Goal: Task Accomplishment & Management: Manage account settings

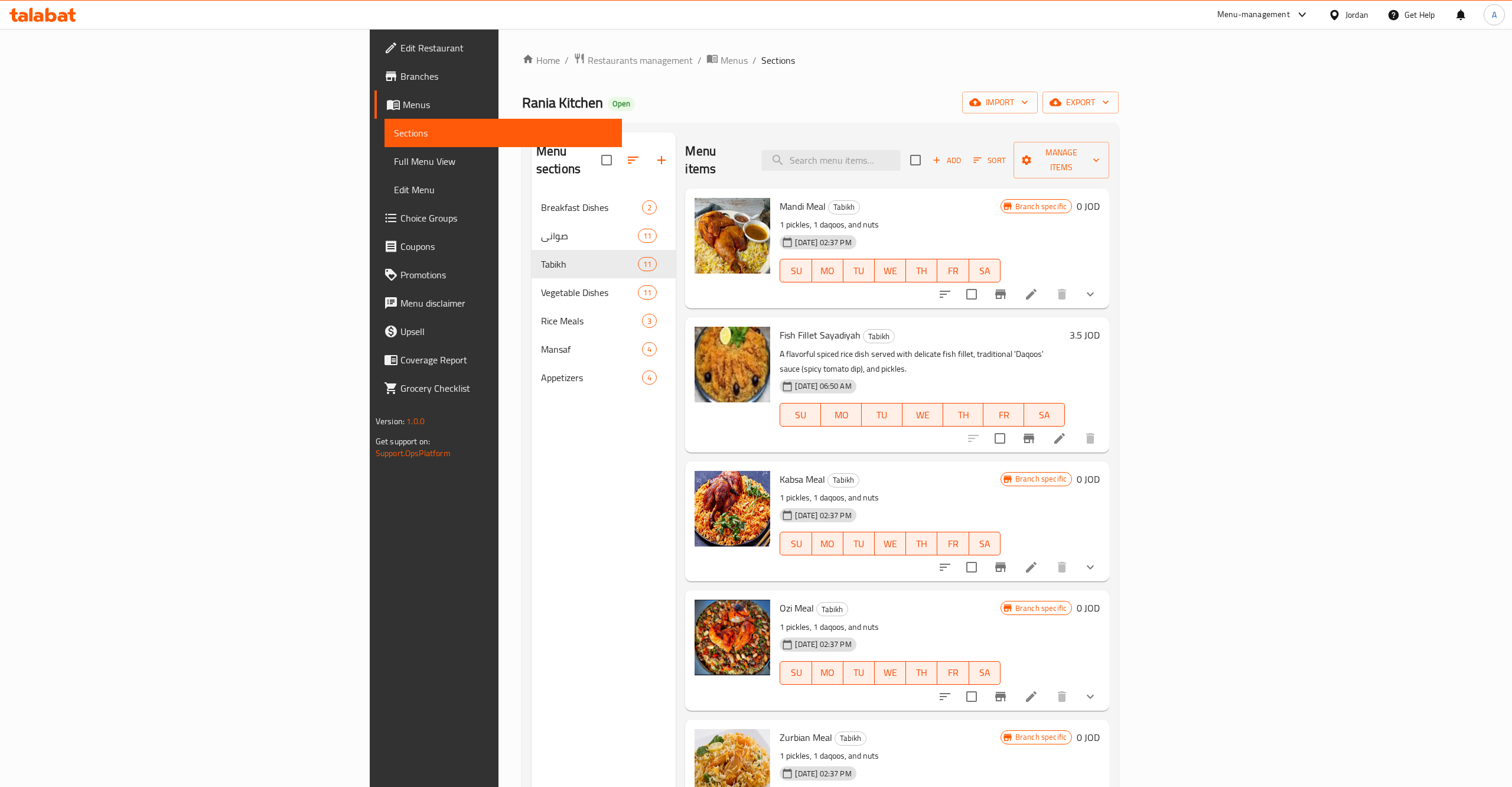
scroll to position [47, 0]
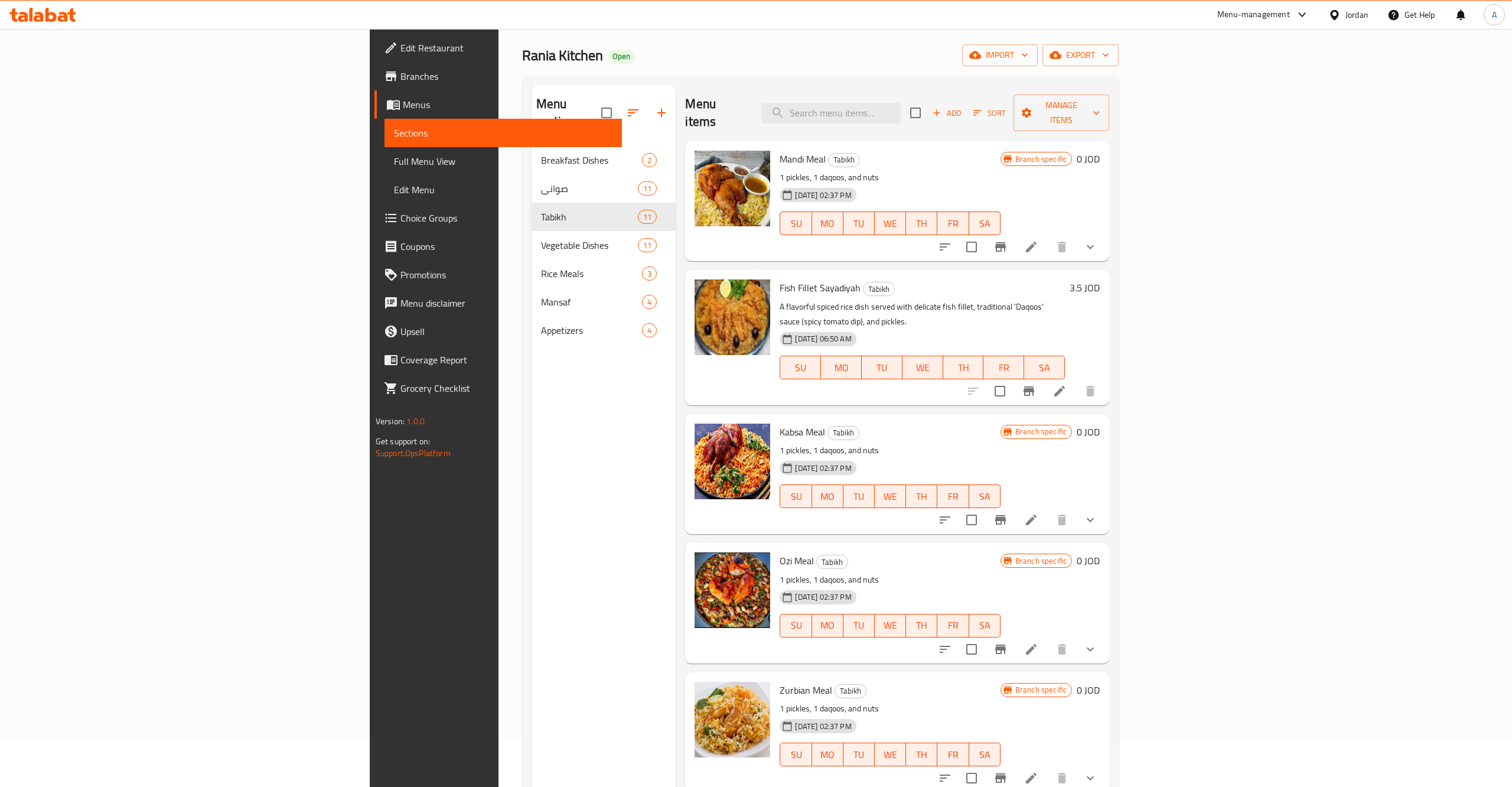
click at [403, 97] on span "Menus" at bounding box center [508, 104] width 211 height 14
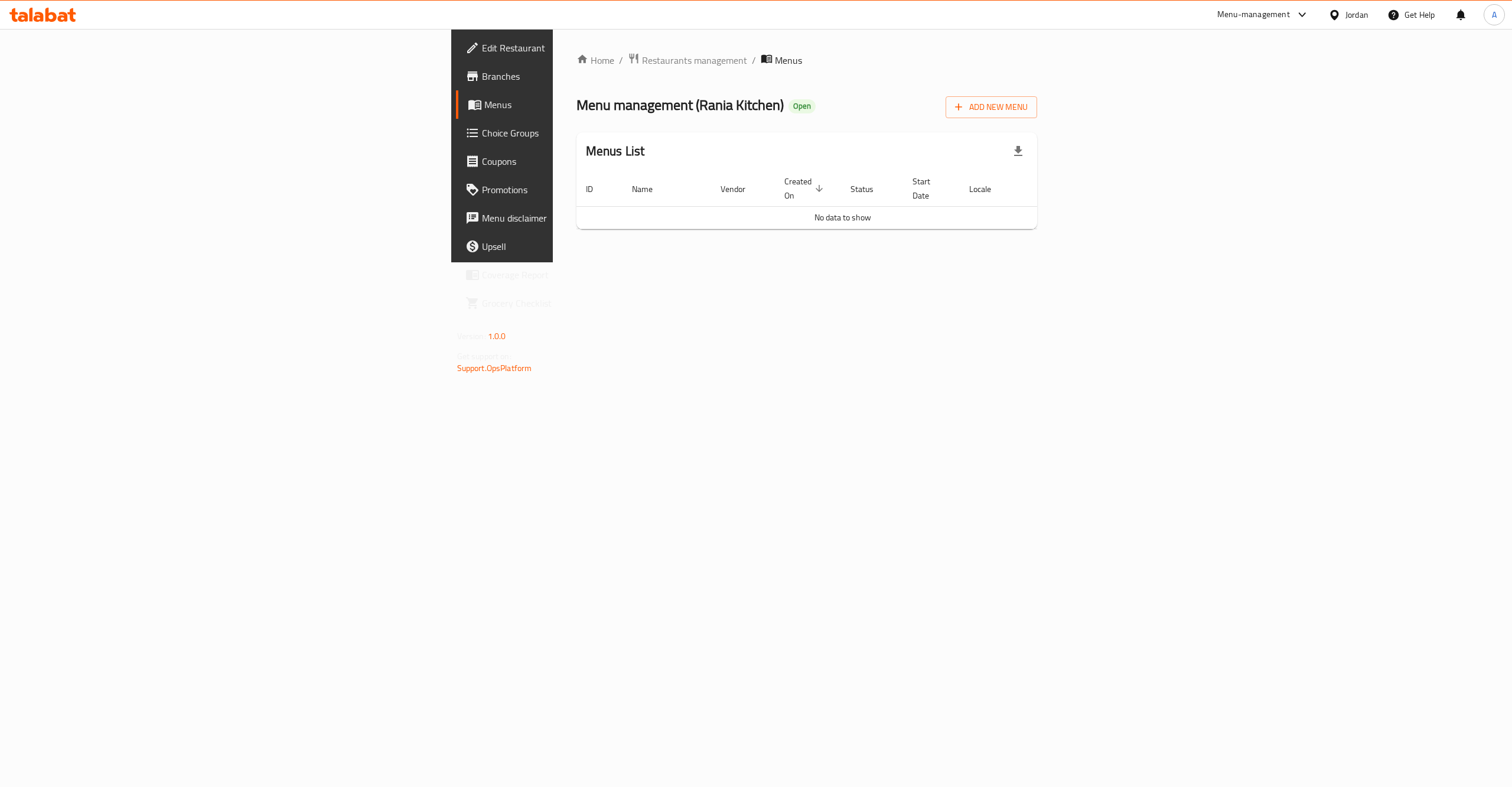
click at [482, 76] on span "Branches" at bounding box center [588, 76] width 213 height 14
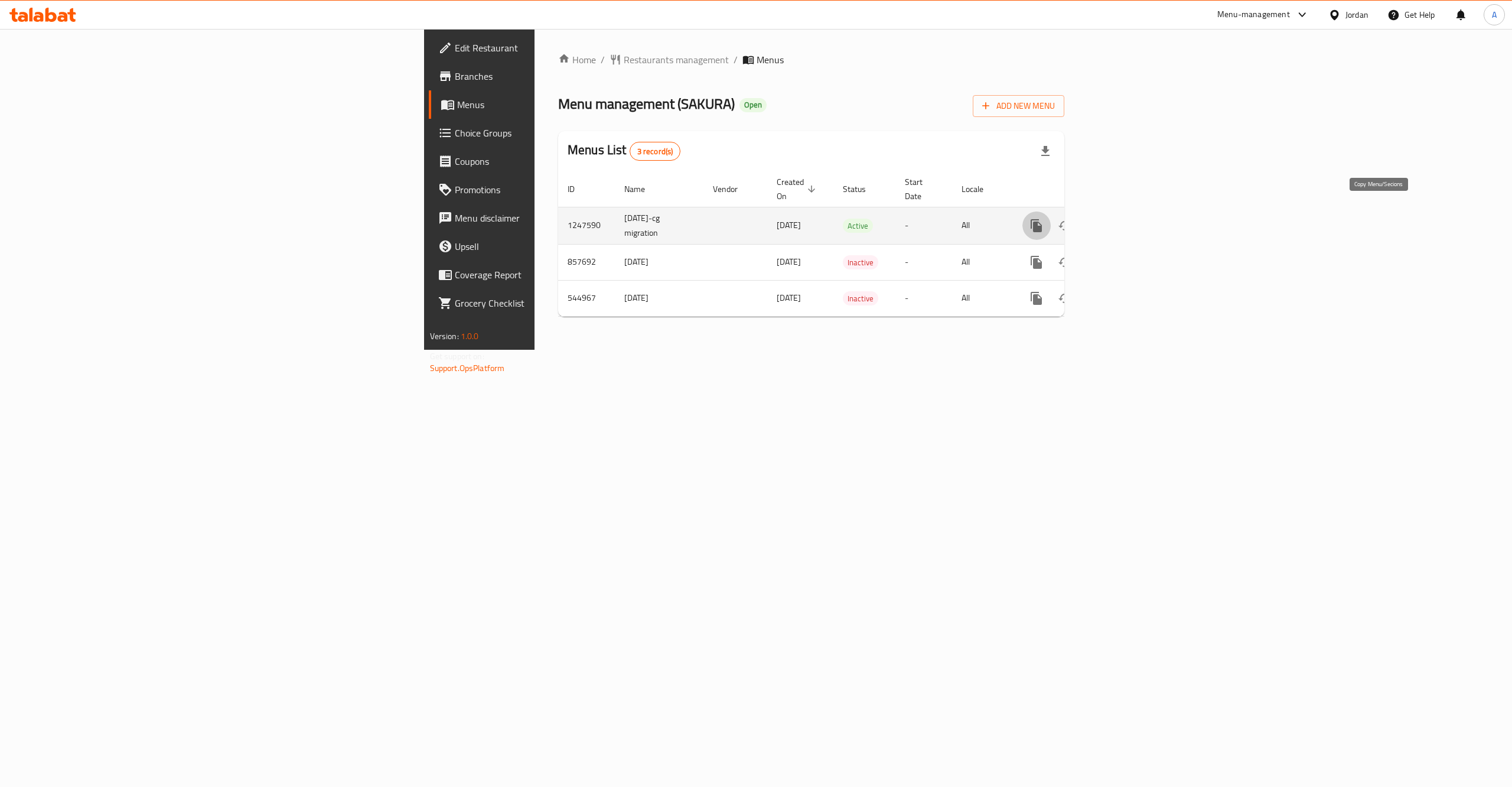
click at [1042, 219] on icon "more" at bounding box center [1036, 225] width 11 height 13
click at [1420, 238] on strong "Copy menu" at bounding box center [1402, 236] width 45 height 14
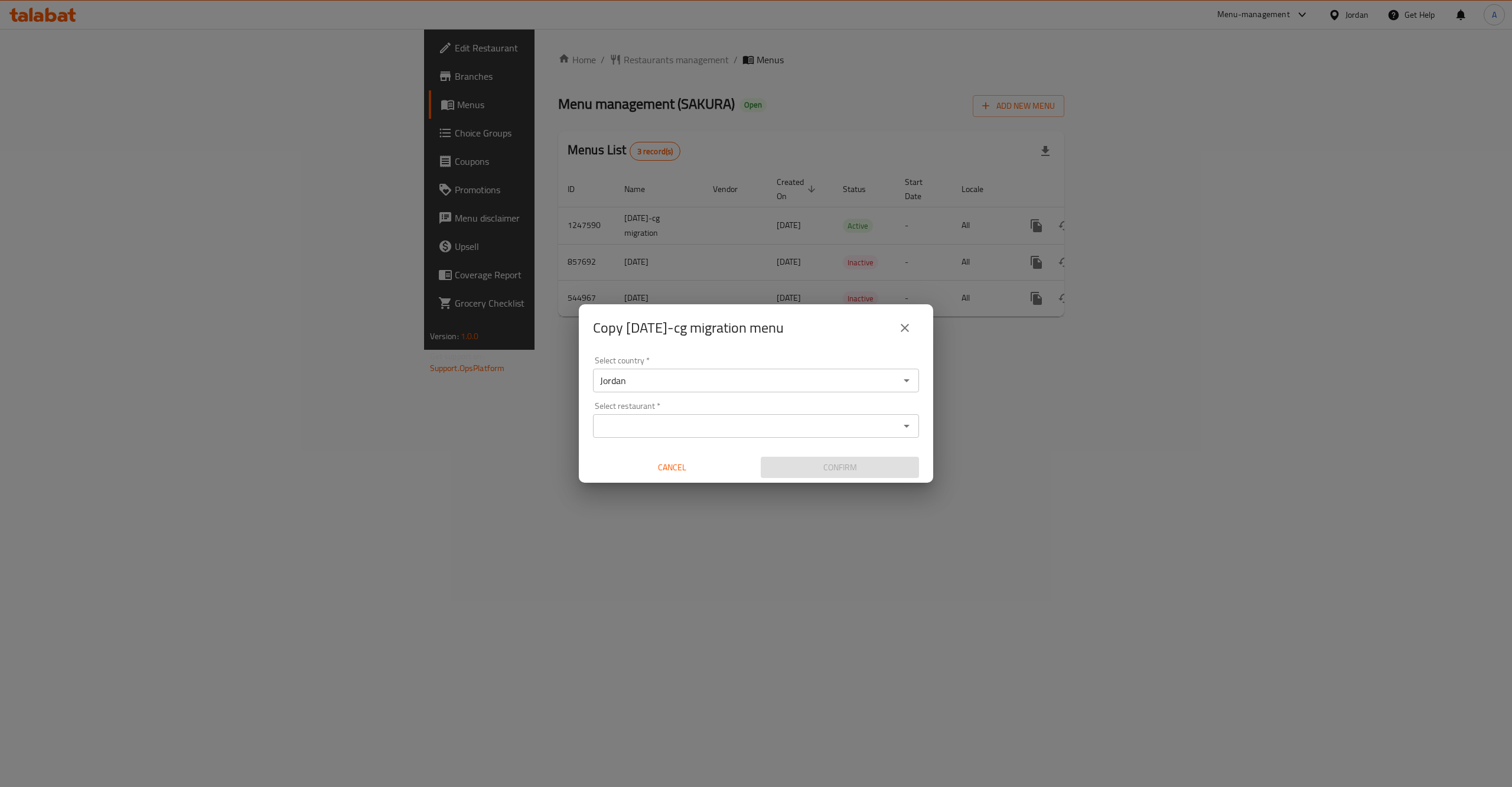
click at [652, 439] on div "Select country   * Jordan Select country * Select restaurant   * Select restaur…" at bounding box center [756, 417] width 354 height 132
click at [645, 431] on input "Select restaurant   *" at bounding box center [747, 426] width 300 height 17
type input "chan"
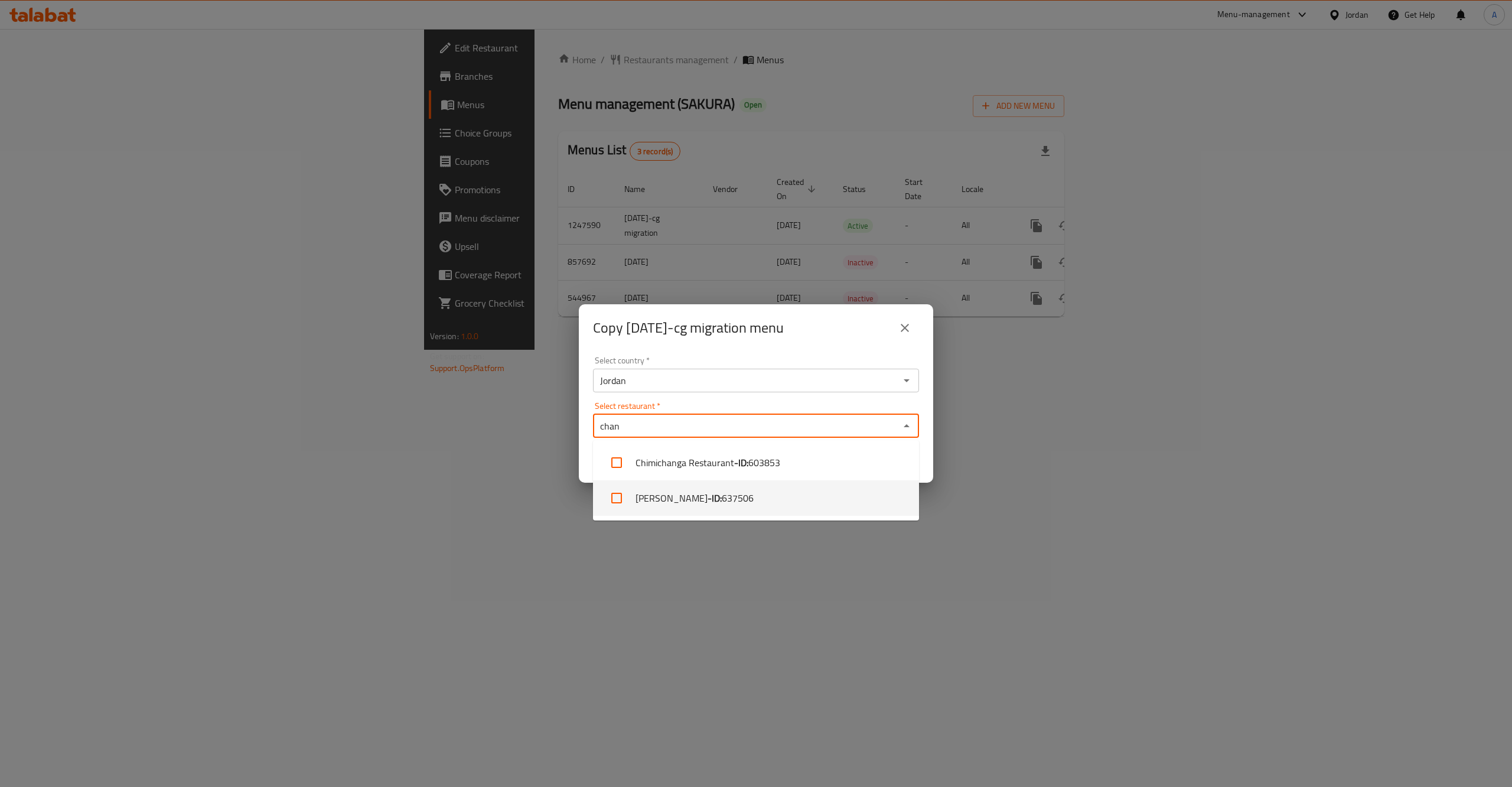
click at [613, 495] on input "checkbox" at bounding box center [617, 498] width 28 height 28
checkbox input "true"
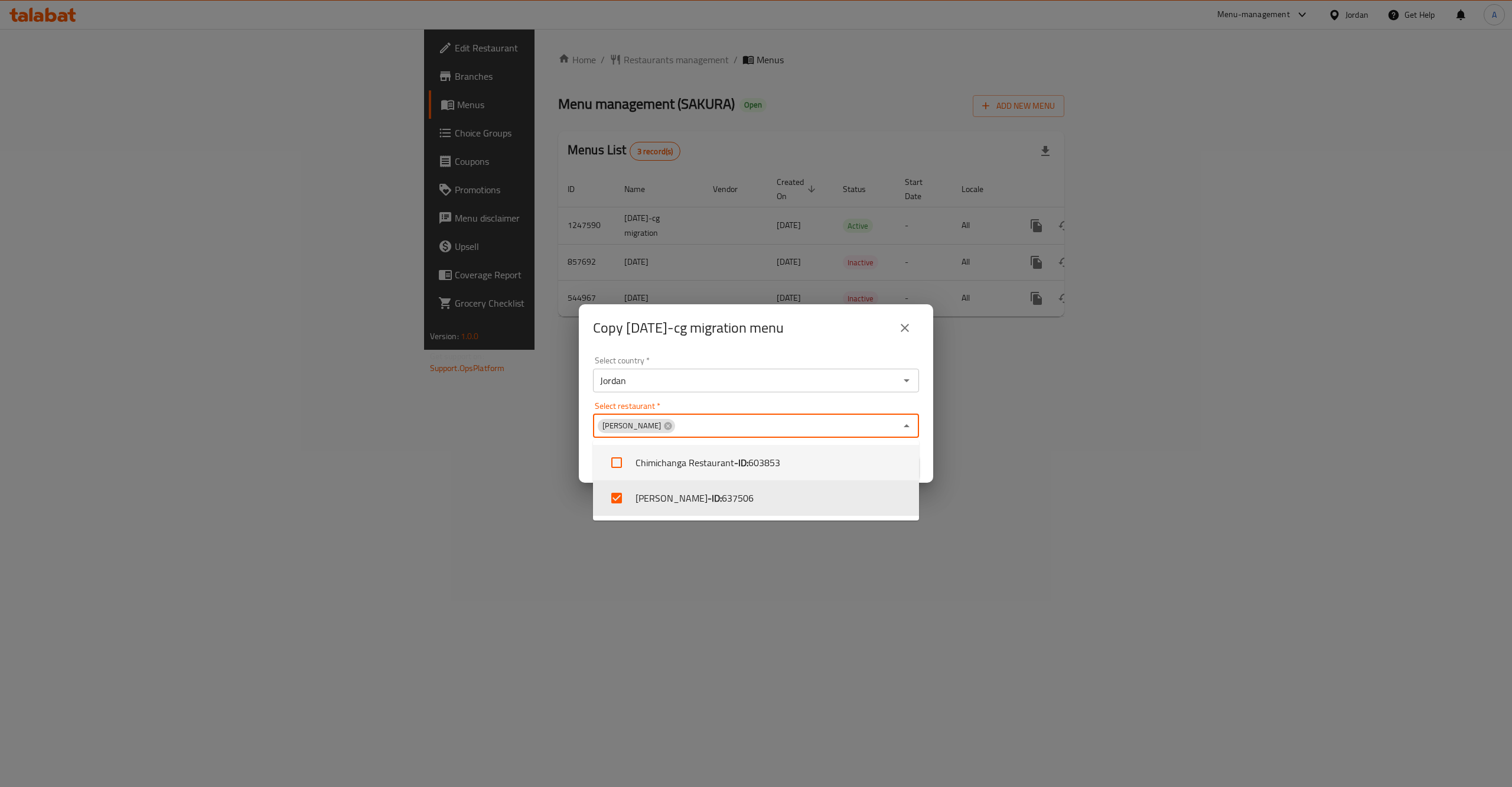
click at [925, 458] on div "Select country   * Jordan Select country * Select restaurant   * Chan Select re…" at bounding box center [756, 417] width 354 height 132
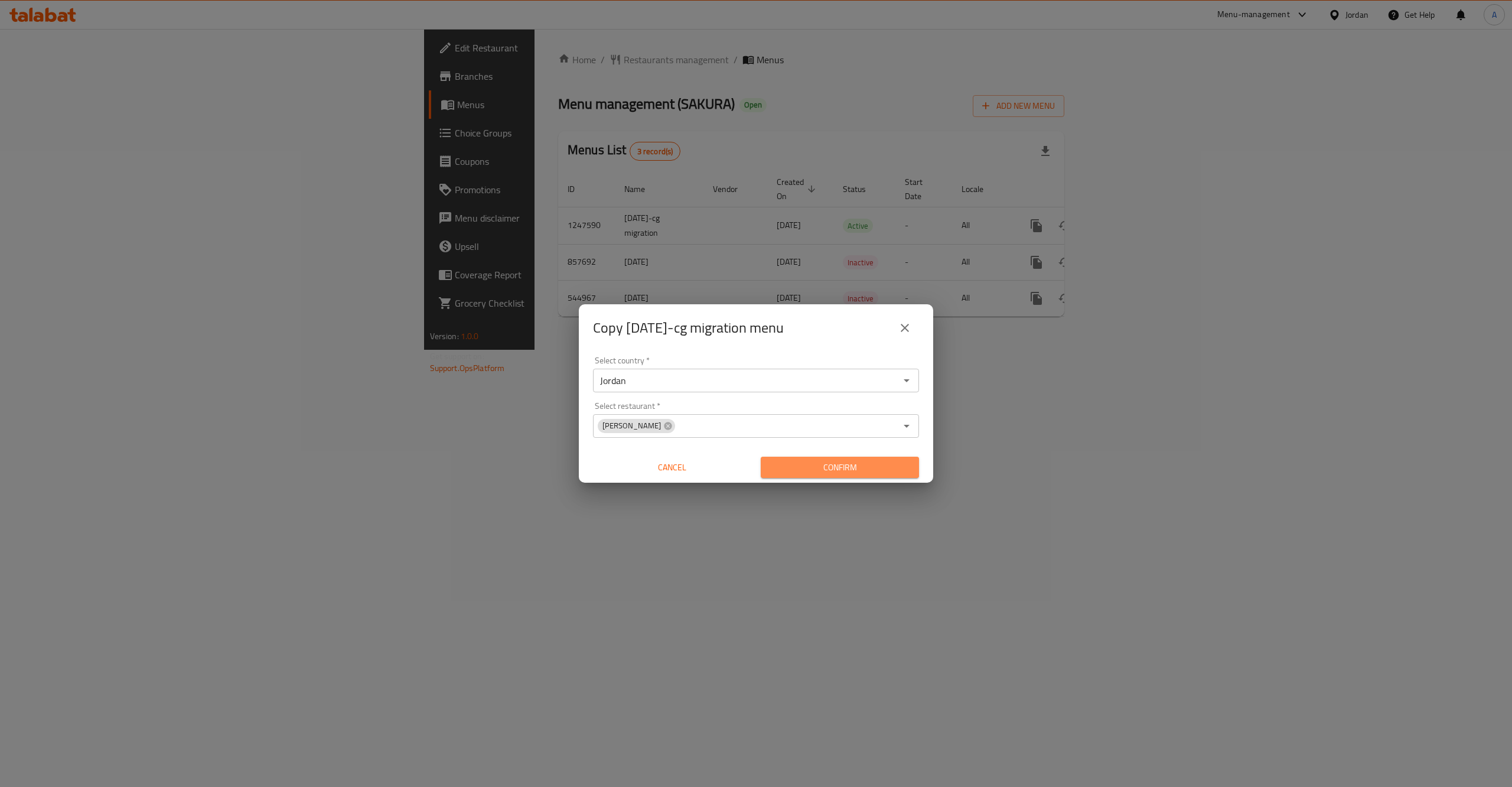
click at [829, 473] on span "Confirm" at bounding box center [840, 468] width 140 height 15
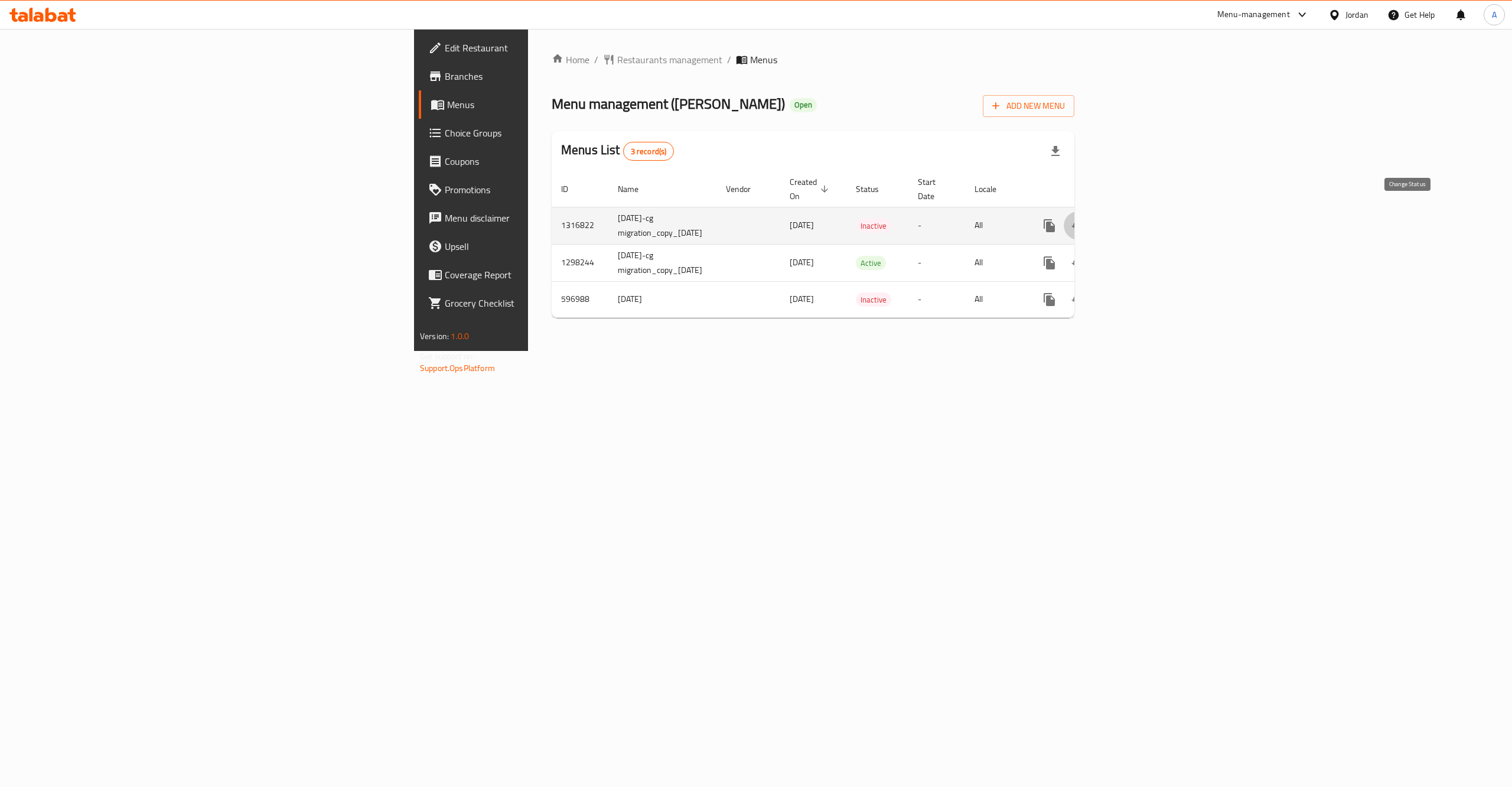
click at [1085, 219] on icon "enhanced table" at bounding box center [1078, 225] width 14 height 14
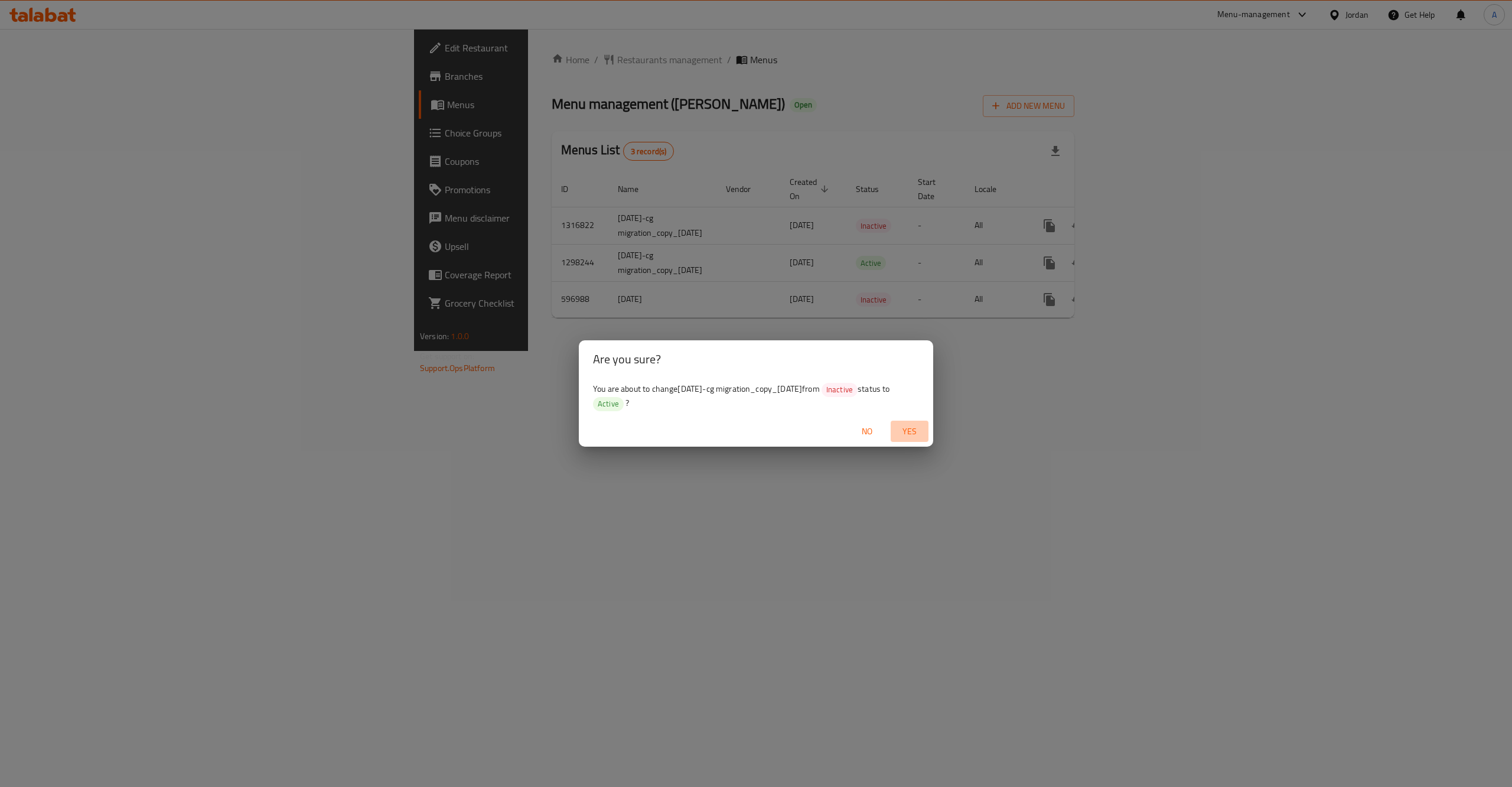
click at [913, 426] on span "Yes" at bounding box center [910, 431] width 28 height 15
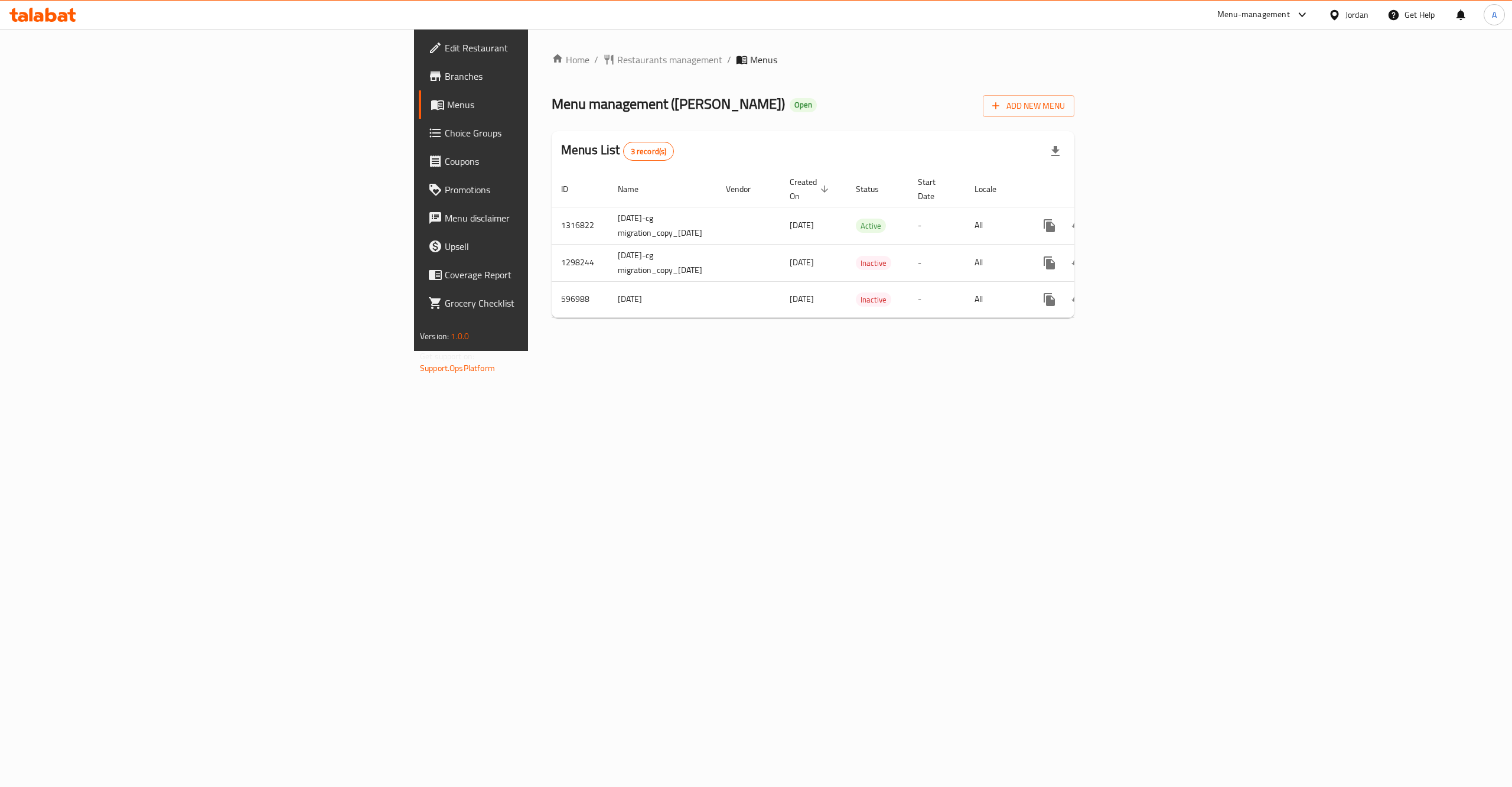
click at [445, 80] on span "Branches" at bounding box center [551, 76] width 213 height 14
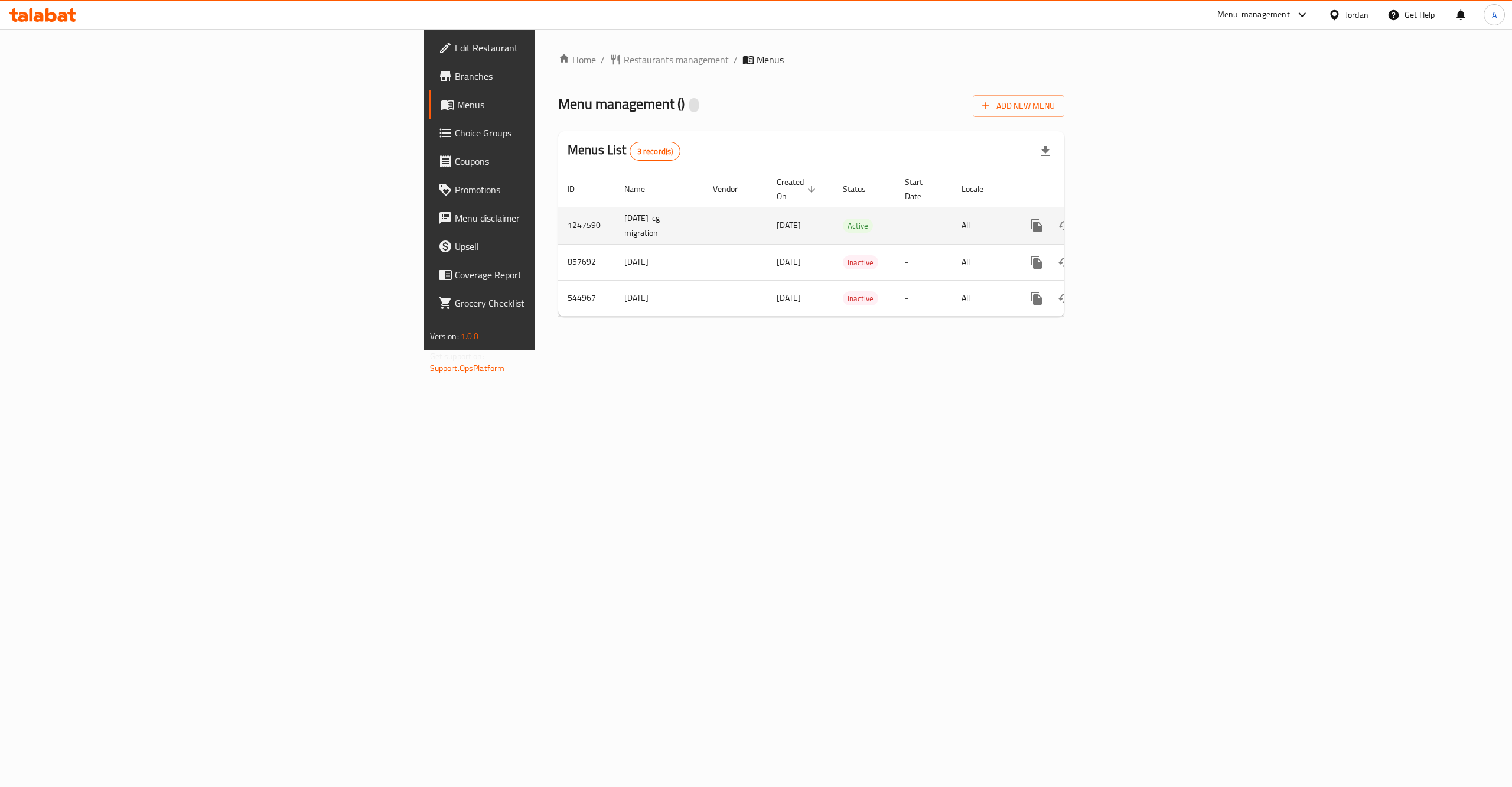
click at [1129, 219] on icon "enhanced table" at bounding box center [1121, 225] width 14 height 14
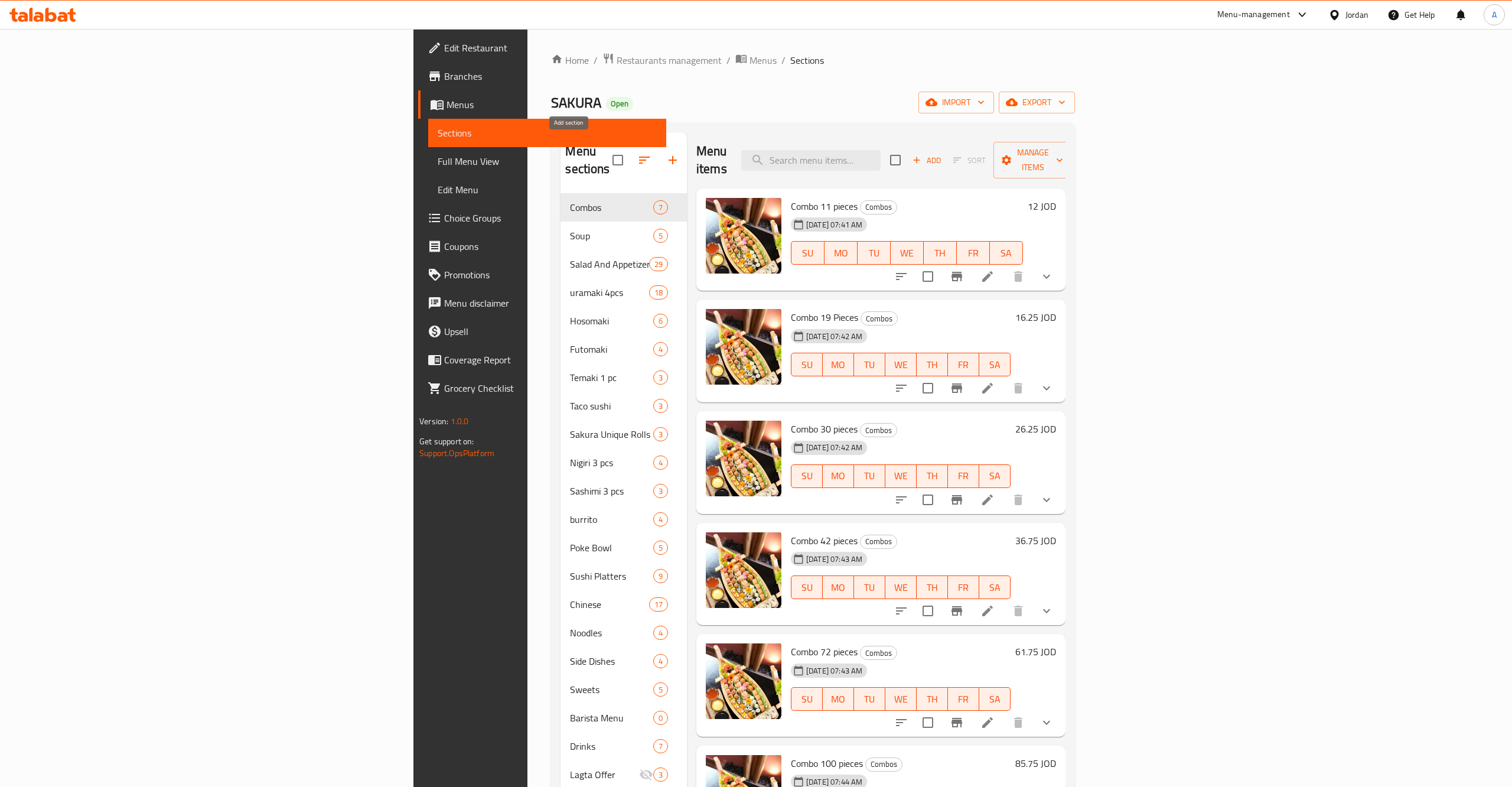
click at [666, 153] on icon "button" at bounding box center [672, 160] width 14 height 14
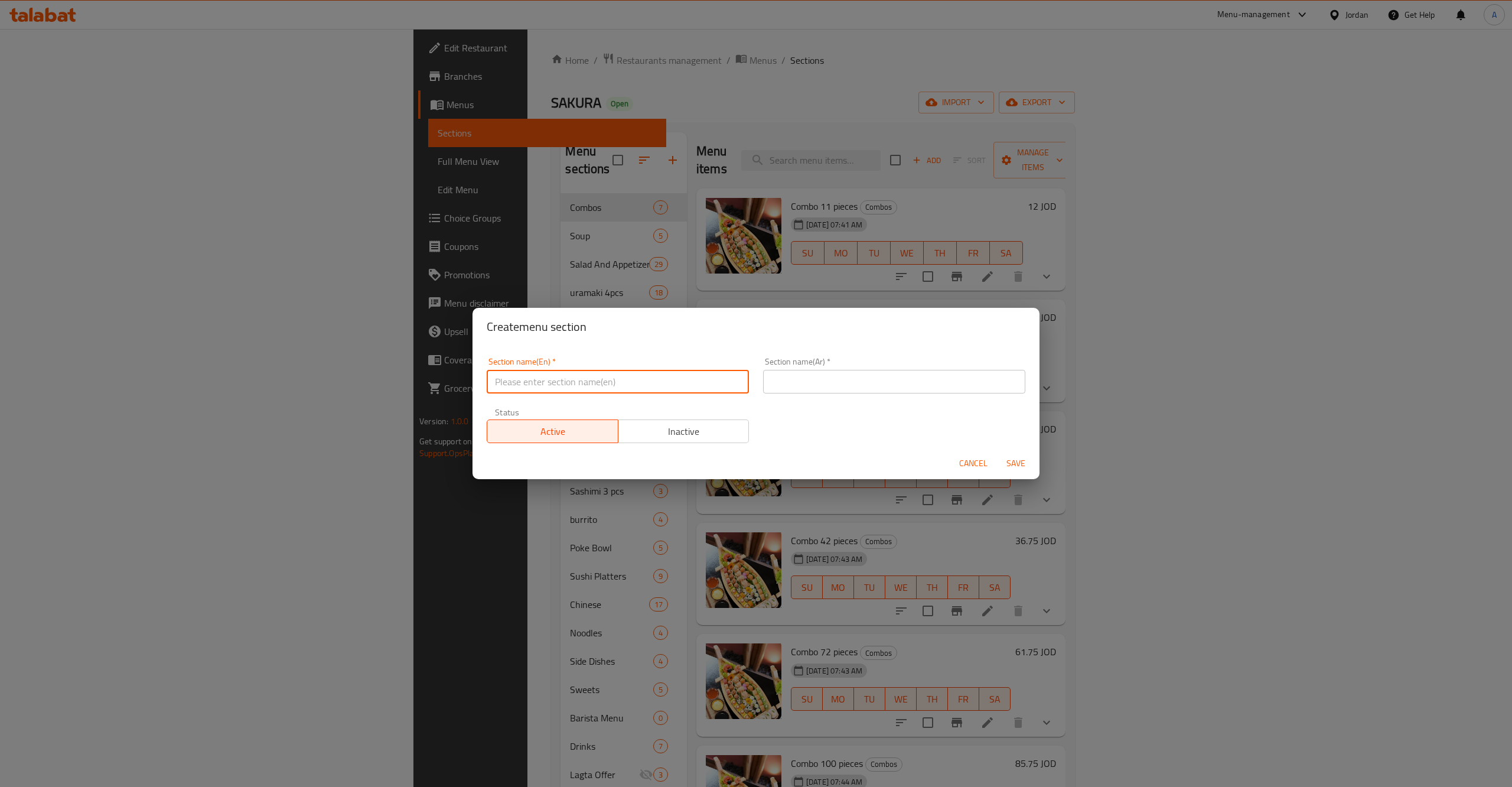
click at [533, 389] on input "text" at bounding box center [618, 381] width 263 height 24
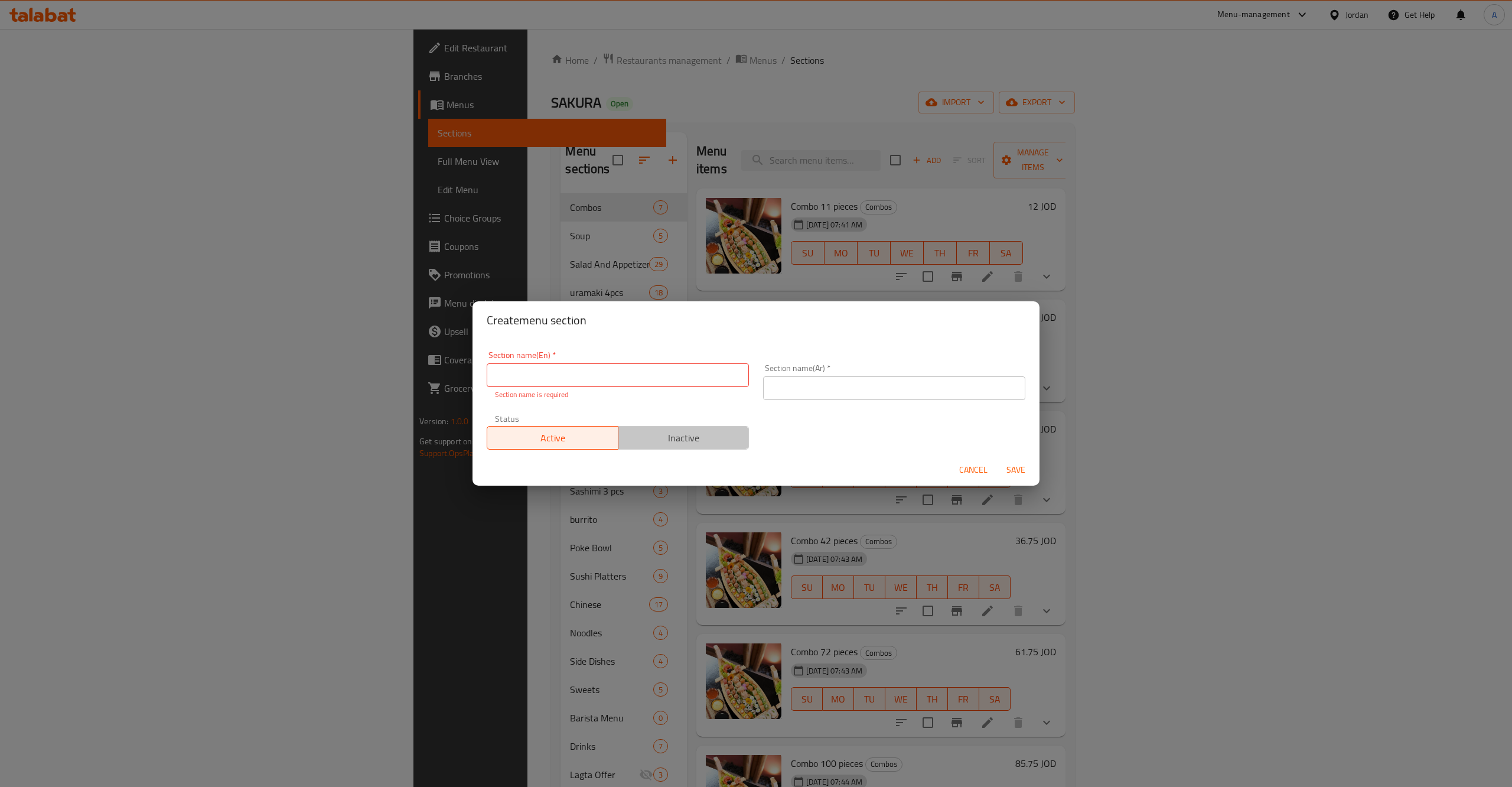
click at [688, 427] on button "Inactive" at bounding box center [683, 437] width 132 height 24
click at [622, 374] on input "text" at bounding box center [618, 375] width 263 height 24
type input "م"
type input "Drinks"
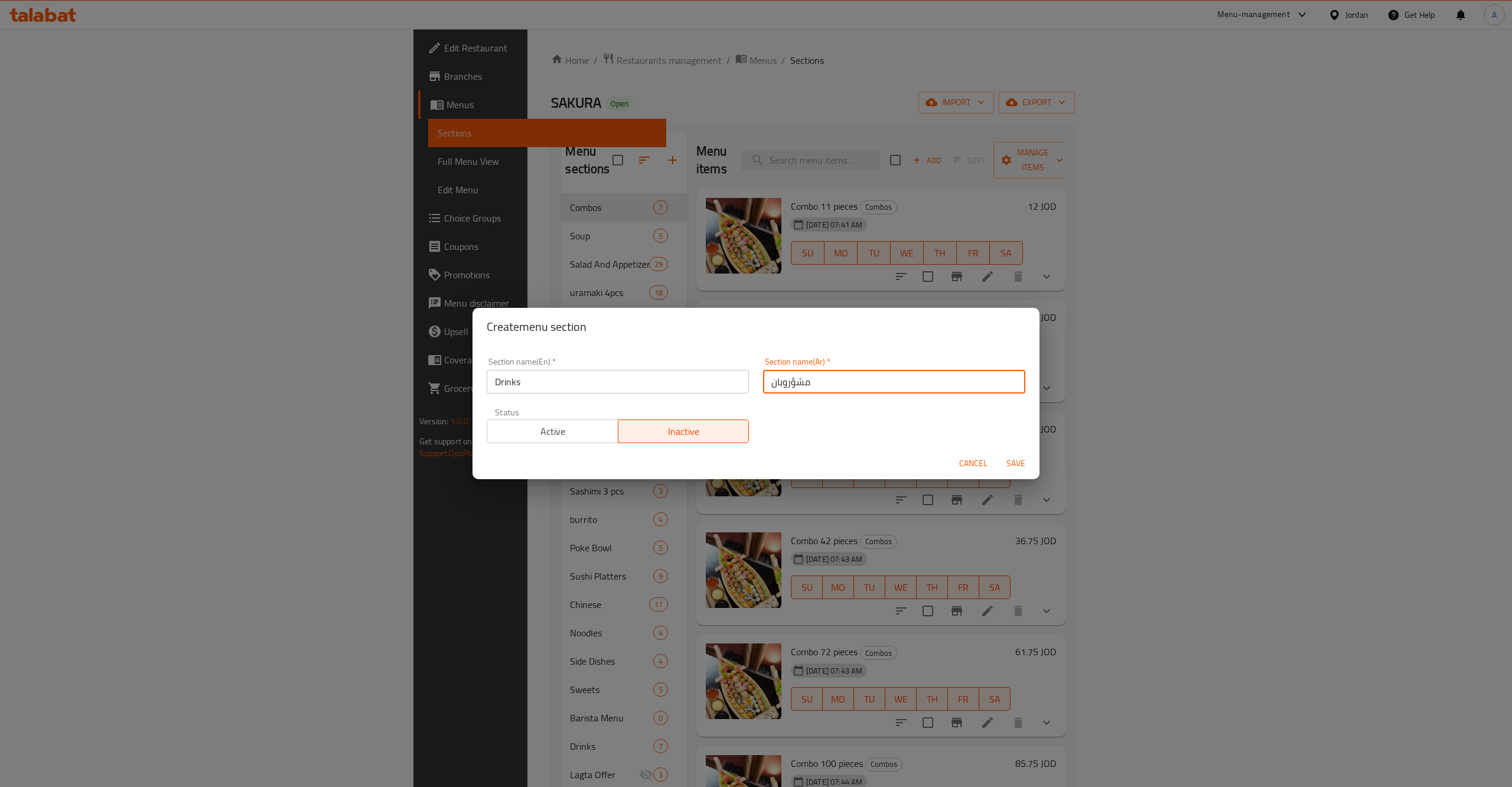
type input "مشؤروبان"
type input "مشروبات"
click at [1019, 463] on span "Save" at bounding box center [1016, 464] width 28 height 15
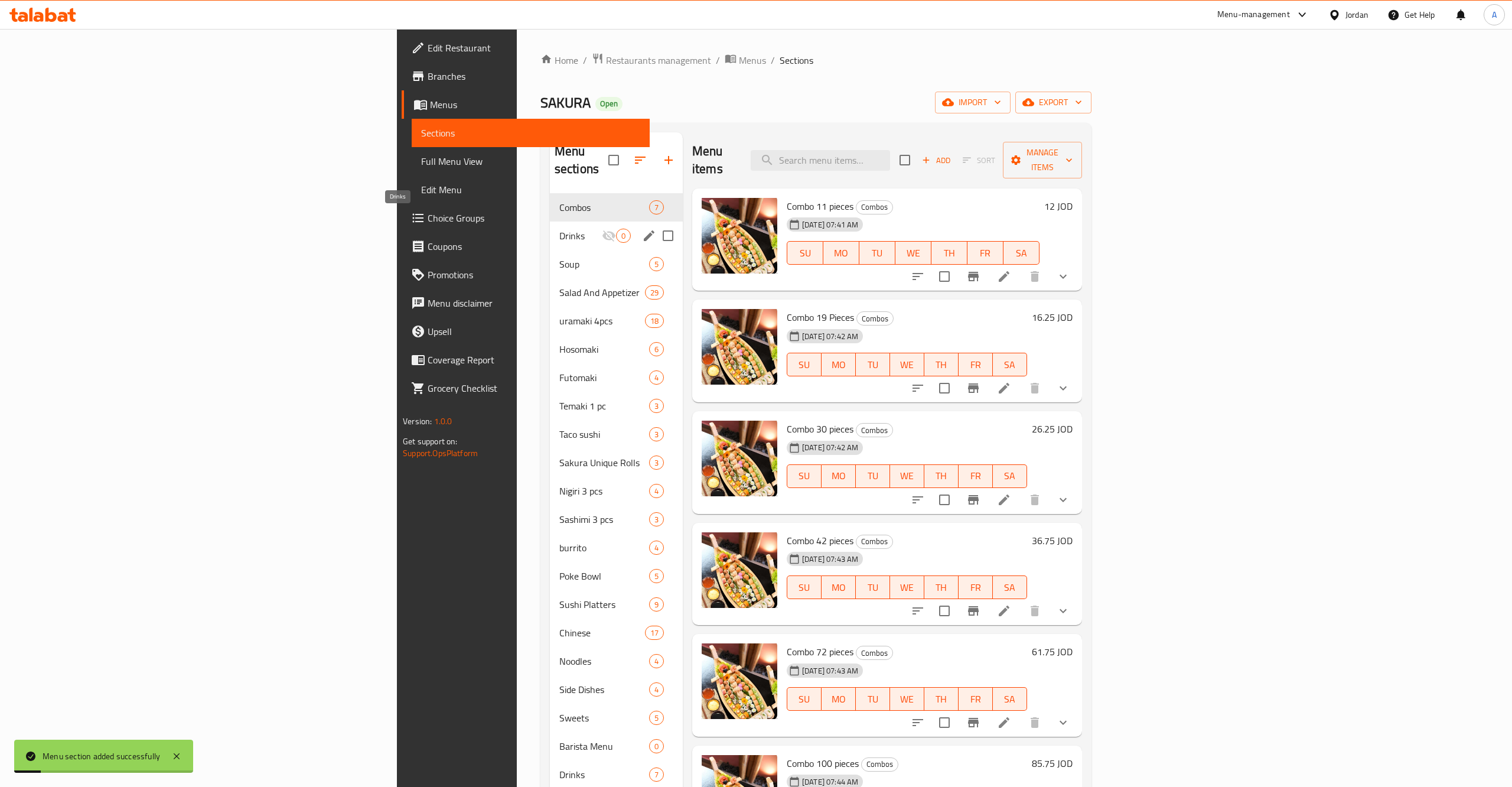
click at [560, 229] on span "Drinks" at bounding box center [580, 236] width 43 height 14
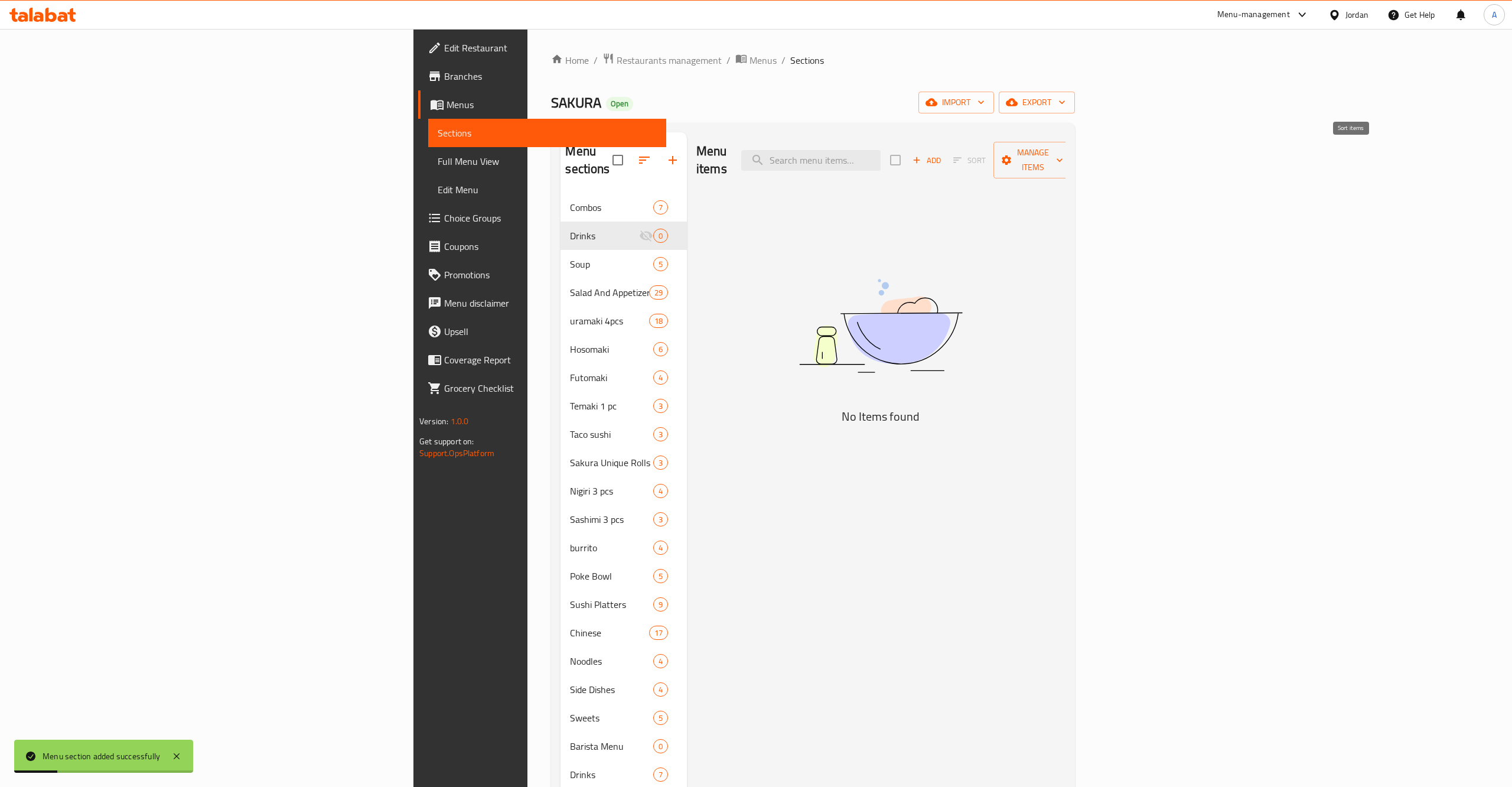
click at [943, 154] on span "Add" at bounding box center [927, 161] width 32 height 13
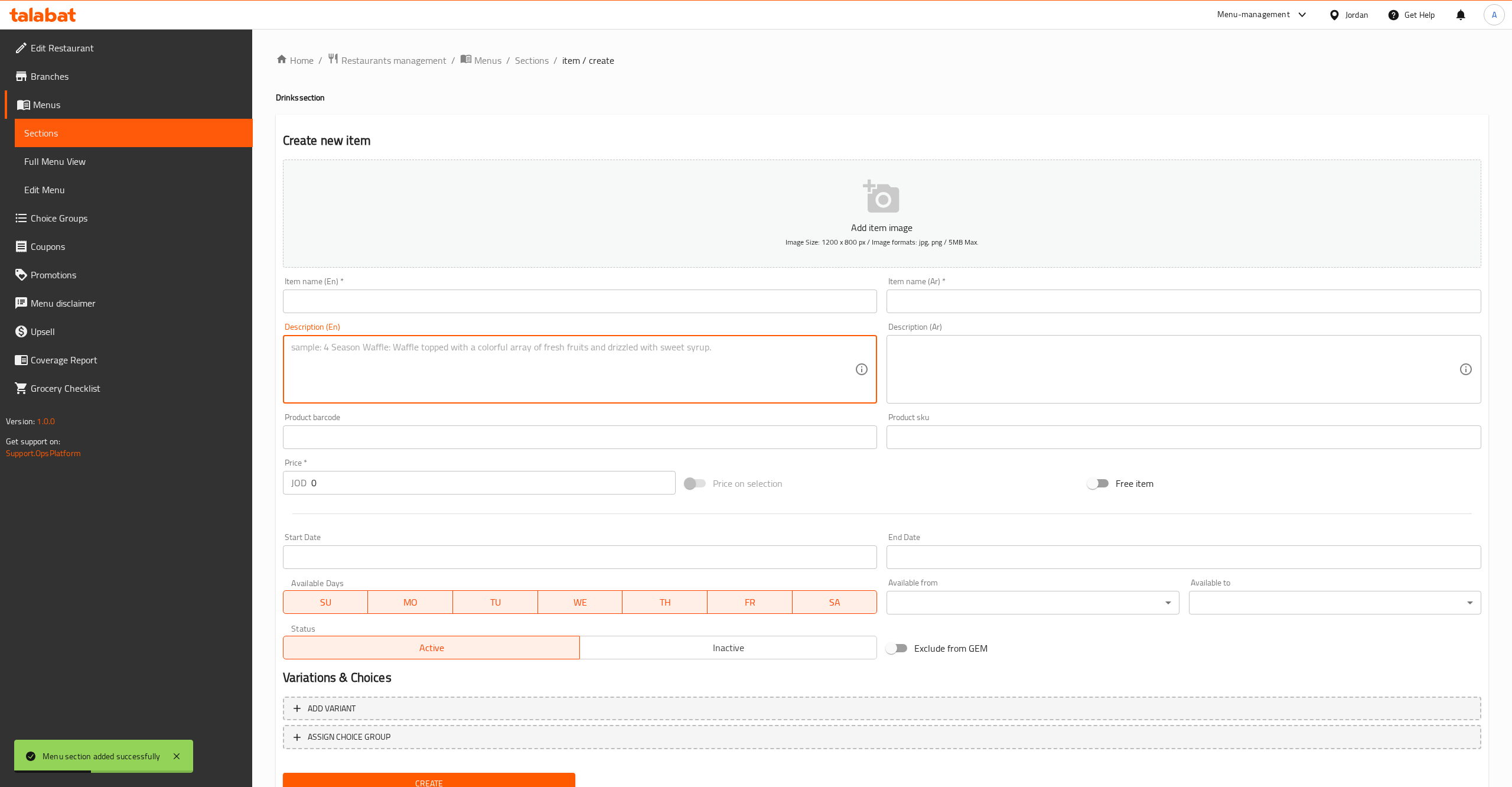
click at [445, 367] on textarea at bounding box center [573, 369] width 564 height 56
paste textarea "A vibrant and zesty fresh blend of Kiwi, Green Apple, Passion Fruit, and Lemon,…"
type textarea "A vibrant and zesty fresh blend of Kiwi, Green Apple, Passion Fruit, and Lemon,…"
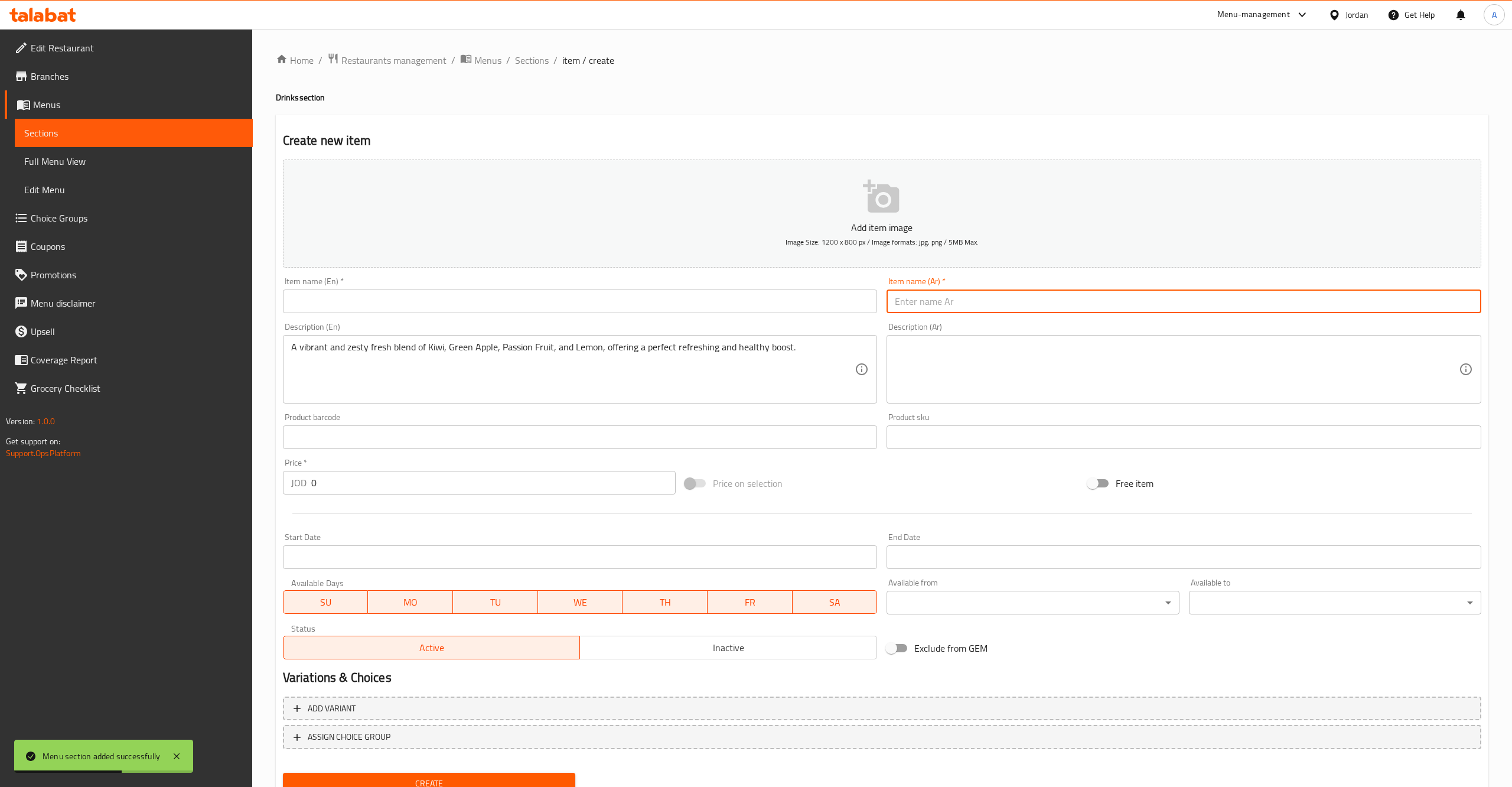
click at [511, 308] on input "text" at bounding box center [580, 301] width 595 height 24
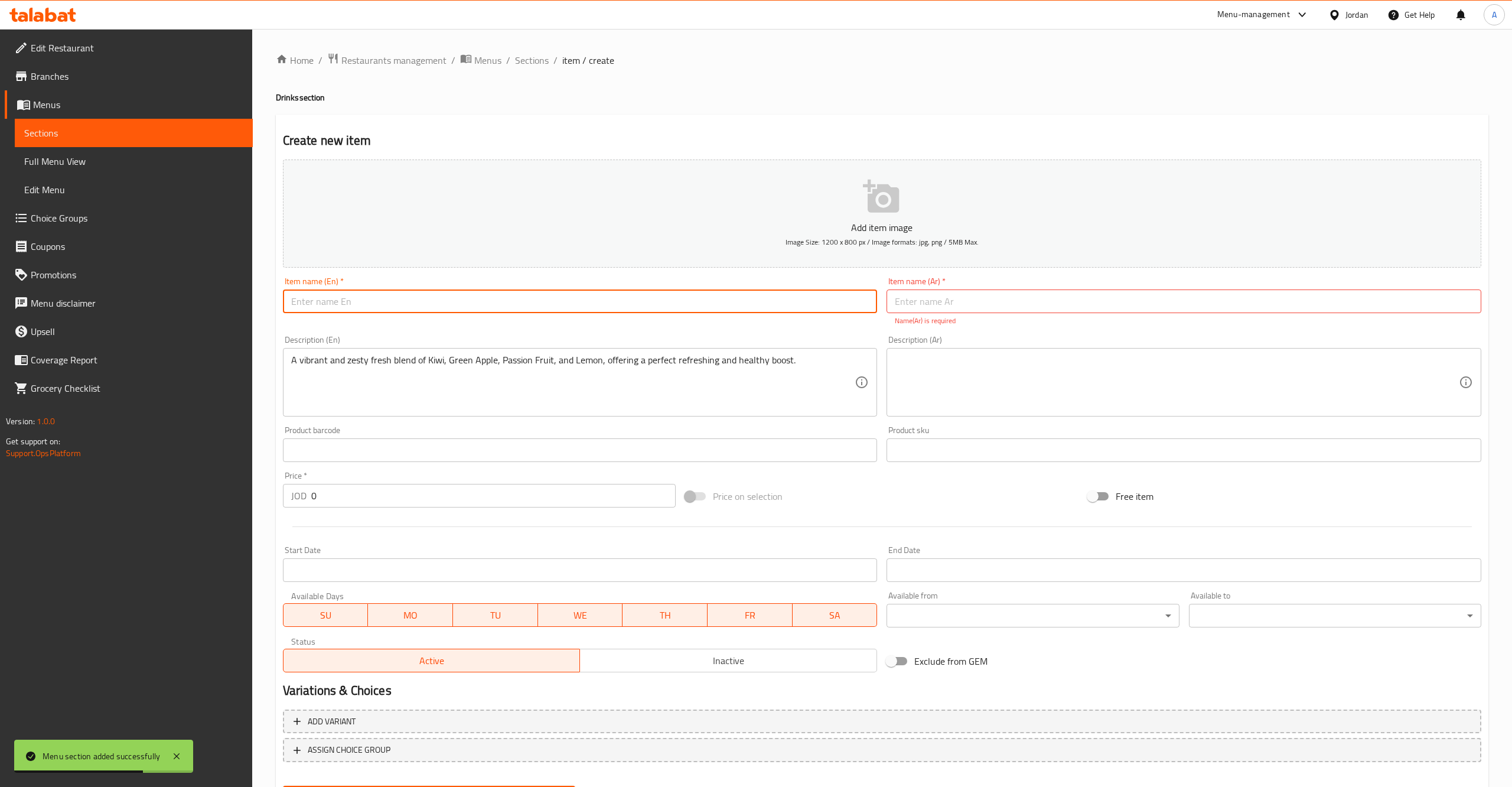
paste input "Green Mix"
type input "Green Mix"
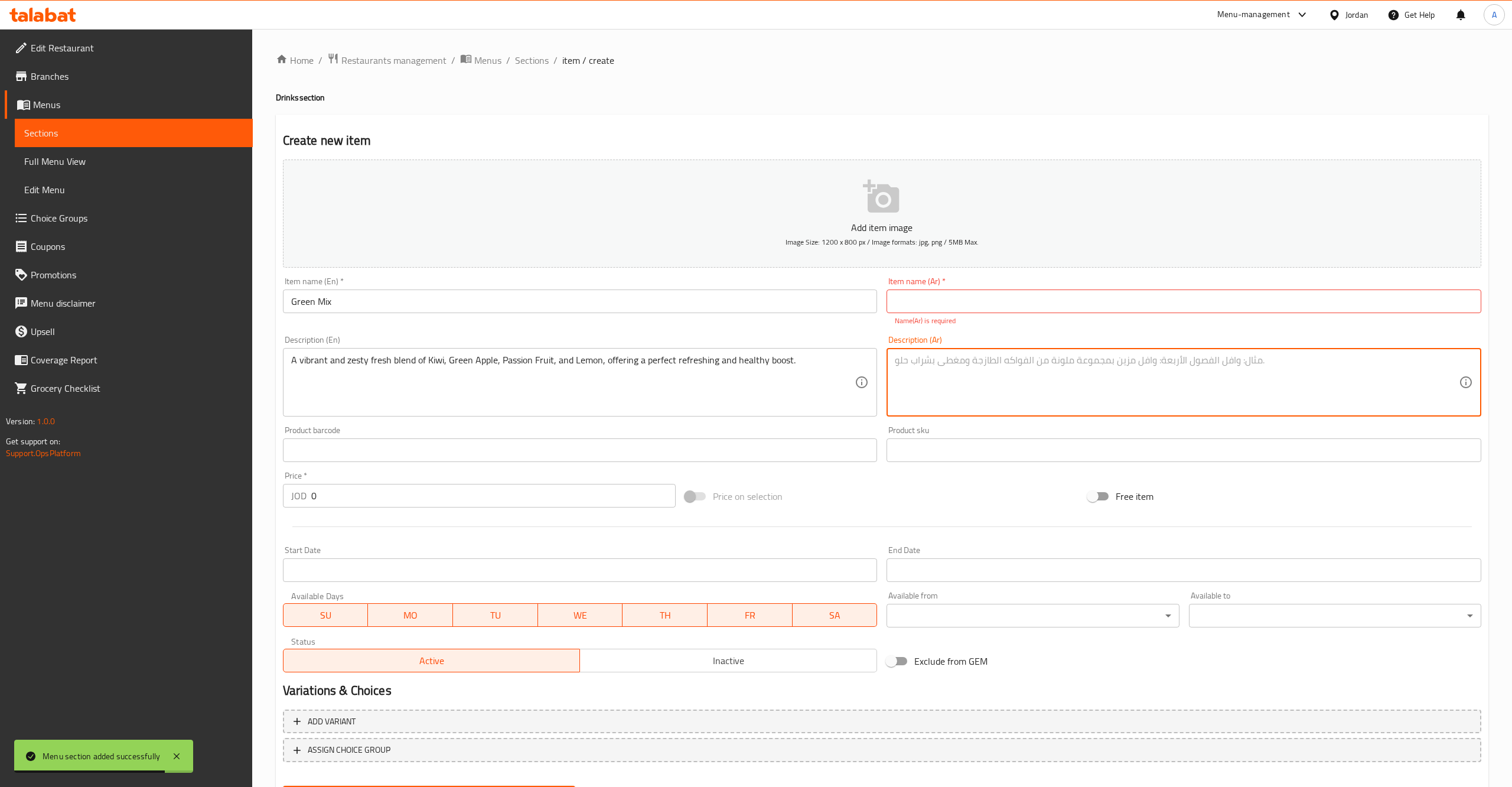
click at [973, 371] on textarea at bounding box center [1177, 382] width 564 height 56
paste textarea "مزيج طازج وحيوي من الكيوي، والتفاح الأخضر، والباشن فروت، والليمون، يمنحك انتعاش…"
type textarea "مزيج طازج وحيوي من الكيوي، والتفاح الأخضر، والباشن فروت، والليمون، يمنحك انتعاش…"
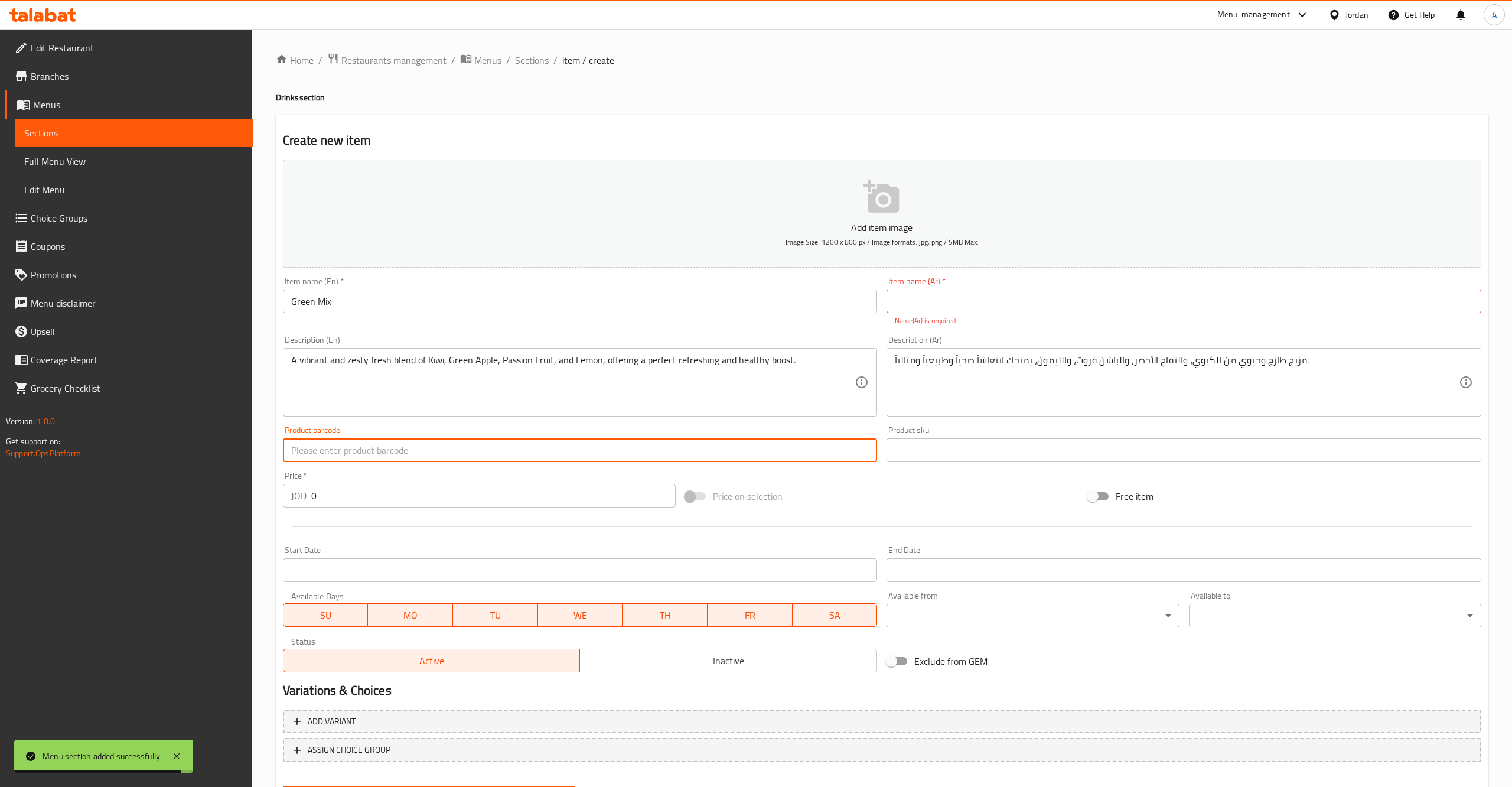
click at [975, 305] on input "text" at bounding box center [1184, 301] width 595 height 24
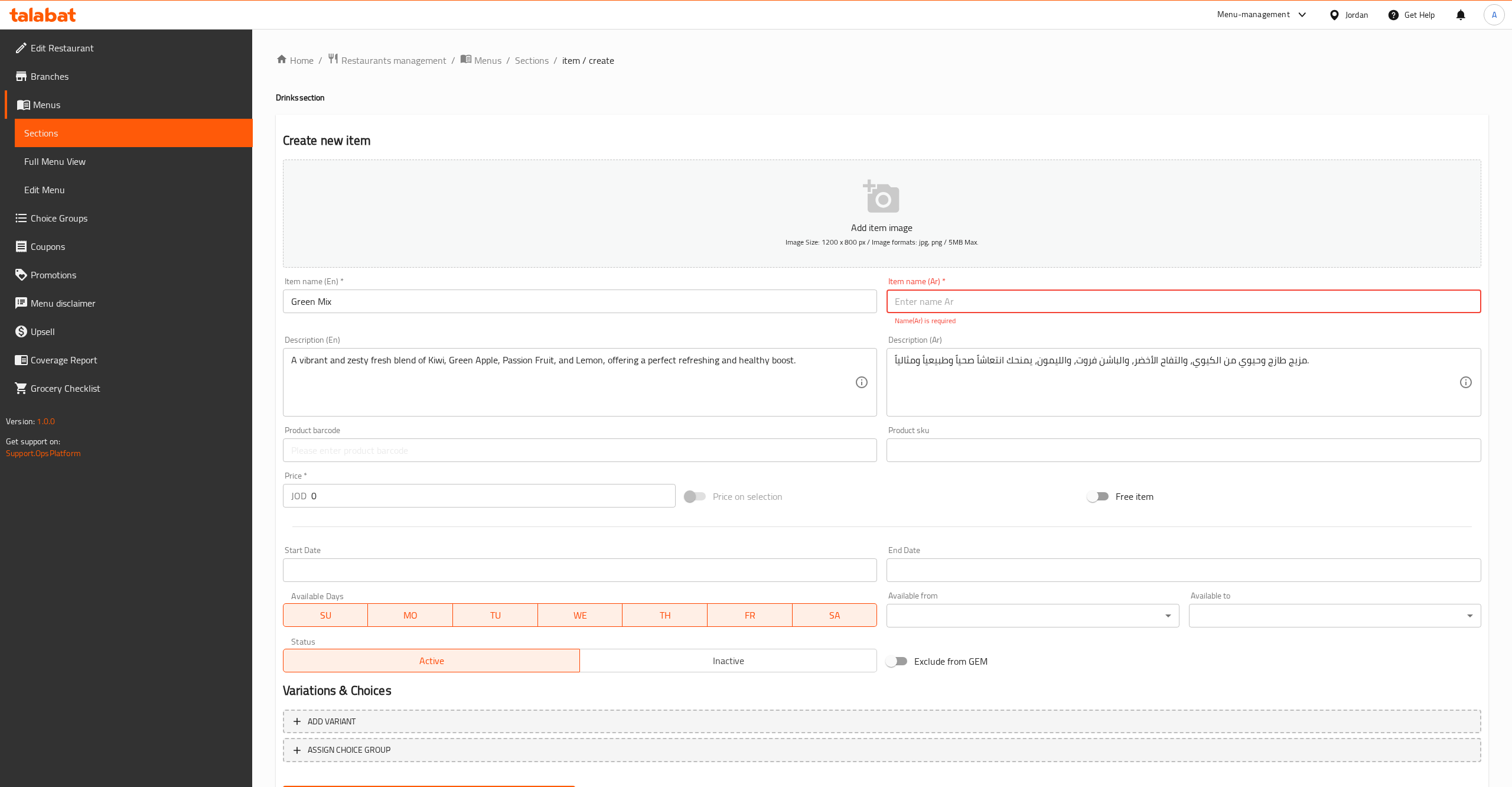
paste input "مزيج طازج وحيوي من الكيوي، والتفاح الأخضر، والباشن فروت، والليمون، يمنحك انتعاش…"
type input "مزيج طازج وحيوي من الكيوي، والتفاح الأخضر، والباشن فروت، والليمون، يمنحك انتعاش…"
paste input "مزيج أخضر"
type input "مزيج أخضر"
click at [343, 501] on input "0" at bounding box center [493, 495] width 365 height 24
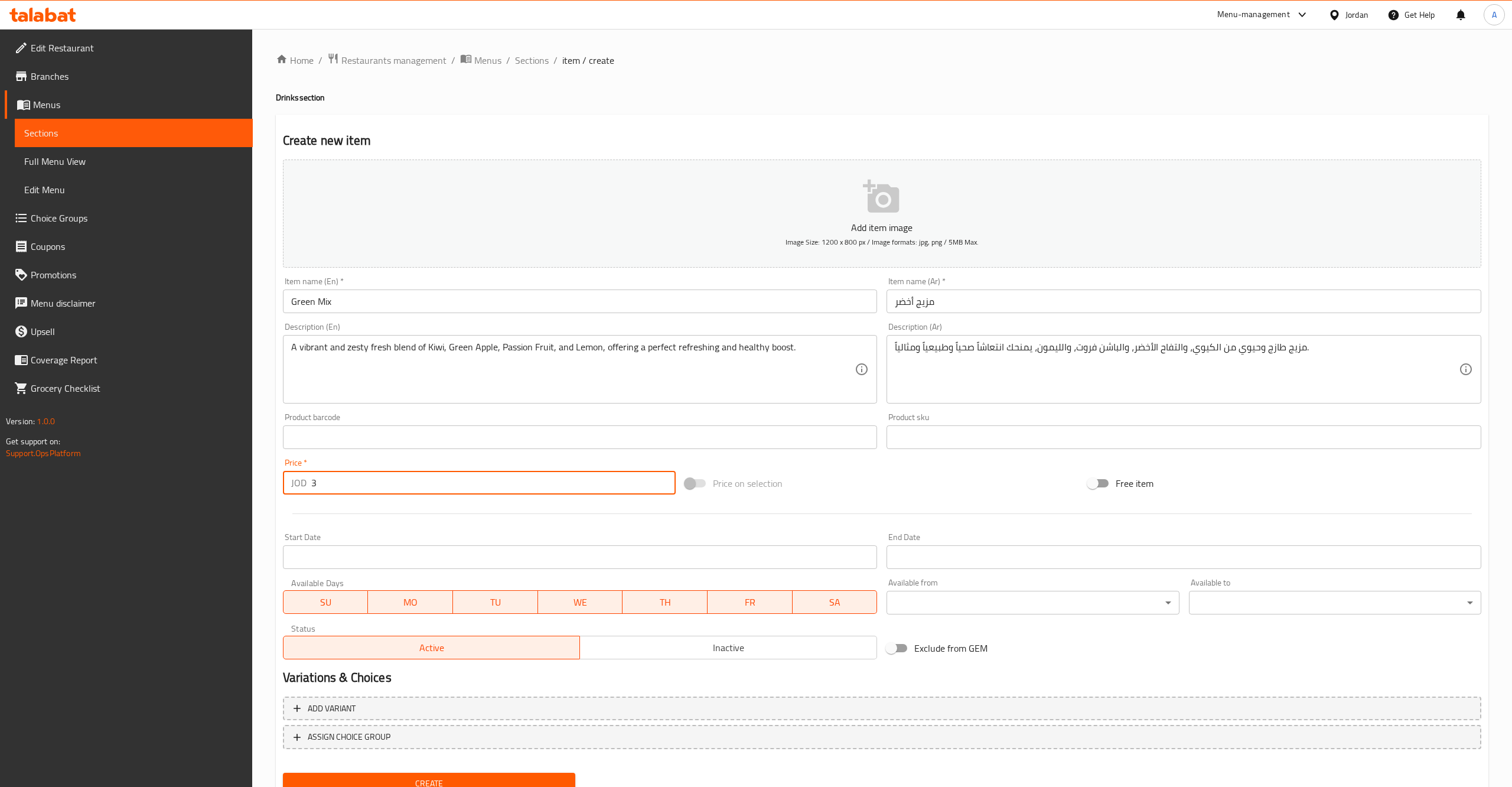
type input "3"
click at [283, 773] on button "Create" at bounding box center [429, 784] width 292 height 22
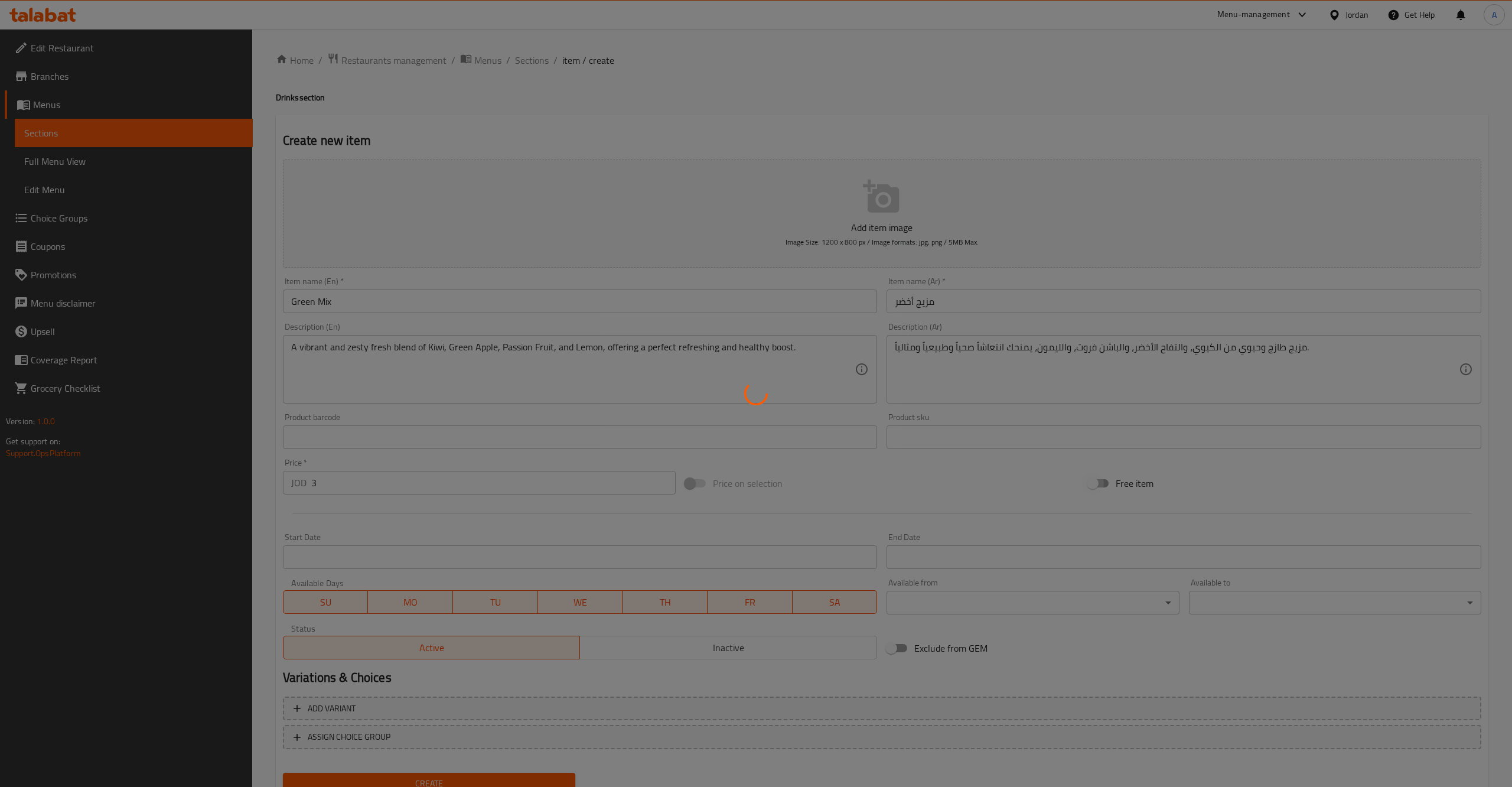
type input "0"
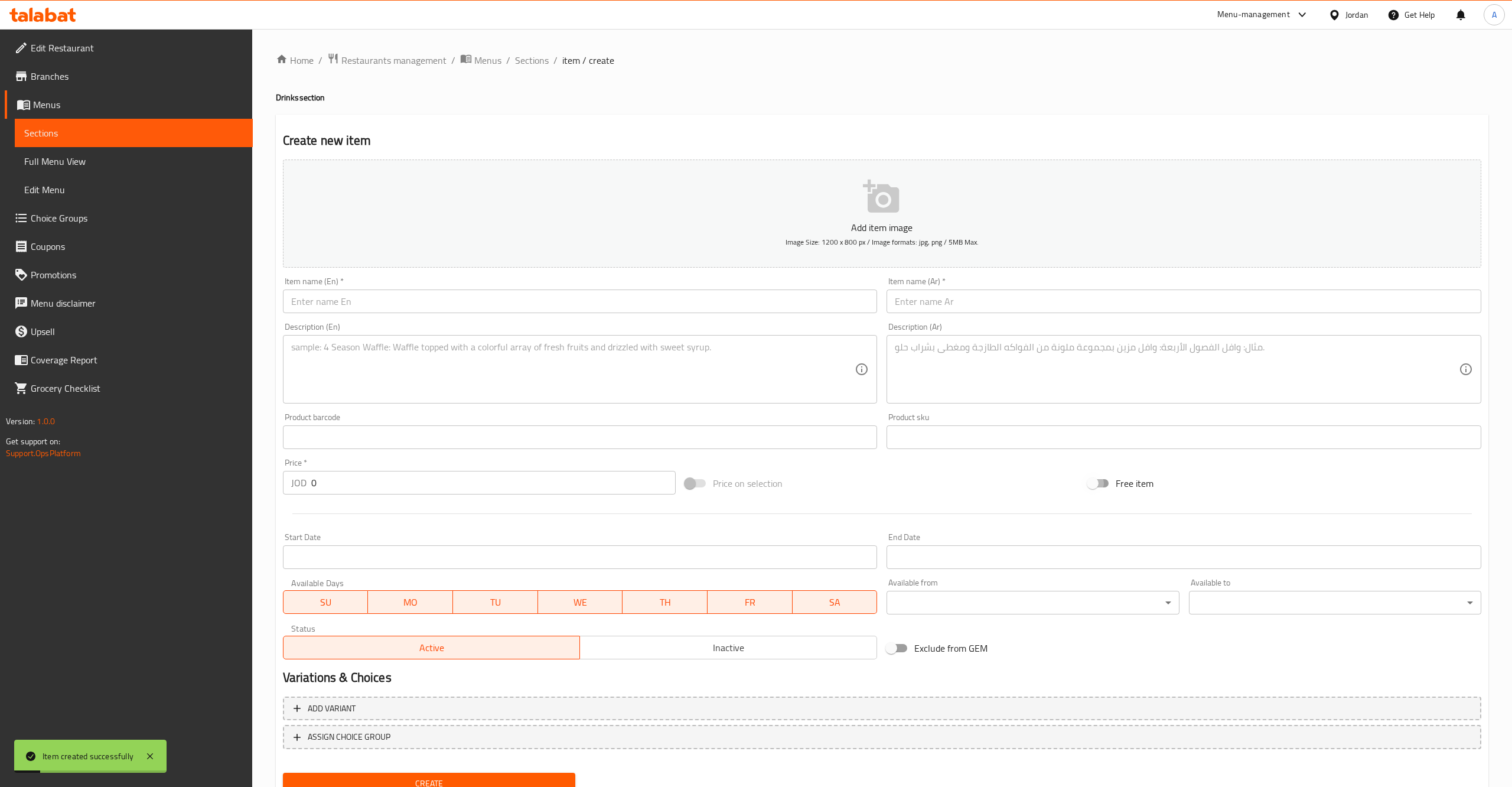
click at [981, 308] on input "text" at bounding box center [1184, 301] width 595 height 24
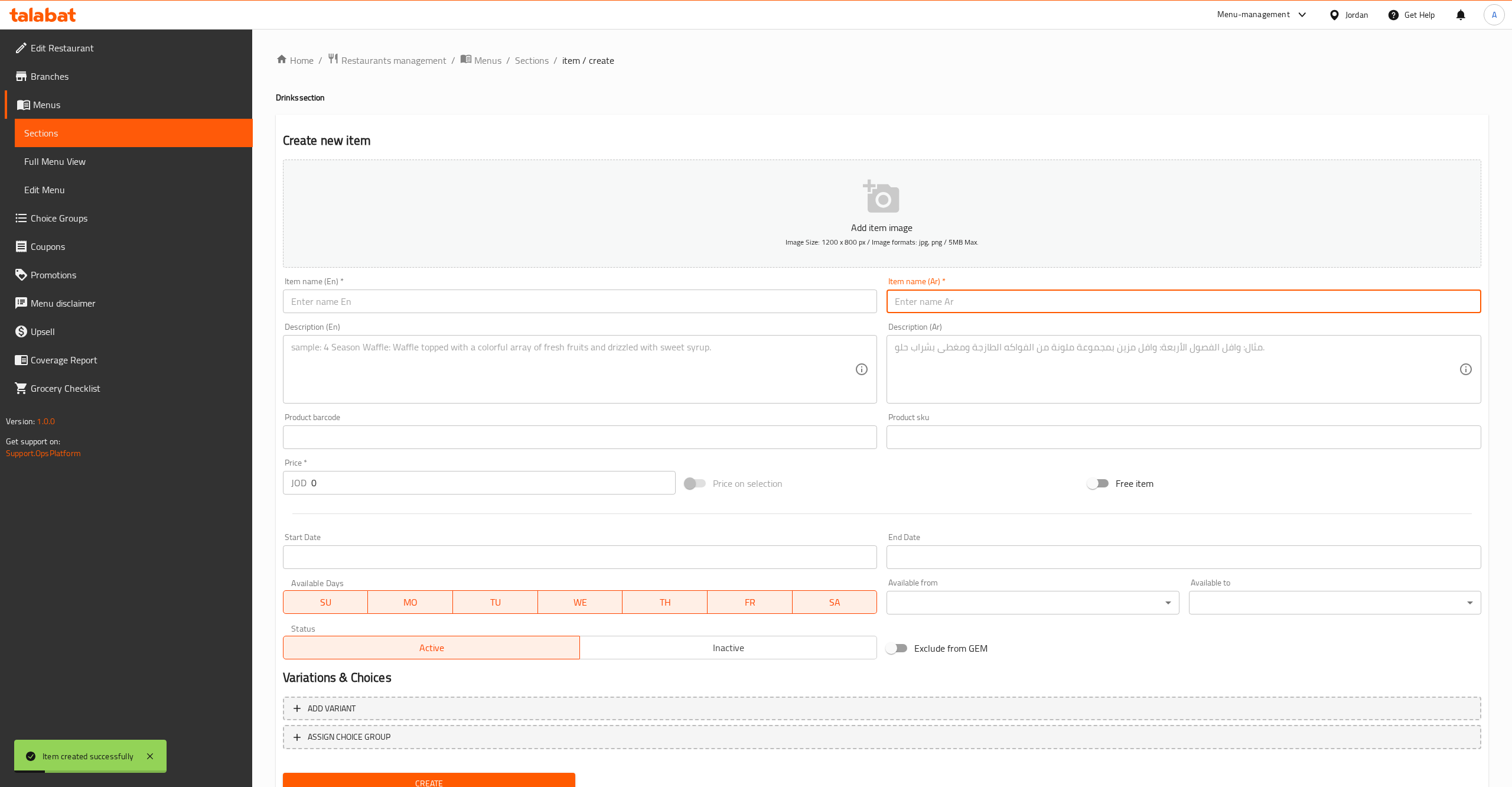
paste input "[PERSON_NAME]"
type input "[PERSON_NAME]"
click at [982, 400] on div "Description (Ar)" at bounding box center [1184, 369] width 595 height 69
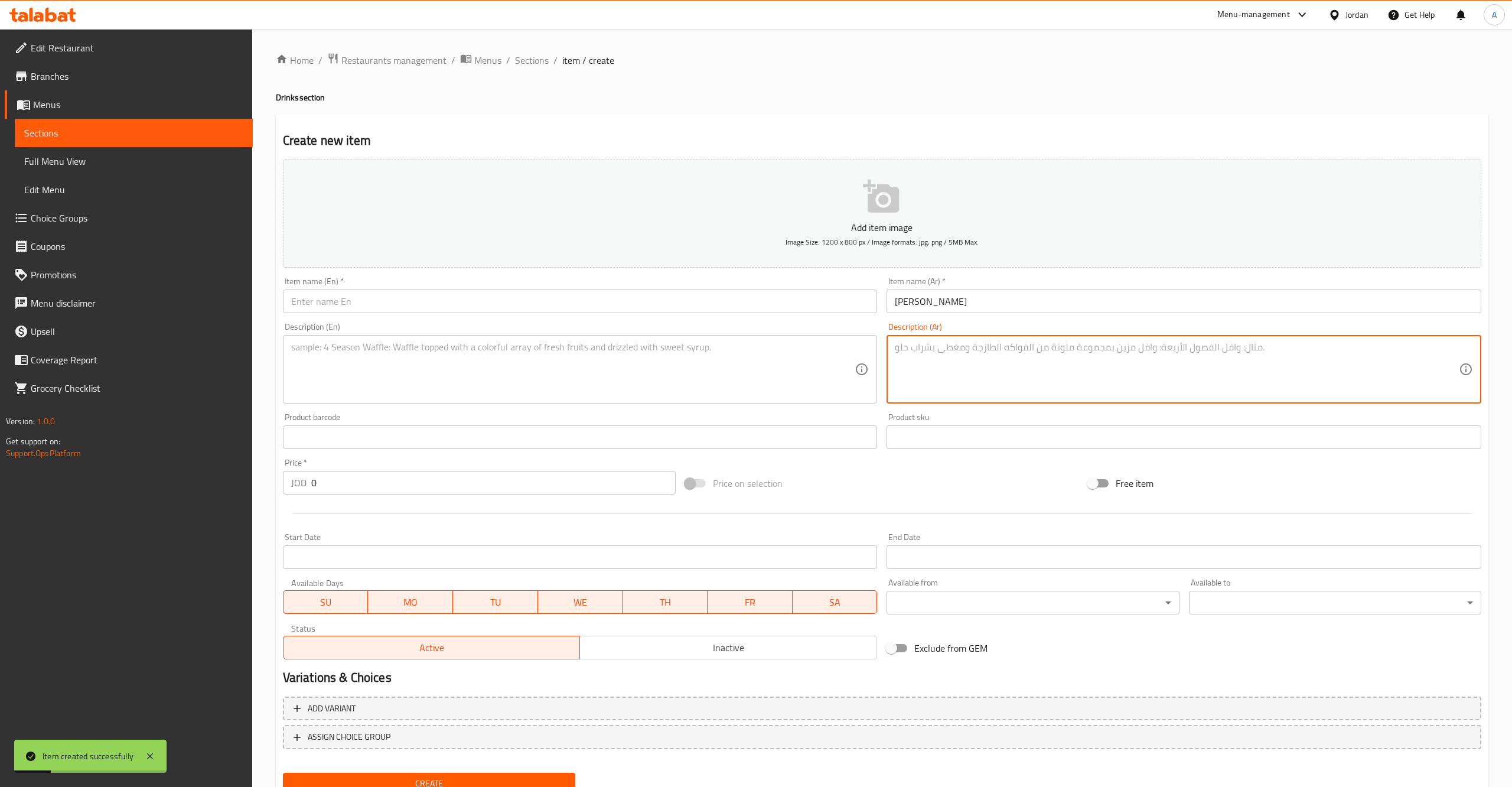
click at [979, 387] on textarea at bounding box center [1177, 369] width 564 height 56
paste textarea "موهيتو مميز يمزج نكهة البلو كراساو الغريبة مع حلاوة الخوخ ولمسة الباشن فروت الا…"
type textarea "موهيتو مميز يمزج نكهة البلو كراساو الغريبة مع حلاوة الخوخ ولمسة الباشن فروت الا…"
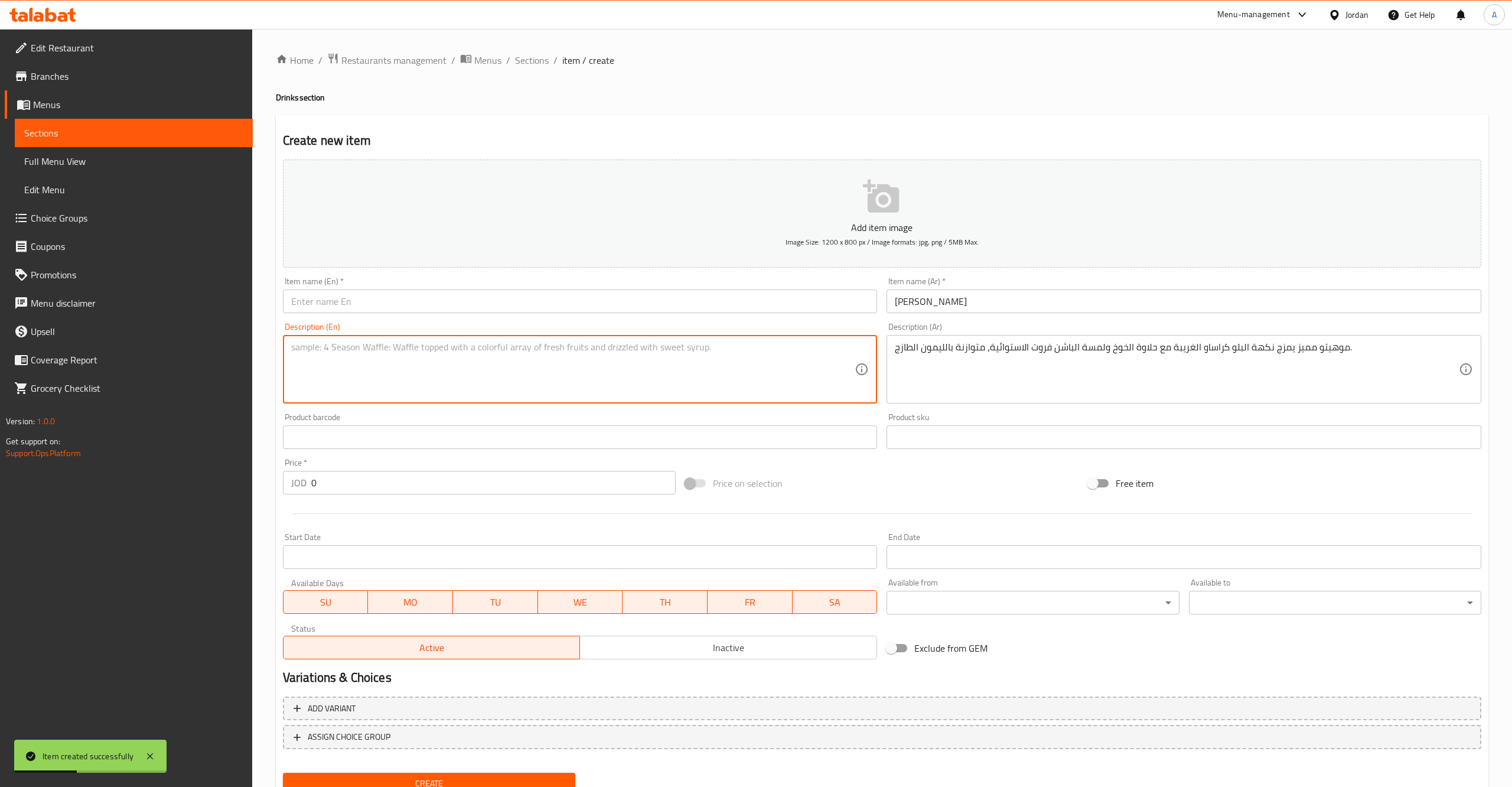
click at [562, 394] on textarea at bounding box center [573, 369] width 564 height 56
paste textarea "A signature mojito blending the exotic flavor of Blue Curaçao with the sweetnes…"
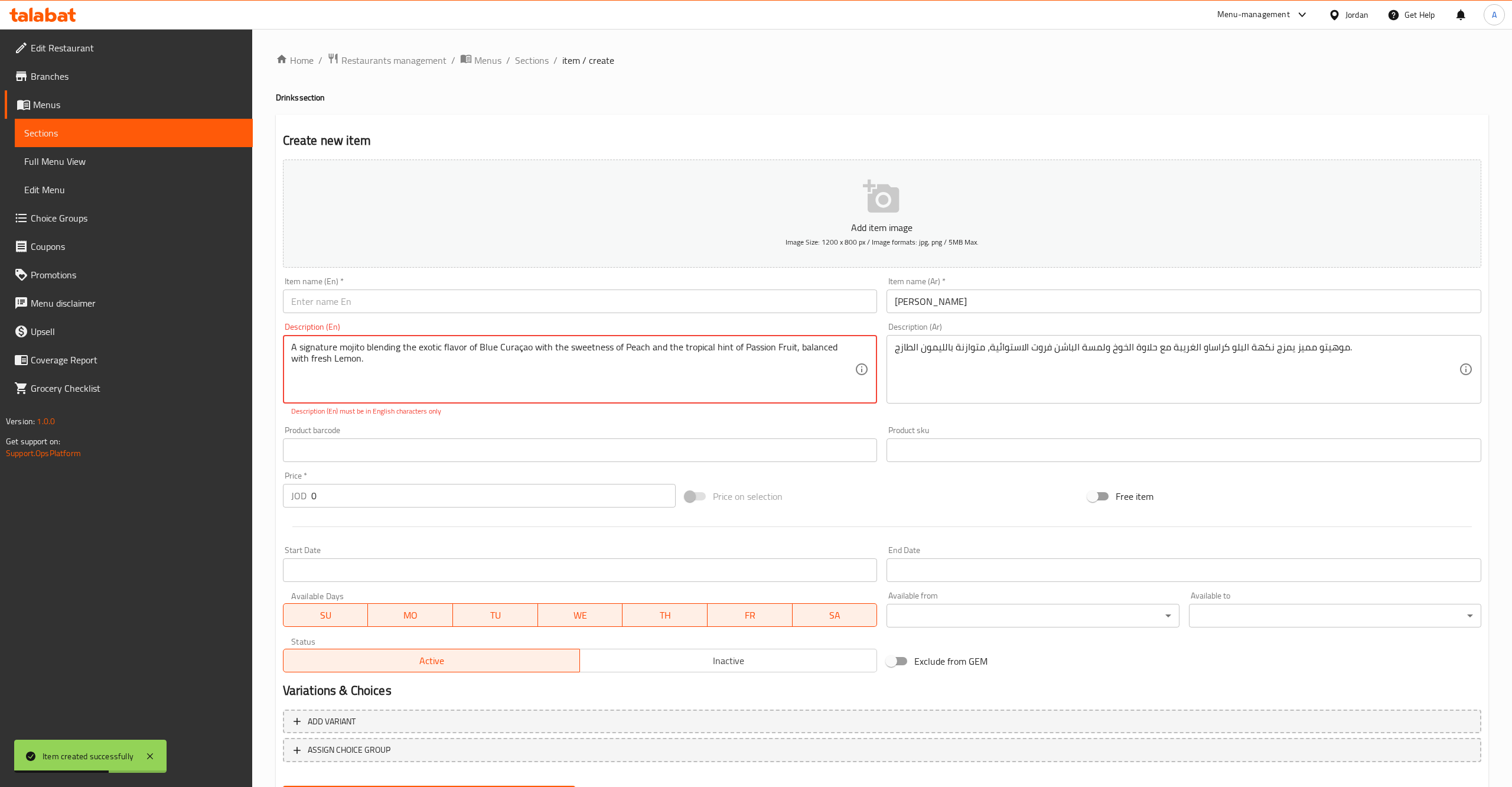
type textarea "A signature mojito blending the exotic flavor of Blue Curaçao with the sweetnes…"
click at [476, 296] on input "text" at bounding box center [580, 301] width 595 height 24
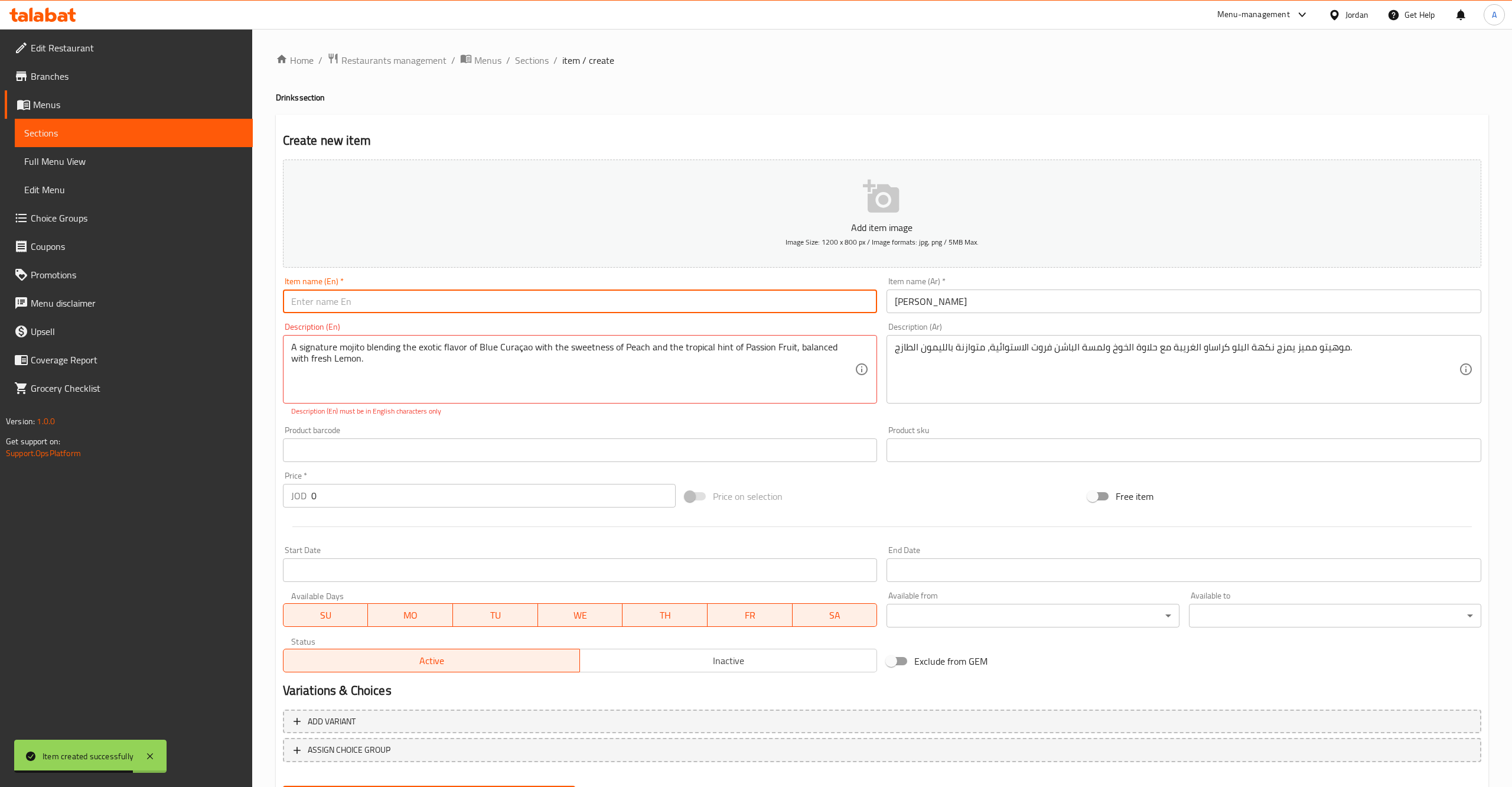
paste input "[PERSON_NAME]"
type input "[PERSON_NAME]"
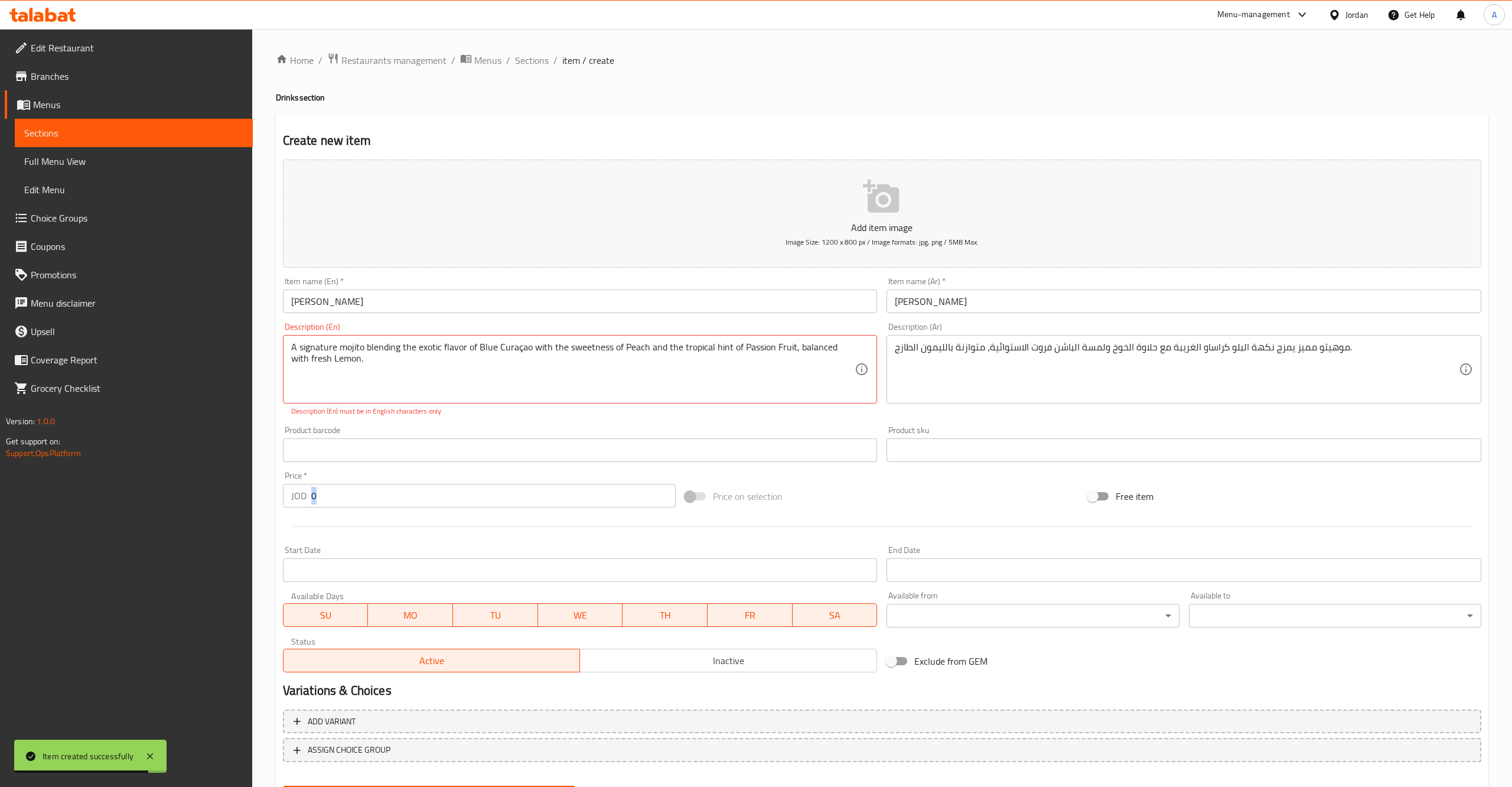
drag, startPoint x: 359, startPoint y: 511, endPoint x: 352, endPoint y: 494, distance: 18.4
click at [355, 508] on div "Add item image Image Size: 1200 x 800 px / Image formats: jpg, png / 5MB Max. I…" at bounding box center [882, 416] width 1208 height 522
click at [352, 494] on input "0" at bounding box center [493, 495] width 365 height 24
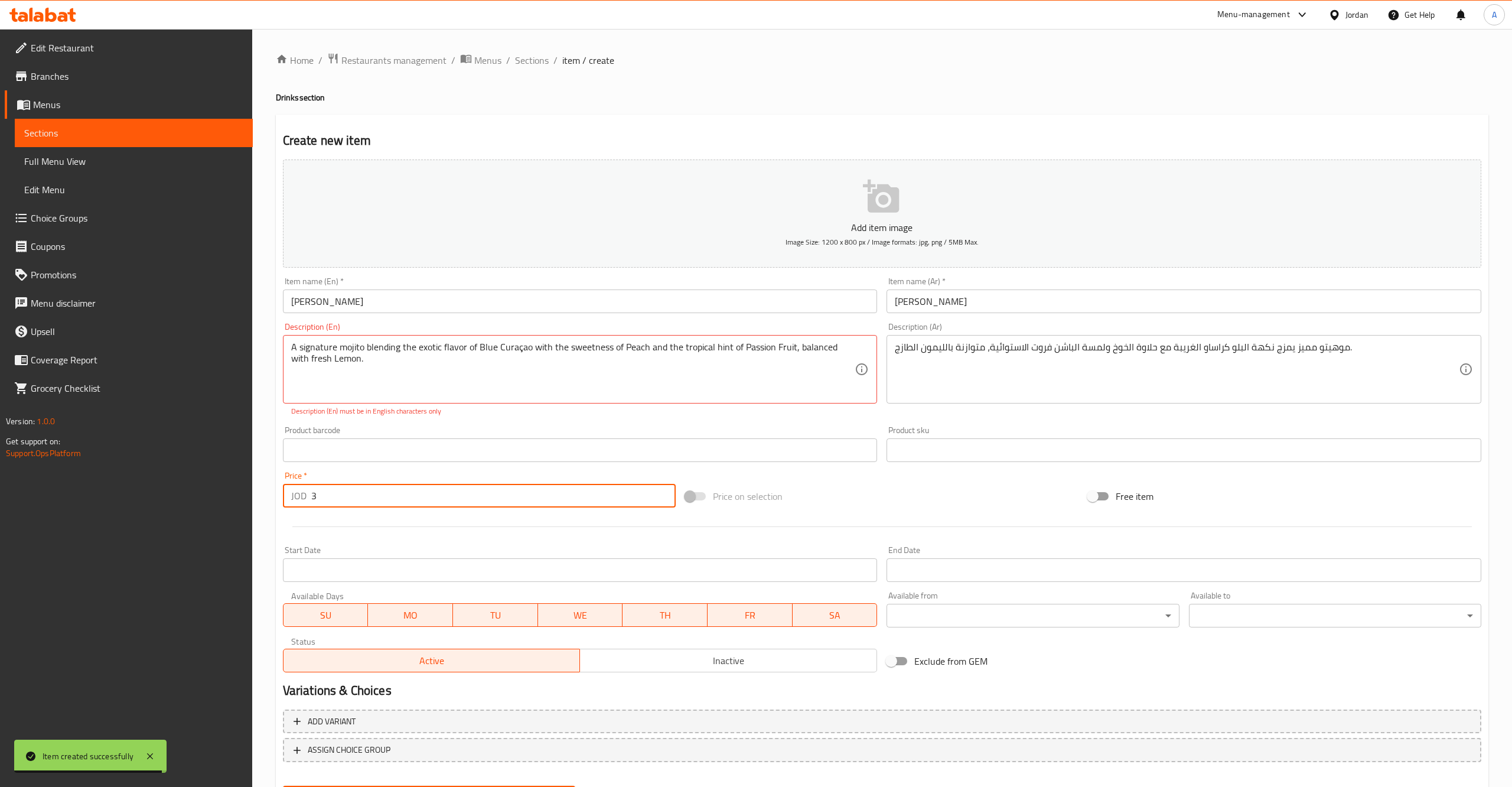
type input "3"
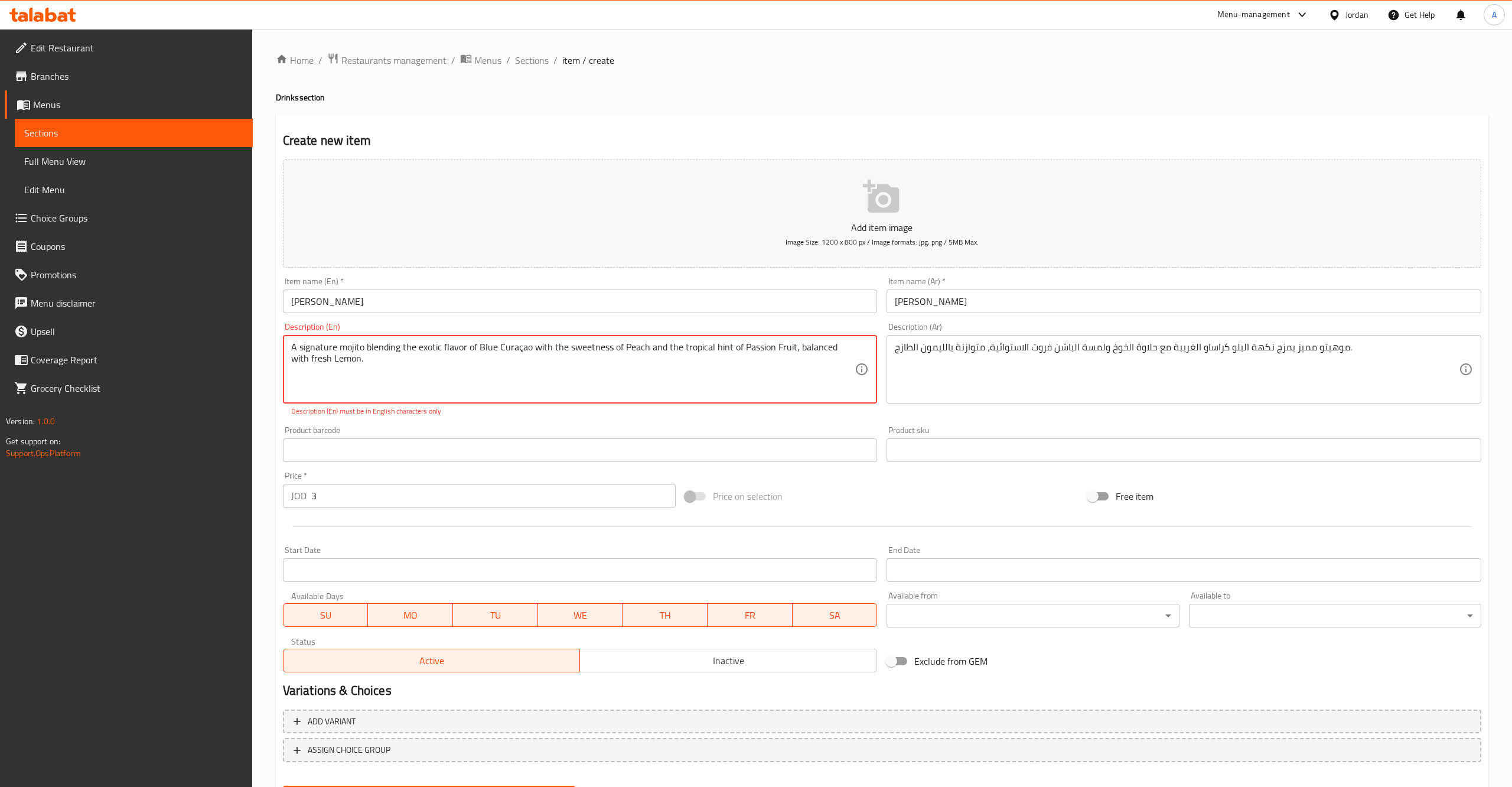
drag, startPoint x: 604, startPoint y: 363, endPoint x: 516, endPoint y: 383, distance: 90.2
click at [605, 363] on textarea "A signature mojito blending the exotic flavor of Blue Curaçao with the sweetnes…" at bounding box center [573, 369] width 564 height 56
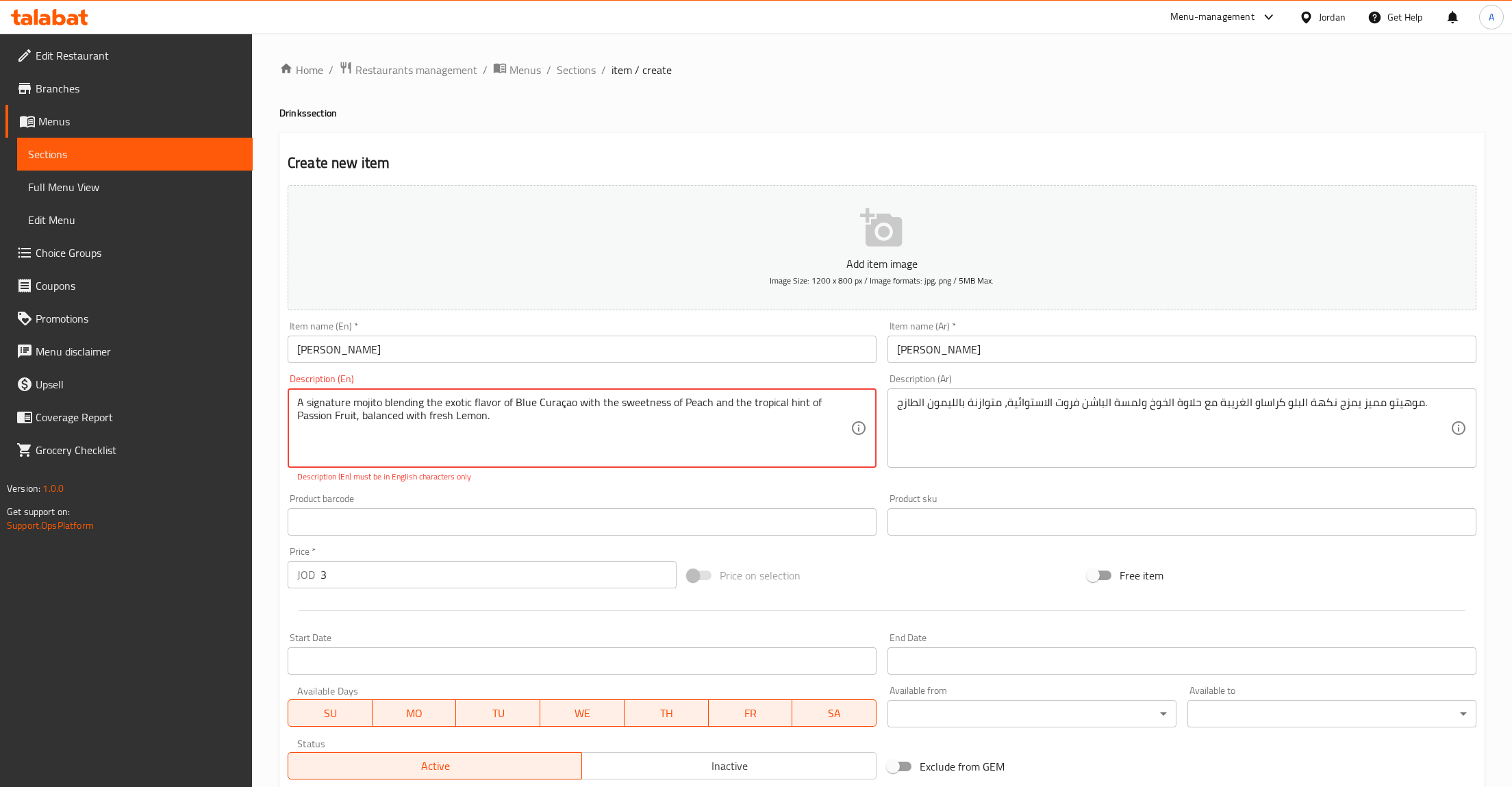
click at [557, 402] on textarea "A signature mojito blending the exotic flavor of Blue Curaçao with the sweetnes…" at bounding box center [574, 428] width 553 height 65
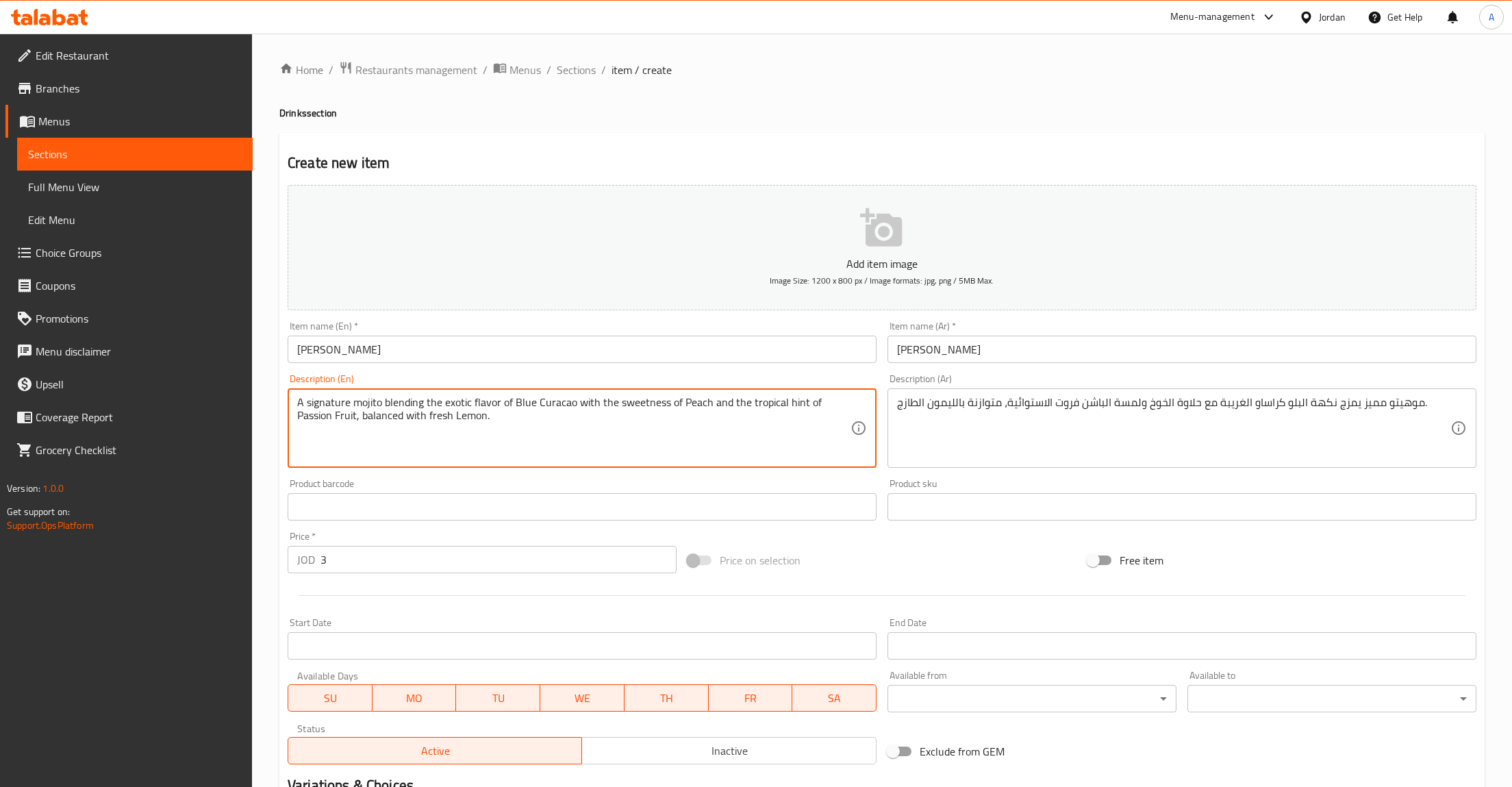
type textarea "A signature mojito blending the exotic flavor of Blue Curacao with the sweetnes…"
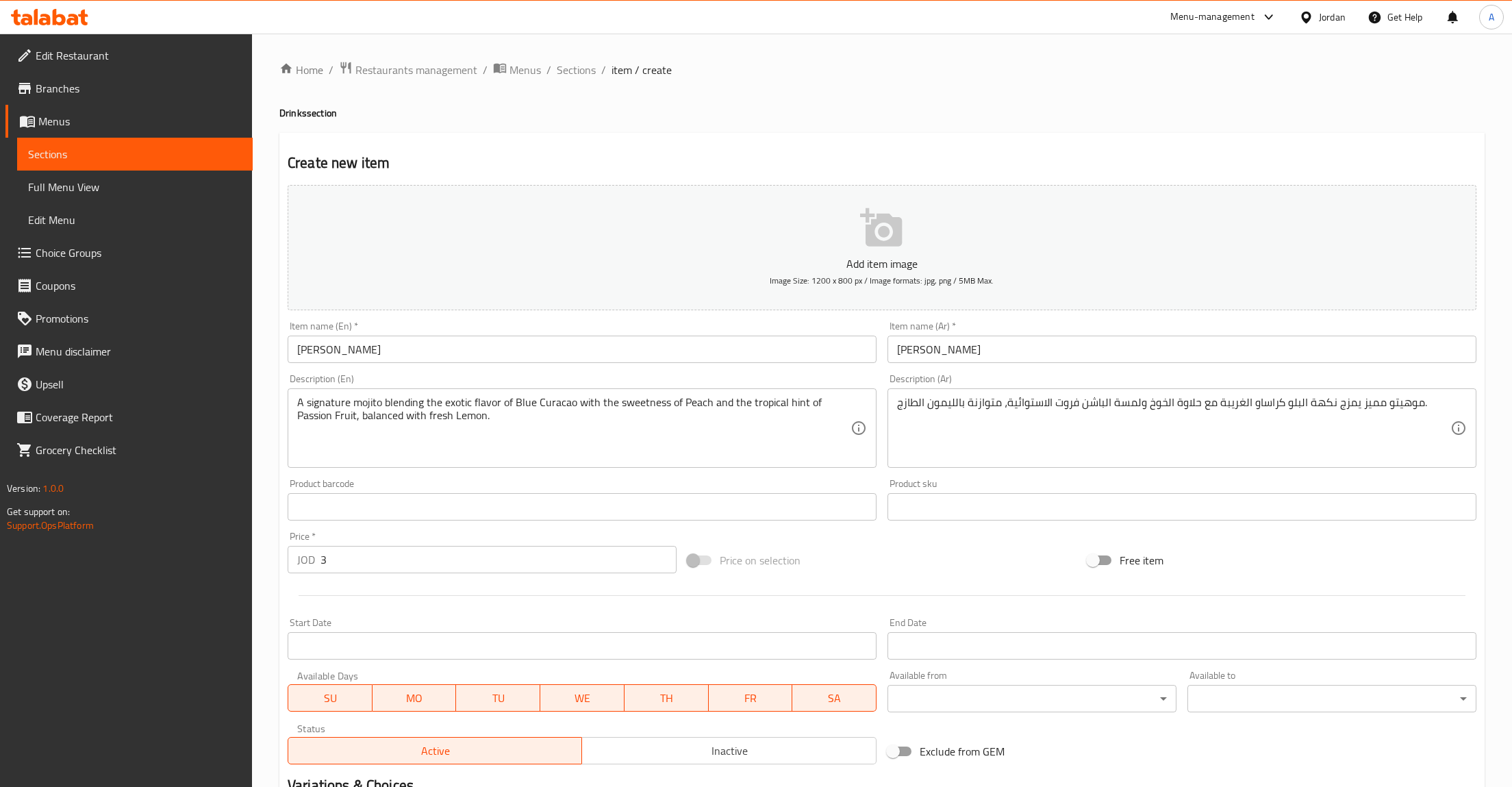
click at [749, 462] on div "A signature mojito blending the exotic flavor of Blue Curacao with the sweetnes…" at bounding box center [582, 428] width 589 height 80
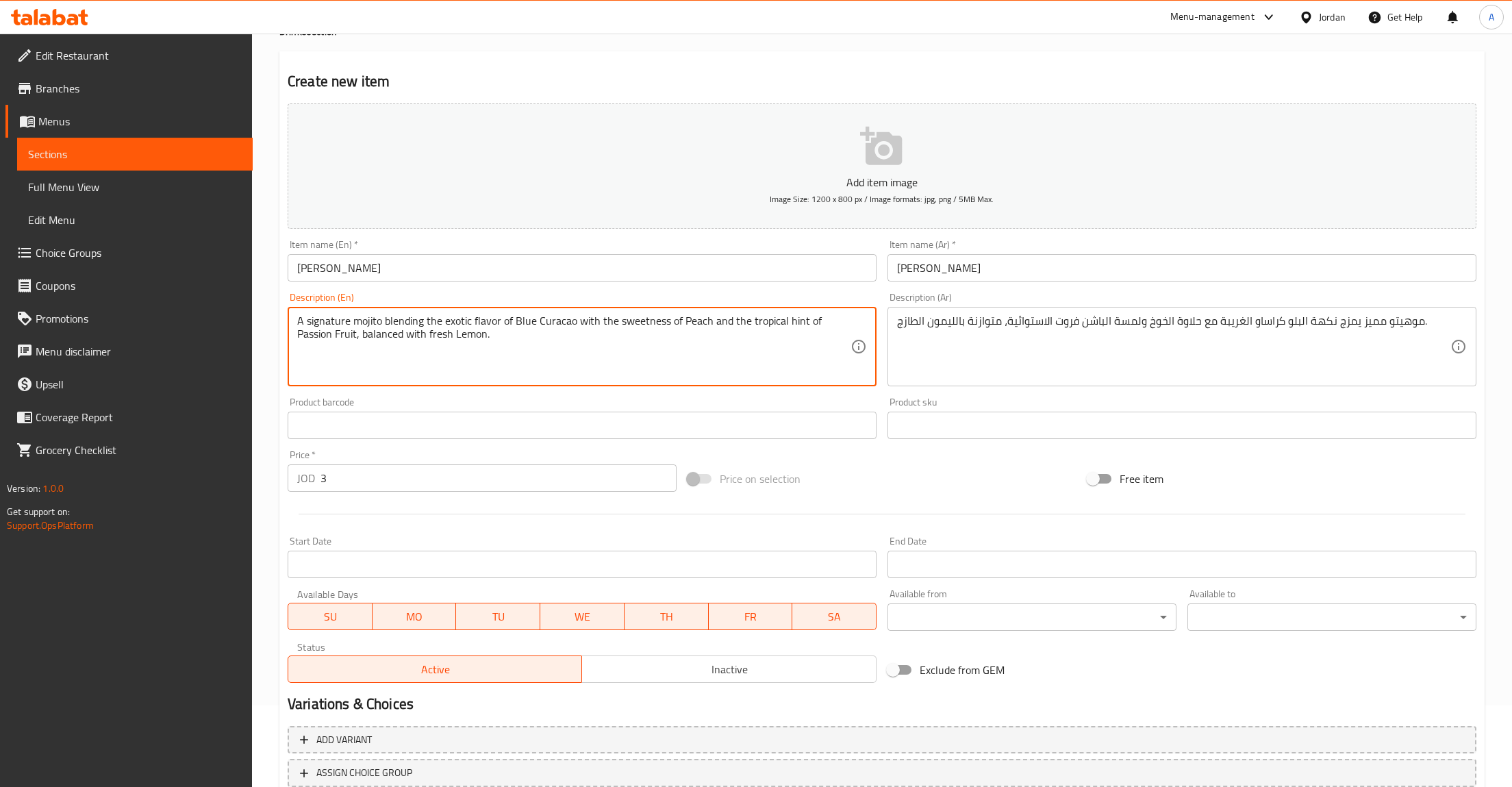
scroll to position [142, 0]
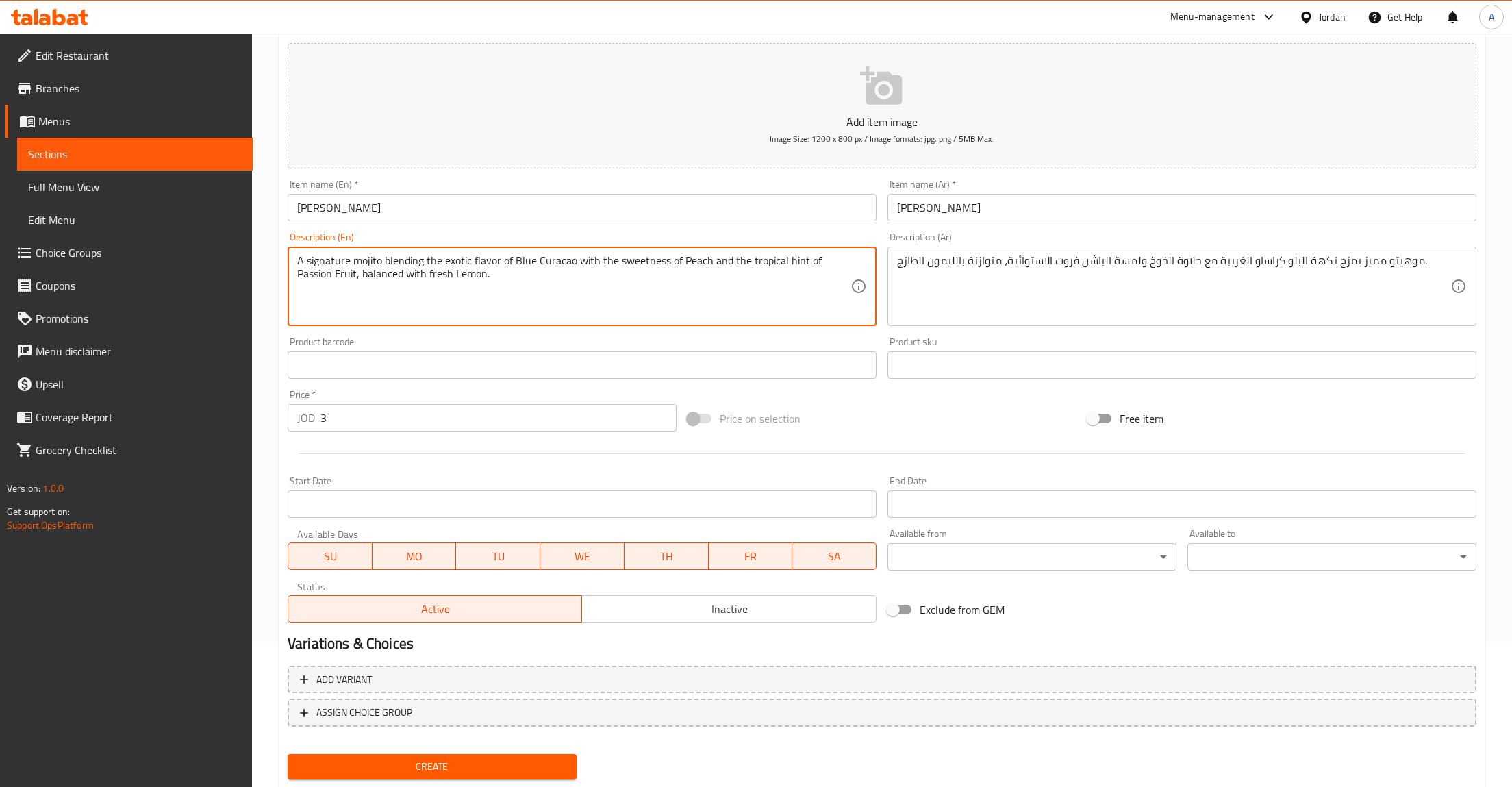
click at [997, 430] on div "Price on selection" at bounding box center [882, 418] width 400 height 37
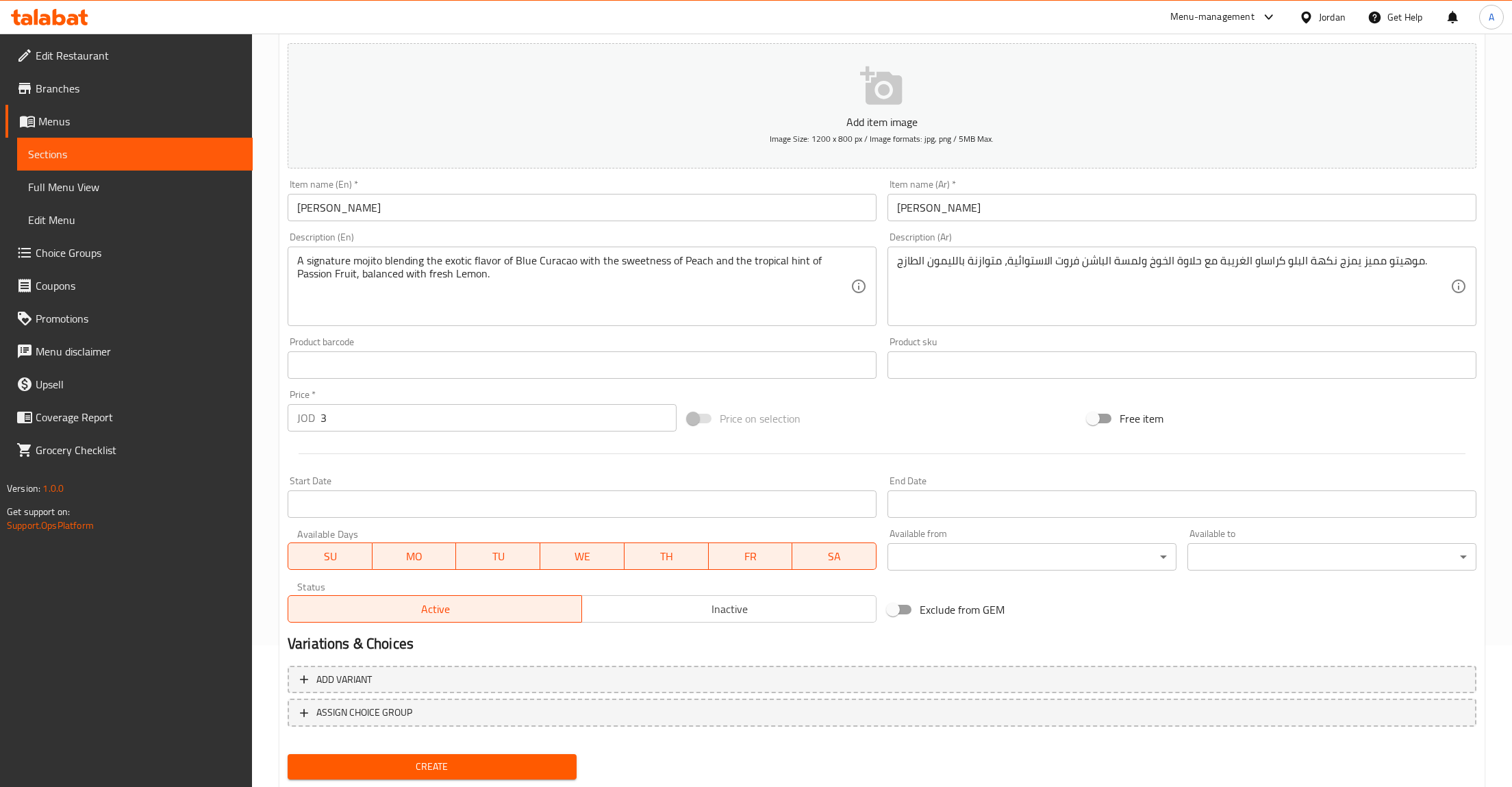
click at [463, 763] on span "Create" at bounding box center [432, 767] width 267 height 17
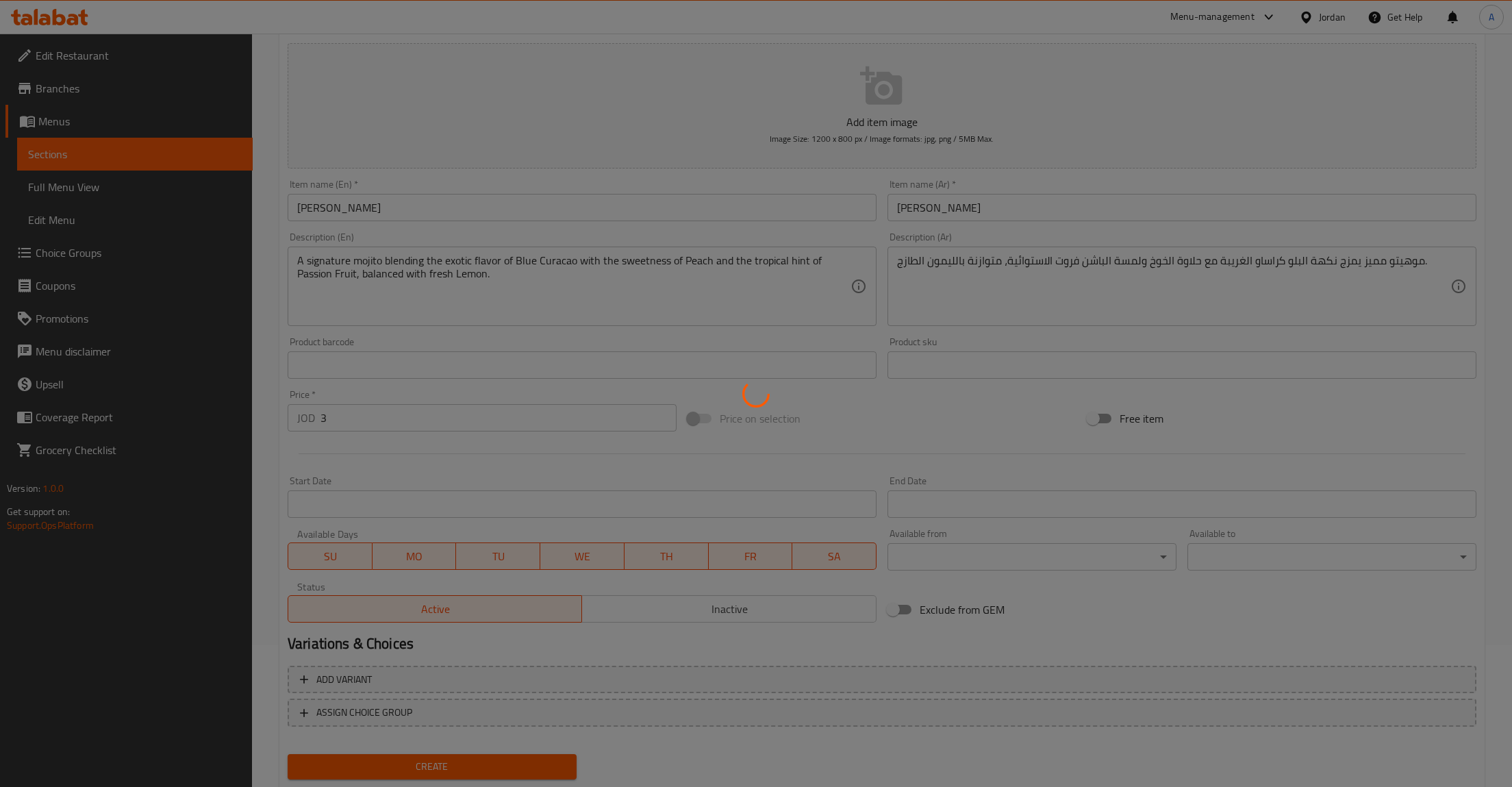
type input "0"
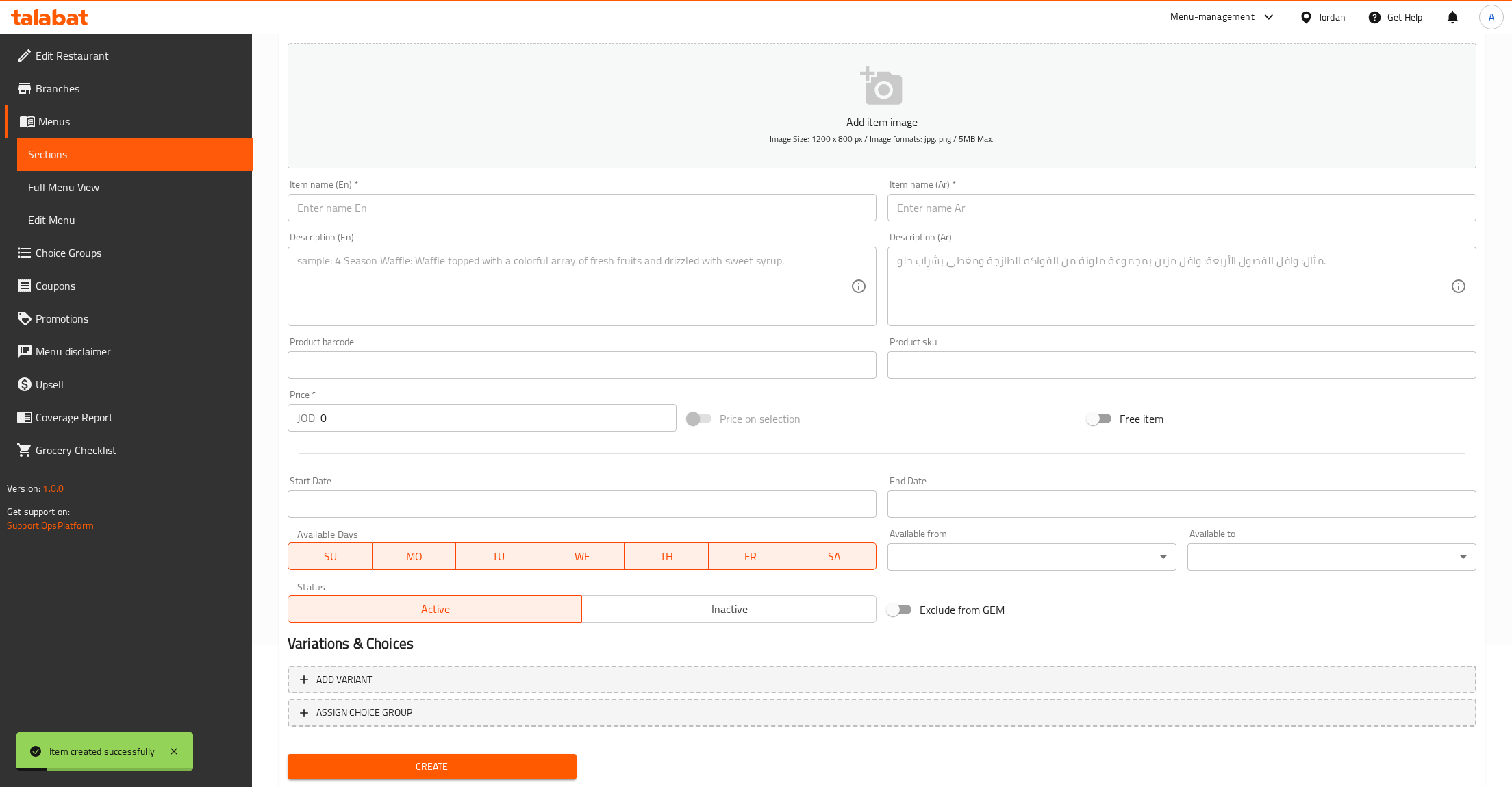
click at [475, 289] on textarea at bounding box center [574, 286] width 553 height 65
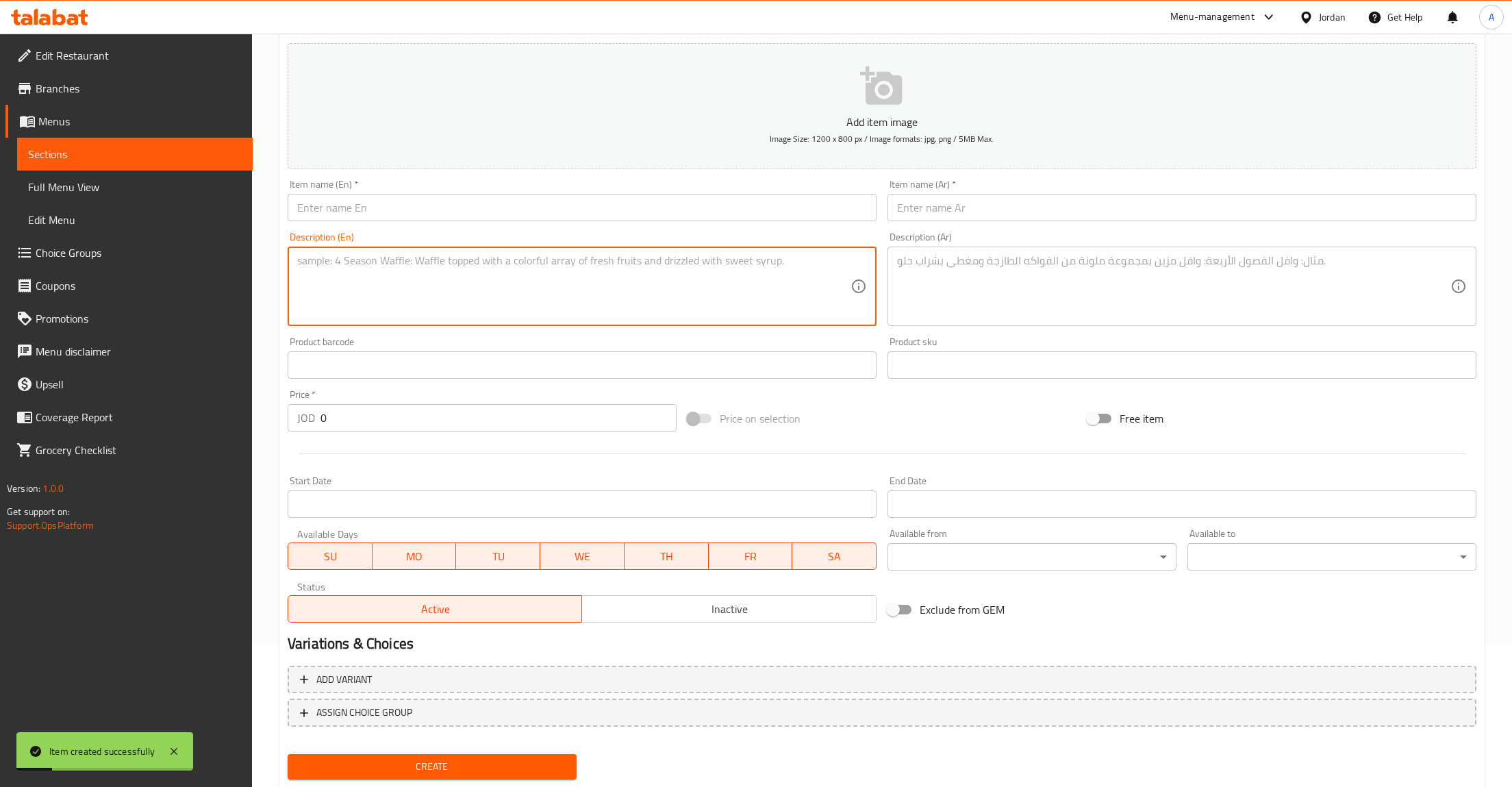
paste textarea "An exciting tropical twist featuring [PERSON_NAME], Strawberry, and Lychee, per…"
type textarea "An exciting tropical twist featuring [PERSON_NAME], Strawberry, and Lychee, per…"
click at [378, 205] on input "text" at bounding box center [582, 207] width 589 height 27
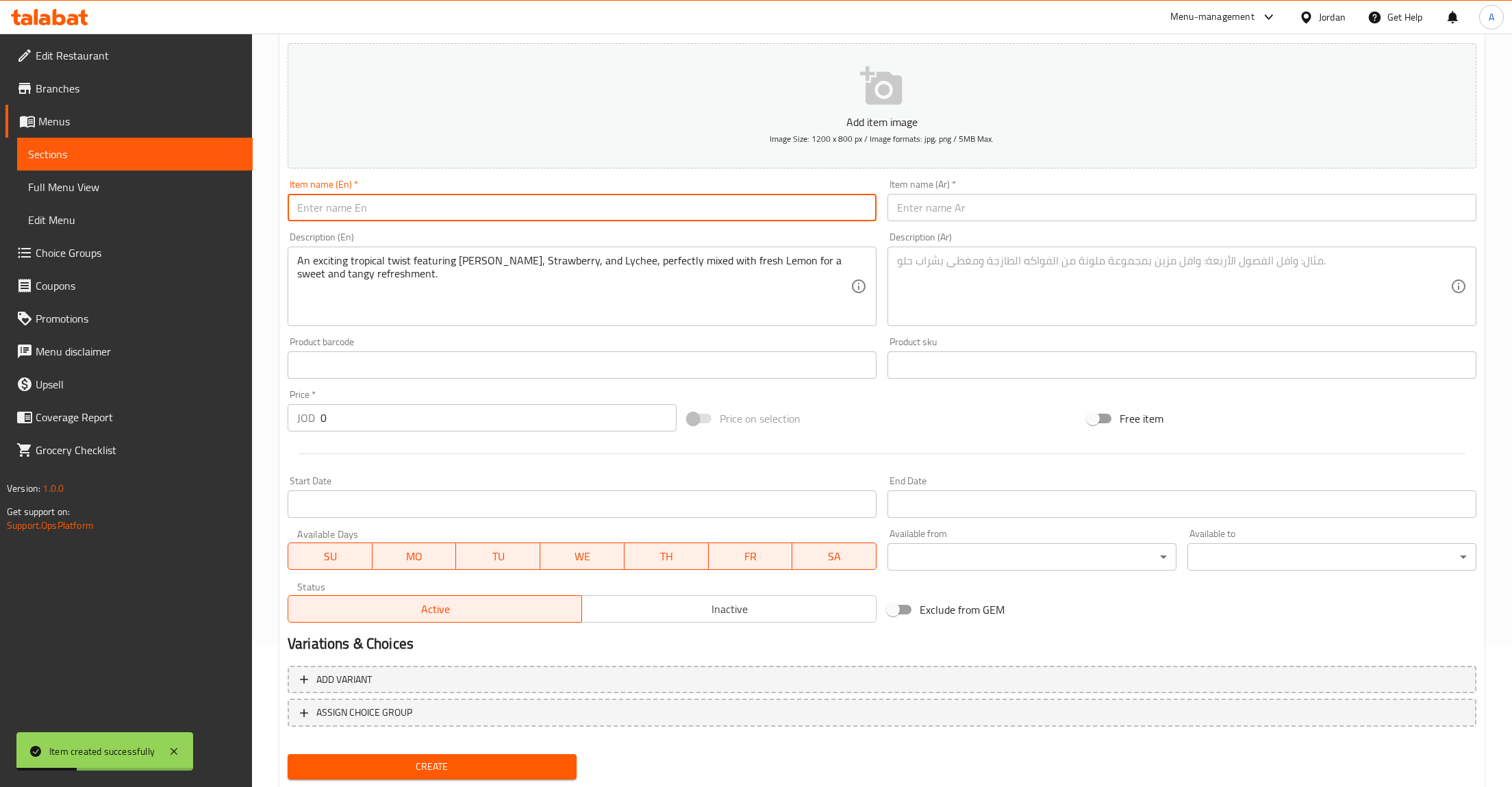
paste input "[DEMOGRAPHIC_DATA] Mojito"
type input "[DEMOGRAPHIC_DATA] Mojito"
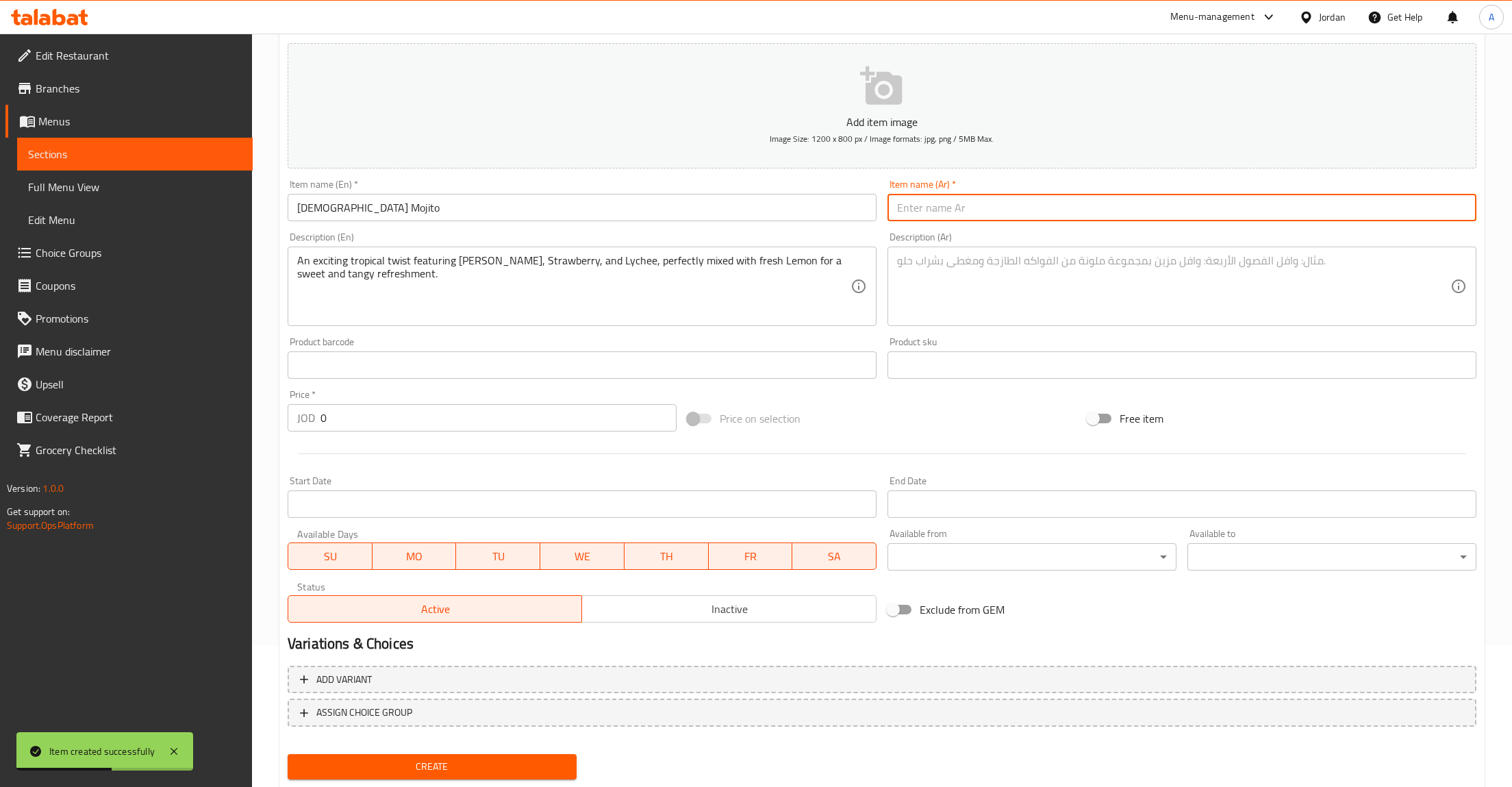
click at [1050, 293] on textarea at bounding box center [1174, 286] width 553 height 65
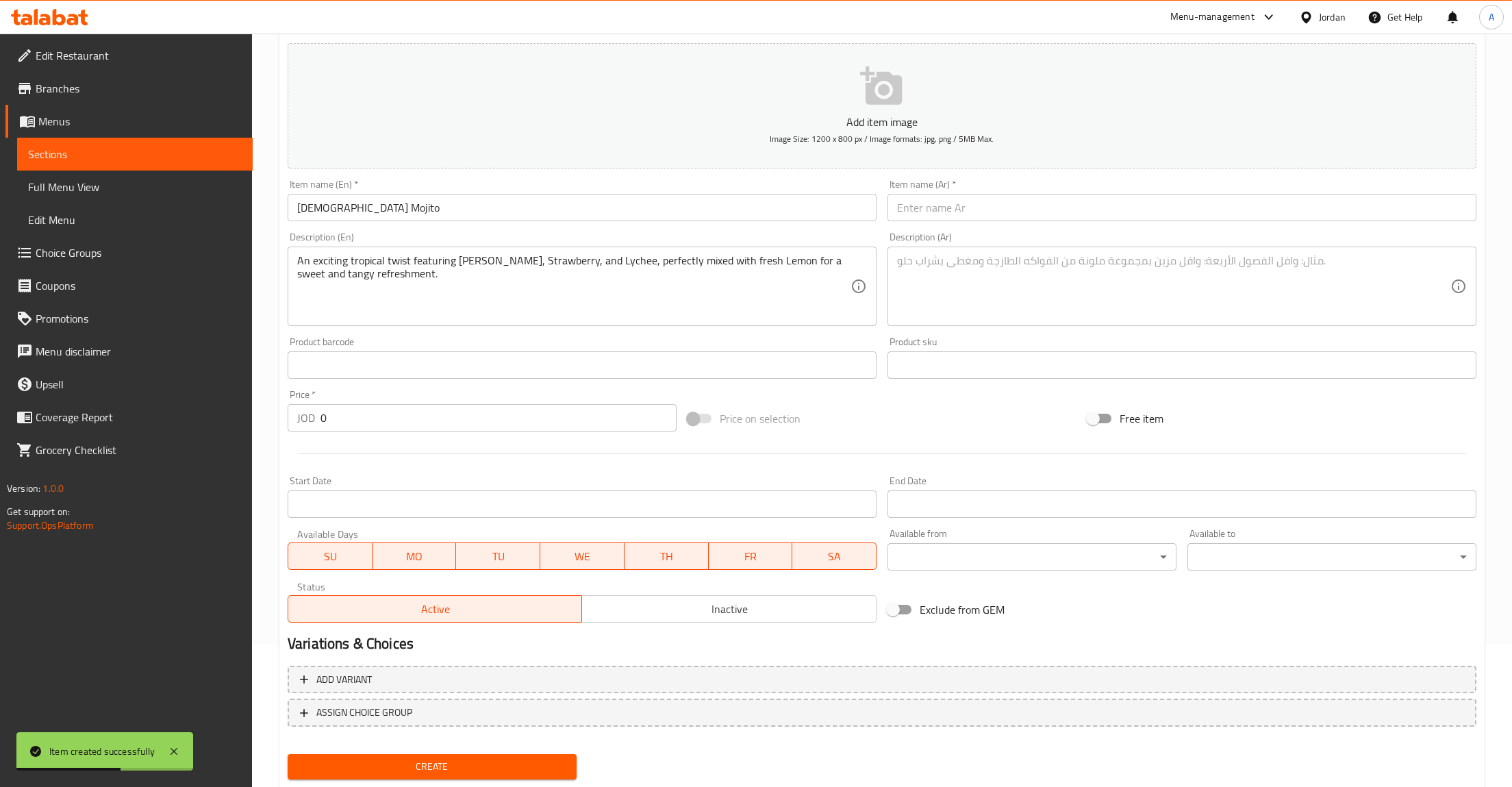
click at [946, 226] on div "Item name (Ar)   * Item name (Ar) *" at bounding box center [1182, 199] width 600 height 52
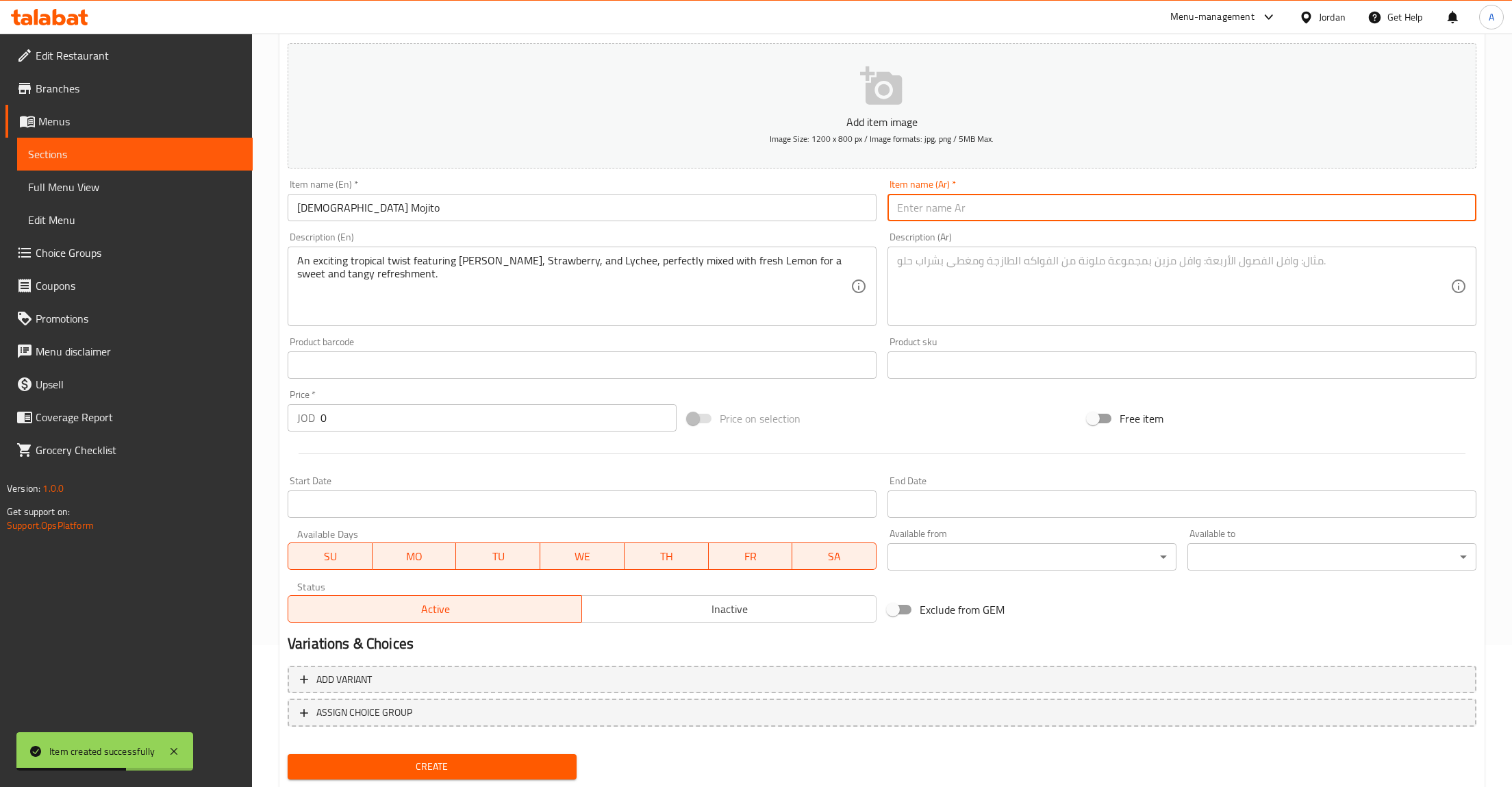
click at [941, 216] on input "text" at bounding box center [1182, 207] width 589 height 27
paste input "[PERSON_NAME]"
type input "[PERSON_NAME]"
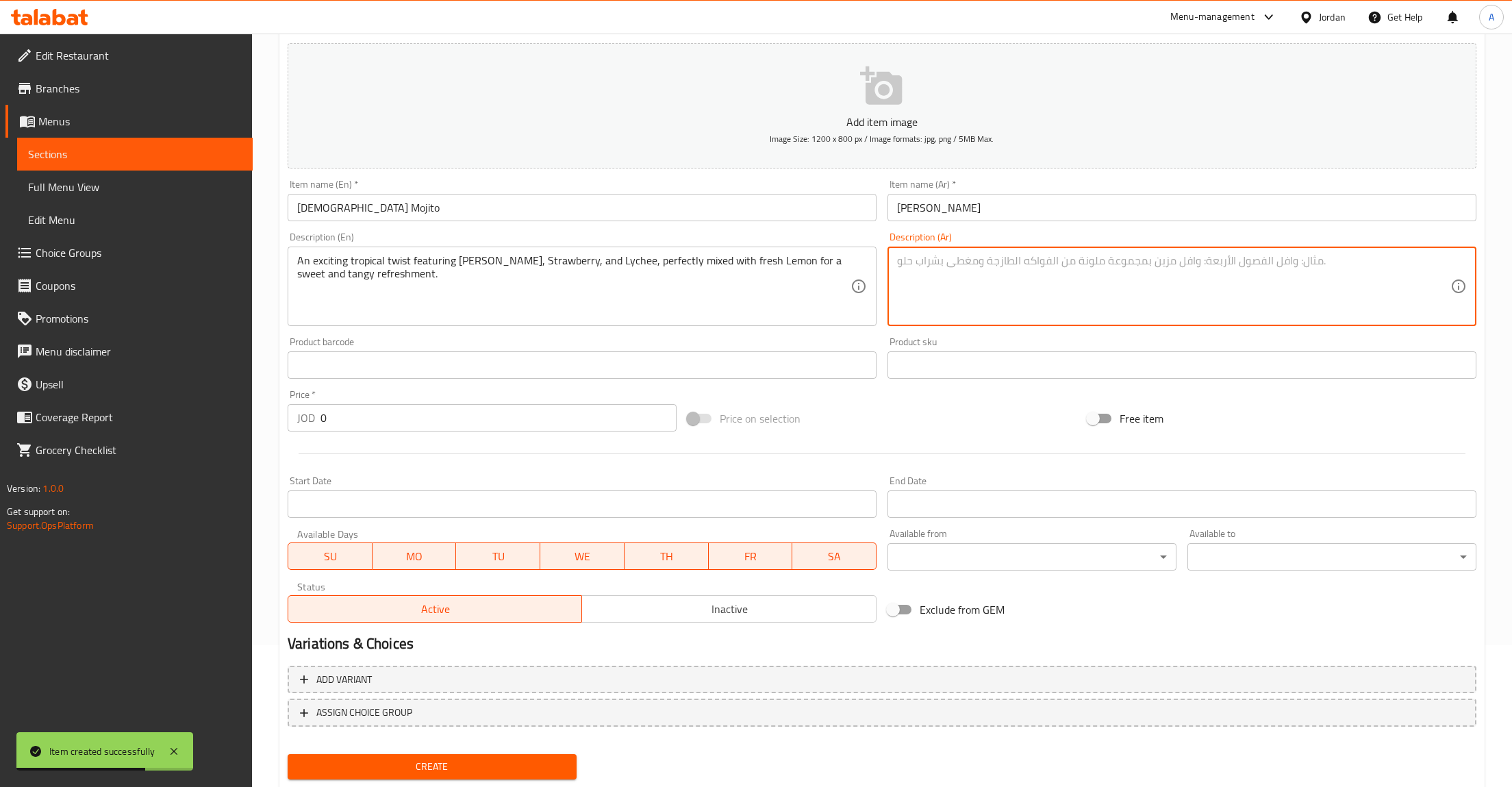
click at [968, 266] on textarea at bounding box center [1174, 286] width 553 height 65
click at [955, 289] on textarea at bounding box center [1174, 286] width 553 height 65
paste textarea "مزيج استوائي مثير يضم المانجا والفراولة والليتشي، ممزوج ببراعة مع الليمون الطاز…"
type textarea "مزيج استوائي مثير يضم المانجا والفراولة والليتشي، ممزوج ببراعة مع الليمون الطاز…"
click at [1055, 304] on textarea "مزيج استوائي مثير يضم المانجا والفراولة والليتشي، ممزوج ببراعة مع الليمون الطاز…" at bounding box center [1174, 286] width 553 height 65
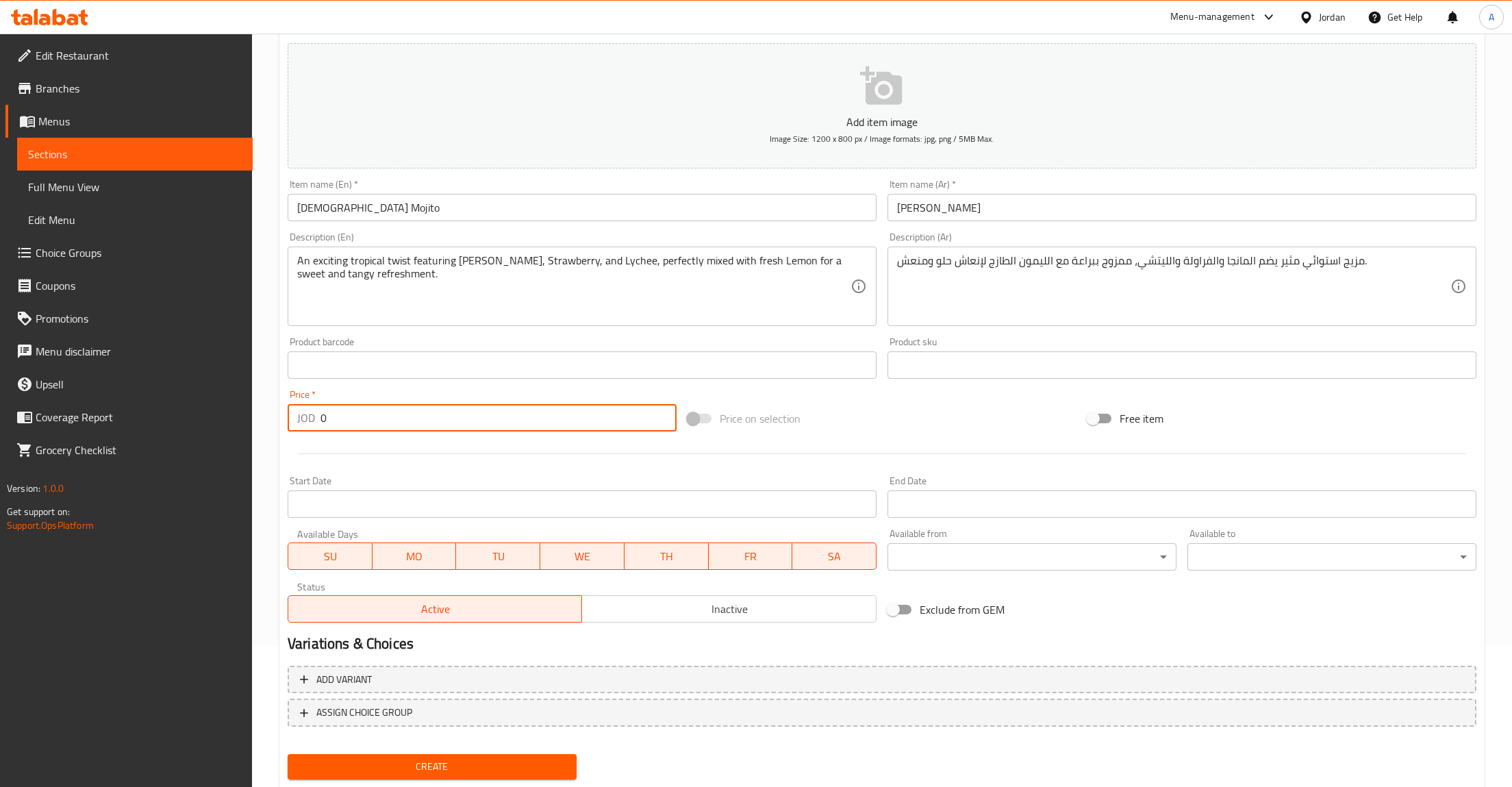
click at [343, 411] on input "0" at bounding box center [499, 417] width 356 height 27
type input "3"
click at [450, 765] on span "Create" at bounding box center [432, 767] width 267 height 17
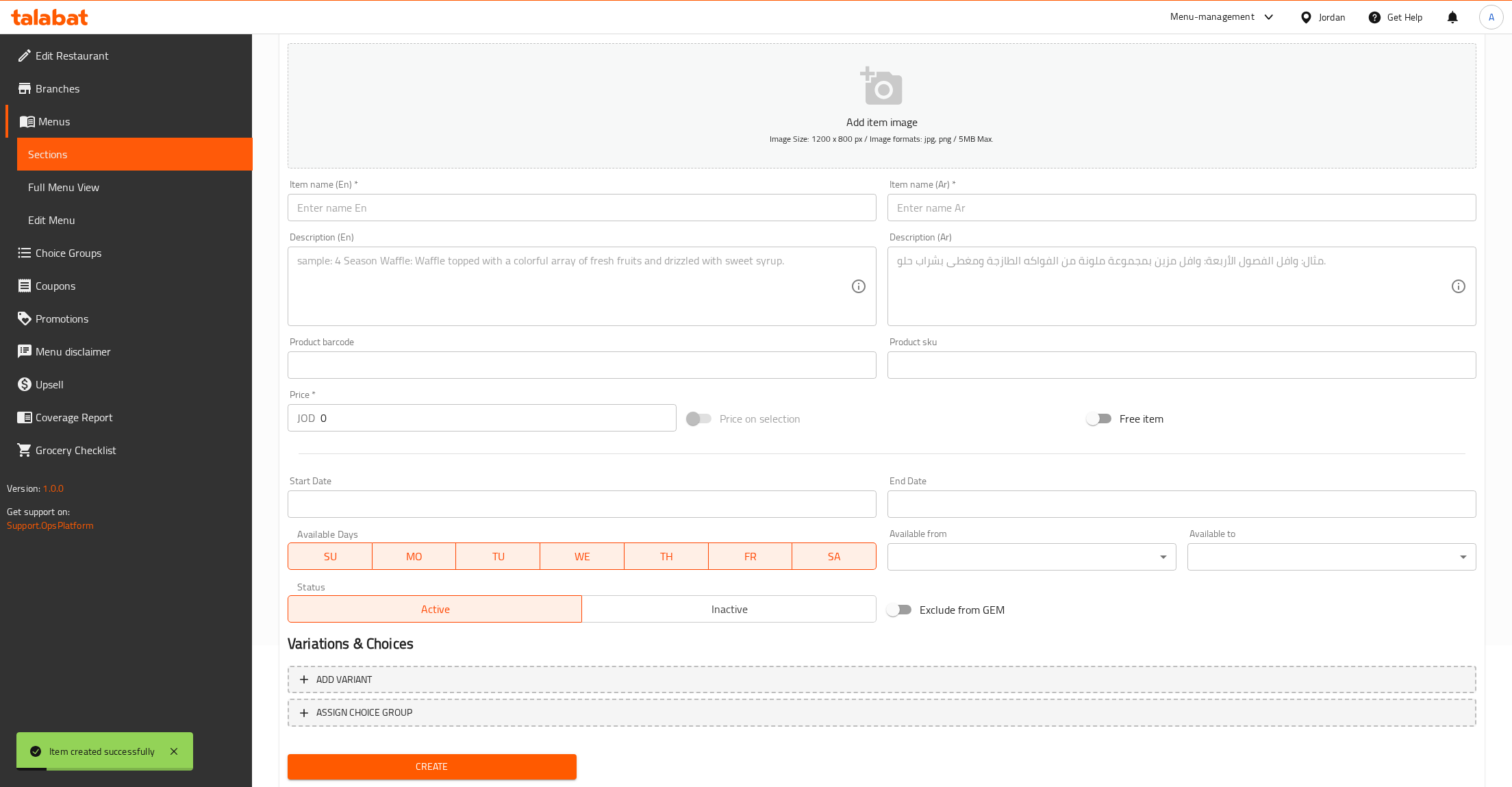
click at [431, 413] on input "0" at bounding box center [499, 417] width 356 height 27
type input "2.5"
drag, startPoint x: 915, startPoint y: 227, endPoint x: 969, endPoint y: 292, distance: 84.5
click at [923, 242] on div "Add item image Image Size: 1200 x 800 px / Image formats: jpg, png / 5MB Max. I…" at bounding box center [882, 332] width 1200 height 590
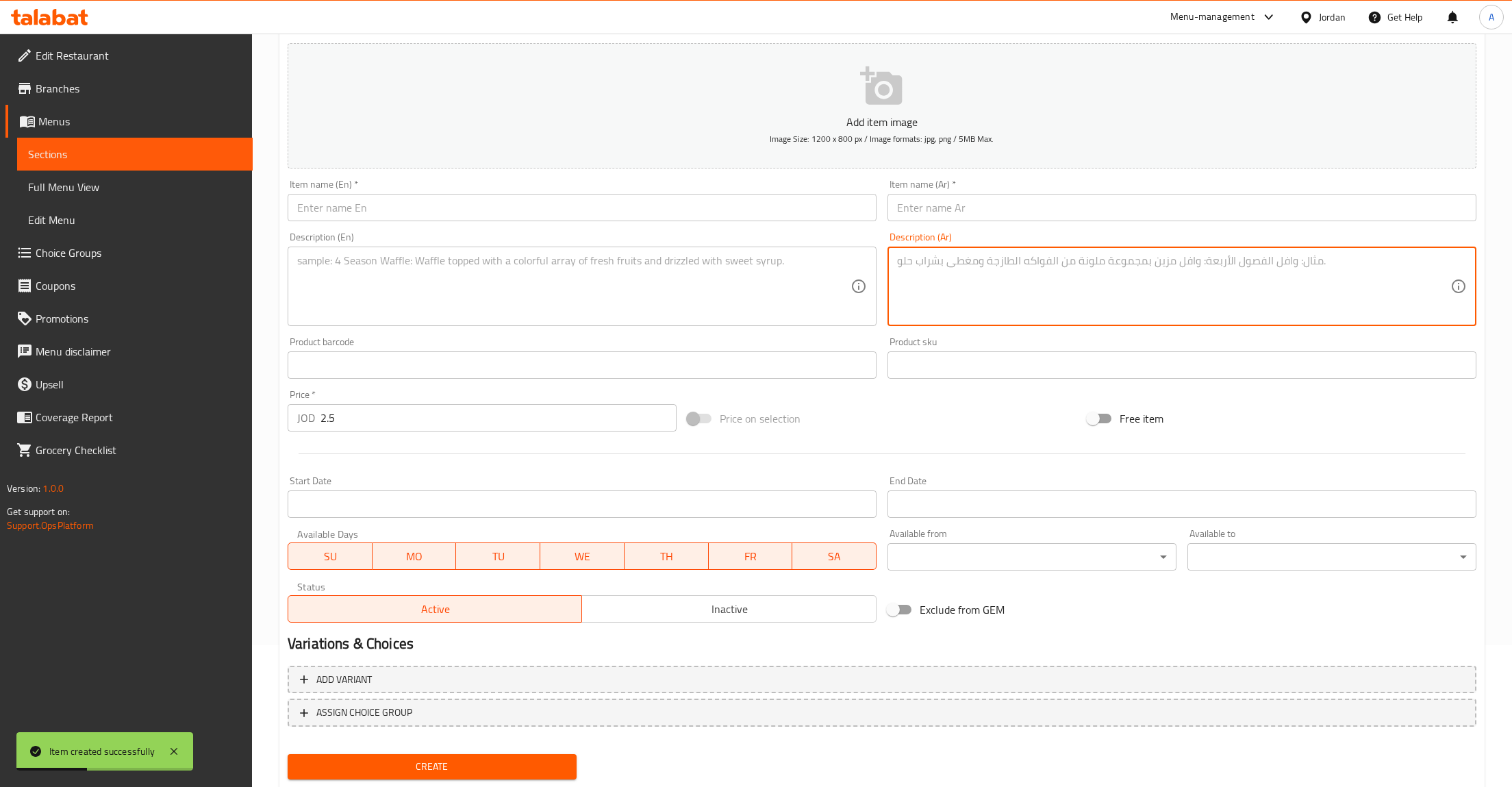
click at [977, 296] on textarea at bounding box center [1174, 286] width 553 height 65
paste textarea "مزيج قهوة كلاسيكي غني وكريمي، محضر من الحليب، الحليب المكثف، وجرعة إسبريسو مزدو…"
type textarea "مزيج قهوة كلاسيكي غني وكريمي، محضر من الحليب، الحليب المكثف، وجرعة إسبريسو مزدو…"
click at [956, 206] on input "text" at bounding box center [1182, 207] width 589 height 27
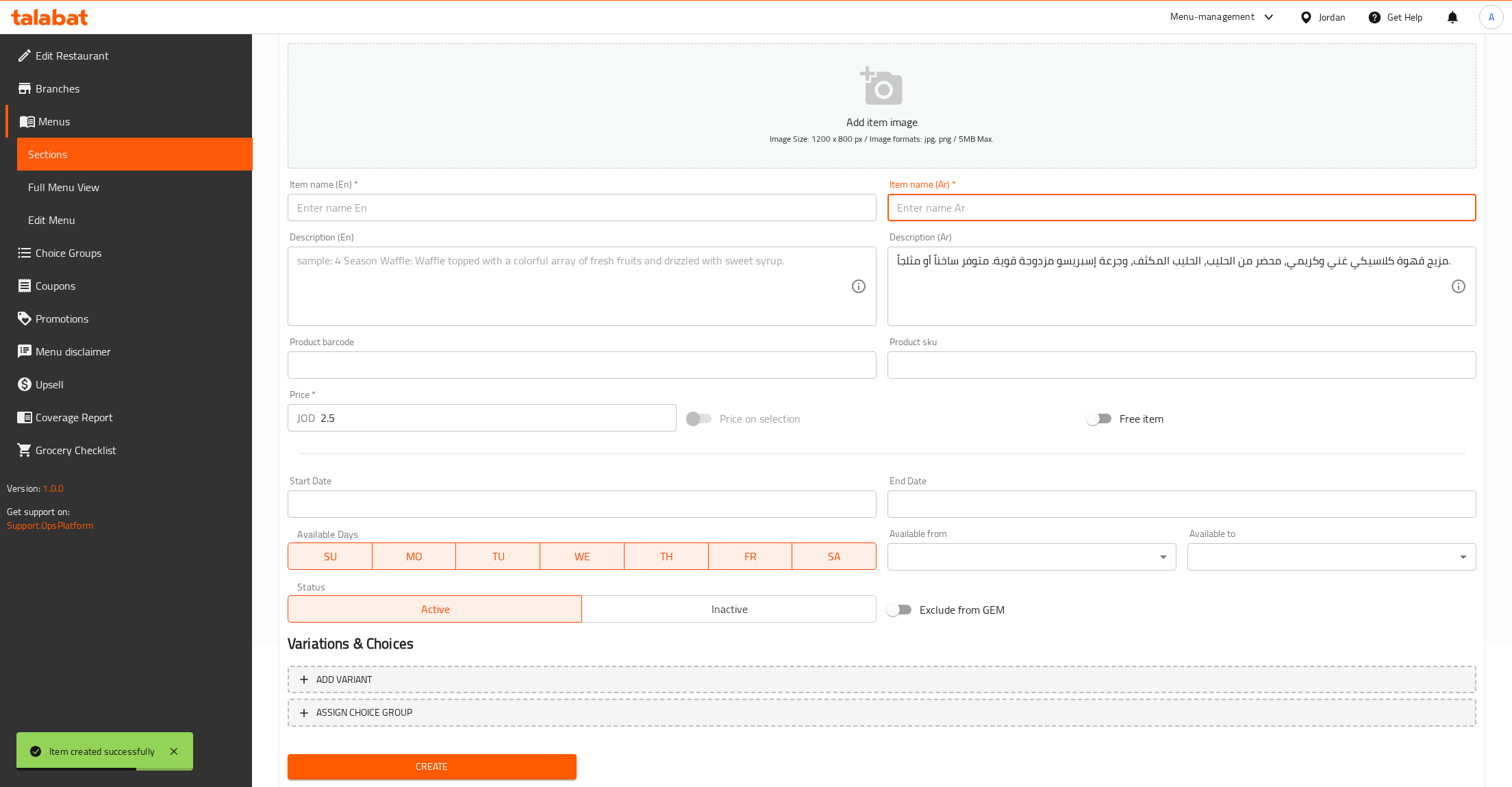
paste input "سبانش لاتيه"
type input "سبانش لاتيه"
click at [524, 294] on textarea at bounding box center [574, 286] width 553 height 65
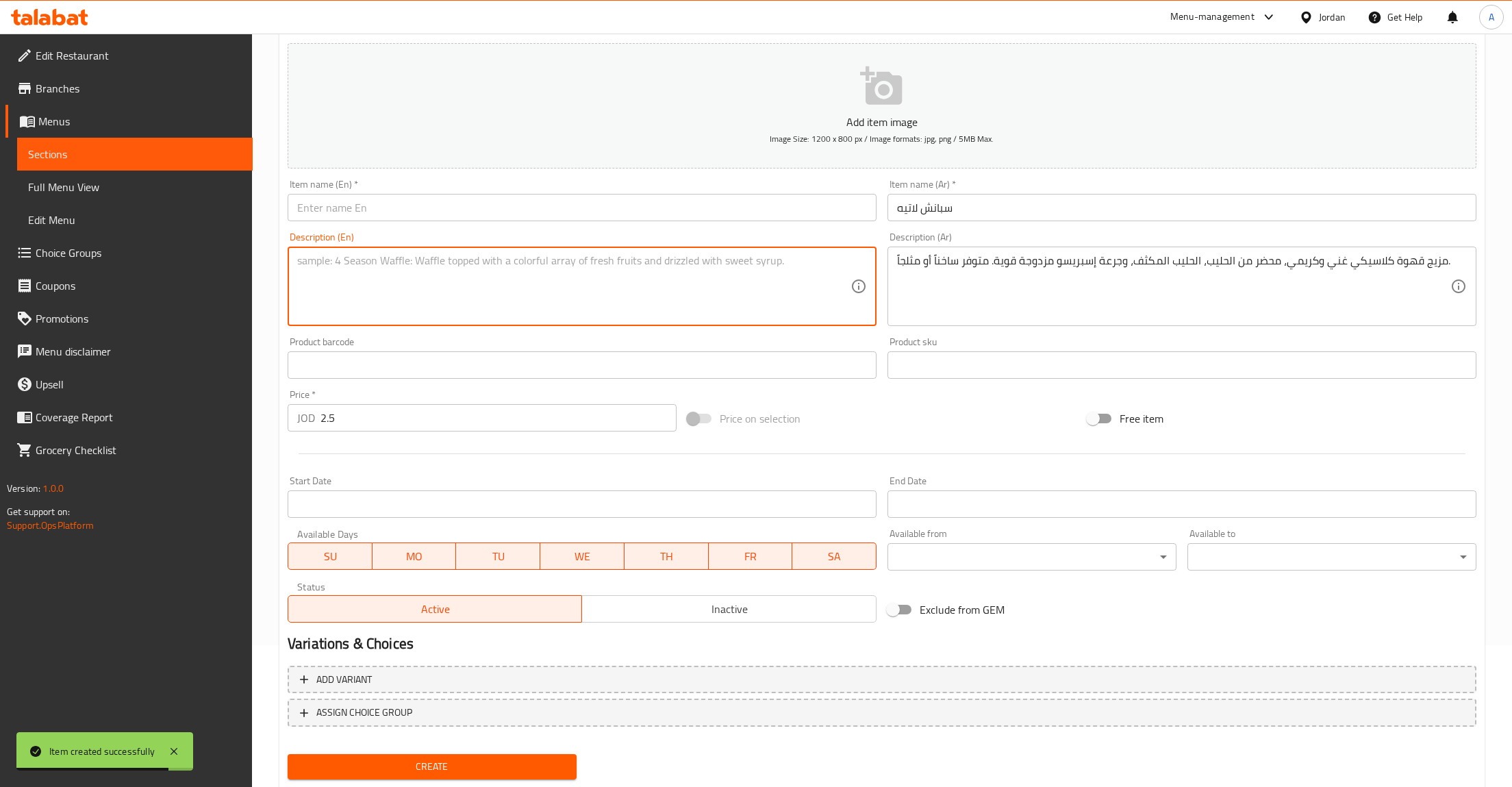
paste textarea "A classic rich and creamy coffee blend made with fresh Milk, Condensed Milk, an…"
type textarea "A classic rich and creamy coffee blend made with fresh Milk, Condensed Milk, an…"
click at [362, 215] on input "text" at bounding box center [582, 207] width 589 height 27
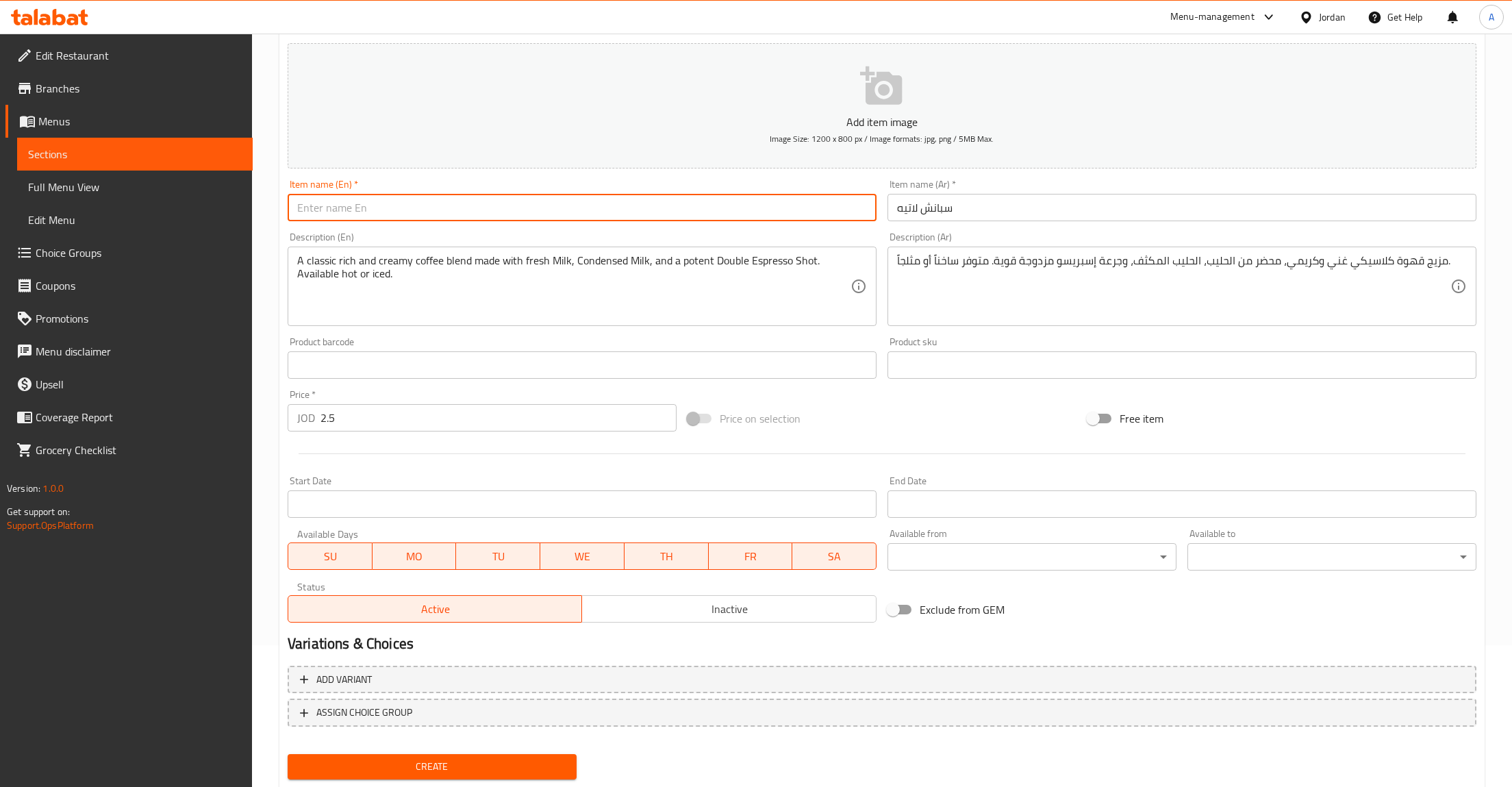
paste input "Spanish Latte"
type input "Spanish Latte"
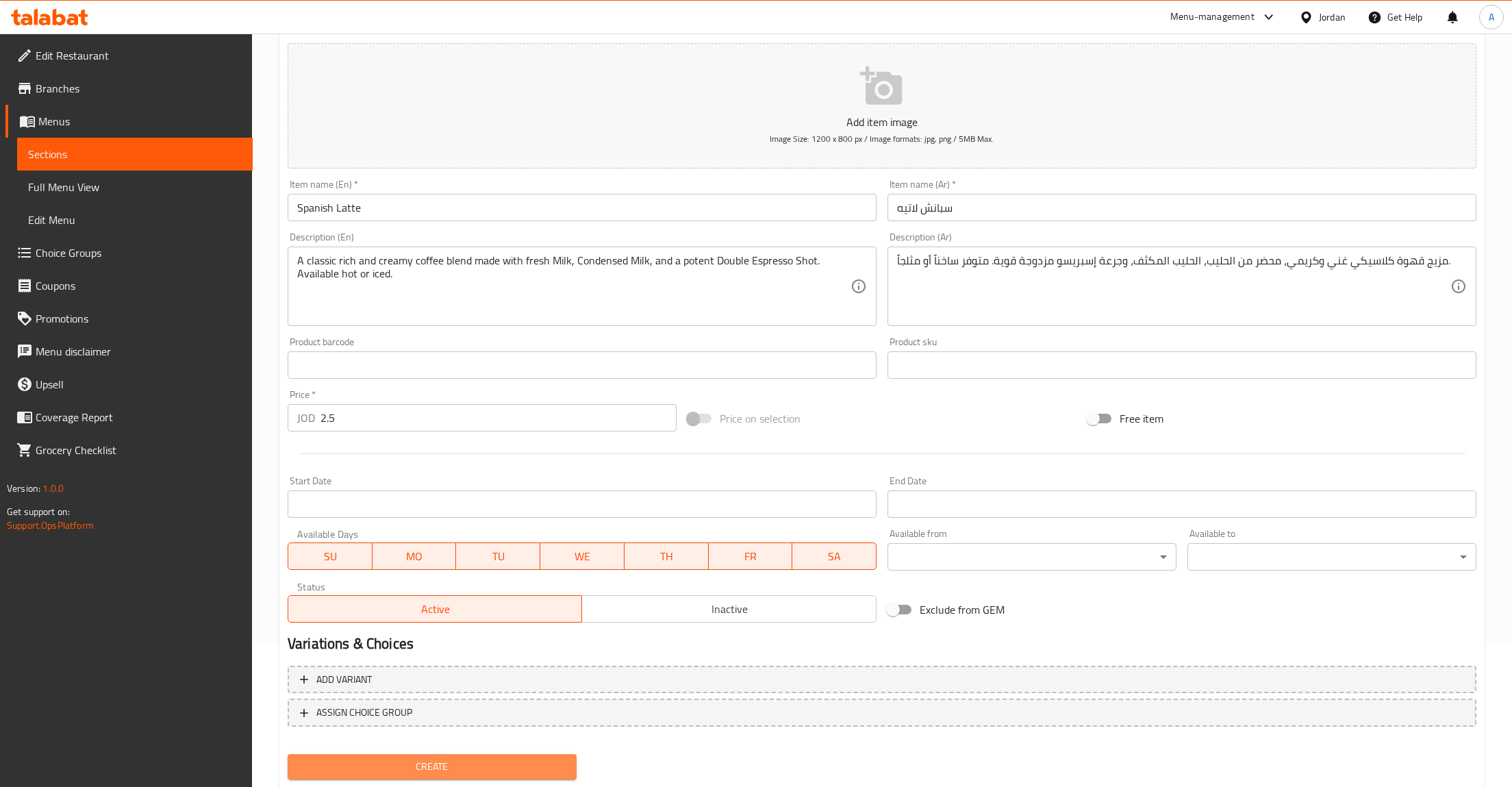
click at [418, 762] on span "Create" at bounding box center [432, 767] width 267 height 17
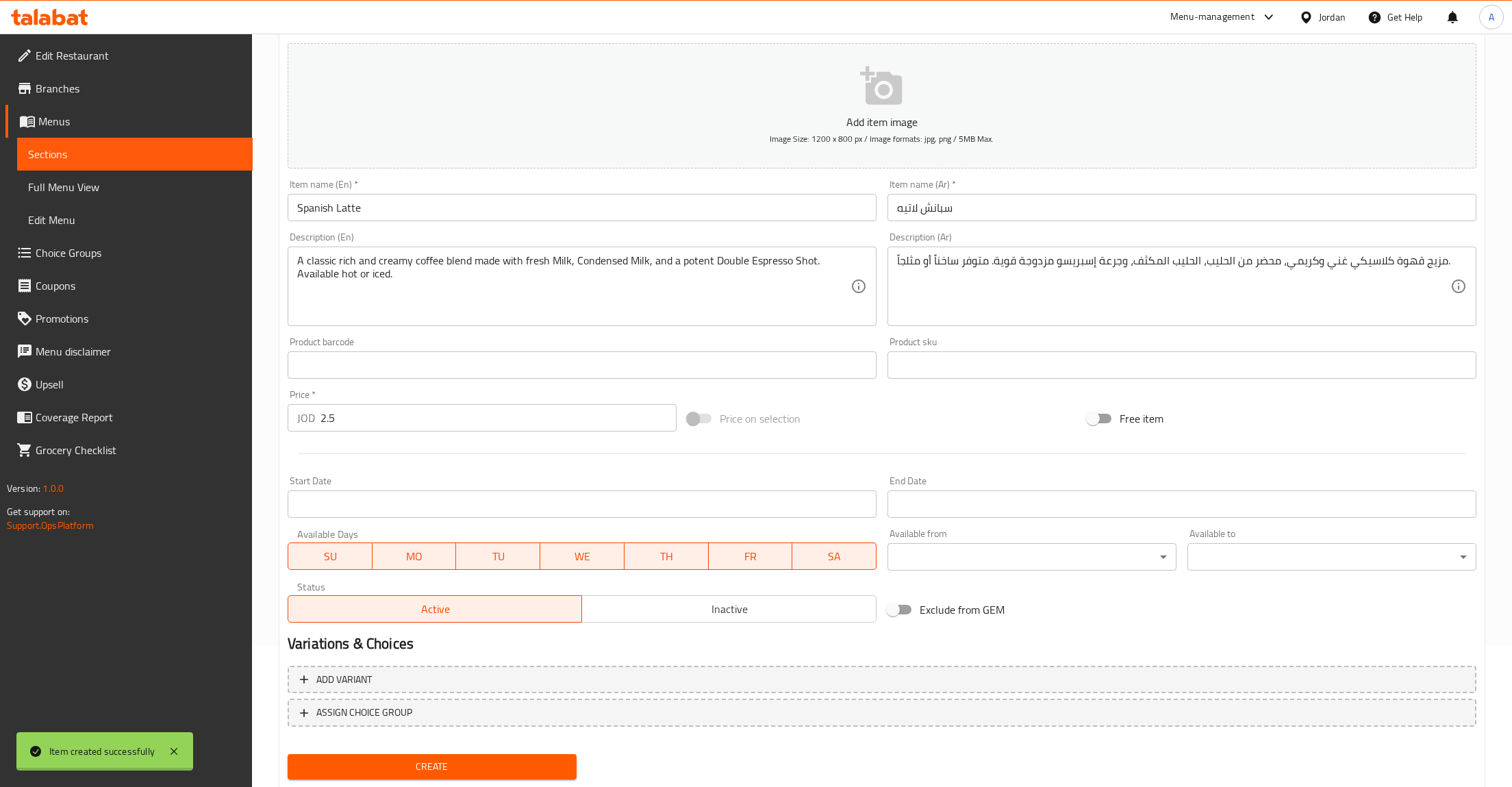
type input "0"
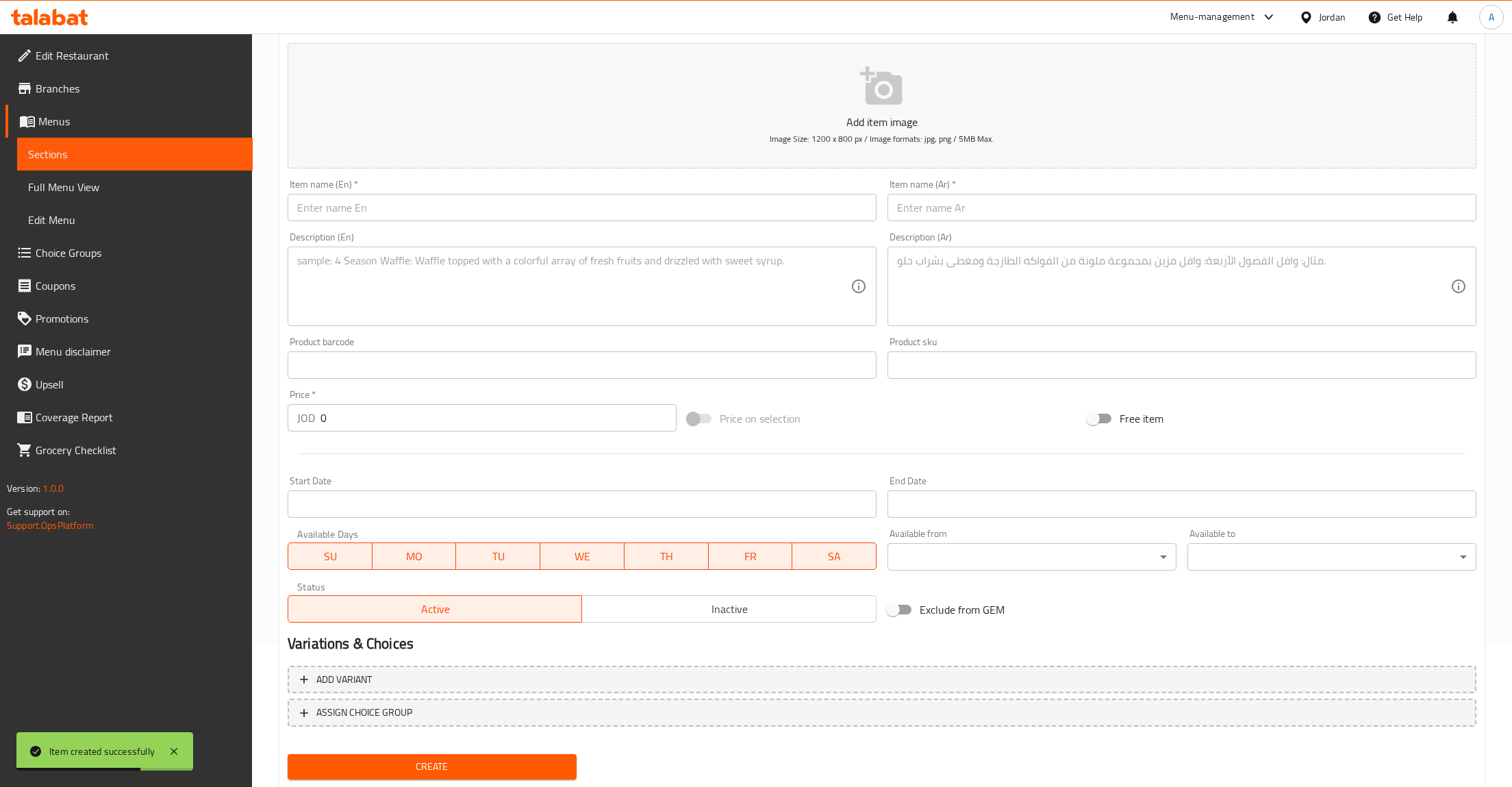
click at [1035, 311] on textarea at bounding box center [1174, 286] width 553 height 65
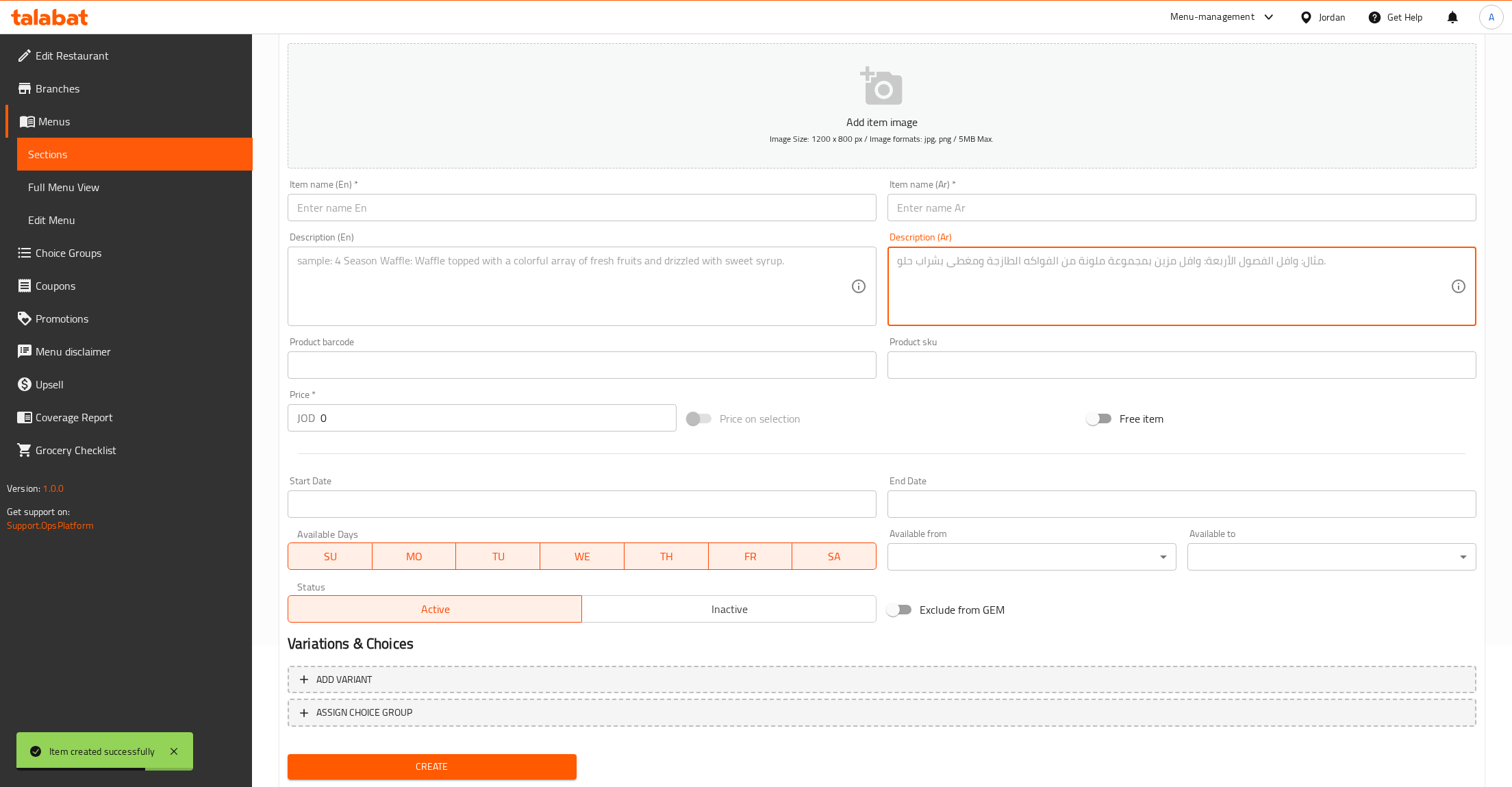
paste textarea "ميلك [PERSON_NAME] فاخر يضم مزيجاً كريماً من الحليب وآيس [PERSON_NAME] الغني، و…"
type textarea "ميلك [PERSON_NAME] فاخر يضم مزيجاً كريماً من الحليب وآيس [PERSON_NAME] الغني، و…"
click at [978, 203] on input "text" at bounding box center [1182, 207] width 589 height 27
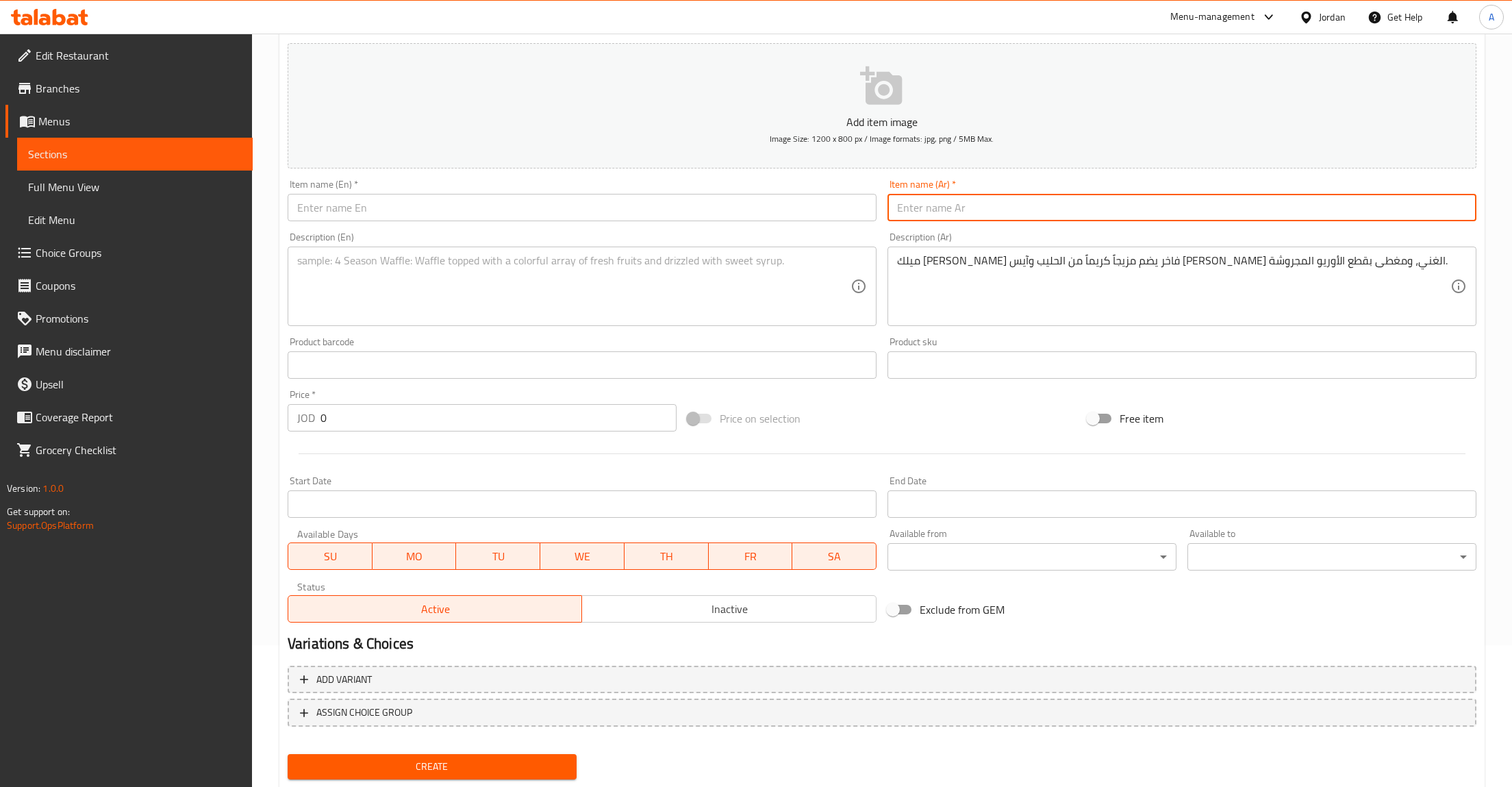
paste input "ميلك [PERSON_NAME]"
type input "ميلك [PERSON_NAME]"
click at [923, 266] on textarea "ميلك [PERSON_NAME] فاخر يضم مزيجاً كريماً من الحليب وآيس [PERSON_NAME] الغني، و…" at bounding box center [1174, 286] width 553 height 65
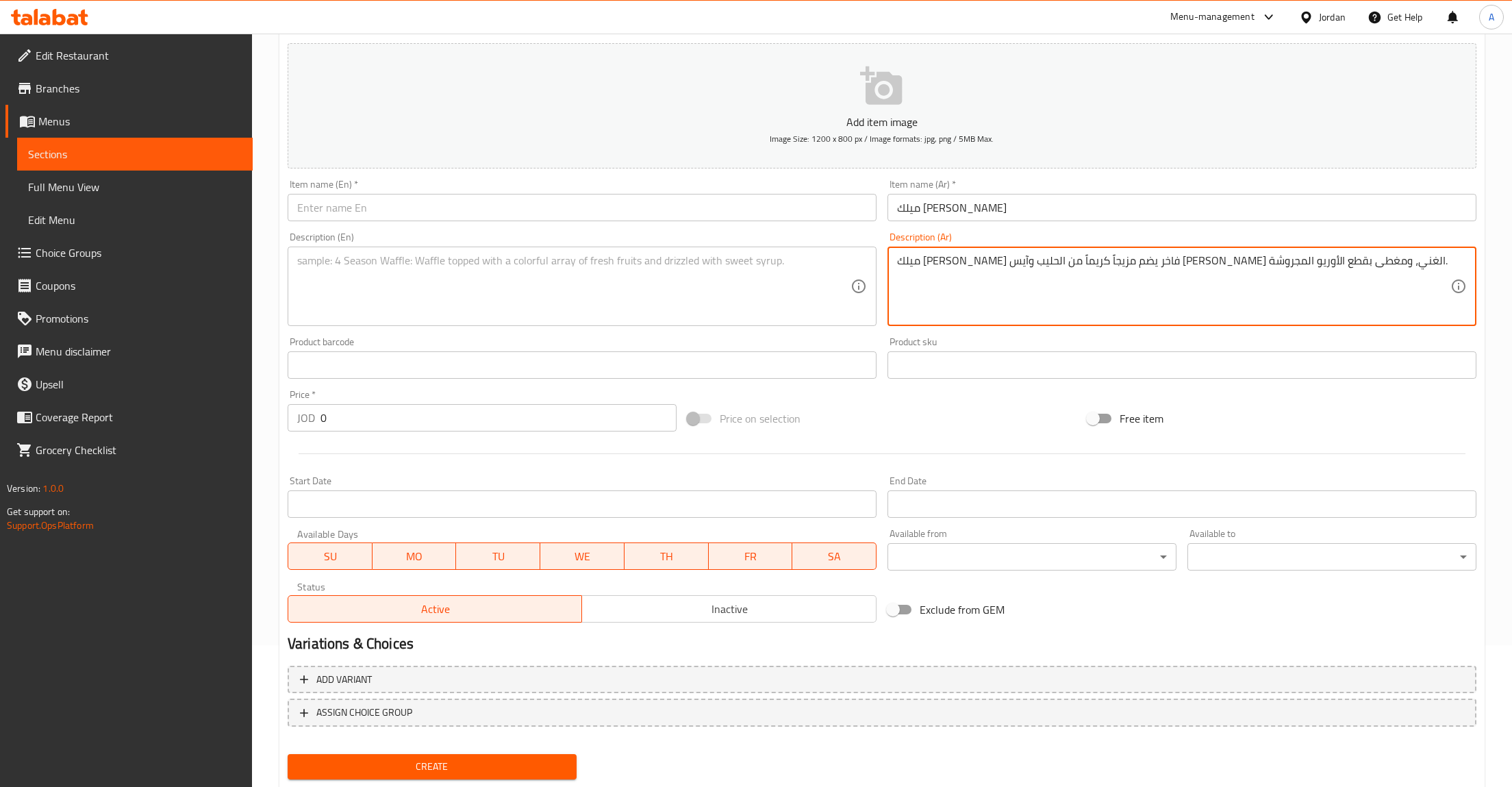
click at [923, 266] on textarea "ميلك [PERSON_NAME] فاخر يضم مزيجاً كريماً من الحليب وآيس [PERSON_NAME] الغني، و…" at bounding box center [1174, 286] width 553 height 65
type textarea "ميلك [PERSON_NAME] فاخر يضم مزيجاً كريماً من الحليب وآيس [PERSON_NAME] الغني، و…"
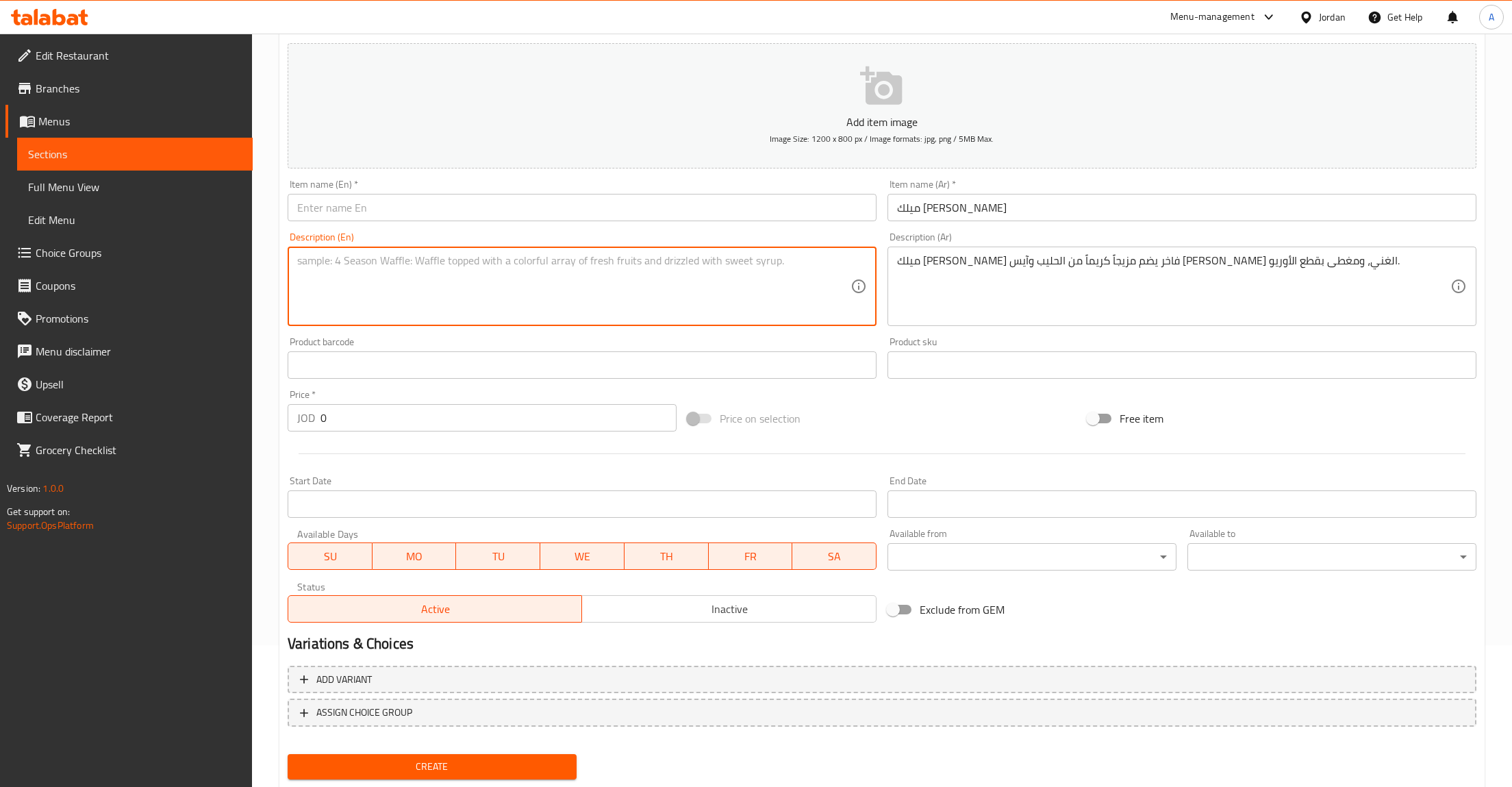
click at [437, 266] on textarea at bounding box center [574, 286] width 553 height 65
paste textarea "A classic indulgence featuring a creamy blend of Milk and rich Oreo Ice Cream, …"
type textarea "A classic indulgence featuring a creamy blend of Milk and rich Oreo Ice Cream, …"
click at [541, 217] on input "text" at bounding box center [582, 207] width 589 height 27
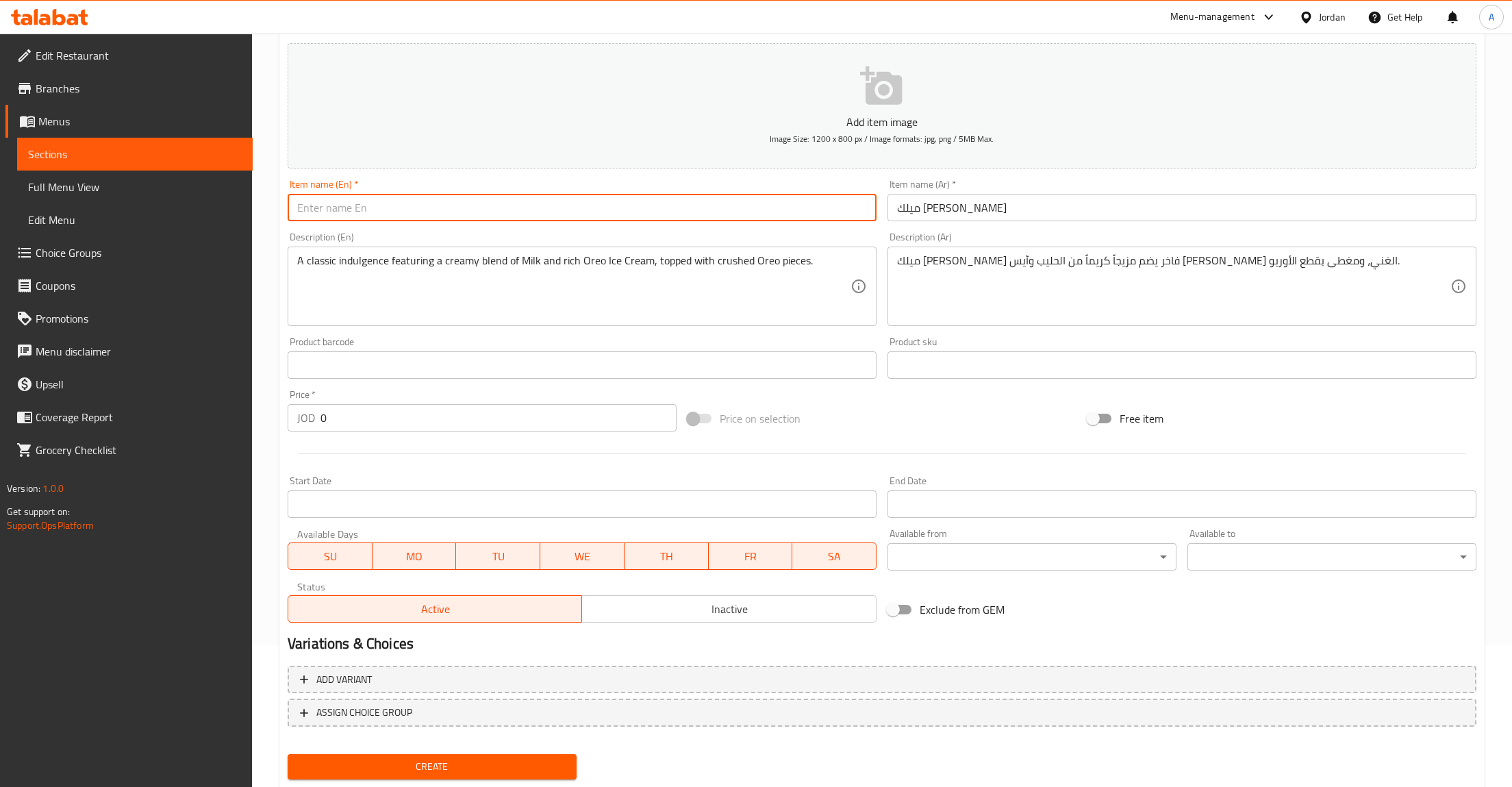
paste input "Oreo Milkshake"
type input "Oreo Milkshake"
click at [309, 420] on p "JOD" at bounding box center [306, 417] width 18 height 16
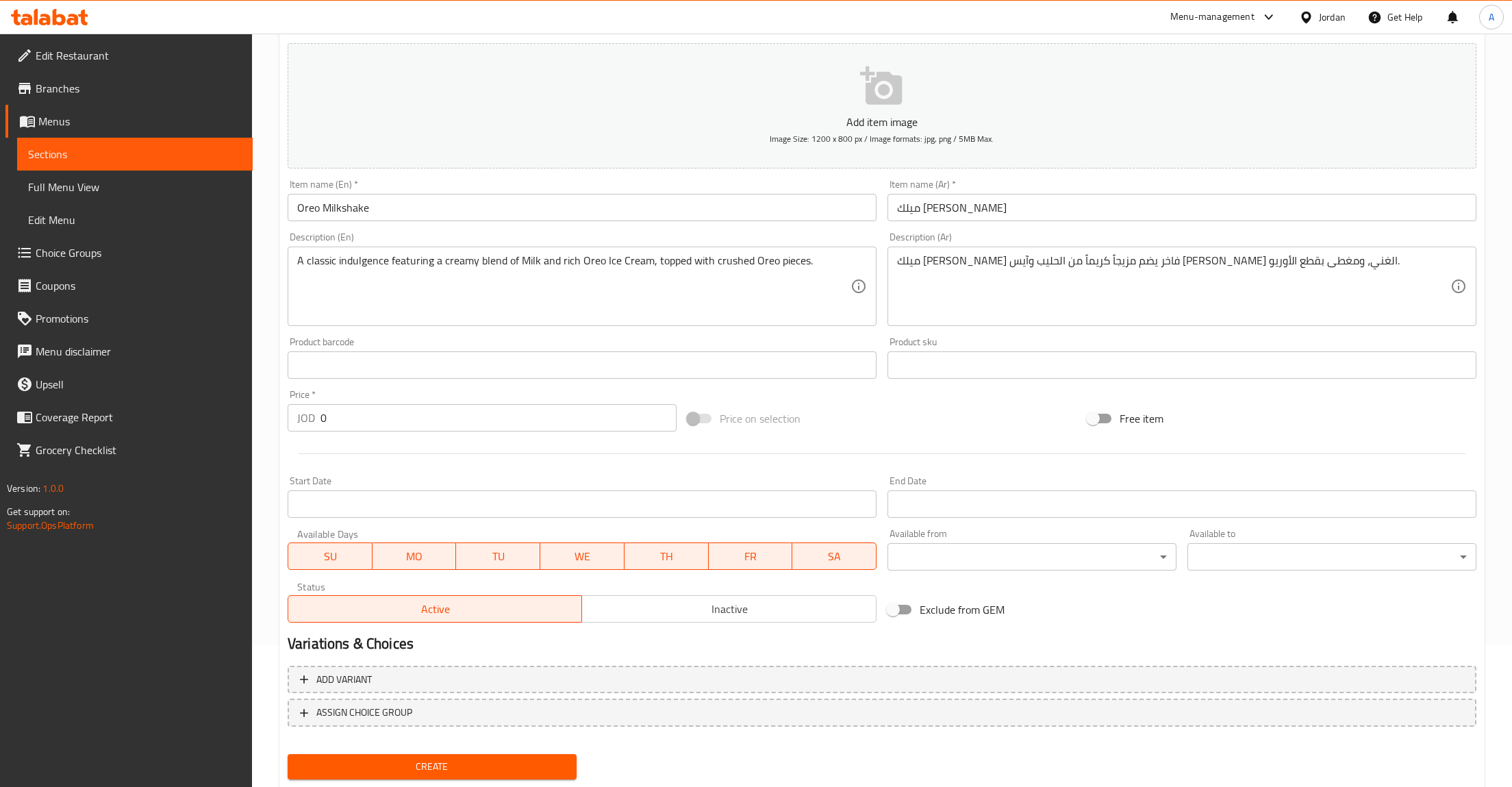
click at [373, 420] on input "0" at bounding box center [499, 417] width 356 height 27
type input "2.5"
click at [288, 754] on button "Create" at bounding box center [432, 767] width 289 height 25
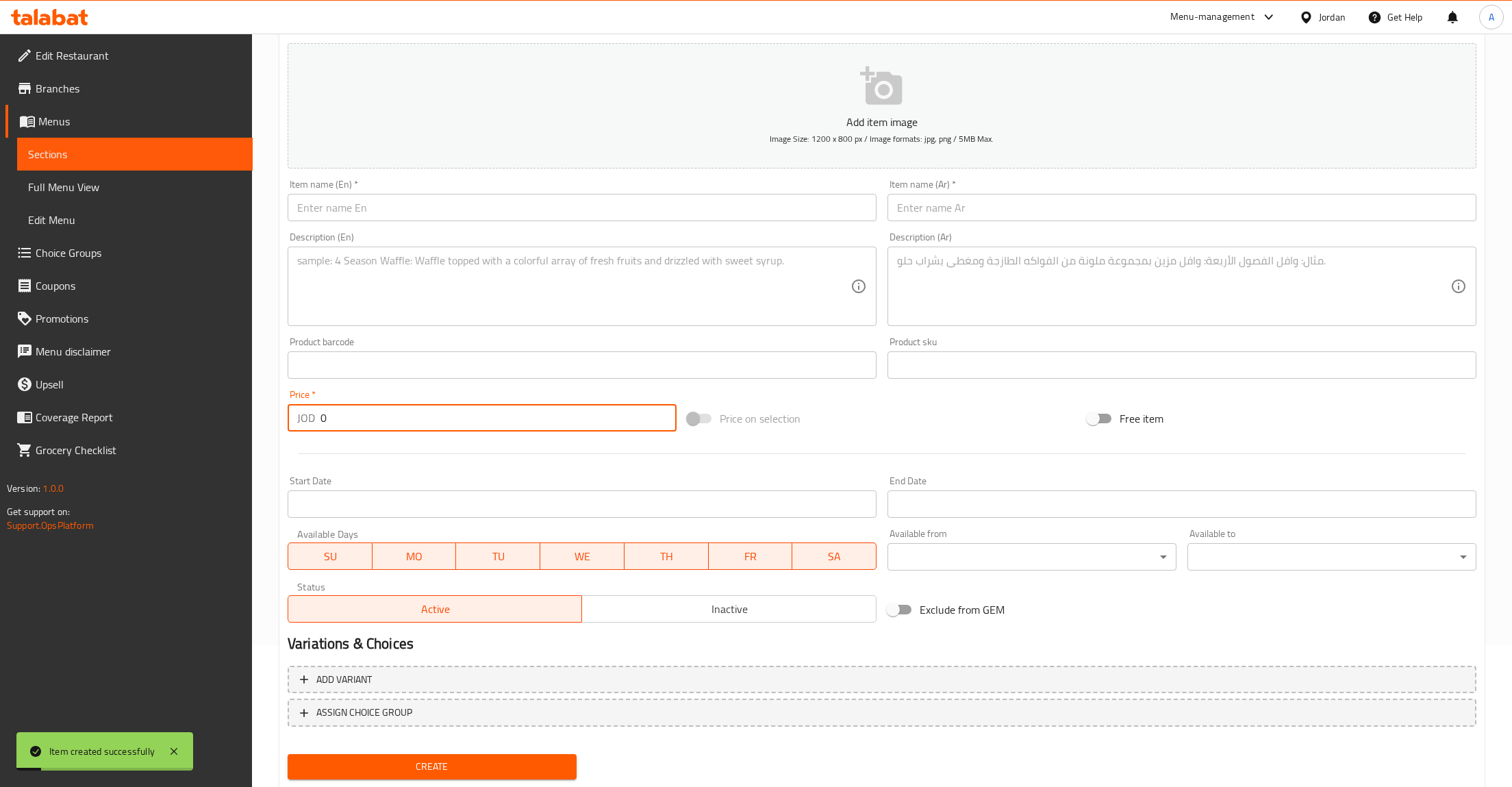
type input "0"
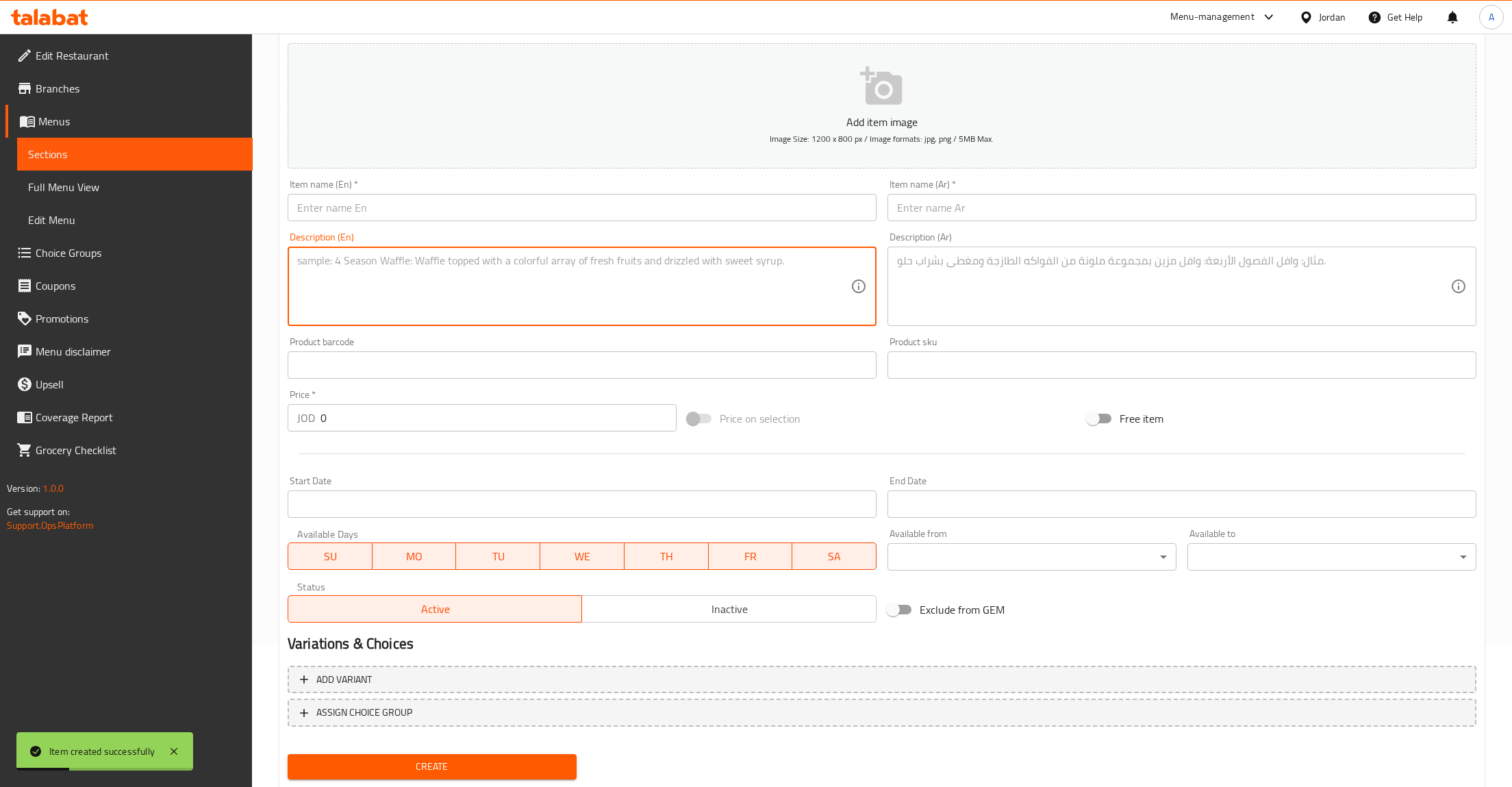
drag, startPoint x: 435, startPoint y: 289, endPoint x: 1035, endPoint y: 300, distance: 600.1
click at [446, 293] on textarea at bounding box center [574, 286] width 553 height 65
click at [1038, 300] on textarea at bounding box center [1174, 286] width 553 height 65
paste textarea "سموثي صحي ومنعش، مُعد بالكامل من فاكهة الكيوي الطازجة، لمذاق حامض ونظيف."
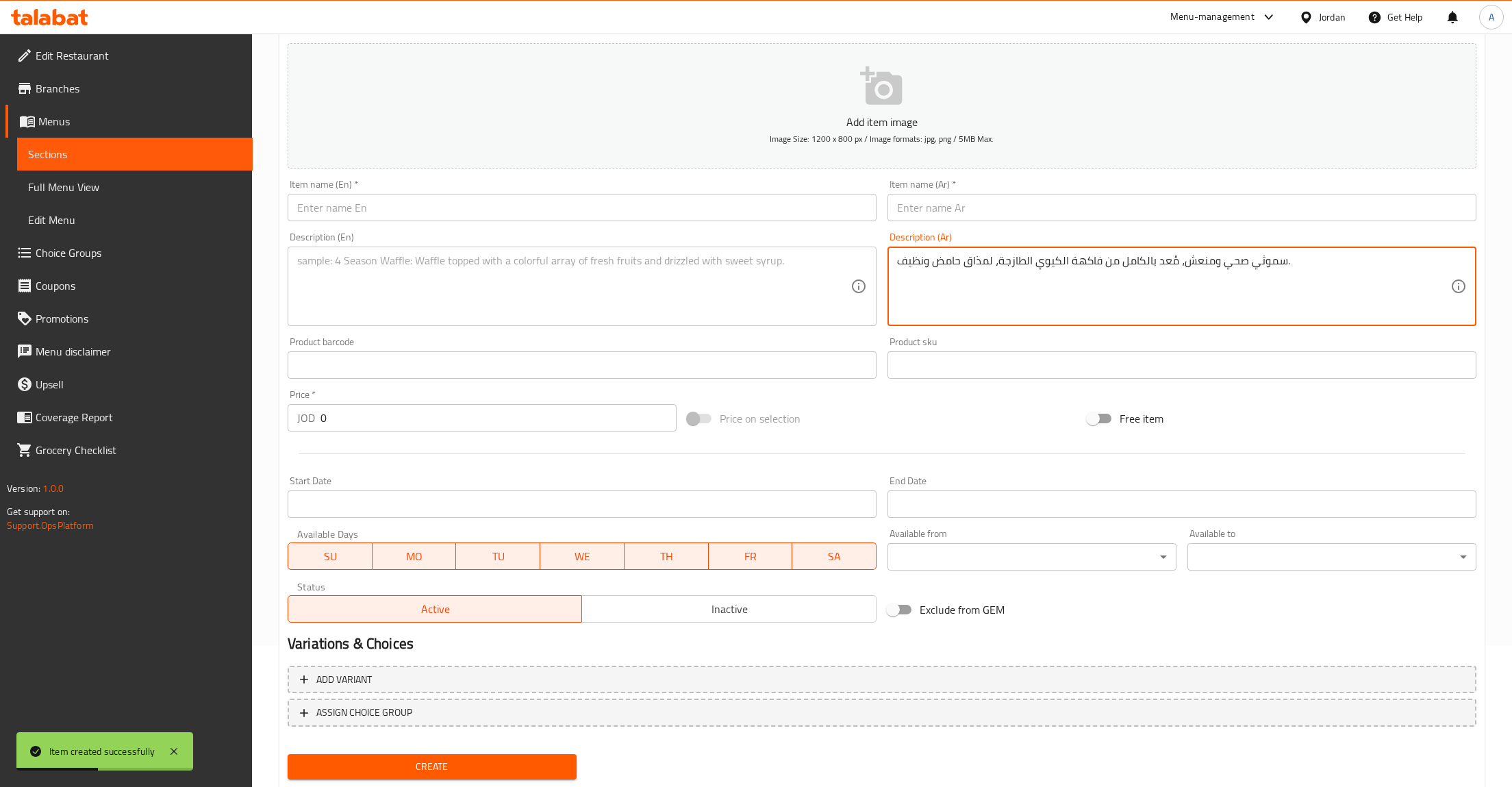
type textarea "سموثي صحي ومنعش، مُعد بالكامل من فاكهة الكيوي الطازجة، لمذاق حامض ونظيف."
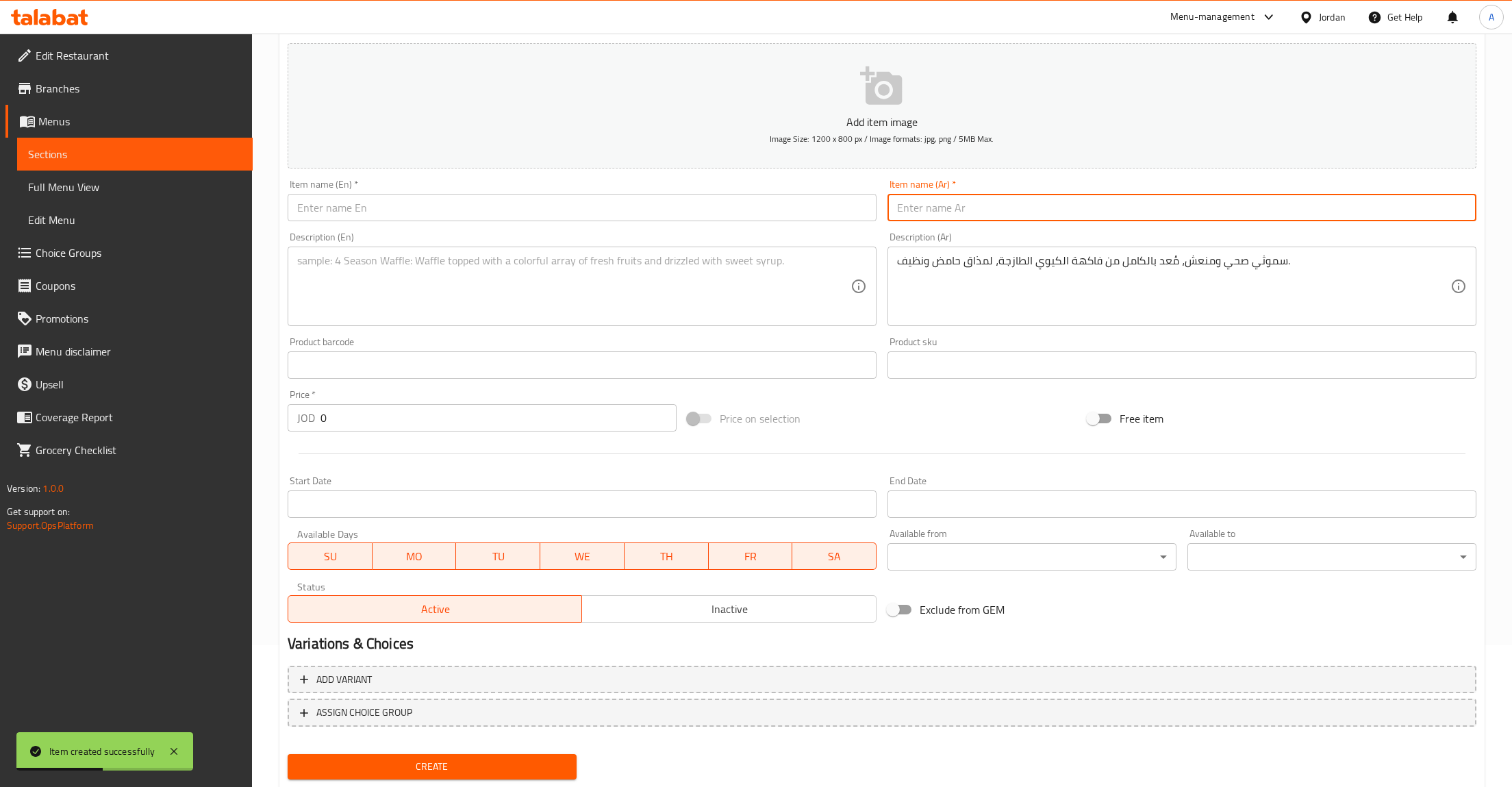
click at [988, 205] on input "text" at bounding box center [1182, 207] width 589 height 27
paste input "سموثي كيوي"
type input "سموثي كيوي"
click at [640, 272] on textarea at bounding box center [574, 286] width 553 height 65
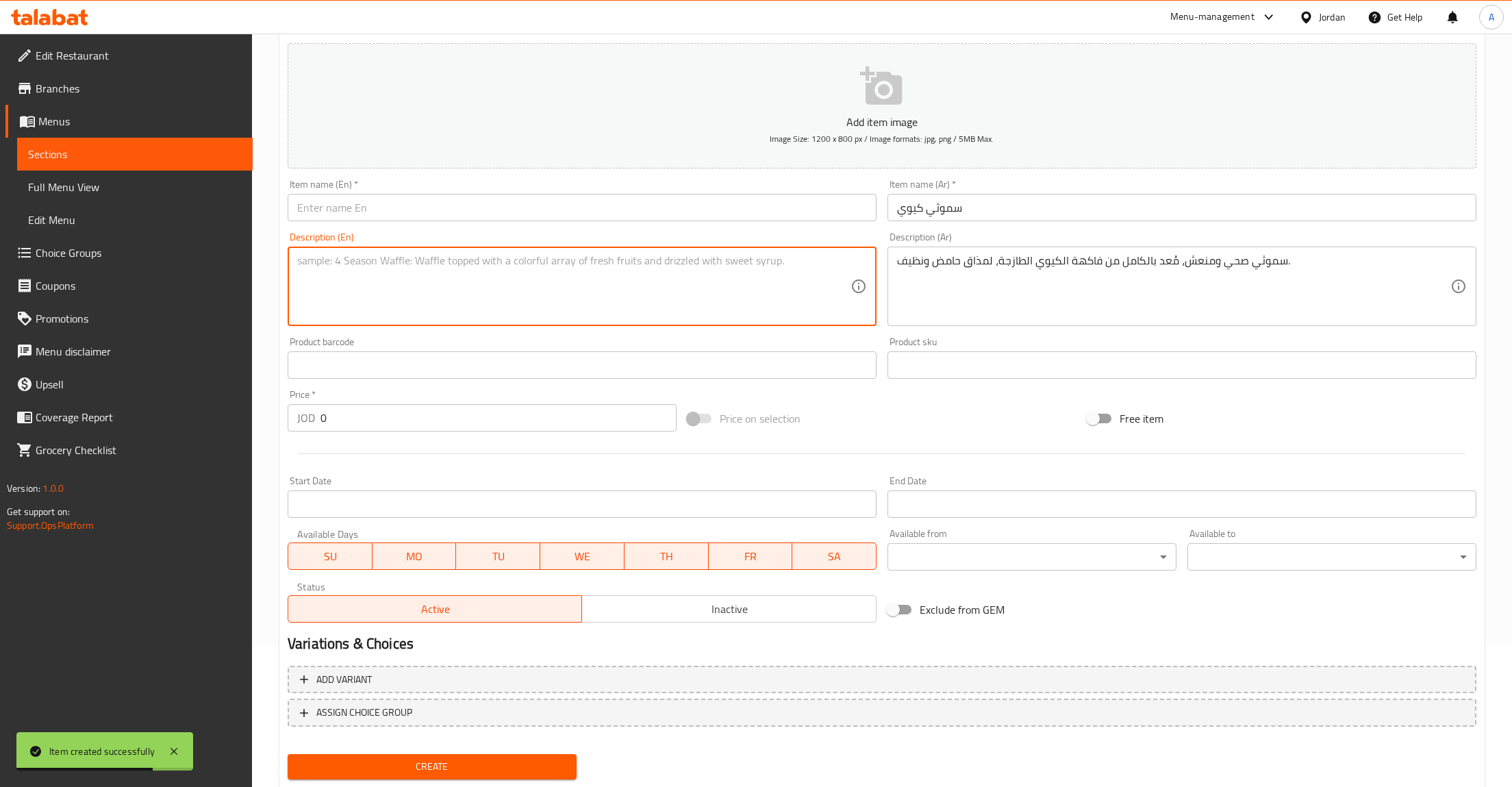
paste textarea "A healthy and refreshing smoothie made purely from fresh Kiwi fruit for a tangy…"
type textarea "A healthy and refreshing smoothie made purely from fresh Kiwi fruit for a tangy…"
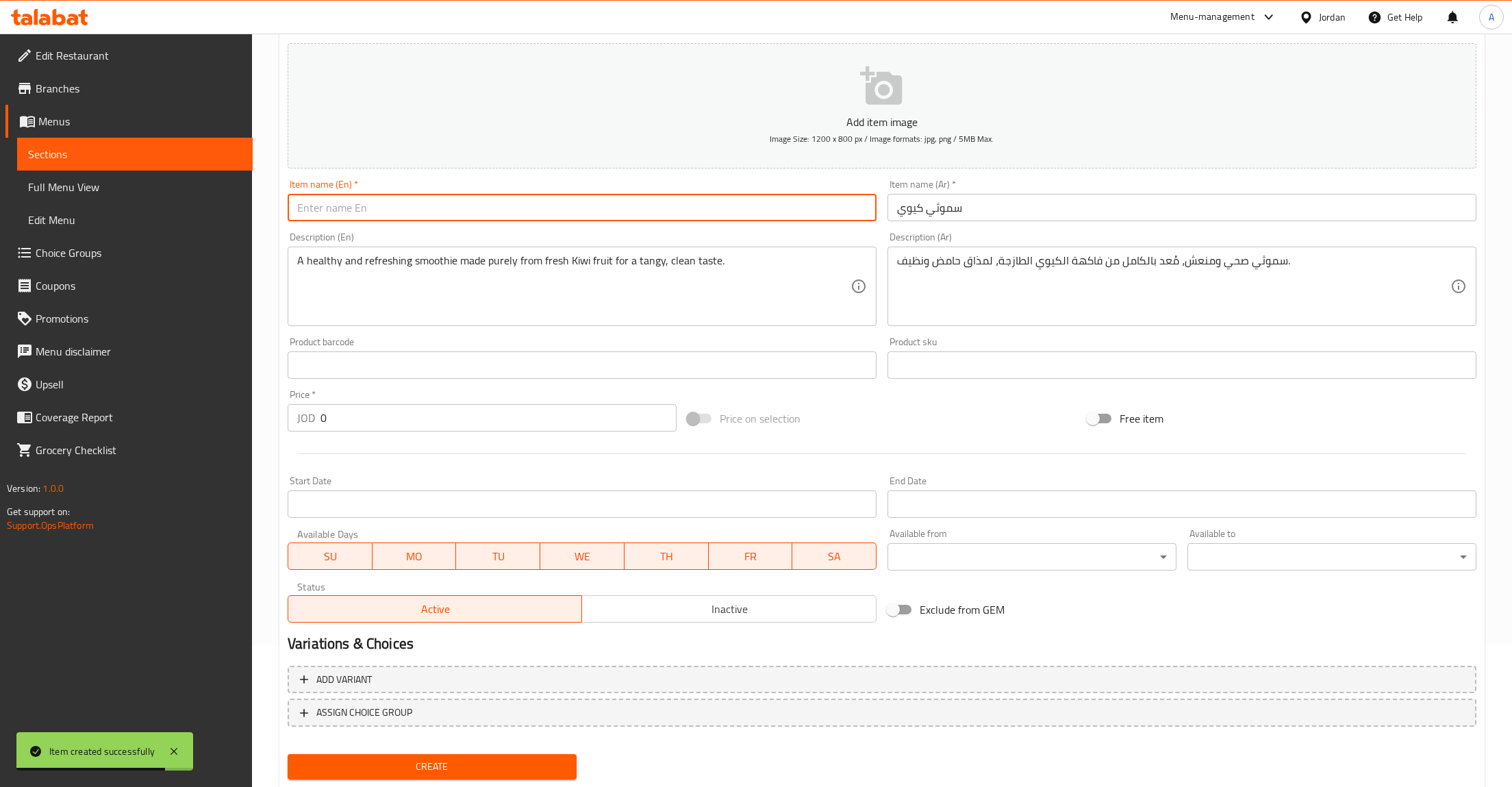
click at [421, 206] on input "text" at bounding box center [582, 207] width 589 height 27
paste input "[PERSON_NAME]"
type input "[PERSON_NAME]"
click at [351, 415] on input "0" at bounding box center [499, 417] width 356 height 27
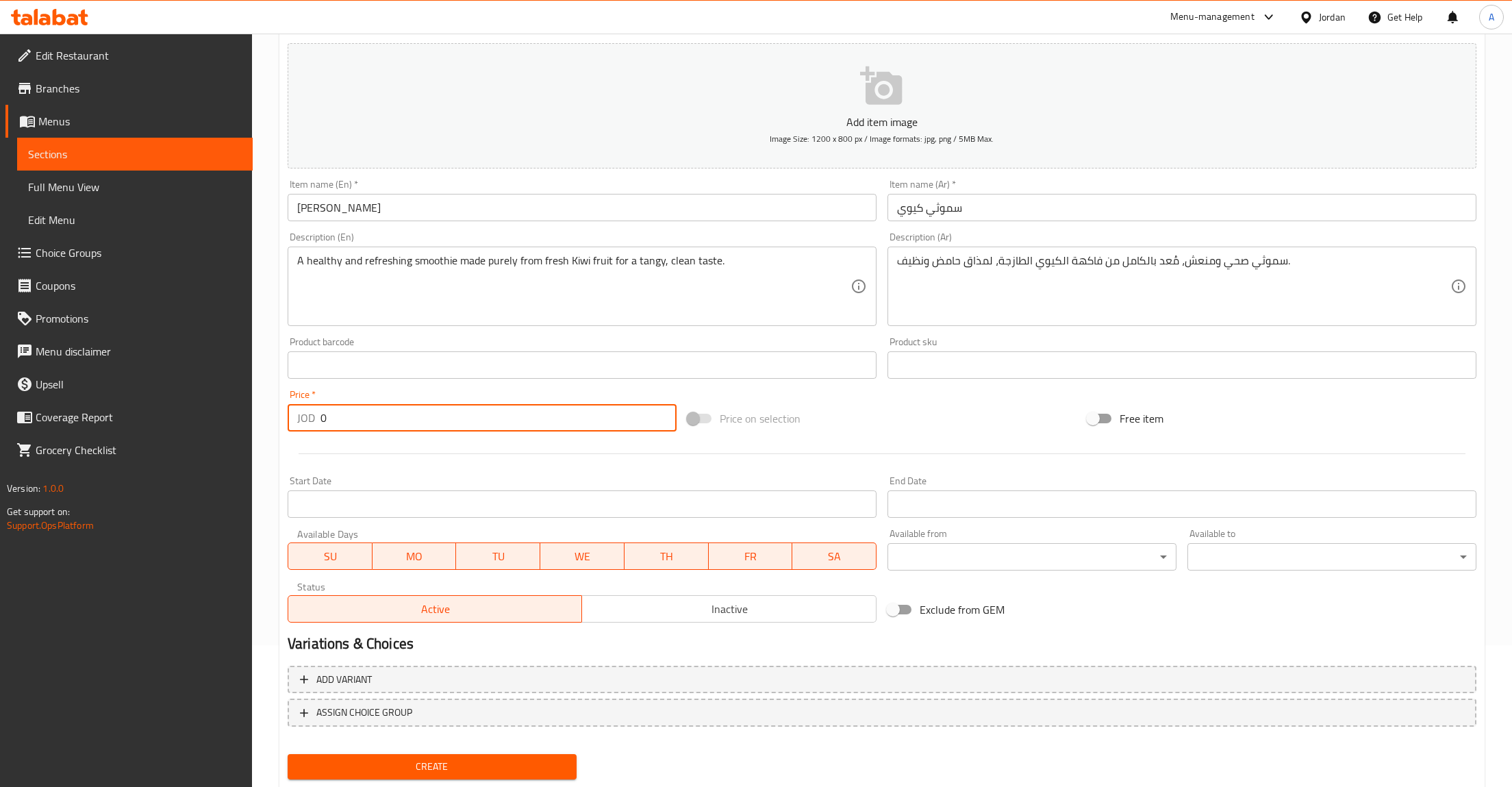
click at [351, 415] on input "0" at bounding box center [499, 417] width 356 height 27
type input "2.75"
click at [288, 754] on button "Create" at bounding box center [432, 767] width 289 height 25
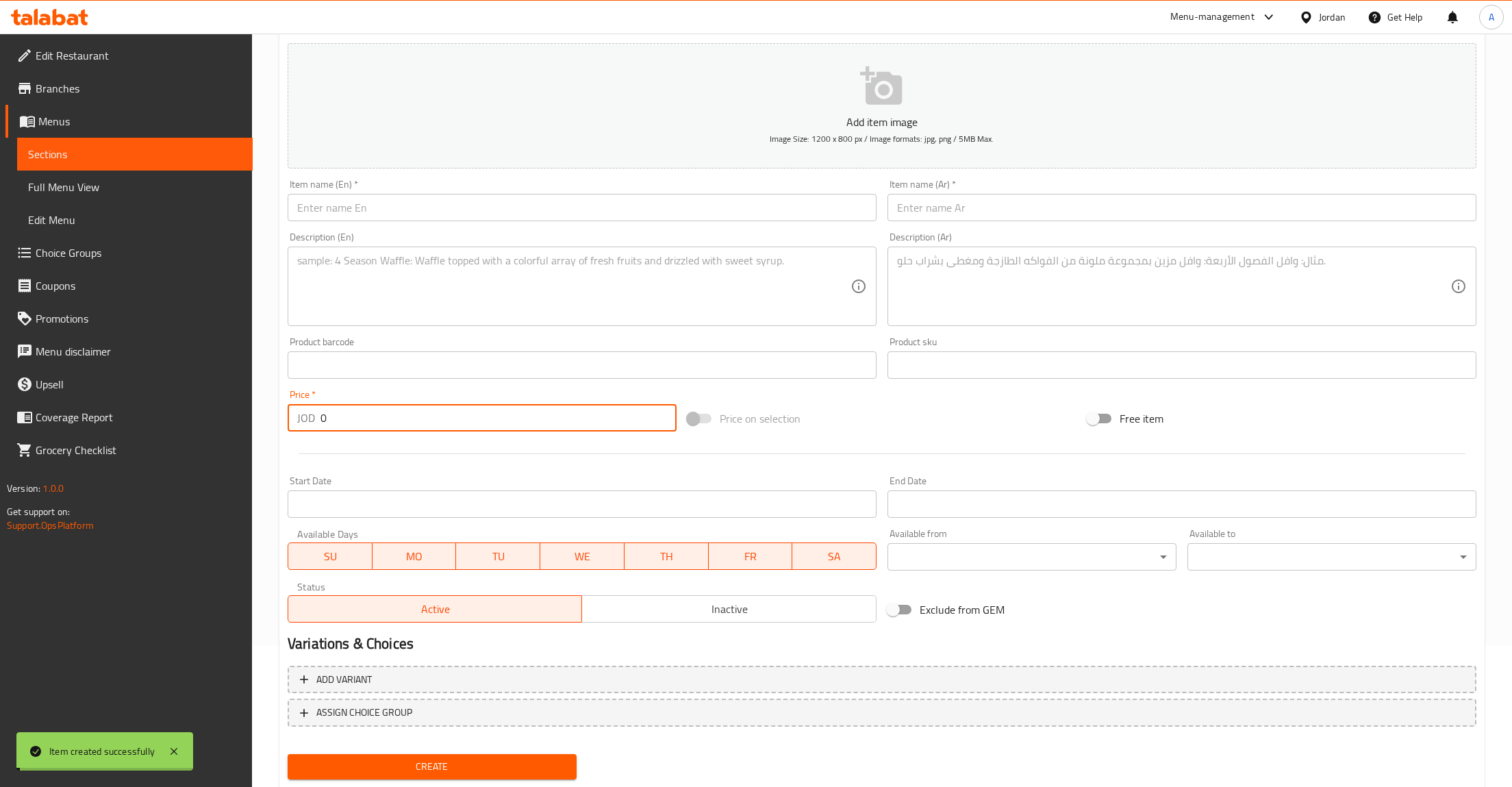
type input "0"
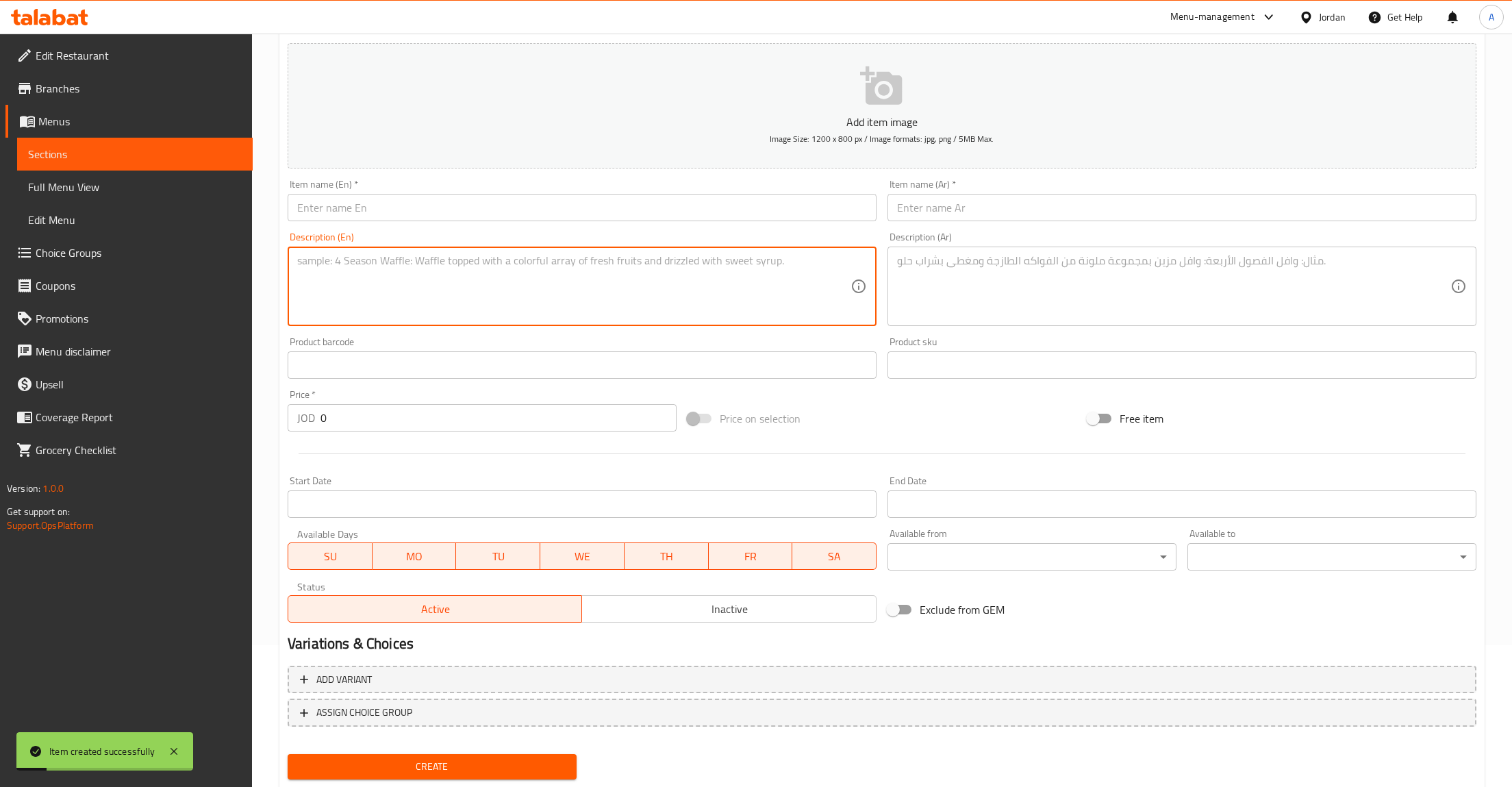
click at [455, 293] on textarea at bounding box center [574, 286] width 553 height 65
click at [557, 284] on textarea at bounding box center [574, 286] width 553 height 65
paste textarea "مزيج فاخر ومميز يضم [PERSON_NAME] وآيس [PERSON_NAME]، ممزوجاً بـالفراولة الطازج…"
type textarea "مزيج فاخر ومميز يضم [PERSON_NAME] وآيس [PERSON_NAME]، ممزوجاً بـالفراولة الطازج…"
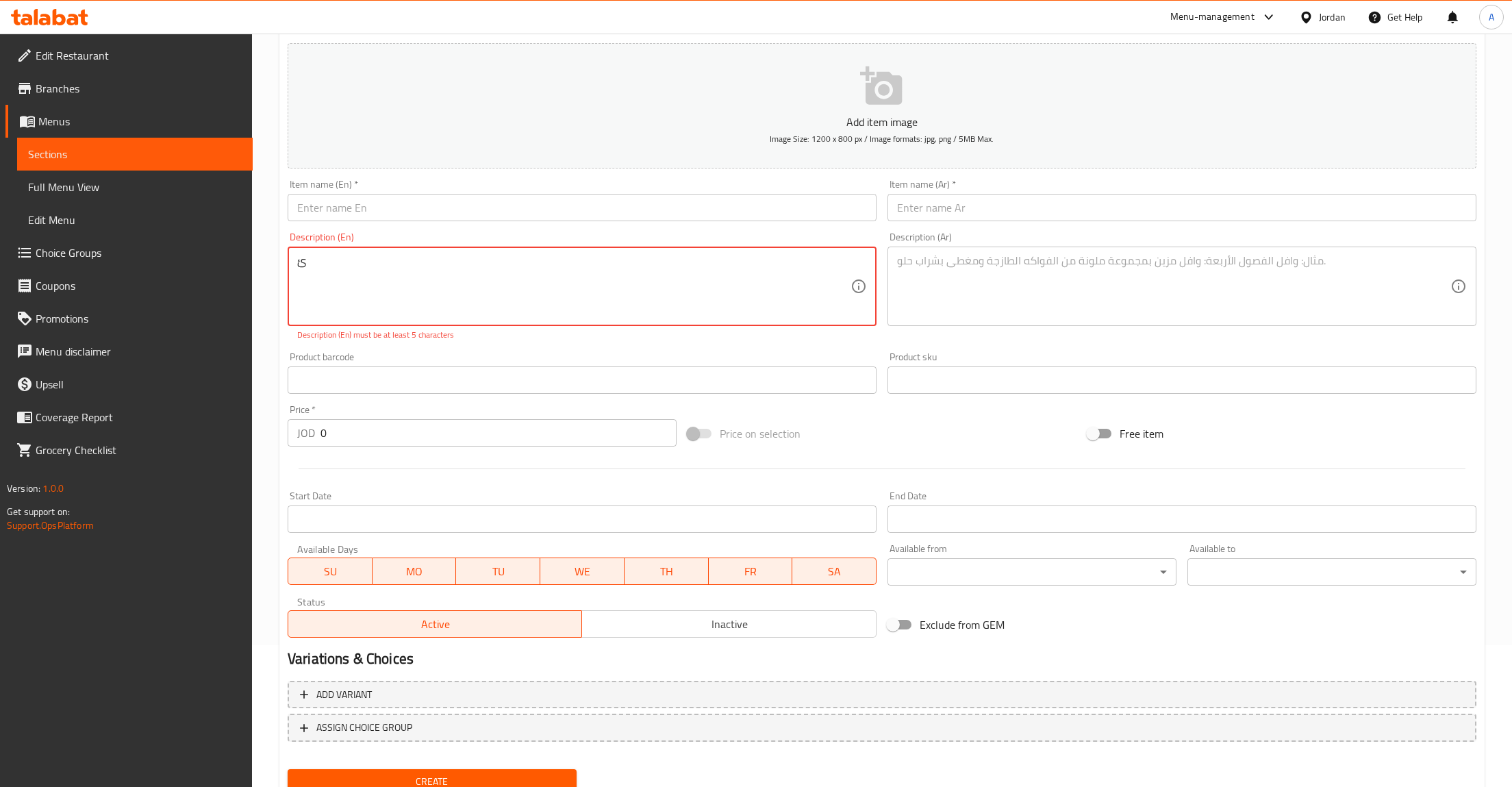
type textarea "ئ"
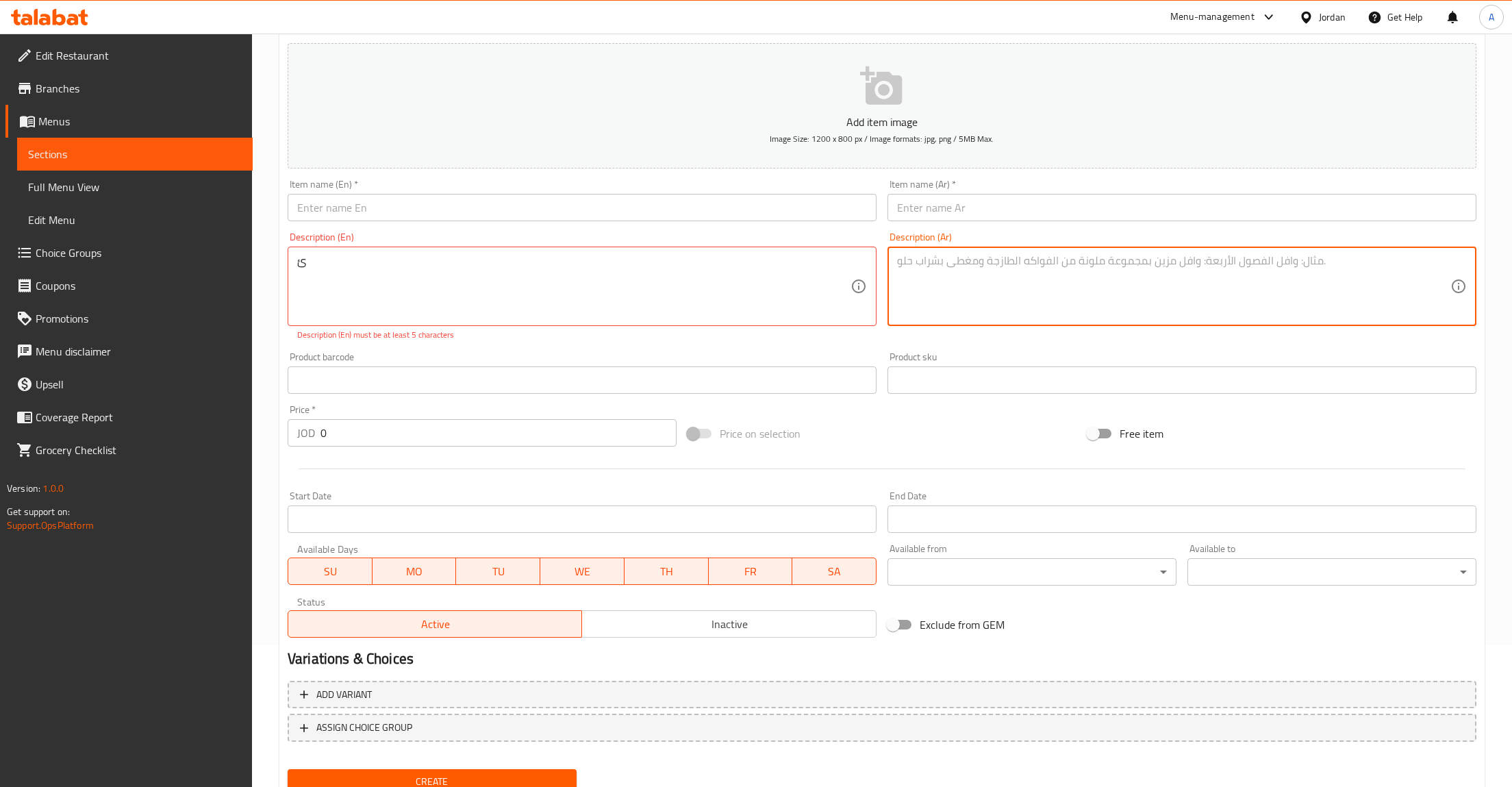
click at [1152, 313] on textarea at bounding box center [1174, 286] width 553 height 65
paste textarea "مزيج فاخر ومميز يضم [PERSON_NAME] وآيس [PERSON_NAME]، ممزوجاً بـالفراولة الطازج…"
type textarea "مزيج فاخر ومميز يضم [PERSON_NAME] وآيس [PERSON_NAME]، ممزوجاً بـالفراولة الطازج…"
click at [769, 289] on textarea "ئ" at bounding box center [574, 286] width 553 height 65
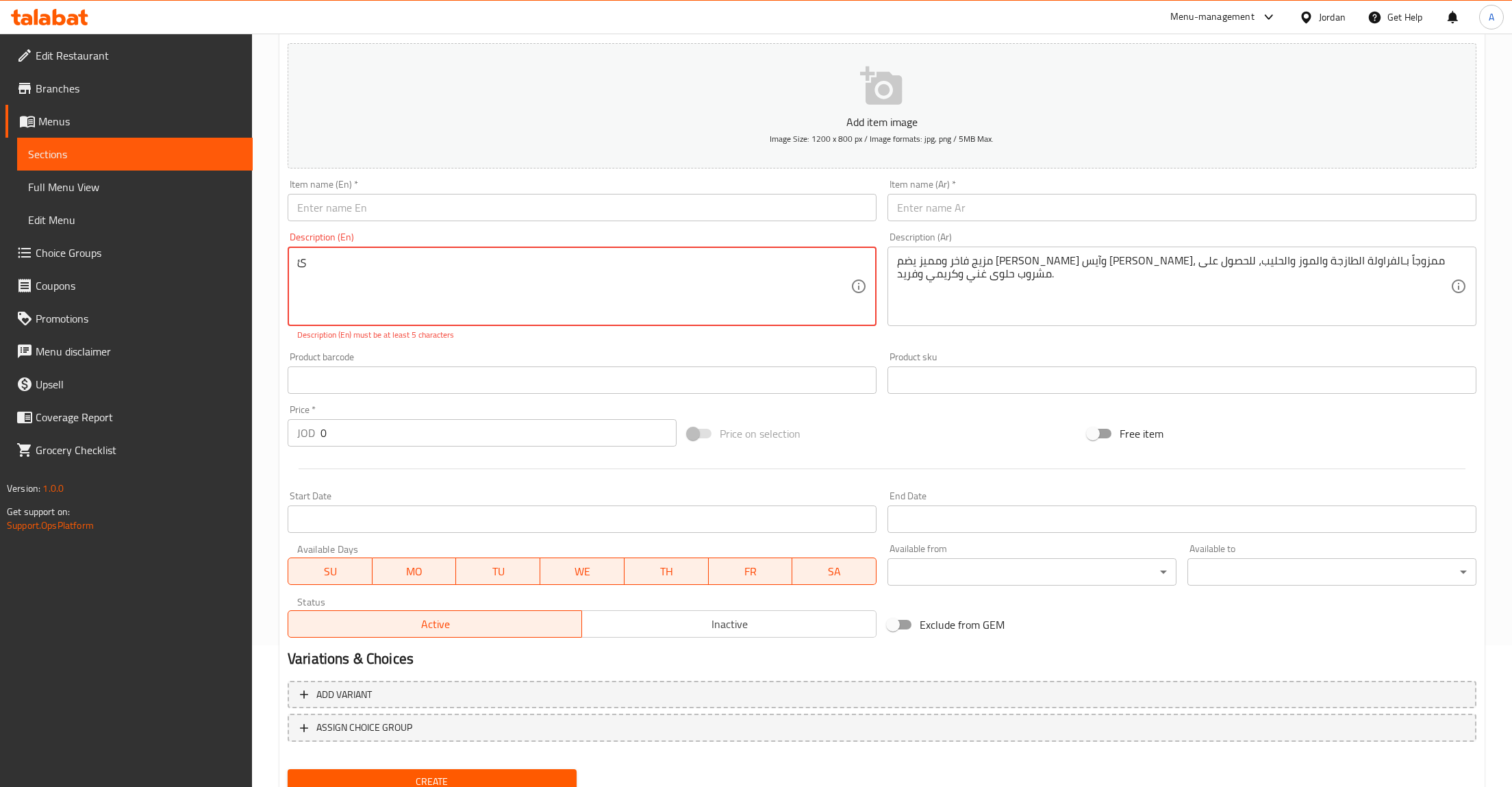
paste textarea "A signature luxurious blend featuring Cheesecake Ice Cream and [PERSON_NAME] Cr…"
paste textarea
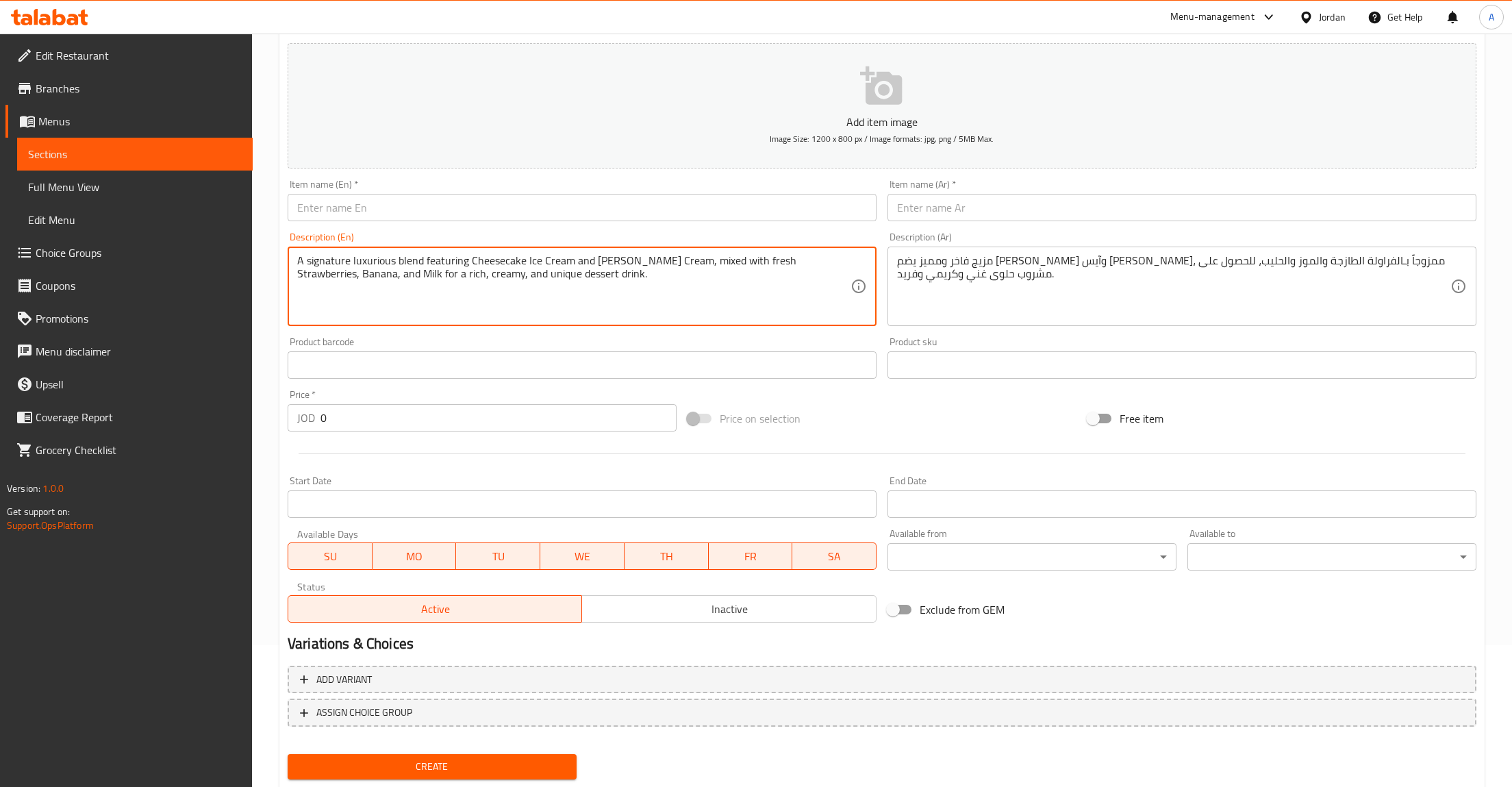
type textarea "A signature luxurious blend featuring Cheesecake Ice Cream and [PERSON_NAME] Cr…"
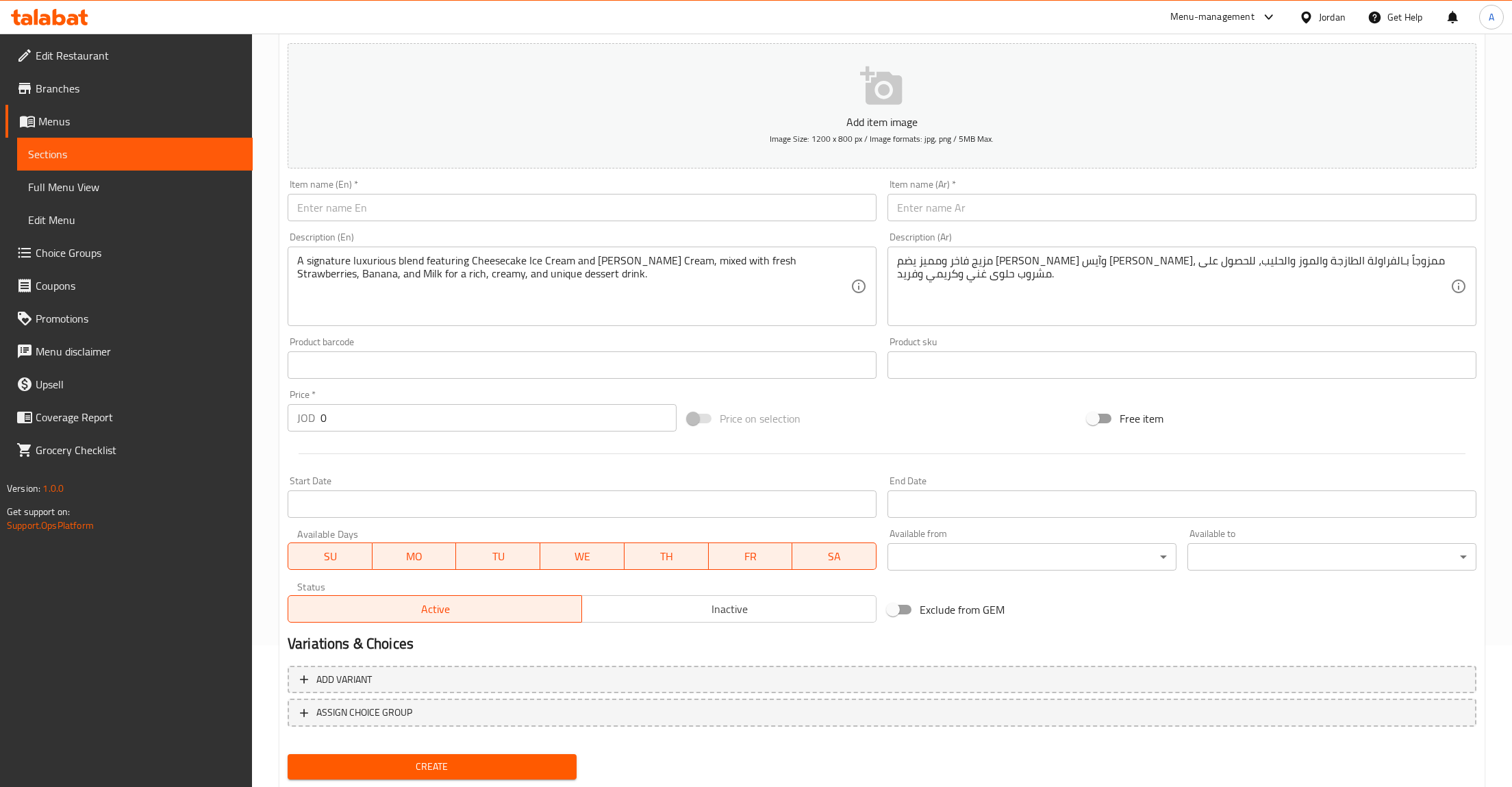
drag, startPoint x: 1073, startPoint y: 244, endPoint x: 1041, endPoint y: 217, distance: 41.9
click at [1060, 232] on div "Description (Ar) مزيج فاخر ومميز يضم [PERSON_NAME] وآيس [PERSON_NAME]، ممزوجاً …" at bounding box center [1182, 279] width 600 height 105
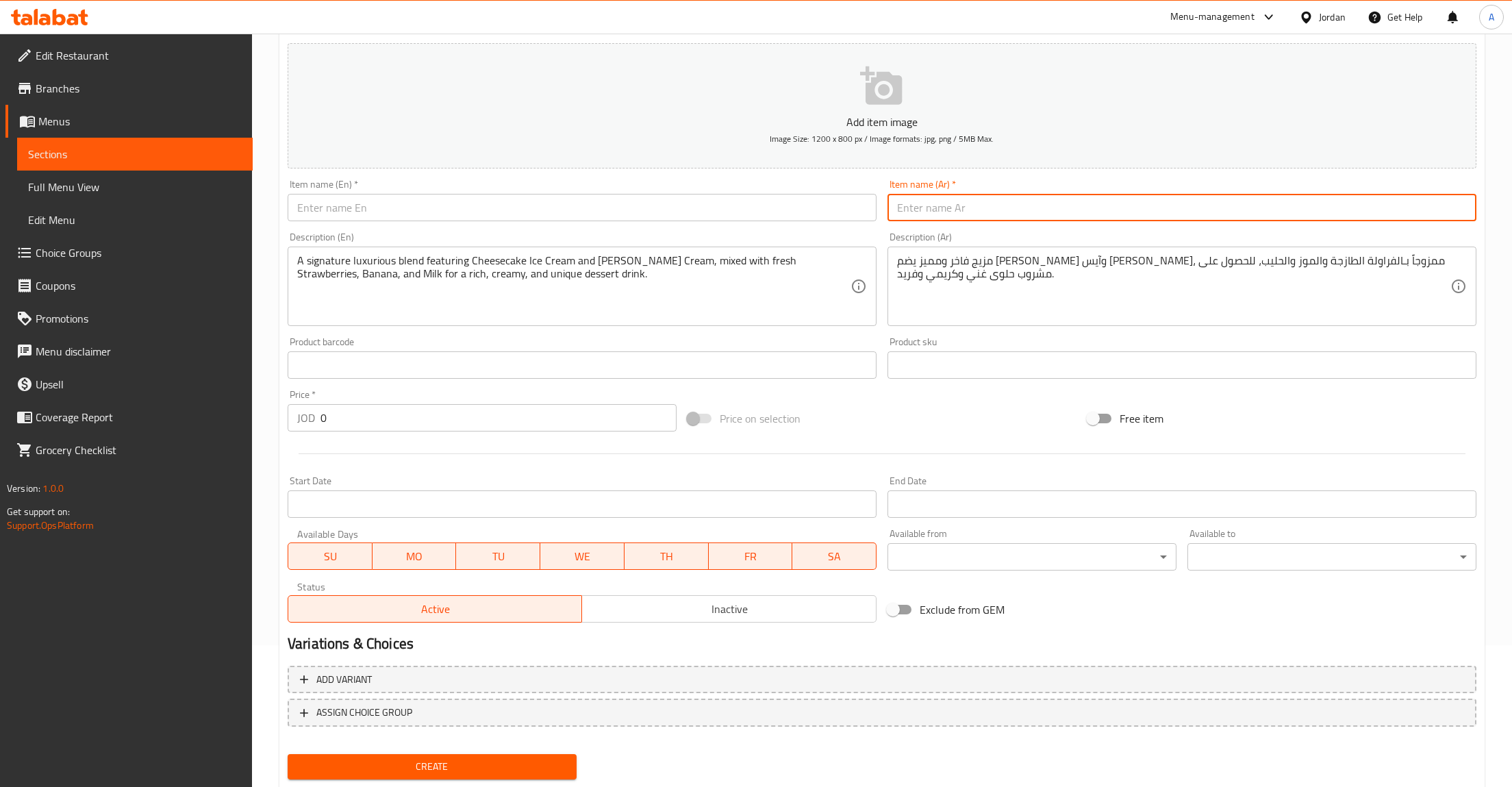
click at [1041, 217] on input "text" at bounding box center [1182, 207] width 589 height 27
paste input "كوكتيل ساكورا"
type input "كوكتيل ساكورا"
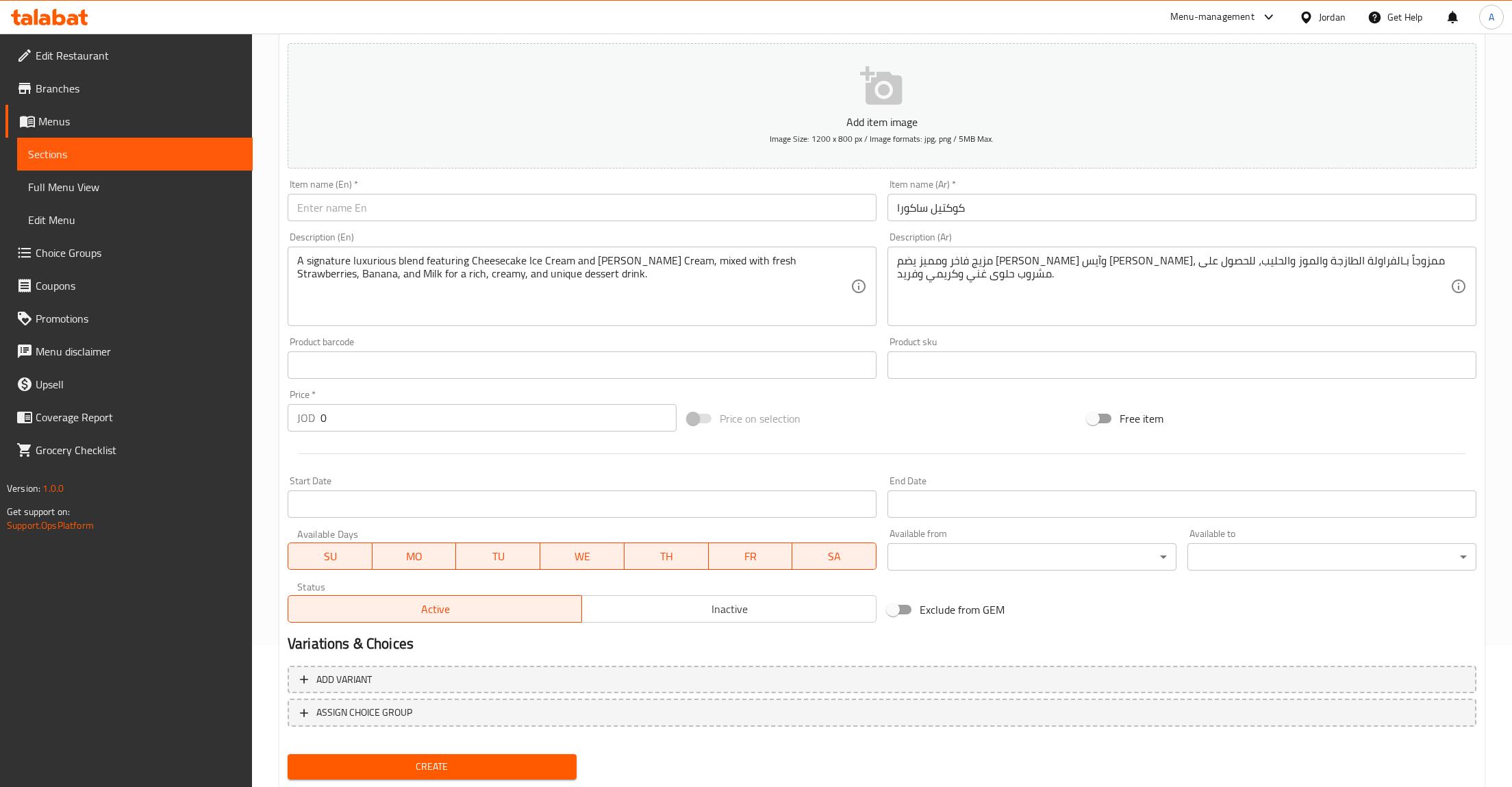
click at [556, 225] on div "Item name (En)   * Item name (En) *" at bounding box center [582, 199] width 600 height 52
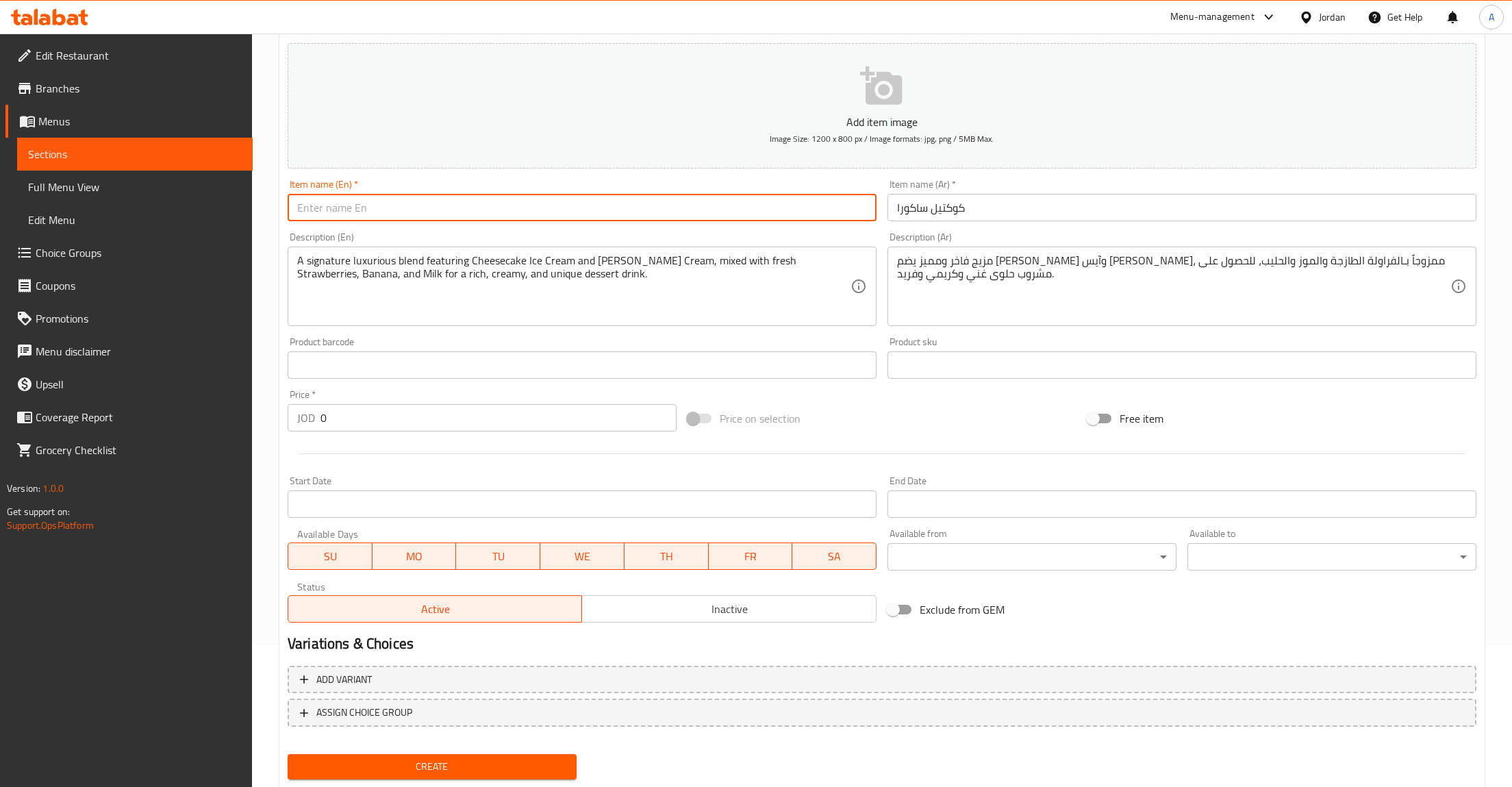
click at [547, 217] on input "text" at bounding box center [582, 207] width 589 height 27
paste input "Sakura Cocktail"
type input "Sakura Cocktail"
click at [369, 426] on input "0" at bounding box center [499, 417] width 356 height 27
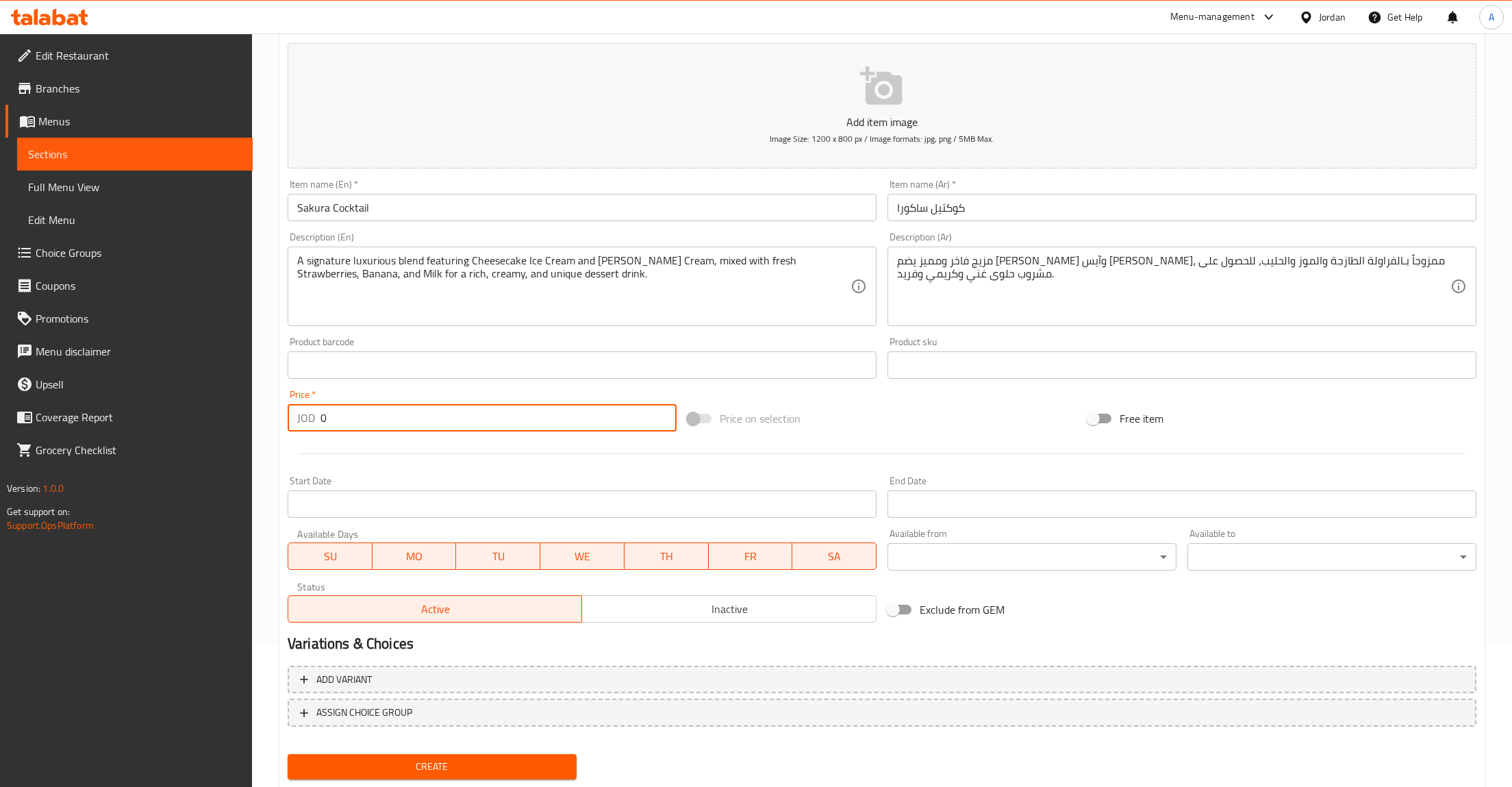
click at [369, 426] on input "0" at bounding box center [499, 417] width 356 height 27
type input "3.25"
click at [288, 754] on button "Create" at bounding box center [432, 767] width 289 height 25
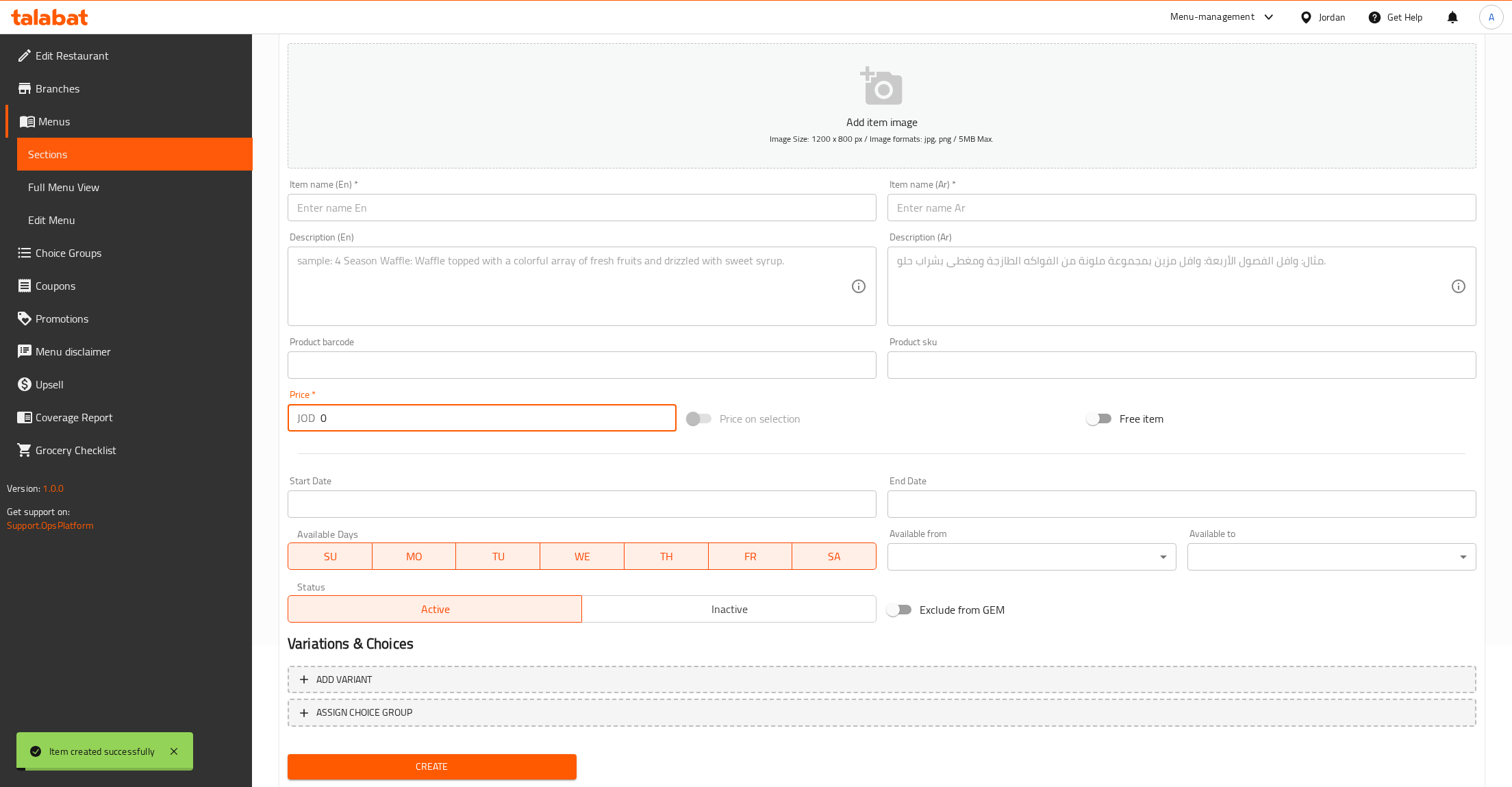
type input "0"
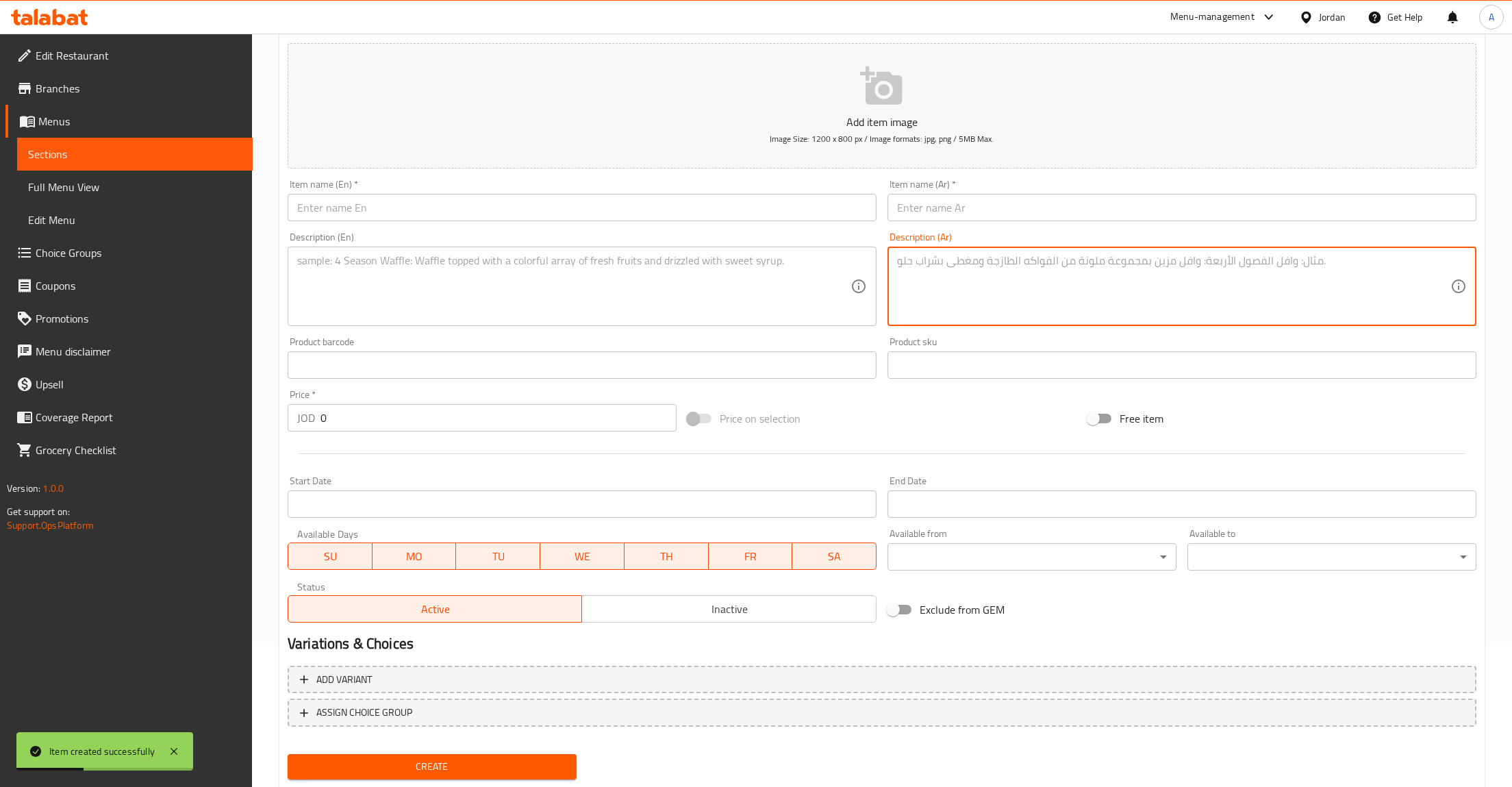
click at [1193, 279] on textarea at bounding box center [1174, 286] width 553 height 65
paste textarea "سموثي كلاسيكي ومنعش، مُعد من الفراولة الطازجة للحصول على نكهة حلوة ومشرقة طبيعي…"
type textarea "سموثي كلاسيكي ومنعش، مُعد من الفراولة الطازجة للحصول على نكهة حلوة ومشرقة طبيعي…"
click at [1046, 215] on input "text" at bounding box center [1182, 207] width 589 height 27
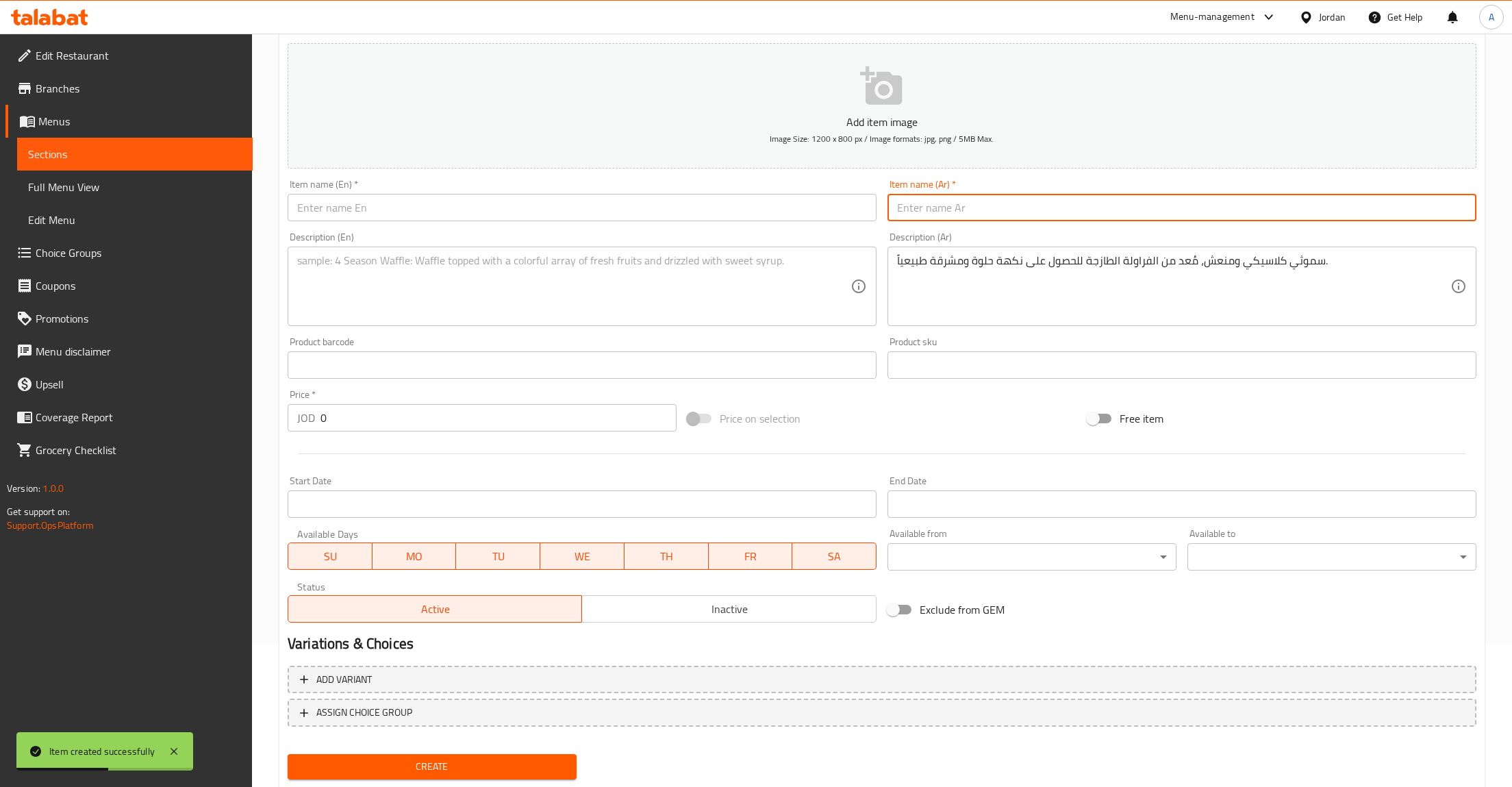
paste input "سموثي الفراولة"
type input "سموثي الفراولة"
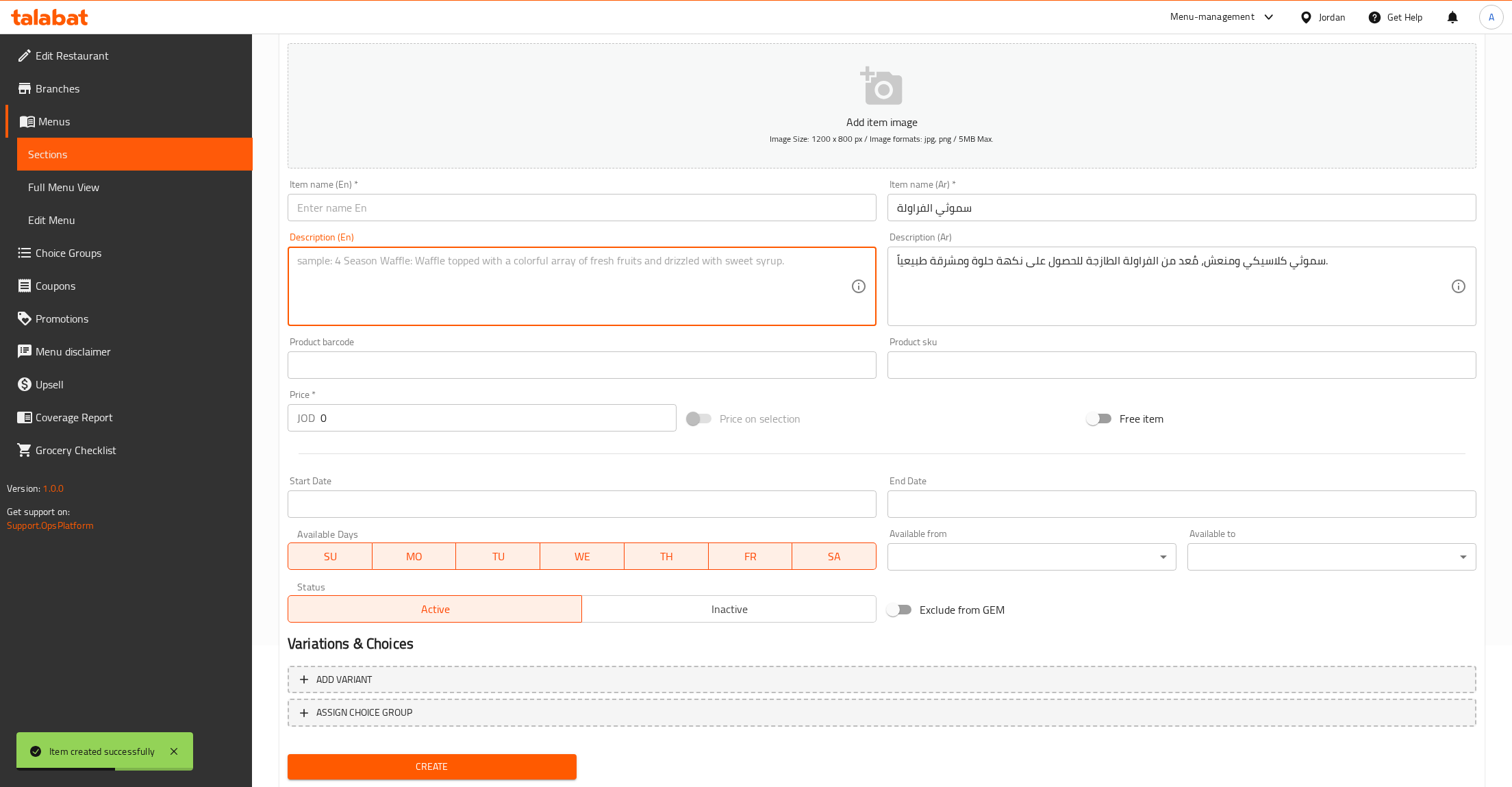
click at [769, 295] on textarea at bounding box center [574, 286] width 553 height 65
paste textarea "A simple, classic, and refreshing smoothie made with fresh strawberries for a n…"
type textarea "A simple, classic, and refreshing smoothie made with fresh strawberries for a n…"
click at [387, 214] on input "text" at bounding box center [582, 207] width 589 height 27
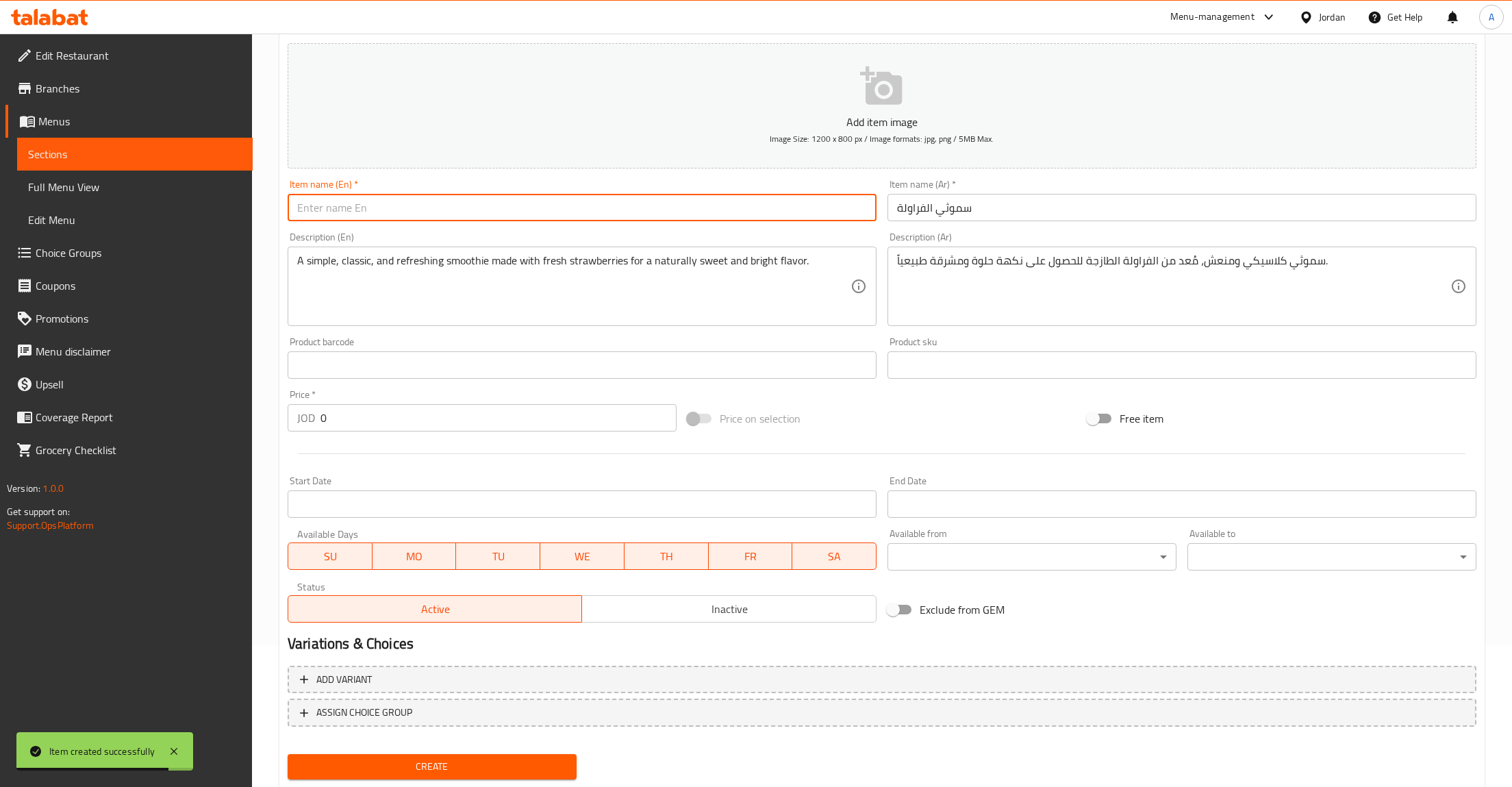
paste input "Strawberry Smoothie"
type input "Strawberry Smoothie"
click at [411, 404] on div "Price   * JOD 0 Price *" at bounding box center [482, 410] width 389 height 41
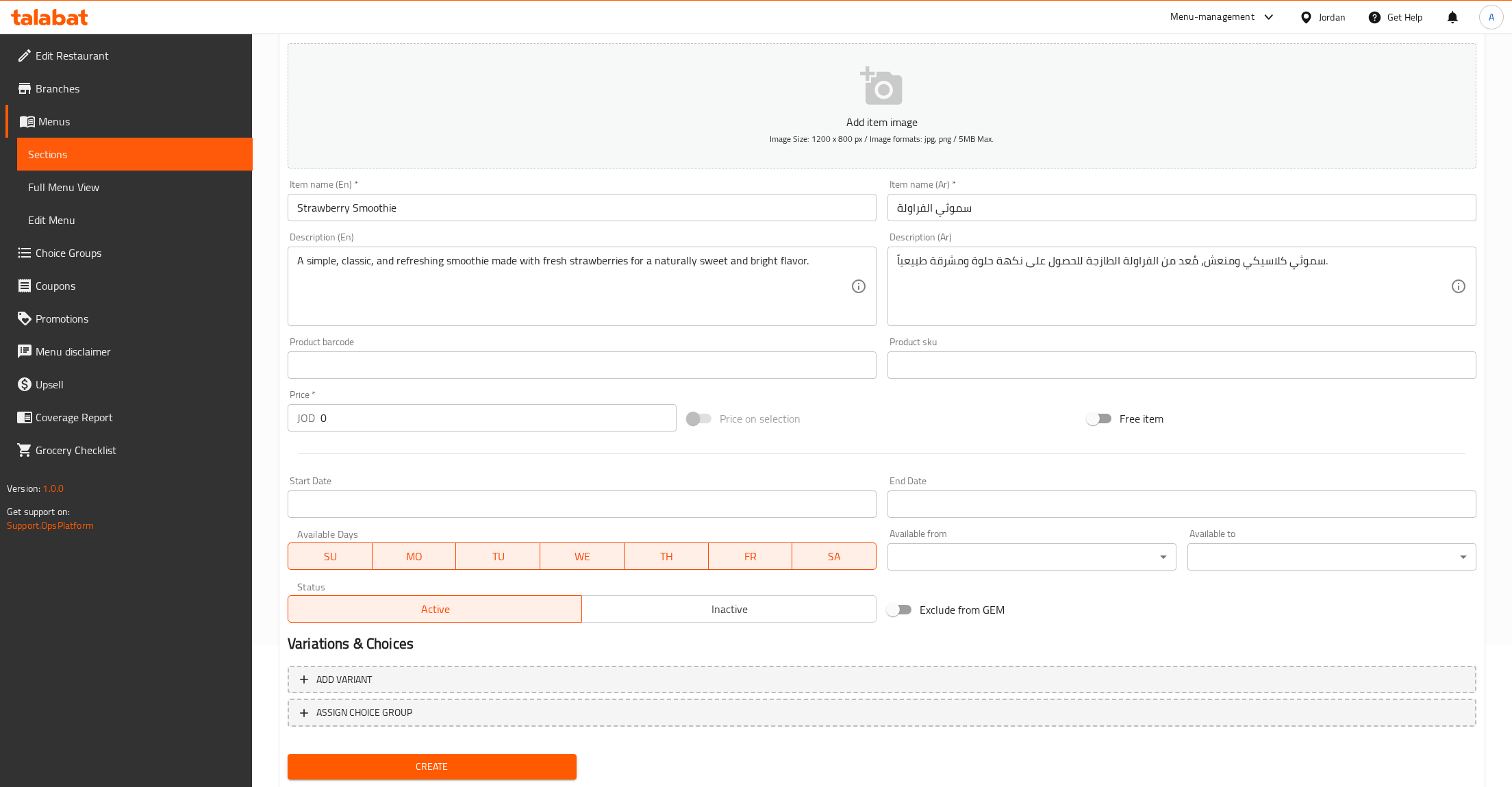
click at [352, 430] on input "0" at bounding box center [499, 417] width 356 height 27
type input "2.75"
click at [491, 756] on button "Create" at bounding box center [432, 767] width 289 height 25
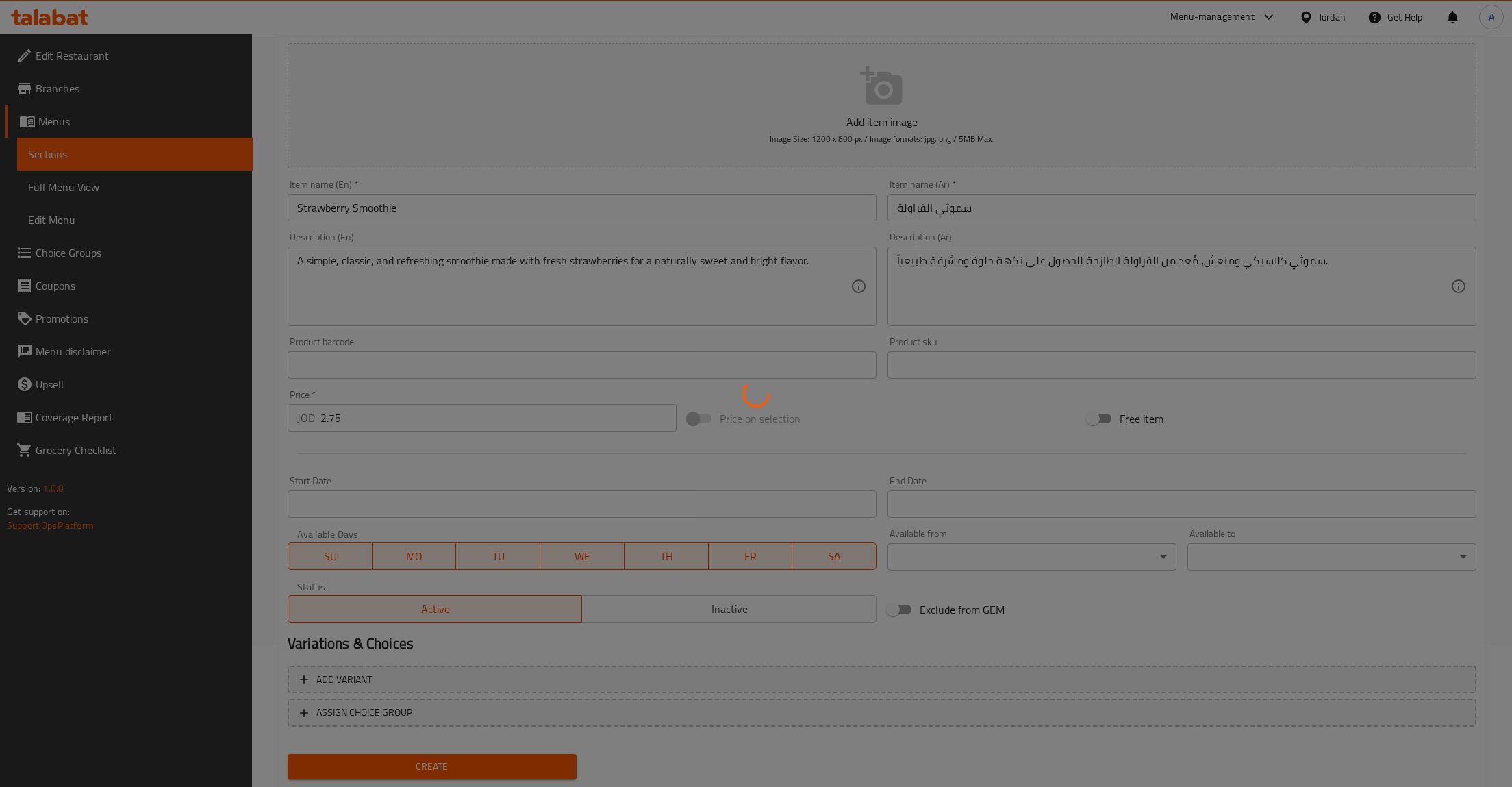
type input "0"
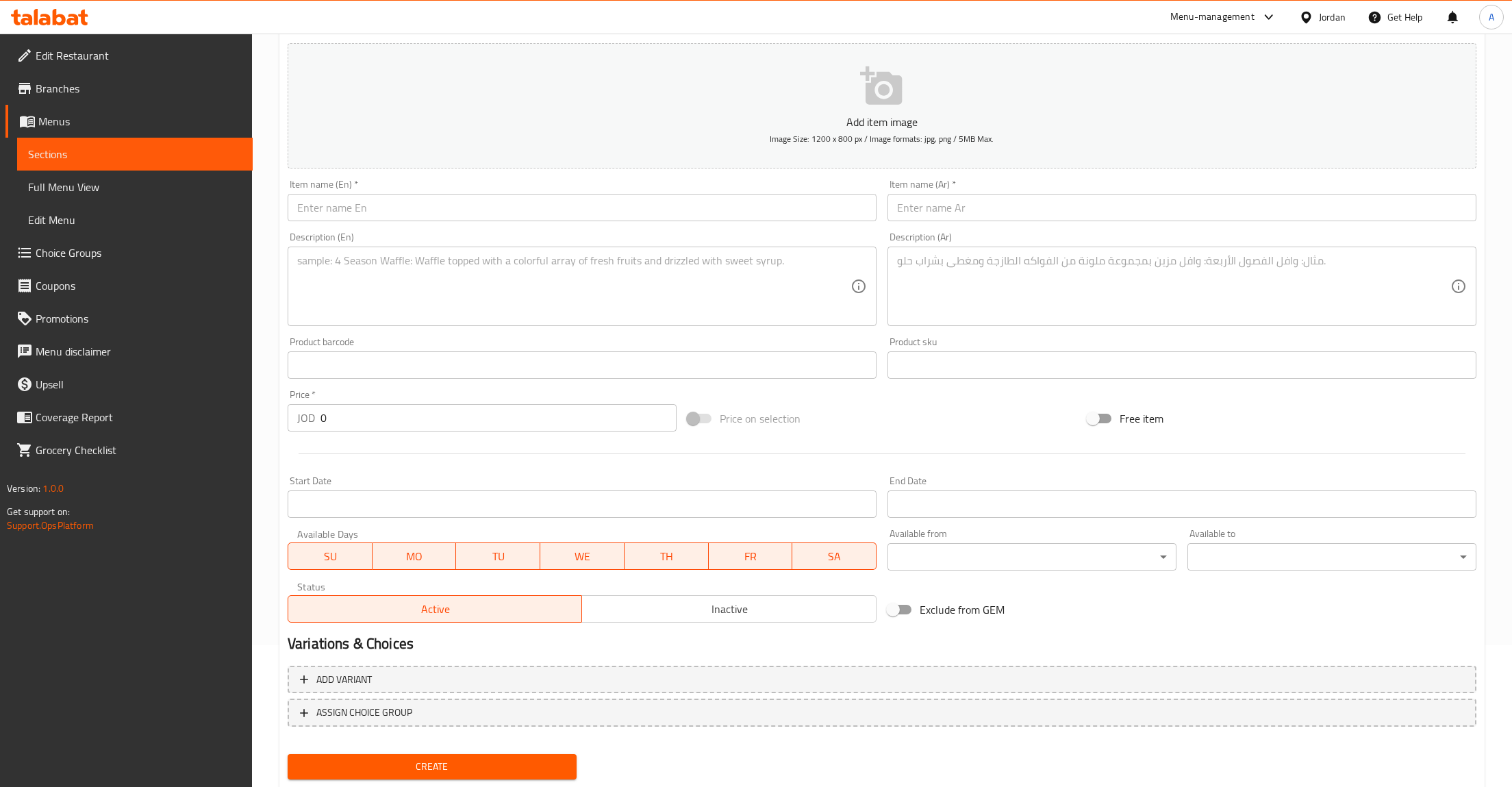
click at [52, 147] on span "Sections" at bounding box center [135, 153] width 214 height 16
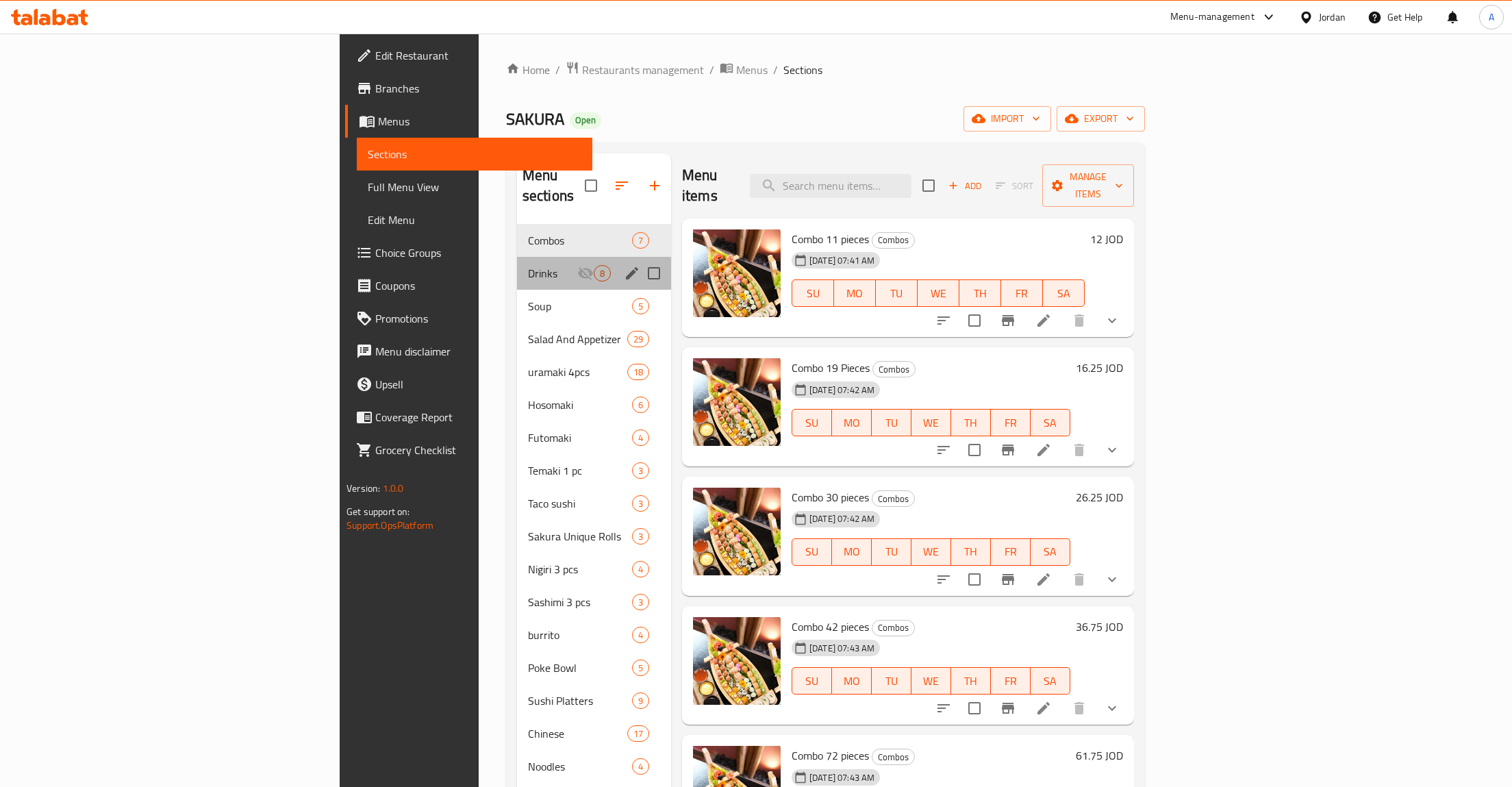
click at [517, 269] on div "Drinks 8" at bounding box center [594, 273] width 154 height 33
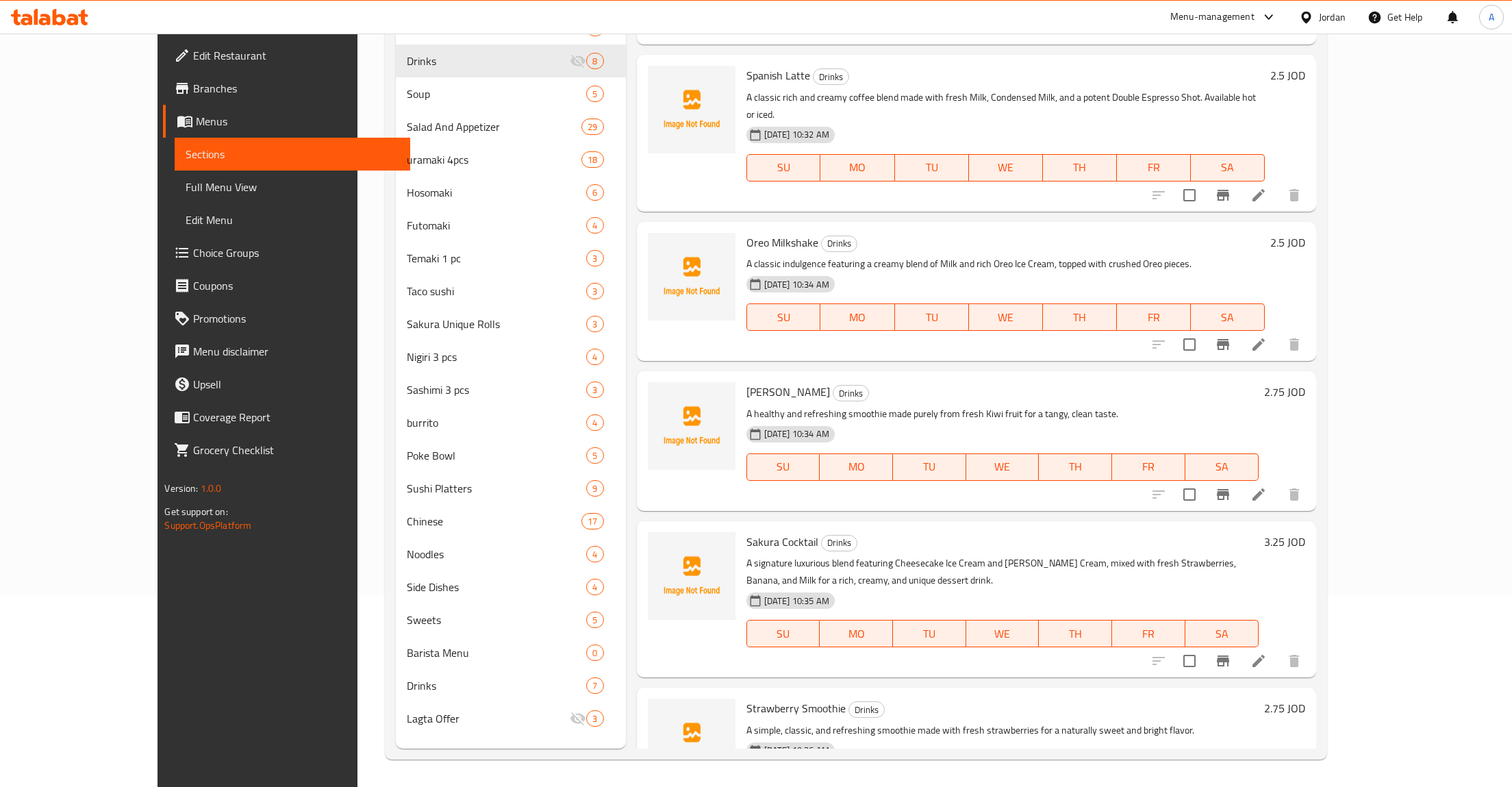
scroll to position [444, 0]
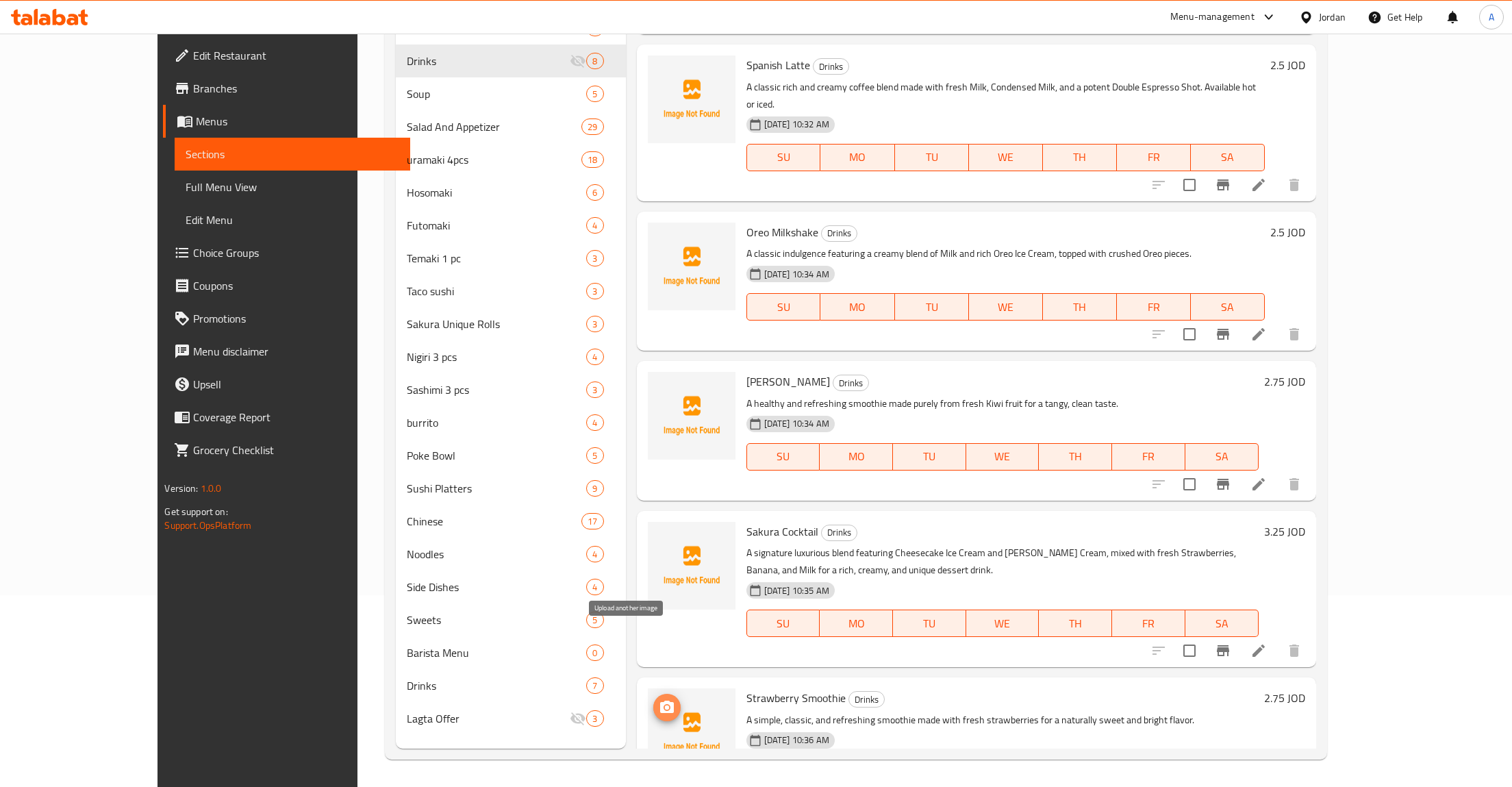
click at [661, 700] on icon "upload picture" at bounding box center [668, 706] width 14 height 13
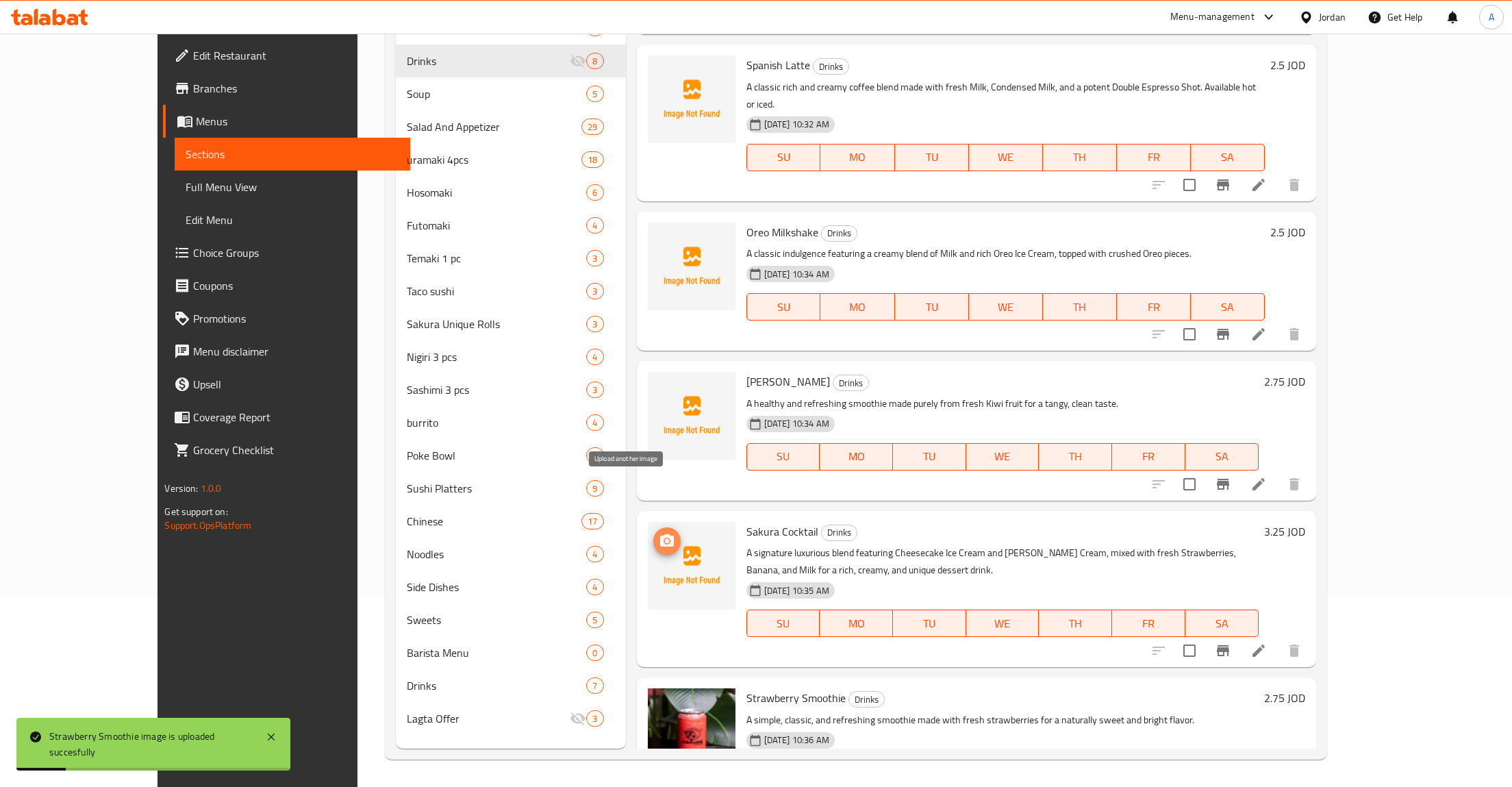
click at [653, 533] on span "upload picture" at bounding box center [667, 541] width 27 height 16
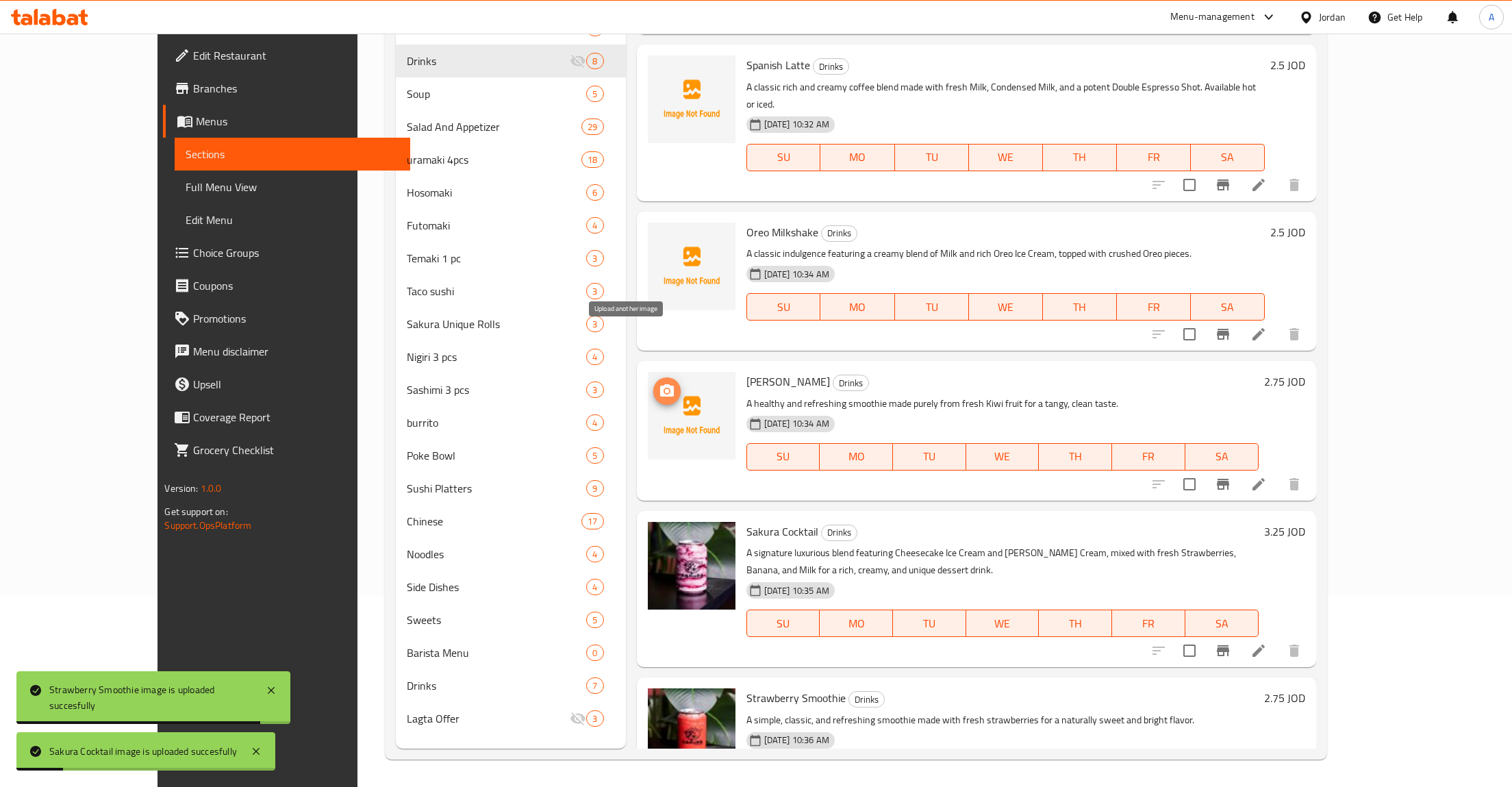
click at [661, 384] on icon "upload picture" at bounding box center [668, 390] width 14 height 13
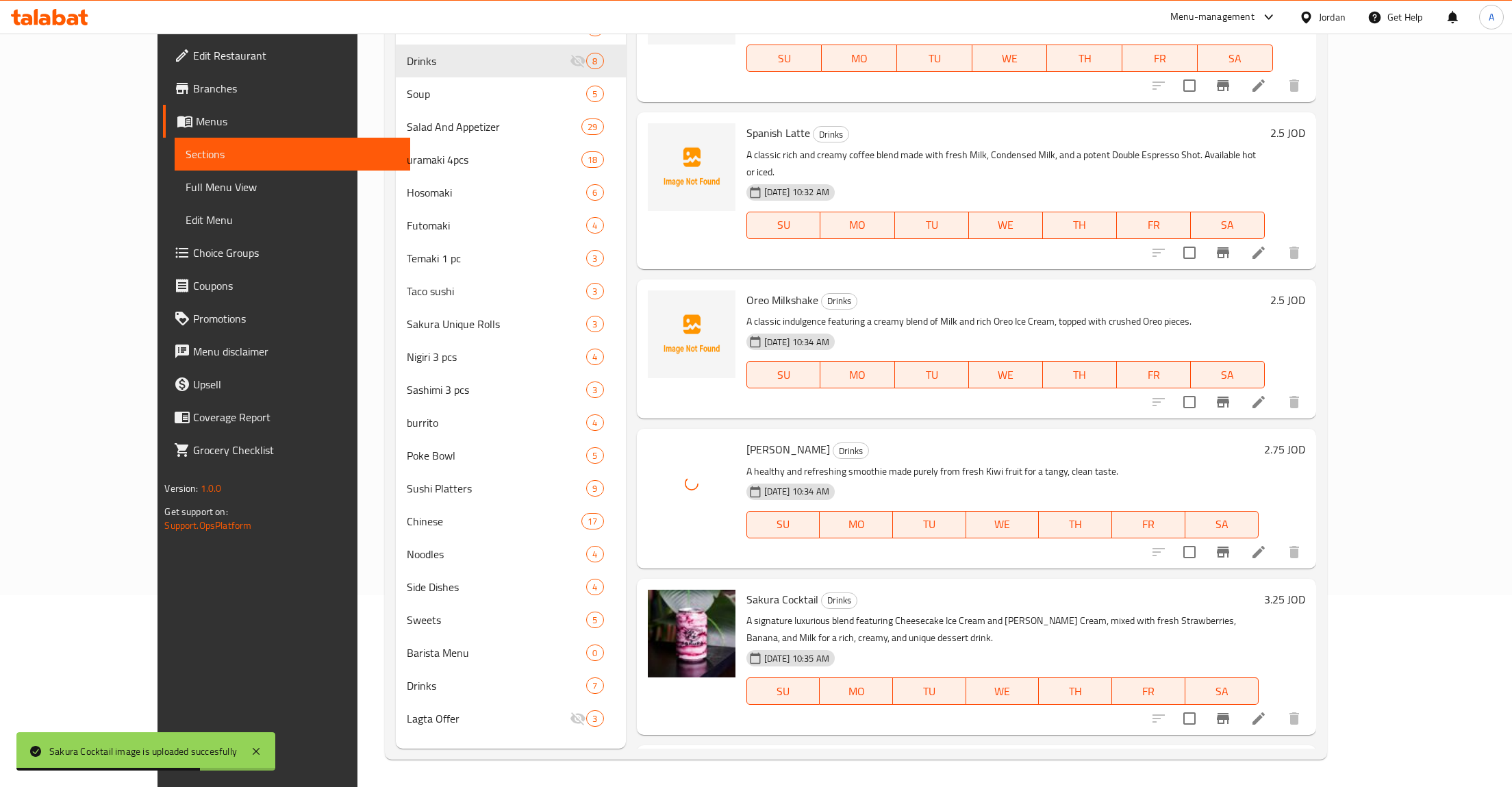
scroll to position [336, 0]
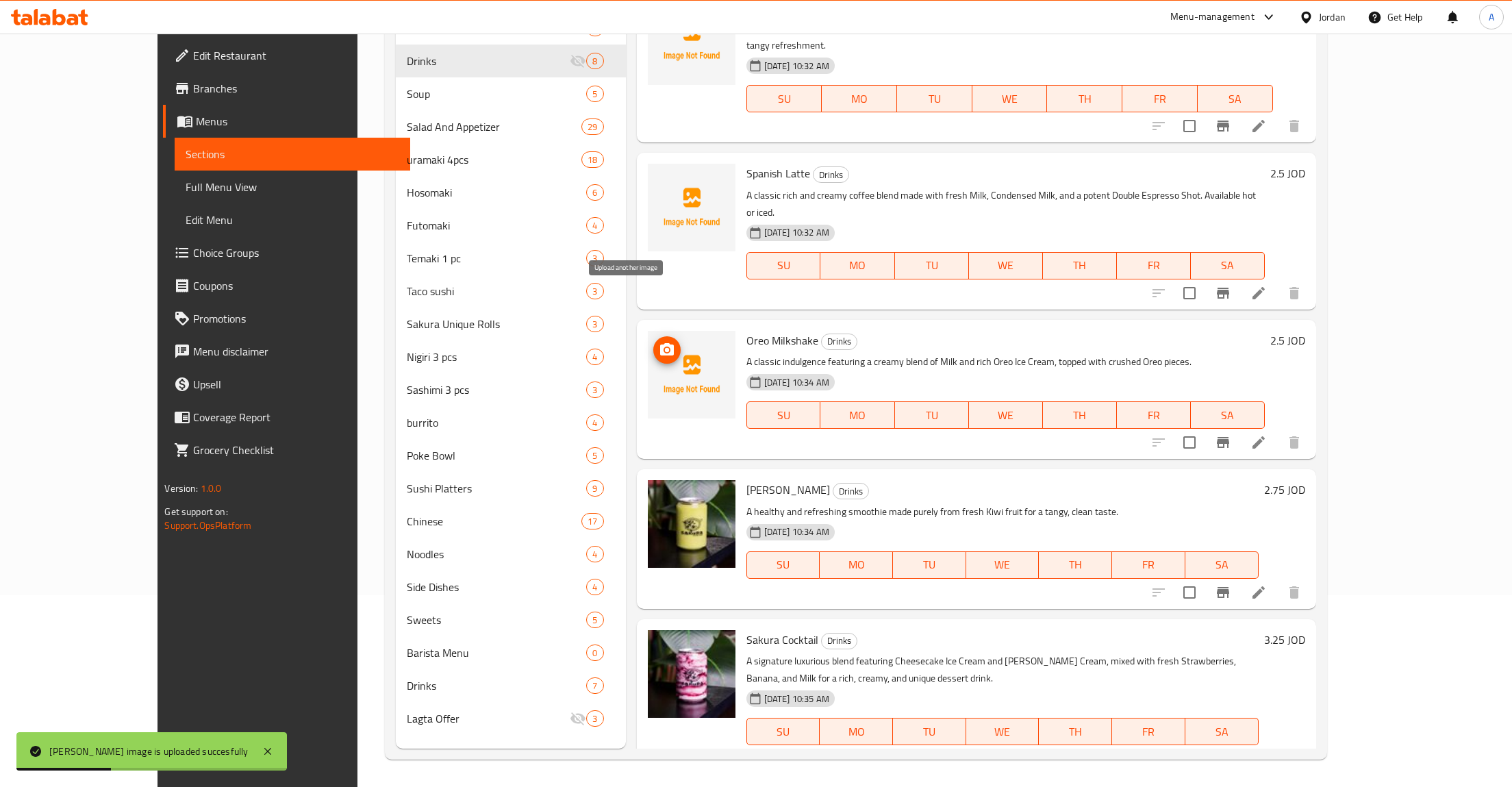
click at [661, 343] on icon "upload picture" at bounding box center [668, 349] width 14 height 13
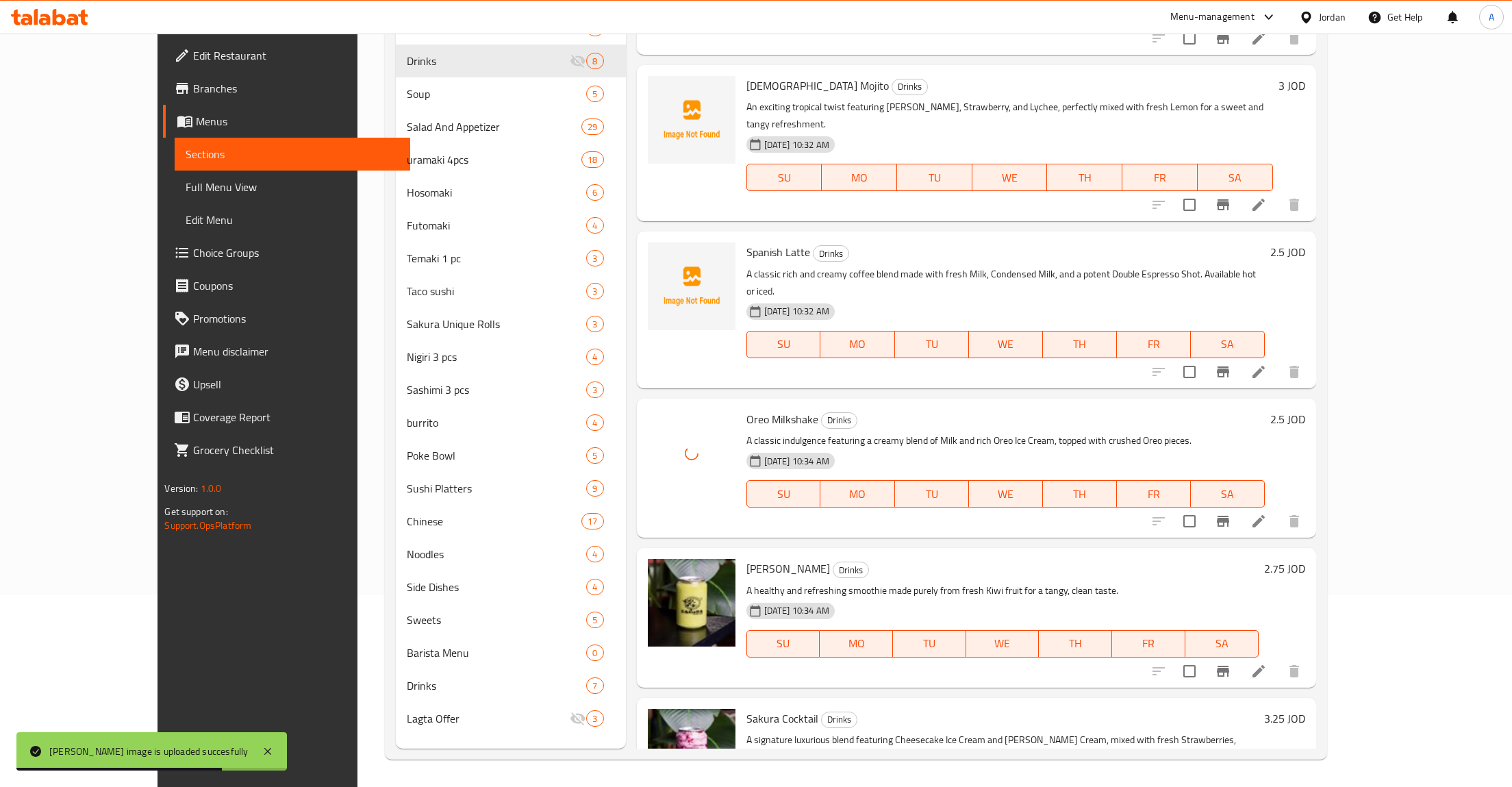
scroll to position [228, 0]
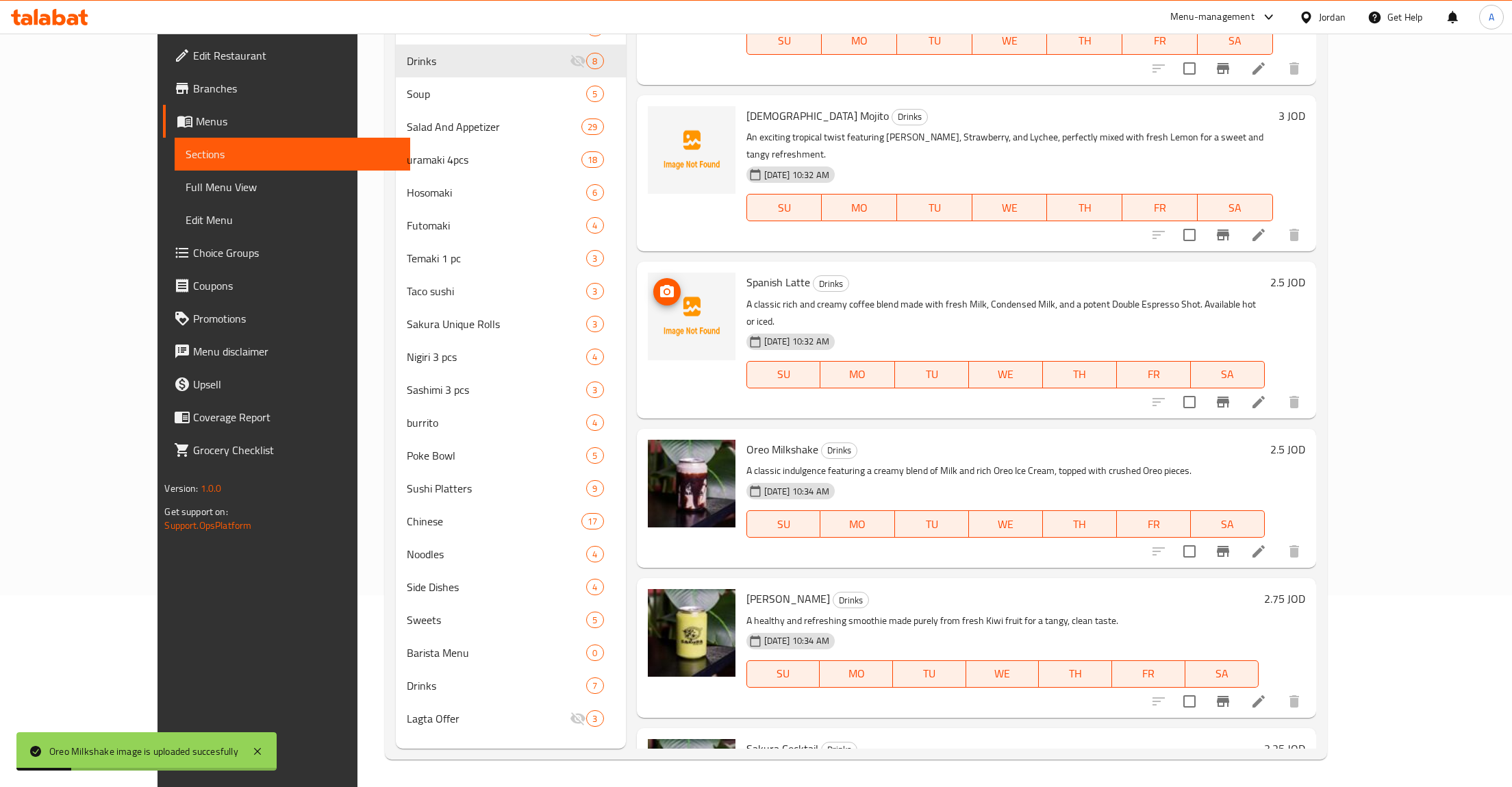
click at [653, 283] on span "upload picture" at bounding box center [667, 291] width 27 height 16
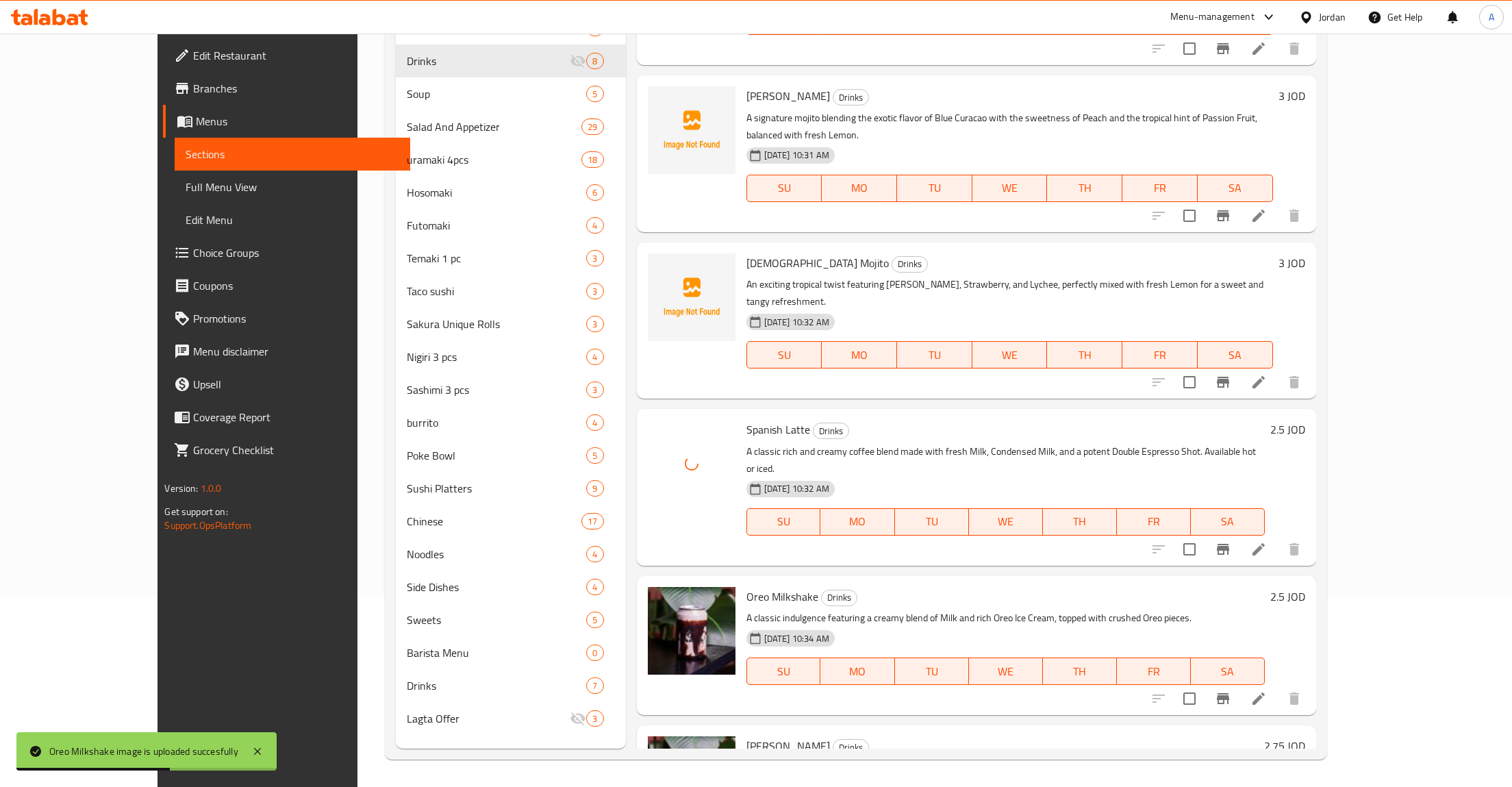
scroll to position [0, 0]
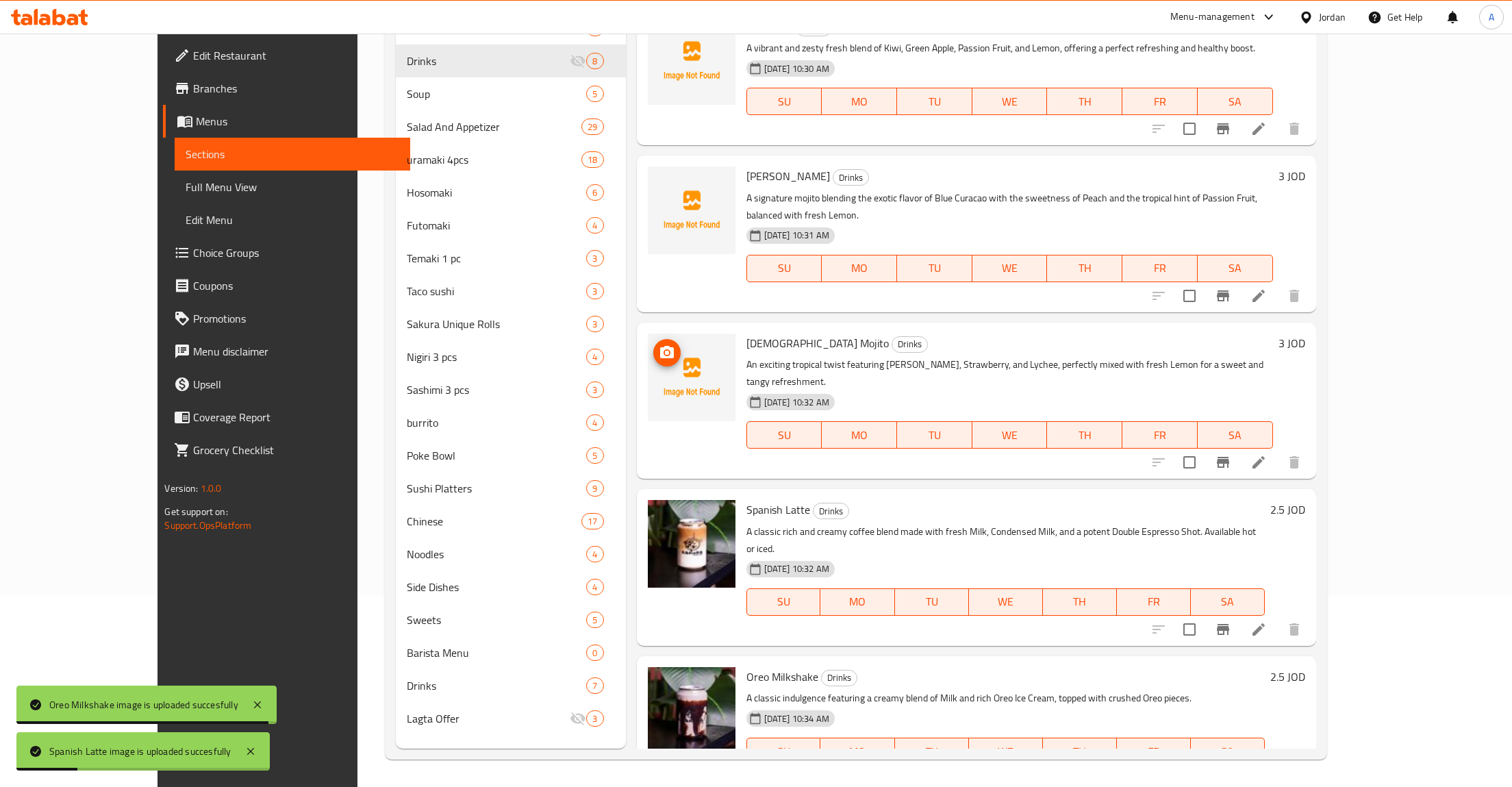
click at [648, 333] on img at bounding box center [692, 377] width 88 height 88
click at [659, 344] on icon "upload picture" at bounding box center [667, 352] width 16 height 16
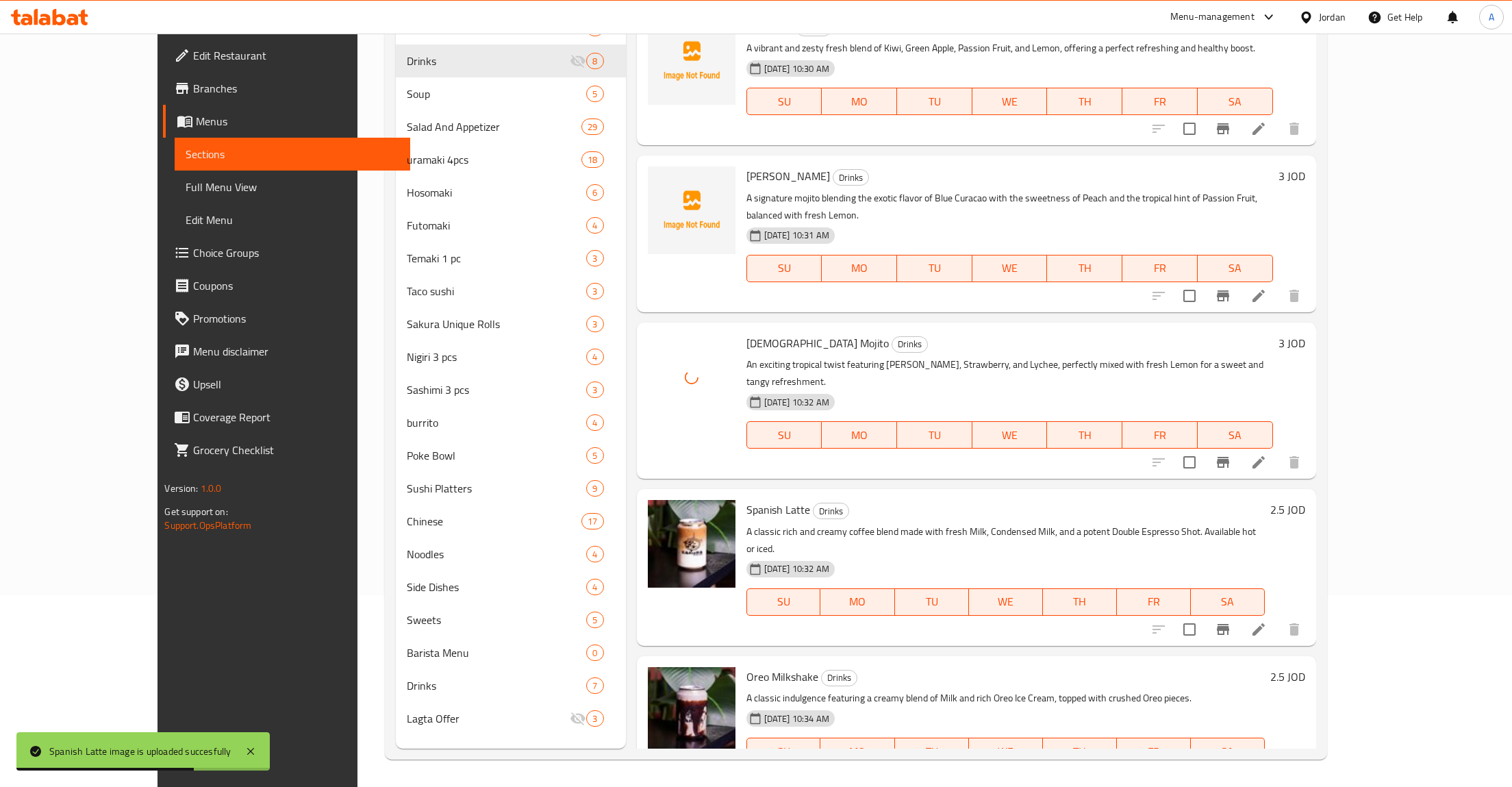
scroll to position [121, 0]
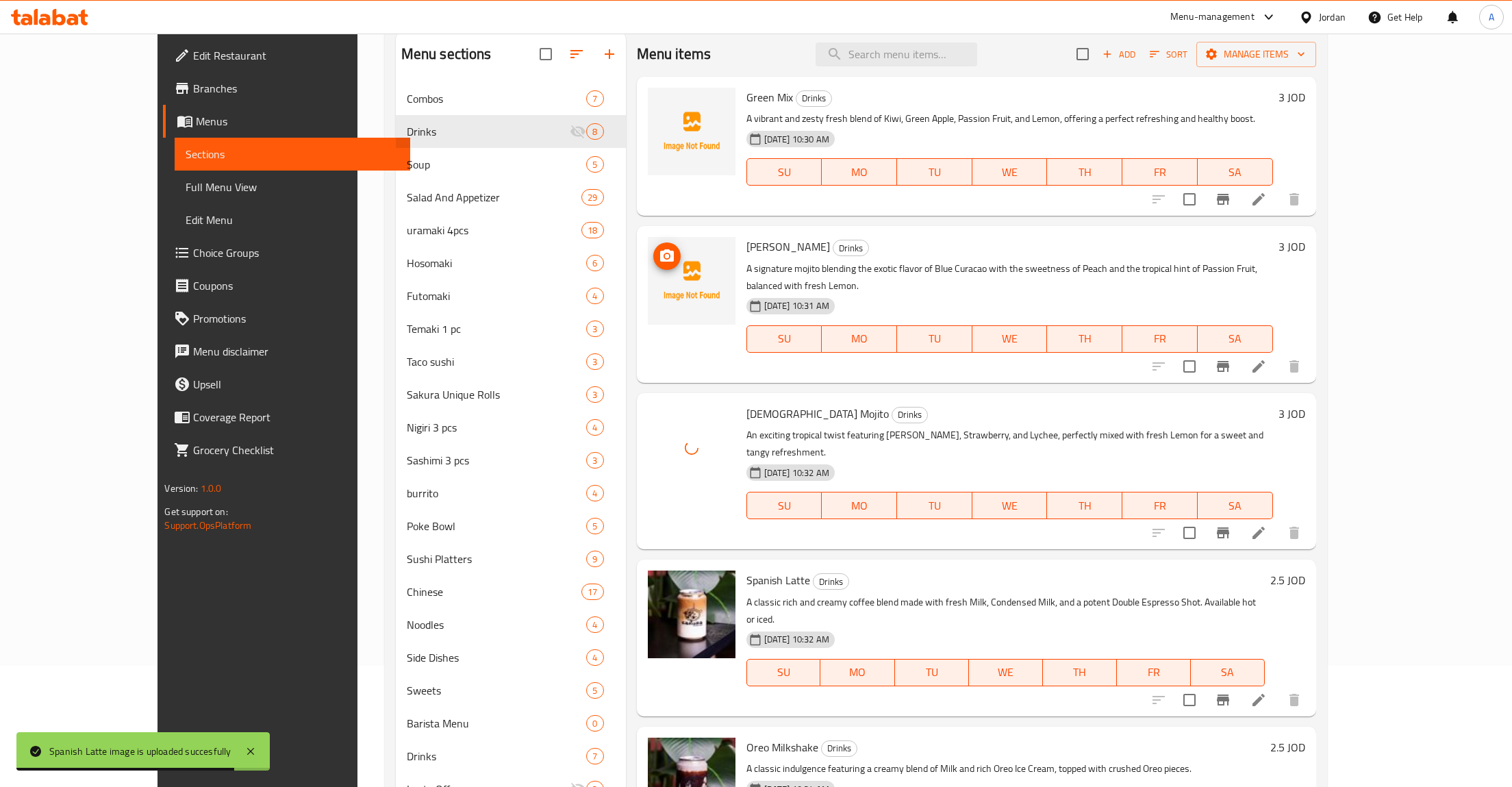
click at [657, 282] on img at bounding box center [692, 281] width 88 height 88
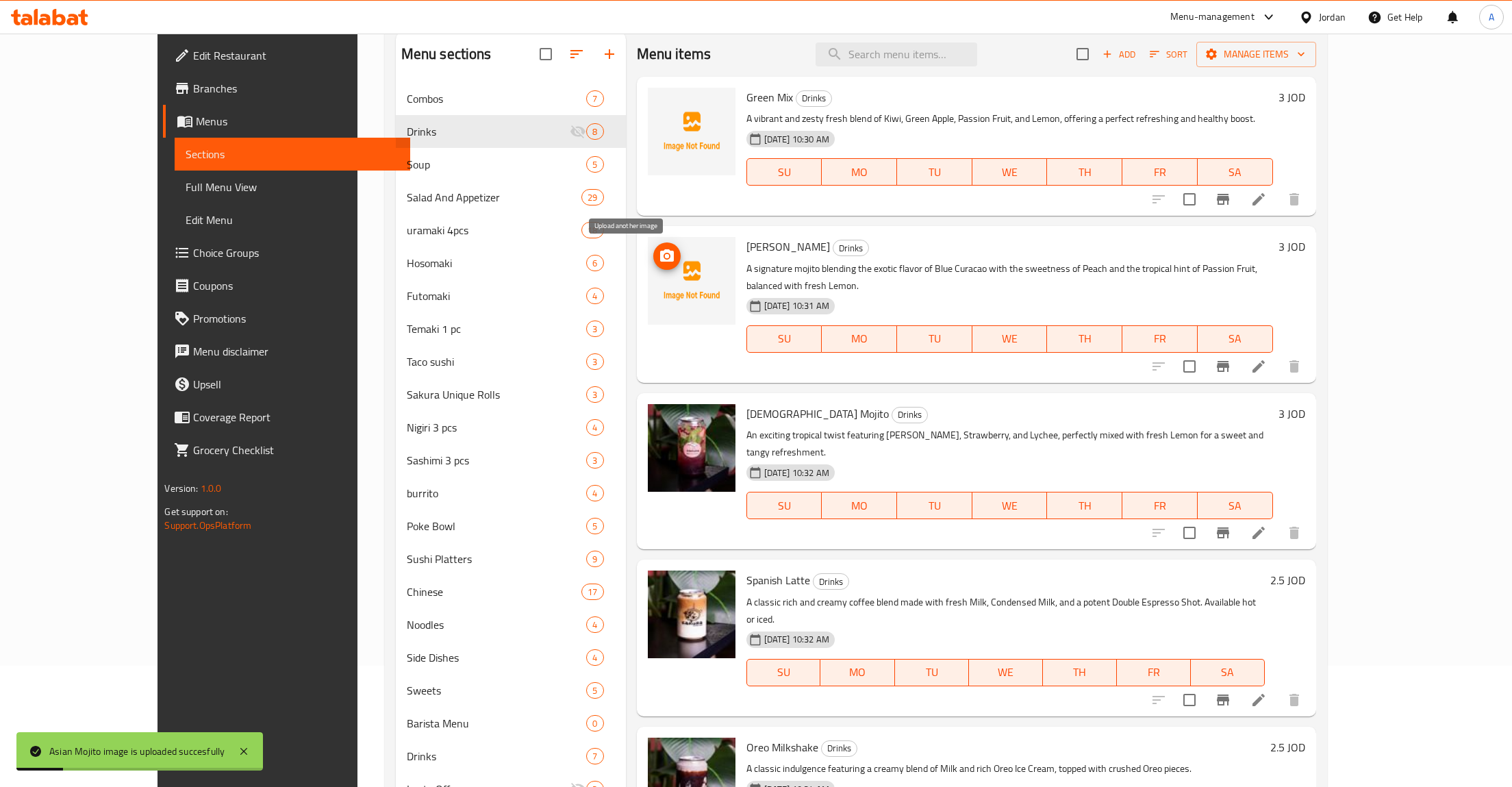
click at [661, 253] on icon "upload picture" at bounding box center [668, 256] width 14 height 13
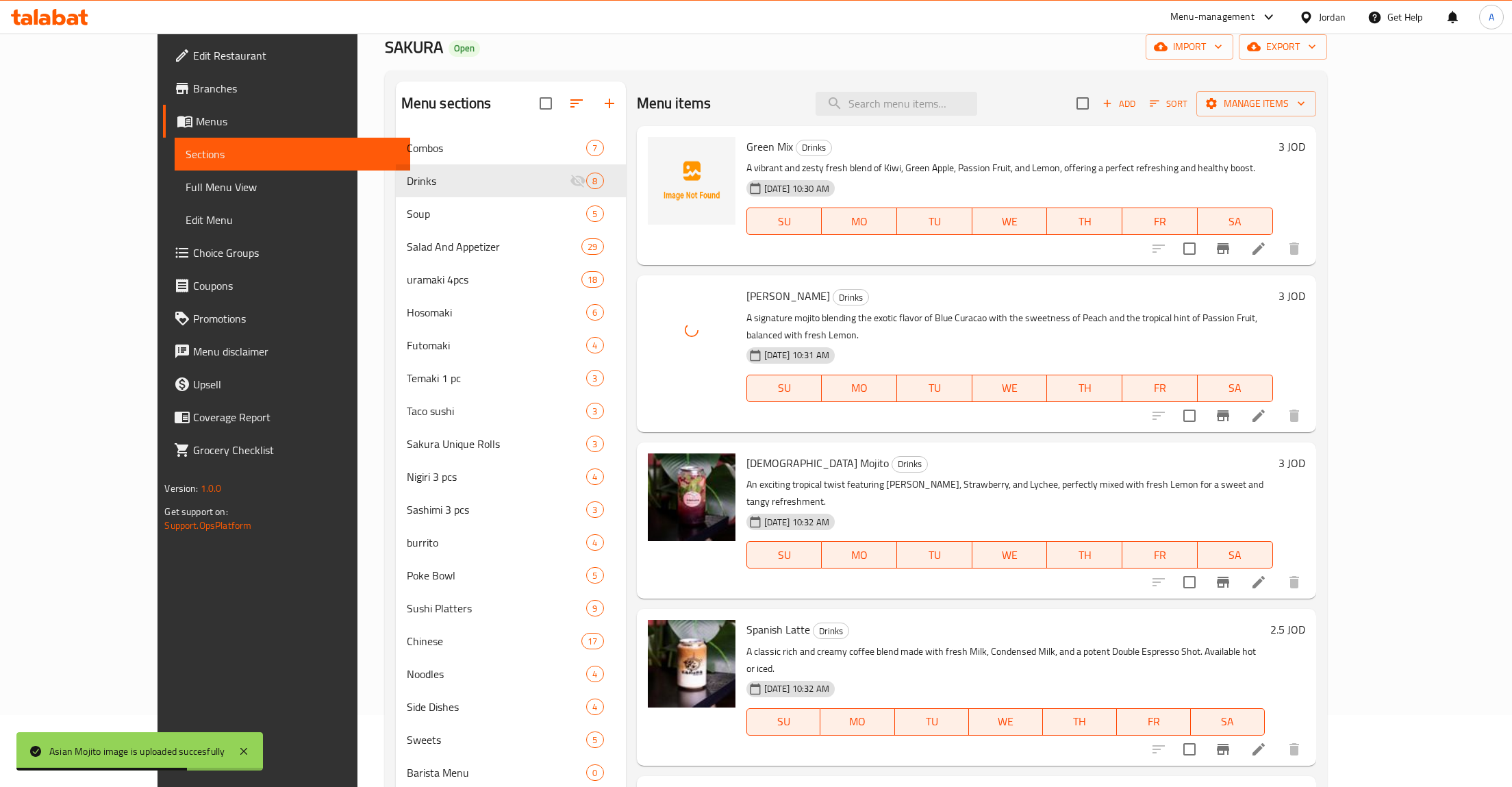
scroll to position [50, 0]
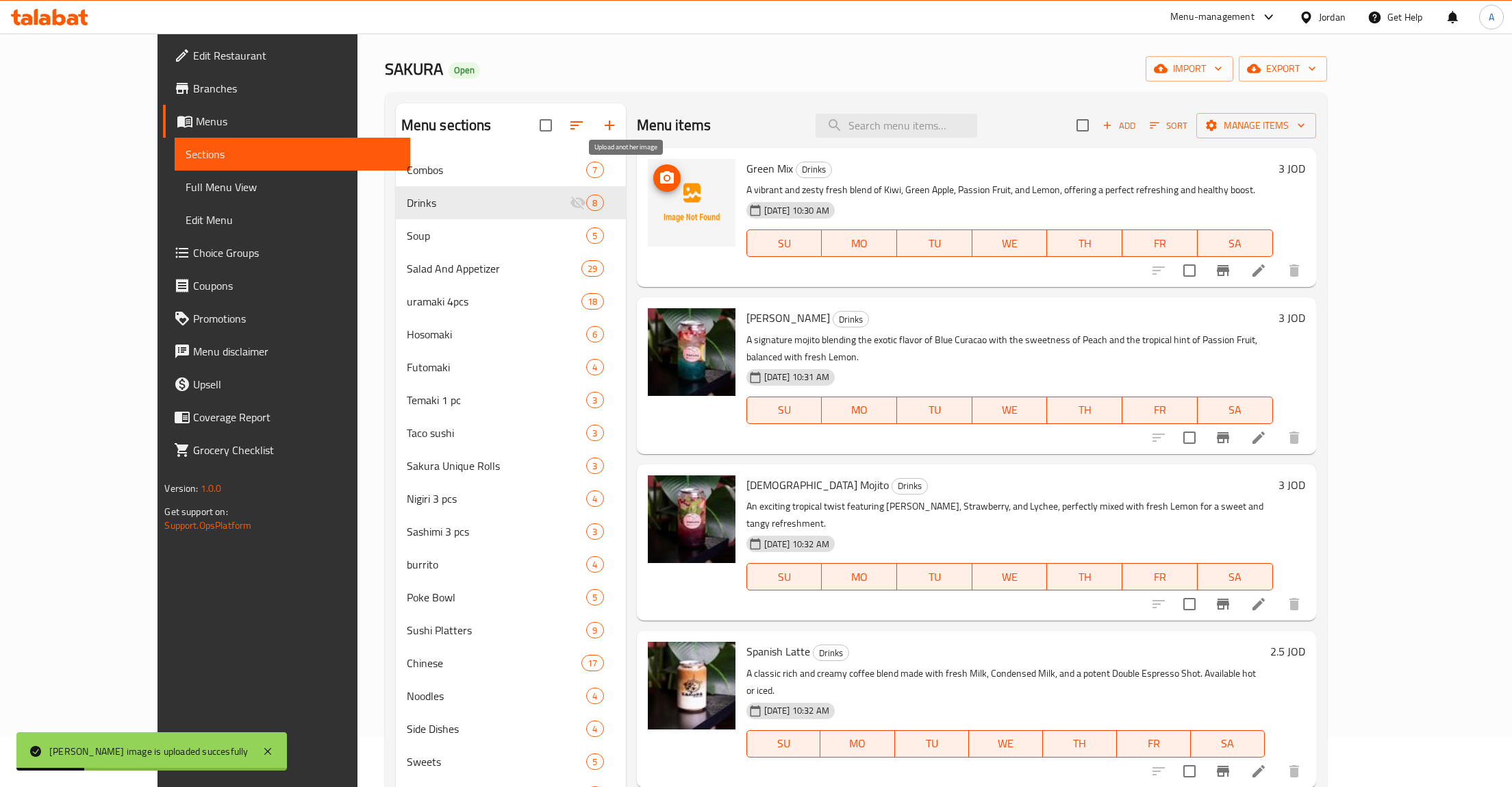
click at [661, 183] on icon "upload picture" at bounding box center [668, 178] width 14 height 13
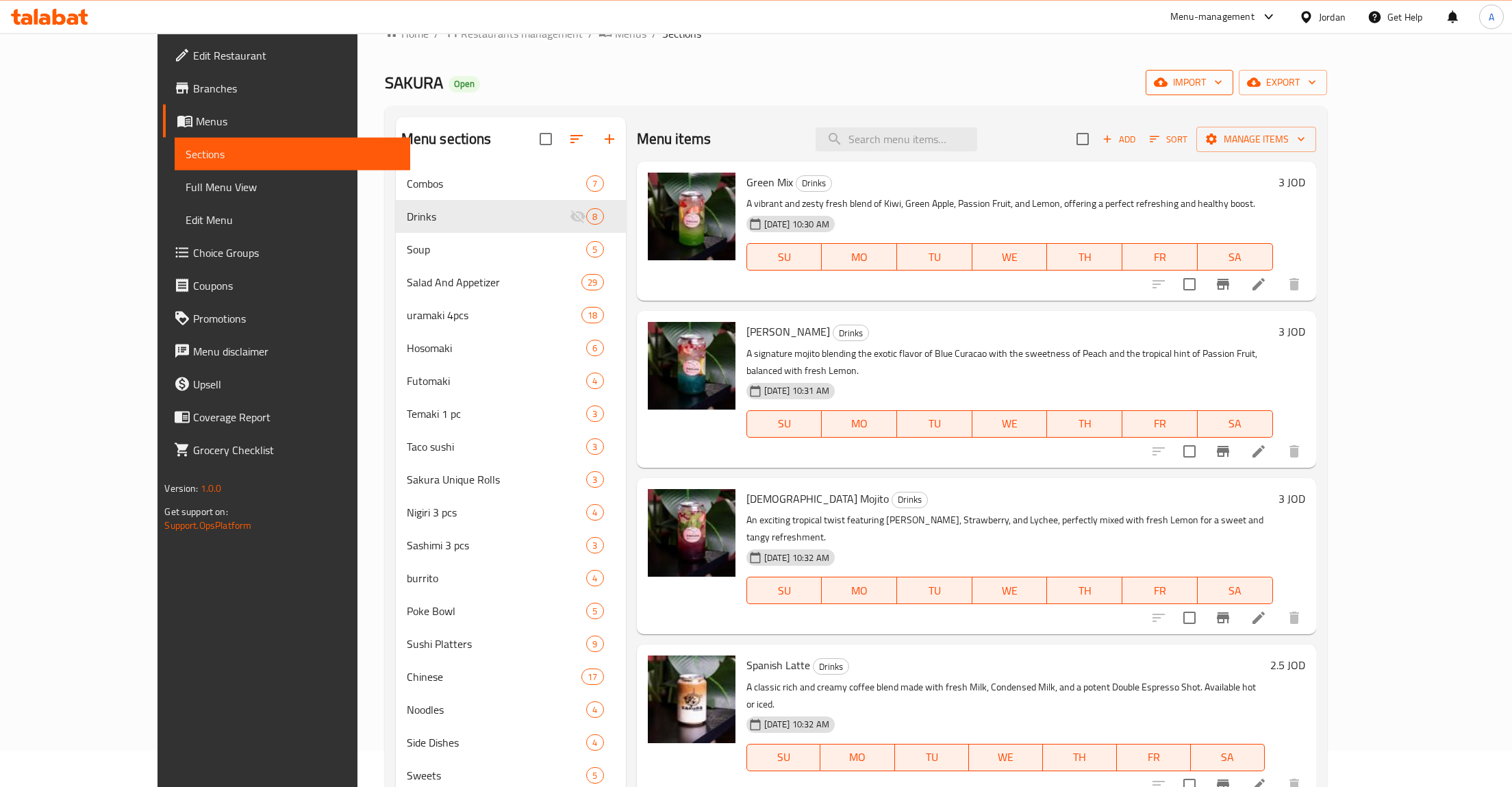
scroll to position [0, 0]
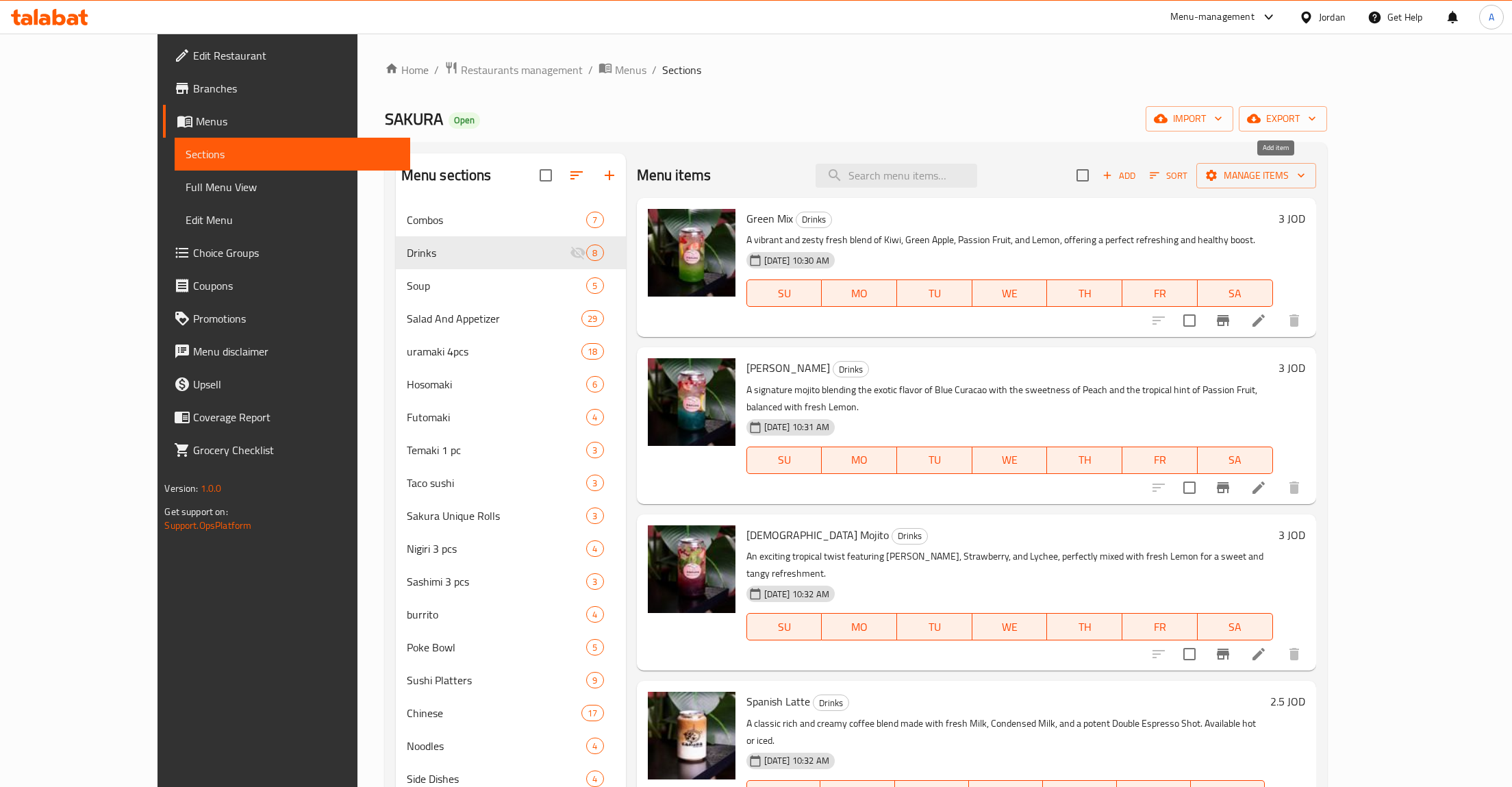
click at [1138, 178] on span "Add" at bounding box center [1118, 175] width 37 height 16
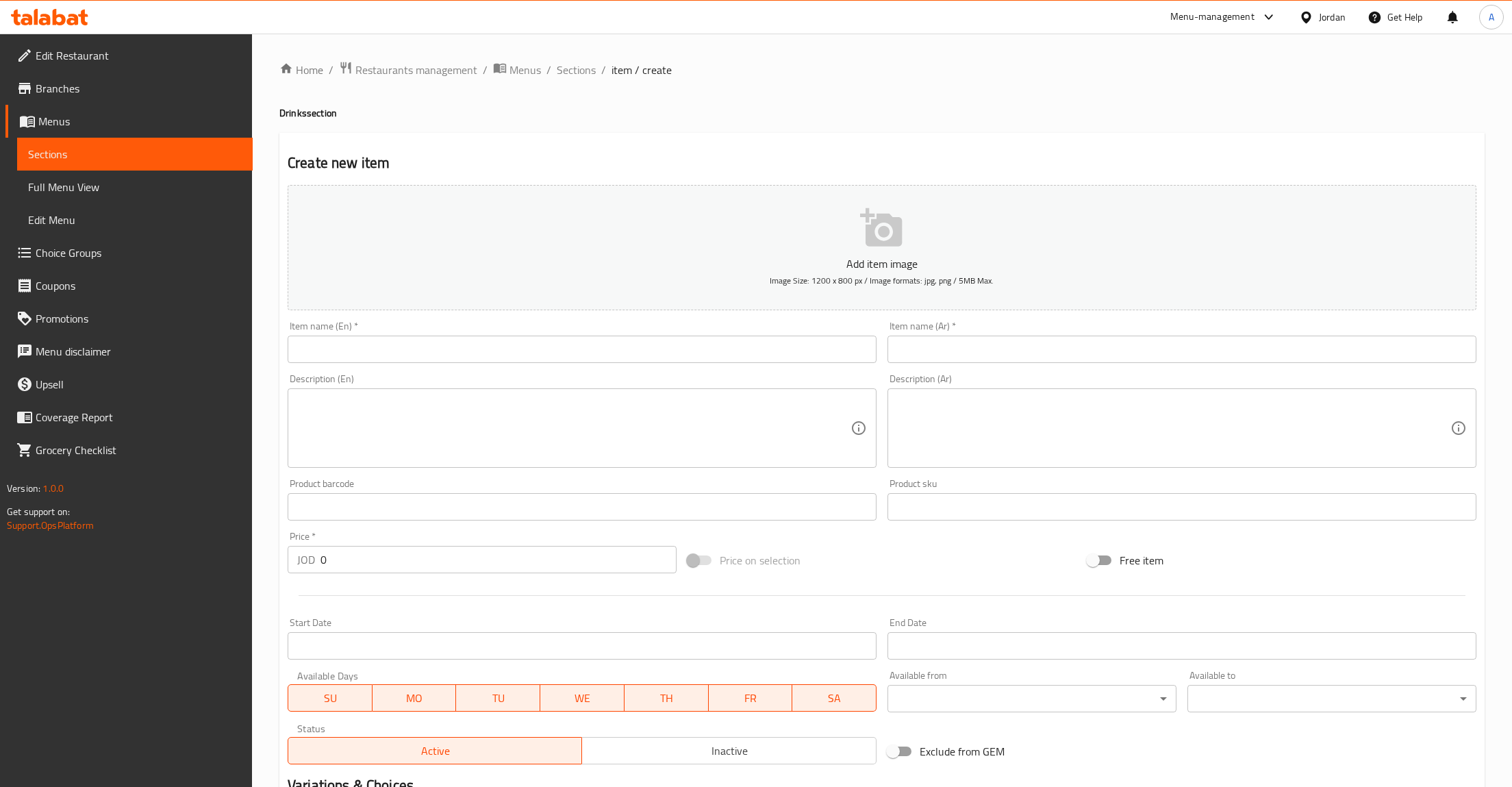
click at [1002, 410] on textarea at bounding box center [1174, 428] width 553 height 65
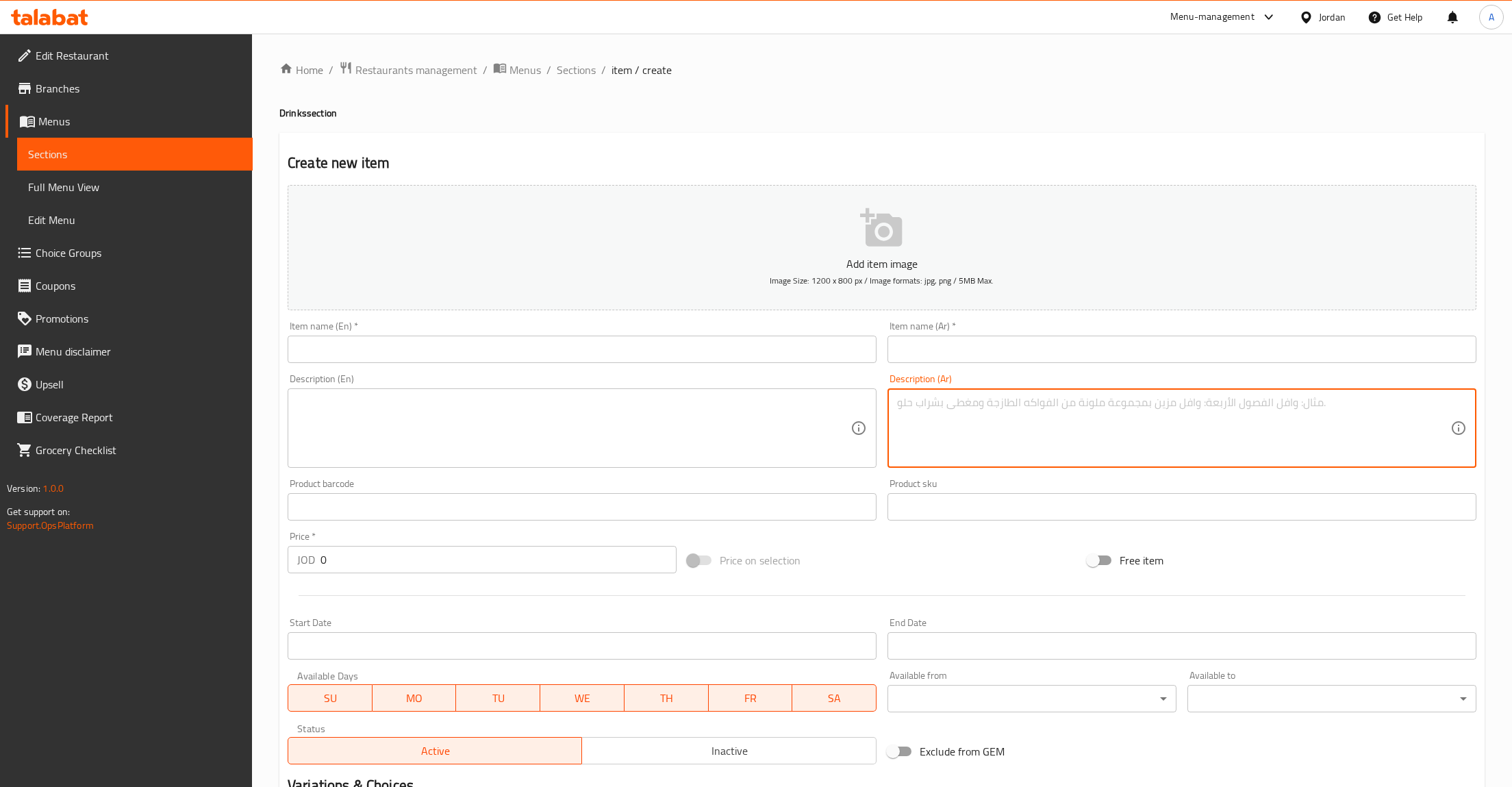
paste textarea "سموثي كريمي ومكثف النكهة، مُعد من فاكهة الباشن فروت الاستوائية، ليمنحك مذاقاً ح…"
type textarea "سموثي كريمي ومكثف النكهة، مُعد من فاكهة الباشن فروت الاستوائية، ليمنحك مذاقاً ح…"
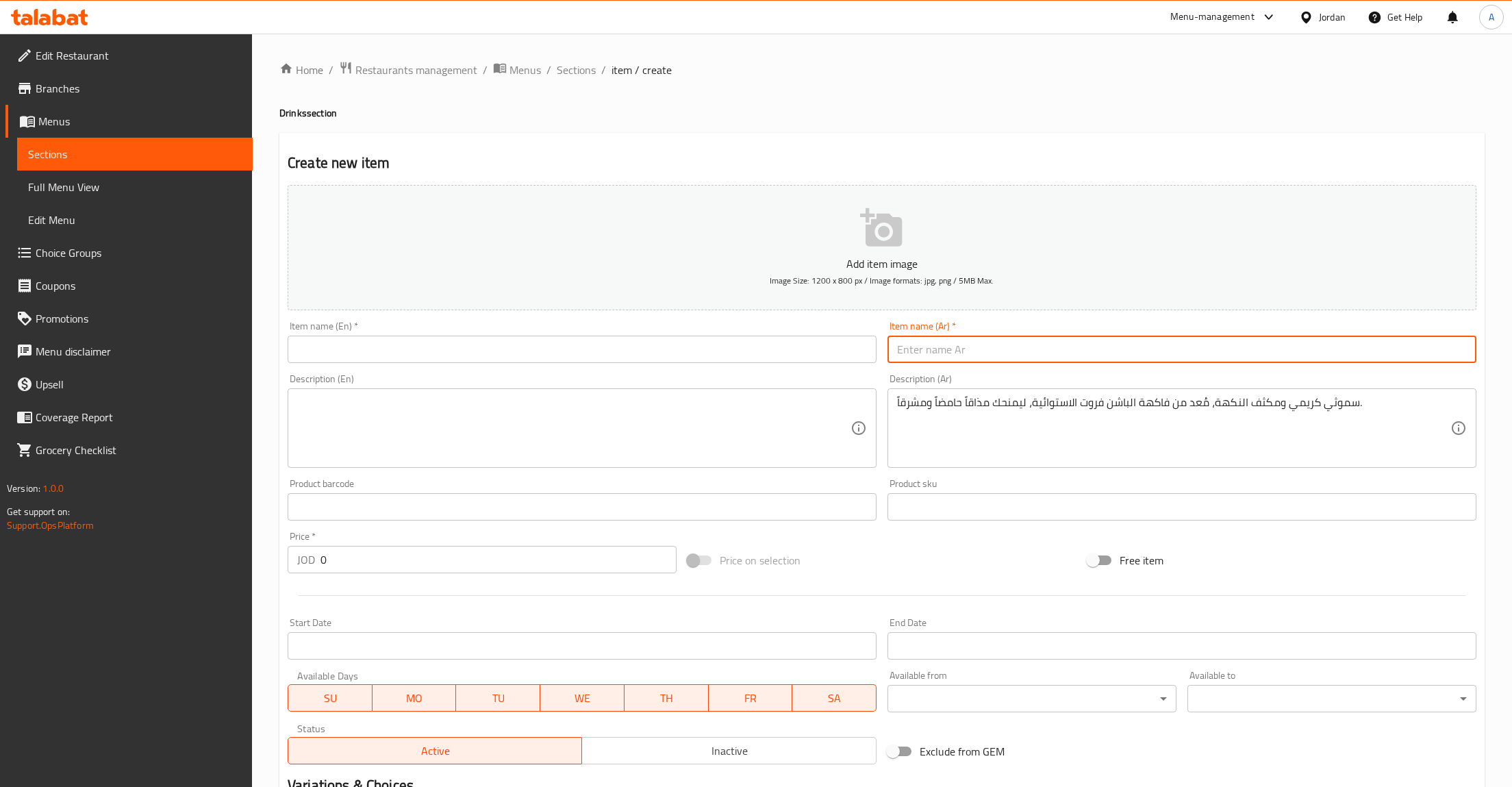
click at [985, 337] on input "text" at bounding box center [1182, 349] width 589 height 27
paste input "سموثي باشن فروت"
type input "سموثي باشن فروت"
click at [754, 436] on textarea at bounding box center [574, 428] width 553 height 65
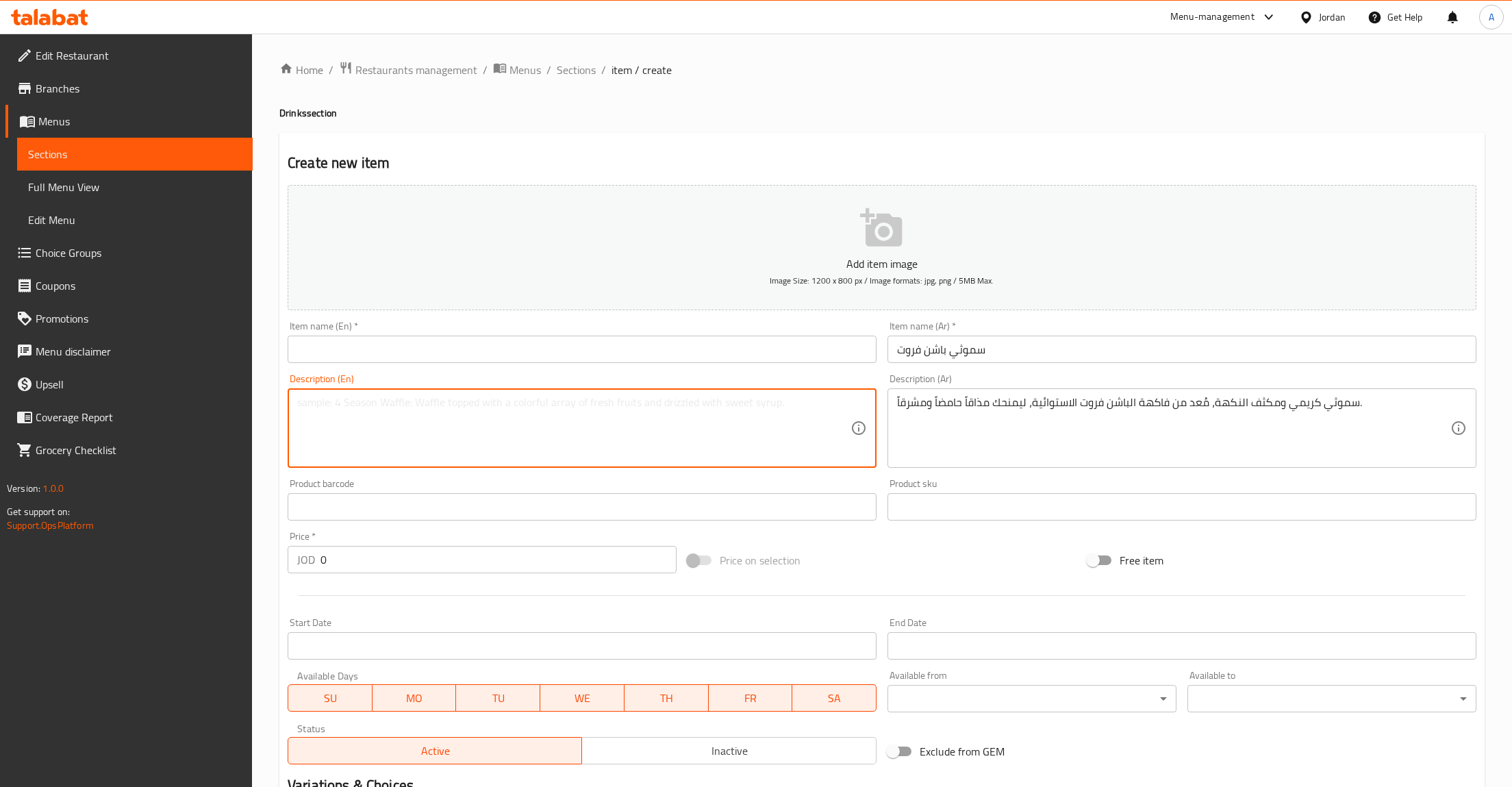
paste textarea "An intensely flavored and creamy smoothie made with tropical passion fruit, off…"
type textarea "An intensely flavored and creamy smoothie made with tropical passion fruit, off…"
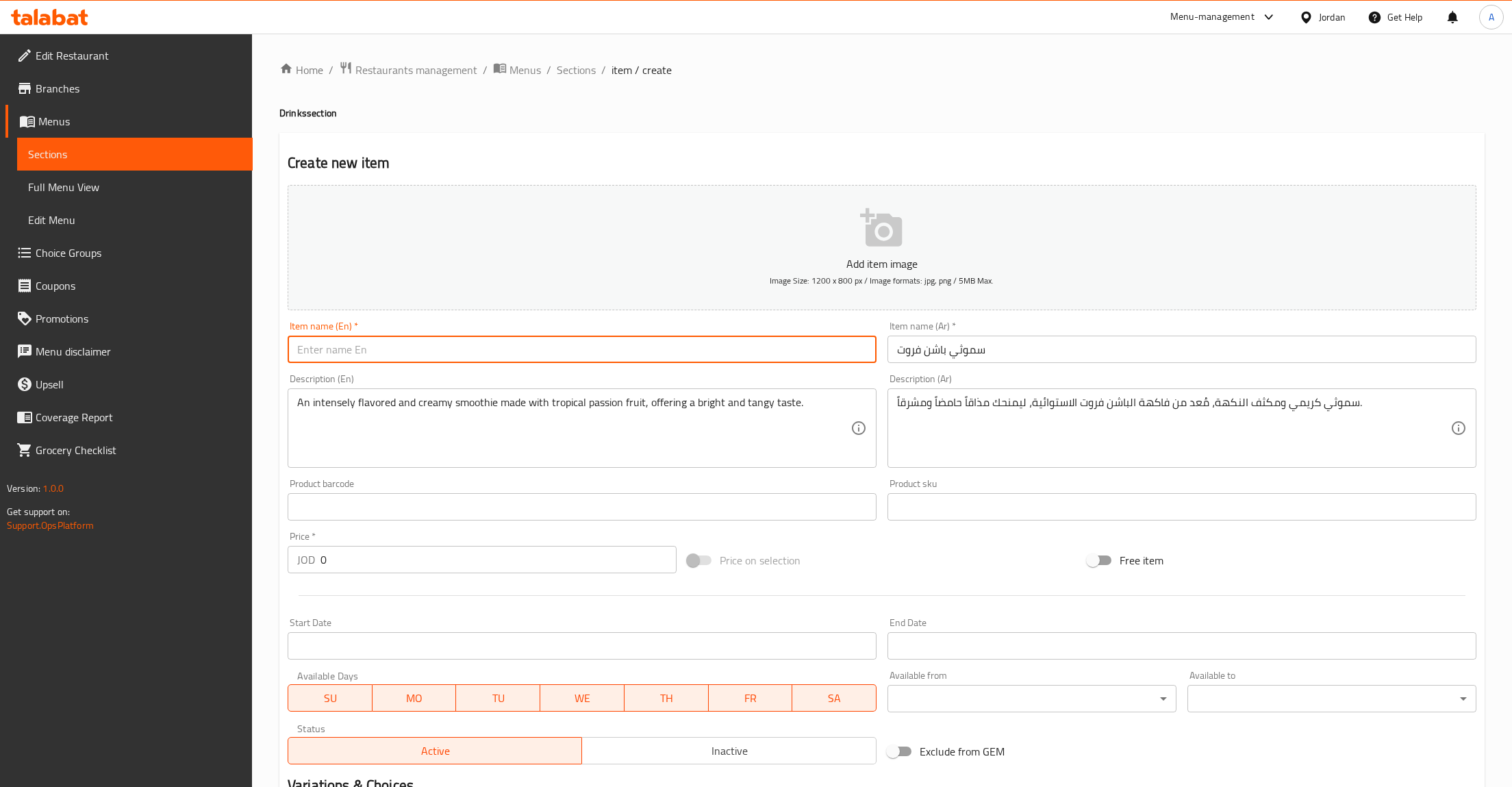
click at [354, 348] on input "text" at bounding box center [582, 349] width 589 height 27
paste input "Passion Smoothie"
type input "Passion Smoothie"
click at [309, 571] on div "JOD 0 Price *" at bounding box center [482, 559] width 389 height 27
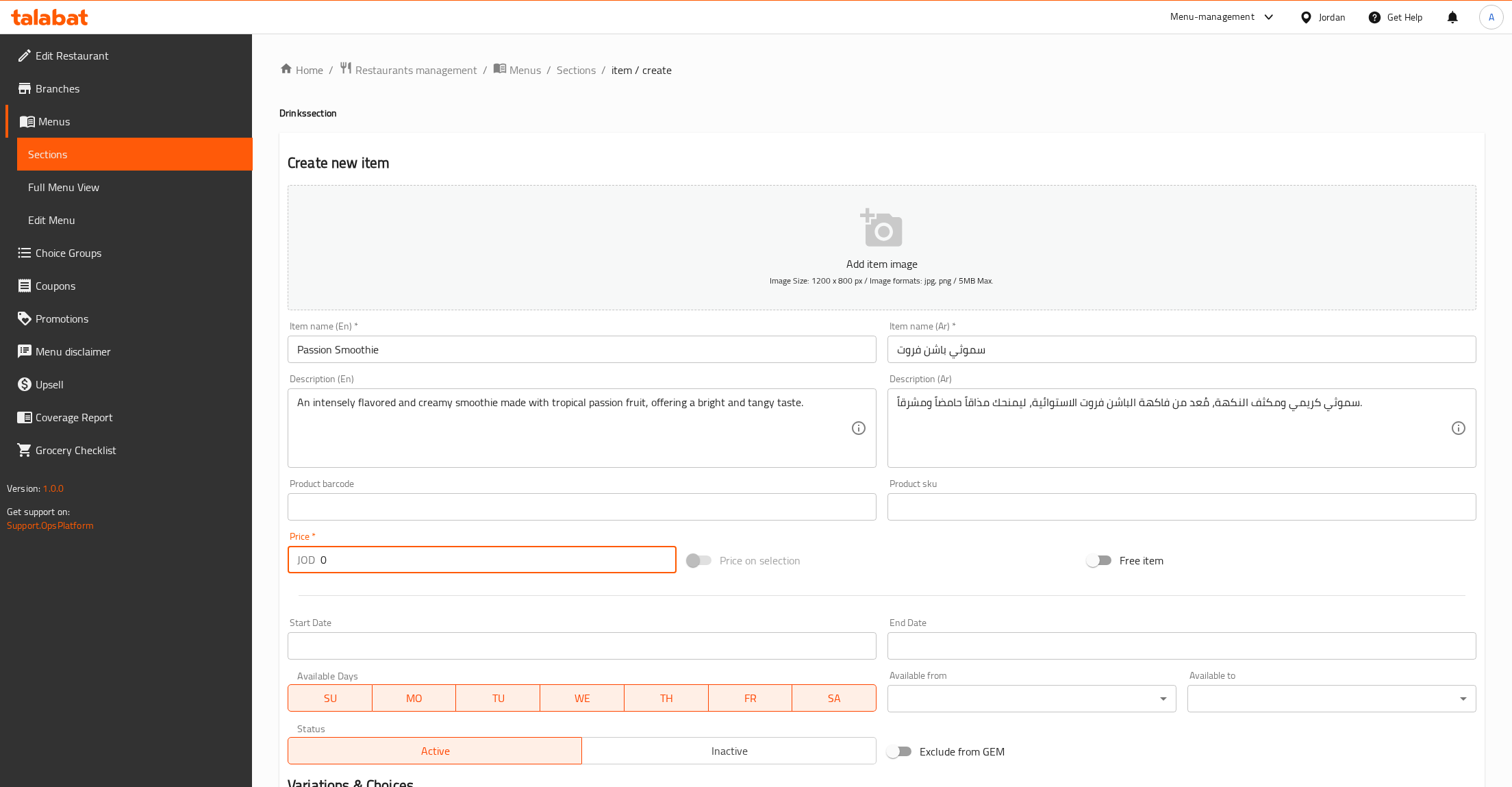
click at [385, 565] on input "0" at bounding box center [499, 559] width 356 height 27
type input "2.75"
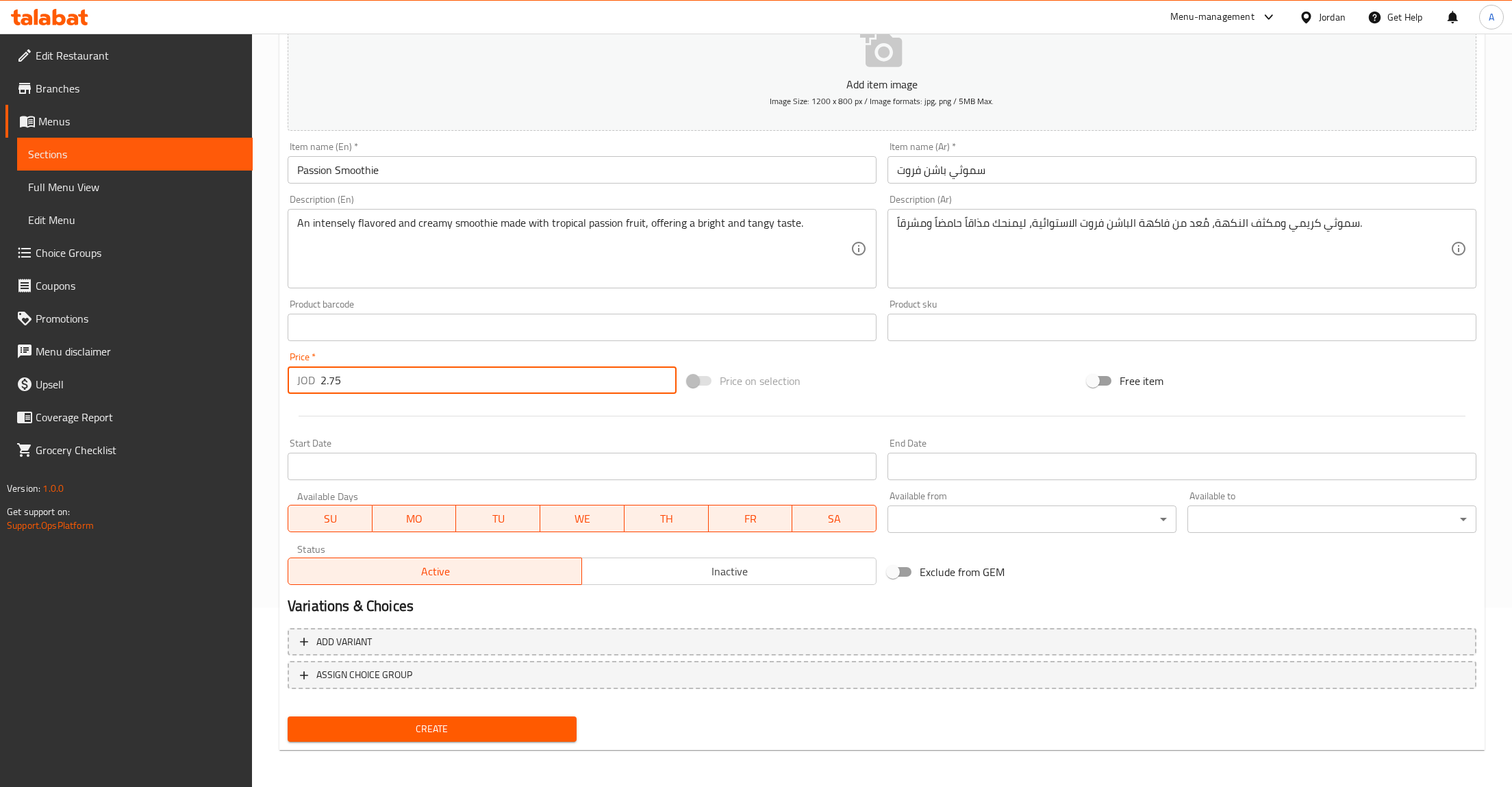
click at [468, 728] on span "Create" at bounding box center [432, 729] width 267 height 17
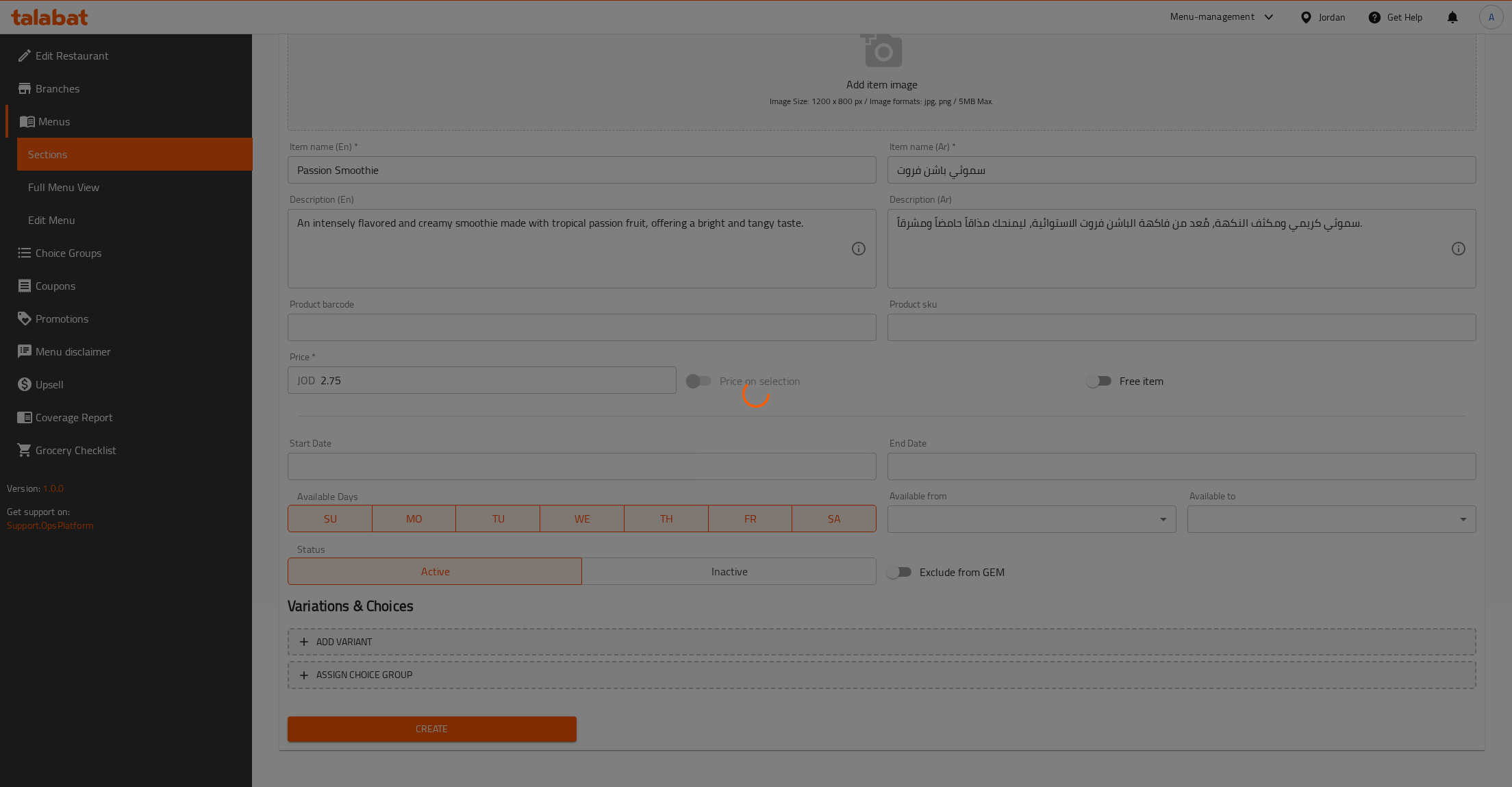
type input "0"
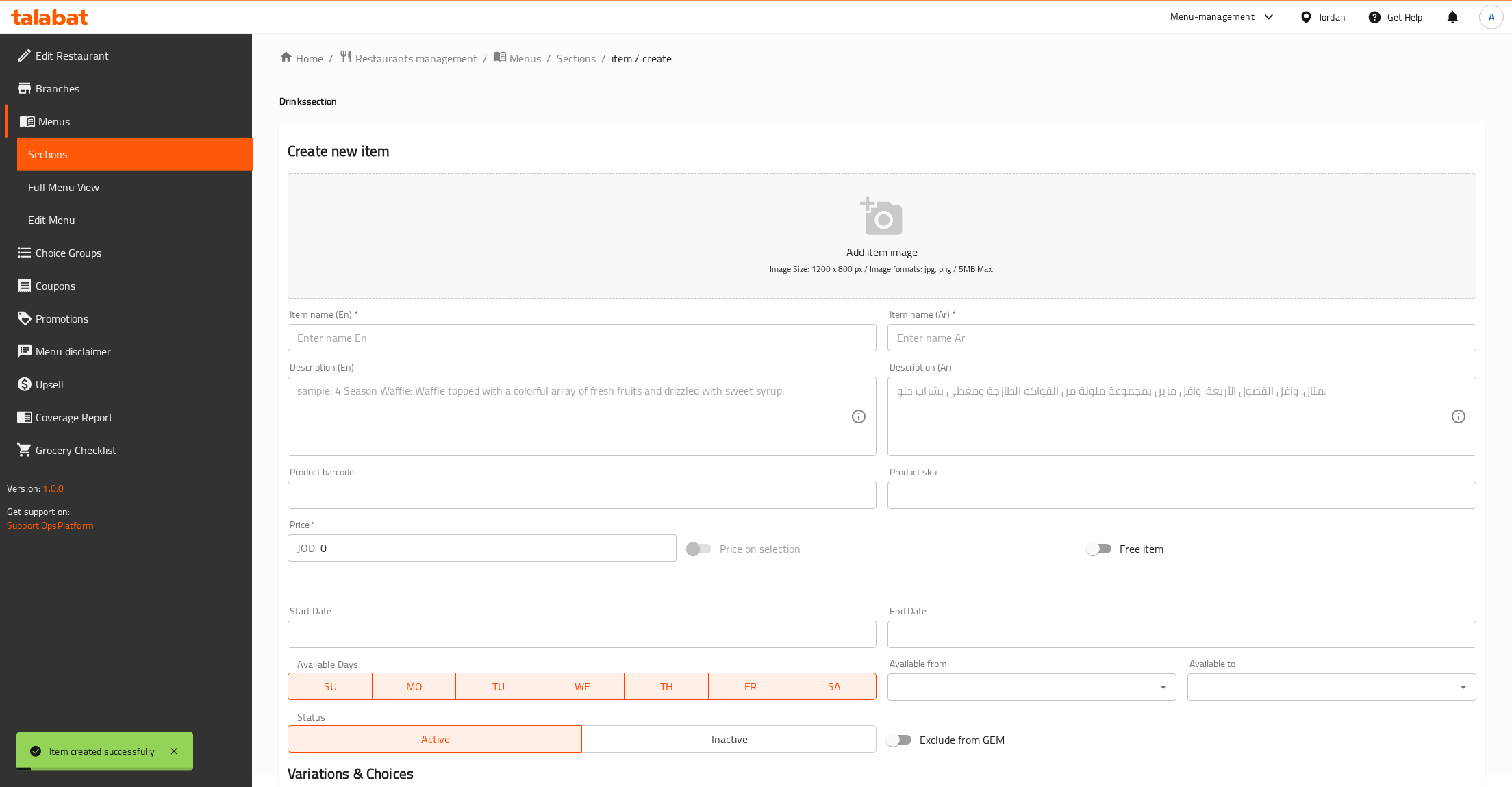
scroll to position [0, 0]
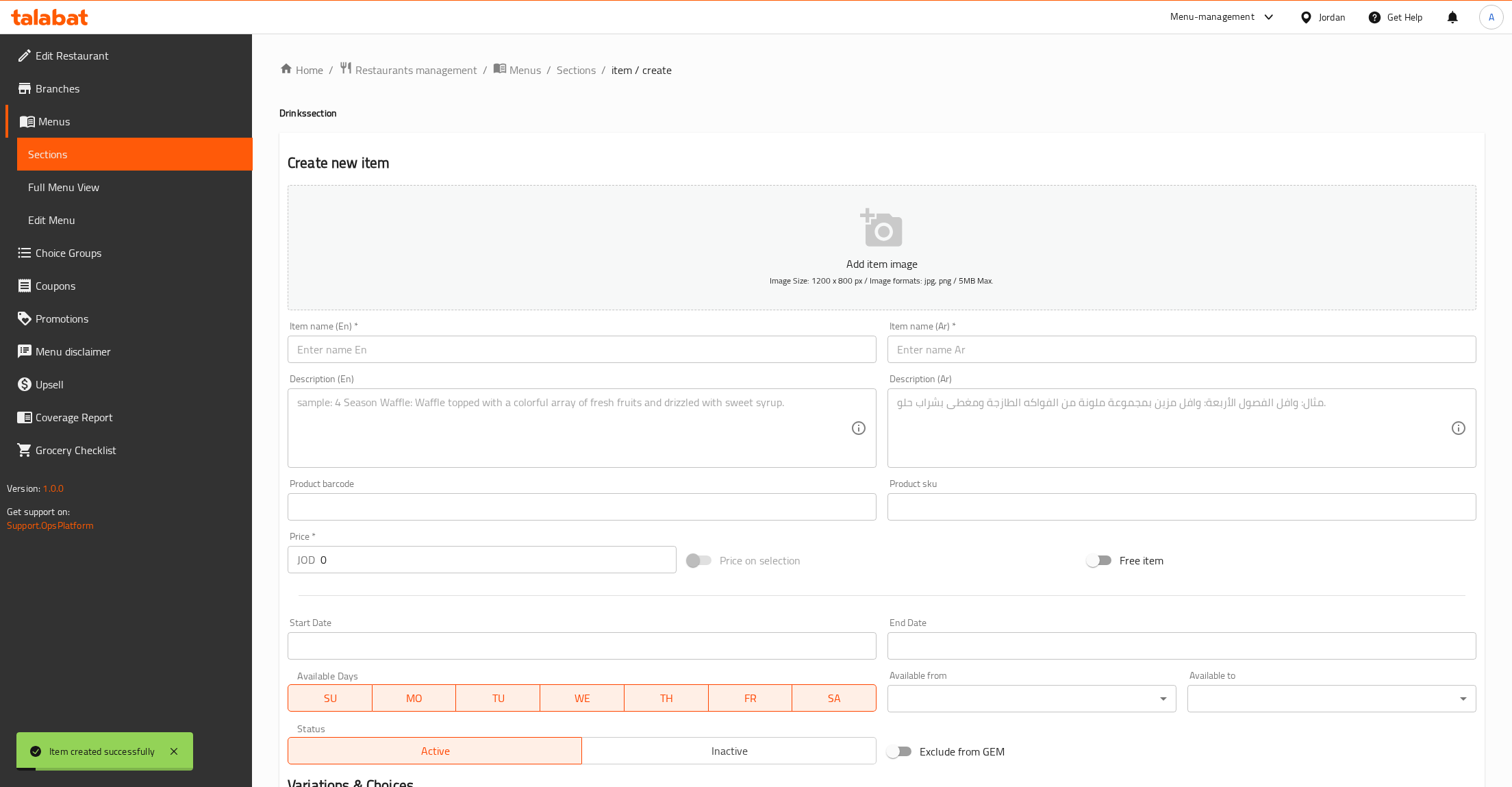
click at [877, 235] on icon "button" at bounding box center [882, 228] width 44 height 44
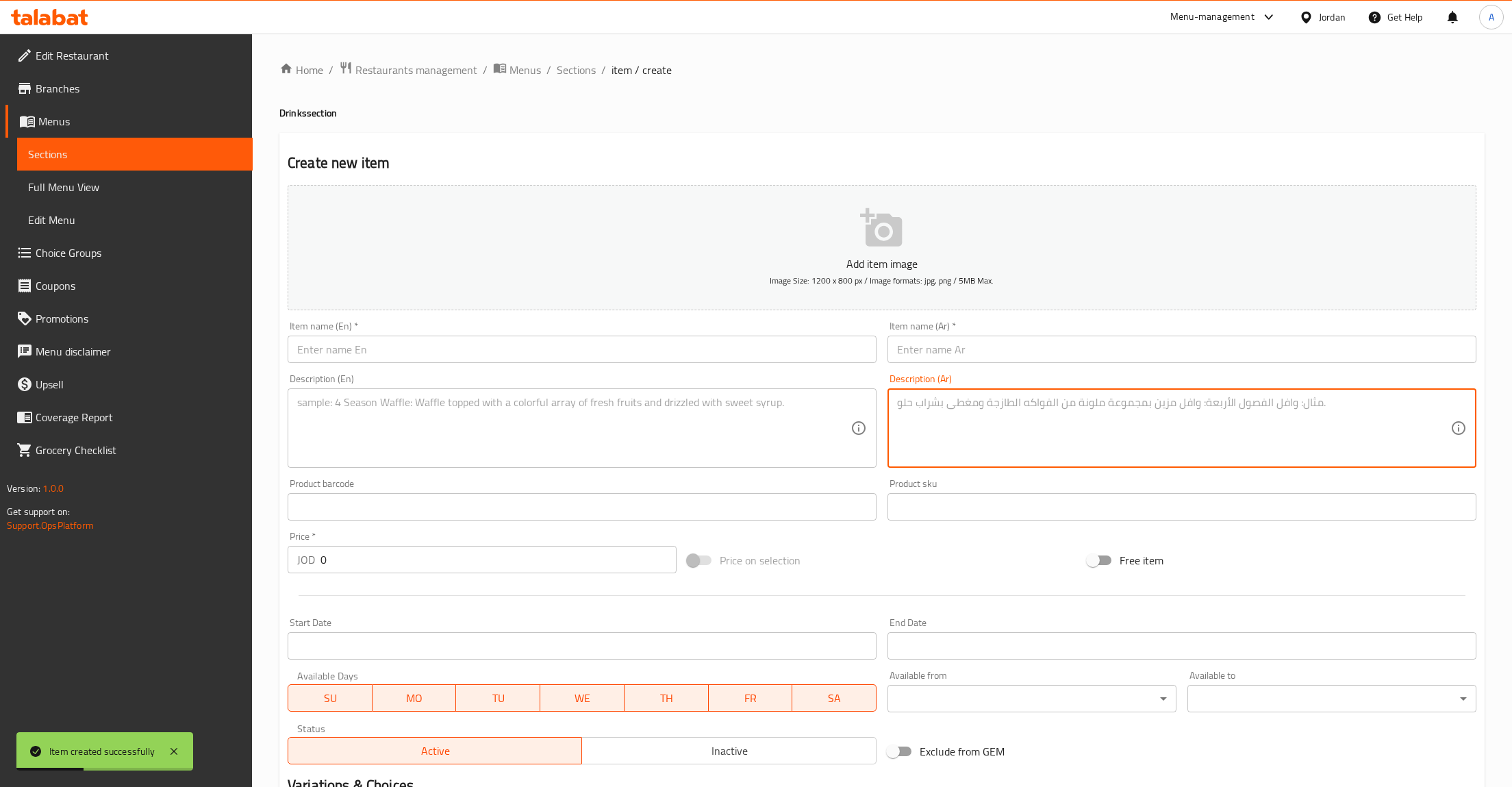
click at [1130, 426] on textarea at bounding box center [1174, 428] width 553 height 65
paste textarea "ميلك [PERSON_NAME] ومُرضٍ يضم [PERSON_NAME] الغني الممزوج بـالحليب، ليمنحك المذ…"
type textarea "ميلك [PERSON_NAME] ومُرضٍ يضم [PERSON_NAME] الغني الممزوج بـالحليب، ليمنحك المذ…"
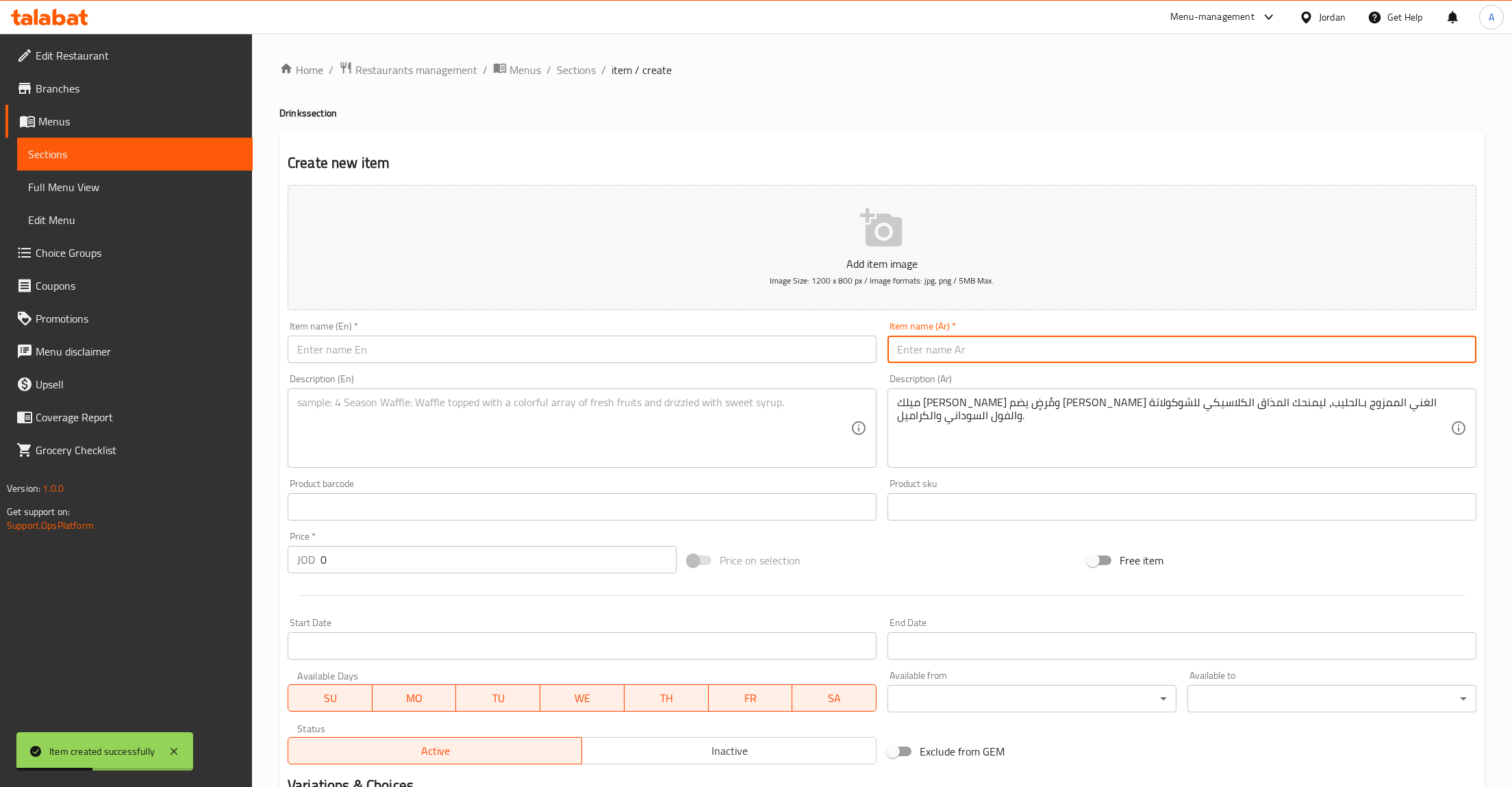
click at [980, 337] on input "text" at bounding box center [1182, 349] width 589 height 27
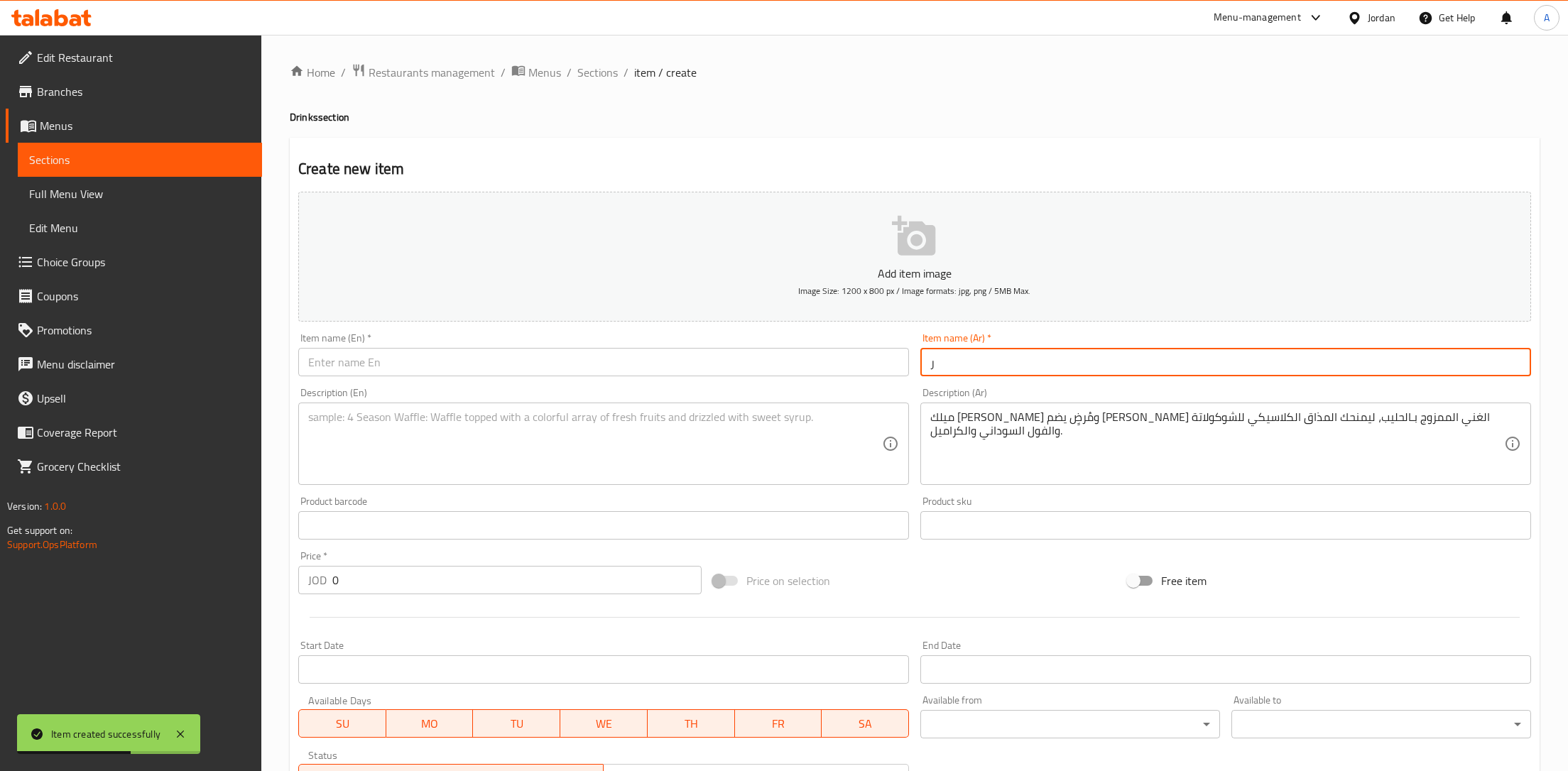
drag, startPoint x: 1014, startPoint y: 338, endPoint x: 1012, endPoint y: 391, distance: 53.0
click at [1014, 386] on div "Add item image Image Size: 1200 x 800 px / Image formats: jpg, png / 5MB Max. I…" at bounding box center [915, 492] width 1244 height 612
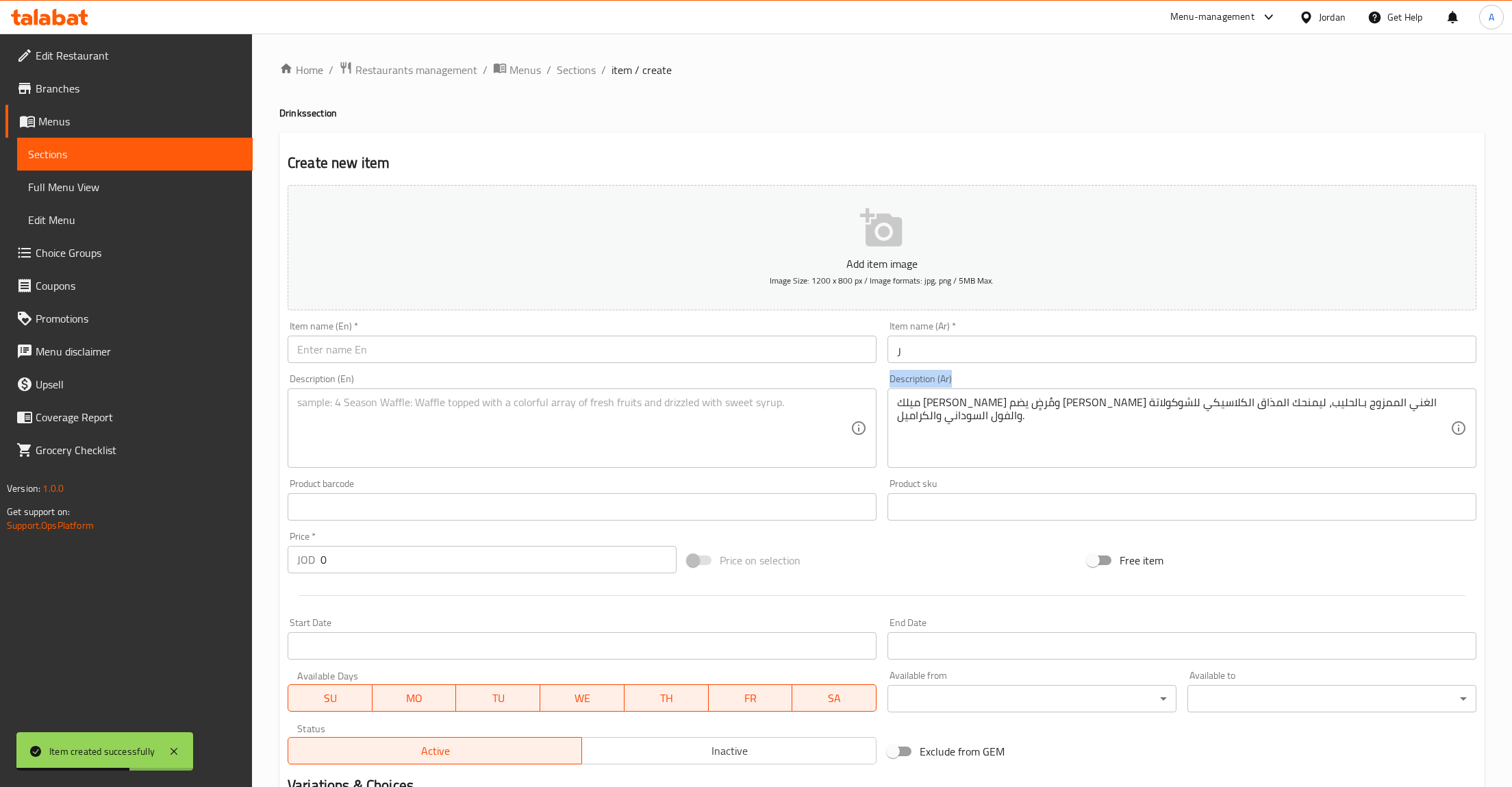
click at [974, 386] on div "Description (Ar) ميلك شيك فاخر ومُرضٍ يضم [PERSON_NAME] الغني الممزوج بـالحليب،…" at bounding box center [1182, 421] width 589 height 94
click at [940, 354] on input "ر" at bounding box center [1182, 349] width 589 height 27
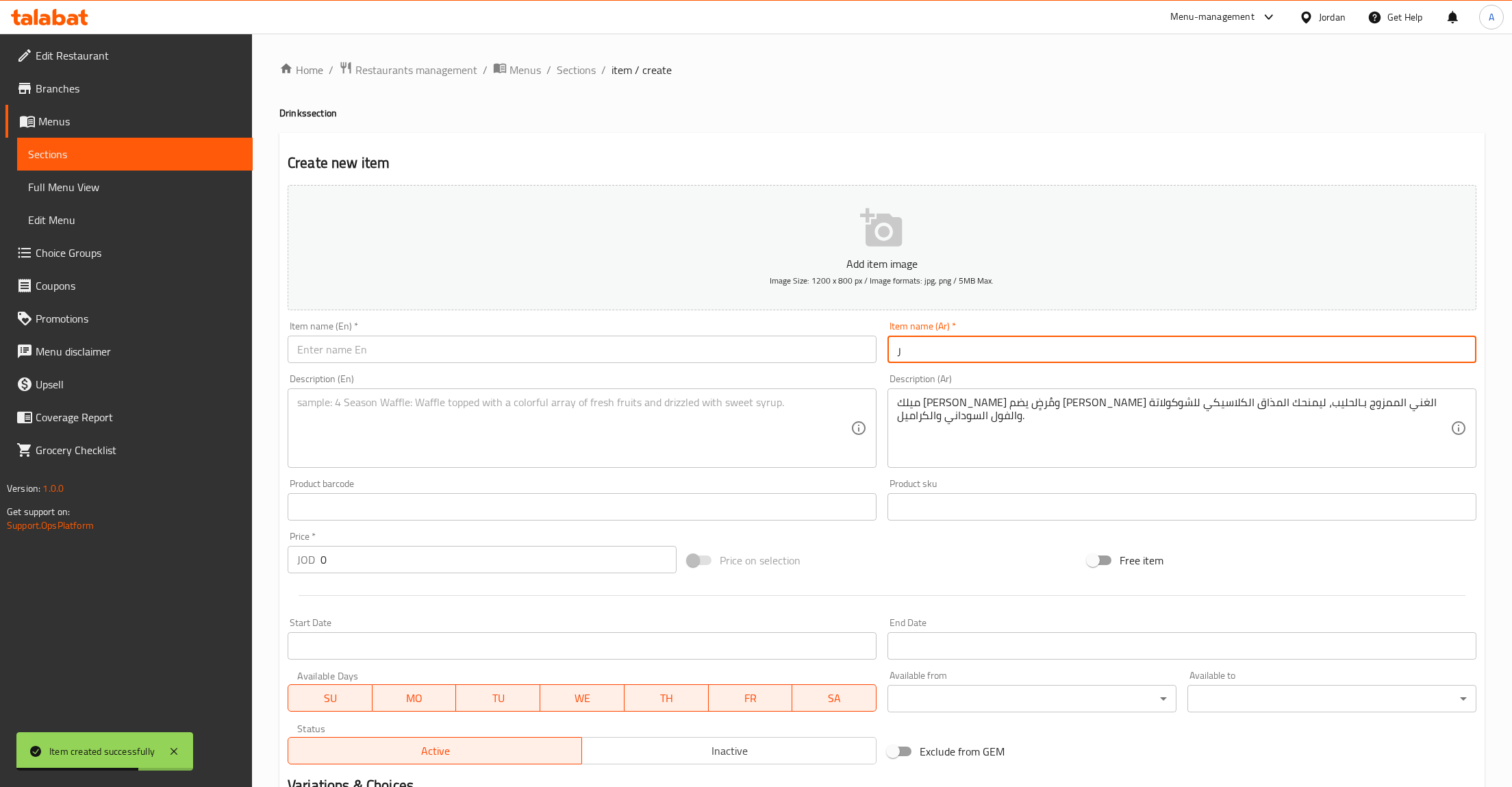
click at [940, 354] on input "ر" at bounding box center [1182, 349] width 589 height 27
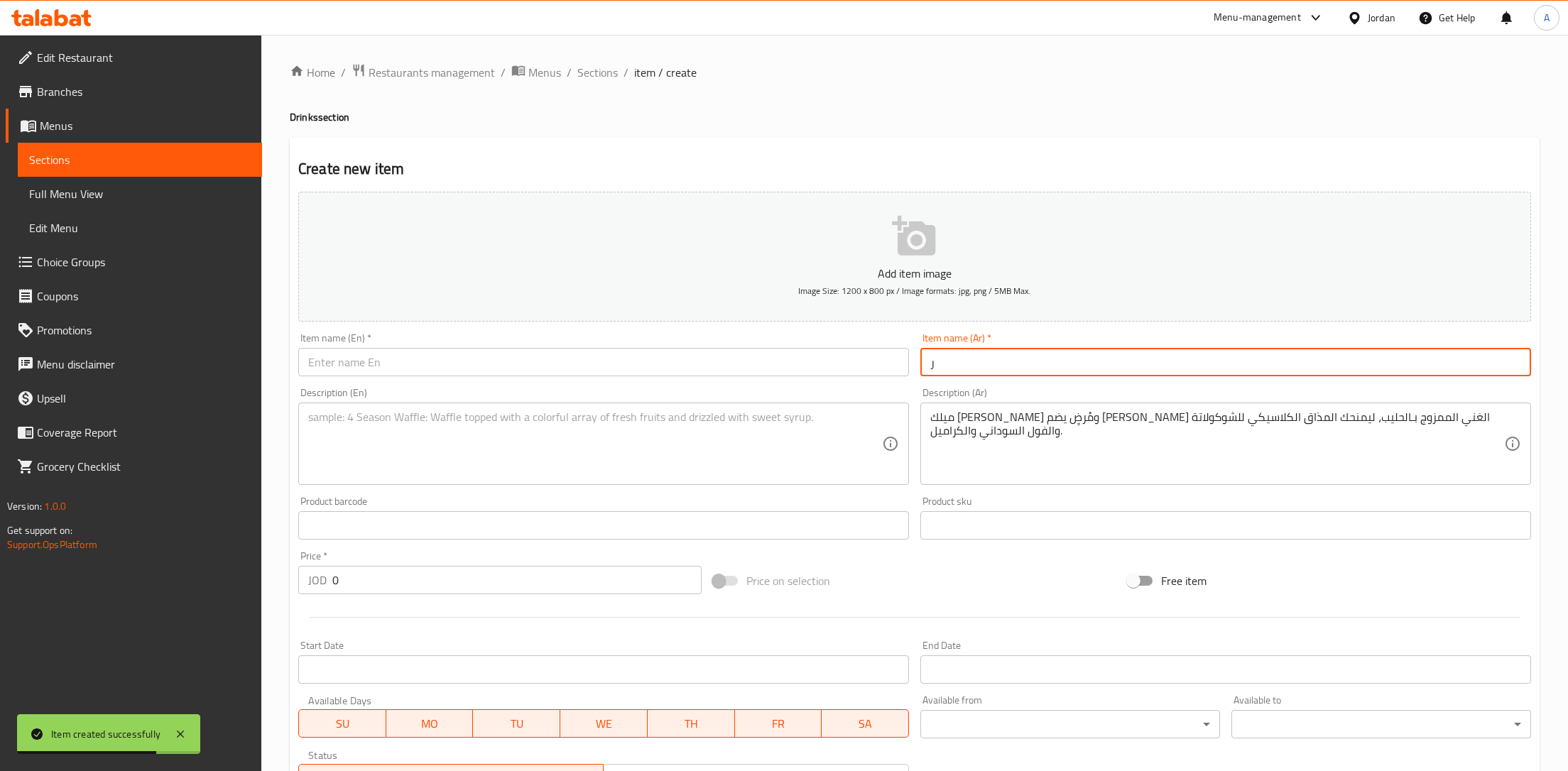
click at [974, 364] on div "Add item image Image Size: 1200 x 800 px / Image formats: jpg, png / 5MB Max. I…" at bounding box center [915, 492] width 1244 height 612
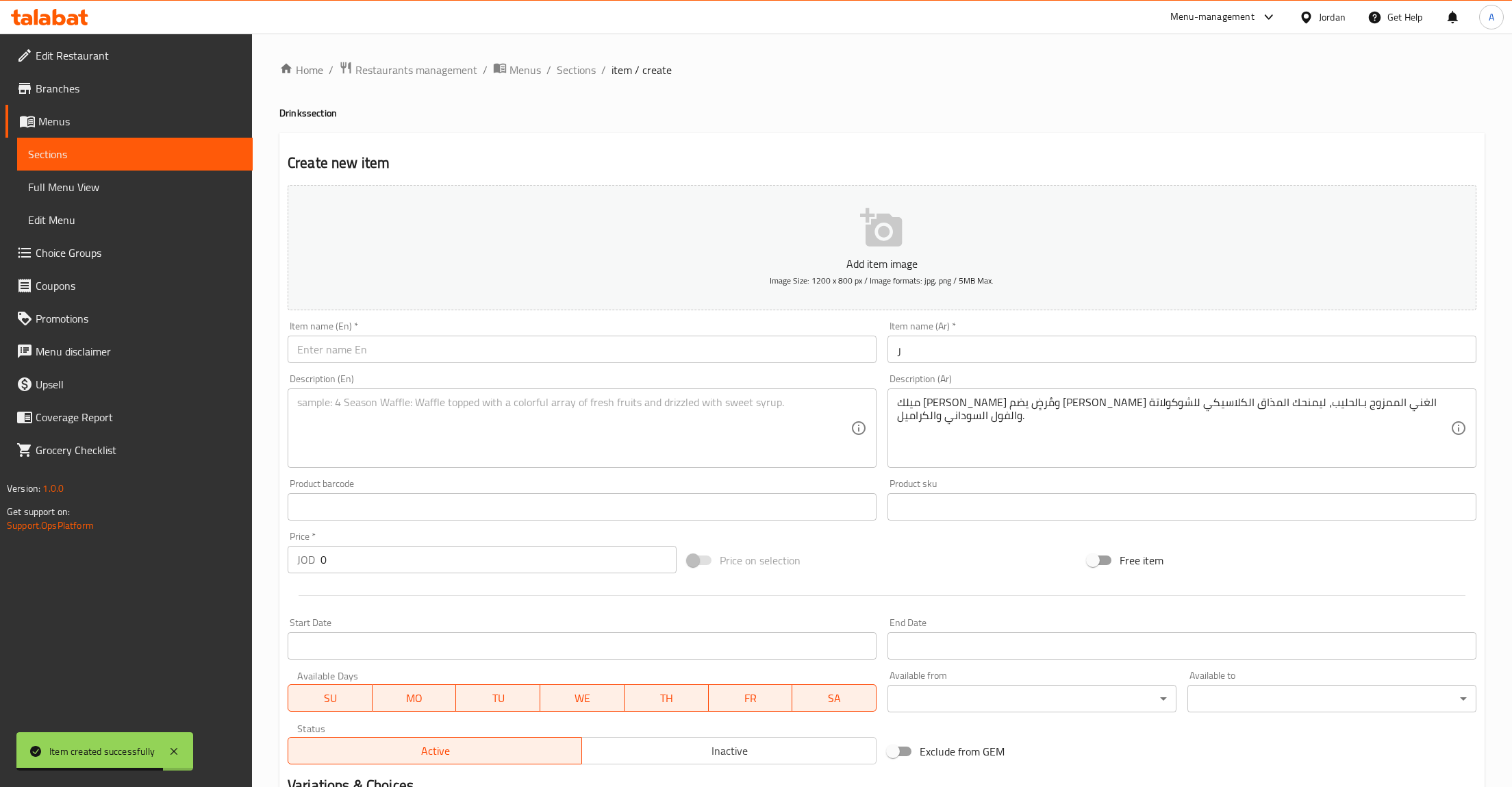
click at [923, 326] on div "Item name (Ar)   * ر Item name (Ar) *" at bounding box center [1182, 341] width 589 height 41
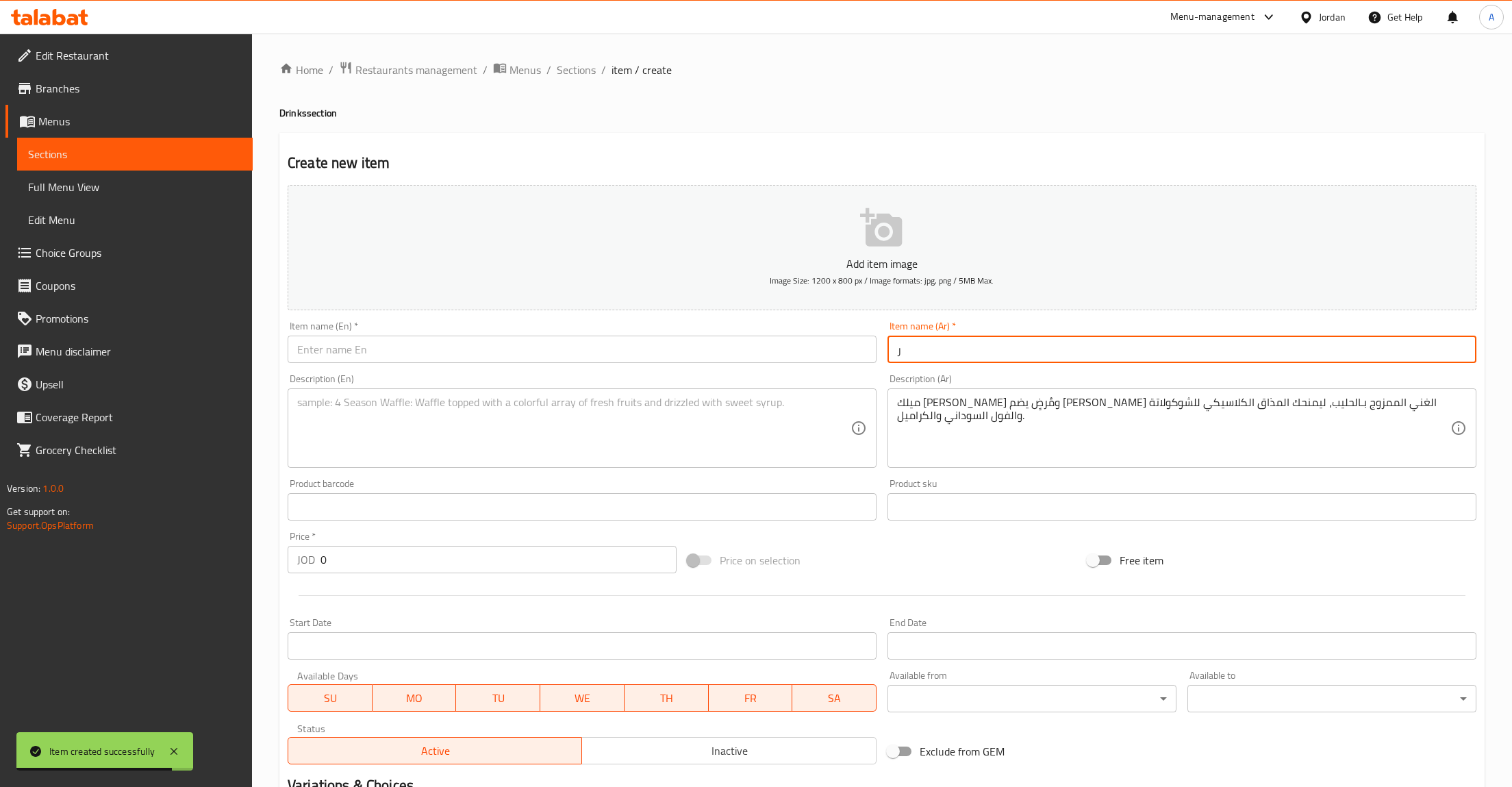
click at [926, 348] on input "ر" at bounding box center [1182, 349] width 589 height 27
paste input "ميلك [PERSON_NAME]"
type input "ميلك [PERSON_NAME]"
click at [781, 420] on textarea at bounding box center [574, 428] width 553 height 65
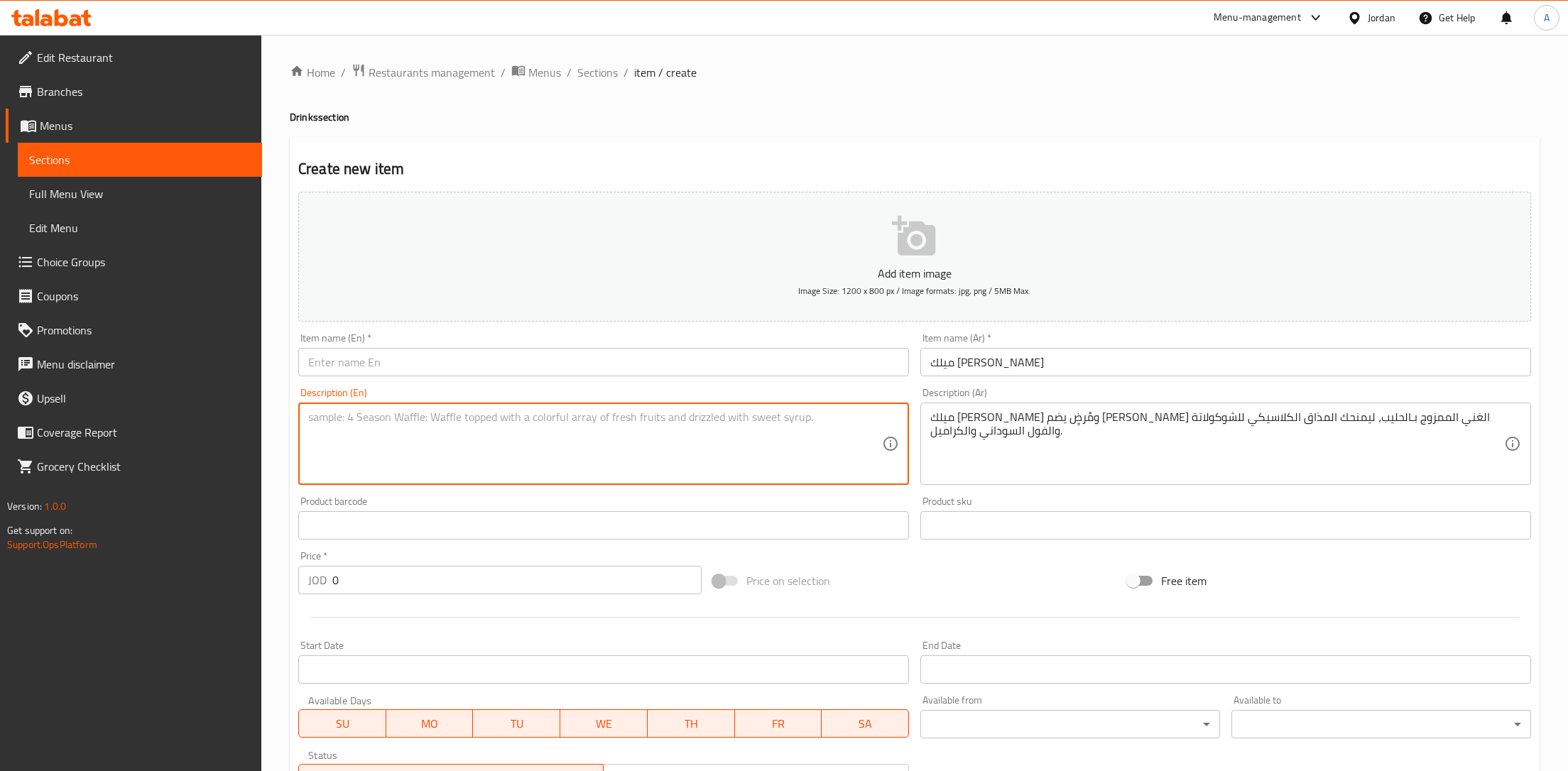
click at [409, 478] on textarea at bounding box center [595, 444] width 574 height 67
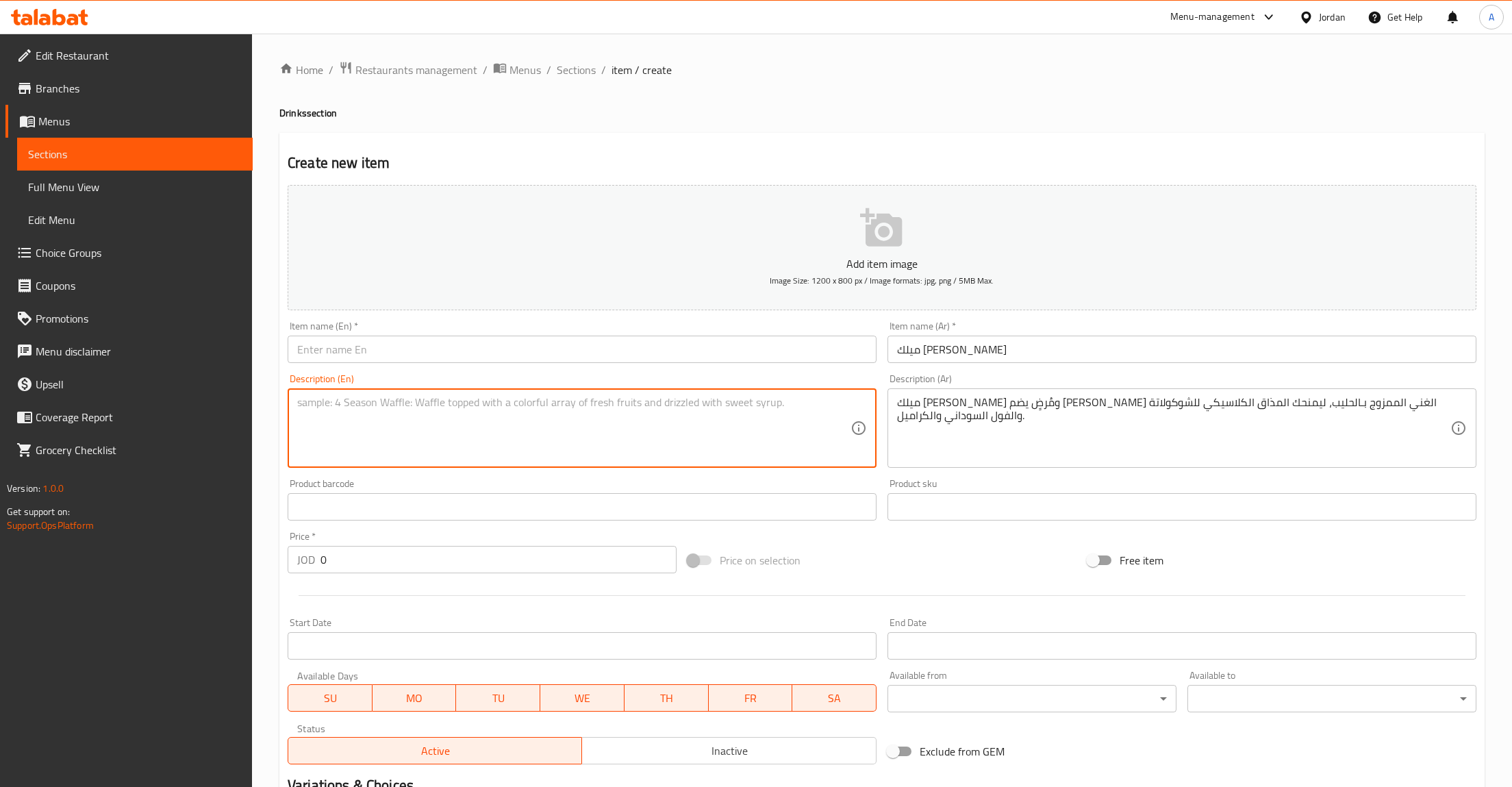
paste textarea "A decadent, satisfying milkshake featuring rich Snickers Ice Cream blended with…"
type textarea "A decadent, satisfying milkshake featuring rich Snickers Ice Cream blended with…"
click at [371, 347] on input "text" at bounding box center [582, 349] width 589 height 27
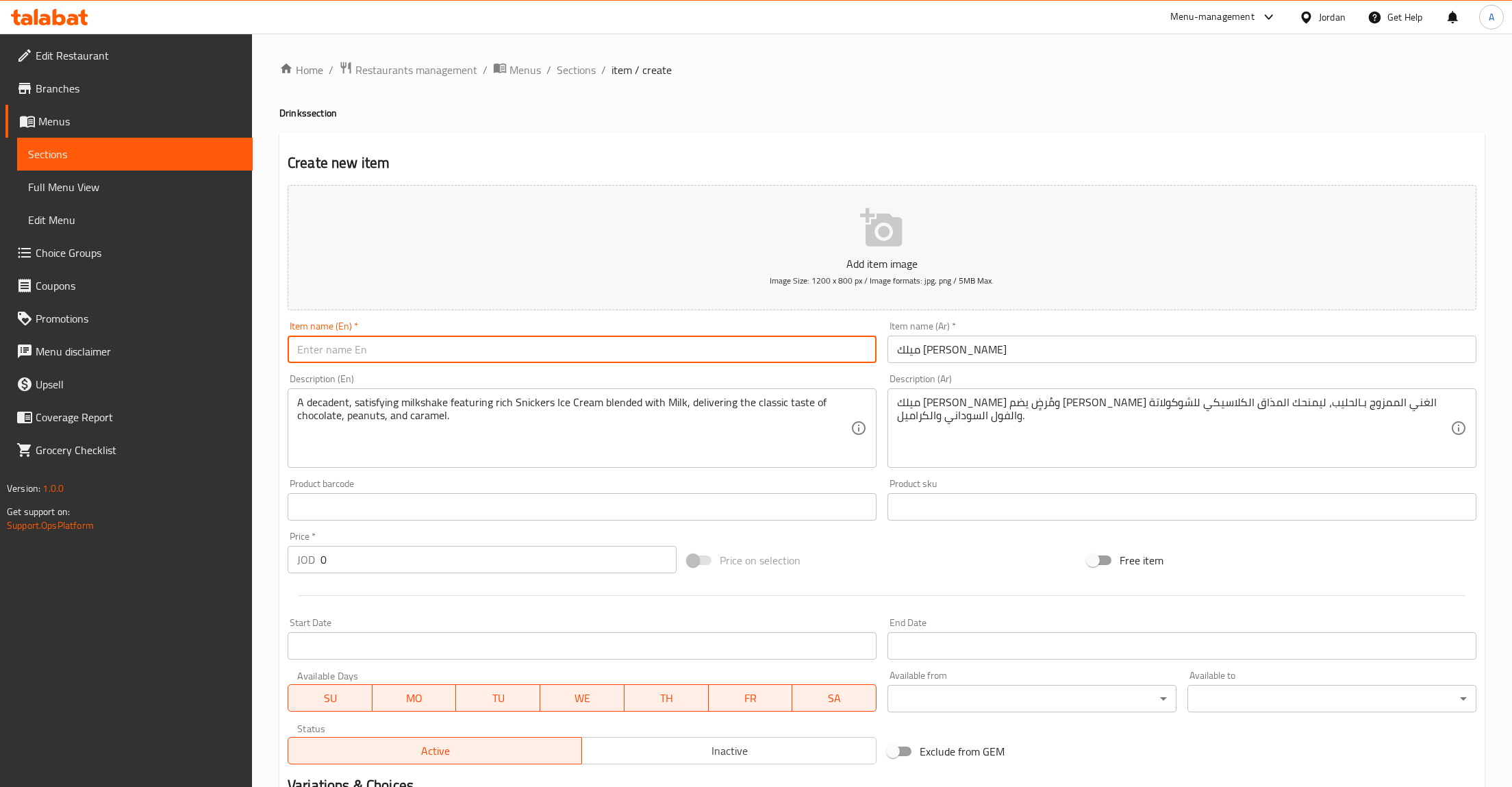
paste input "Snickers Milkshake"
type input "Snickers Milkshake"
click at [957, 497] on input "text" at bounding box center [1182, 506] width 589 height 27
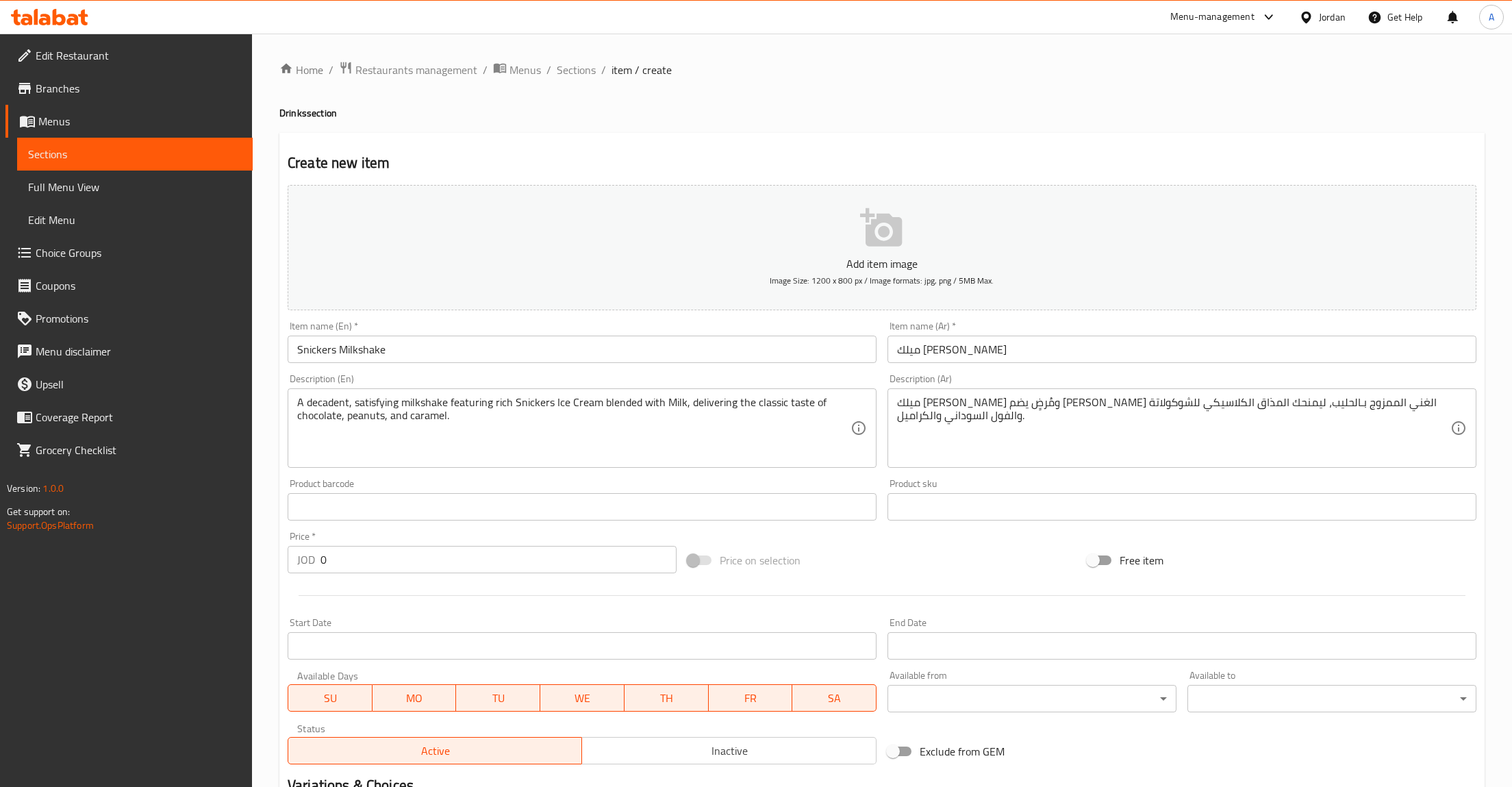
click at [317, 558] on div "JOD 0 Price *" at bounding box center [482, 559] width 389 height 27
click at [369, 571] on input "0" at bounding box center [499, 559] width 356 height 27
type input "2.5"
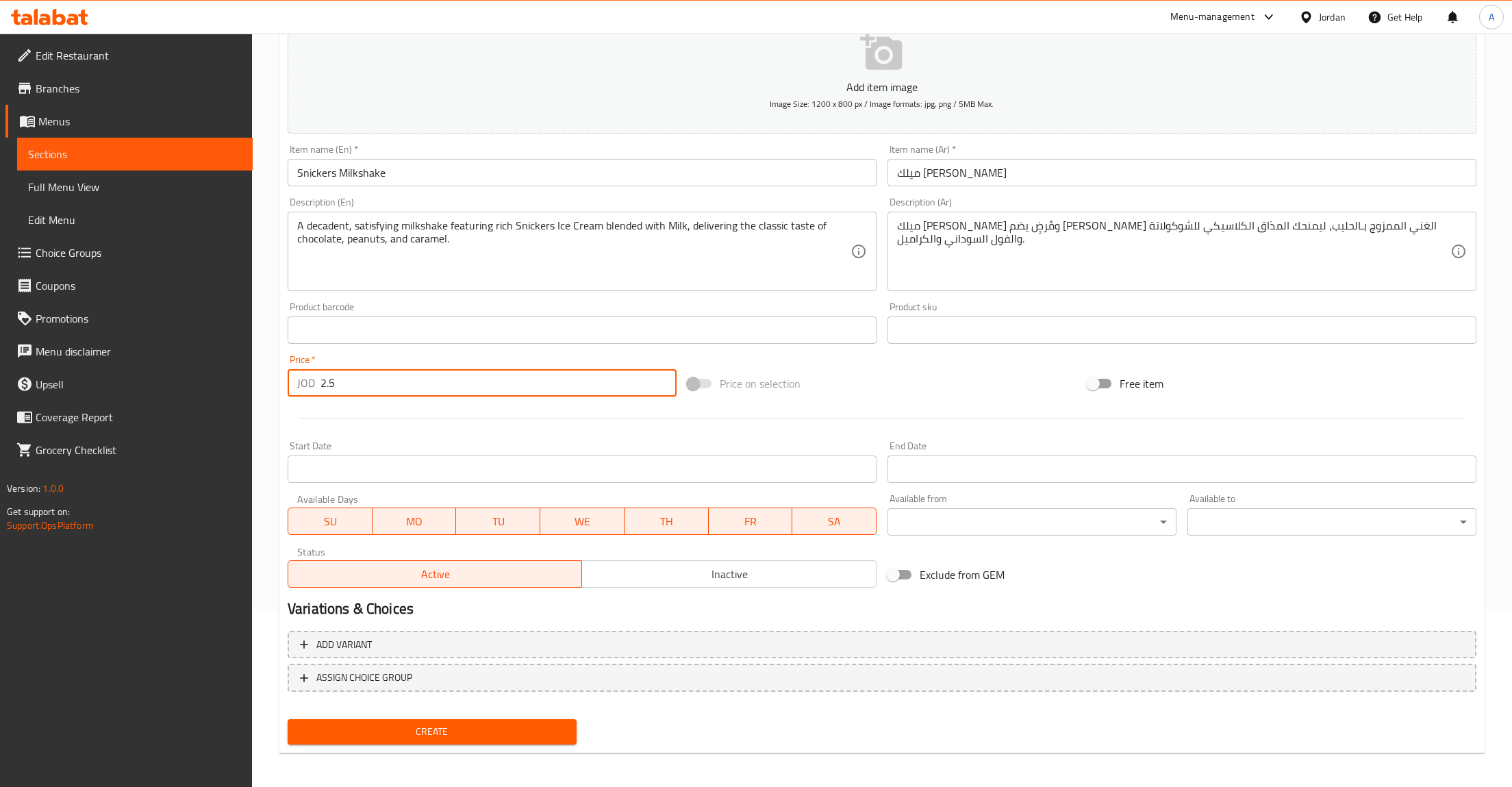
scroll to position [179, 0]
click at [394, 717] on button "Create" at bounding box center [432, 728] width 289 height 25
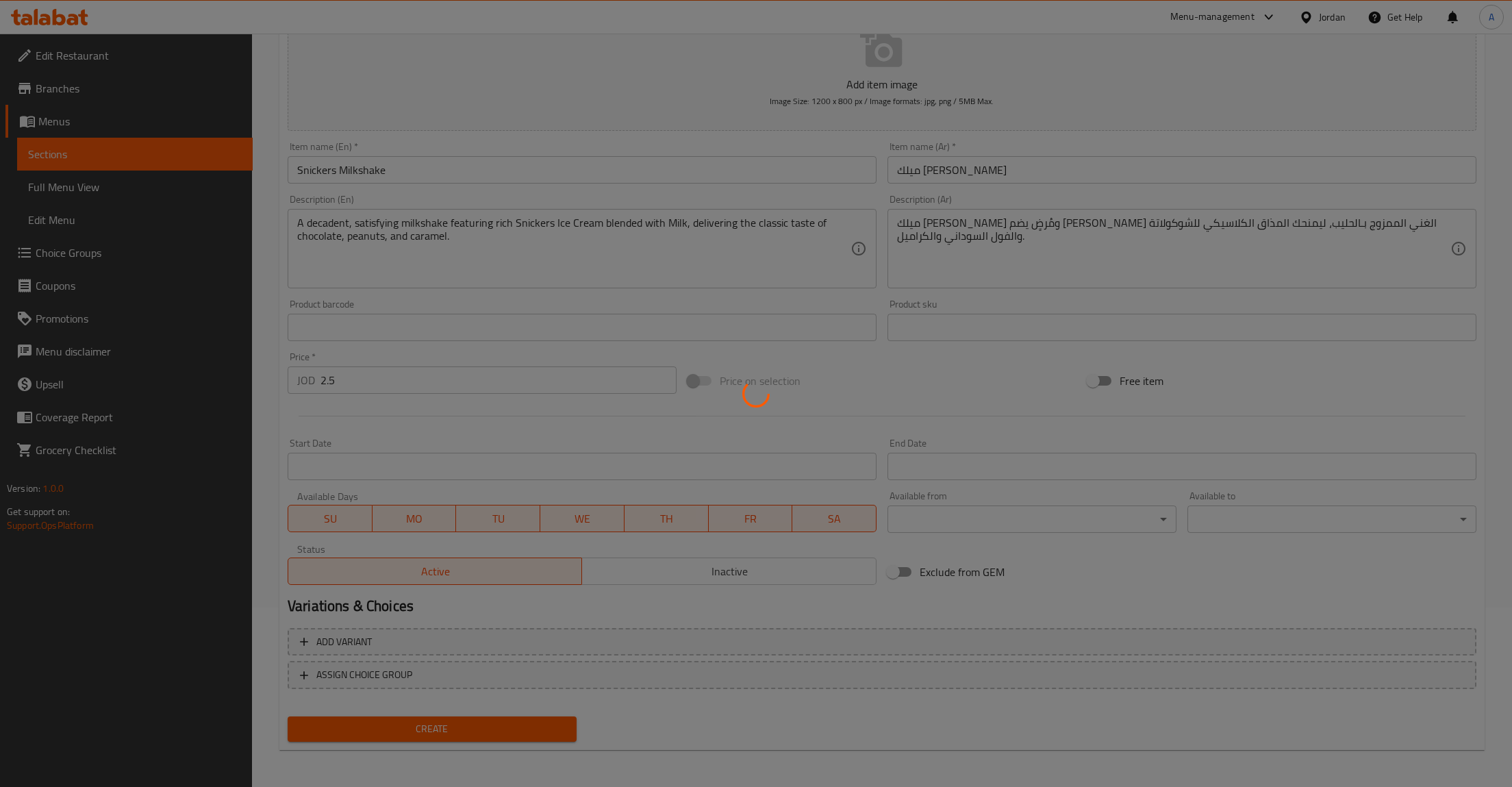
type input "0"
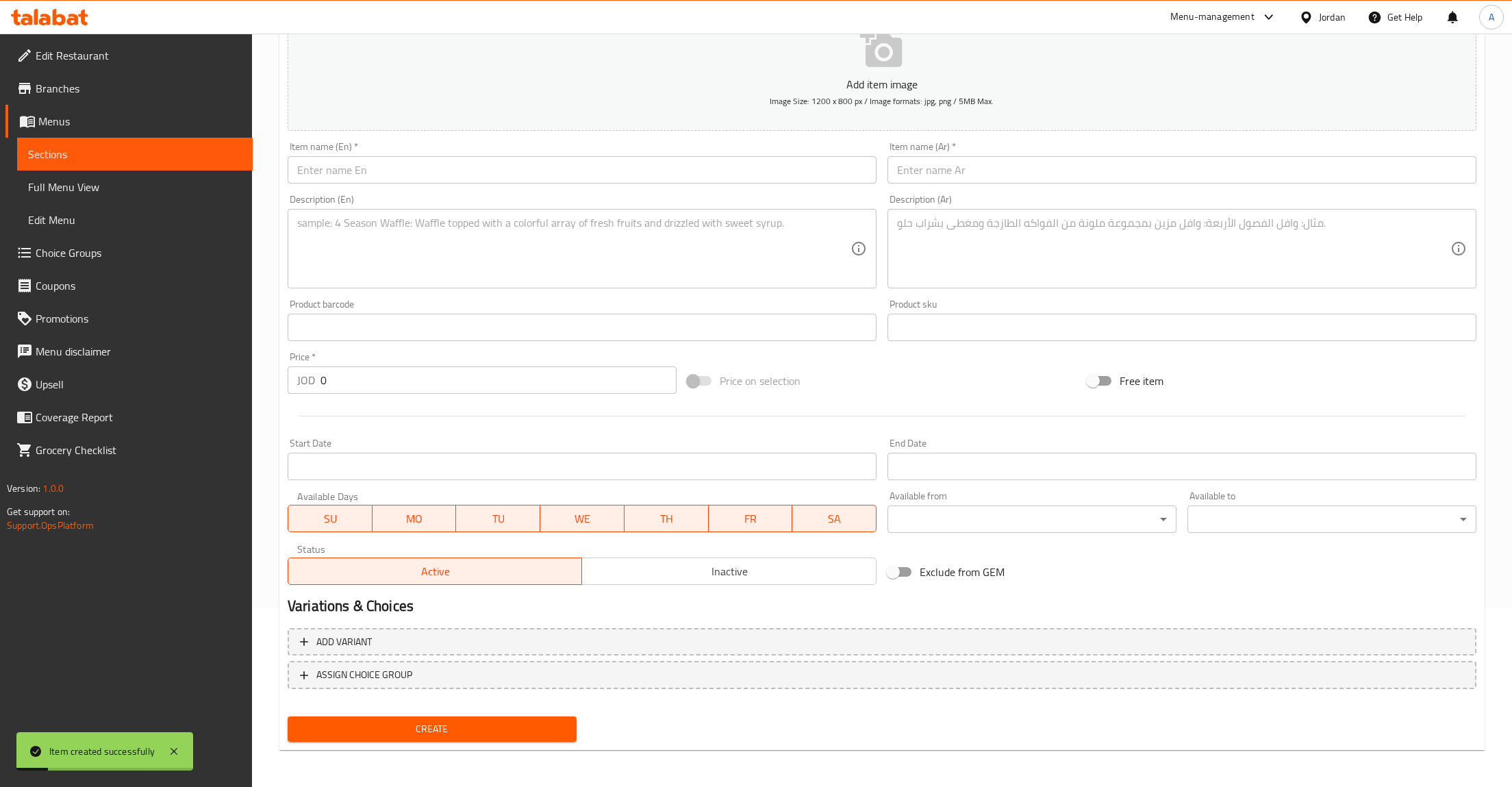
scroll to position [0, 0]
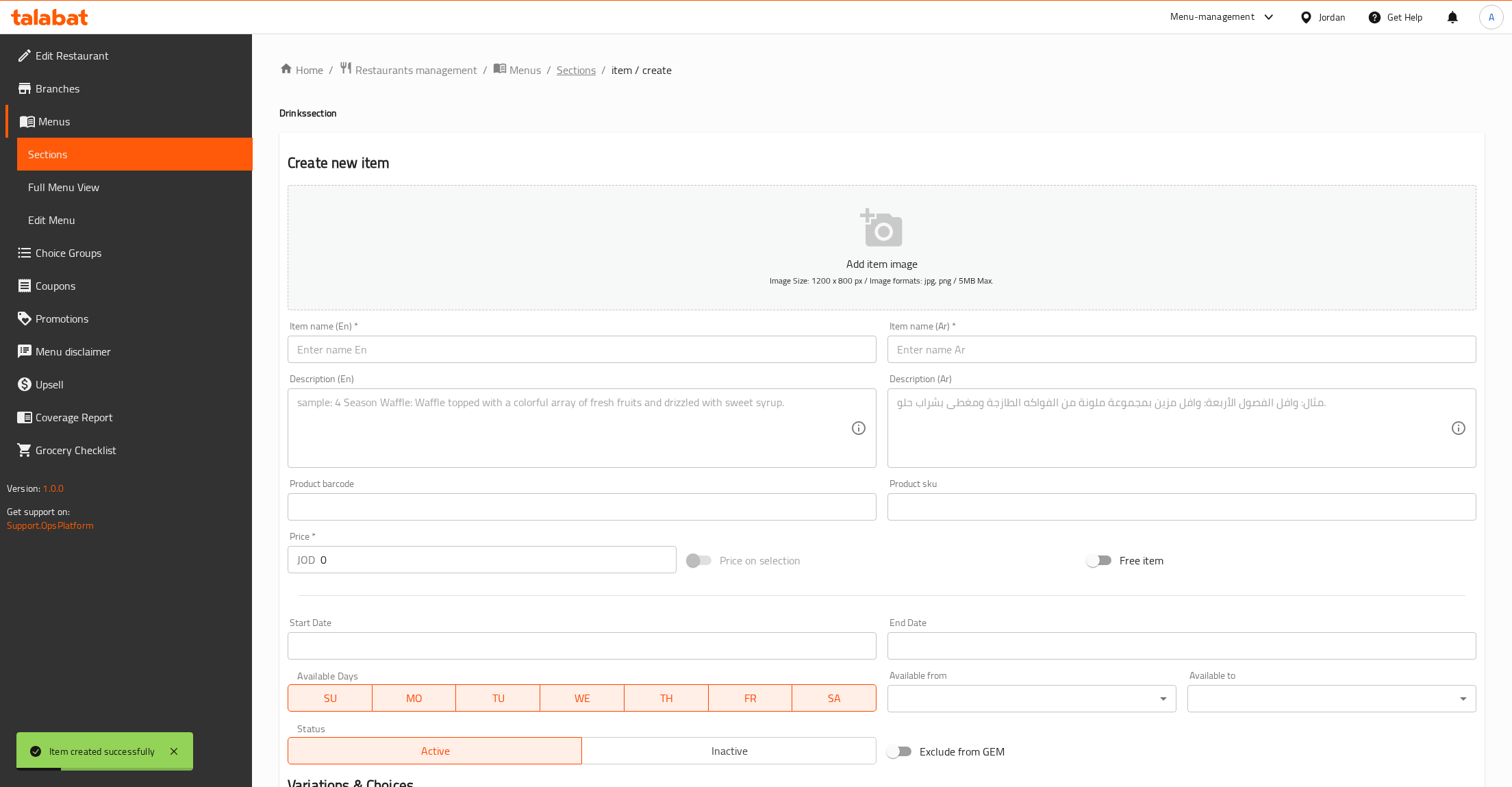
click at [565, 71] on span "Sections" at bounding box center [577, 70] width 39 height 16
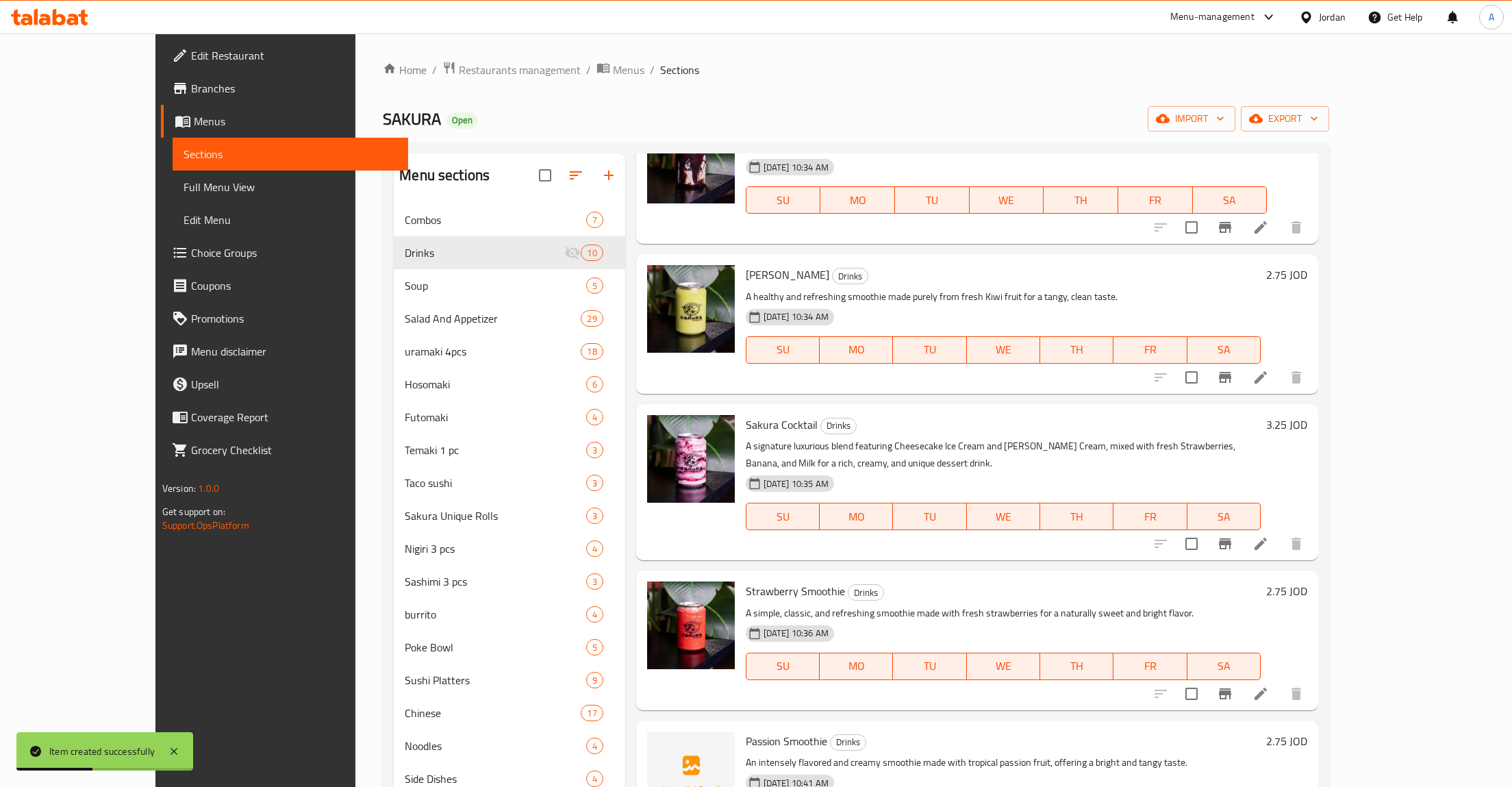
scroll to position [192, 0]
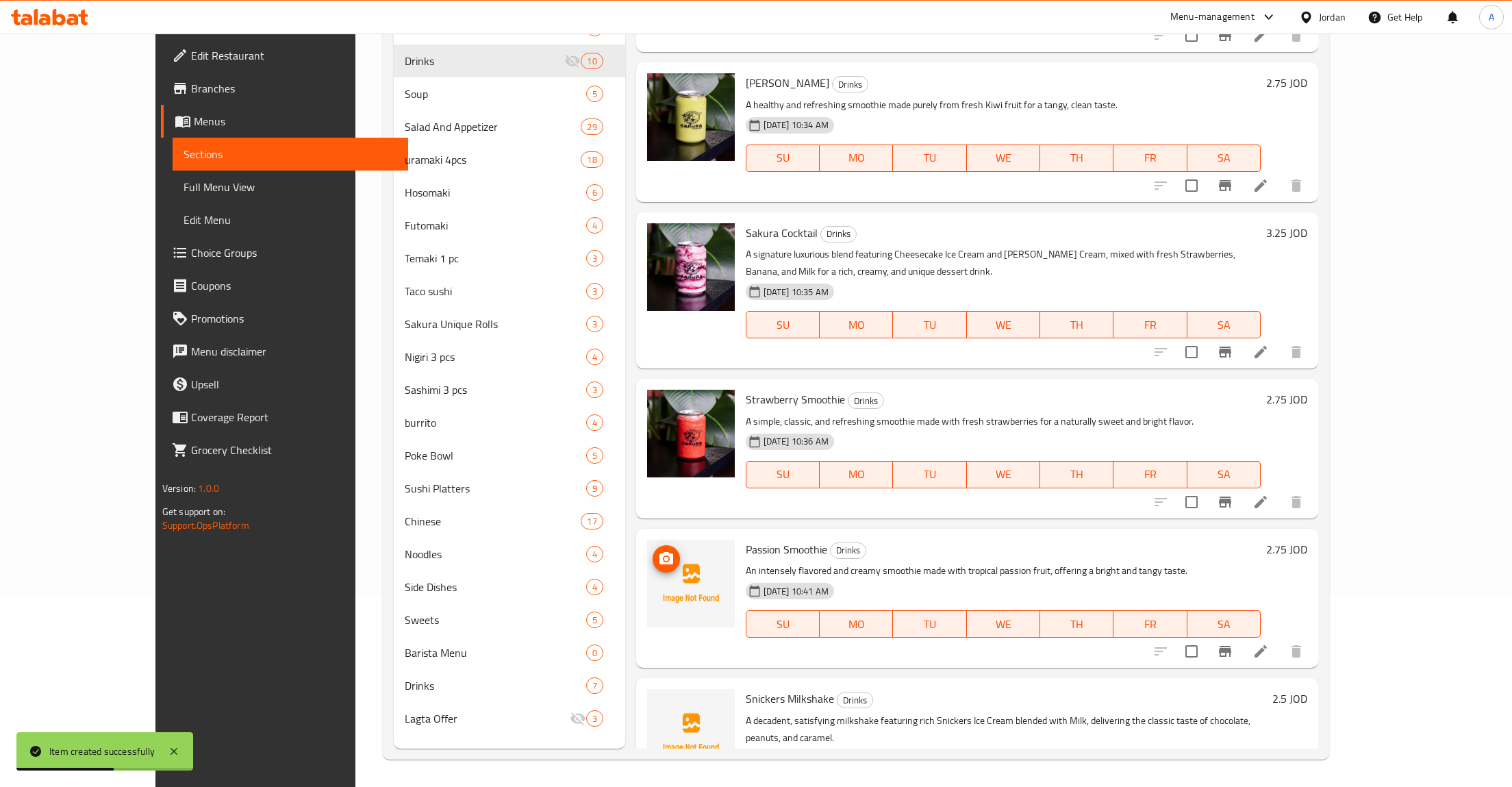
click at [653, 551] on span "upload picture" at bounding box center [666, 559] width 27 height 16
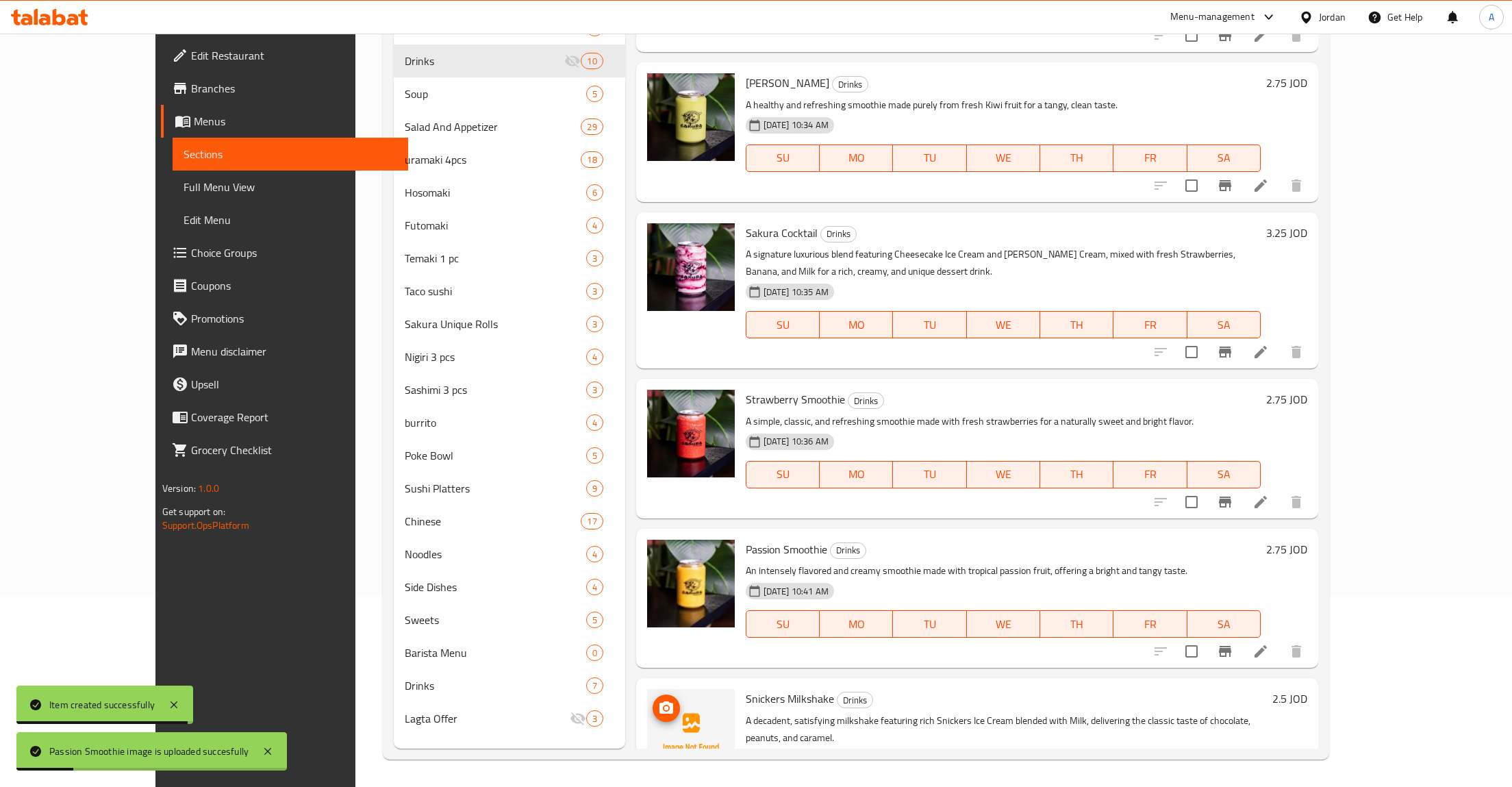
click at [653, 699] on span "upload picture" at bounding box center [666, 707] width 27 height 16
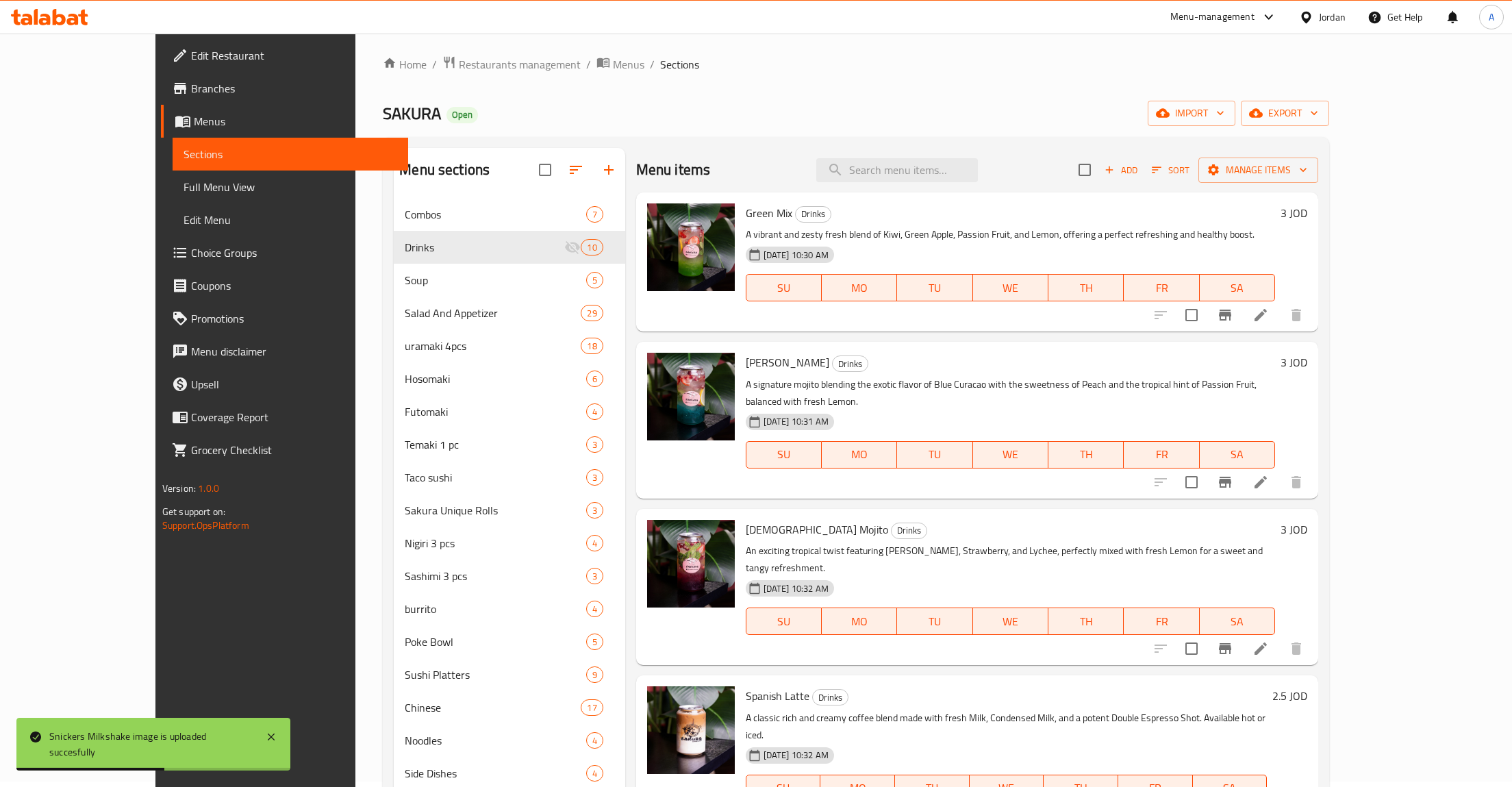
scroll to position [0, 0]
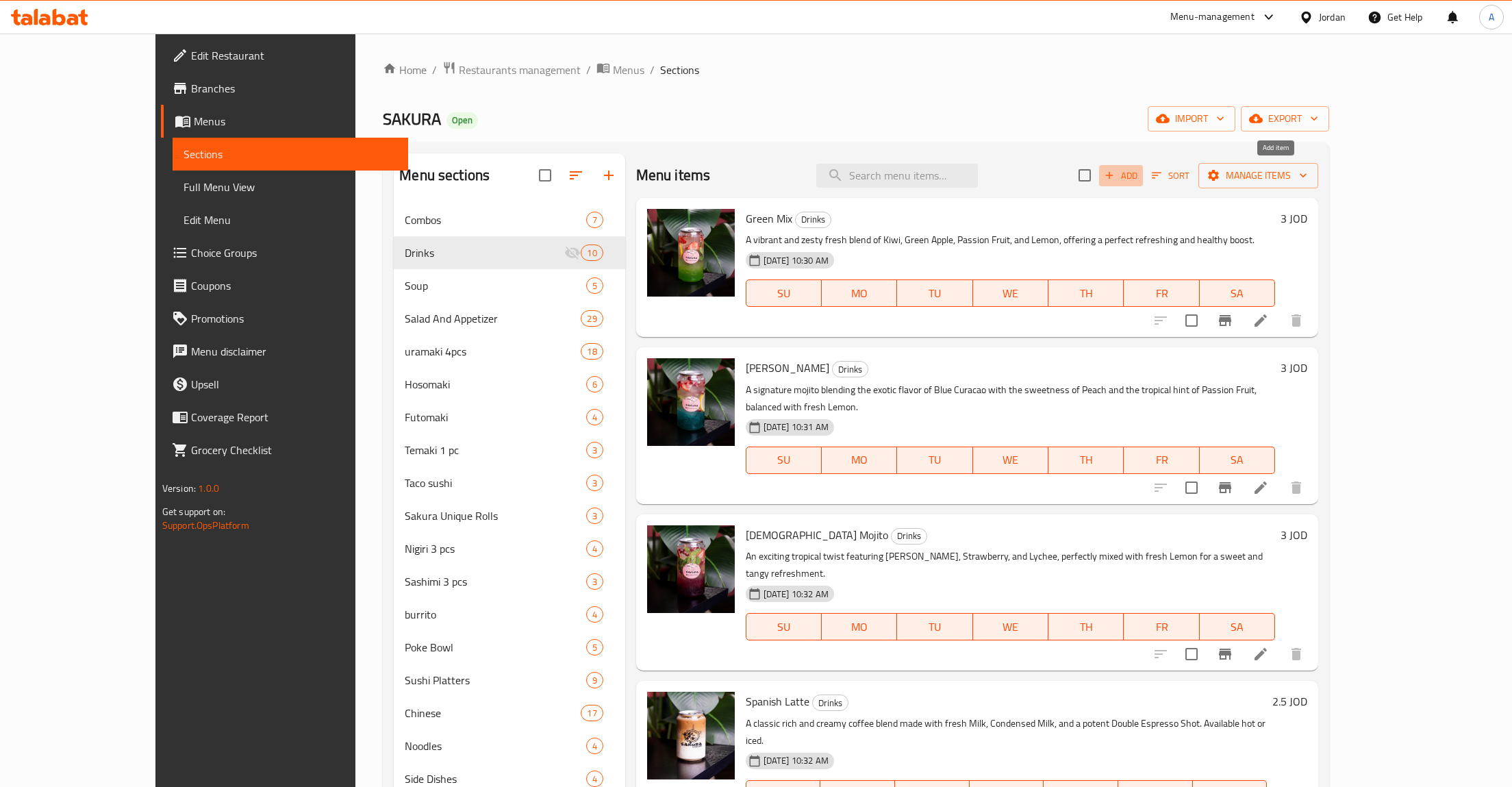
click at [1139, 173] on span "Add" at bounding box center [1121, 175] width 37 height 16
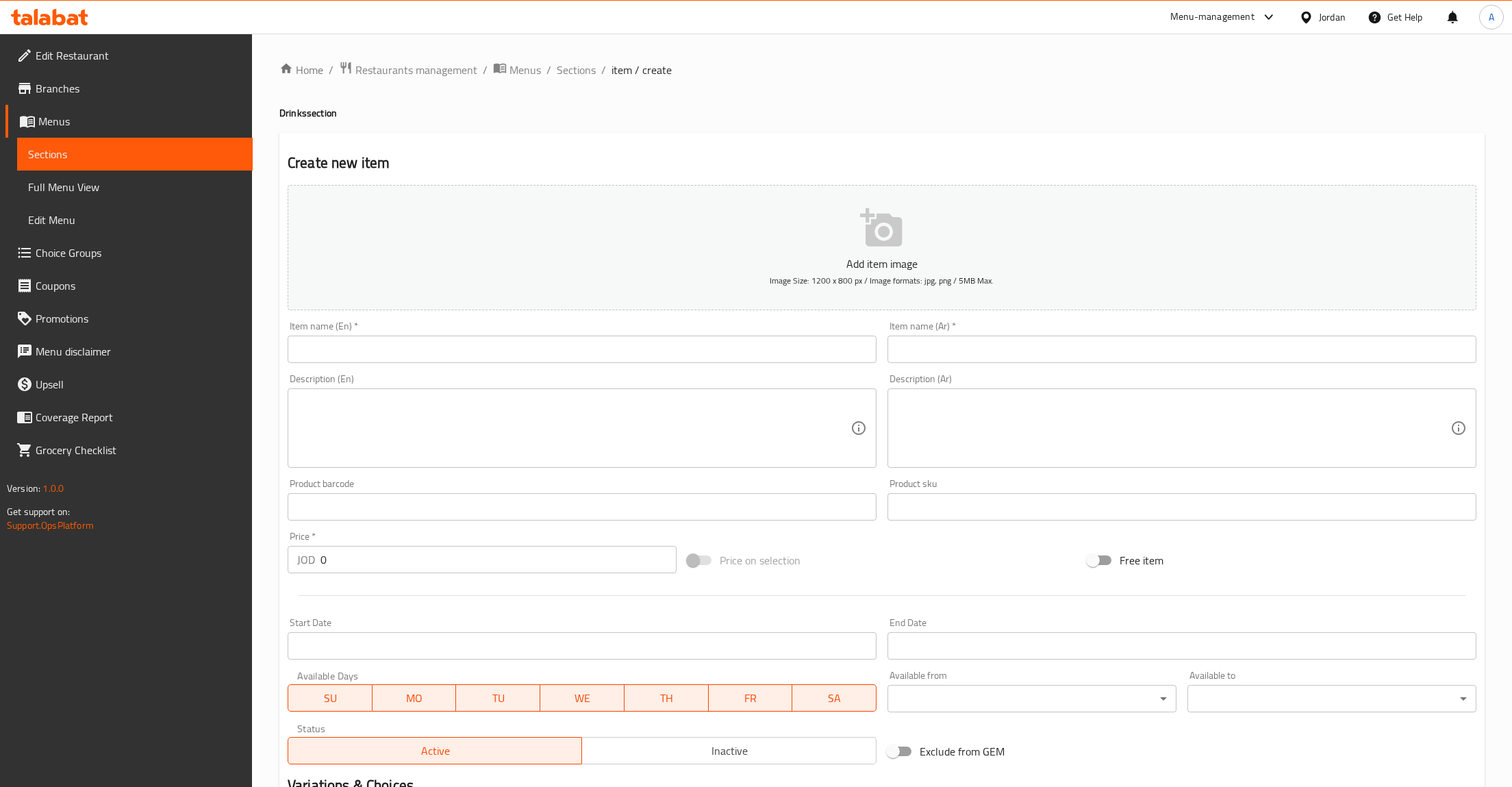
drag, startPoint x: 639, startPoint y: 334, endPoint x: 632, endPoint y: 332, distance: 7.3
click at [635, 332] on div "Item name (En)   * Item name (En) *" at bounding box center [582, 341] width 589 height 41
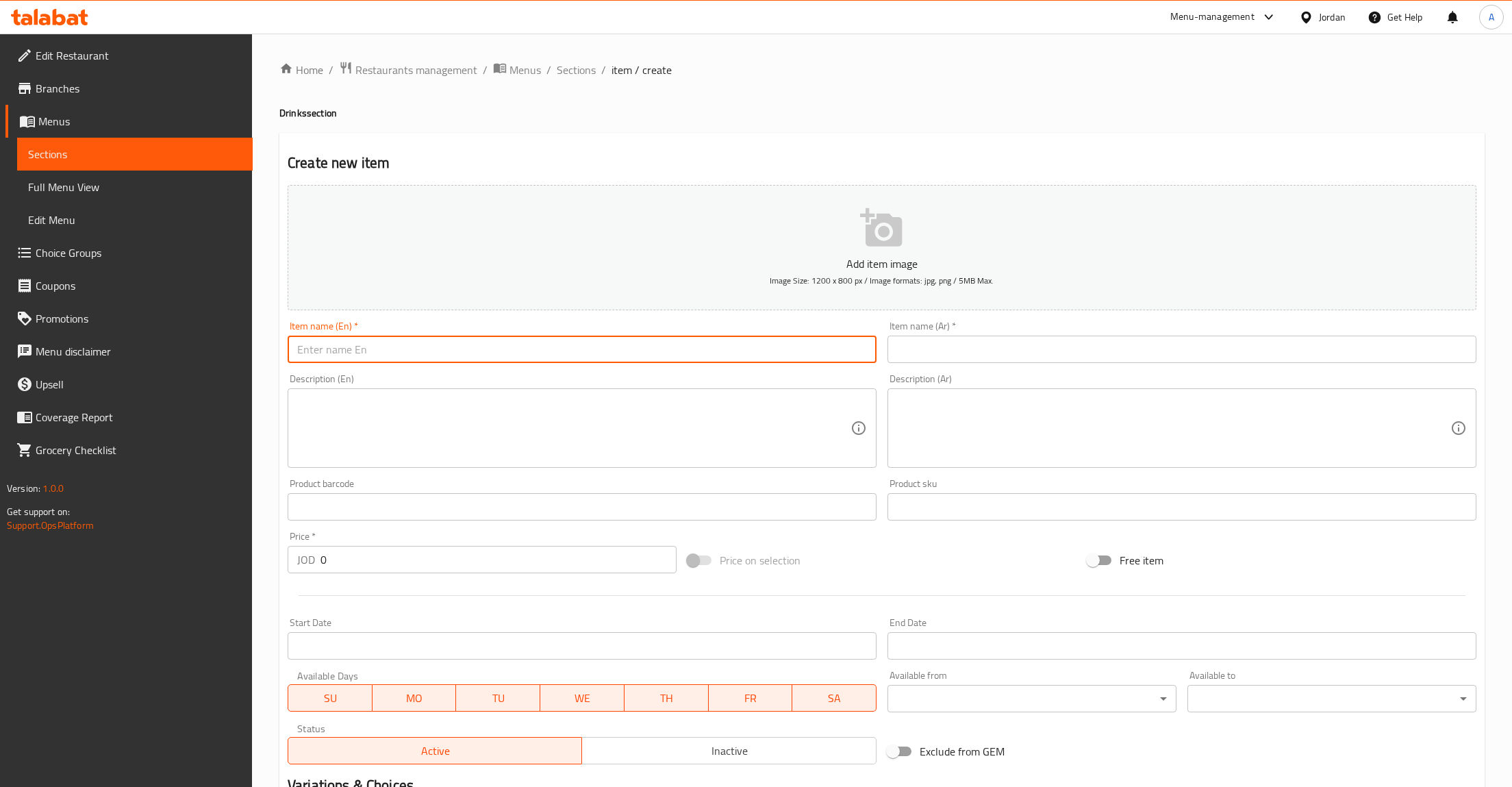
click at [603, 339] on input "text" at bounding box center [582, 349] width 589 height 27
paste input "مزيج مثالي يجمع بين الشوكولاتة الغنية والحليب المبخر، مع جرعة إسبريسو مزدوجة قو…"
type input "مزيج مثالي يجمع بين الشوكولاتة الغنية والحليب المبخر، مع جرعة إسبريسو مزدوجة قو…"
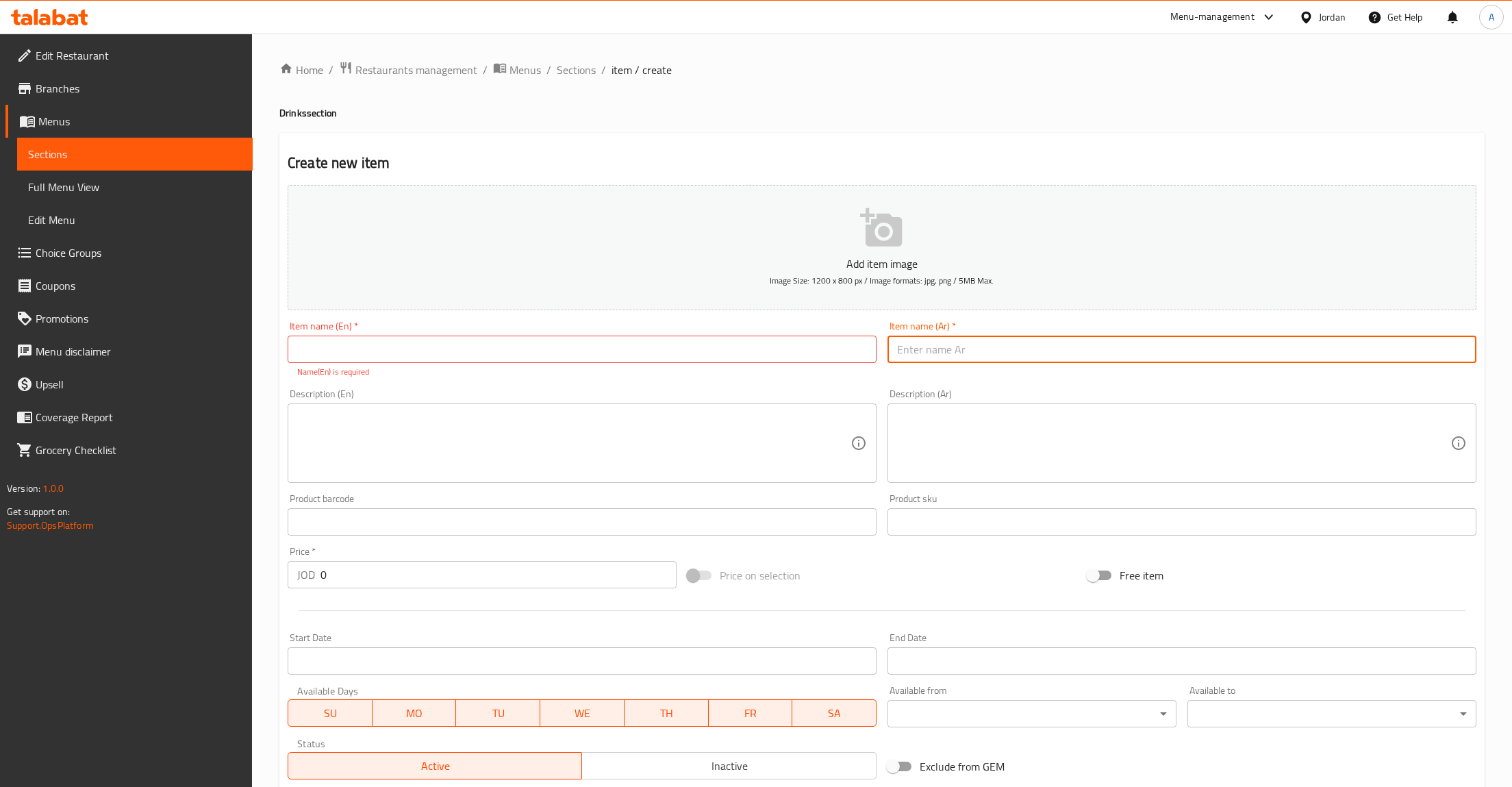
click at [1005, 402] on div "Description (Ar) Description (Ar)" at bounding box center [1182, 436] width 589 height 94
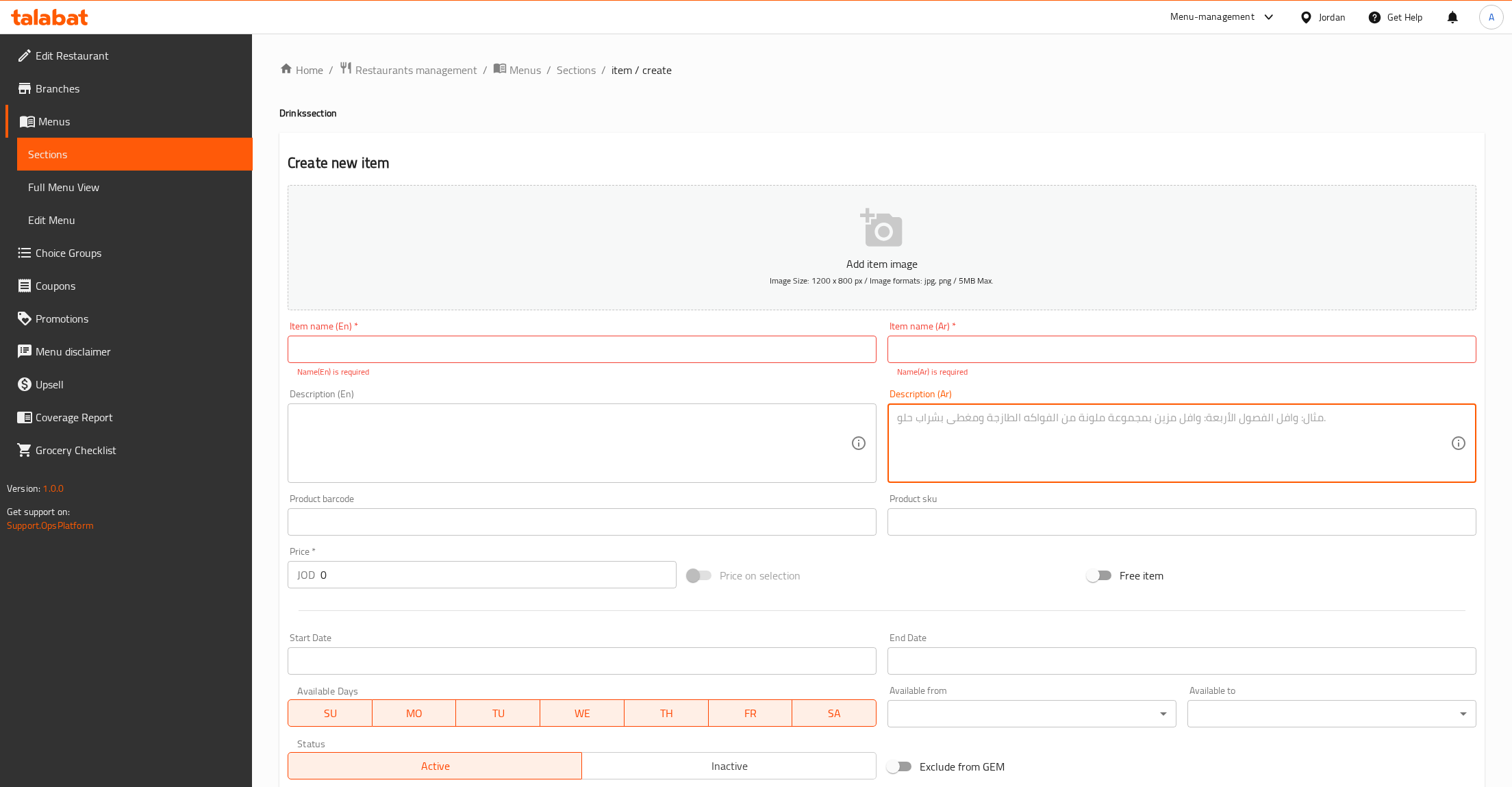
click at [985, 436] on textarea at bounding box center [1174, 443] width 553 height 65
paste textarea "مزيج مثالي يجمع بين الشوكولاتة الغنية والحليب المبخر، مع جرعة إسبريسو مزدوجة قو…"
type textarea "مزيج مثالي يجمع بين الشوكولاتة الغنية والحليب المبخر، مع جرعة إسبريسو مزدوجة قو…"
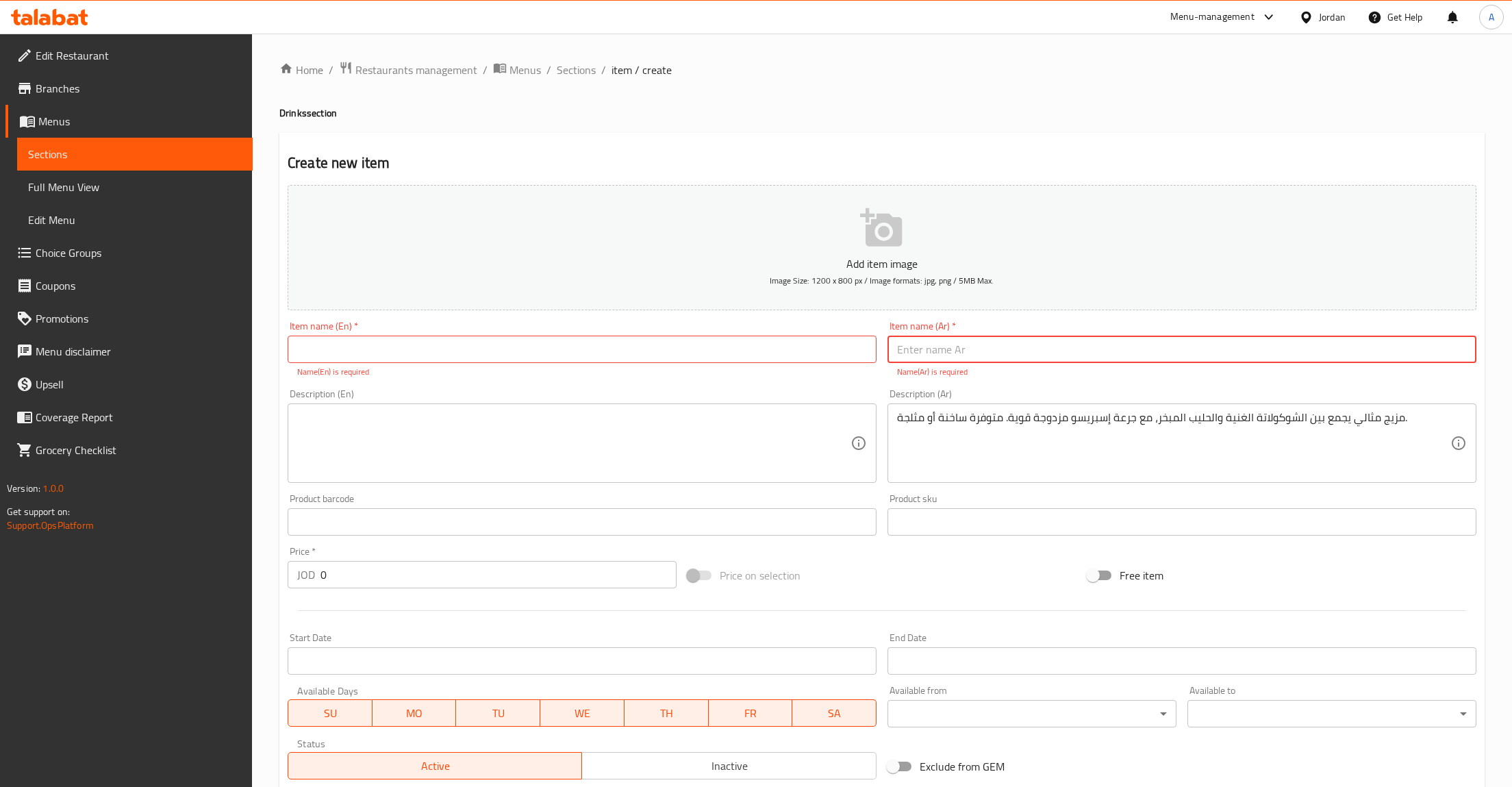
click at [952, 353] on input "text" at bounding box center [1182, 349] width 589 height 27
paste input "قهوة الموكا"
type input "قهوة الموكا"
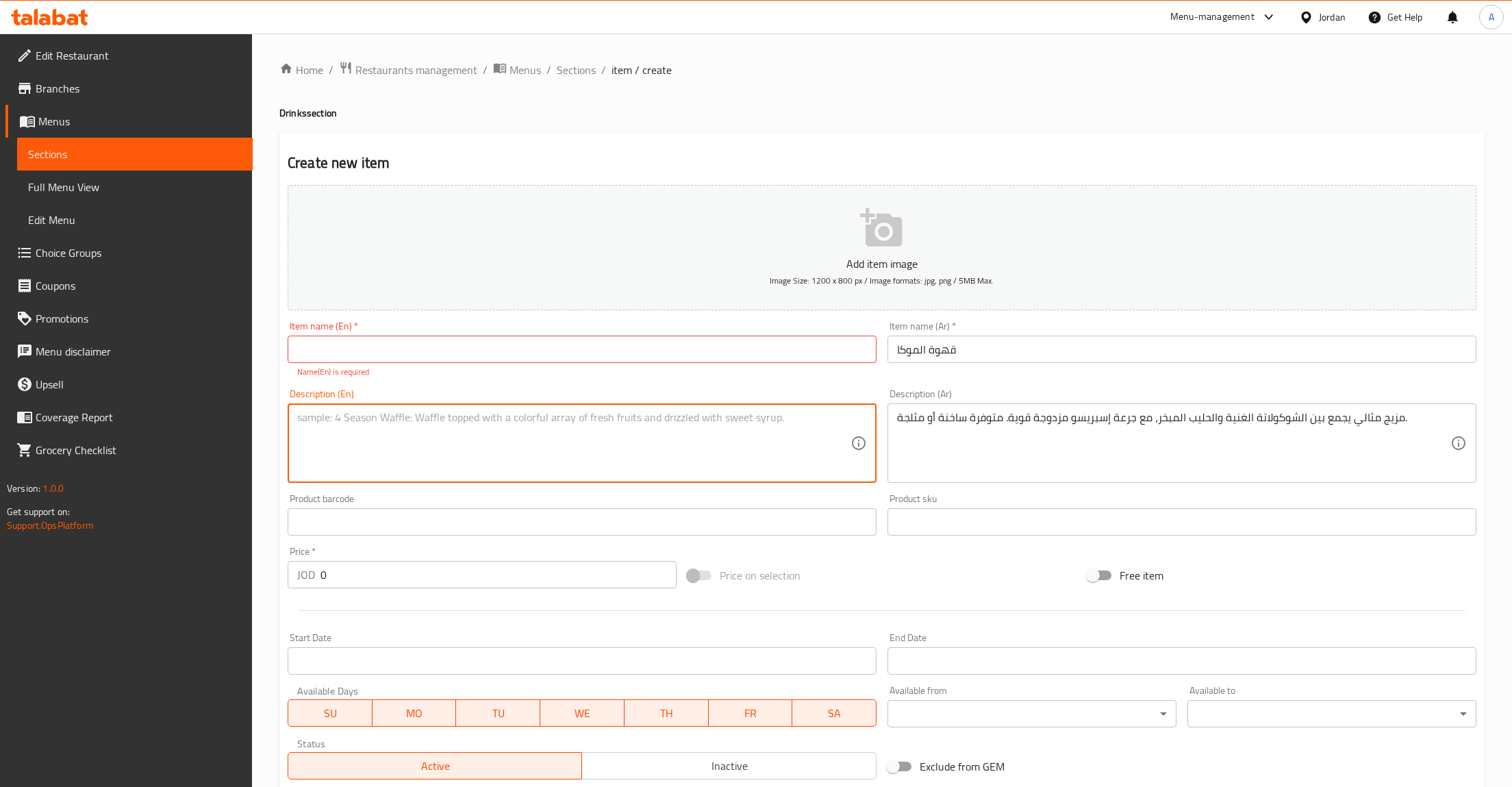
click at [491, 440] on textarea at bounding box center [574, 443] width 553 height 65
paste textarea "A perfect blend of rich Chocolate and steamed Milk, combined with a potent Doub…"
type textarea "A perfect blend of rich Chocolate and steamed Milk, combined with a potent Doub…"
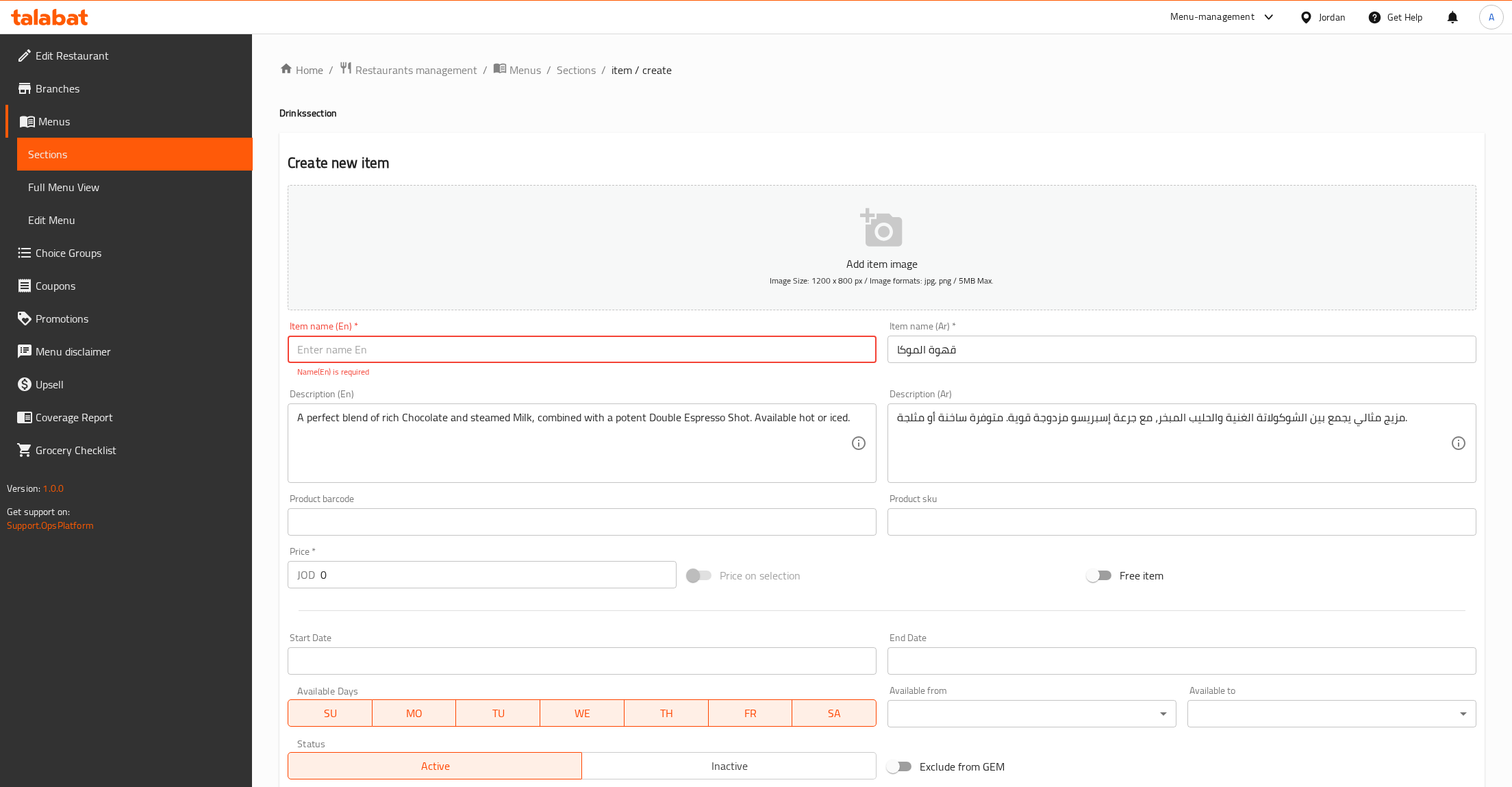
click at [409, 352] on input "text" at bounding box center [582, 349] width 589 height 27
paste input "Mocha Coffee"
type input "Mocha Coffee"
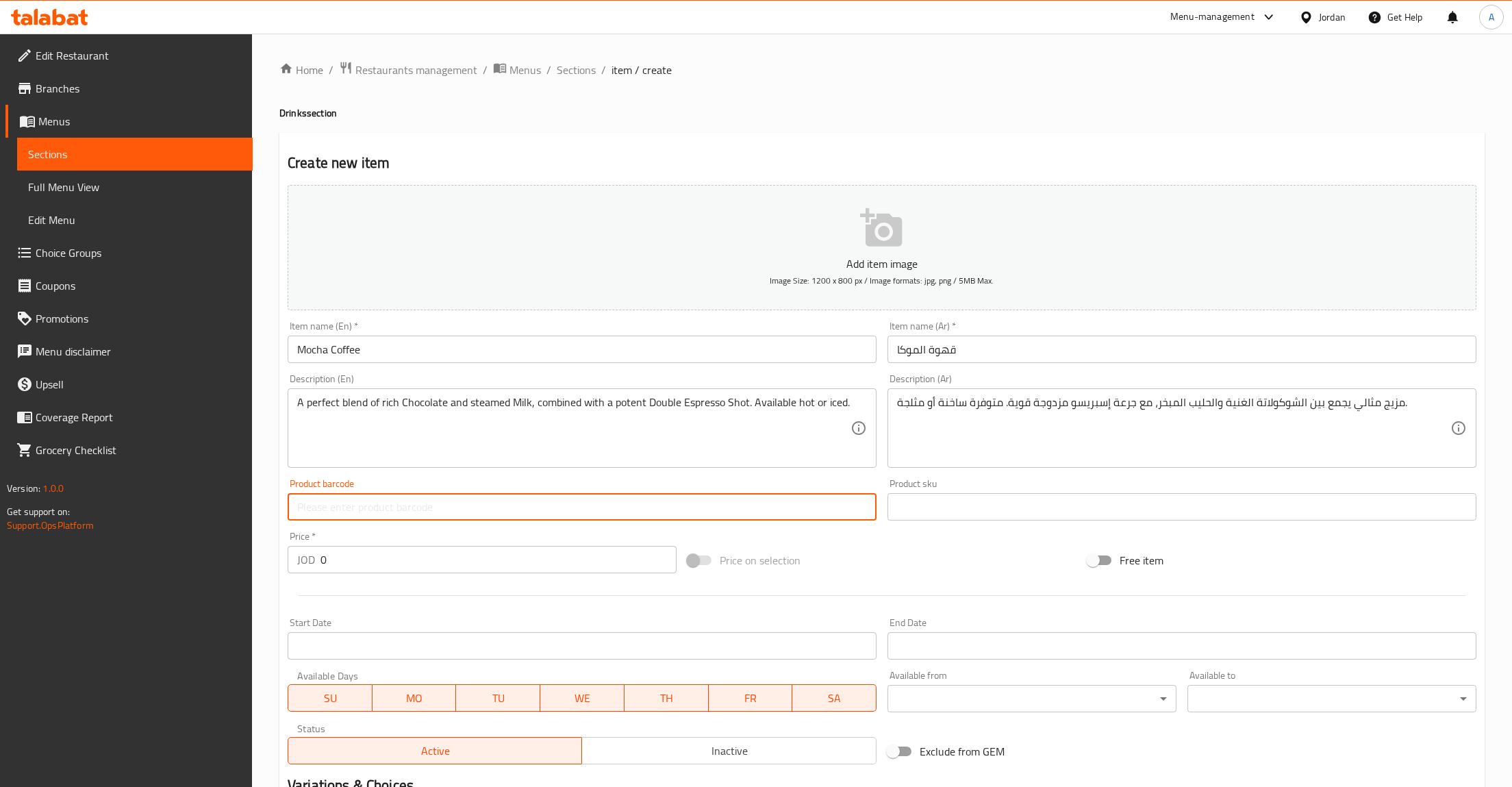
drag, startPoint x: 385, startPoint y: 510, endPoint x: 377, endPoint y: 536, distance: 27.2
click at [384, 510] on input "text" at bounding box center [582, 506] width 589 height 27
click at [361, 553] on input "0" at bounding box center [499, 559] width 356 height 27
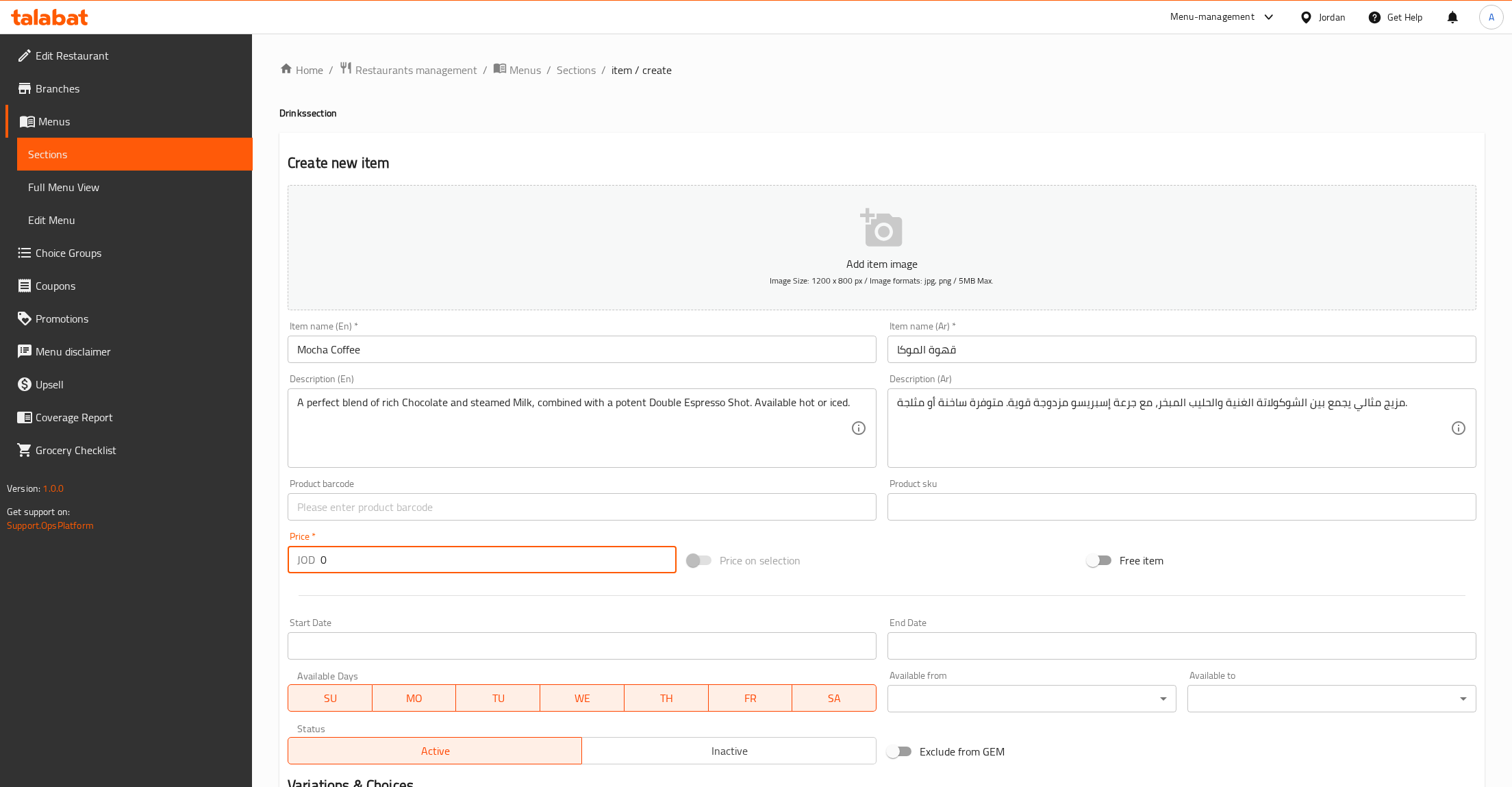
click at [361, 553] on input "0" at bounding box center [499, 559] width 356 height 27
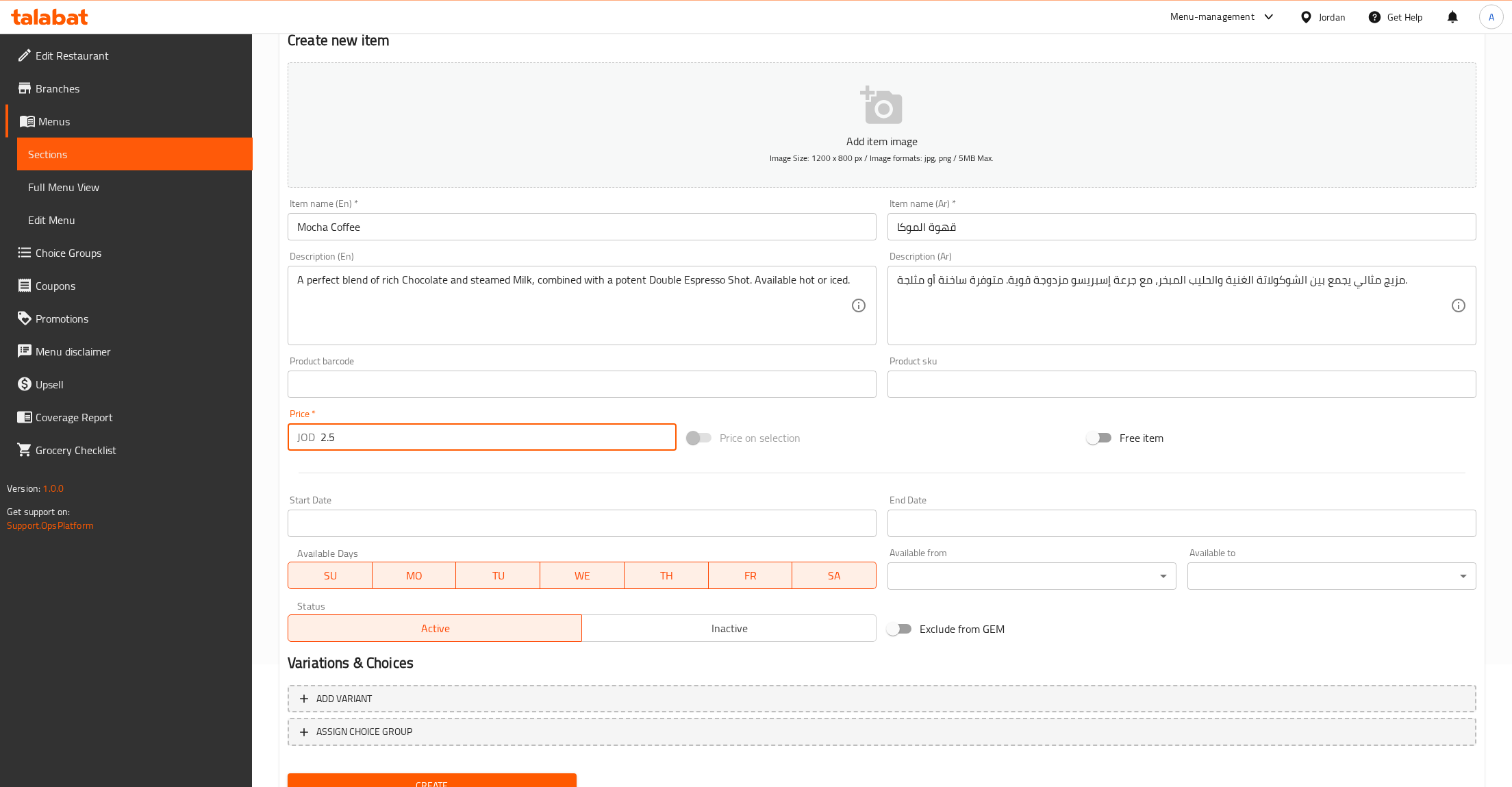
scroll to position [179, 0]
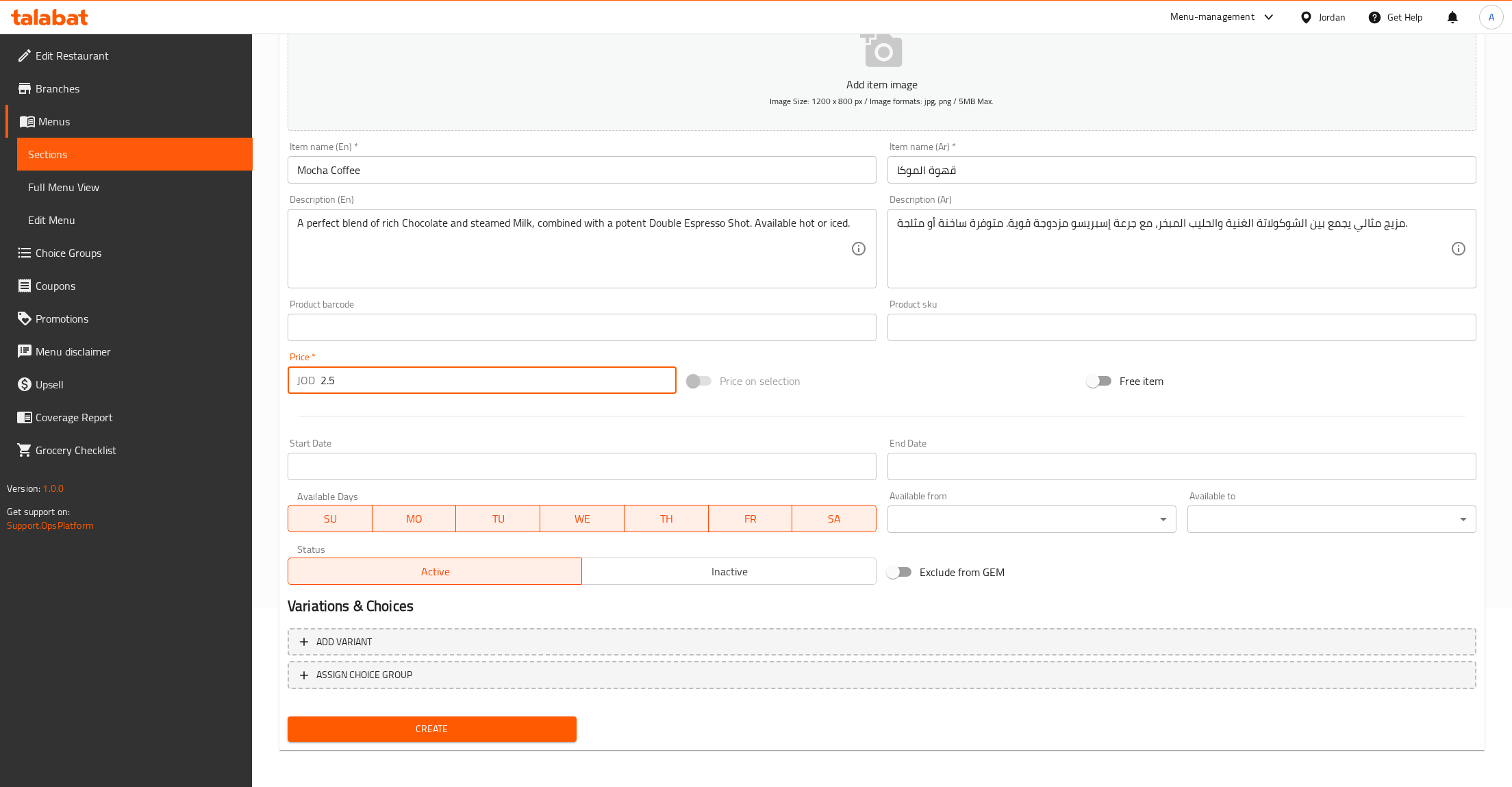
type input "2.5"
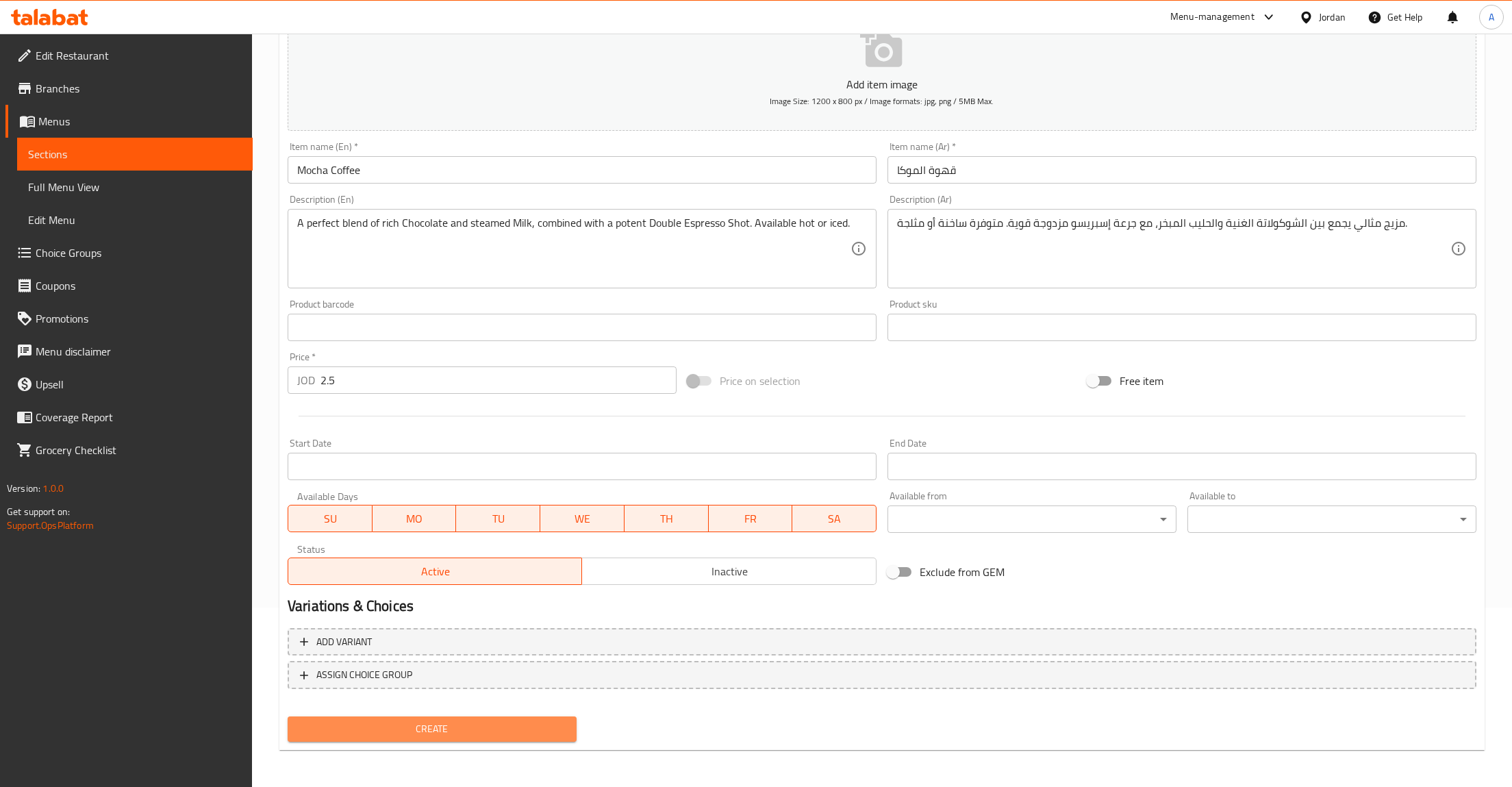
click at [403, 724] on span "Create" at bounding box center [432, 729] width 267 height 17
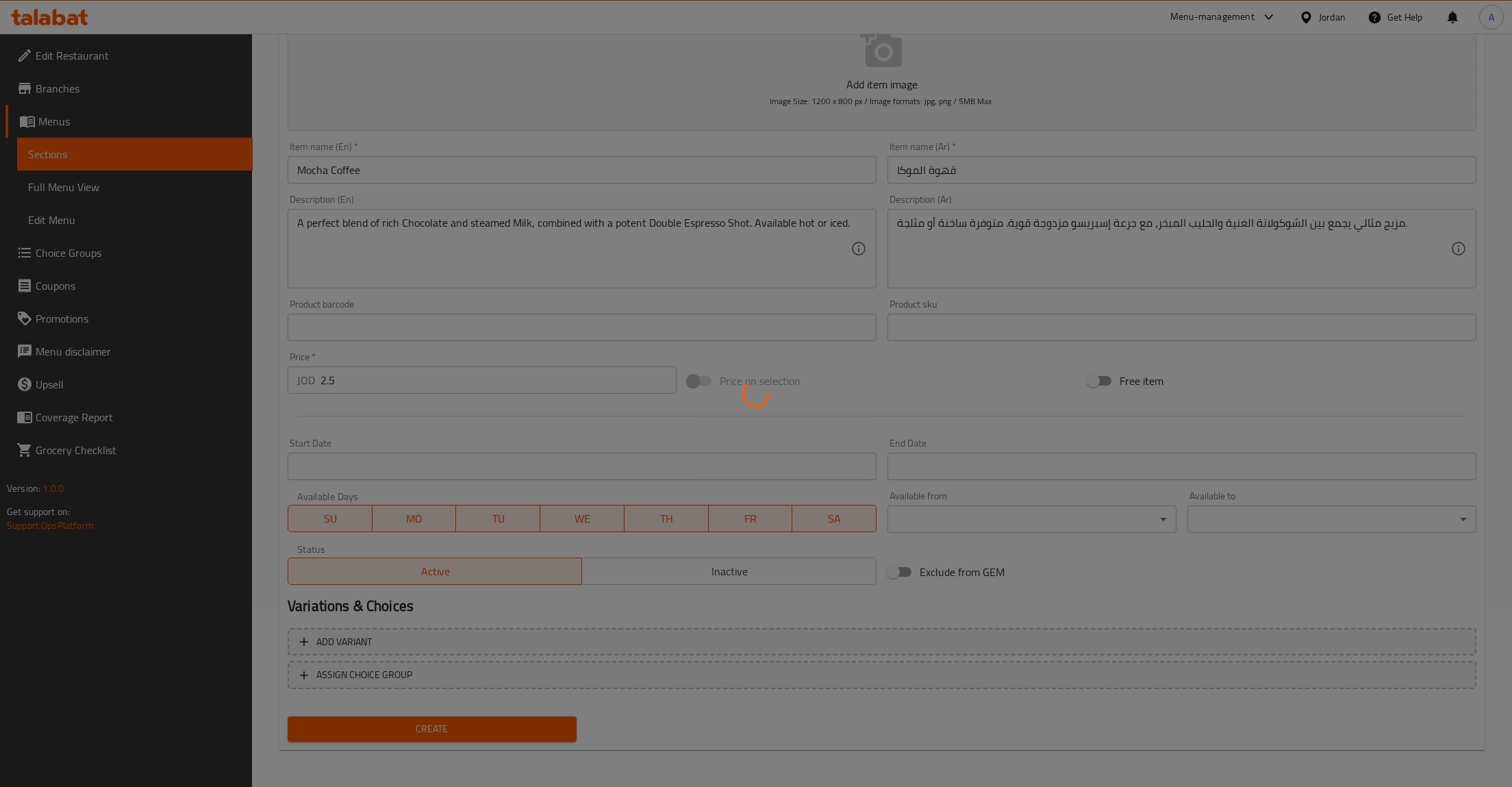
type input "0"
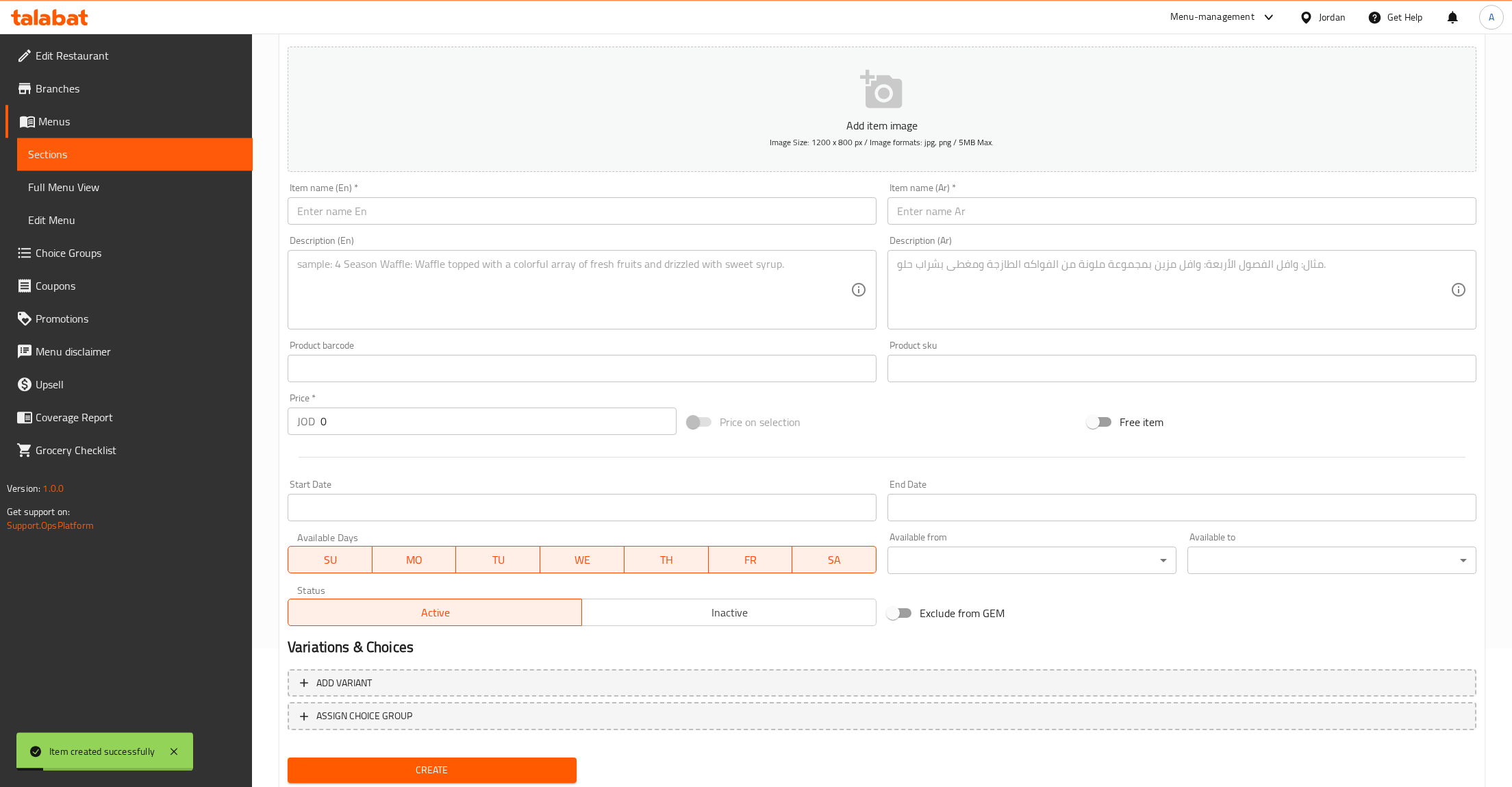
scroll to position [38, 0]
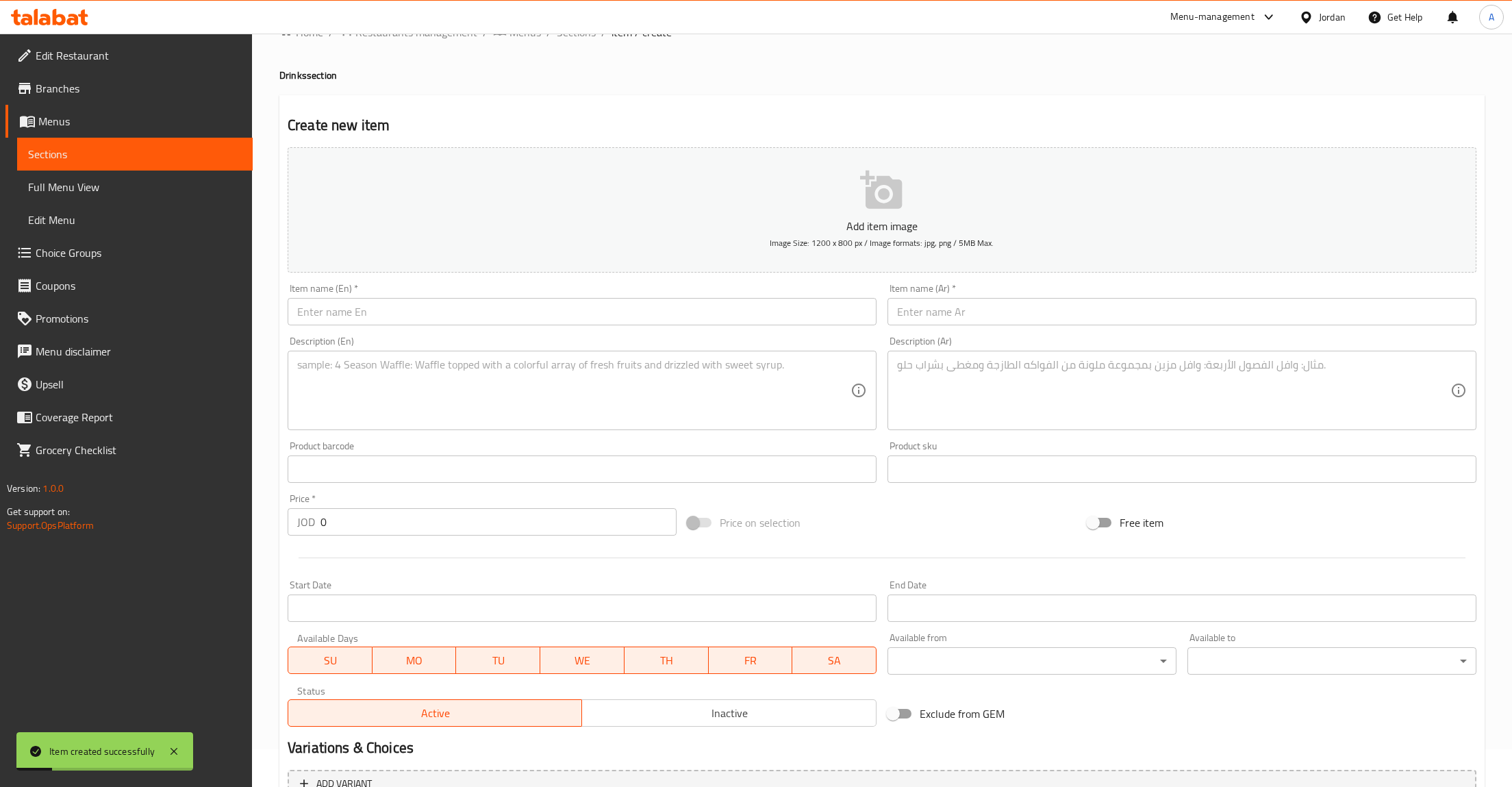
click at [67, 153] on span "Sections" at bounding box center [135, 153] width 214 height 16
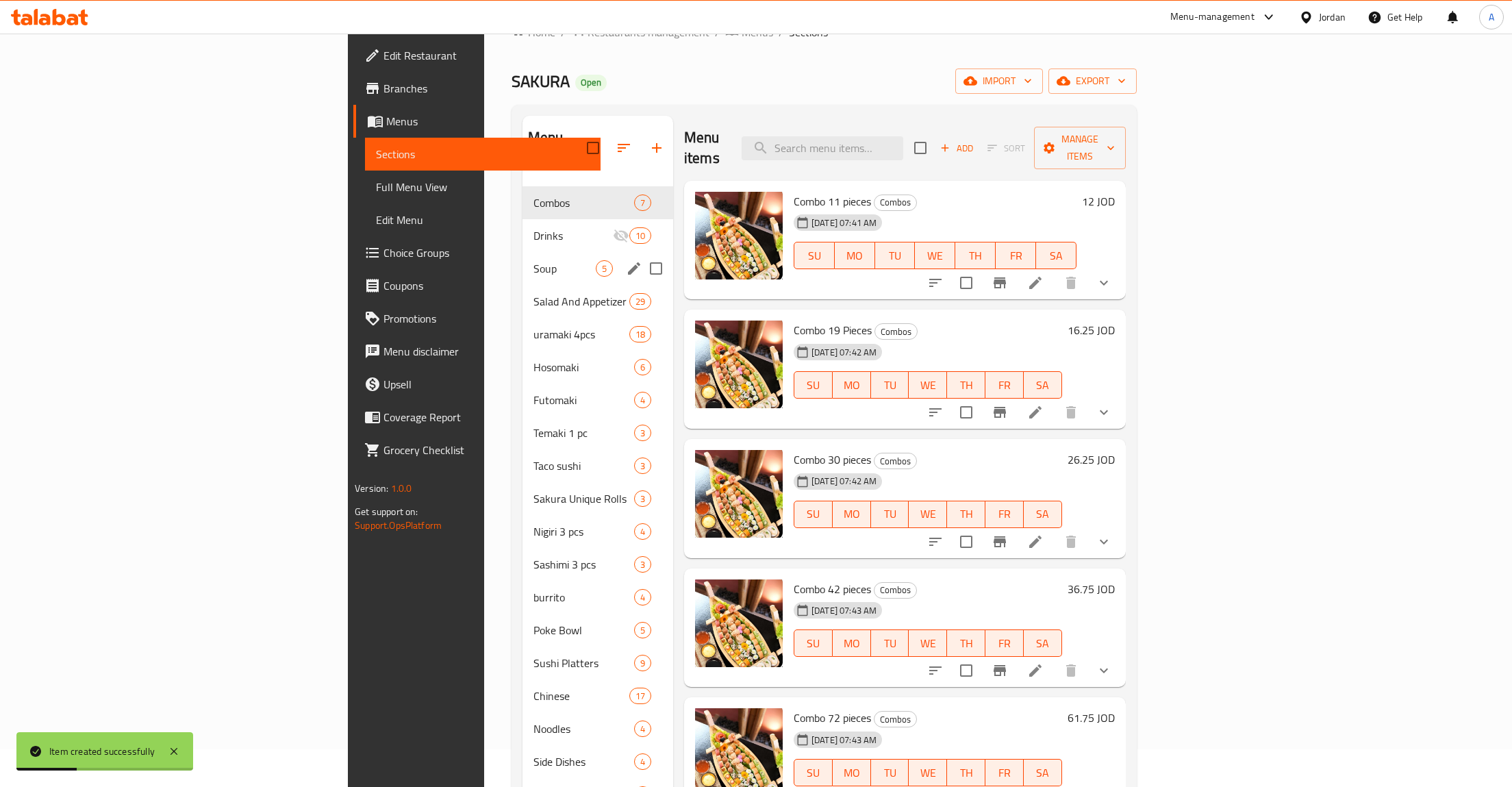
click at [523, 226] on div "Drinks 10" at bounding box center [598, 235] width 151 height 33
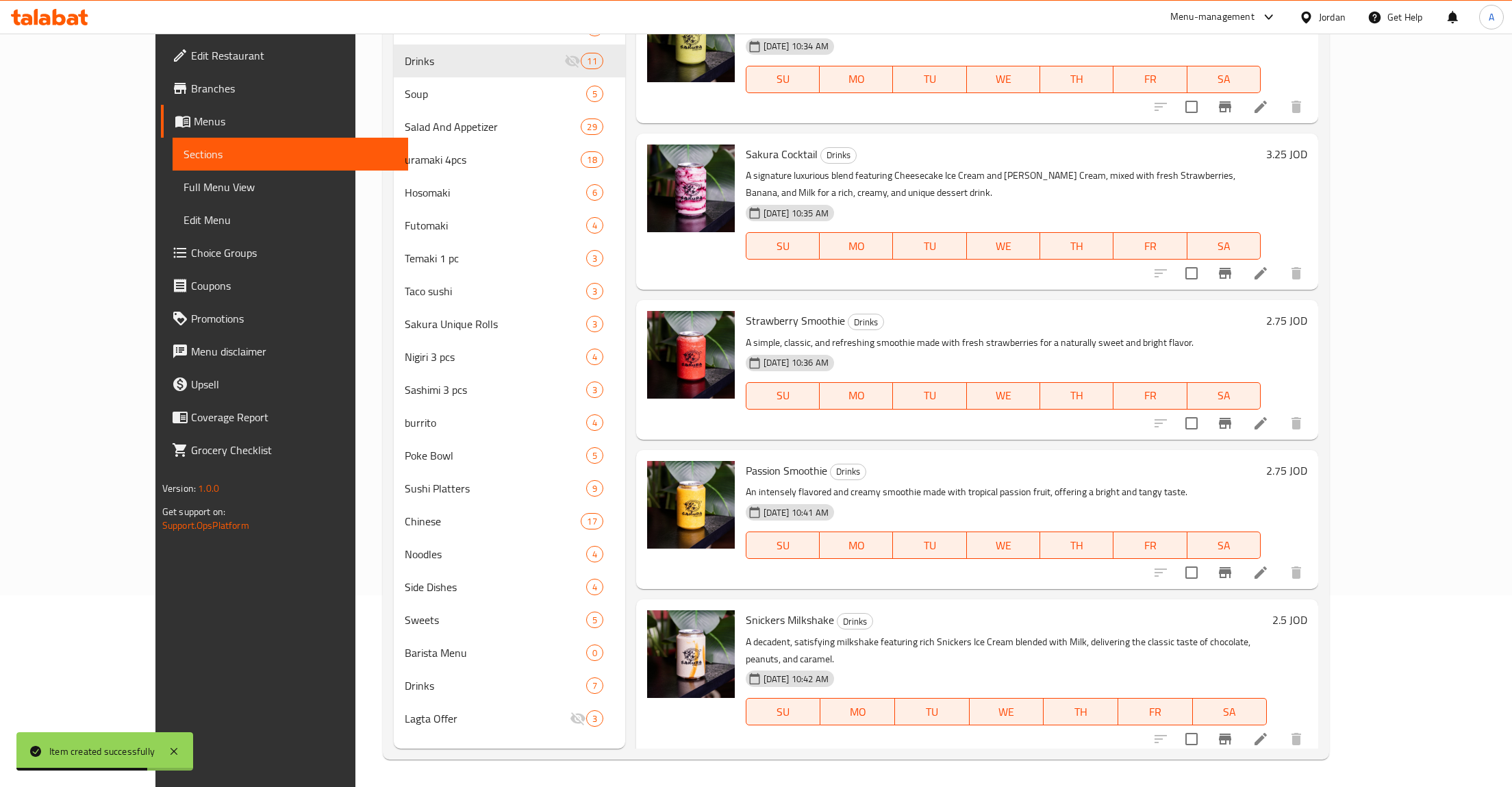
scroll to position [852, 0]
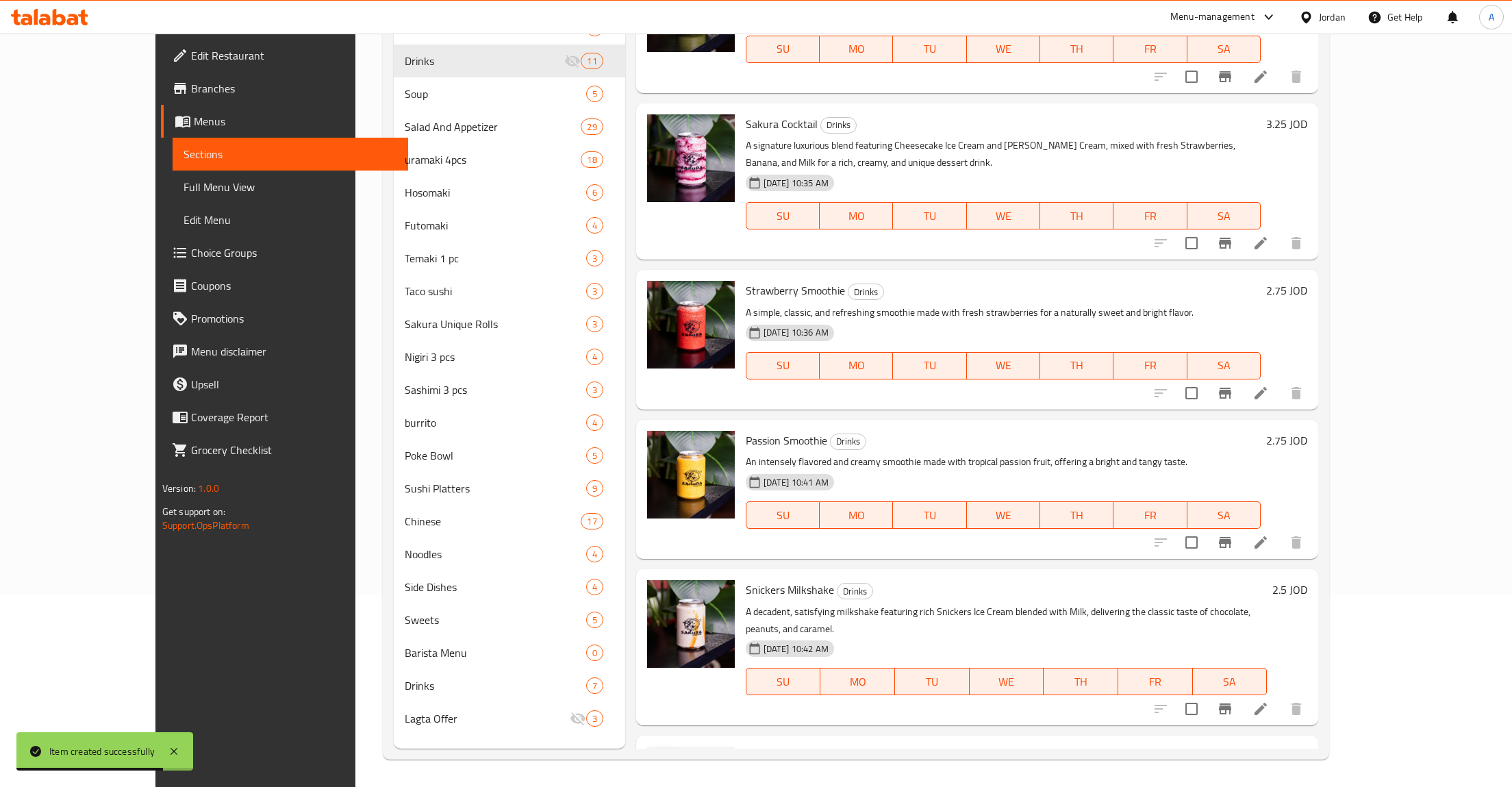
click at [647, 746] on img at bounding box center [691, 790] width 88 height 88
click at [653, 757] on span "upload picture" at bounding box center [666, 765] width 27 height 16
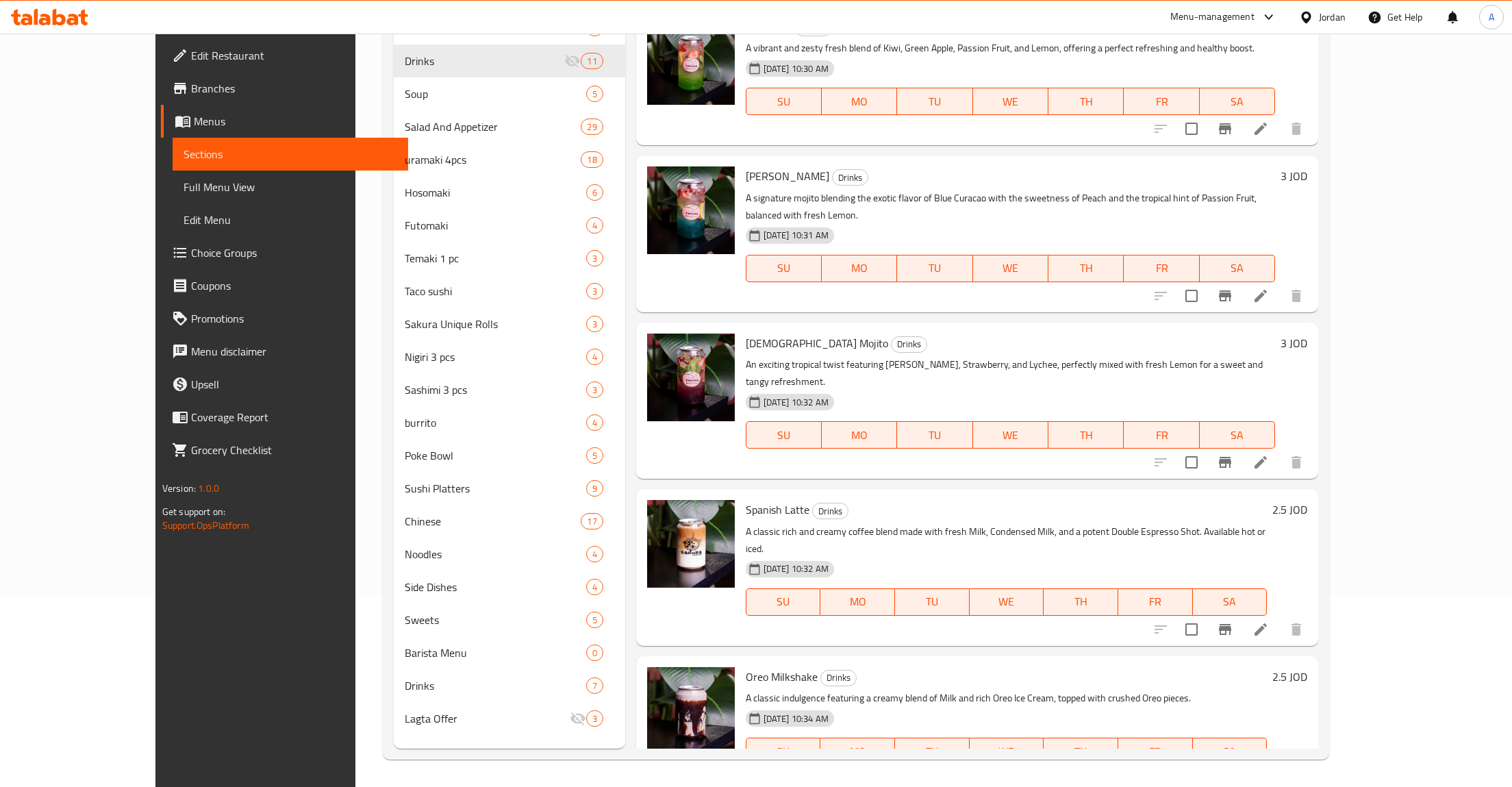
scroll to position [0, 0]
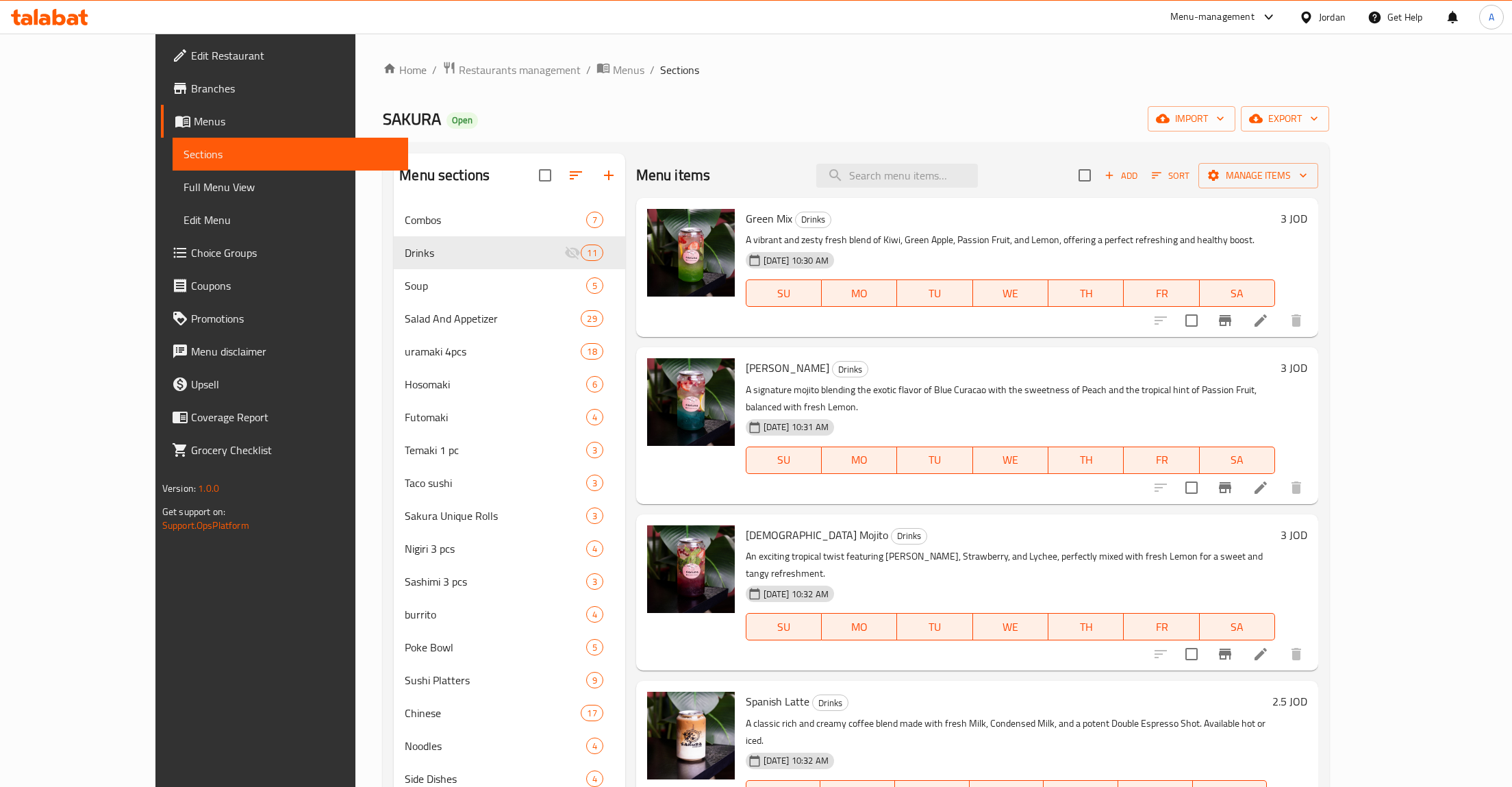
click at [1143, 167] on button "Add" at bounding box center [1121, 175] width 44 height 21
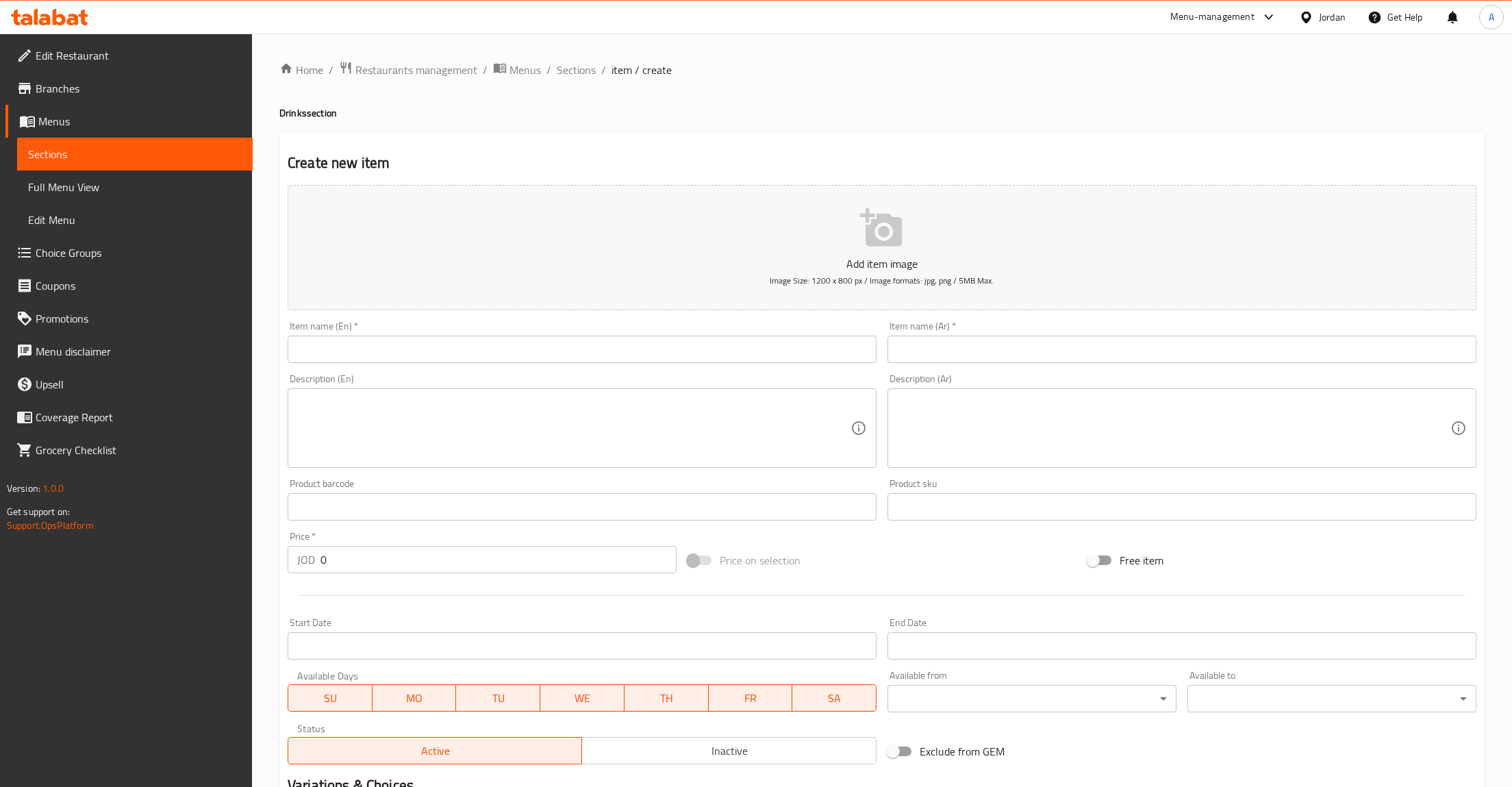
click at [967, 379] on div "Description (Ar) Description (Ar)" at bounding box center [1182, 421] width 589 height 94
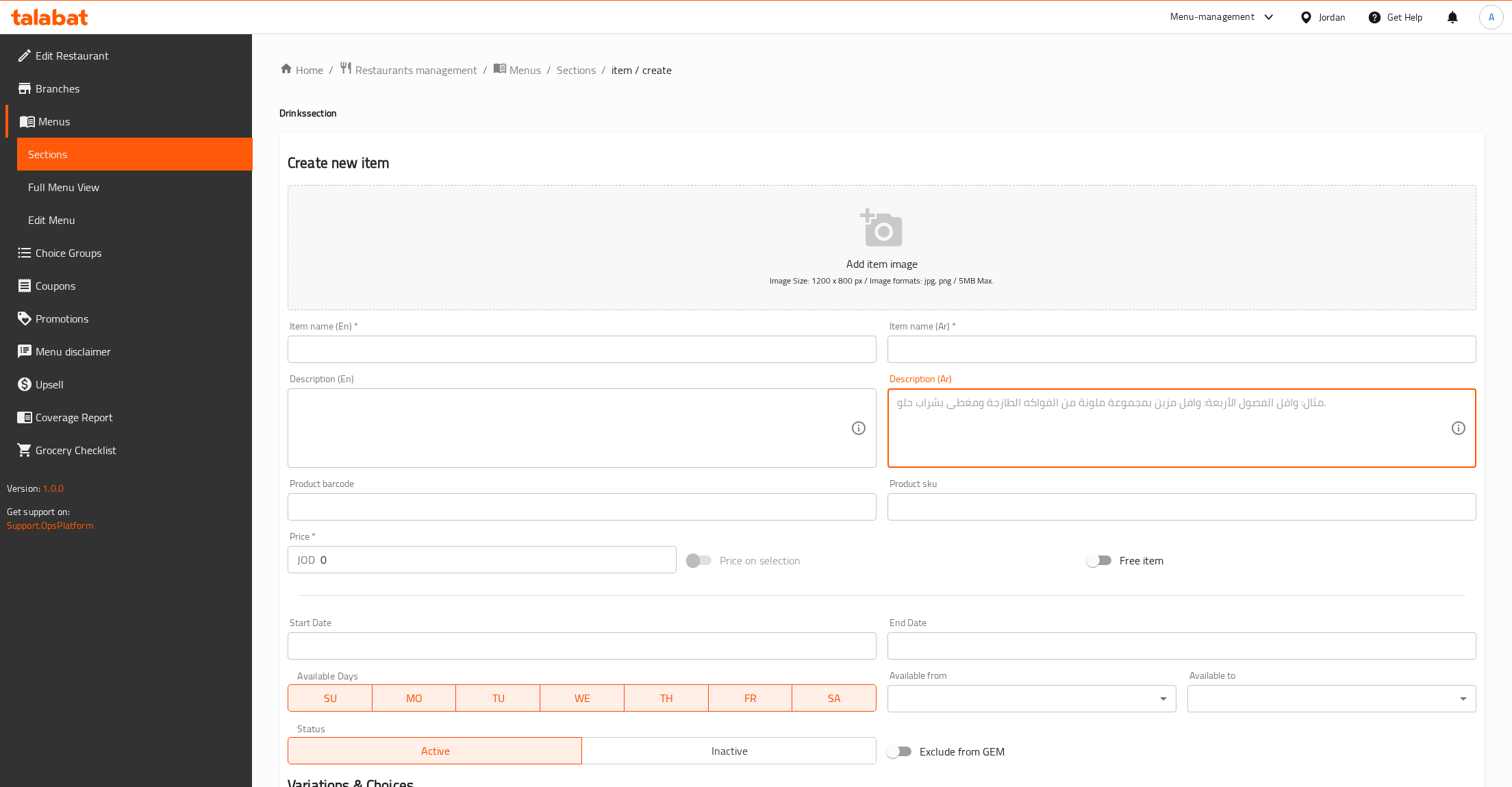
click at [968, 423] on textarea at bounding box center [1174, 428] width 553 height 65
paste textarea "مشروب حلو وكريمي يجمع بين المانجا والفراولة الطازجة مع آيس كريم الفانيليا والحل…"
type textarea "مشروب حلو وكريمي يجمع بين المانجا والفراولة الطازجة مع آيس كريم الفانيليا والحل…"
click at [933, 334] on div "Item name (Ar)   * Item name (Ar) *" at bounding box center [1182, 341] width 589 height 41
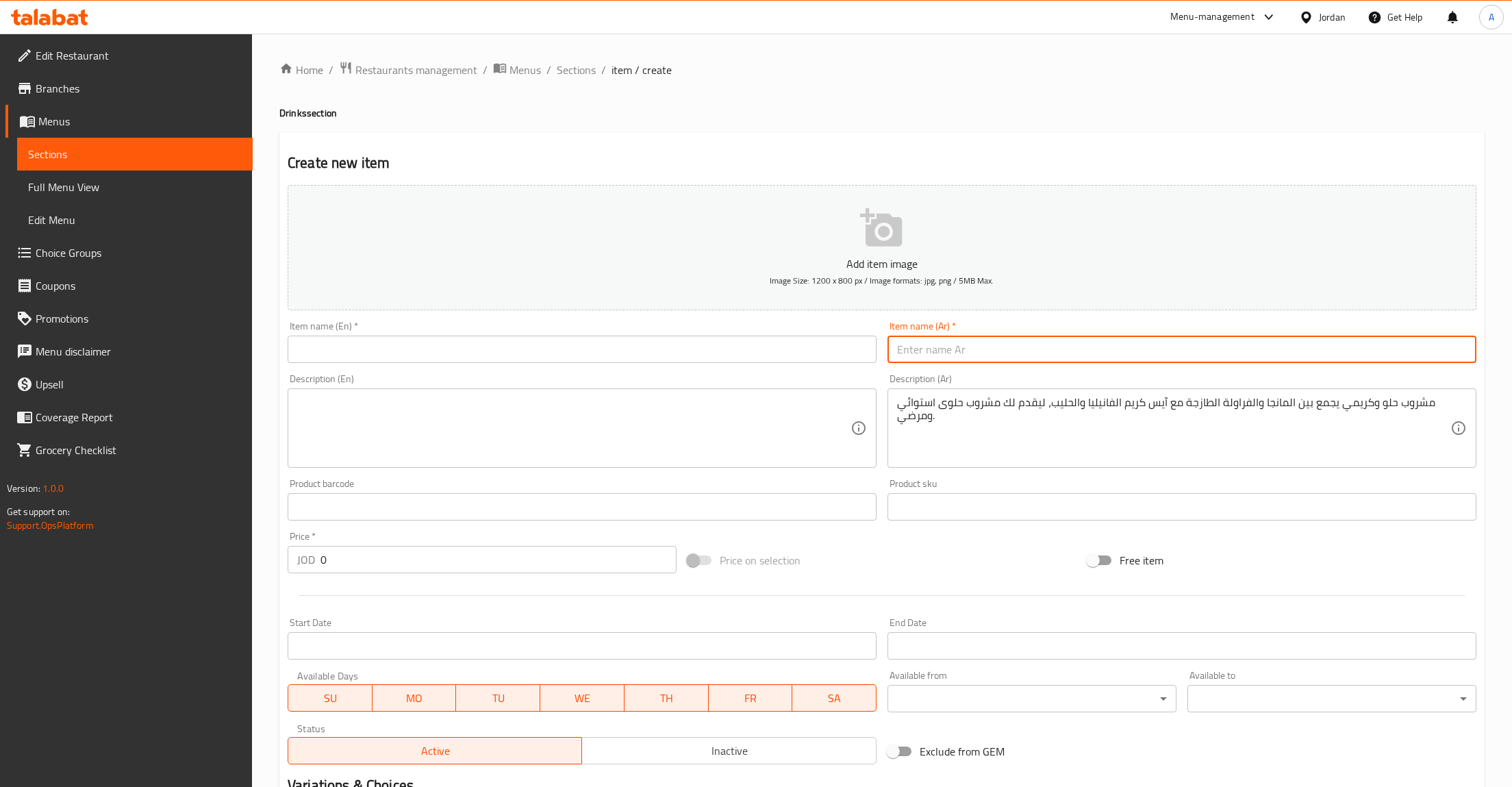
click at [931, 352] on input "text" at bounding box center [1182, 349] width 589 height 27
paste input "فوجا كوكتيل"
type input "فوجا كوكتيل"
click at [573, 441] on textarea at bounding box center [574, 428] width 553 height 65
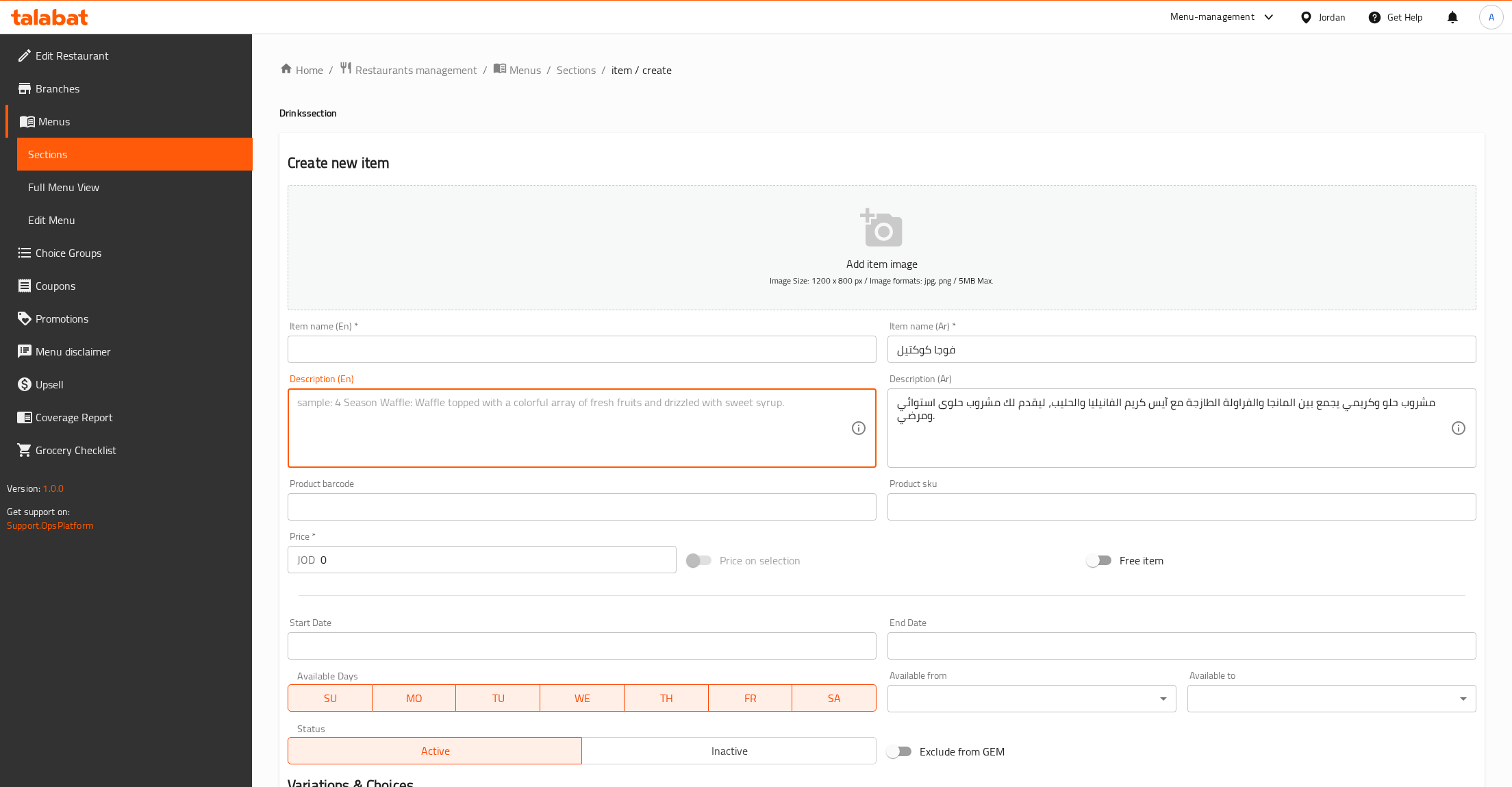
click at [380, 357] on input "text" at bounding box center [582, 349] width 589 height 27
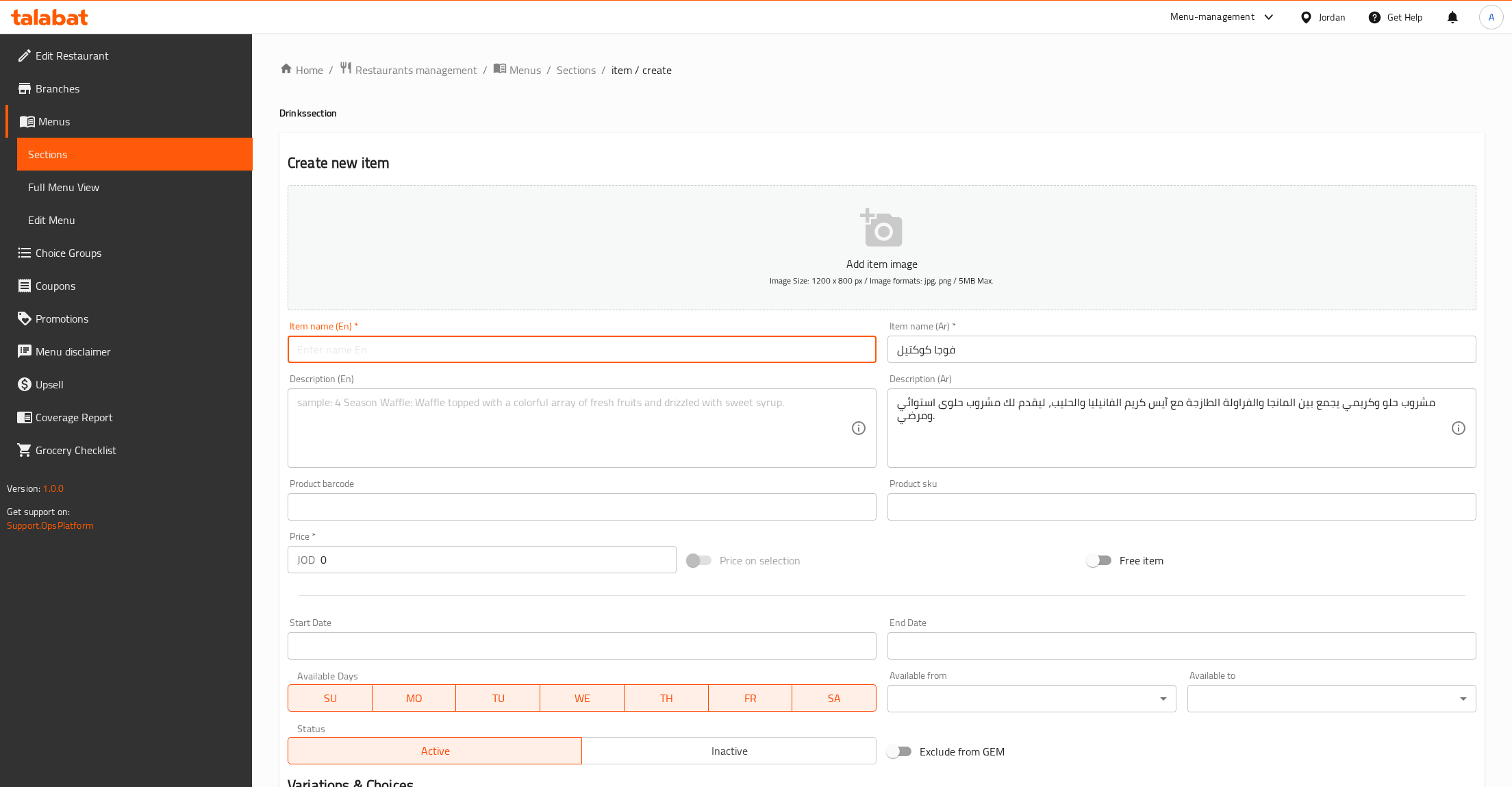
paste input "Fuji Cocktail"
type input "Fuji Cocktail"
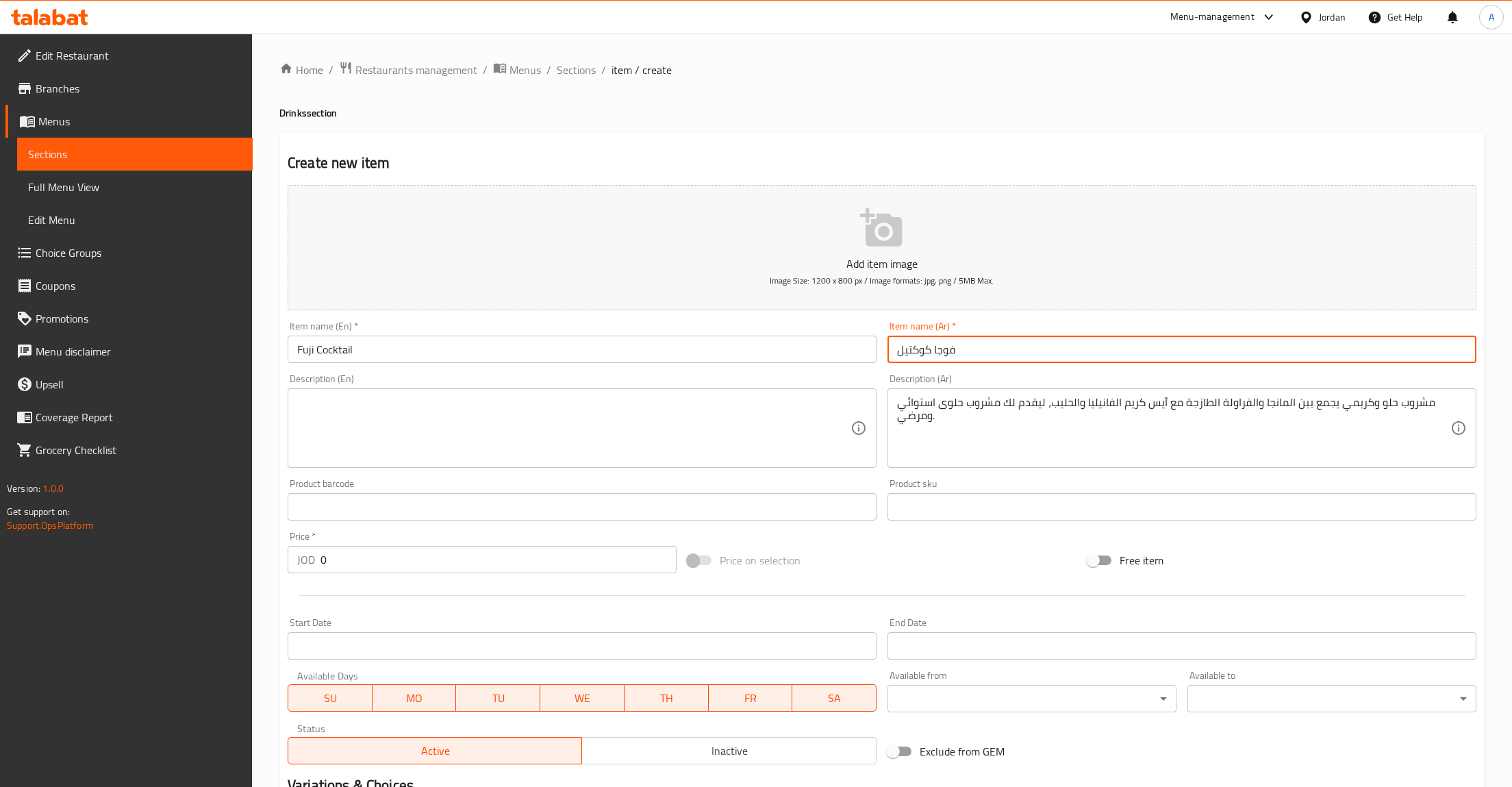
click at [459, 416] on textarea at bounding box center [574, 428] width 553 height 65
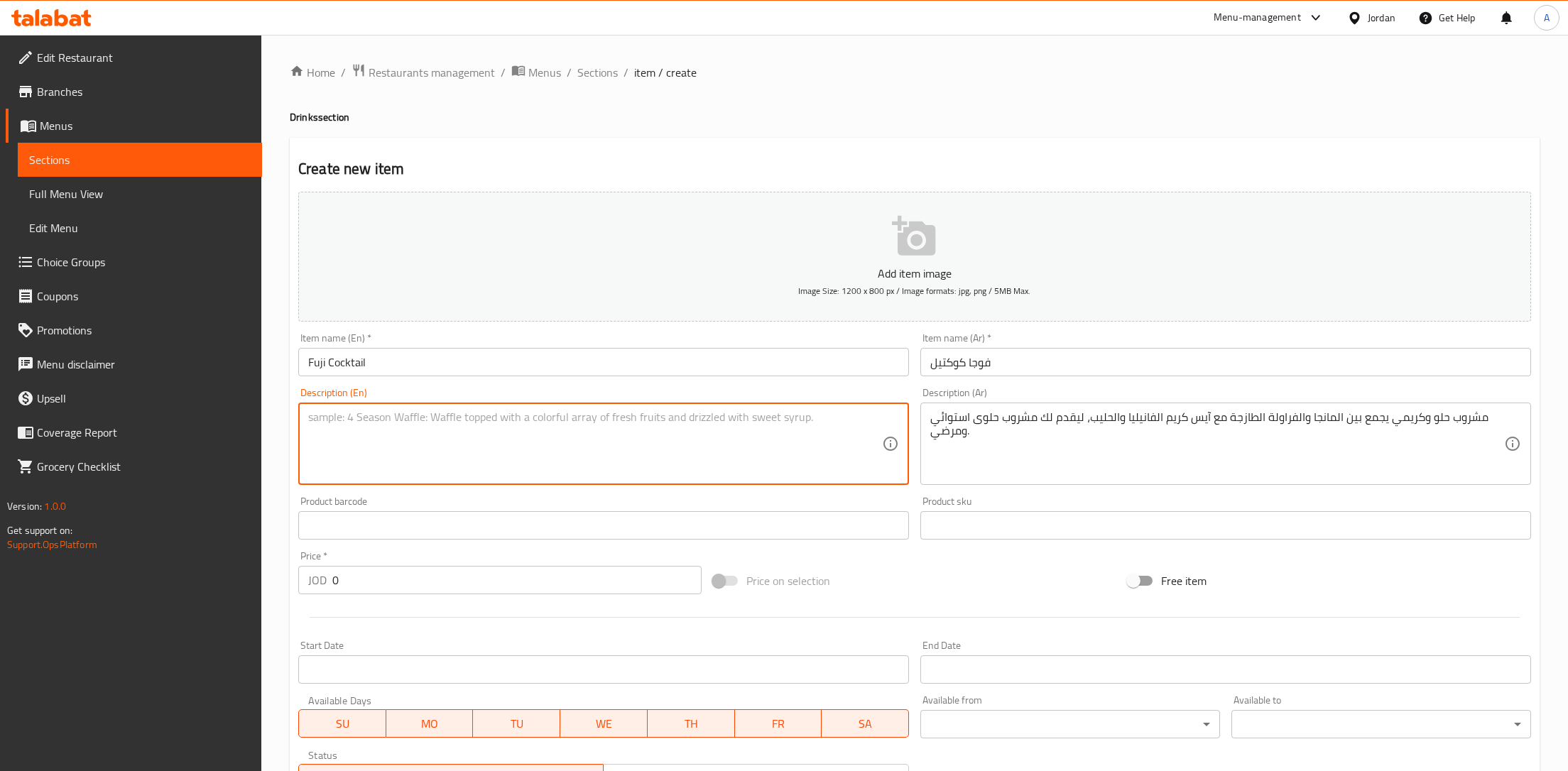
drag, startPoint x: 475, startPoint y: 473, endPoint x: 467, endPoint y: 510, distance: 37.9
click at [472, 478] on textarea at bounding box center [595, 444] width 574 height 67
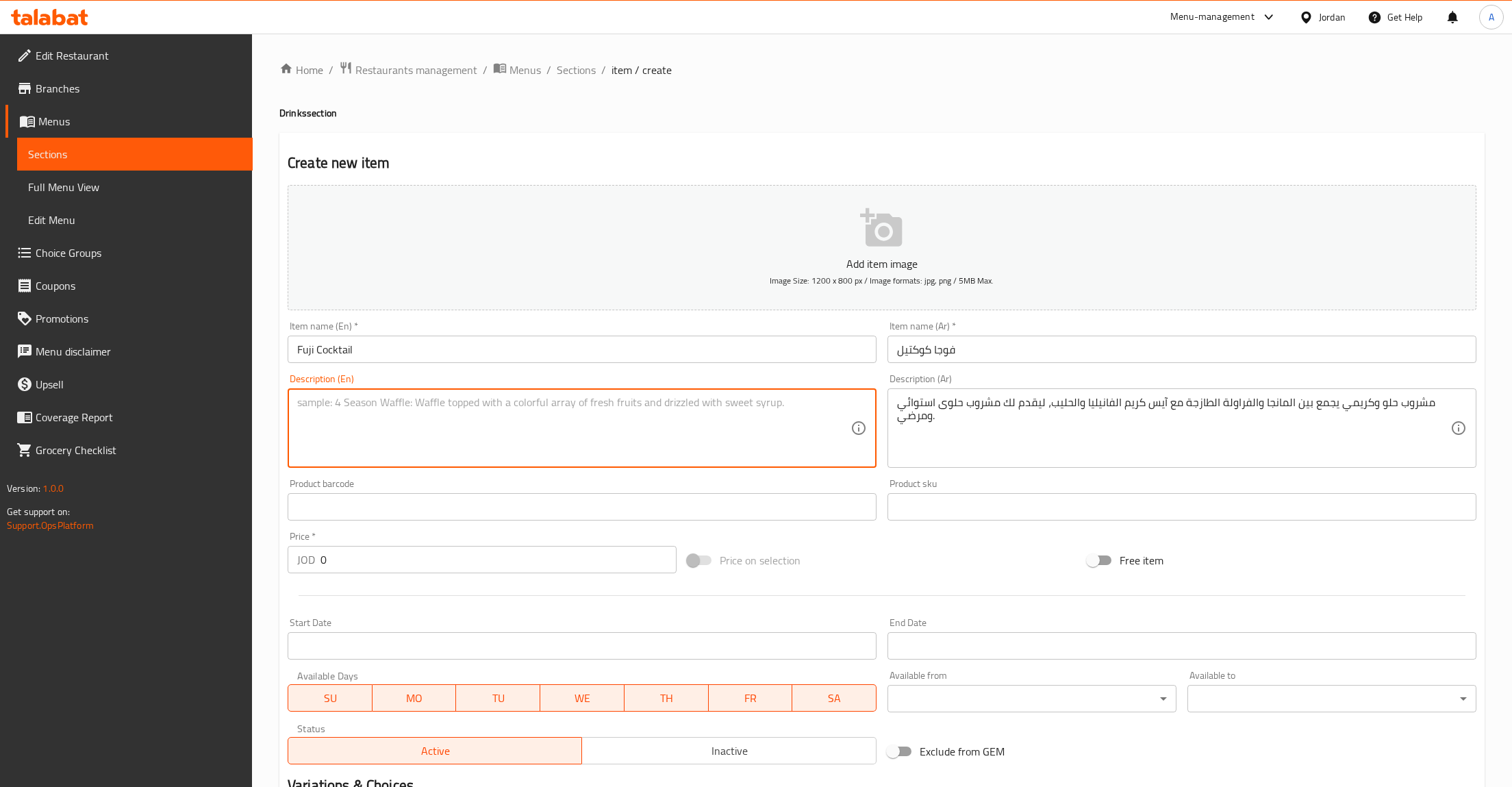
paste textarea "A sweet and creamy delight blending fresh Mango and Strawberry with smooth [PER…"
type textarea "A sweet and creamy delight blending fresh Mango and Strawberry with smooth [PER…"
click at [371, 557] on input "0" at bounding box center [499, 559] width 356 height 27
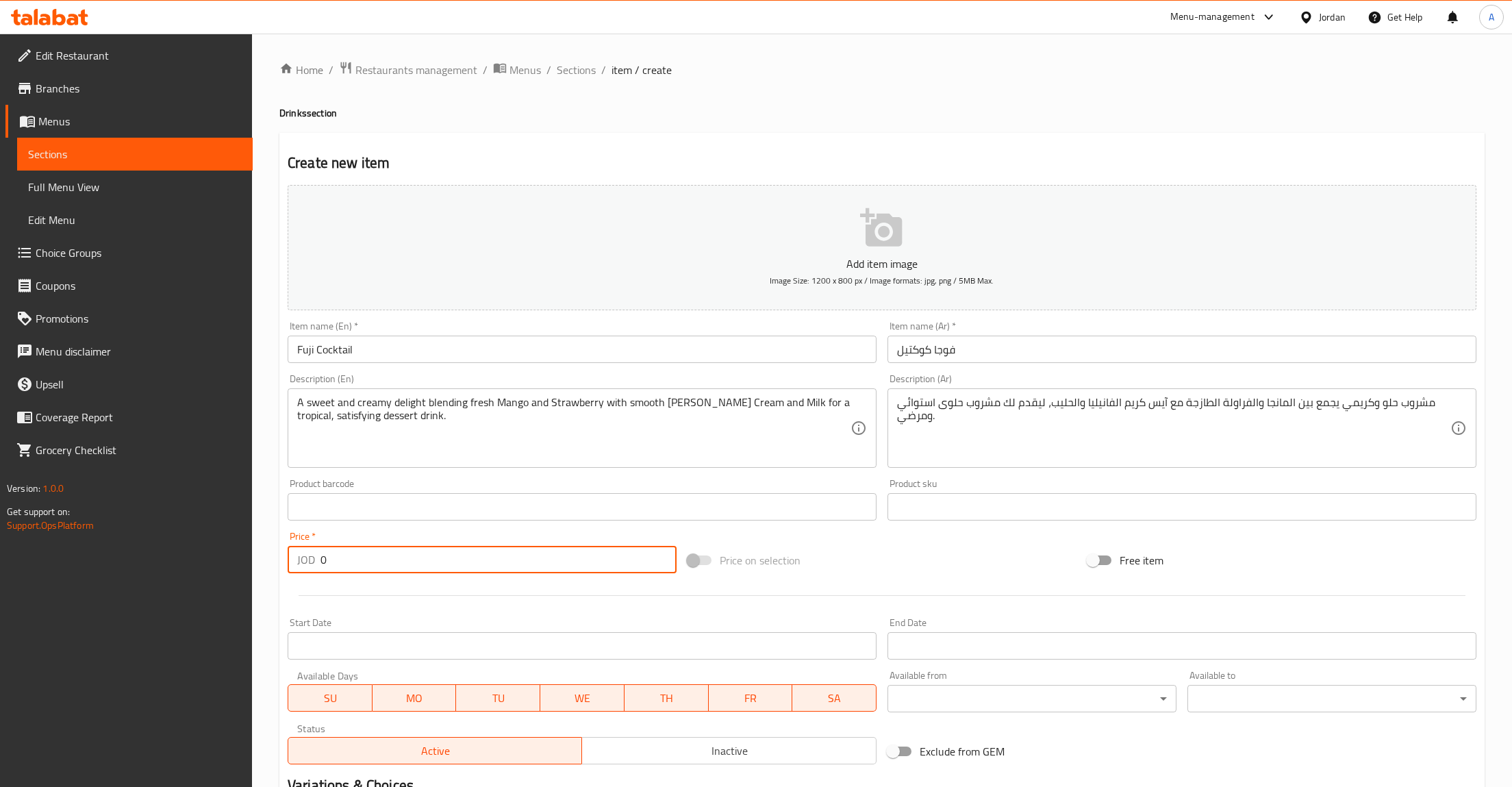
click at [371, 557] on input "0" at bounding box center [499, 559] width 356 height 27
type input "2.75"
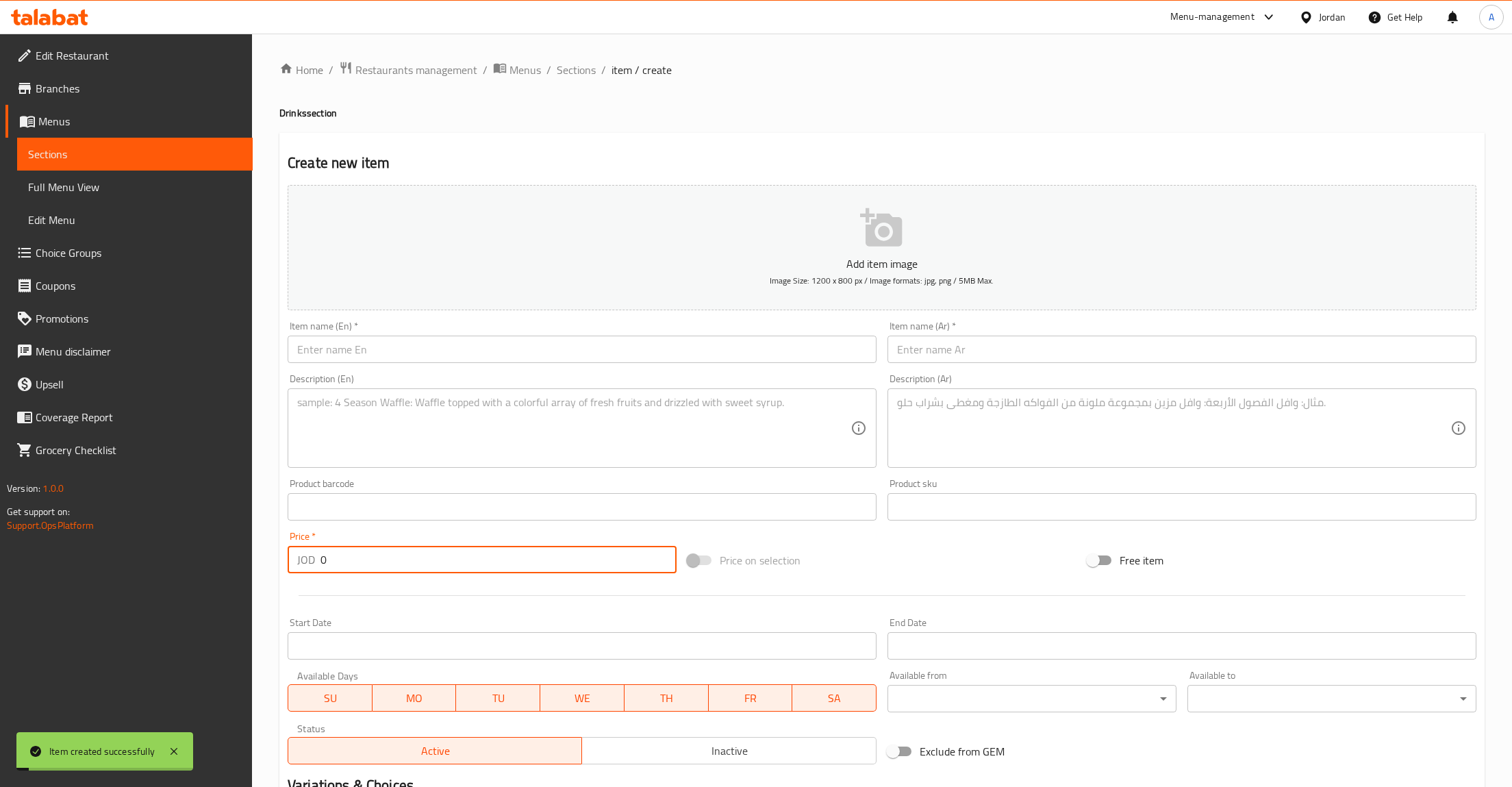
type input "0"
click at [585, 70] on span "Sections" at bounding box center [577, 70] width 39 height 16
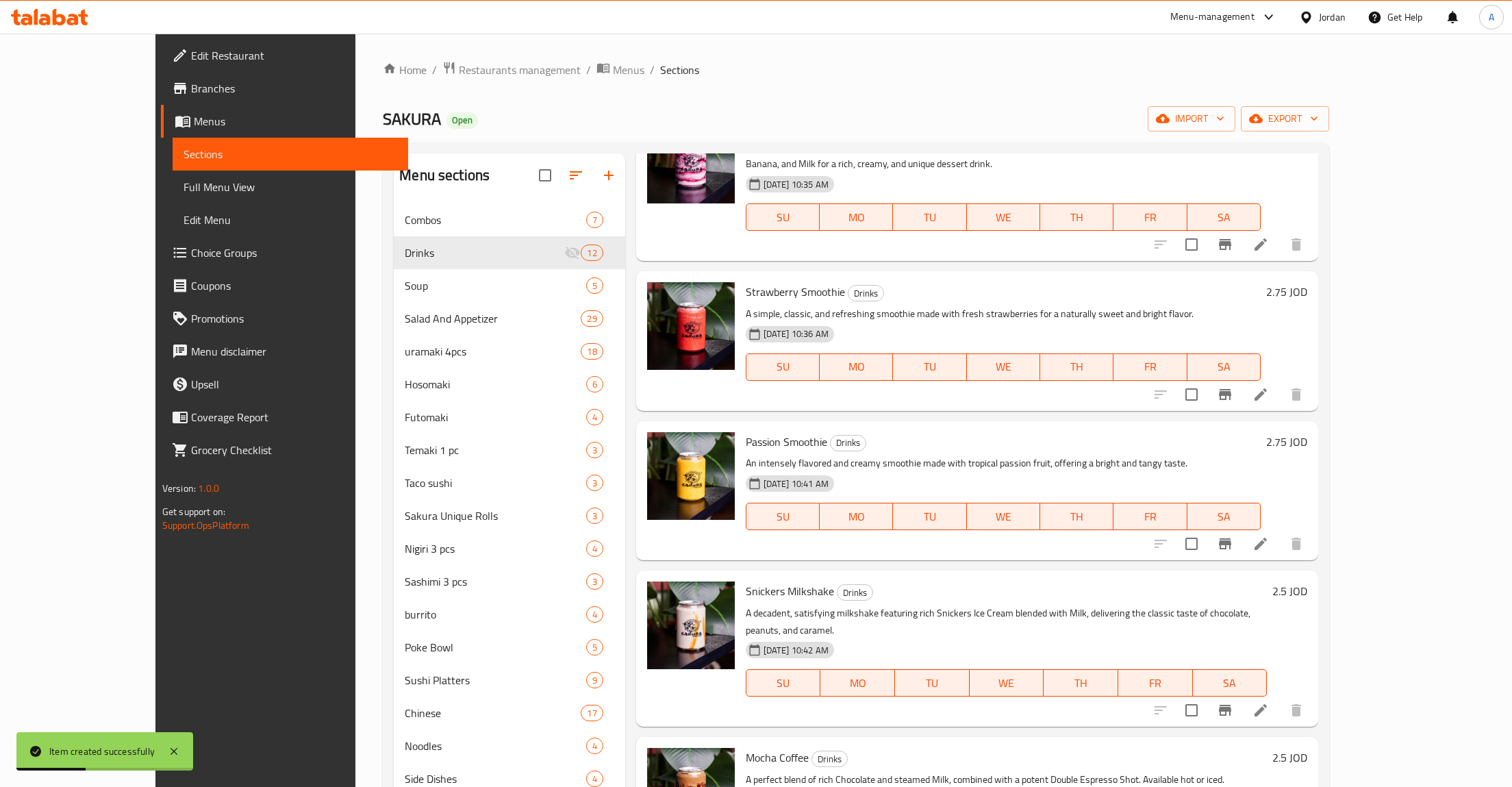
scroll to position [192, 0]
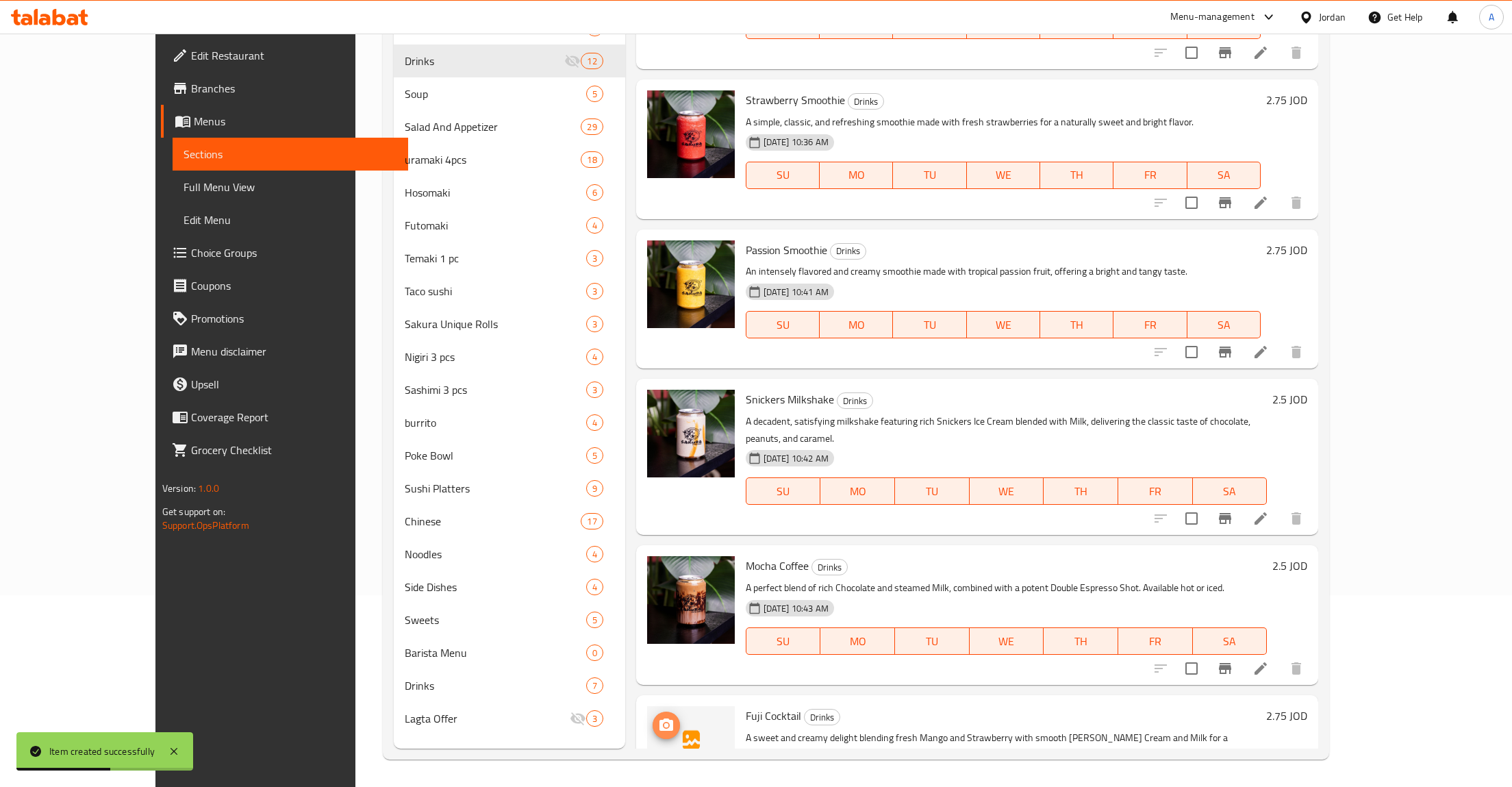
click at [658, 717] on icon "upload picture" at bounding box center [666, 724] width 16 height 16
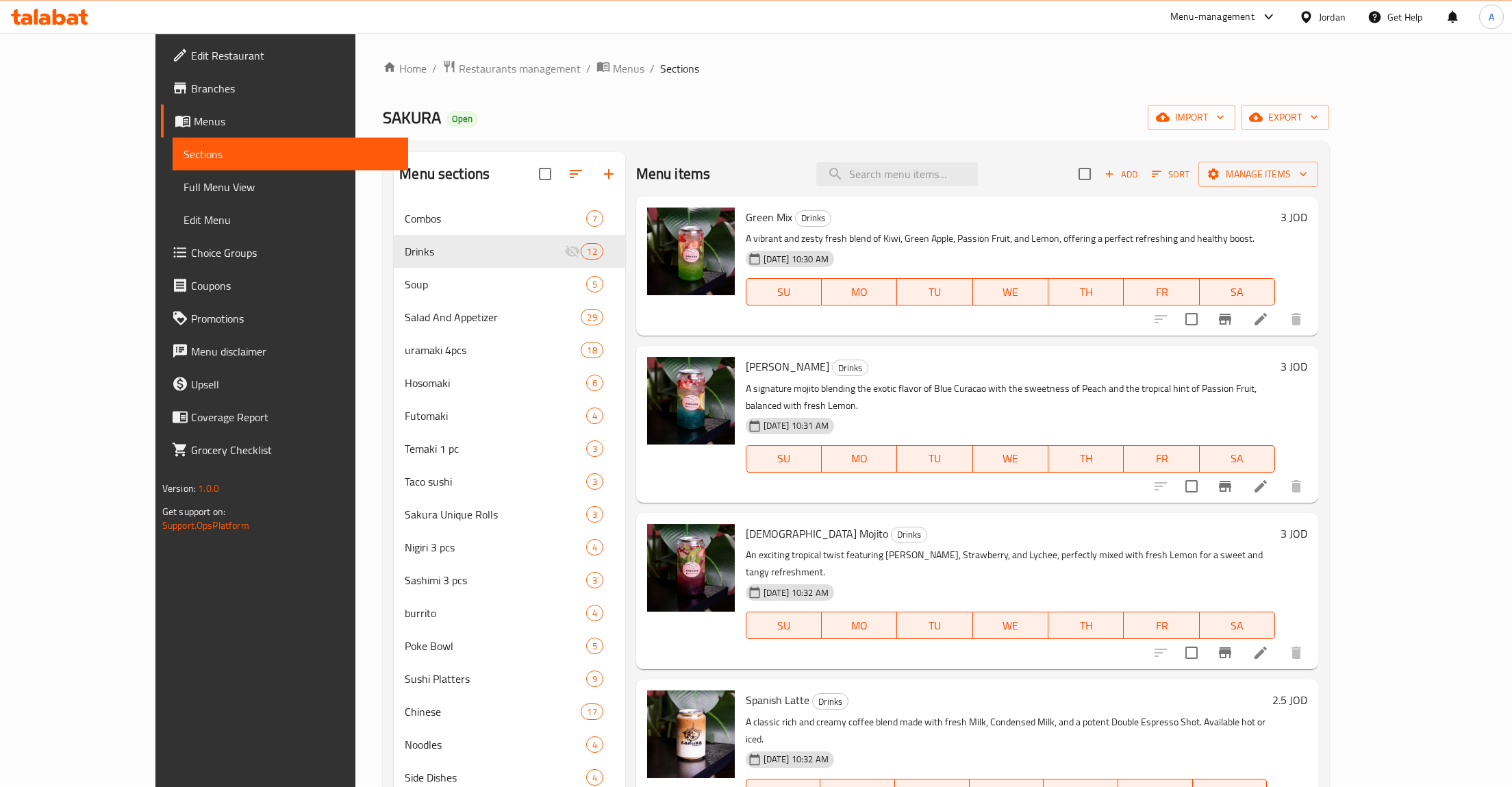
scroll to position [0, 0]
click at [1116, 178] on icon "button" at bounding box center [1110, 175] width 13 height 13
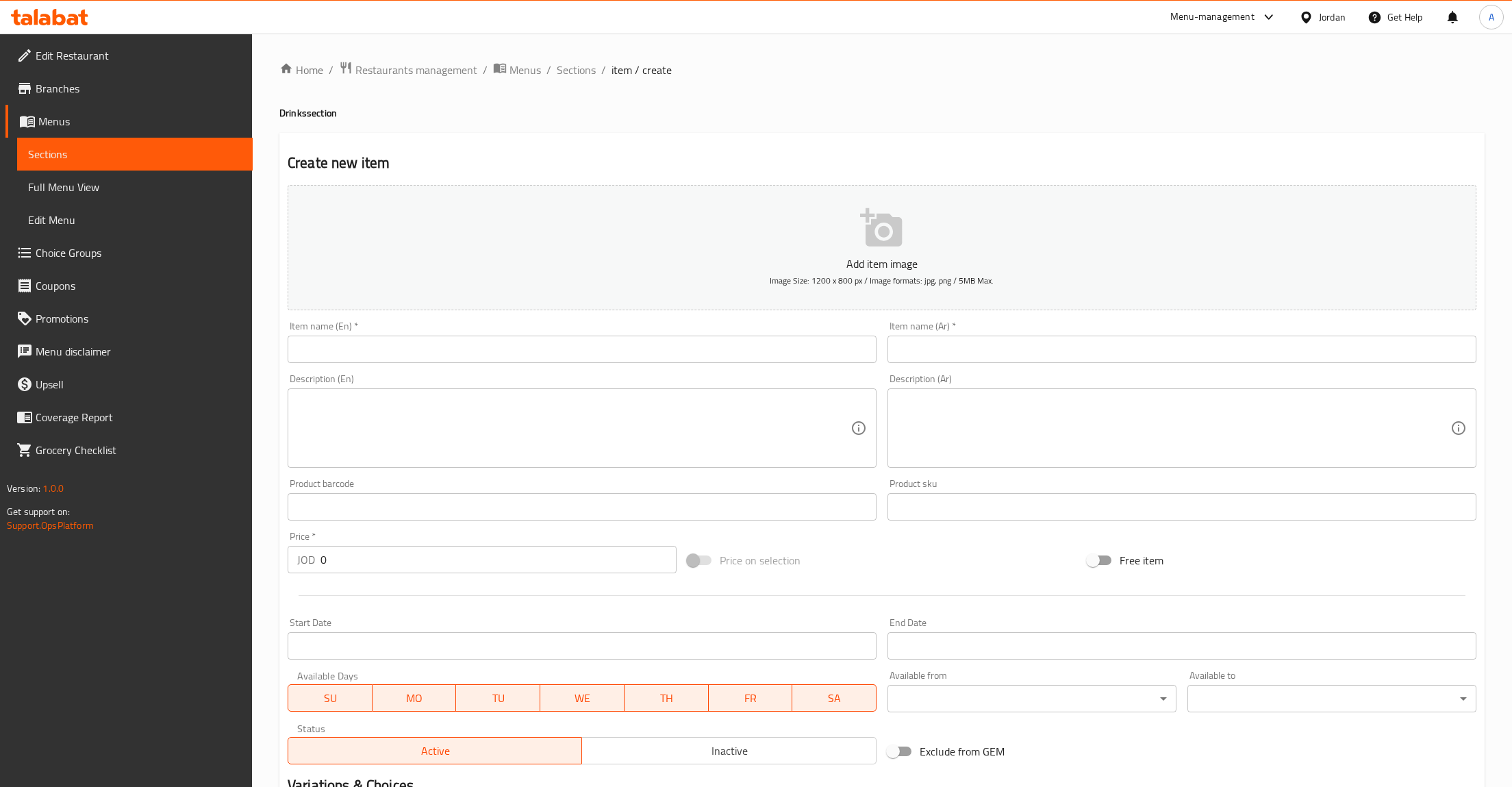
click at [436, 447] on textarea at bounding box center [574, 428] width 553 height 65
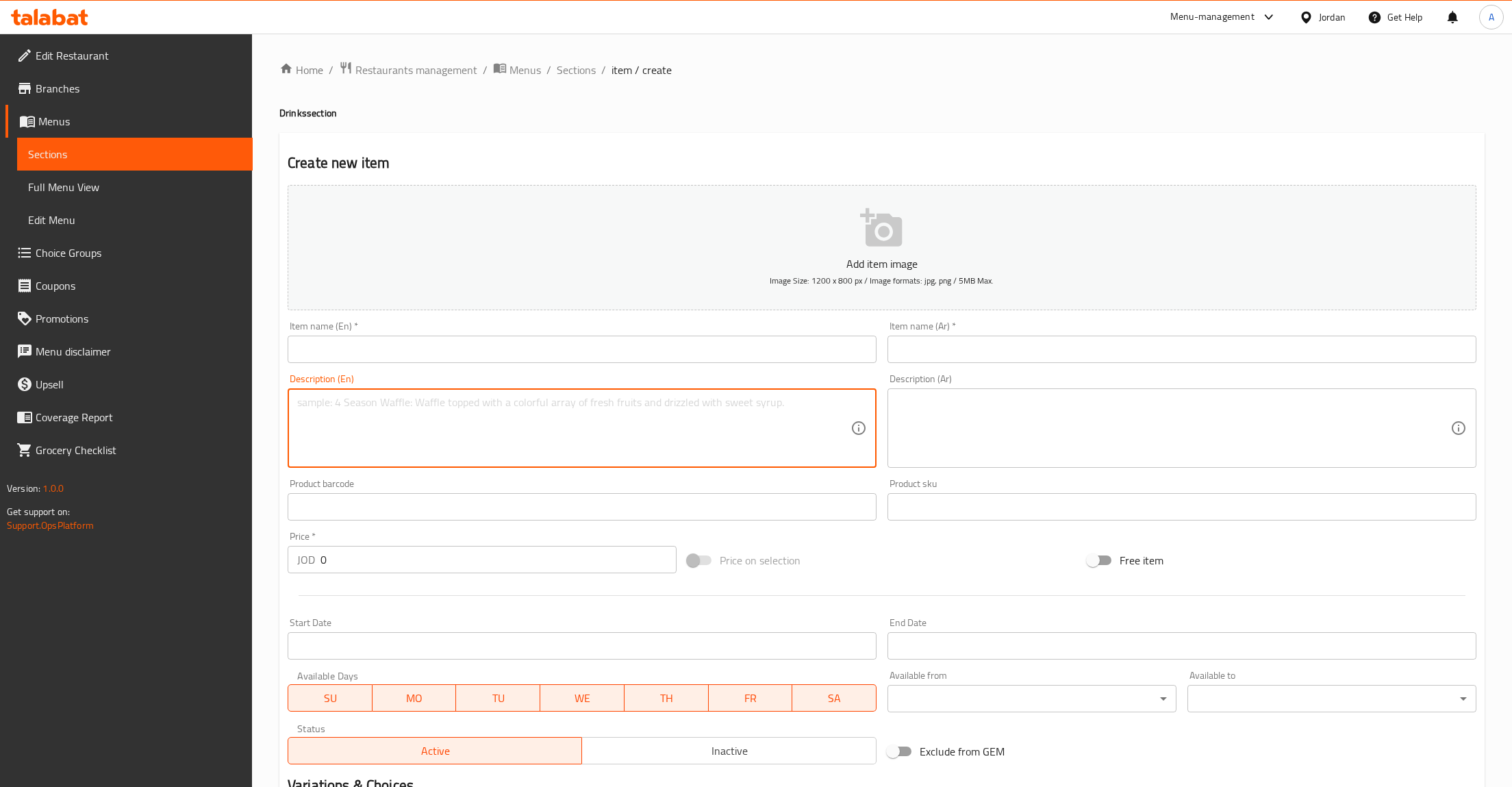
paste textarea "ميلك [PERSON_NAME] وكريمي يضم [PERSON_NAME] الغني الممزوج ببراعة مع الحليب، ليم…"
type textarea "ميلك [PERSON_NAME] وكريمي يضم [PERSON_NAME] الغني الممزوج ببراعة مع الحليب، ليم…"
click at [1065, 457] on textarea at bounding box center [1174, 428] width 553 height 65
paste textarea "ميلك [PERSON_NAME] وكريمي يضم [PERSON_NAME] الغني الممزوج ببراعة مع الحليب، ليم…"
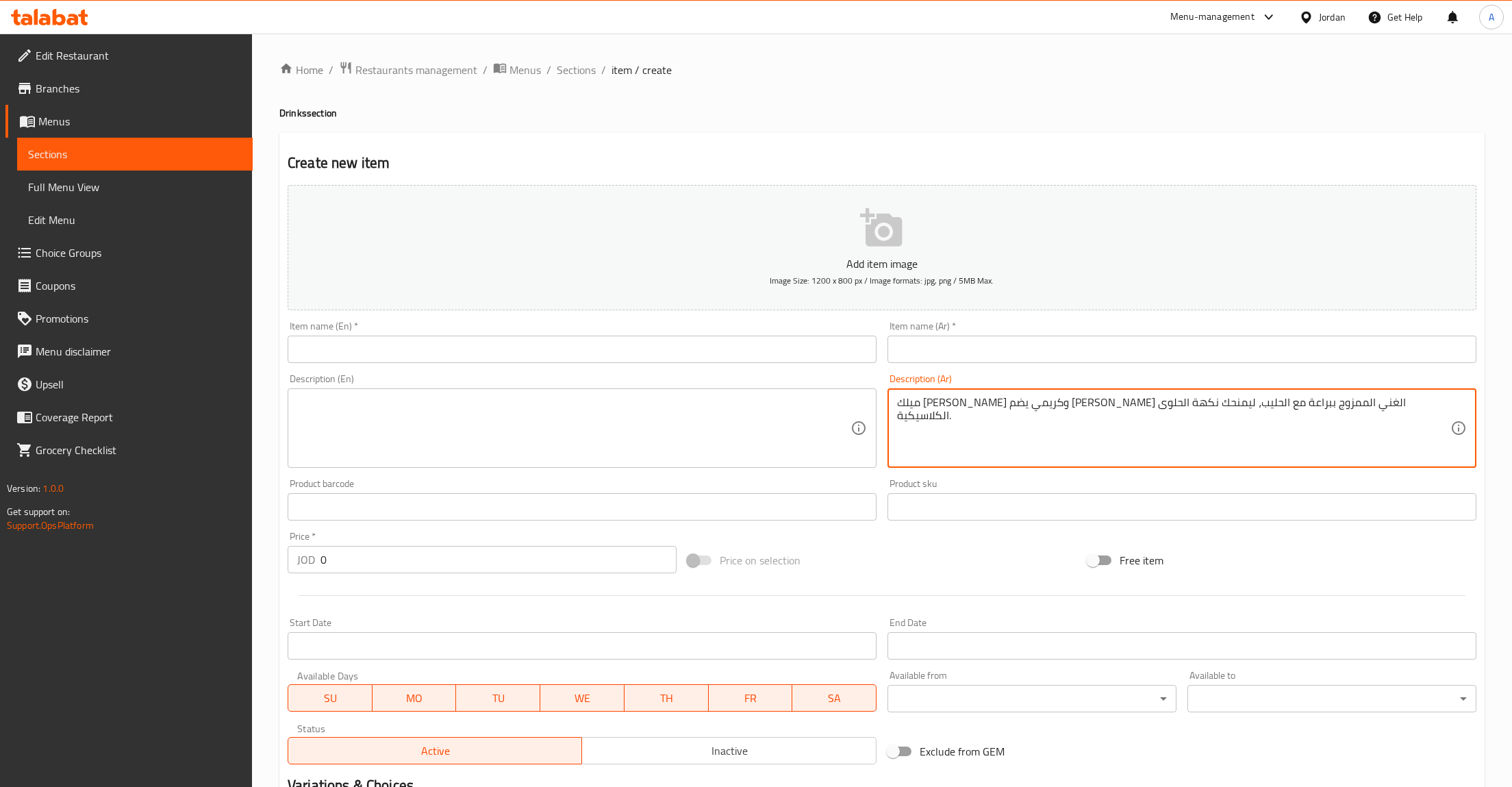
type textarea "ميلك [PERSON_NAME] وكريمي يضم [PERSON_NAME] الغني الممزوج ببراعة مع الحليب، ليم…"
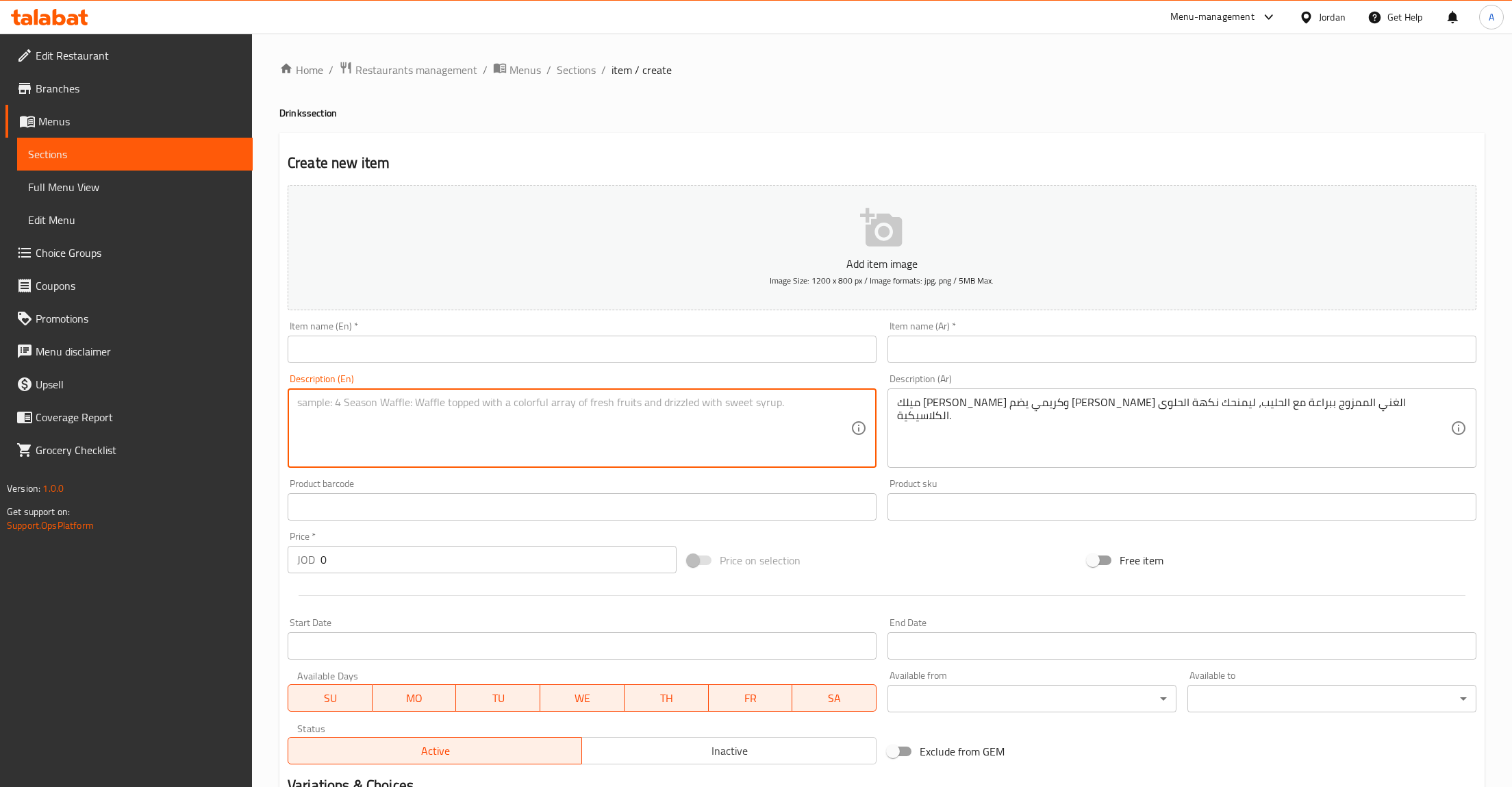
click at [689, 451] on textarea at bounding box center [574, 428] width 553 height 65
click at [922, 350] on input "text" at bounding box center [1182, 349] width 589 height 27
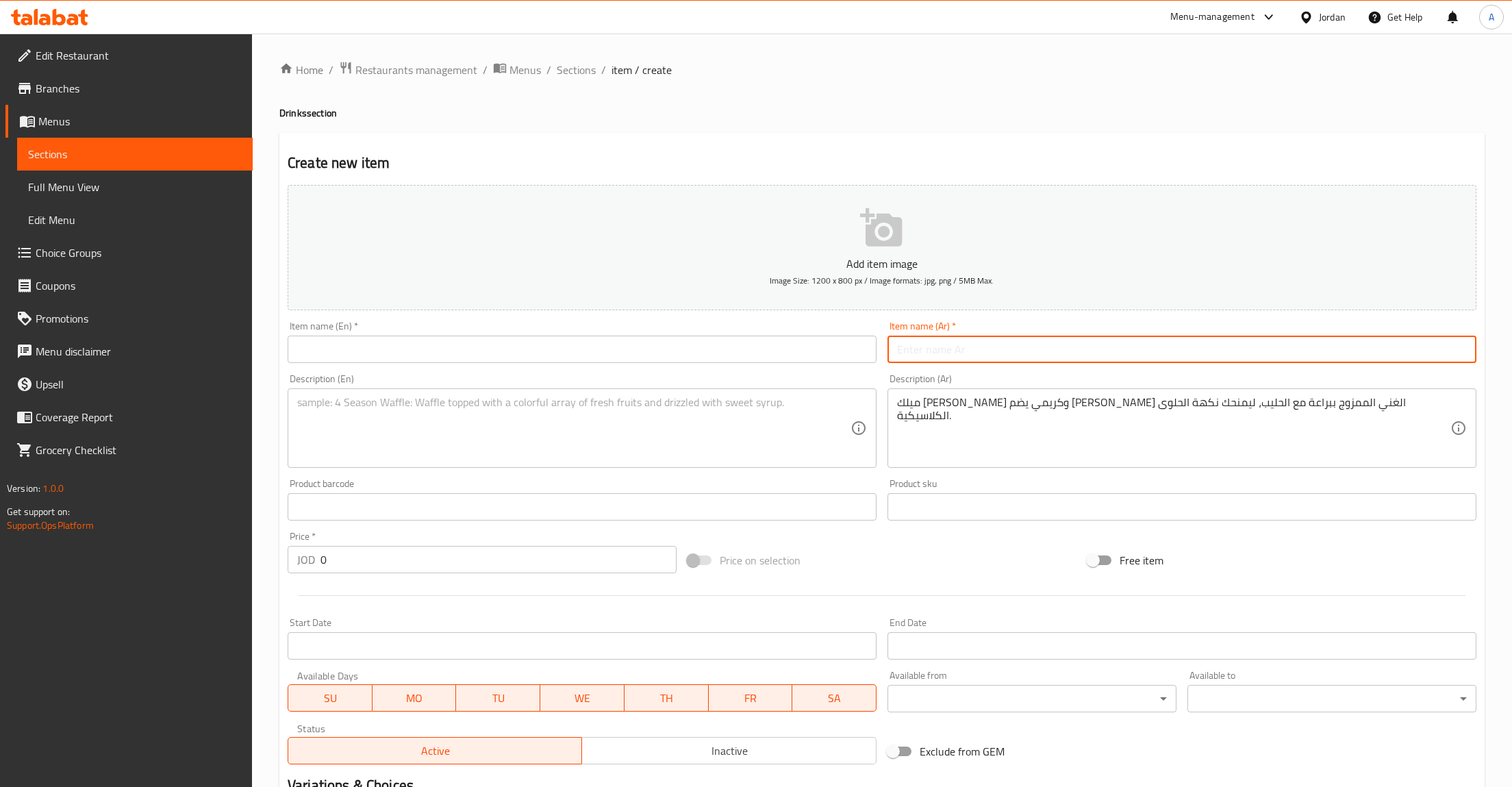
paste input "ميلك شيك تشيز كيك"
type input "ميلك شيك تشيز كيك"
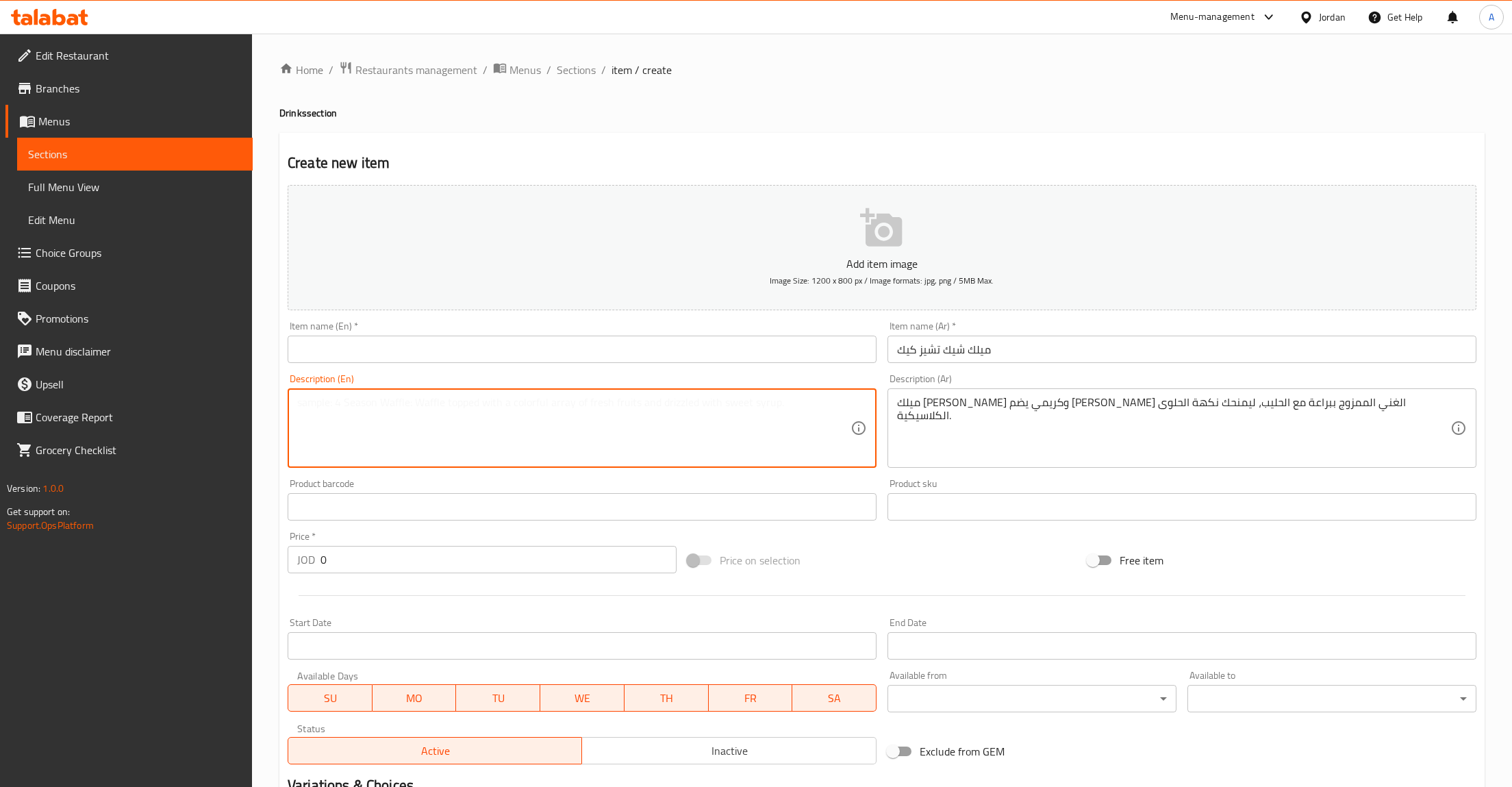
drag, startPoint x: 922, startPoint y: 350, endPoint x: 530, endPoint y: 455, distance: 405.8
click at [532, 458] on textarea at bounding box center [574, 428] width 553 height 65
paste textarea "A luxurious, creamy milkshake featuring rich Cheesecake Ice Cream blended perfe…"
type textarea "A luxurious, creamy milkshake featuring rich Cheesecake Ice Cream blended perfe…"
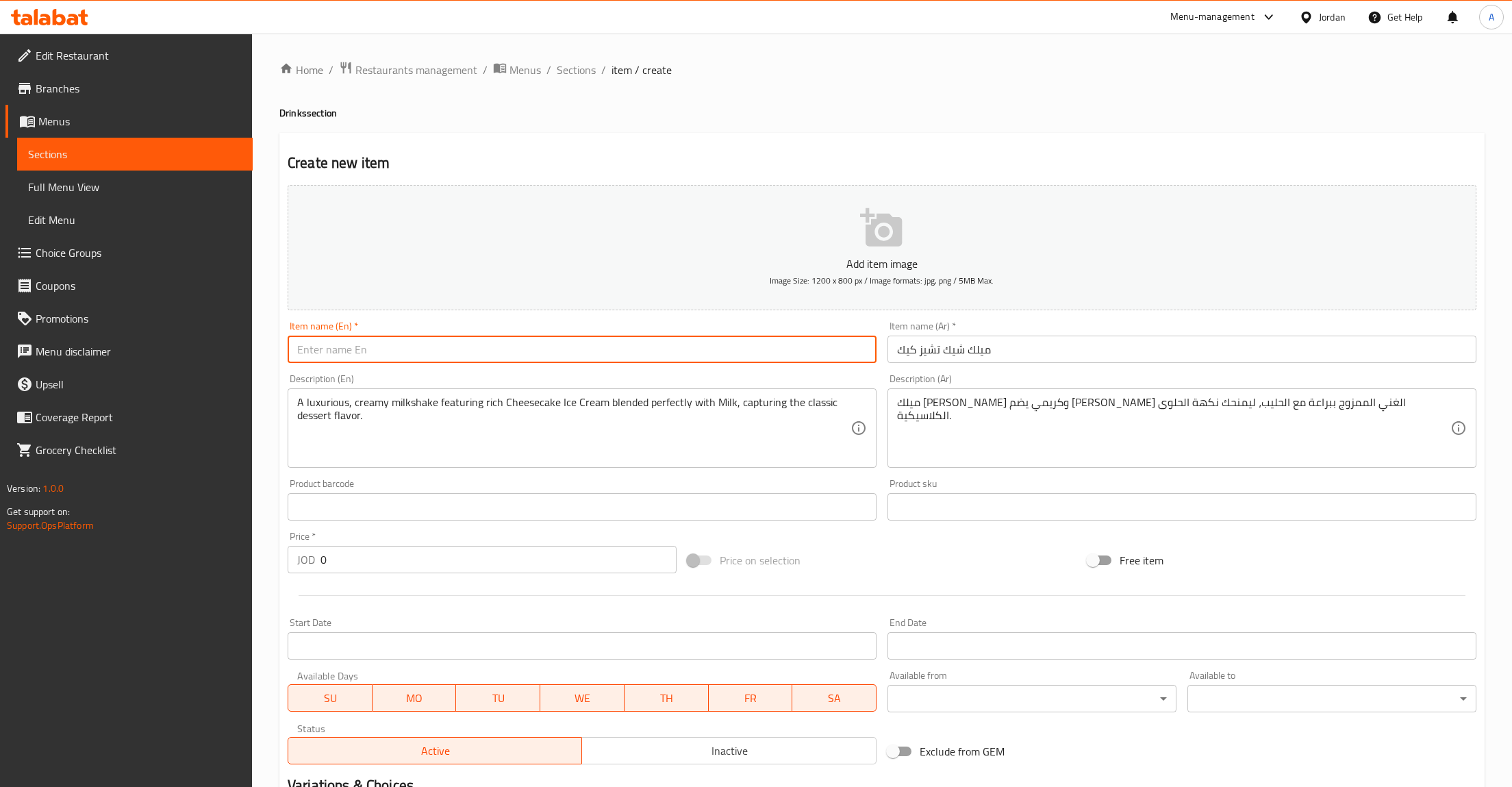
click at [452, 363] on input "text" at bounding box center [582, 349] width 589 height 27
paste input "Cheesecake Milkshake"
type input "Cheesecake Milkshake"
click at [382, 557] on input "0" at bounding box center [499, 559] width 356 height 27
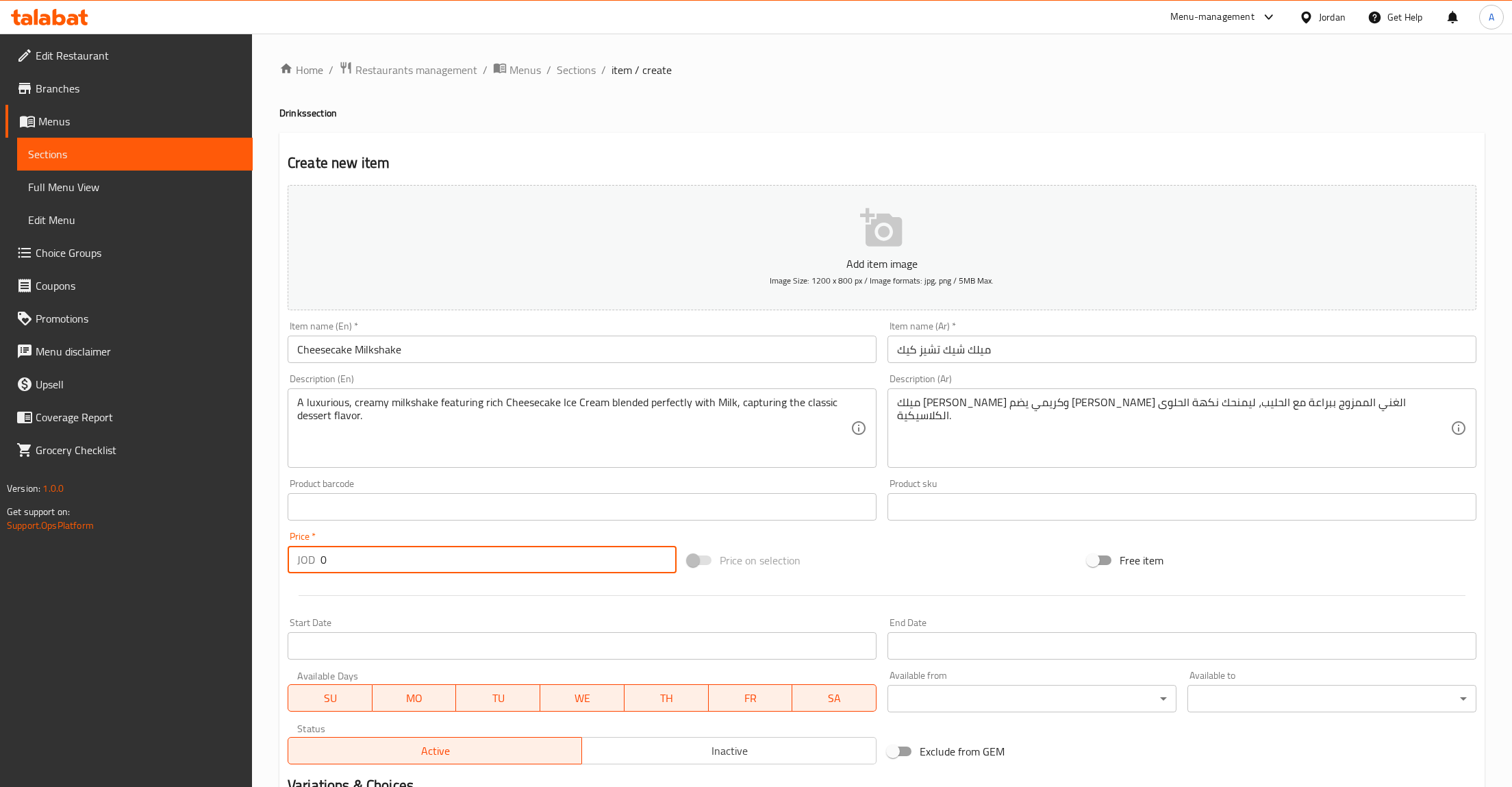
click at [382, 557] on input "0" at bounding box center [499, 559] width 356 height 27
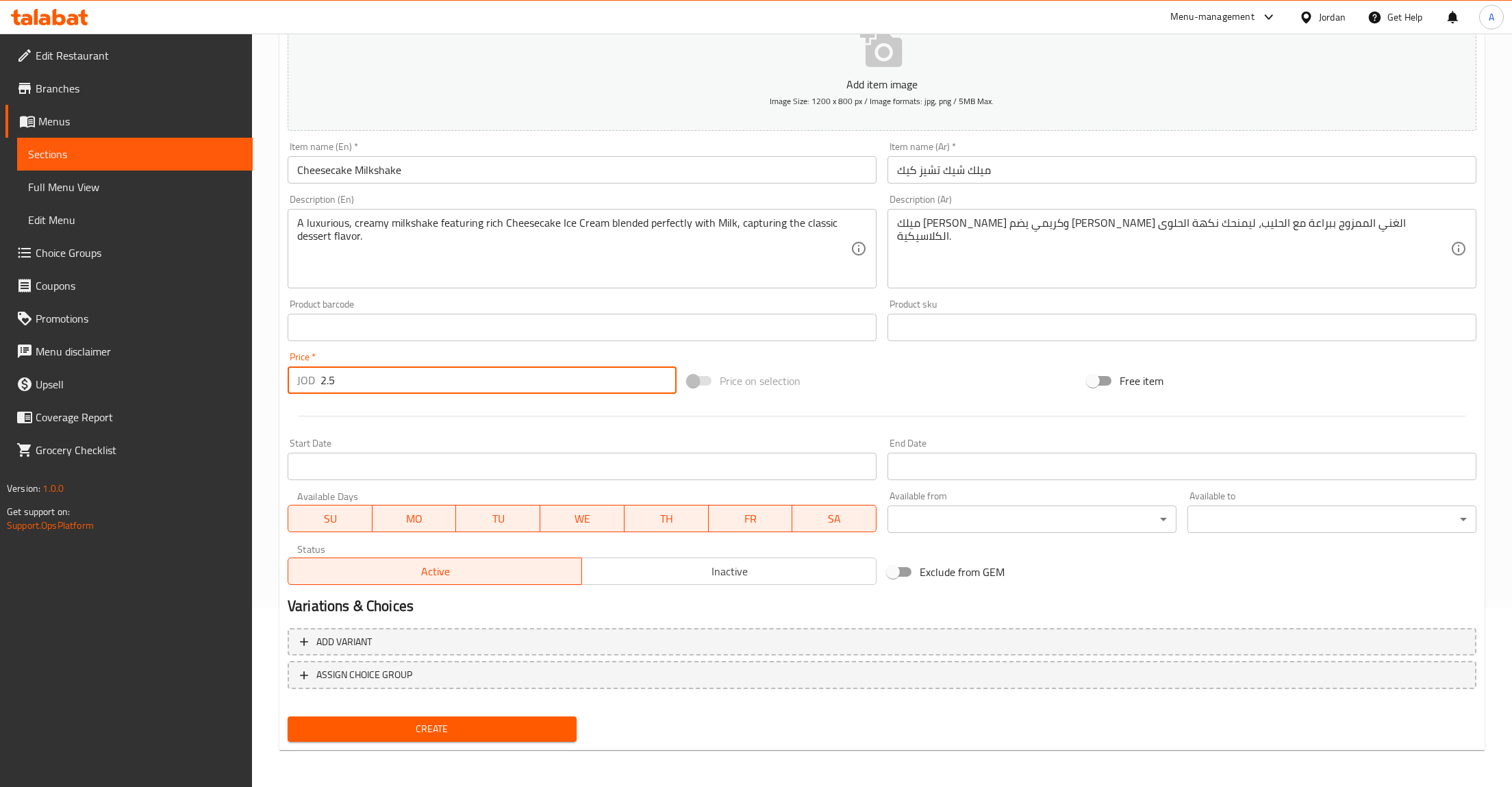
type input "2.5"
click at [463, 745] on div "Create" at bounding box center [432, 728] width 300 height 36
click at [456, 737] on button "Create" at bounding box center [432, 728] width 289 height 25
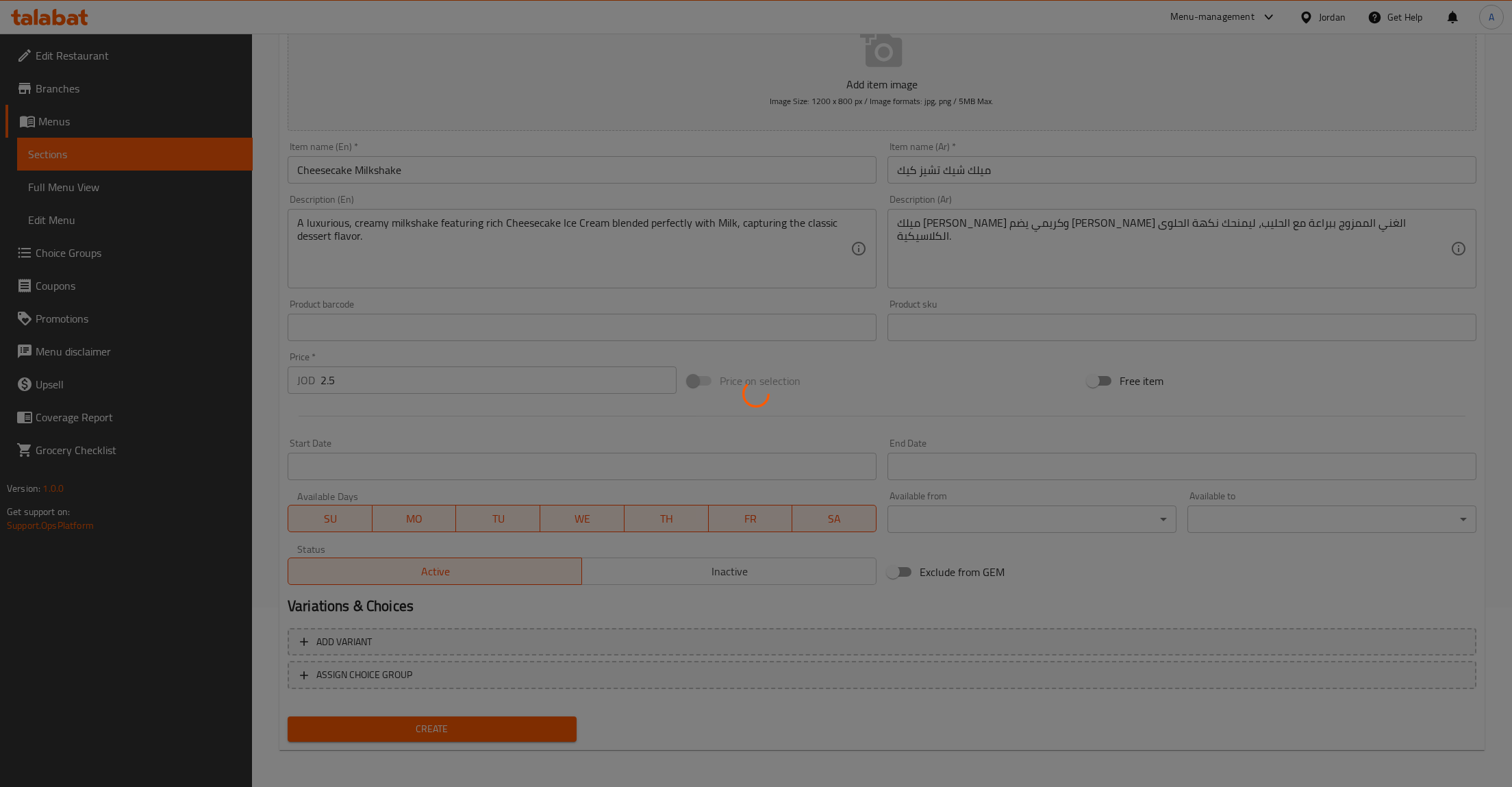
type input "0"
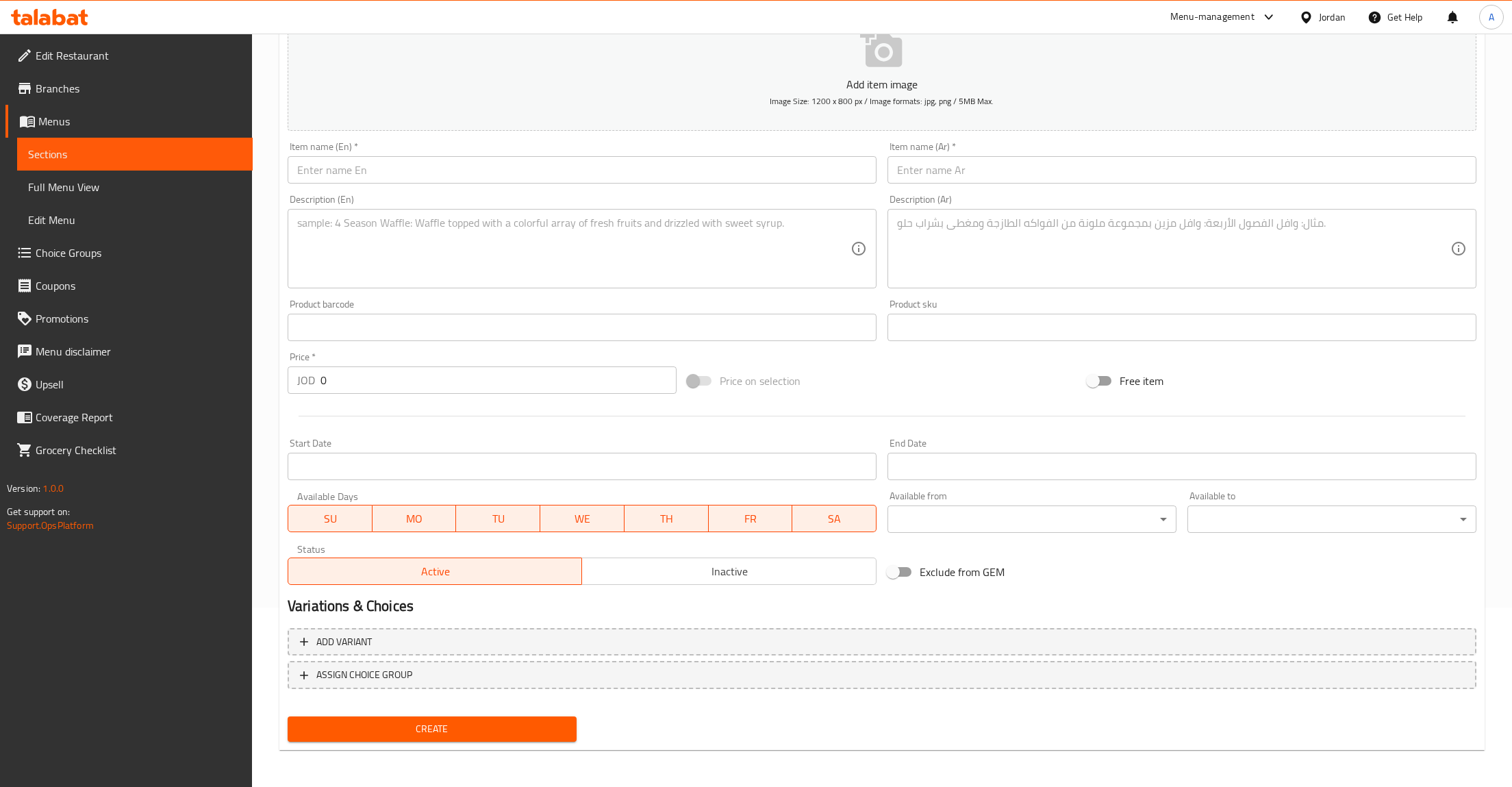
click at [46, 156] on span "Sections" at bounding box center [135, 153] width 214 height 16
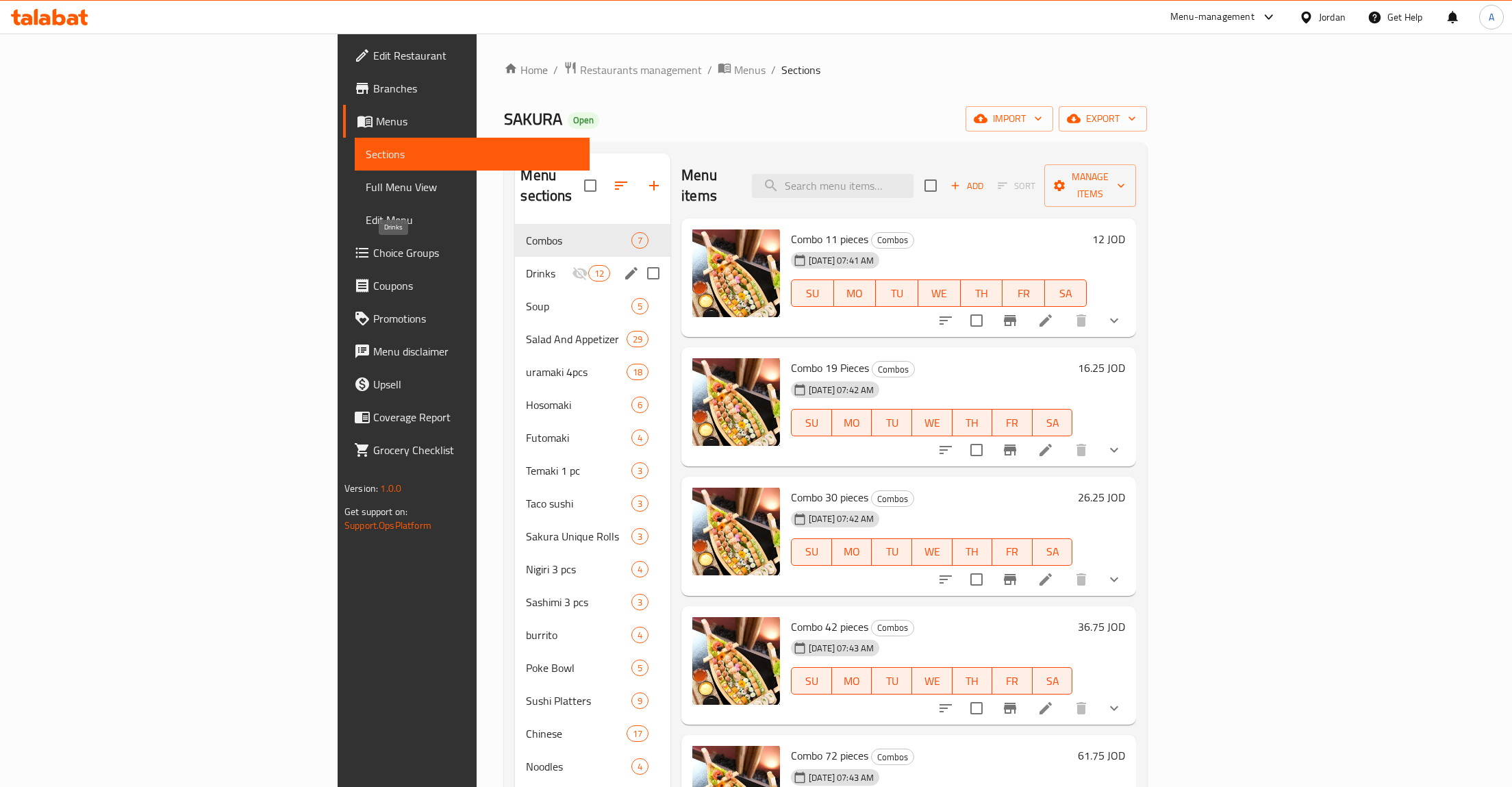
click at [526, 265] on span "Drinks" at bounding box center [549, 273] width 45 height 16
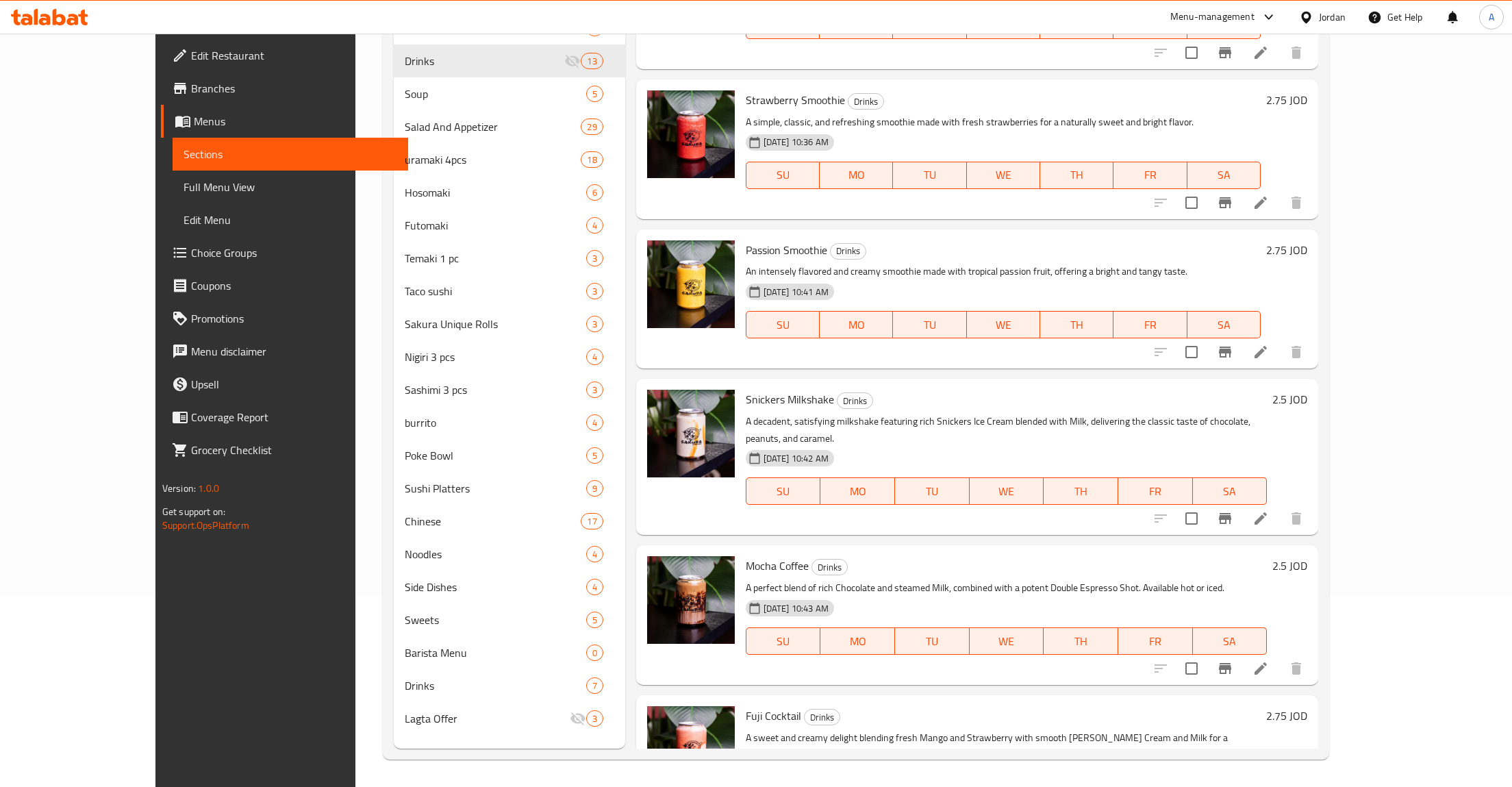
scroll to position [1192, 0]
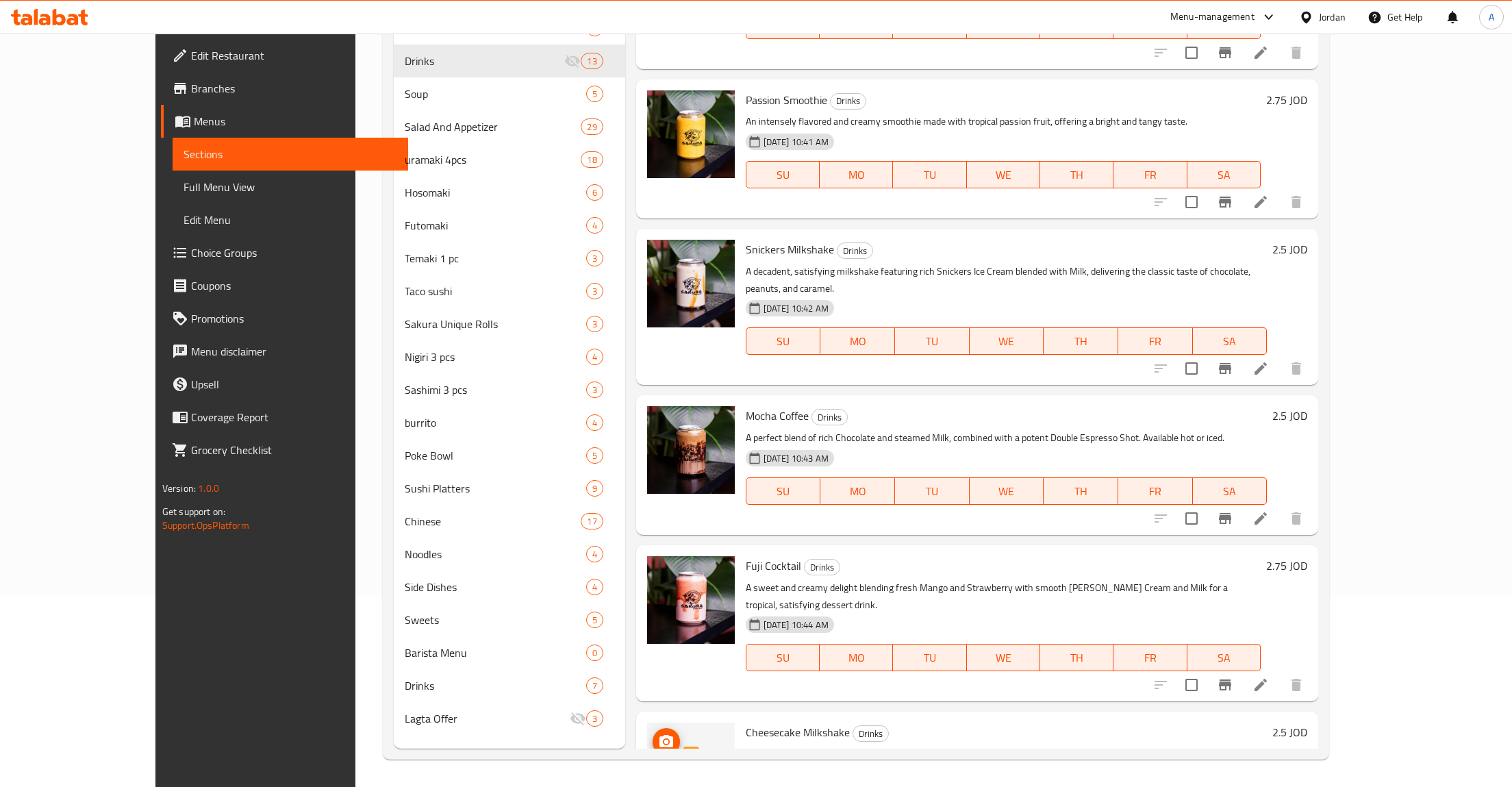
click at [658, 733] on icon "upload picture" at bounding box center [666, 741] width 16 height 16
click at [653, 733] on span "upload picture" at bounding box center [666, 741] width 27 height 16
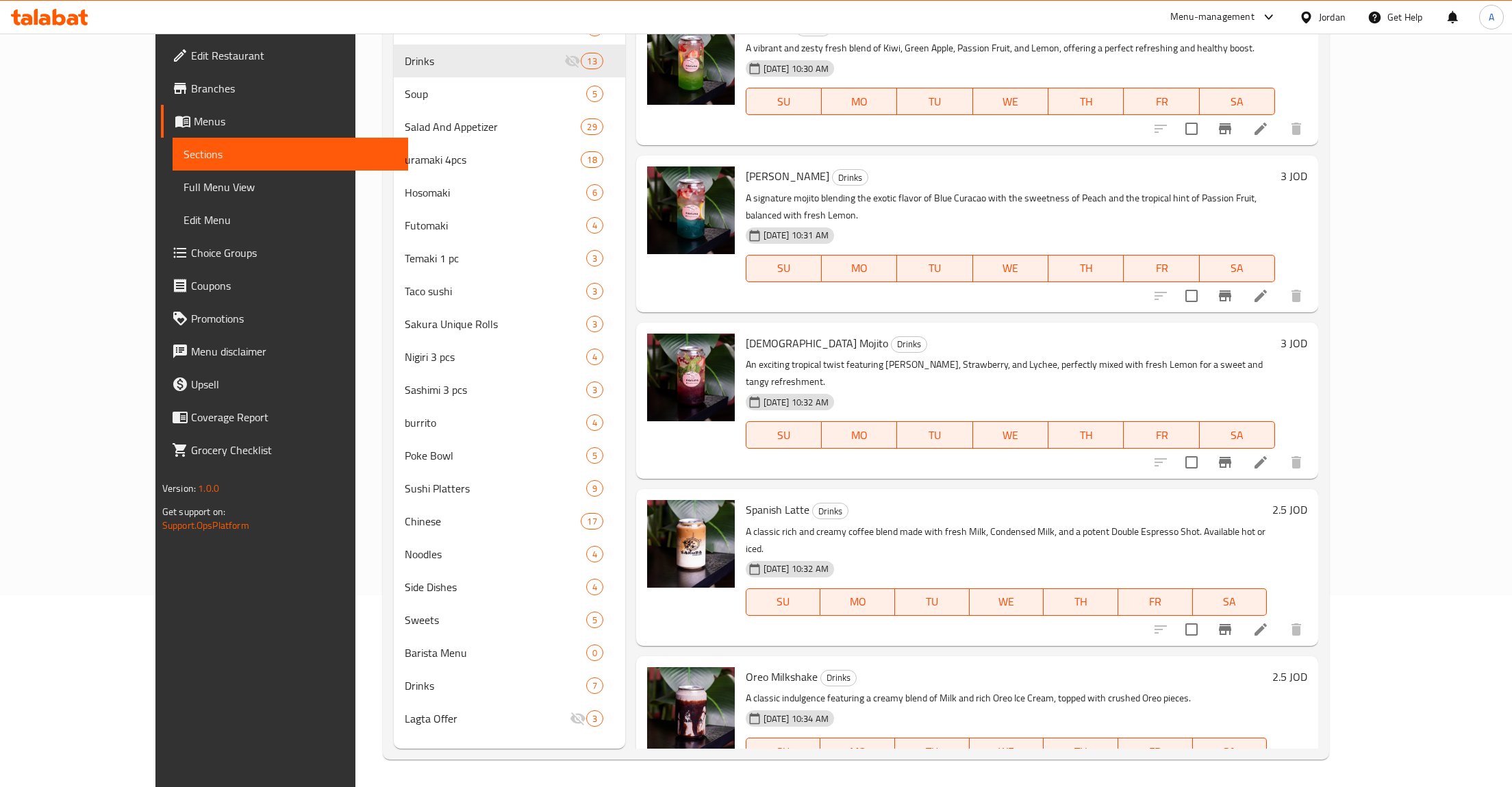
scroll to position [0, 0]
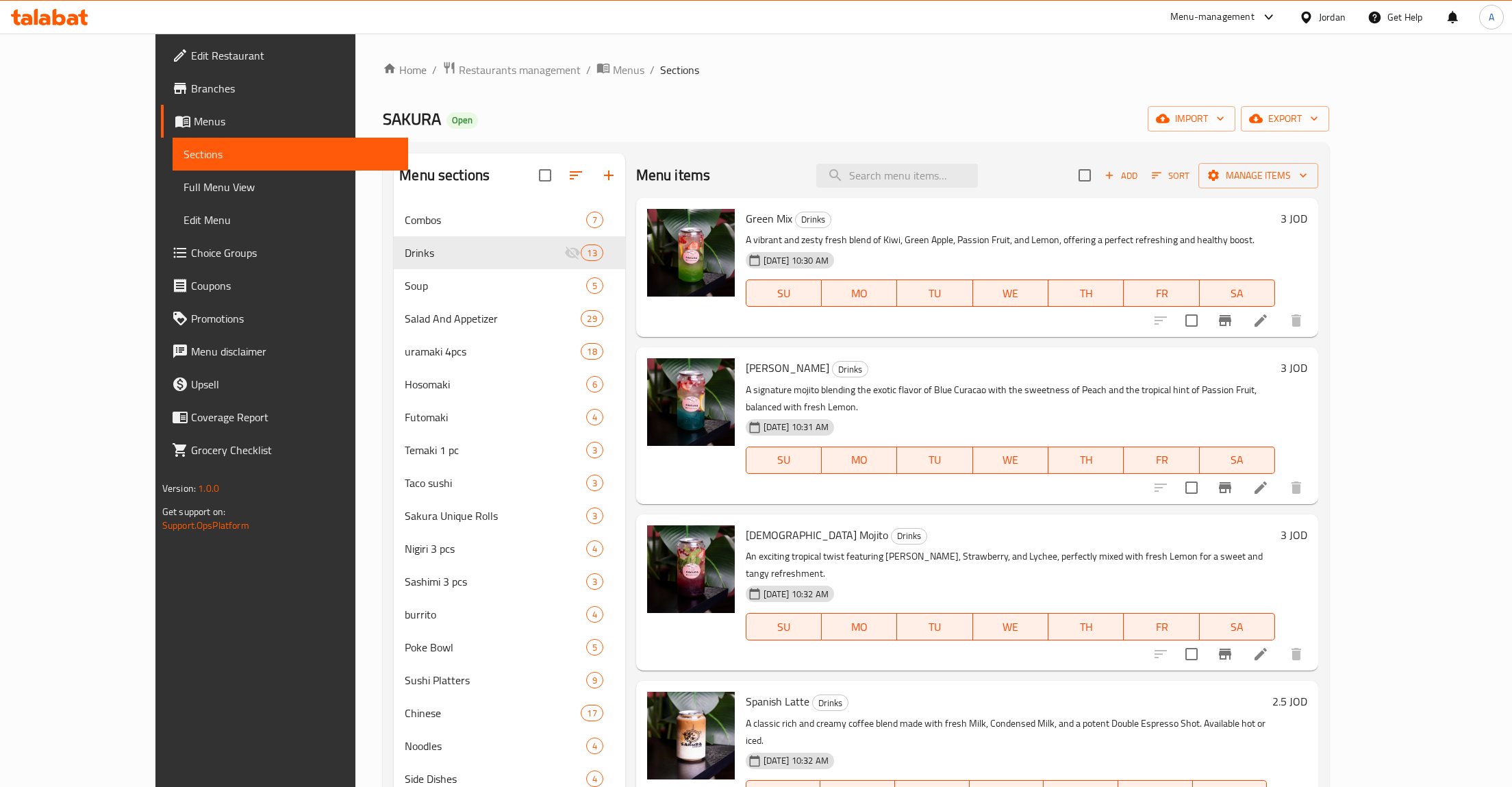
click at [1139, 179] on span "Add" at bounding box center [1121, 175] width 37 height 16
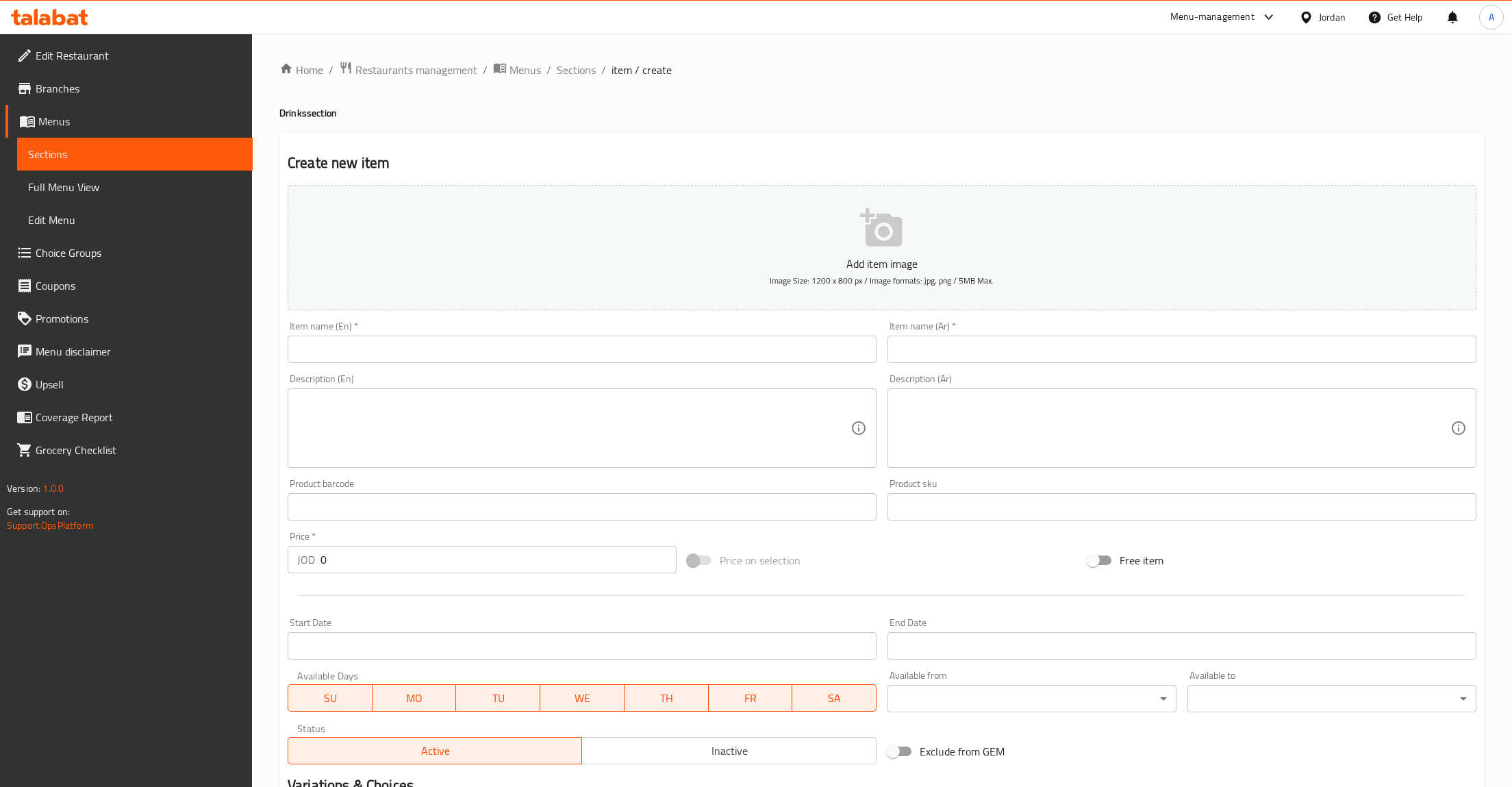
drag, startPoint x: 987, startPoint y: 485, endPoint x: 988, endPoint y: 443, distance: 42.0
click at [987, 484] on div "Product sku Product sku" at bounding box center [1182, 499] width 589 height 41
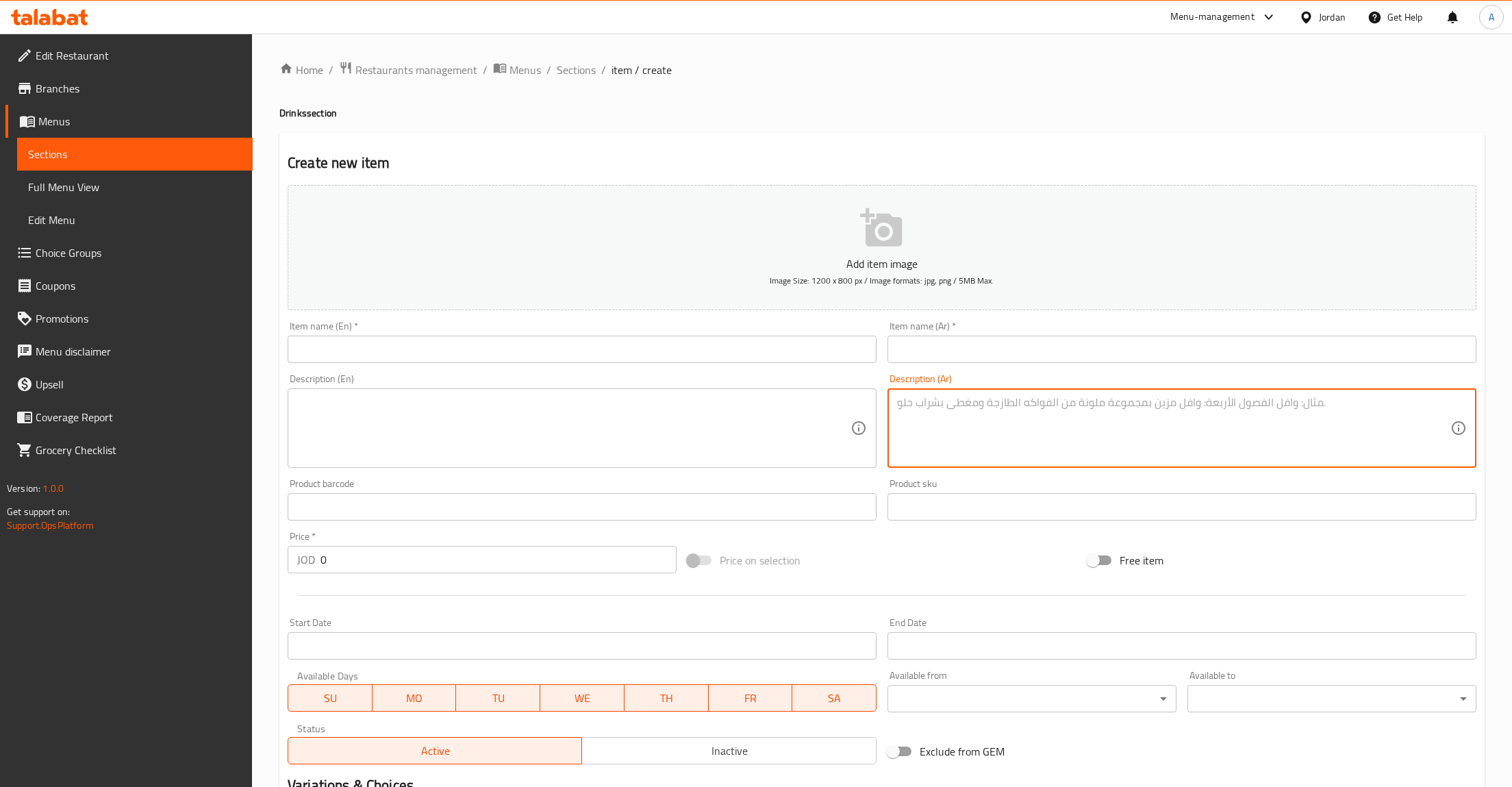
click at [988, 443] on textarea at bounding box center [1174, 428] width 553 height 65
paste textarea "قهوة مثلجة منعشة تضم سيرب الكراميل الغني، وجرعة إسبريسو مزدوجة قوية، والحليب ال…"
type textarea "قهوة مثلجة منعشة تضم سيرب الكراميل الغني، وجرعة إسبريسو مزدوجة قوية، والحليب ال…"
click at [985, 336] on div "Item name (Ar)   * Item name (Ar) *" at bounding box center [1182, 341] width 589 height 41
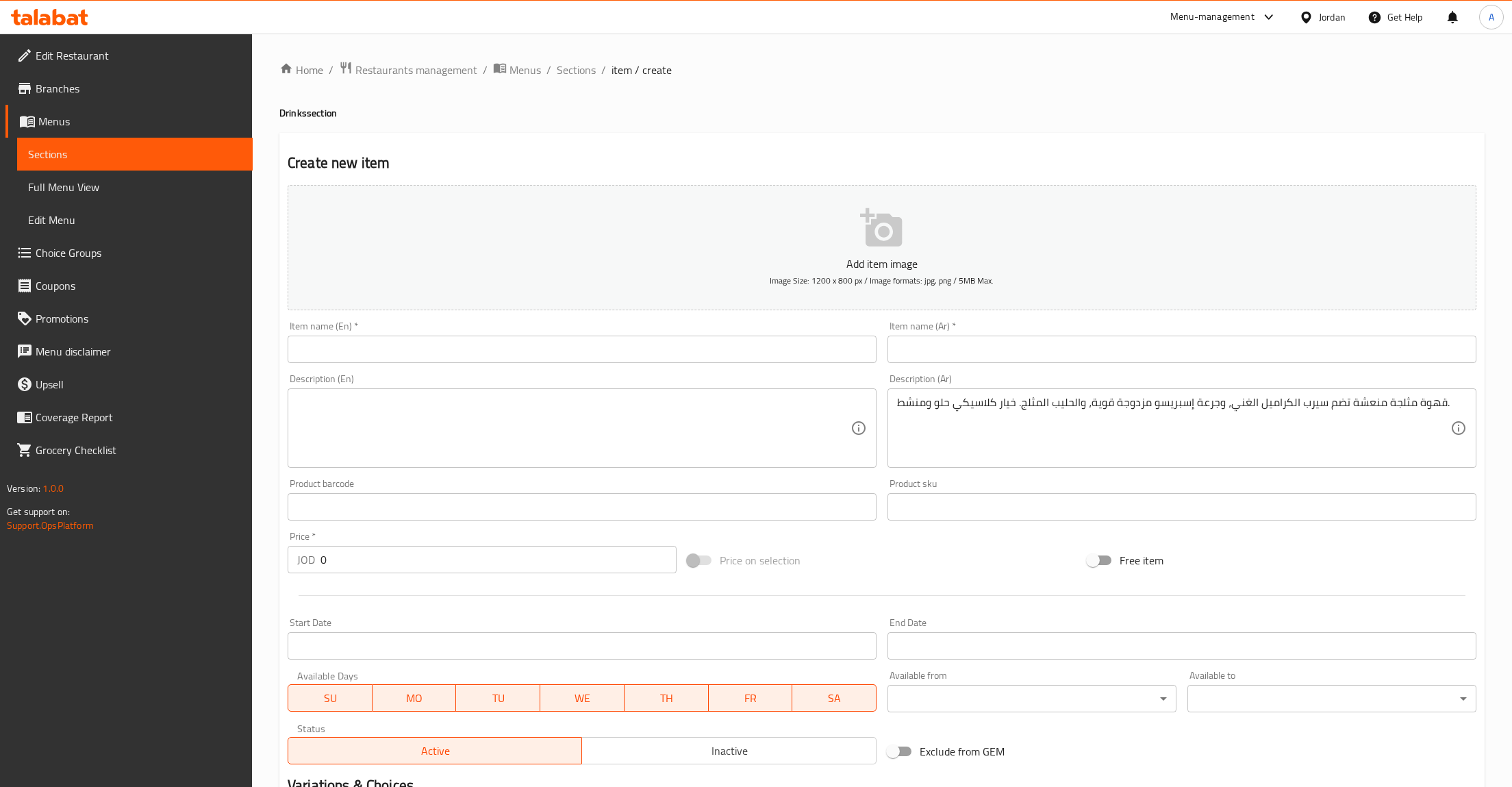
click at [981, 343] on input "text" at bounding box center [1182, 349] width 589 height 27
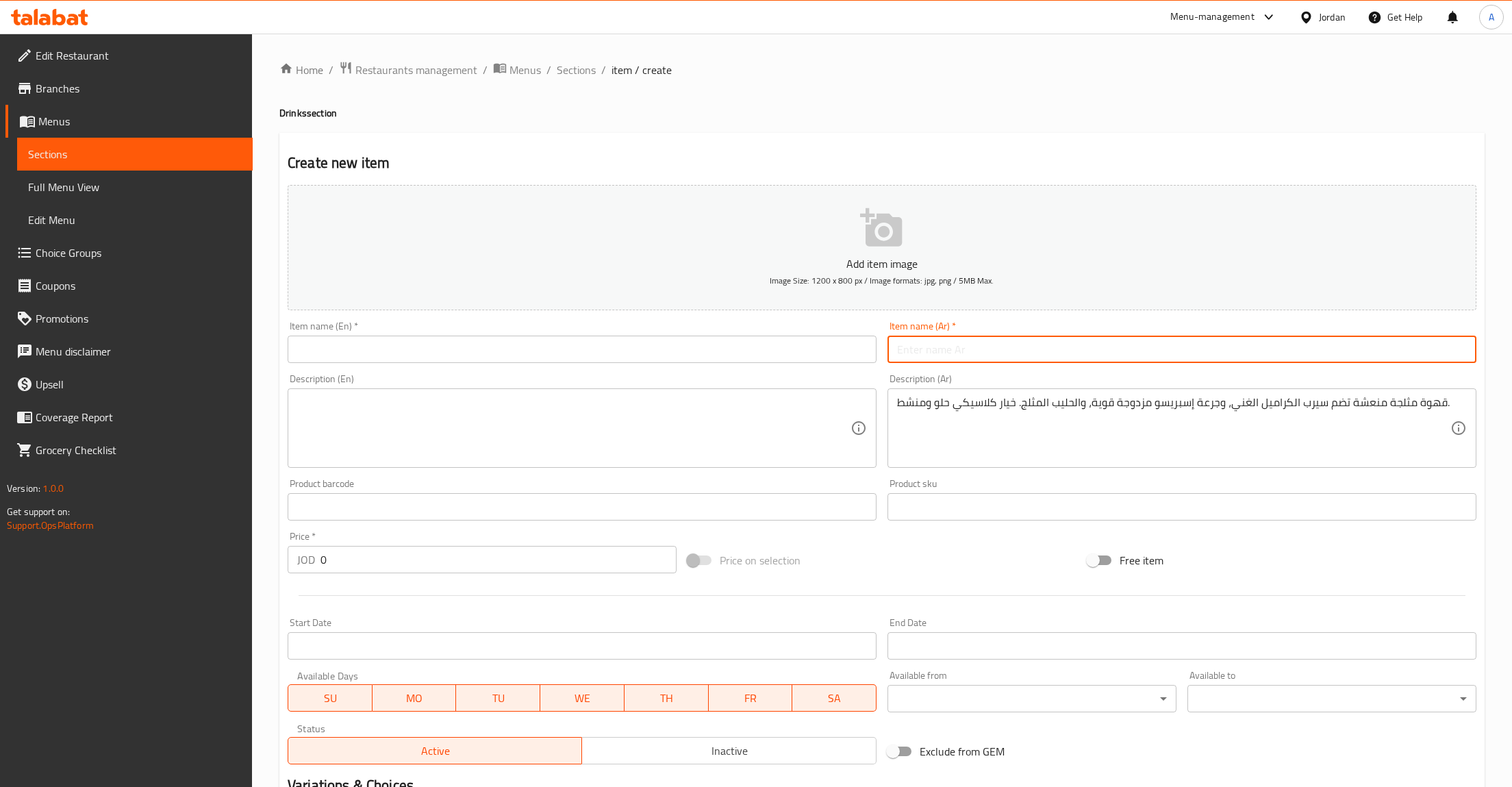
paste input "آيسد كراميل لاتيه"
type input "آيسد كراميل لاتيه"
click at [560, 464] on div "Description (En)" at bounding box center [582, 428] width 589 height 80
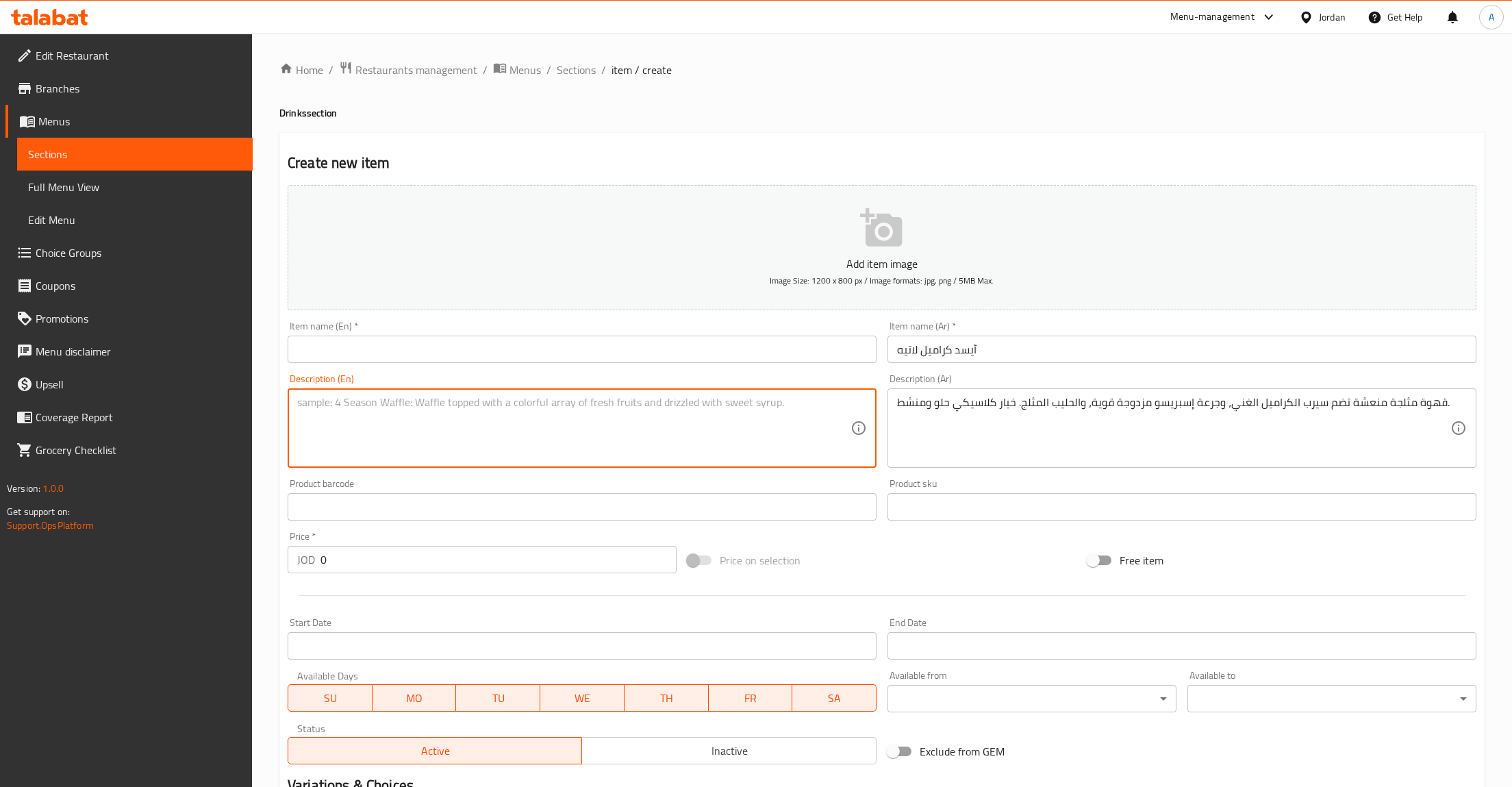
click at [541, 447] on textarea at bounding box center [574, 428] width 553 height 65
paste textarea "A refreshing iced coffee featuring rich Caramel syrup, a strong Double Espresso…"
type textarea "A refreshing iced coffee featuring rich Caramel syrup, a strong Double Espresso…"
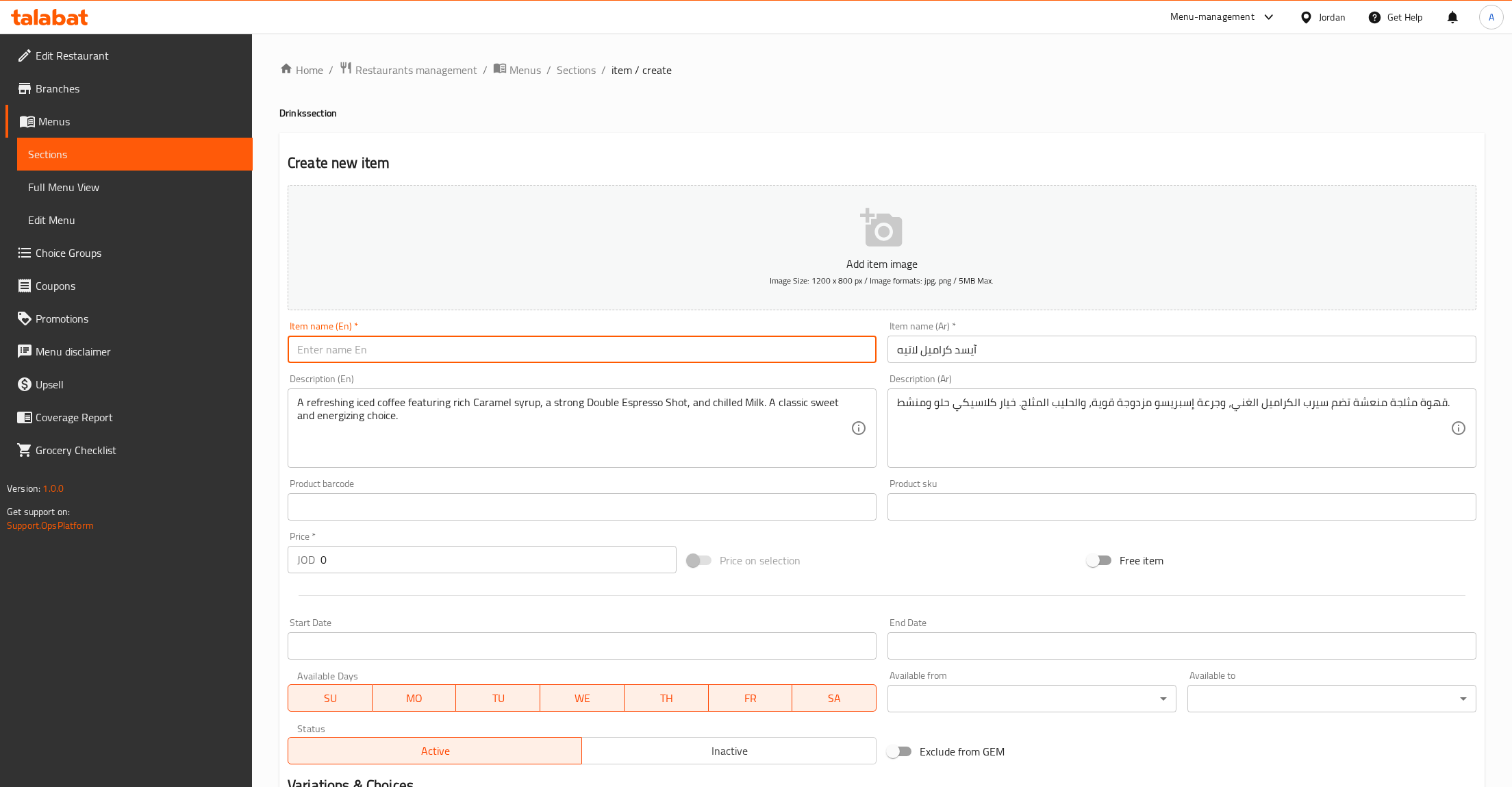
click at [420, 346] on input "text" at bounding box center [582, 349] width 589 height 27
paste input "Iced Caramel Latte"
type input "Iced Caramel Latte"
click at [430, 562] on input "0" at bounding box center [499, 559] width 356 height 27
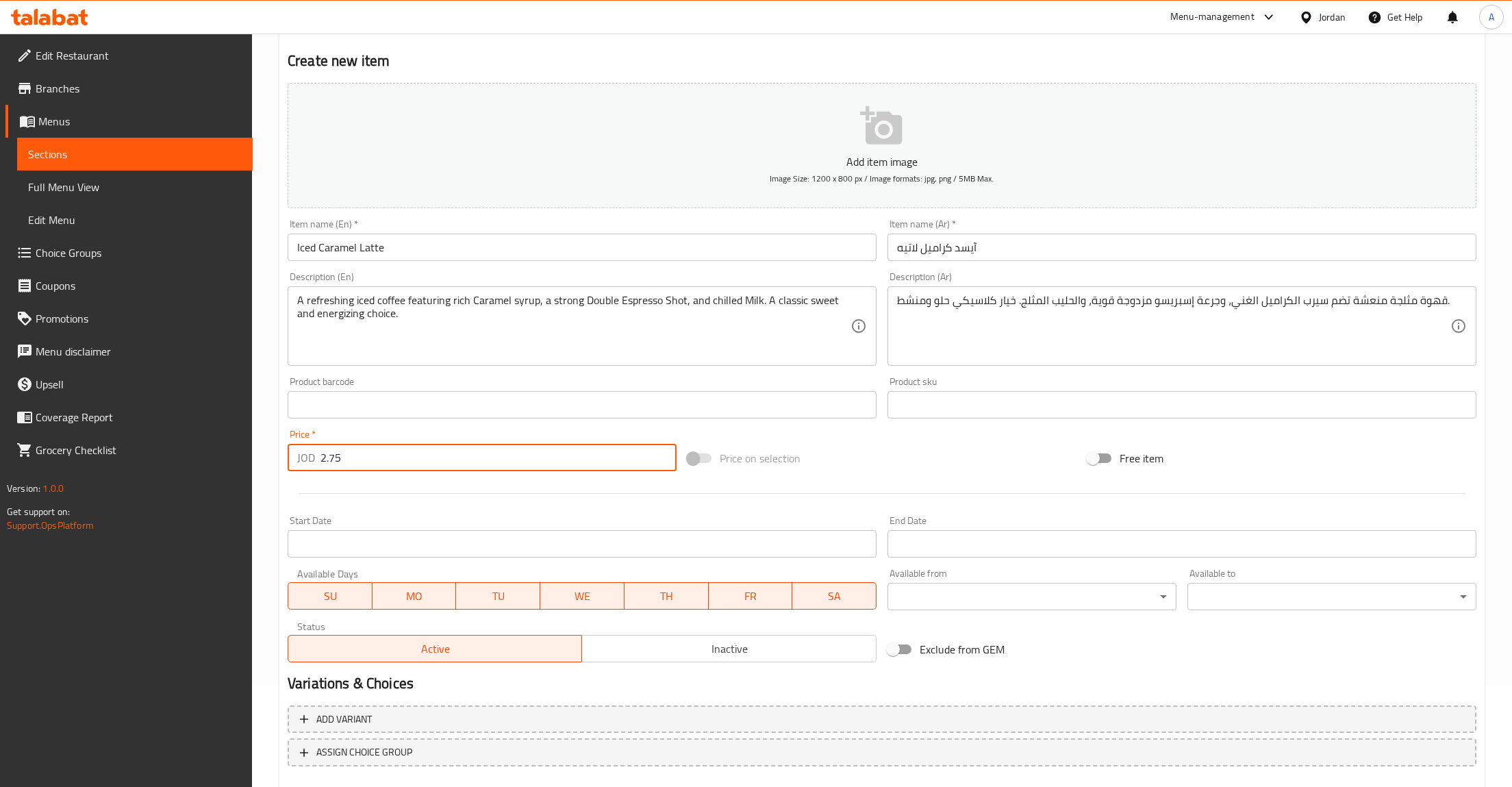
scroll to position [179, 0]
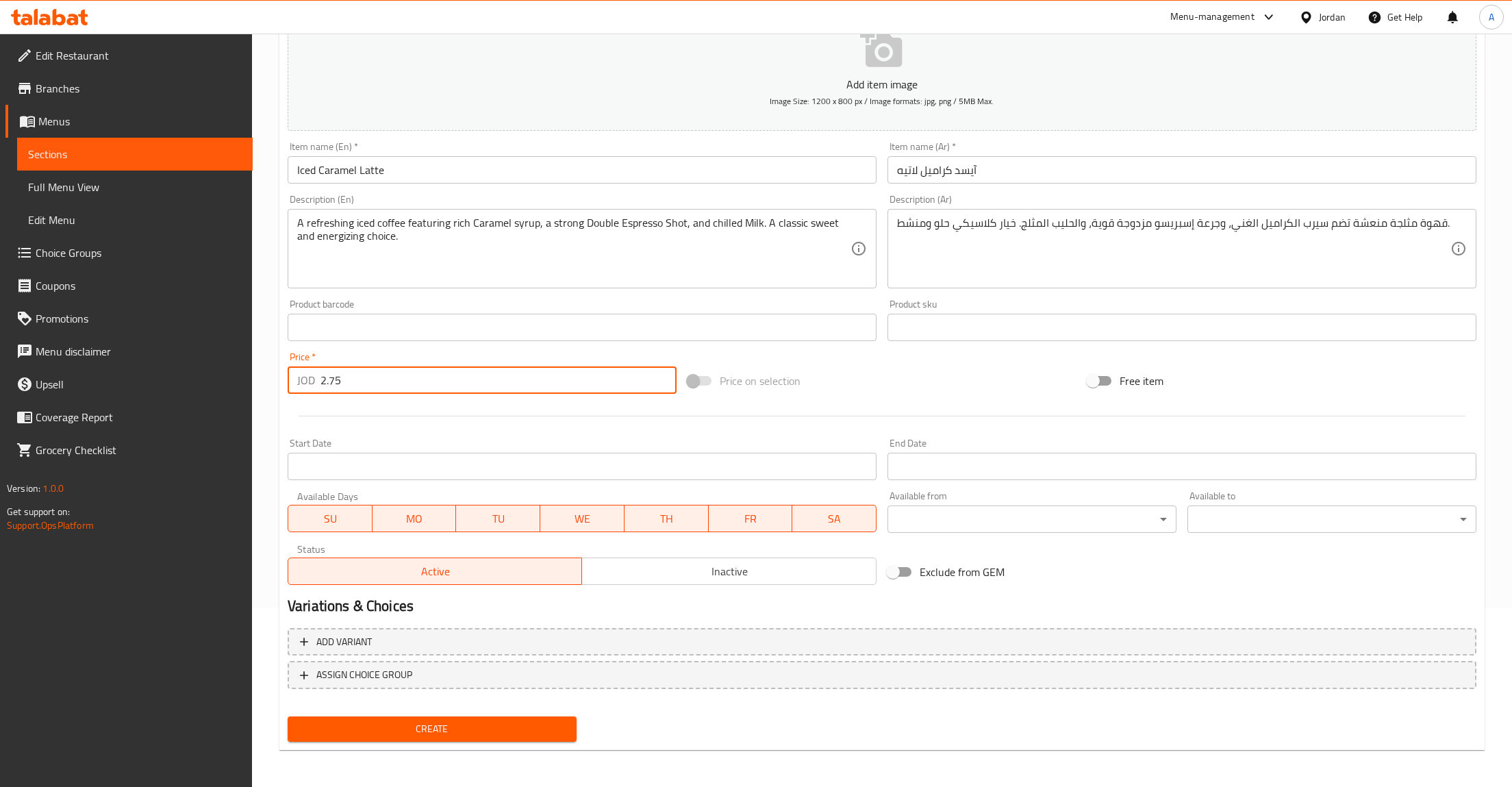
type input "2.75"
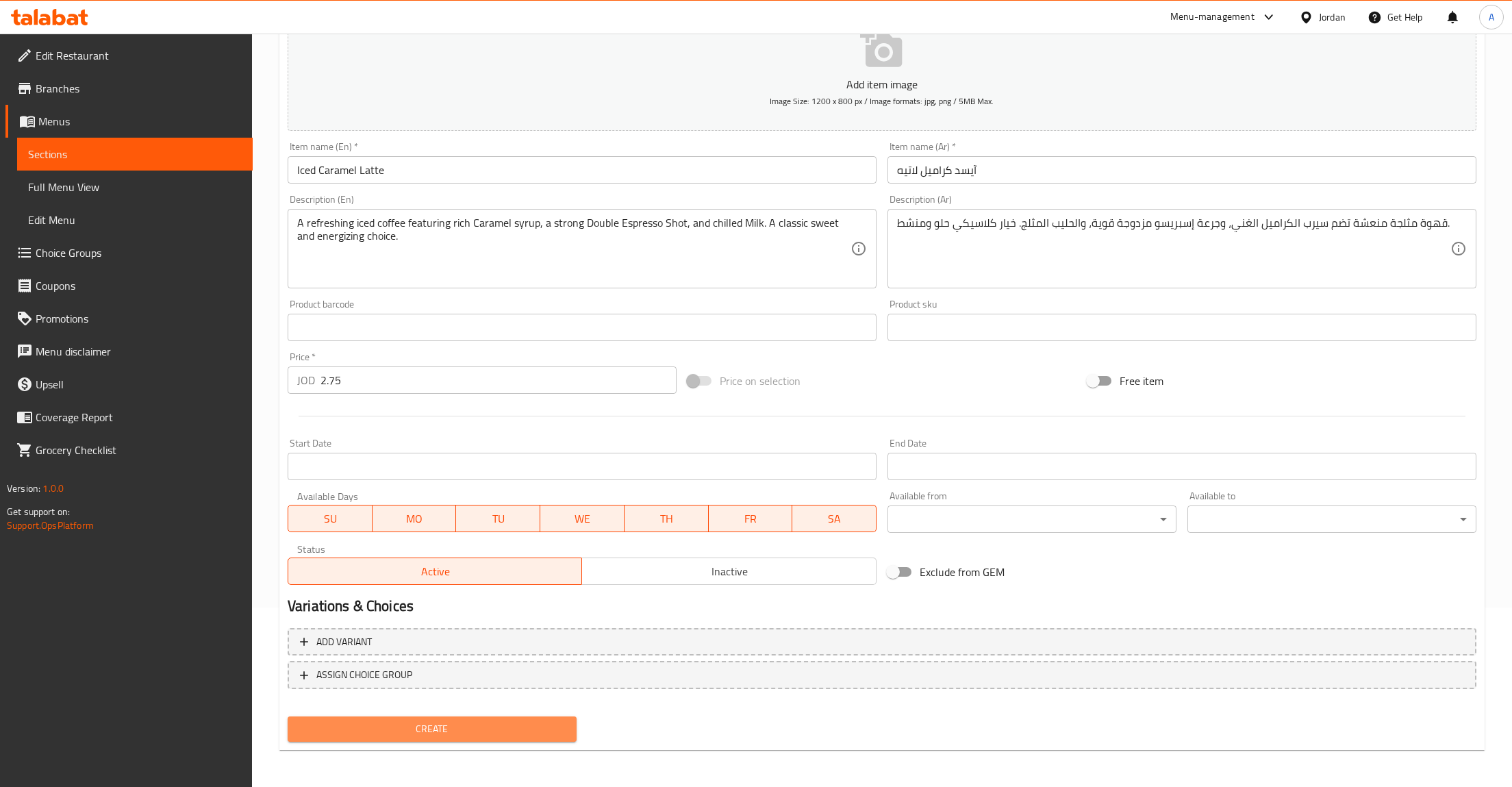
click at [457, 725] on span "Create" at bounding box center [432, 729] width 267 height 17
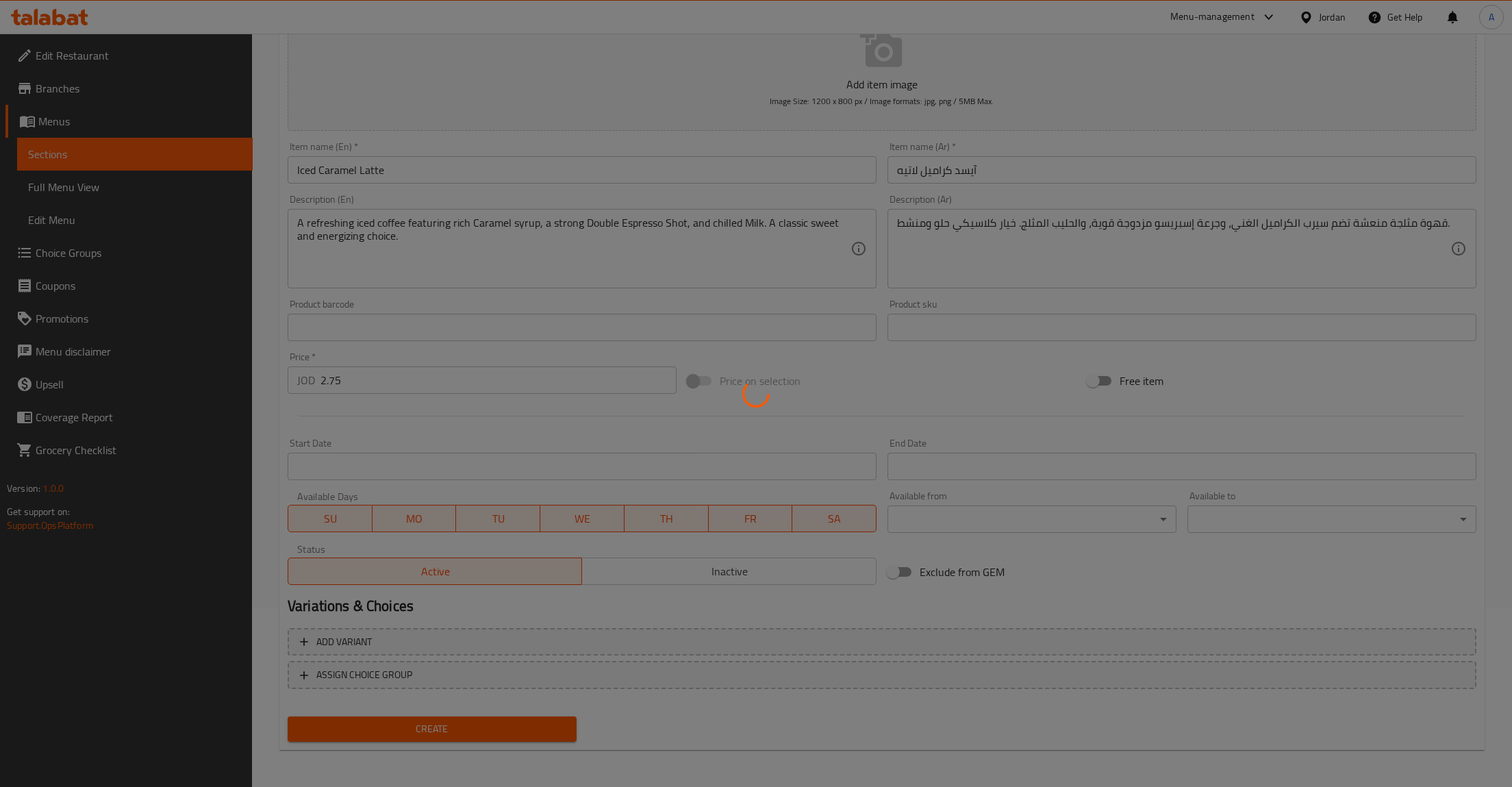
type input "0"
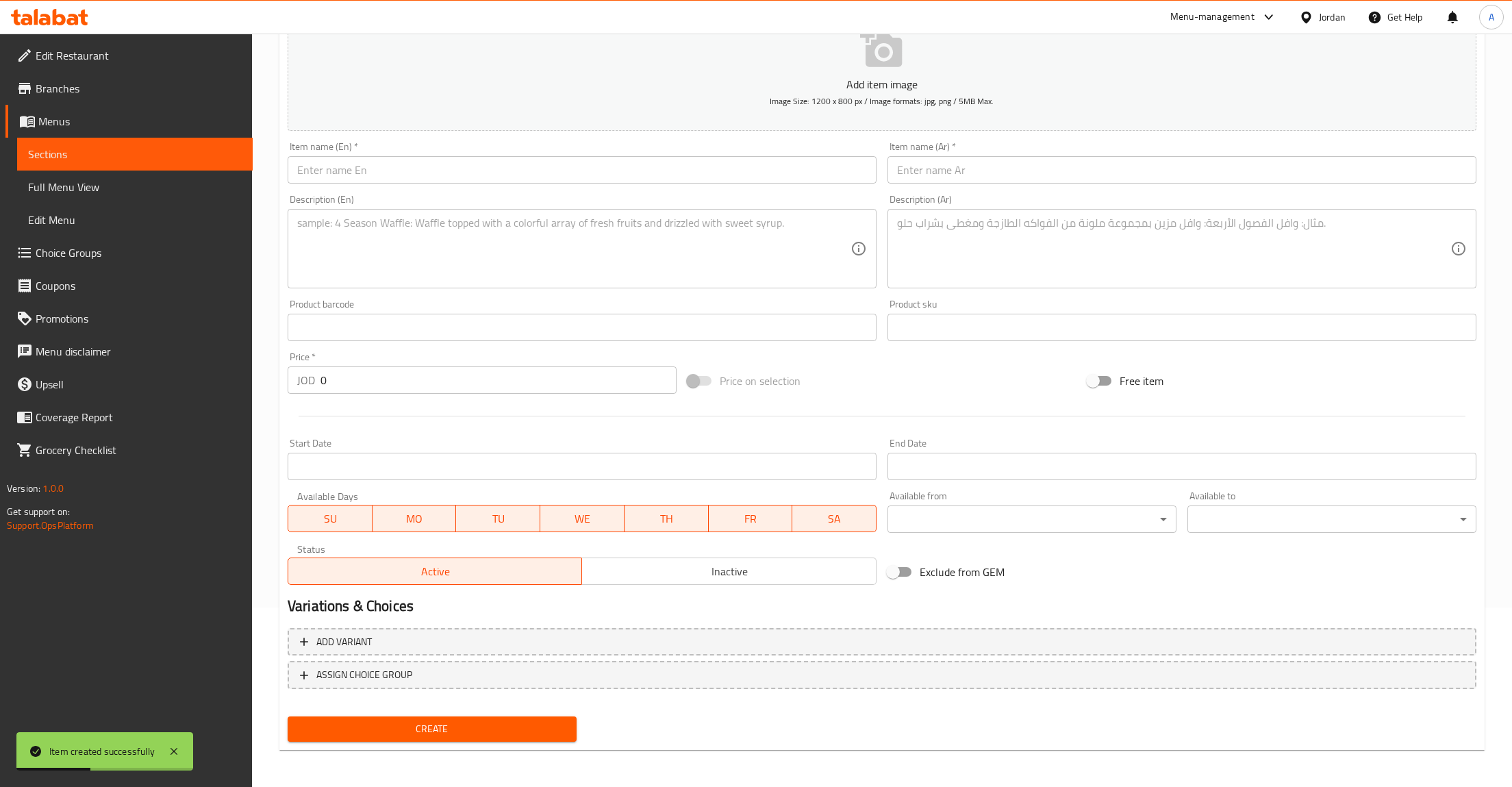
click at [53, 168] on link "Sections" at bounding box center [135, 154] width 236 height 33
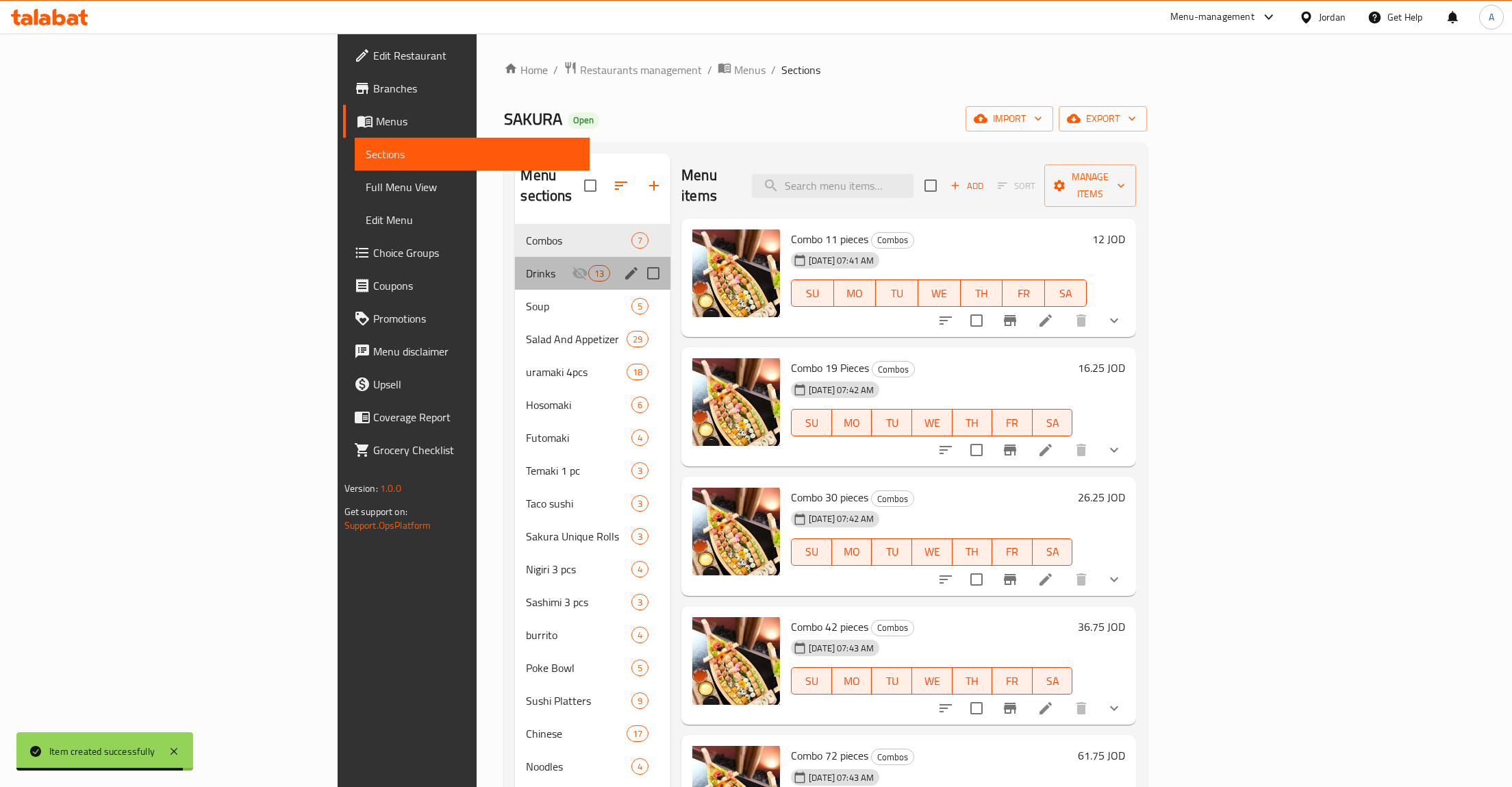
click at [515, 257] on div "Drinks 13" at bounding box center [592, 273] width 156 height 33
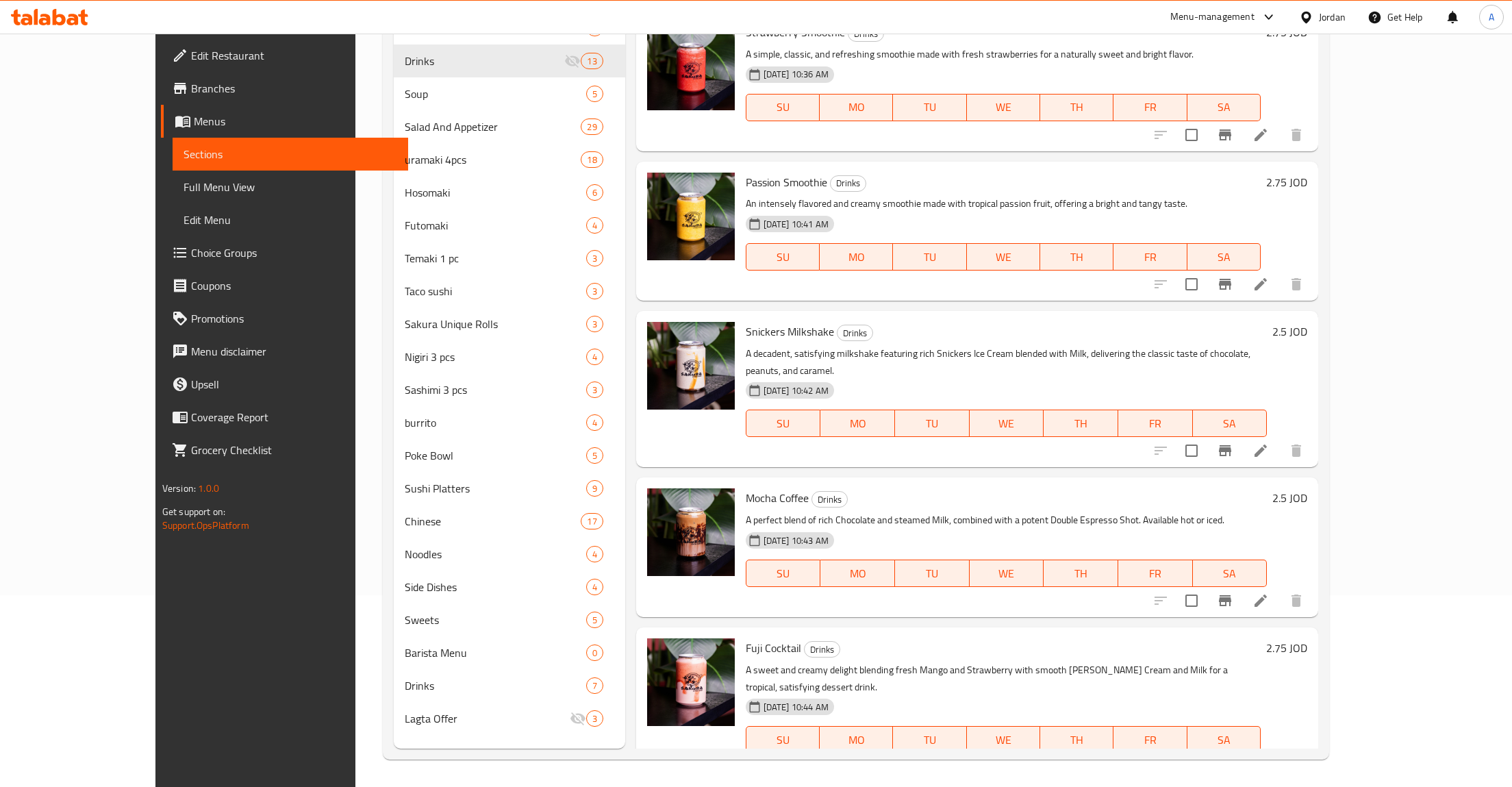
scroll to position [1192, 0]
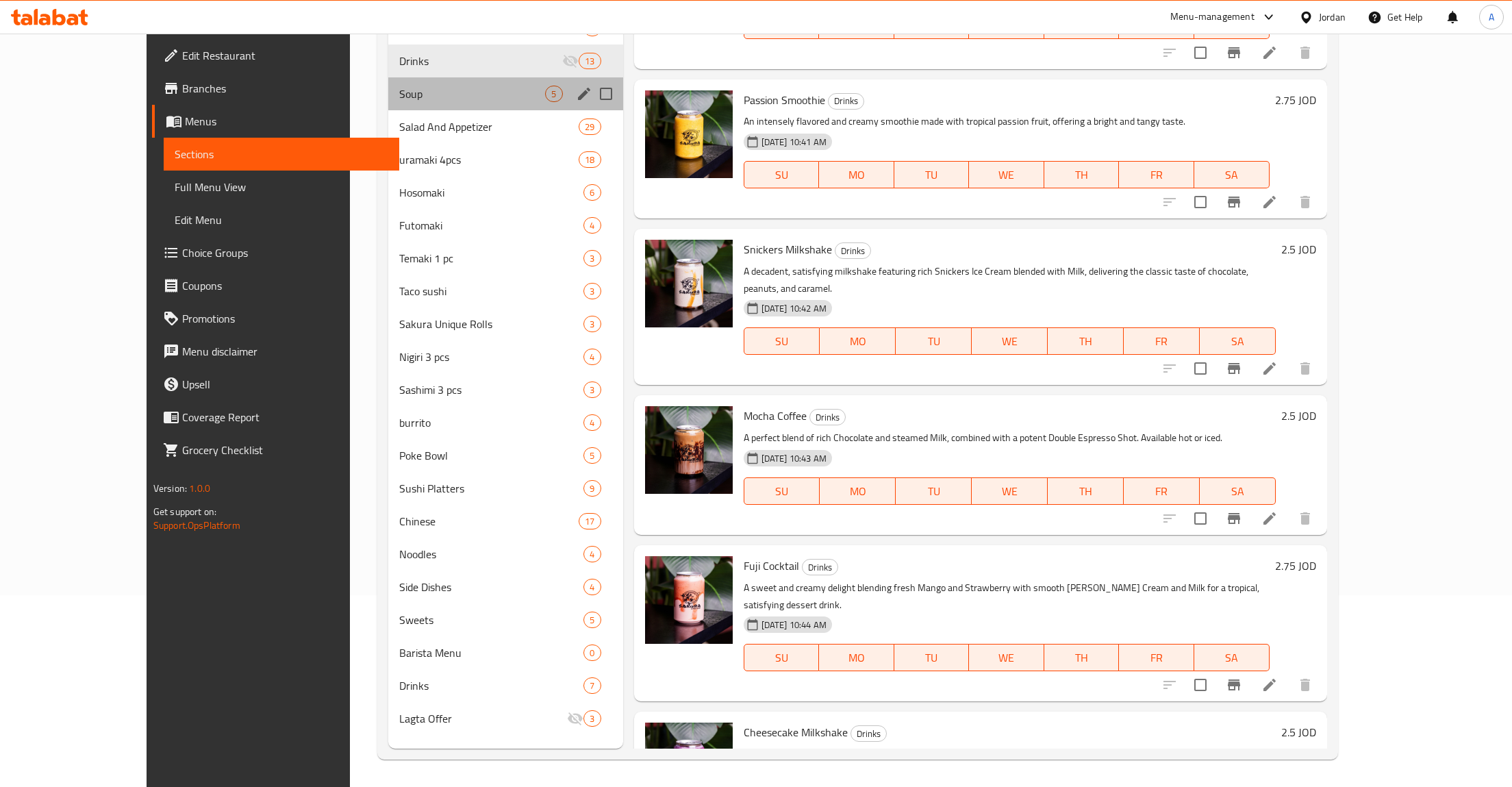
click at [427, 108] on div "Soup 5" at bounding box center [506, 94] width 235 height 33
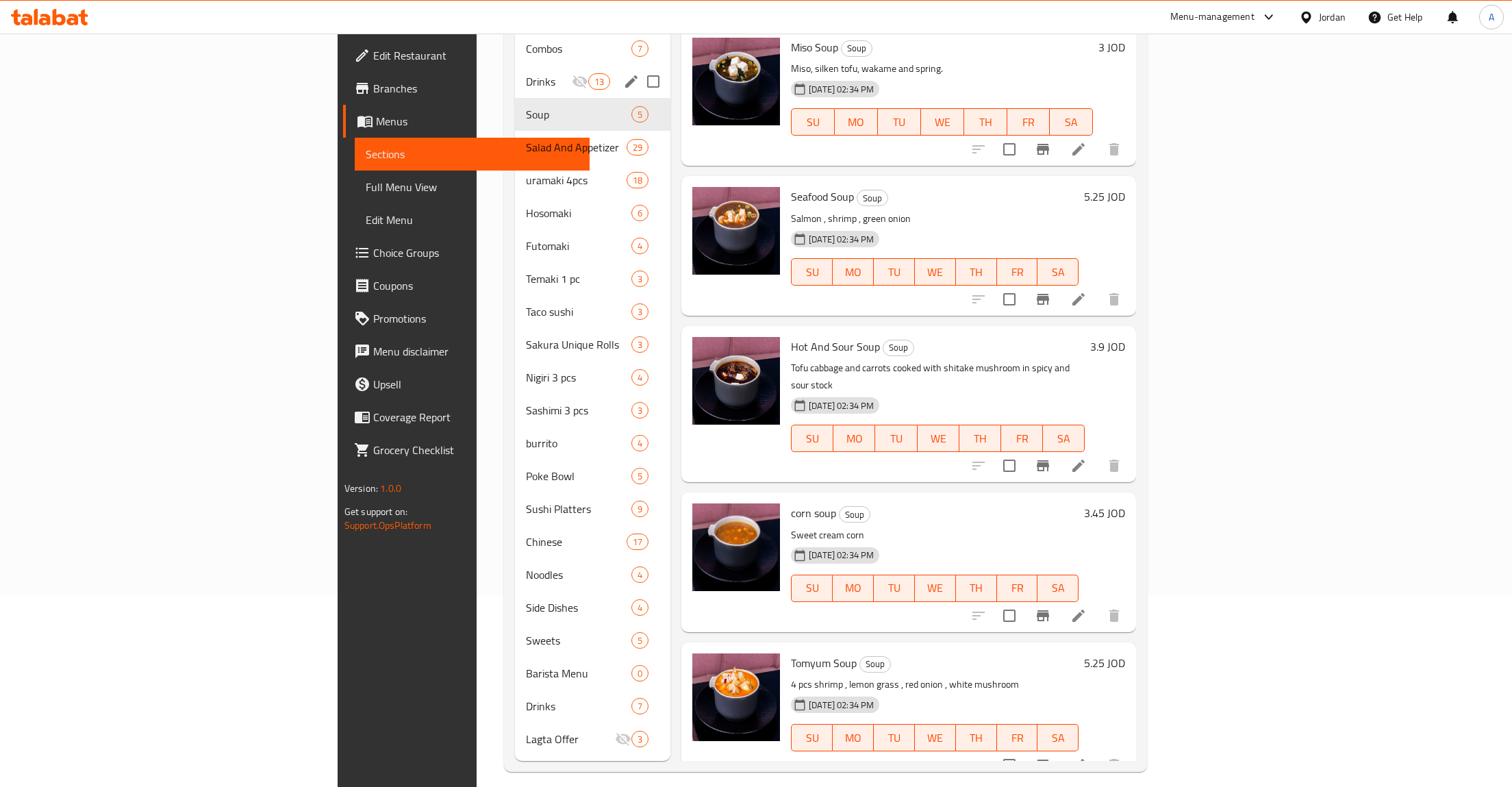
click at [515, 69] on div "Drinks 13" at bounding box center [592, 81] width 156 height 33
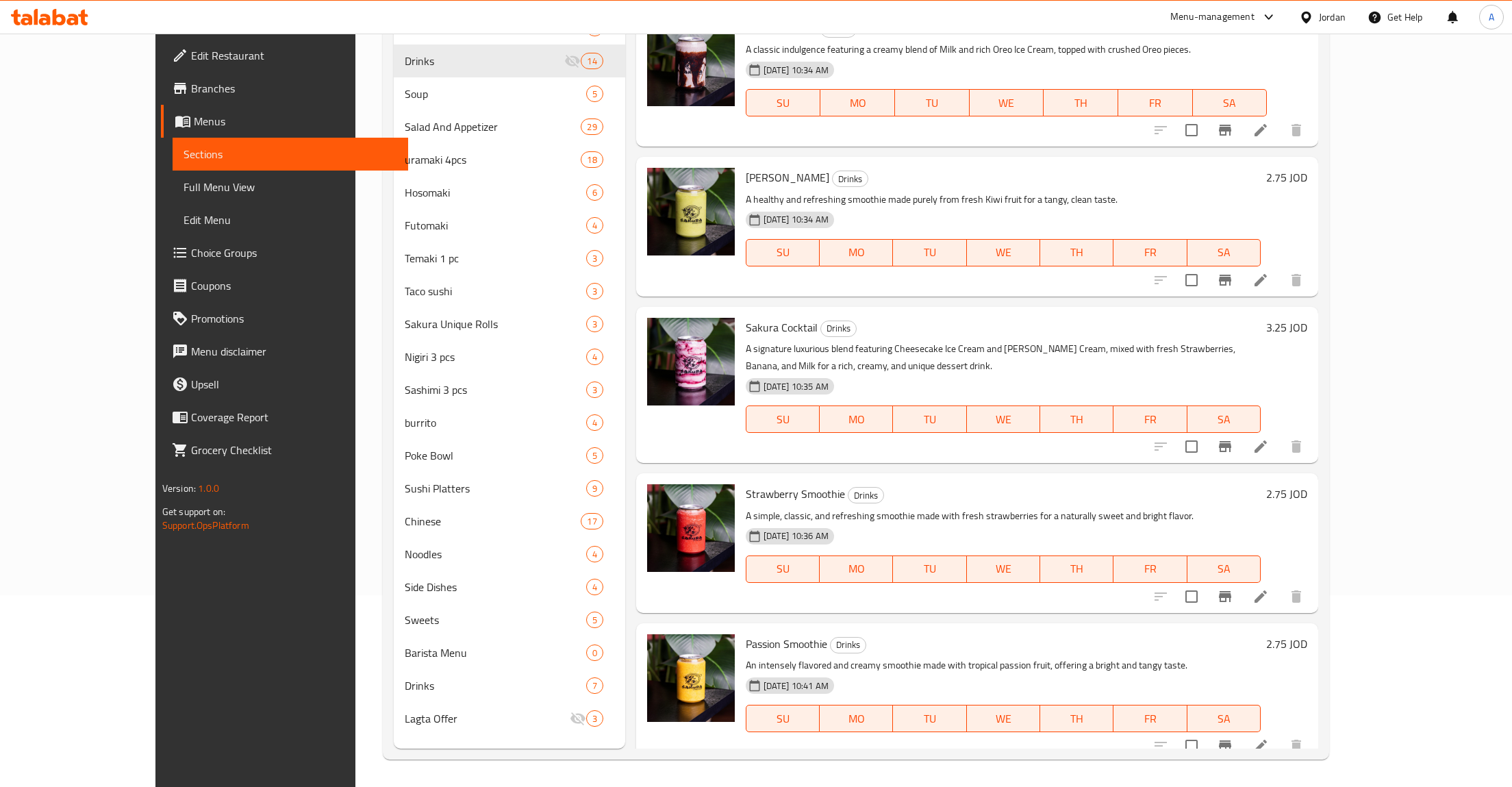
scroll to position [1341, 0]
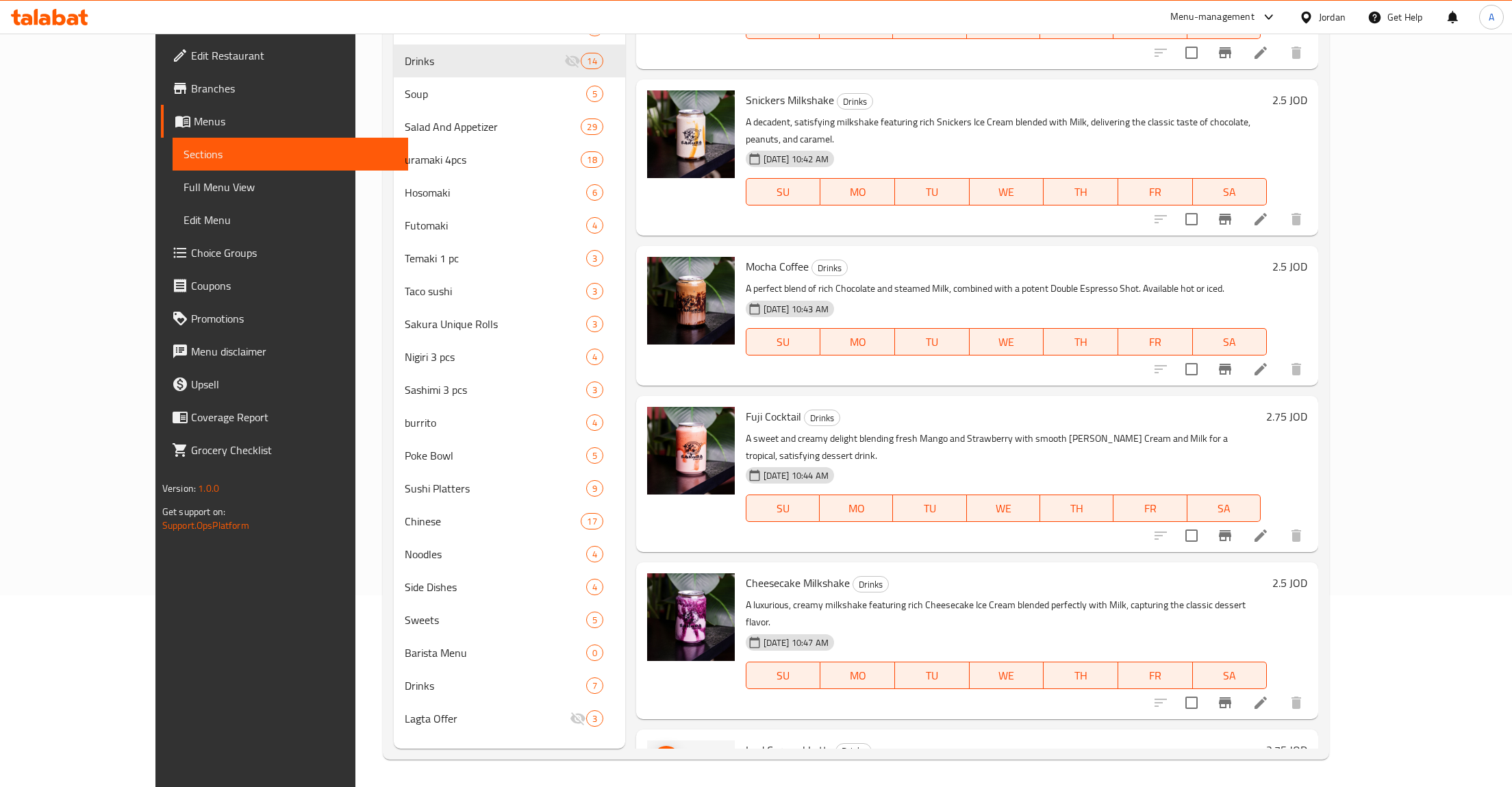
click at [660, 753] on icon "upload picture" at bounding box center [667, 759] width 14 height 13
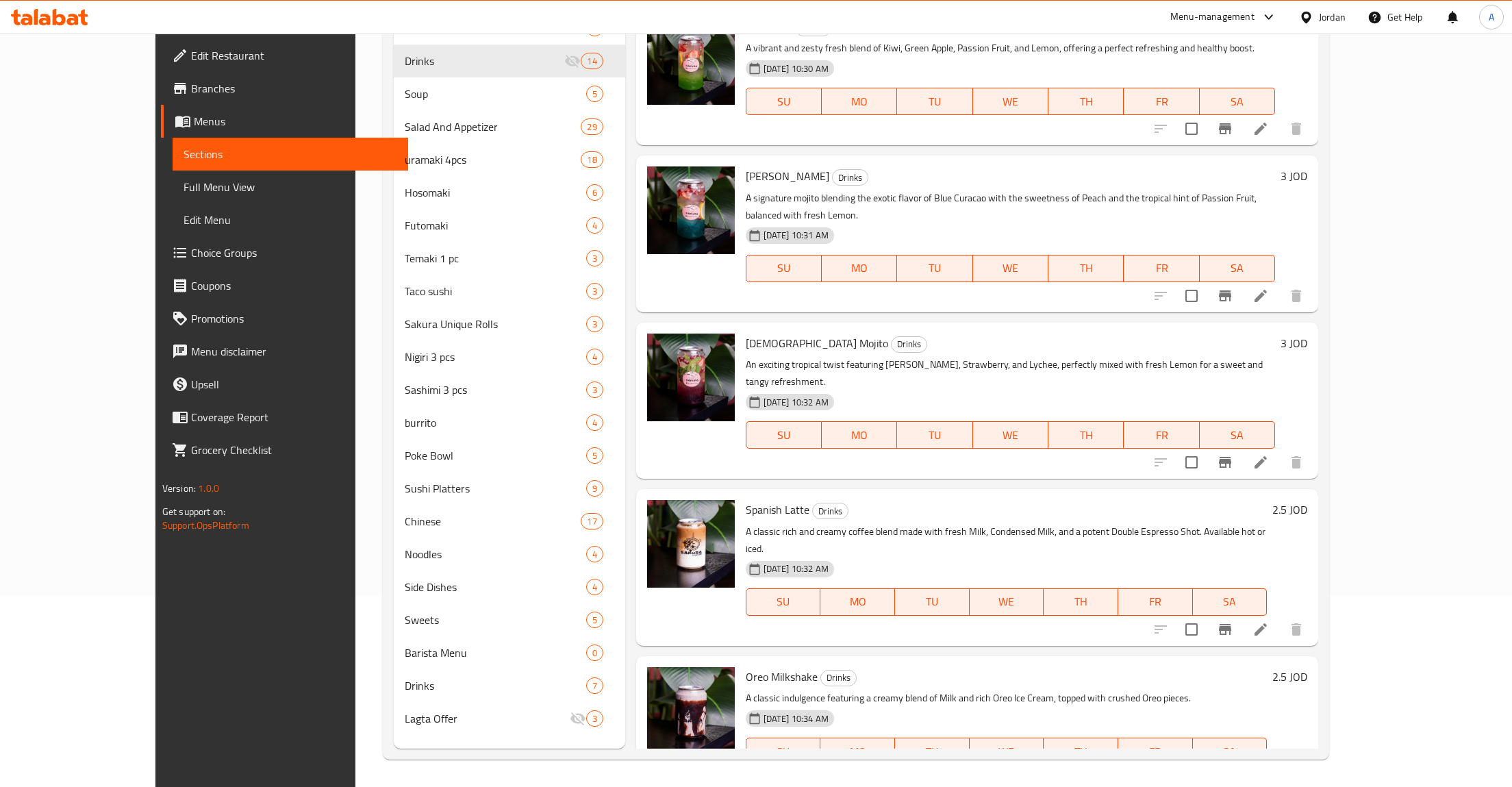
scroll to position [0, 0]
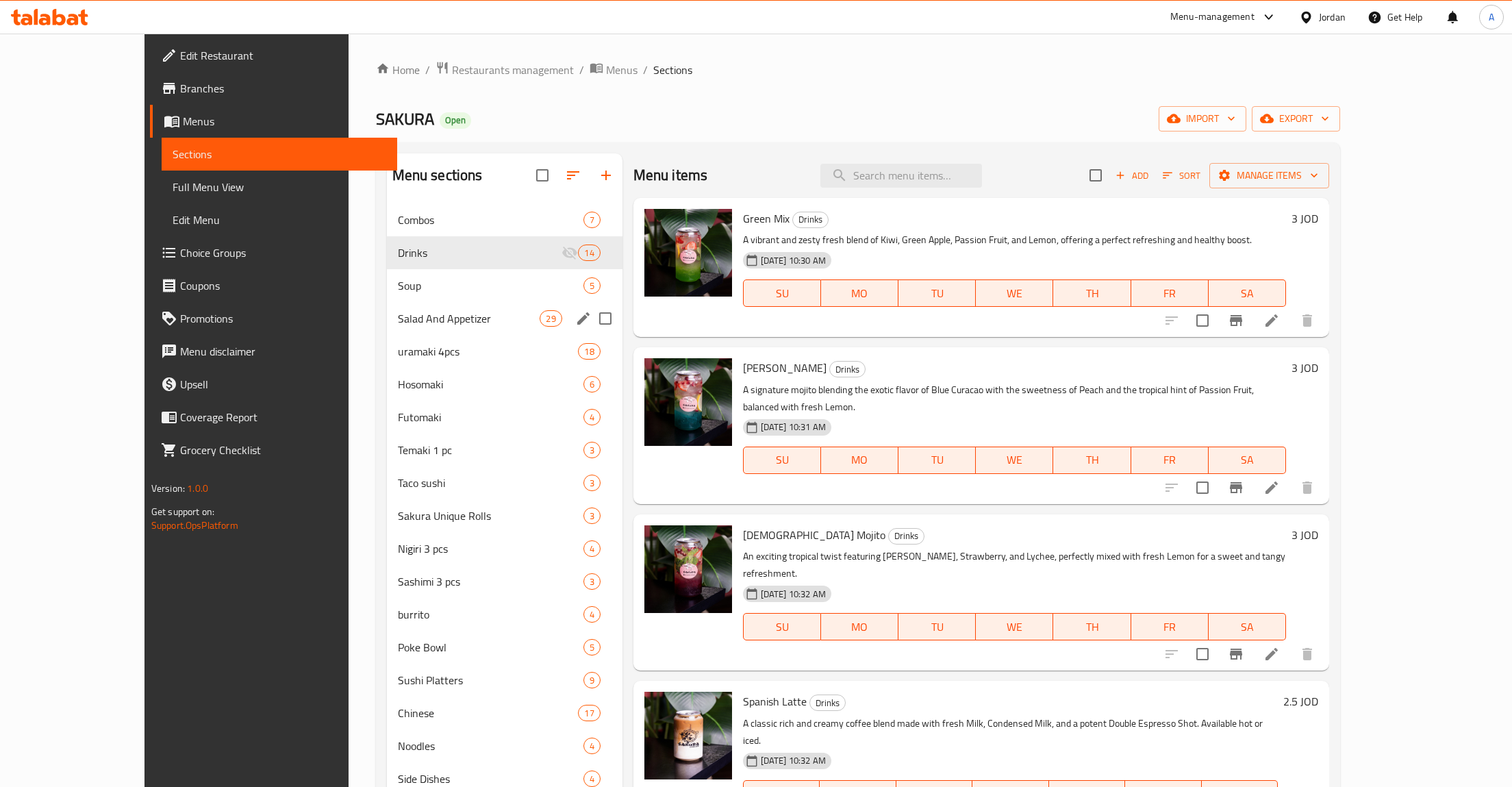
drag, startPoint x: 409, startPoint y: 307, endPoint x: 406, endPoint y: 301, distance: 6.7
click at [409, 306] on div "Salad And Appetizer 29" at bounding box center [504, 318] width 236 height 33
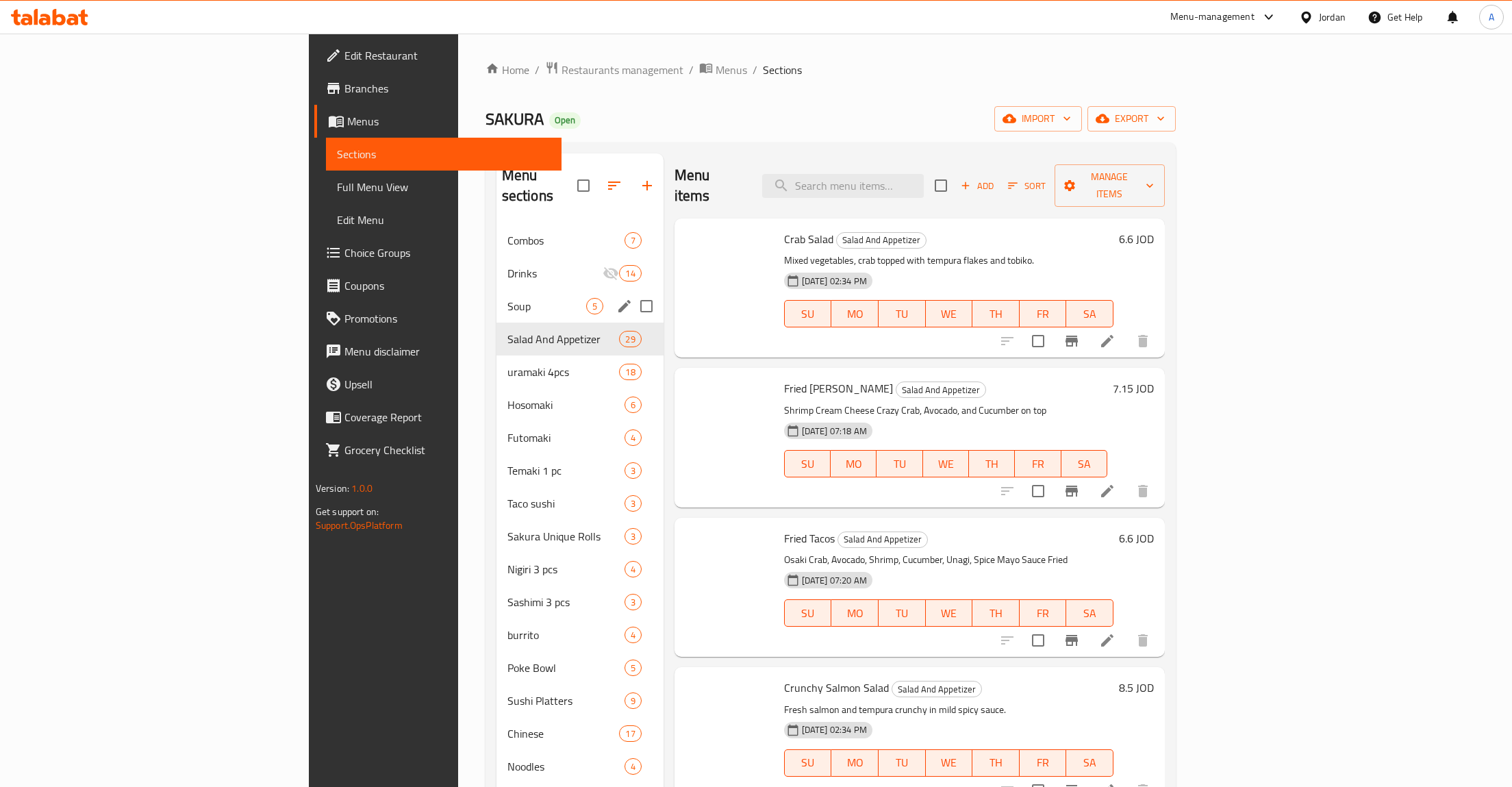
click at [497, 289] on div "Soup 5" at bounding box center [581, 306] width 167 height 33
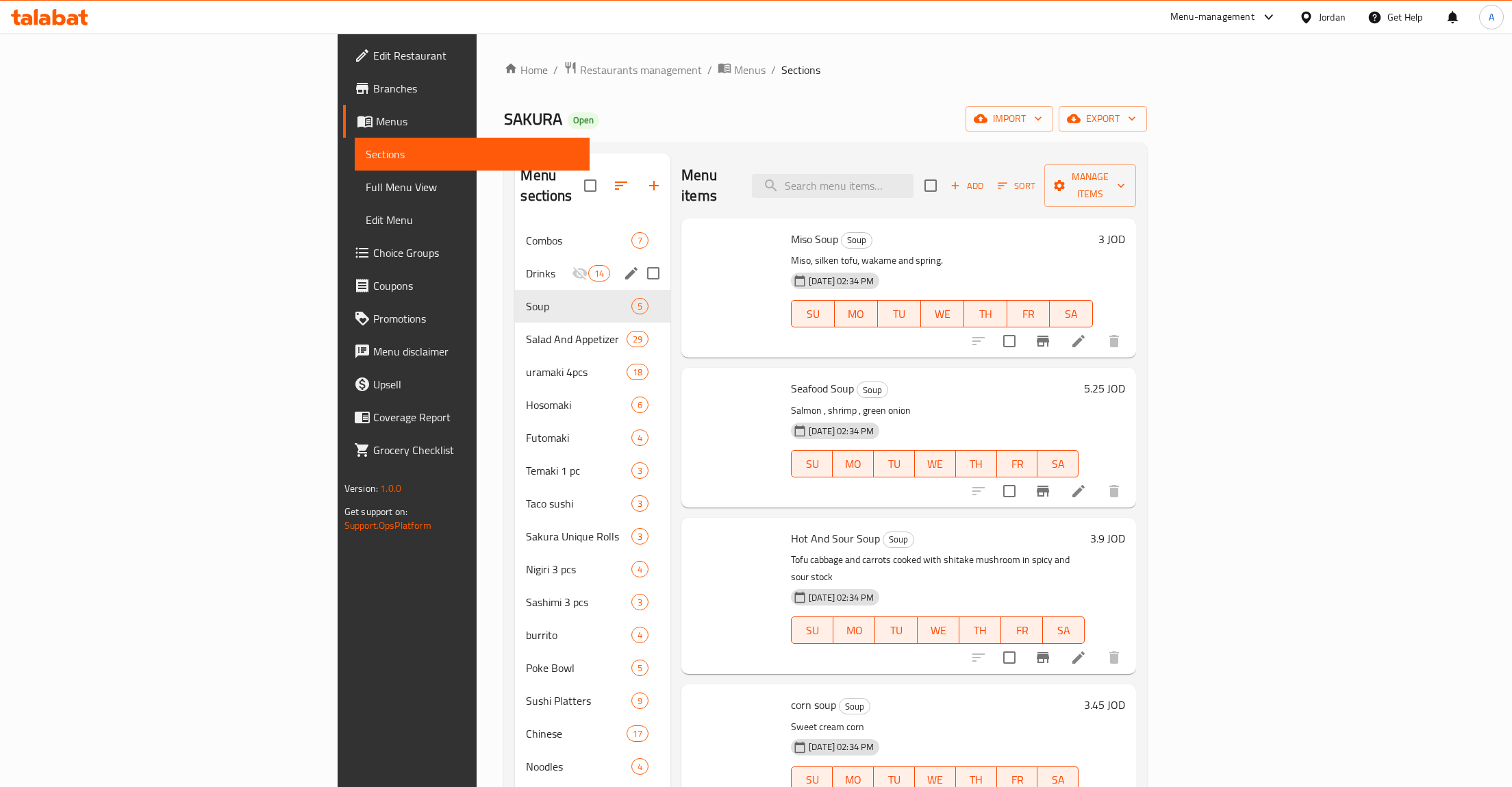
click at [515, 229] on div "Combos 7" at bounding box center [592, 240] width 156 height 33
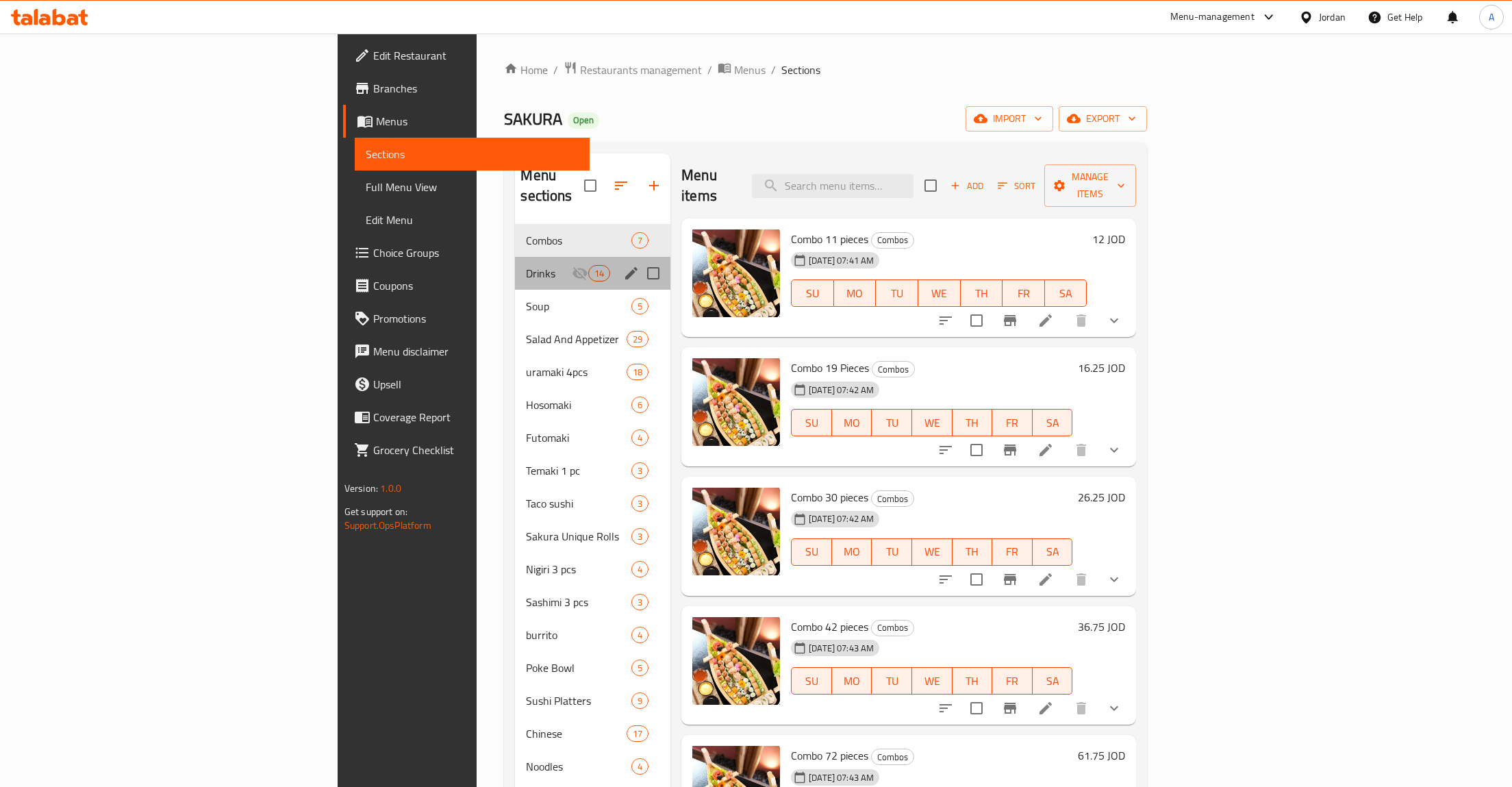
click at [526, 265] on span "Drinks" at bounding box center [549, 273] width 45 height 16
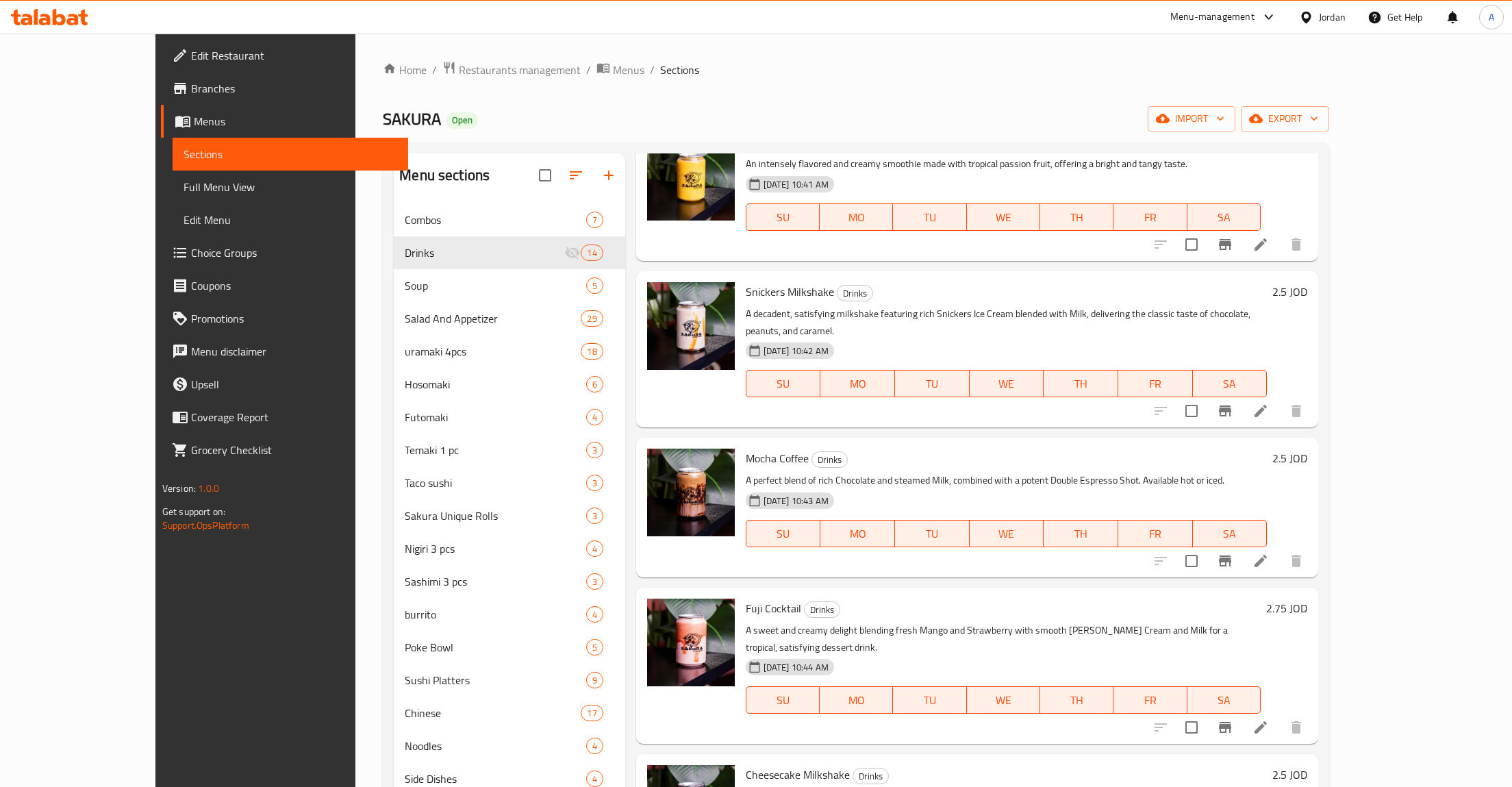
scroll to position [192, 0]
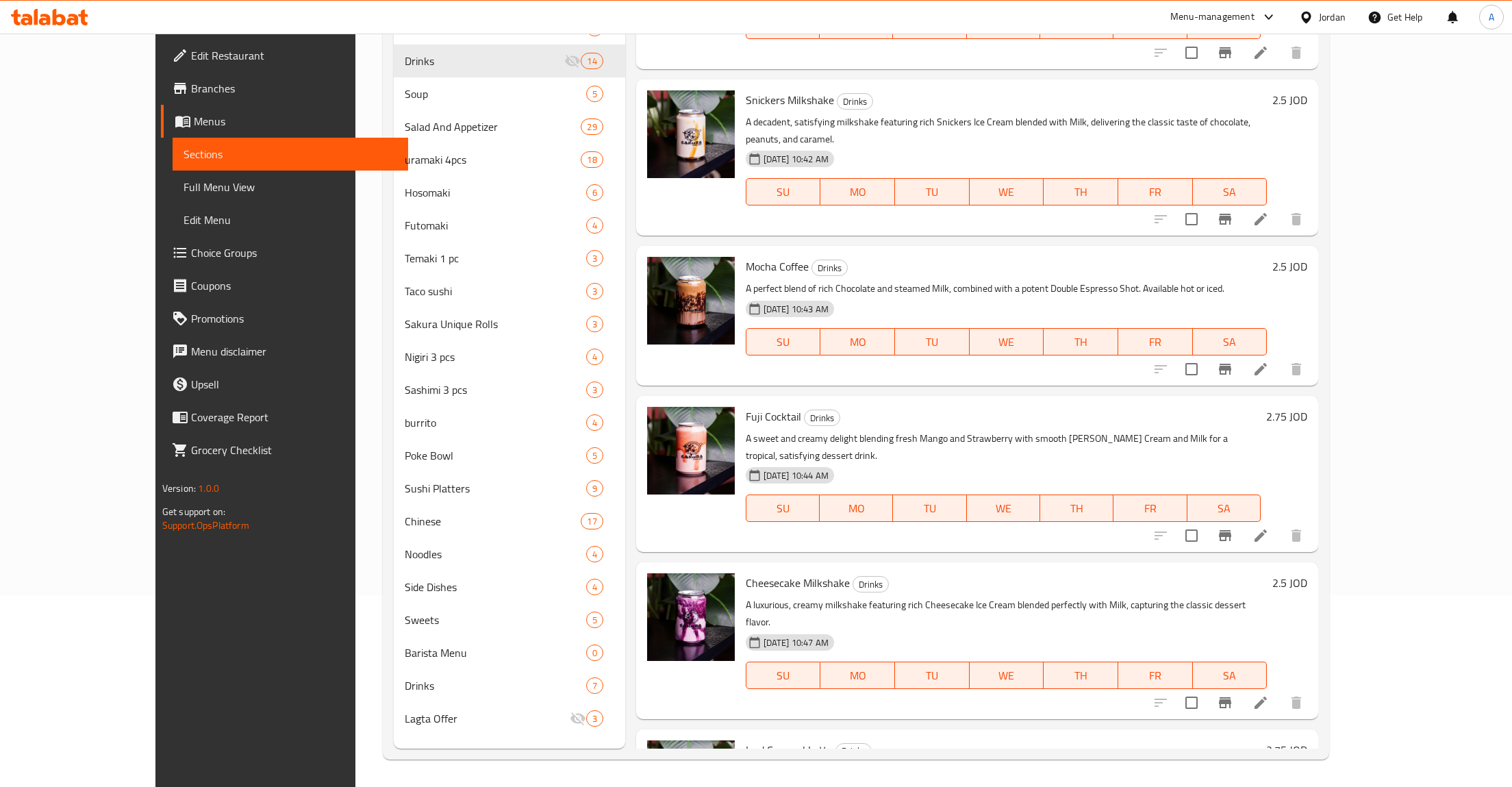
click at [1308, 257] on h6 "2.5 JOD" at bounding box center [1290, 266] width 35 height 20
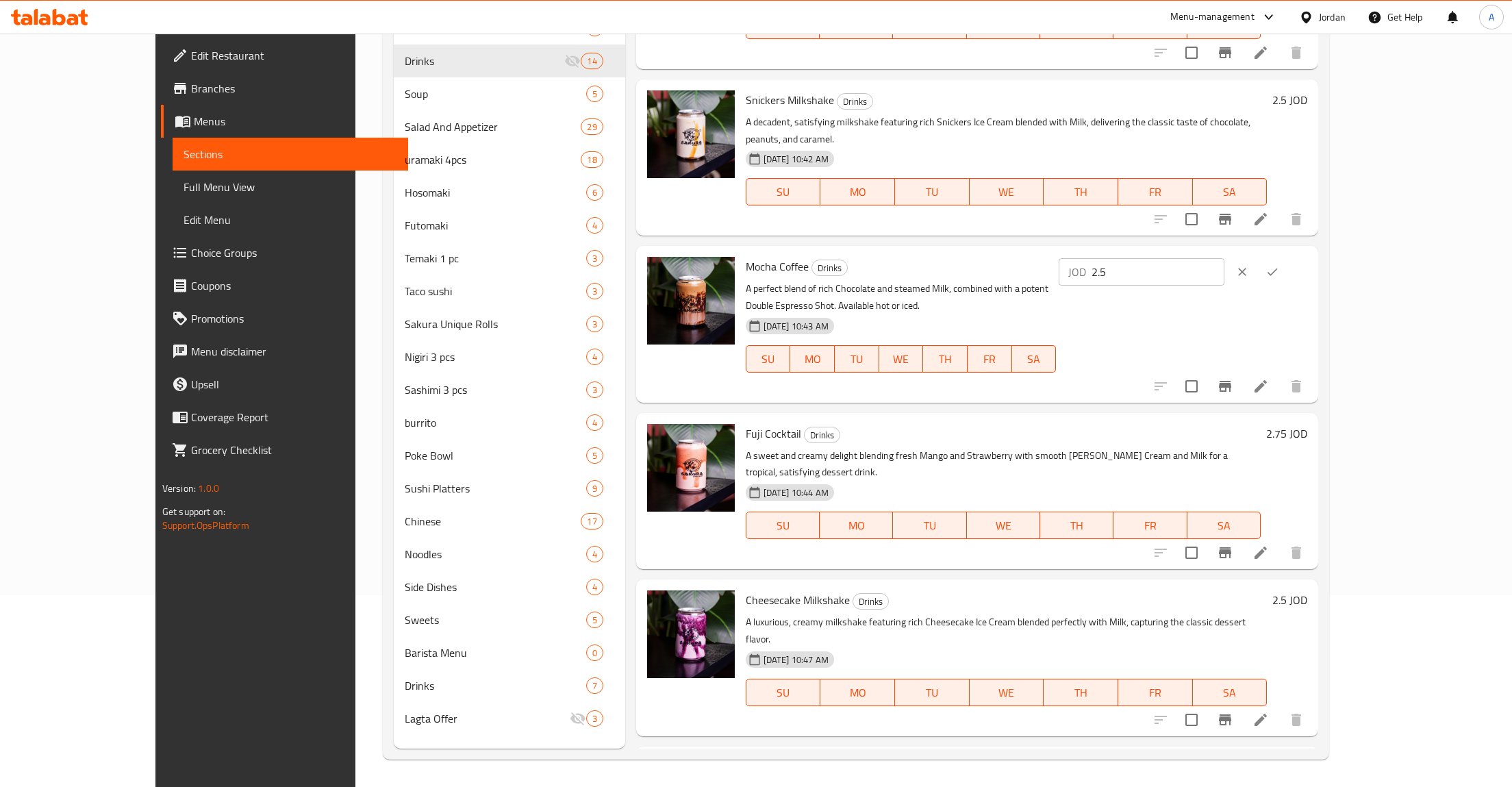
click at [1225, 258] on input "2.5" at bounding box center [1158, 271] width 133 height 27
type input "2"
type input "2.75"
click button "ok" at bounding box center [1273, 271] width 31 height 31
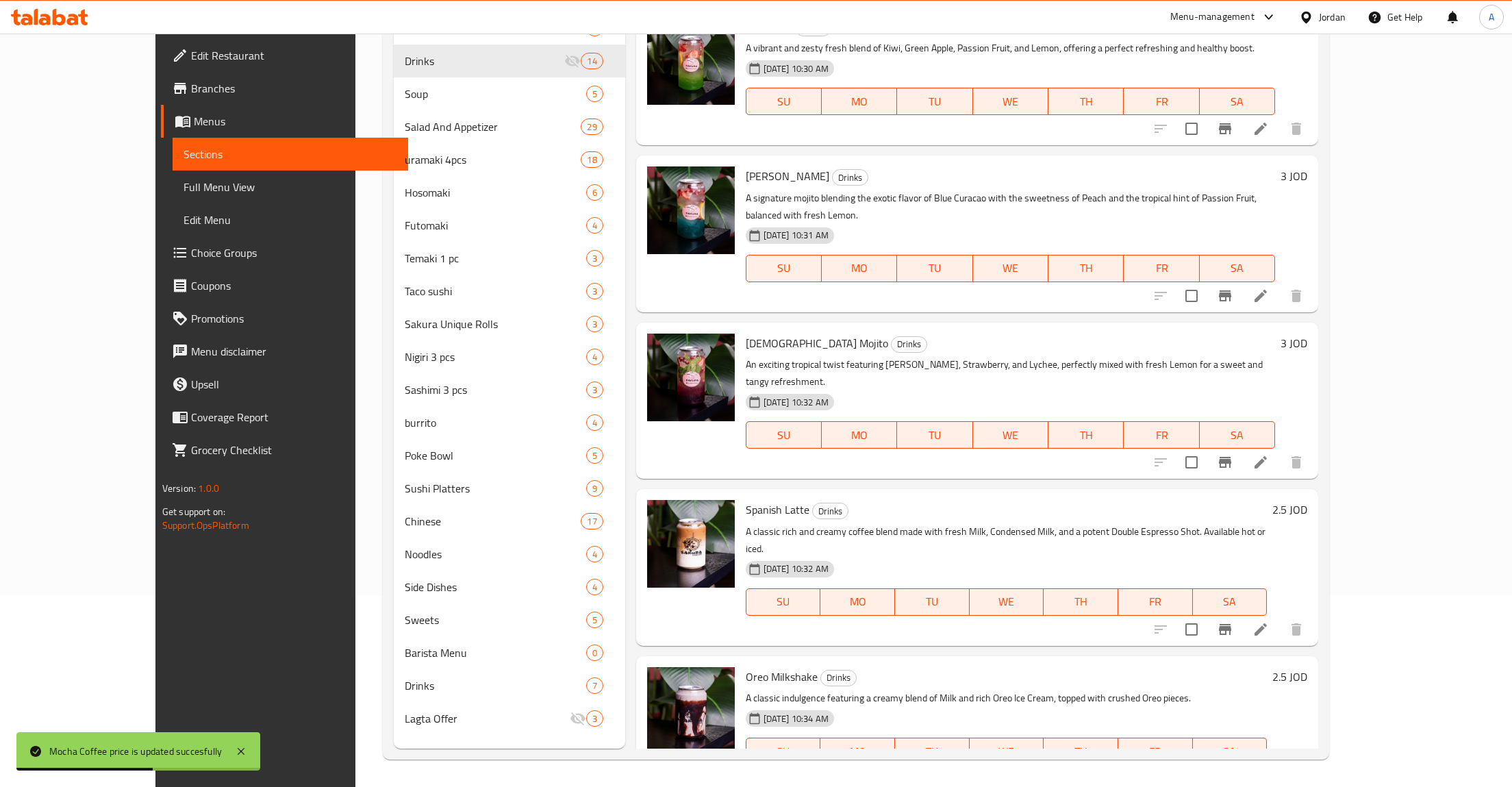
scroll to position [0, 0]
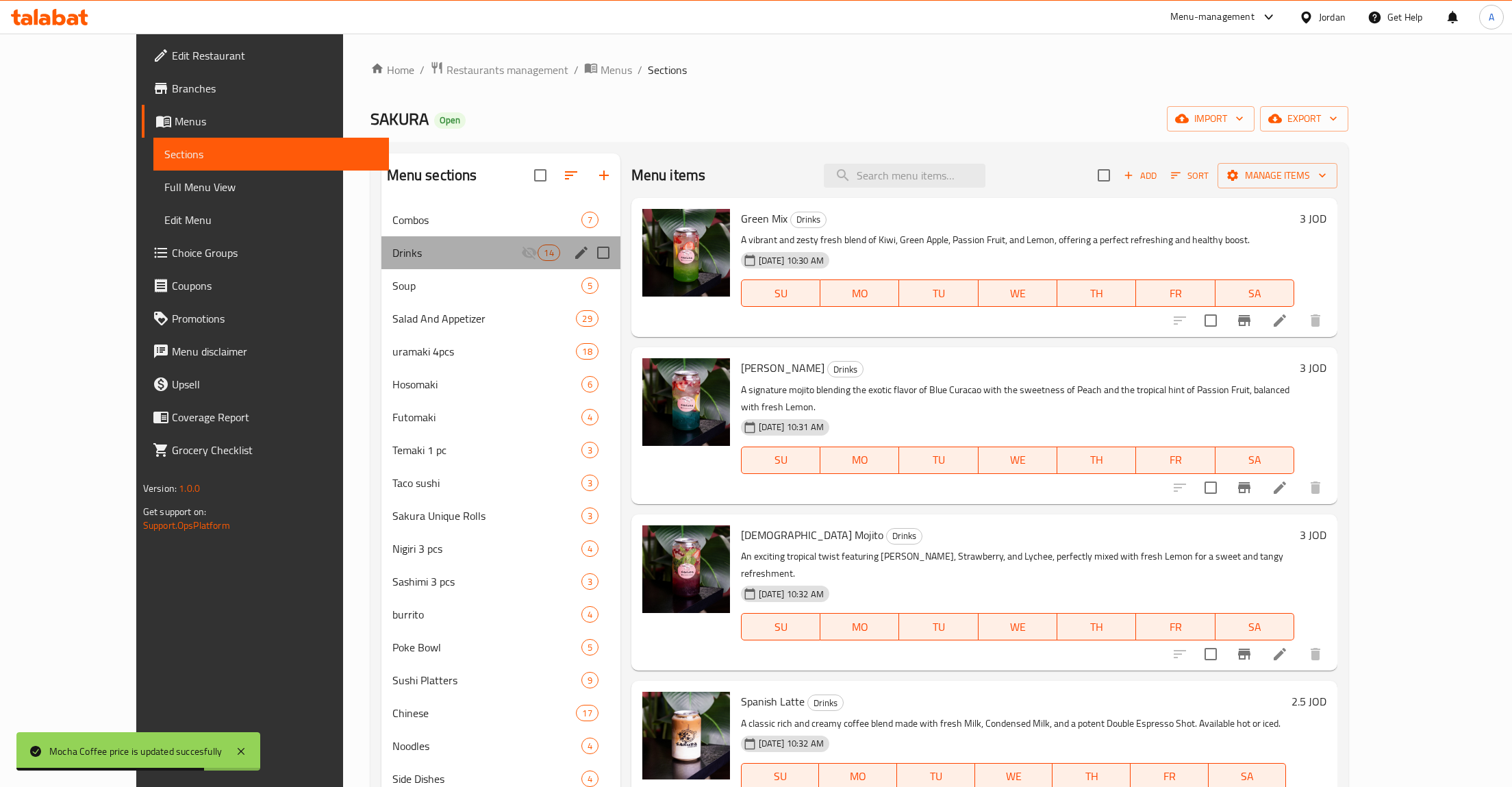
click at [536, 251] on div "Drinks 14" at bounding box center [500, 253] width 239 height 33
click at [531, 250] on div "Drinks 14" at bounding box center [500, 253] width 239 height 33
click at [535, 250] on div "Drinks 14" at bounding box center [500, 253] width 239 height 33
click at [571, 251] on button "edit" at bounding box center [581, 253] width 20 height 20
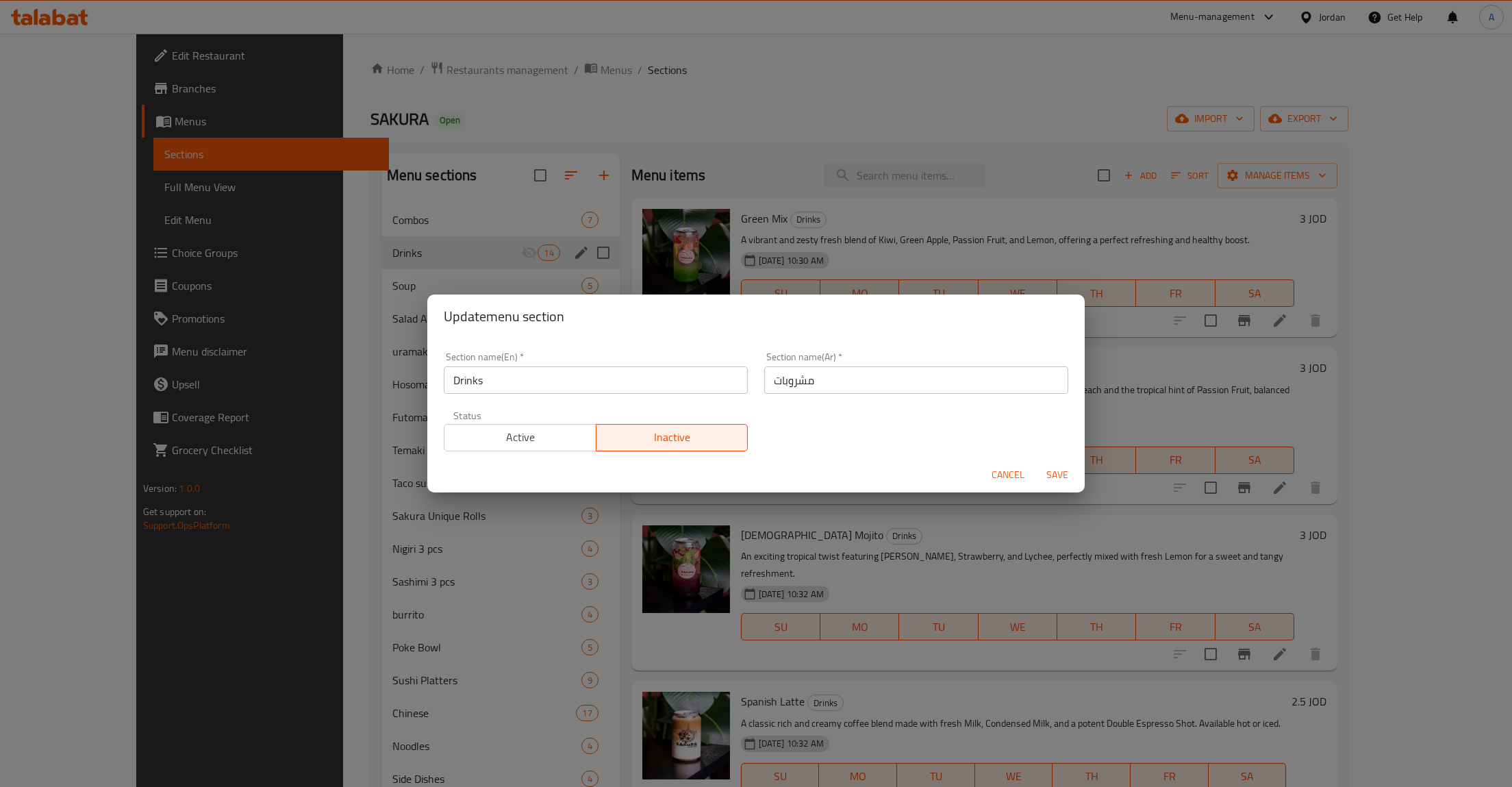
click at [422, 432] on div "Update menu section Section name(En)   * Drinks Section name(En) * Section name…" at bounding box center [756, 394] width 1512 height 787
click at [500, 434] on span "Active" at bounding box center [520, 437] width 141 height 20
click at [1054, 468] on span "Save" at bounding box center [1057, 475] width 33 height 17
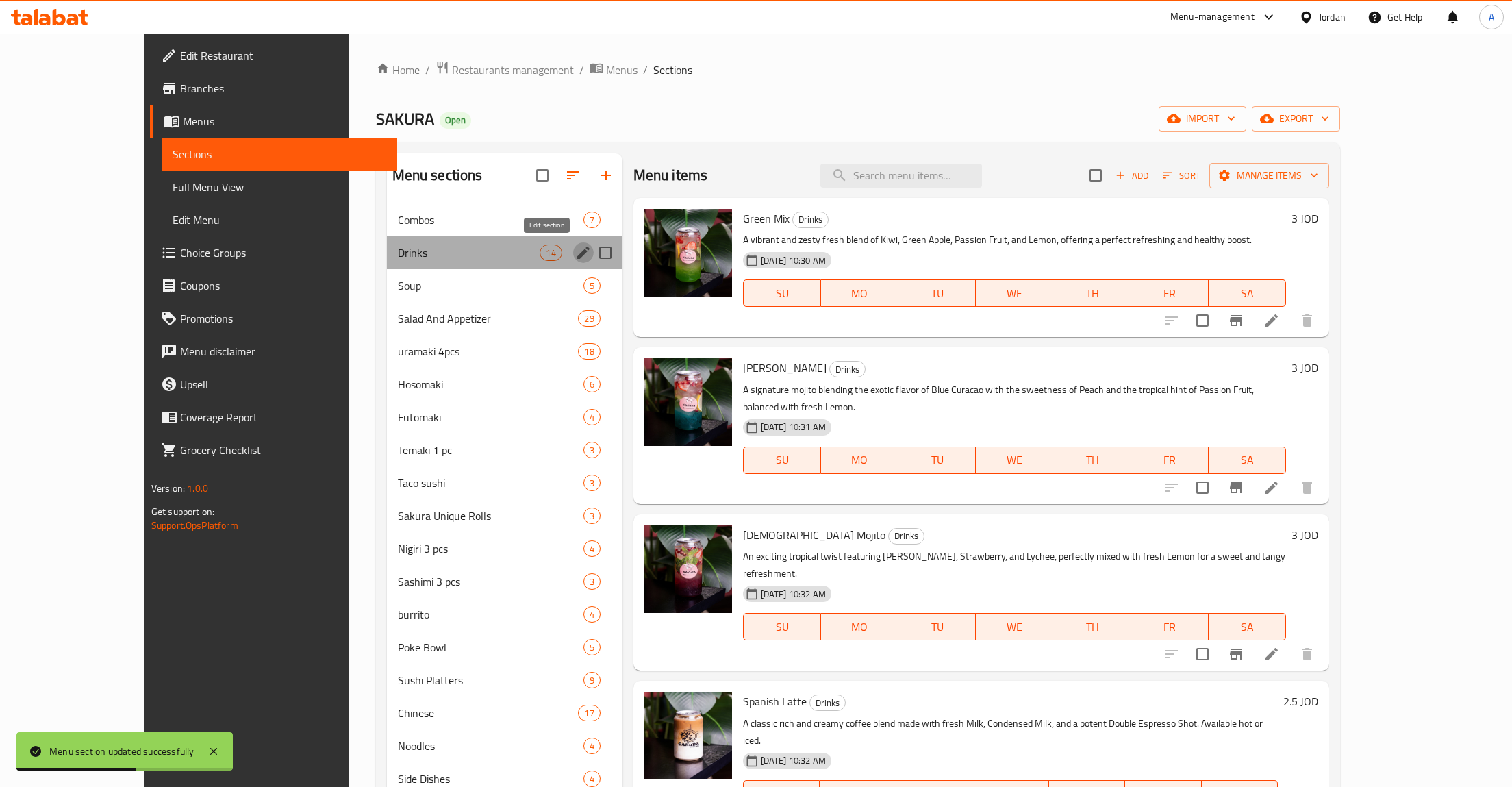
click at [575, 252] on icon "edit" at bounding box center [583, 252] width 16 height 16
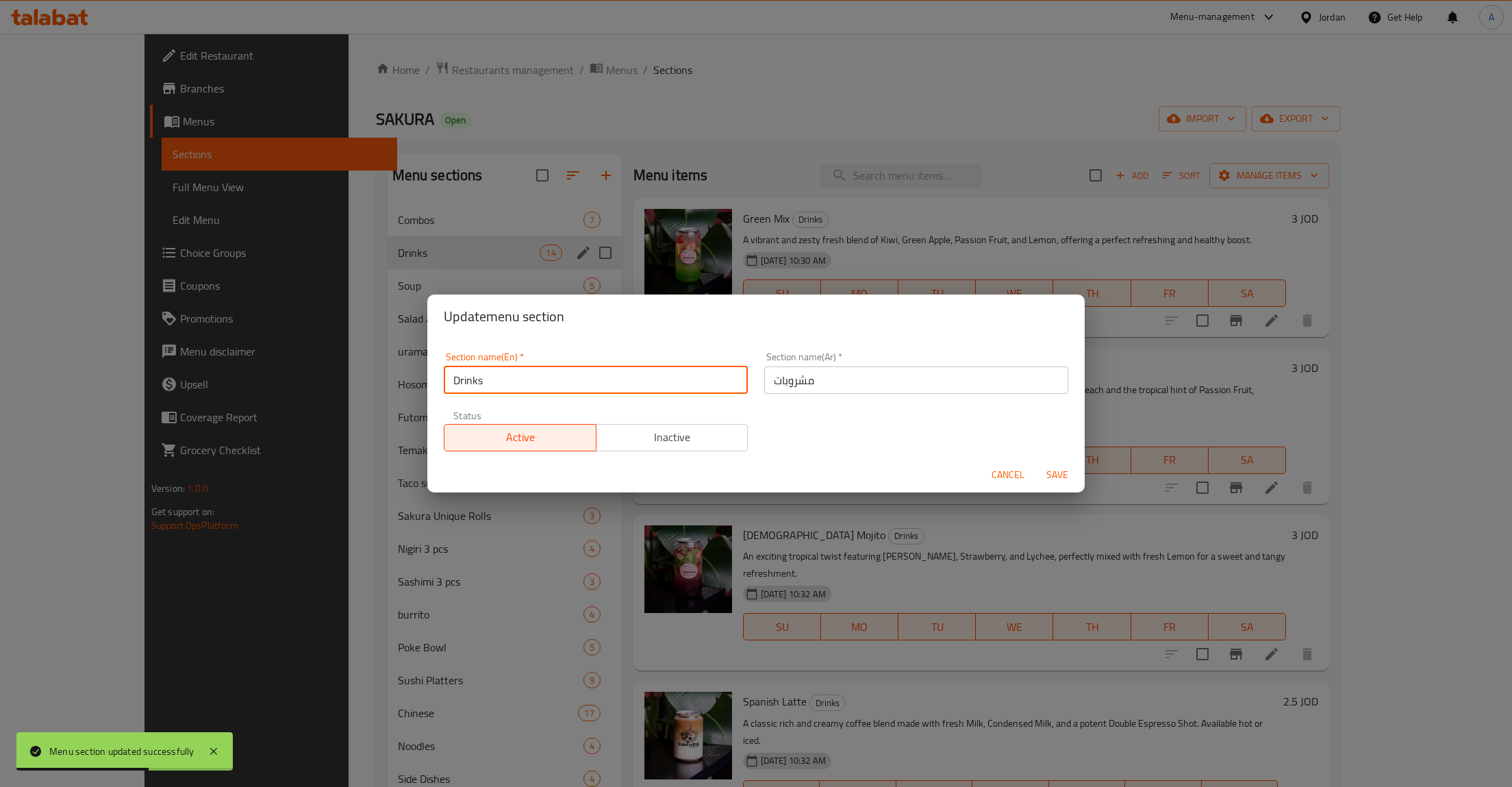
click at [552, 374] on input "Drinks" at bounding box center [596, 379] width 304 height 27
paste input "Sakura Refresh Zone"
type input "Sakura Refresh Zone"
click at [1055, 469] on span "Save" at bounding box center [1057, 475] width 33 height 17
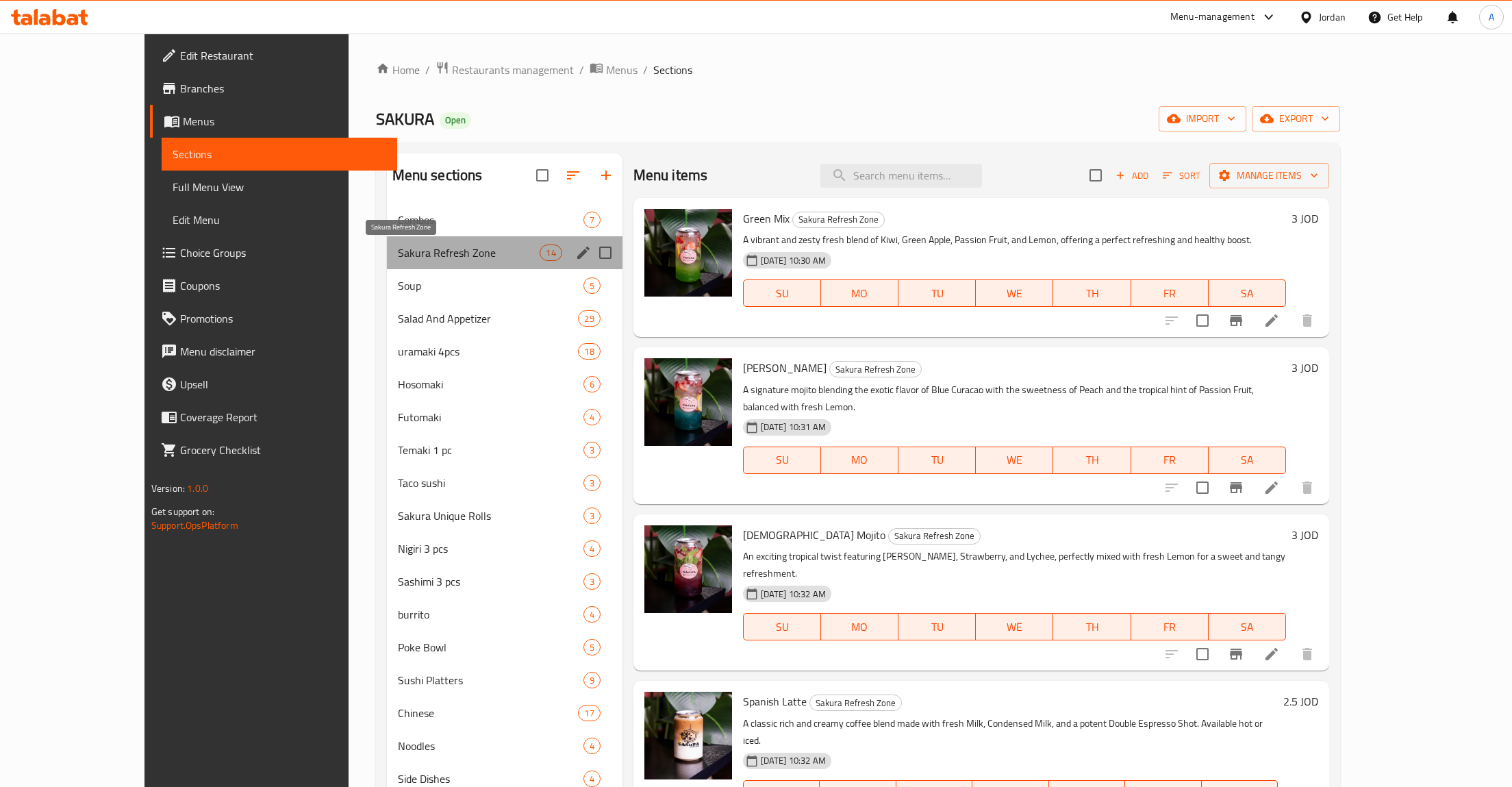
click at [478, 253] on span "Sakura Refresh Zone" at bounding box center [469, 252] width 142 height 16
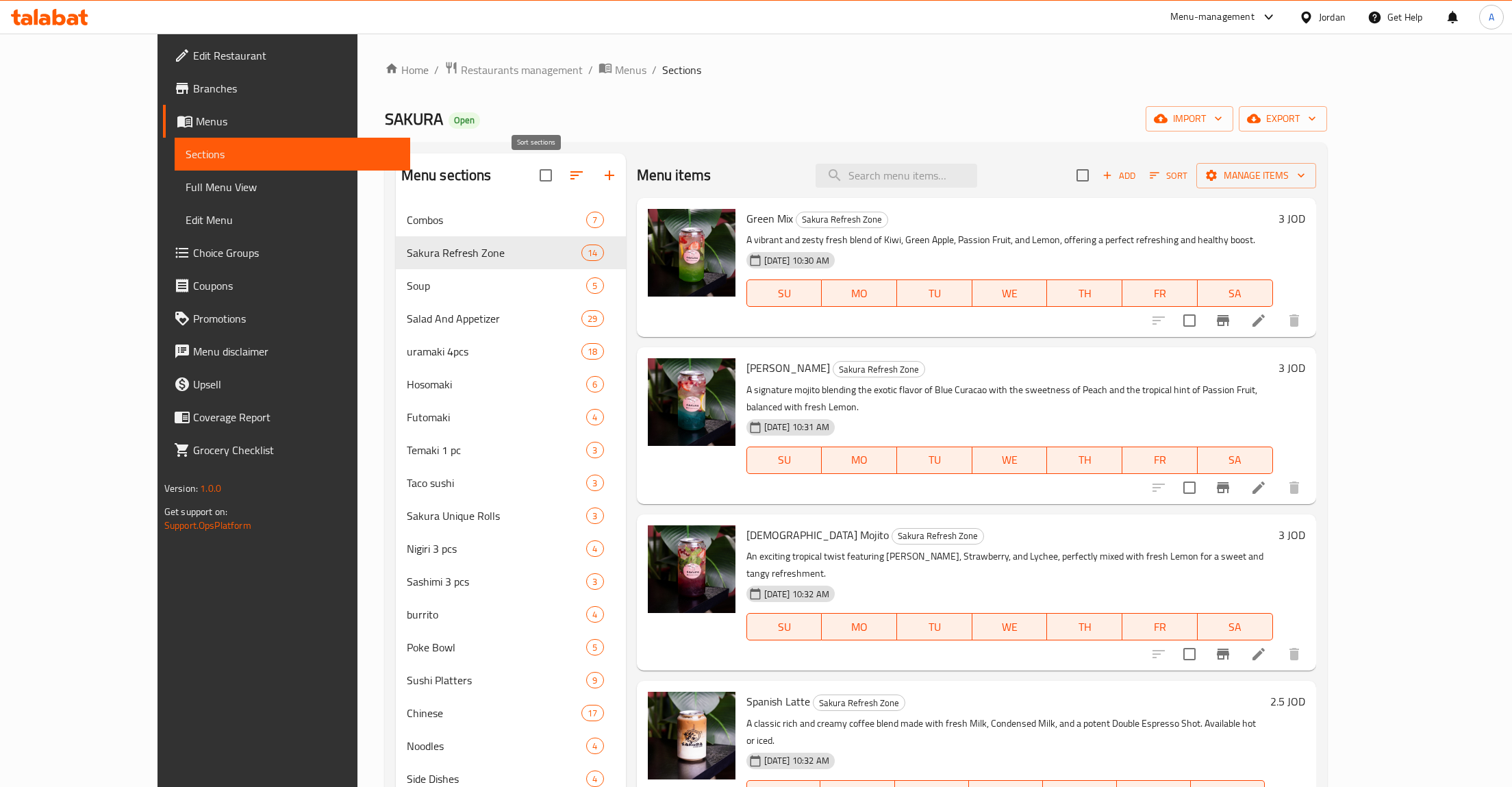
click at [568, 173] on icon "button" at bounding box center [576, 175] width 16 height 16
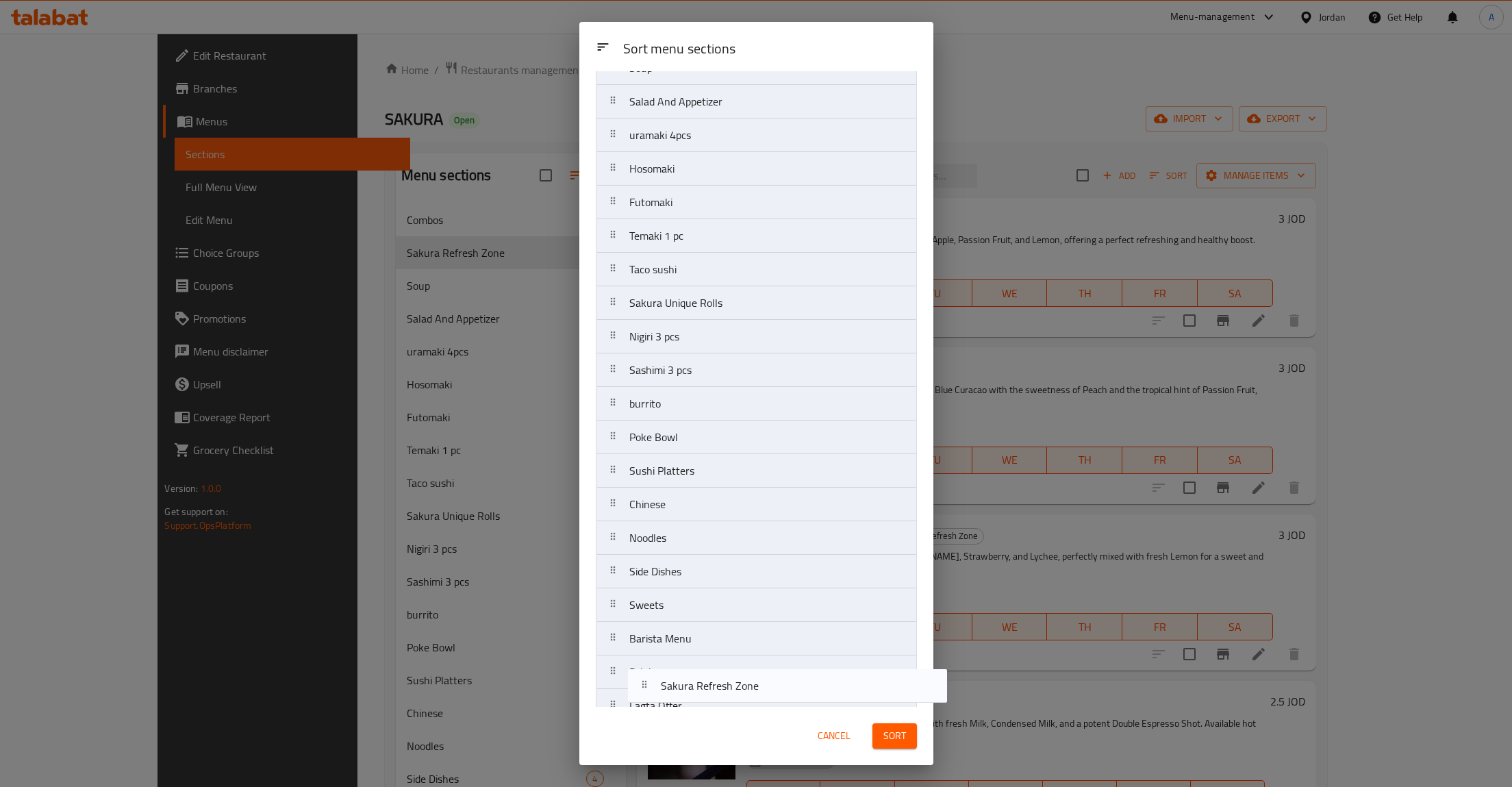
scroll to position [151, 0]
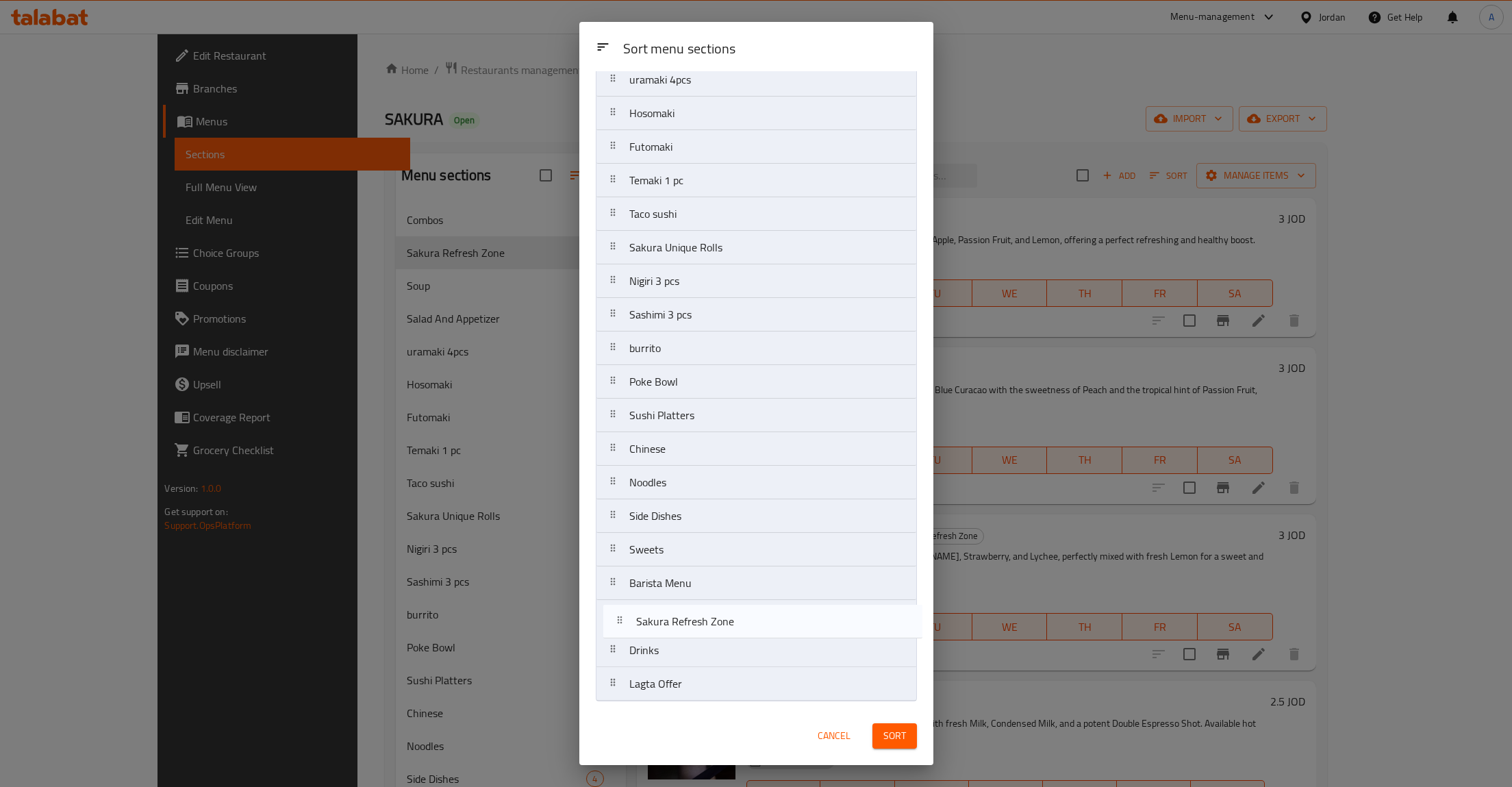
drag, startPoint x: 614, startPoint y: 164, endPoint x: 621, endPoint y: 628, distance: 464.1
click at [621, 628] on nav "Combos Sakura Refresh Zone Soup Salad And Appetizer uramaki 4pcs Hosomaki Futom…" at bounding box center [756, 331] width 321 height 739
drag, startPoint x: 615, startPoint y: 616, endPoint x: 616, endPoint y: 658, distance: 42.0
click at [616, 658] on nav "Combos Soup Salad And Appetizer uramaki 4pcs Hosomaki Futomaki Temaki 1 pc Taco…" at bounding box center [756, 331] width 321 height 739
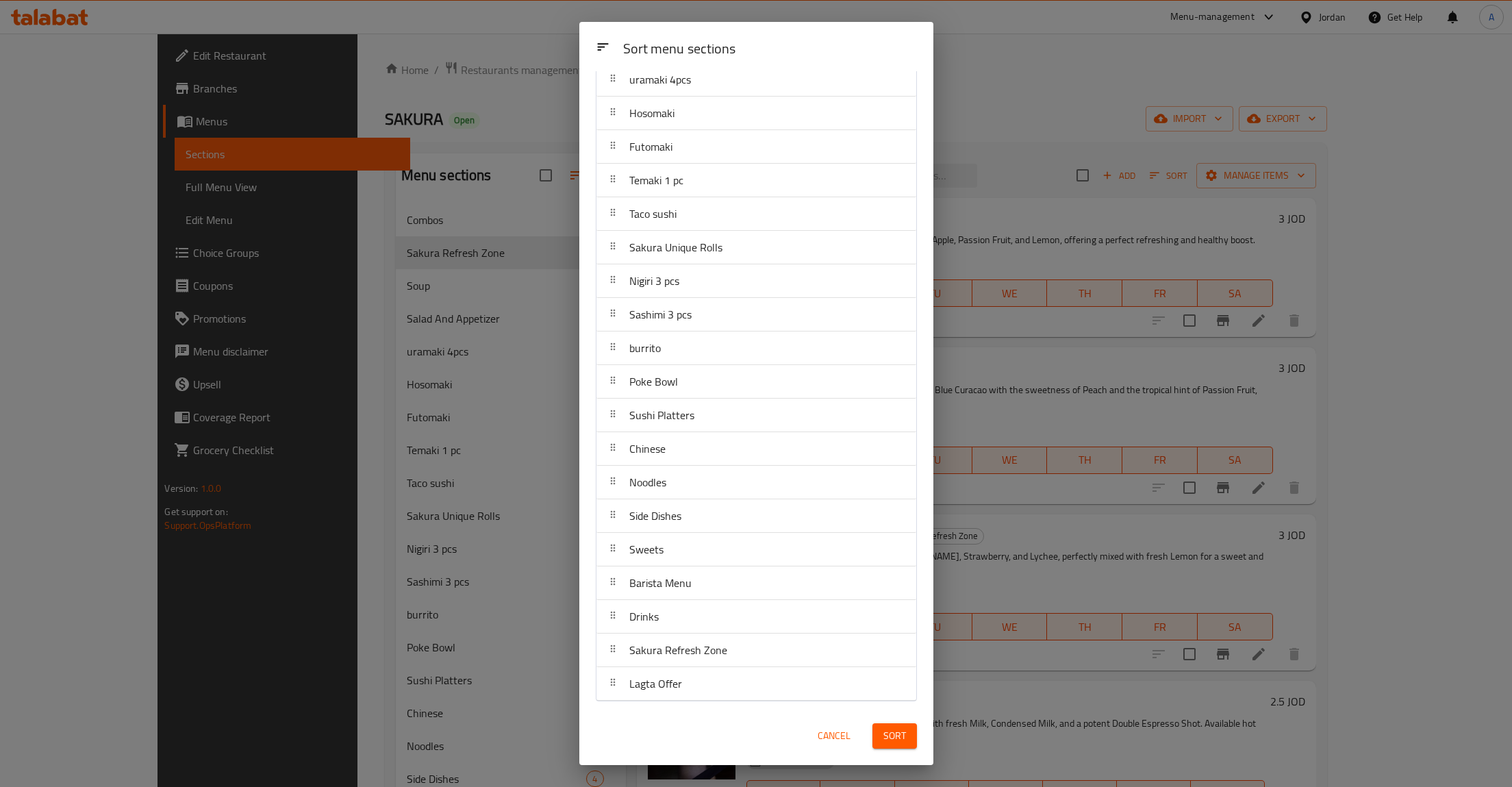
click at [898, 739] on span "Sort" at bounding box center [895, 735] width 23 height 17
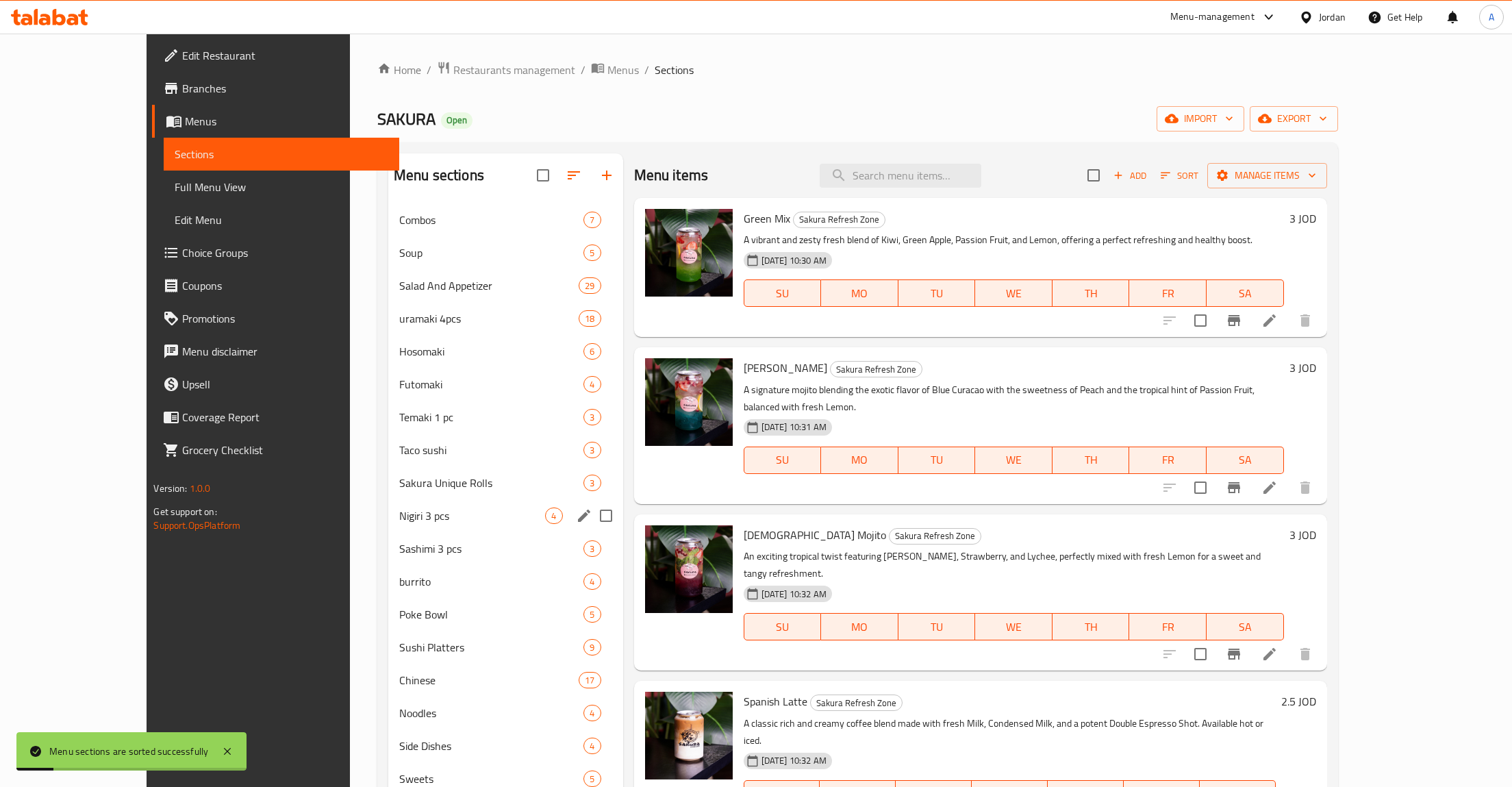
scroll to position [192, 0]
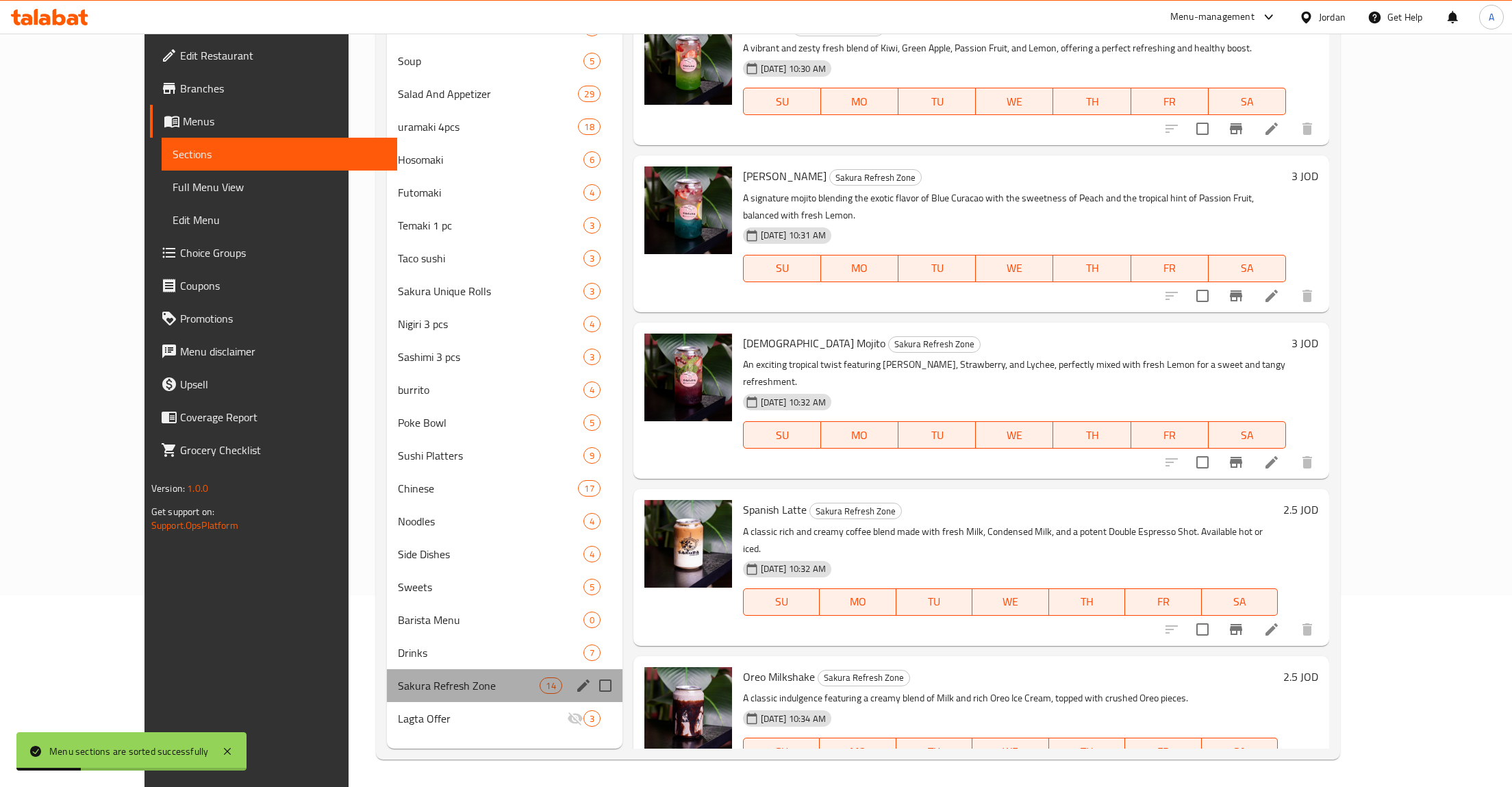
drag, startPoint x: 536, startPoint y: 686, endPoint x: 545, endPoint y: 681, distance: 10.3
click at [536, 685] on div "Sakura Refresh Zone 14" at bounding box center [504, 685] width 236 height 33
click at [575, 685] on icon "edit" at bounding box center [583, 685] width 16 height 16
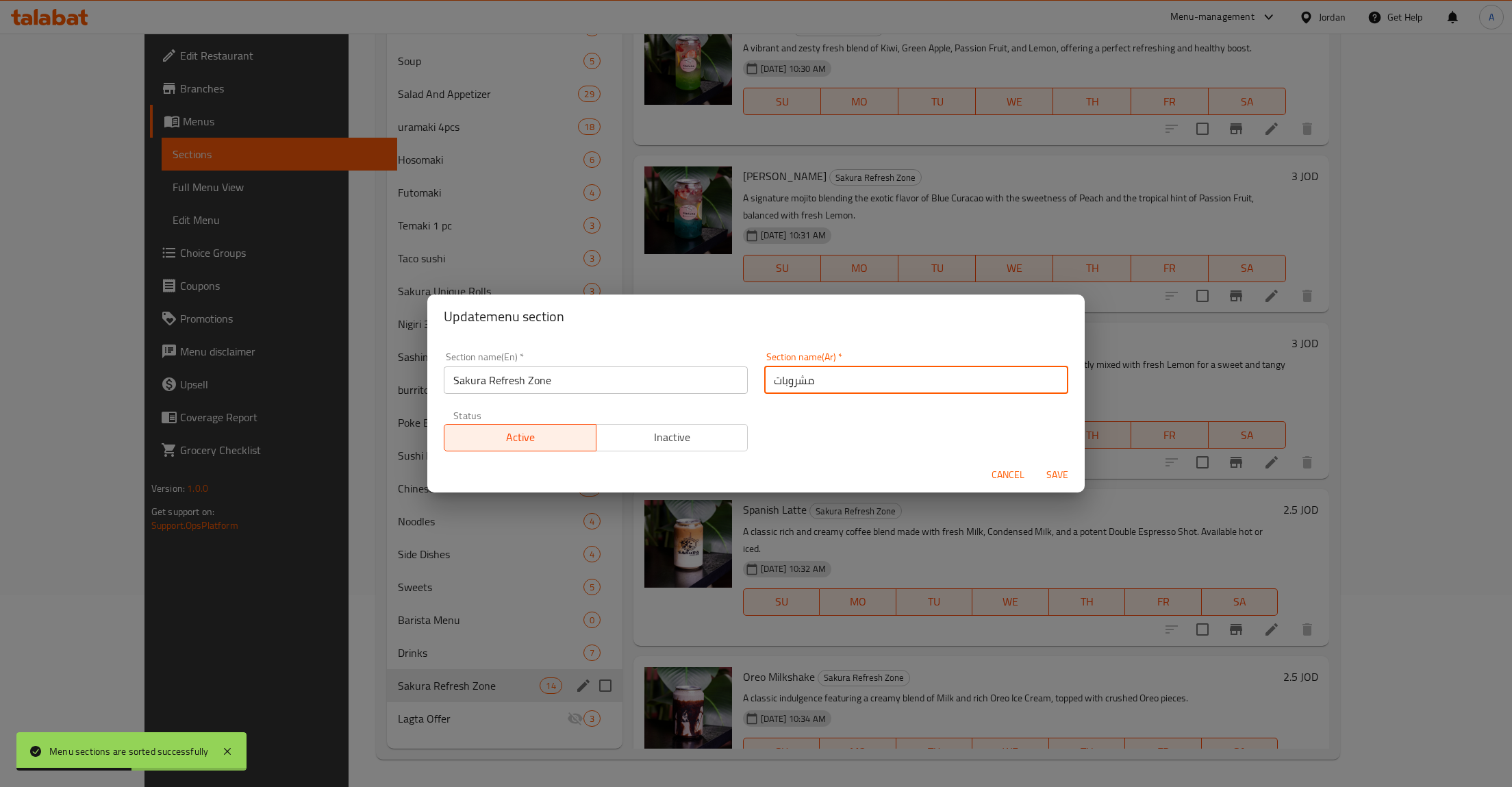
click at [884, 383] on input "مشروبات" at bounding box center [916, 379] width 304 height 27
type input "ك"
type input "ركن الانتعاش"
type button "0"
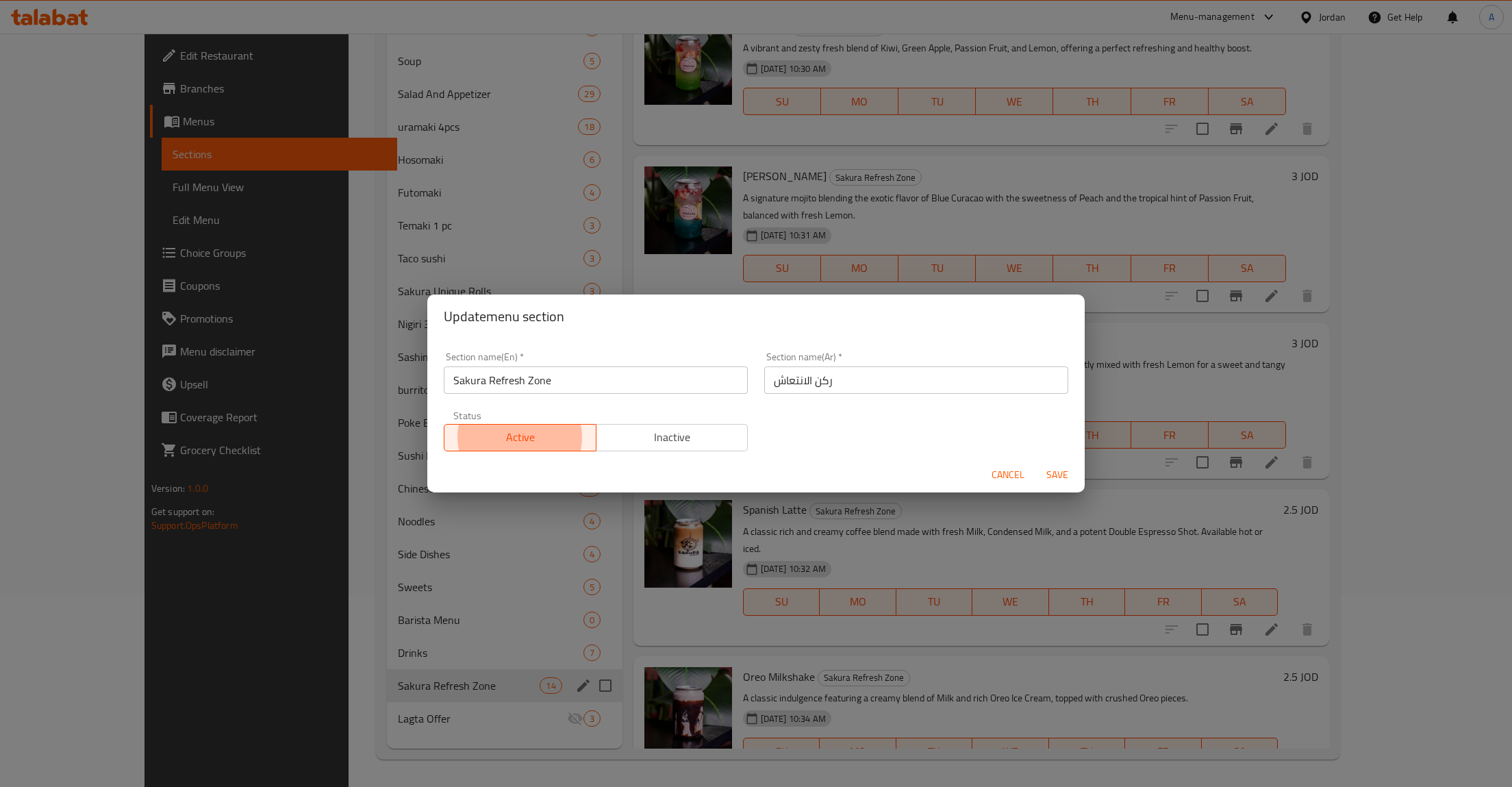
type button "1"
click at [1035, 462] on button "Save" at bounding box center [1057, 475] width 44 height 25
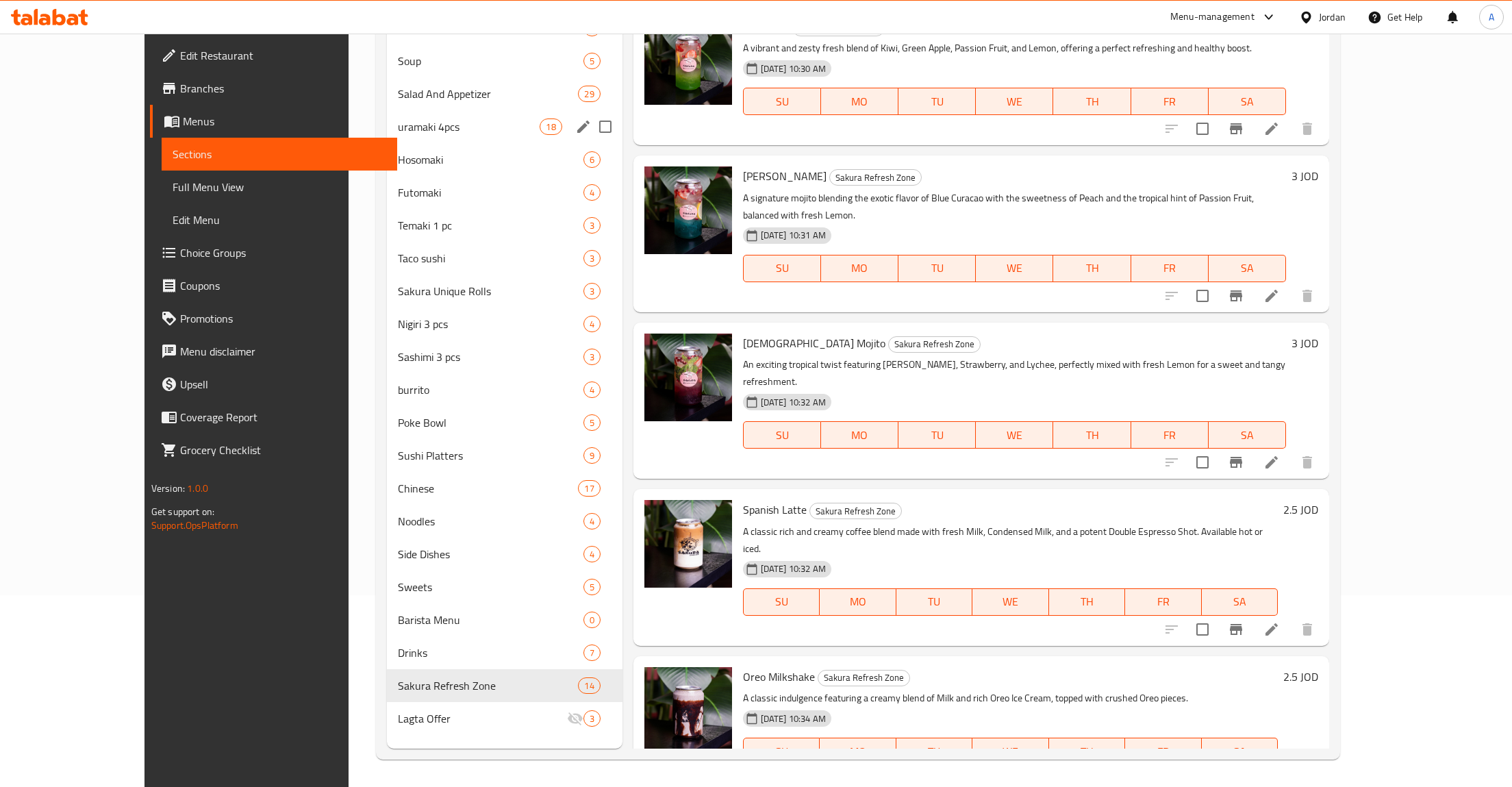
scroll to position [0, 0]
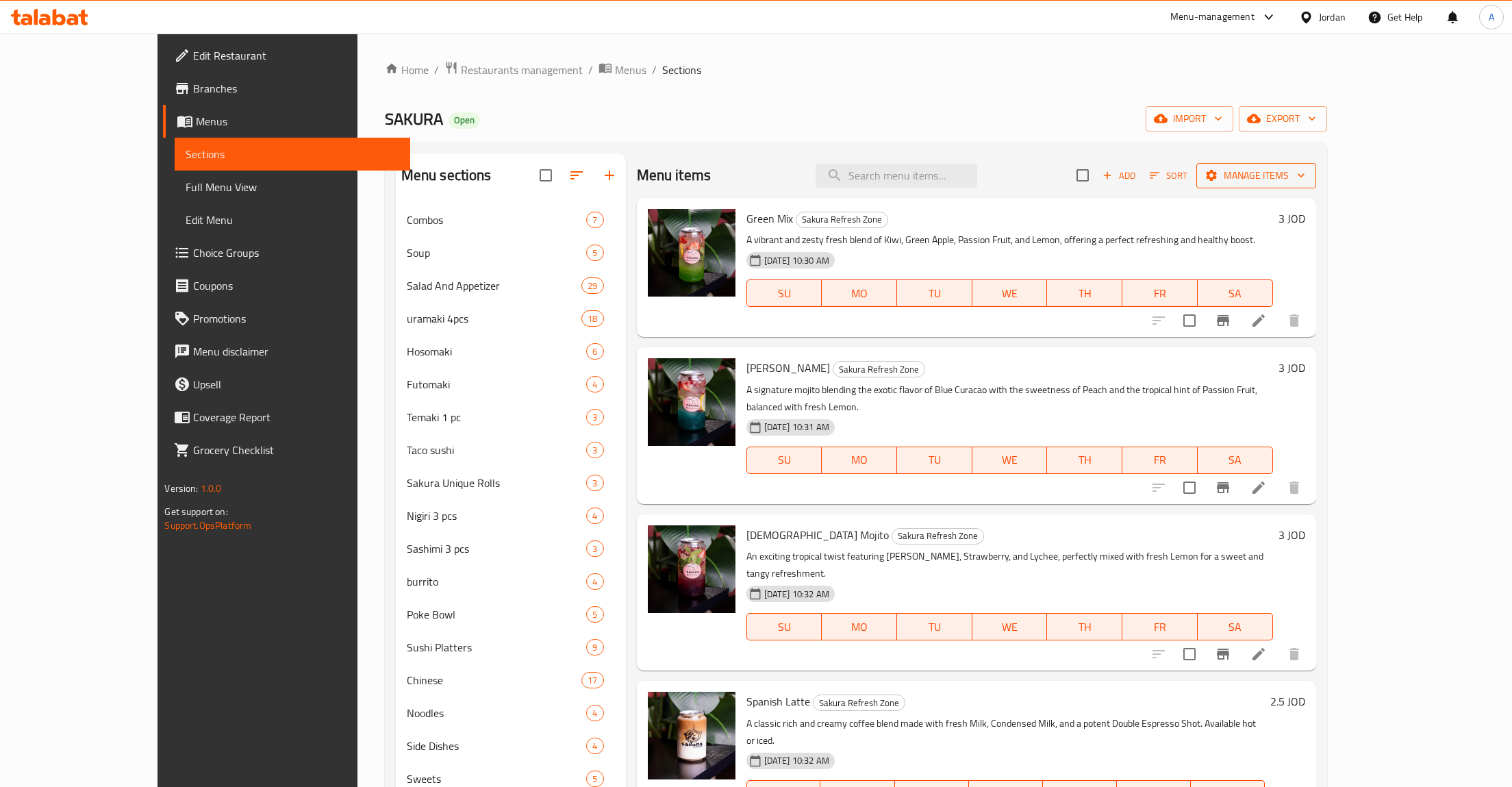
click at [1316, 185] on button "Manage items" at bounding box center [1256, 175] width 120 height 25
click at [1248, 187] on div at bounding box center [756, 394] width 1512 height 787
click at [1097, 173] on input "checkbox" at bounding box center [1082, 175] width 29 height 29
checkbox input "true"
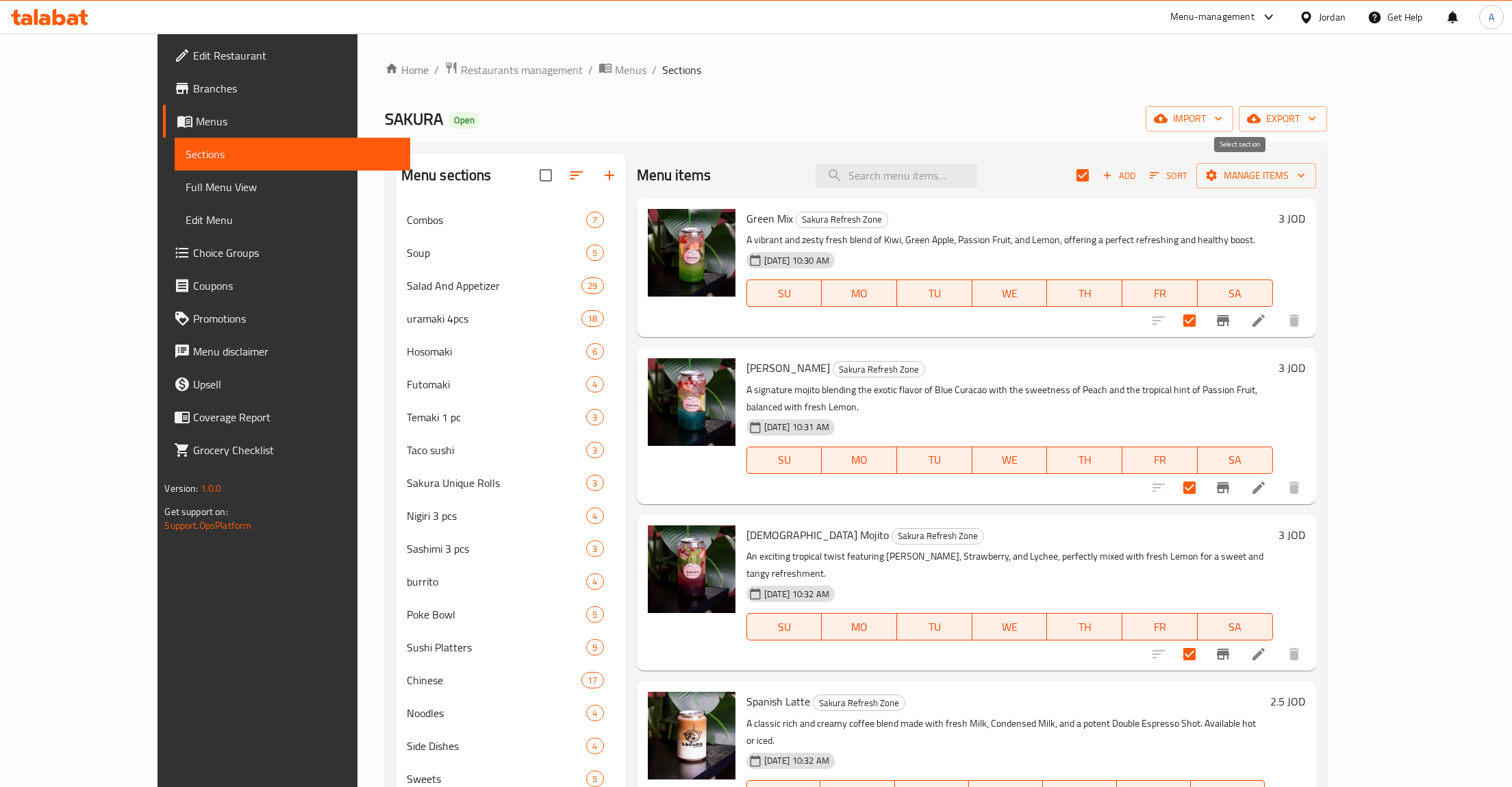
checkbox input "true"
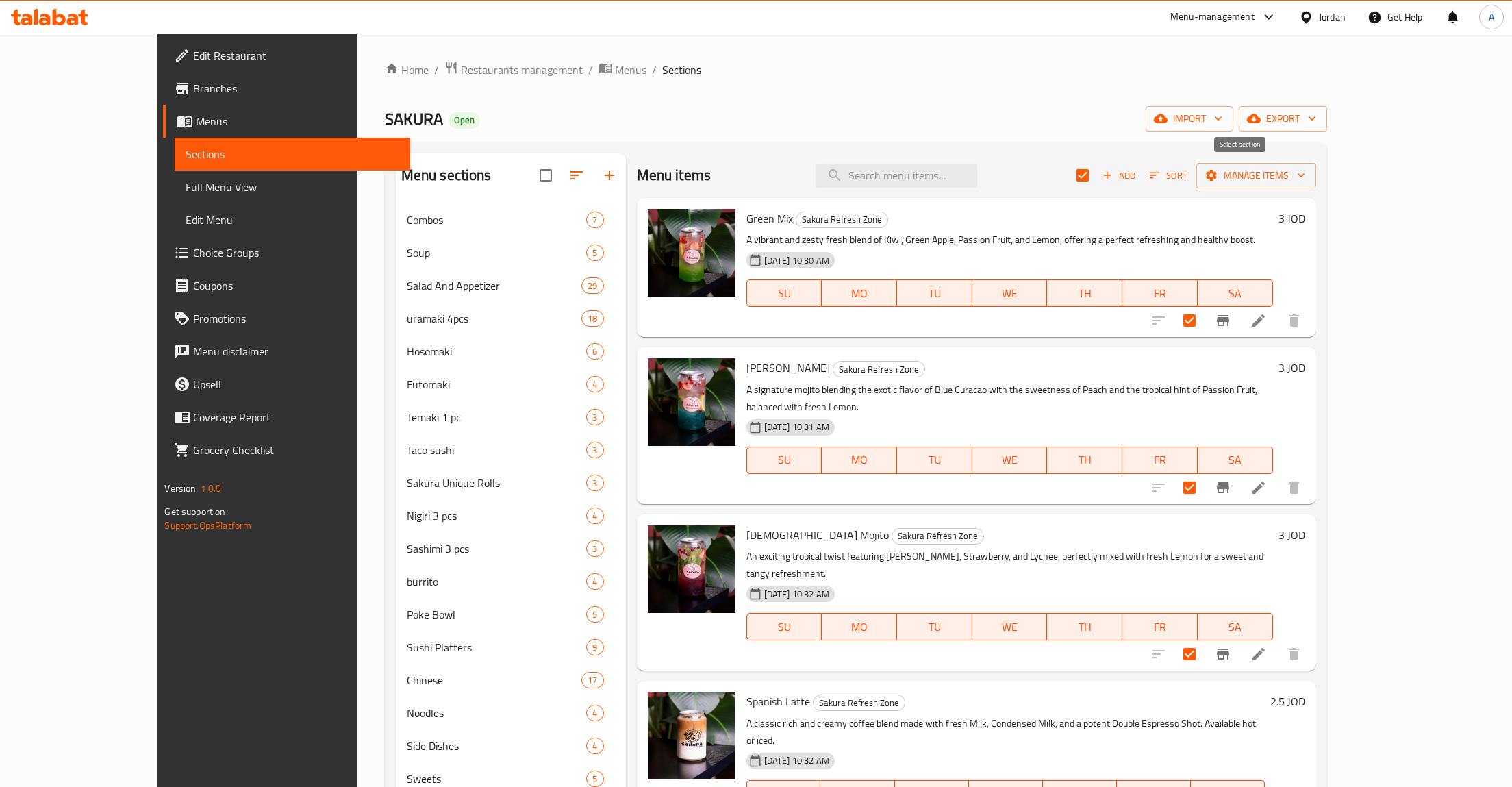
checkbox input "true"
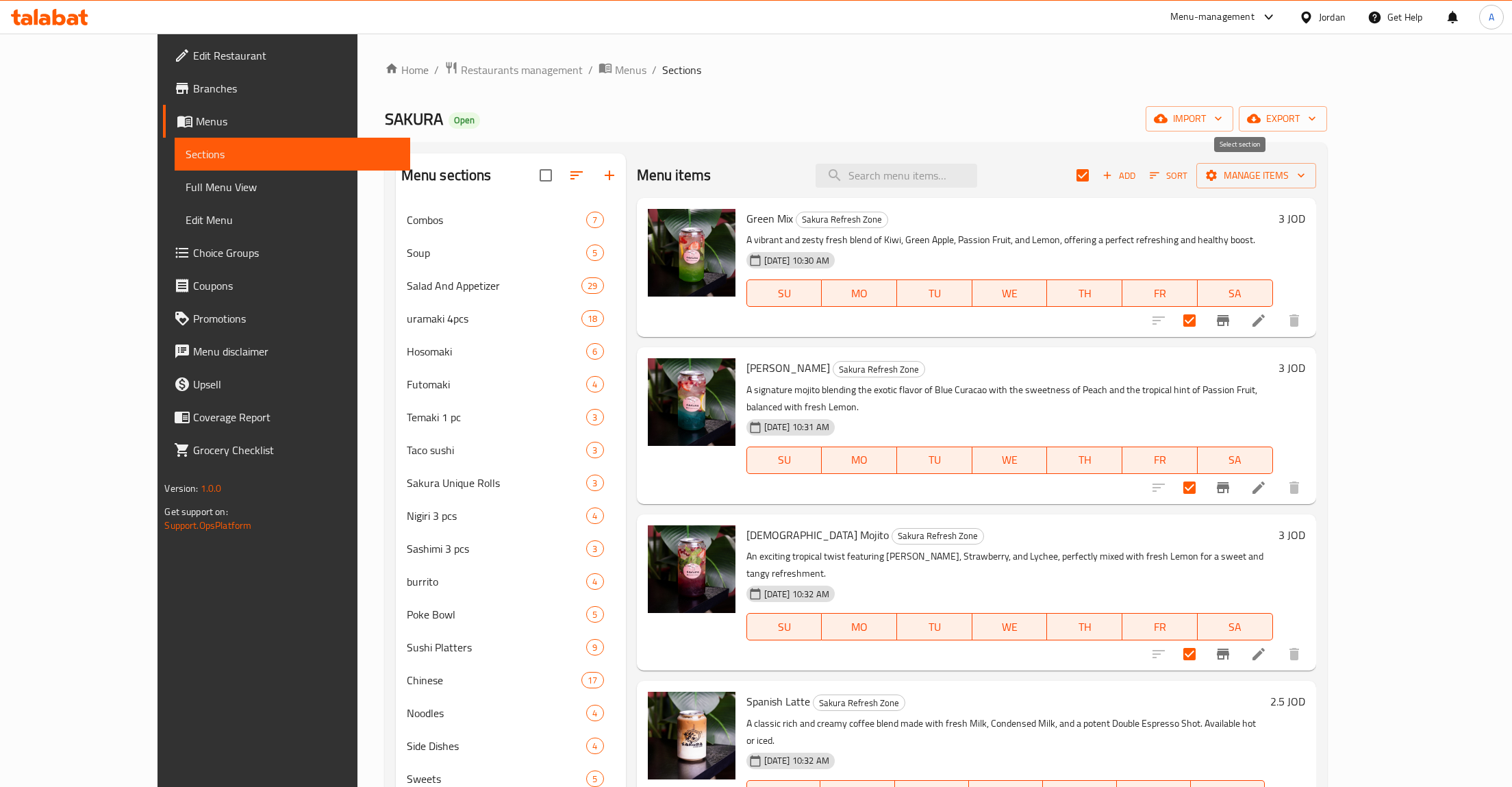
checkbox input "true"
click at [1305, 183] on span "Manage items" at bounding box center [1256, 176] width 98 height 17
click at [1430, 303] on span "Bulk update" at bounding box center [1419, 301] width 56 height 16
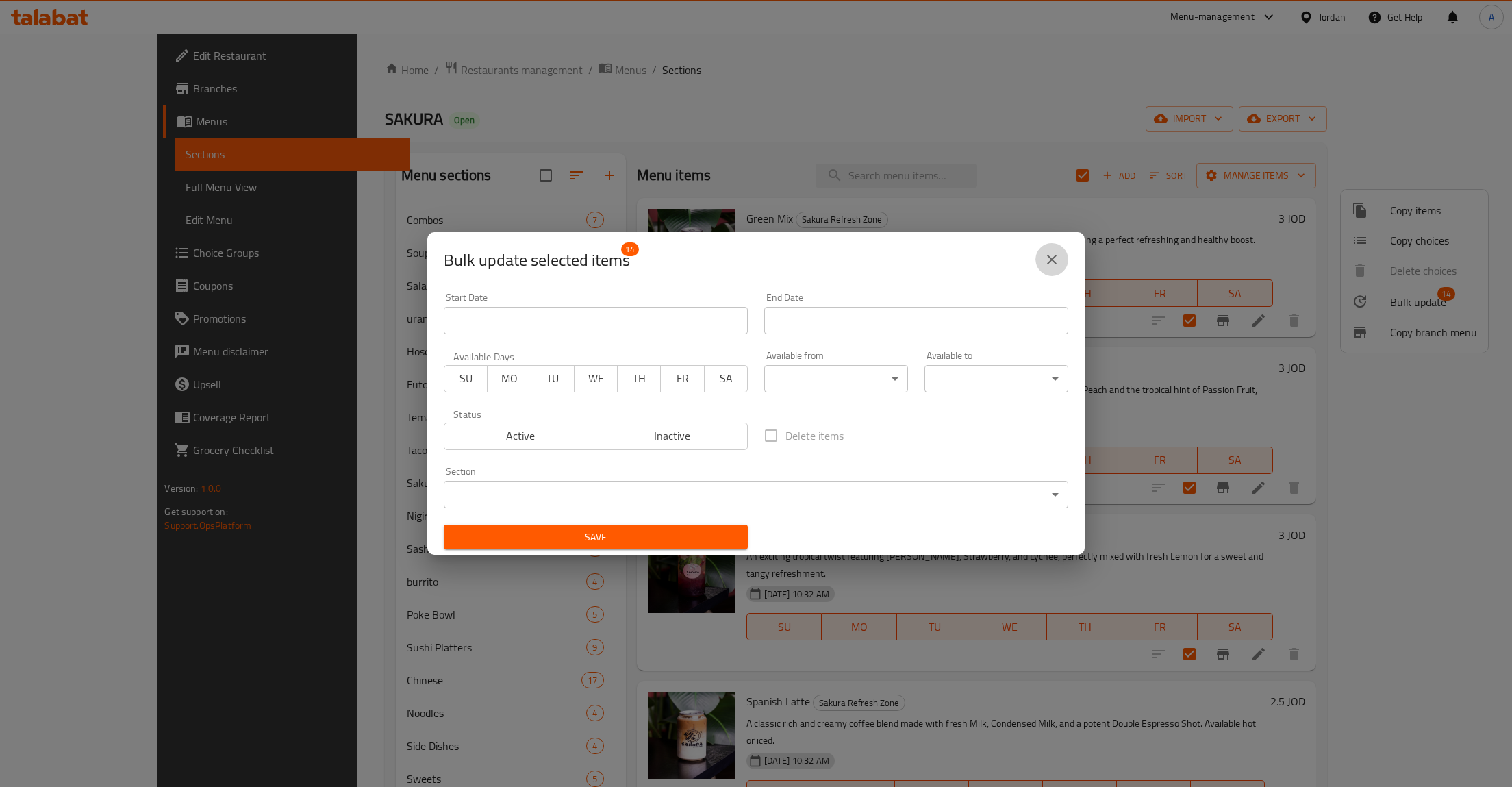
click at [1055, 264] on icon "close" at bounding box center [1052, 259] width 16 height 16
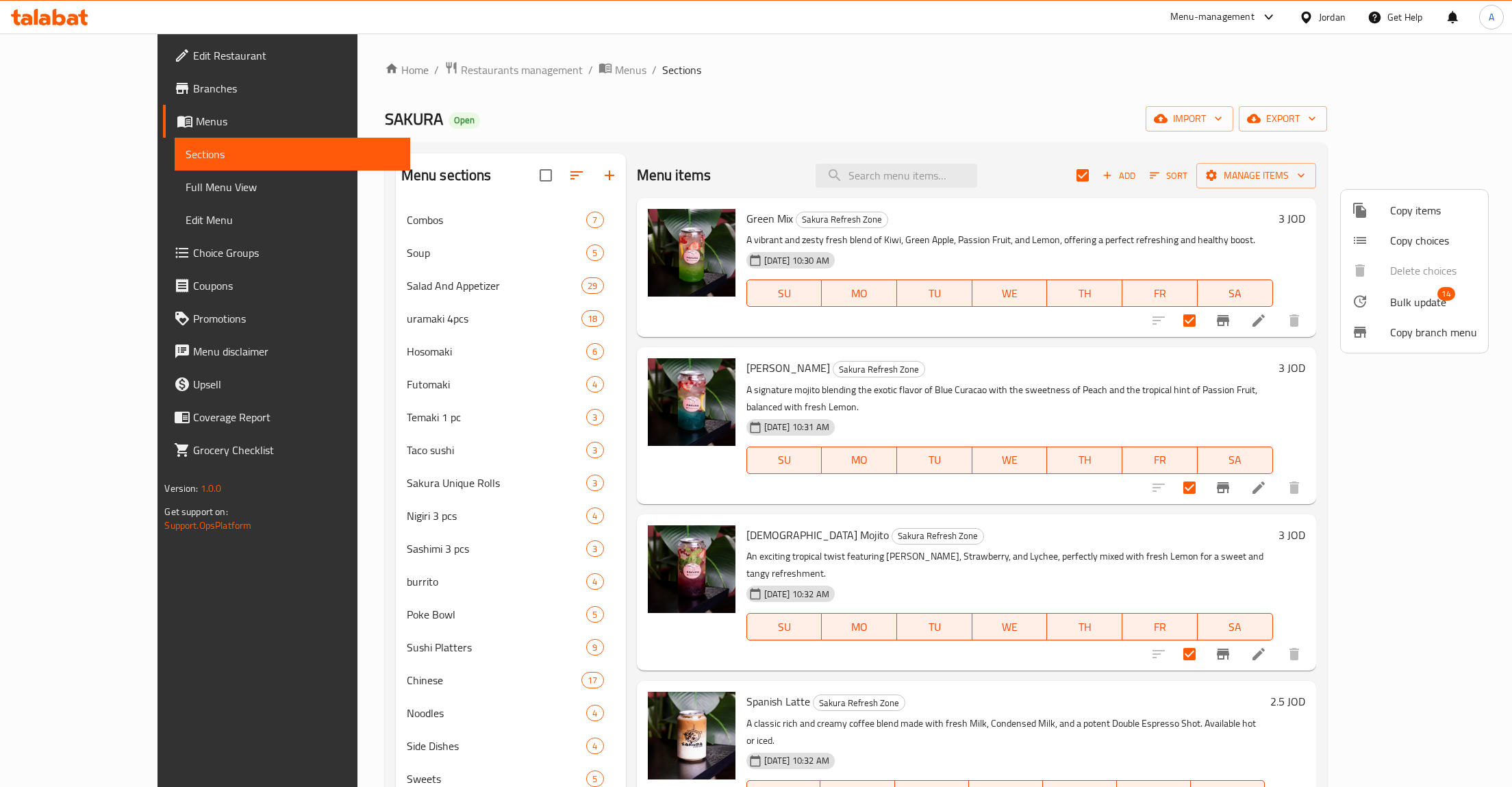
click at [1046, 116] on div at bounding box center [756, 394] width 1512 height 787
drag, startPoint x: 783, startPoint y: 44, endPoint x: 777, endPoint y: 52, distance: 10.0
click at [782, 47] on div "Home / Restaurants management / Menus / Sections SAKURA Open import export Menu…" at bounding box center [856, 506] width 997 height 945
click at [1319, 120] on icon "button" at bounding box center [1312, 119] width 14 height 14
drag, startPoint x: 772, startPoint y: 85, endPoint x: 575, endPoint y: 150, distance: 207.4
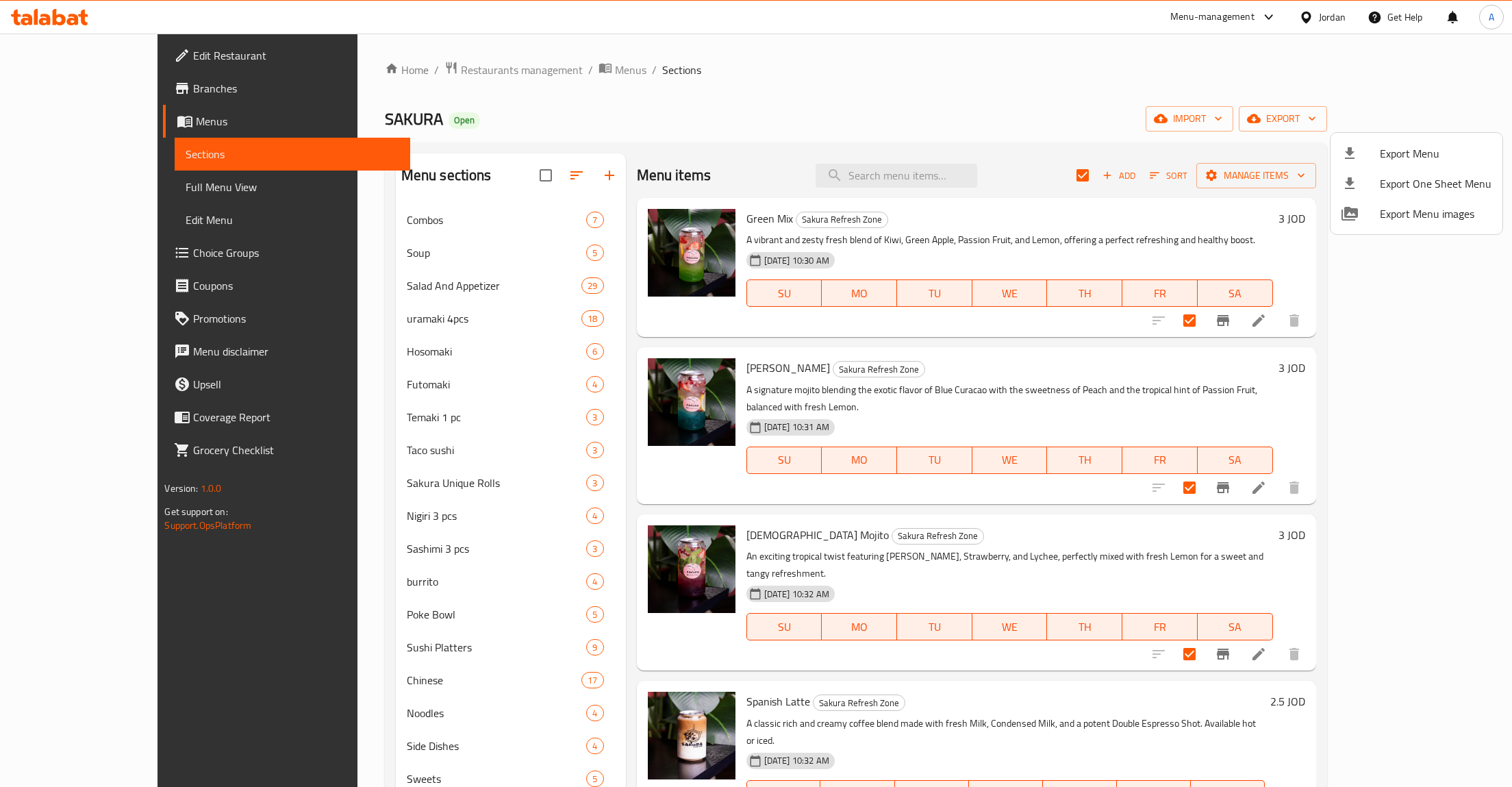
click at [766, 85] on div at bounding box center [756, 394] width 1512 height 787
click at [531, 174] on input "checkbox" at bounding box center [545, 175] width 29 height 29
checkbox input "true"
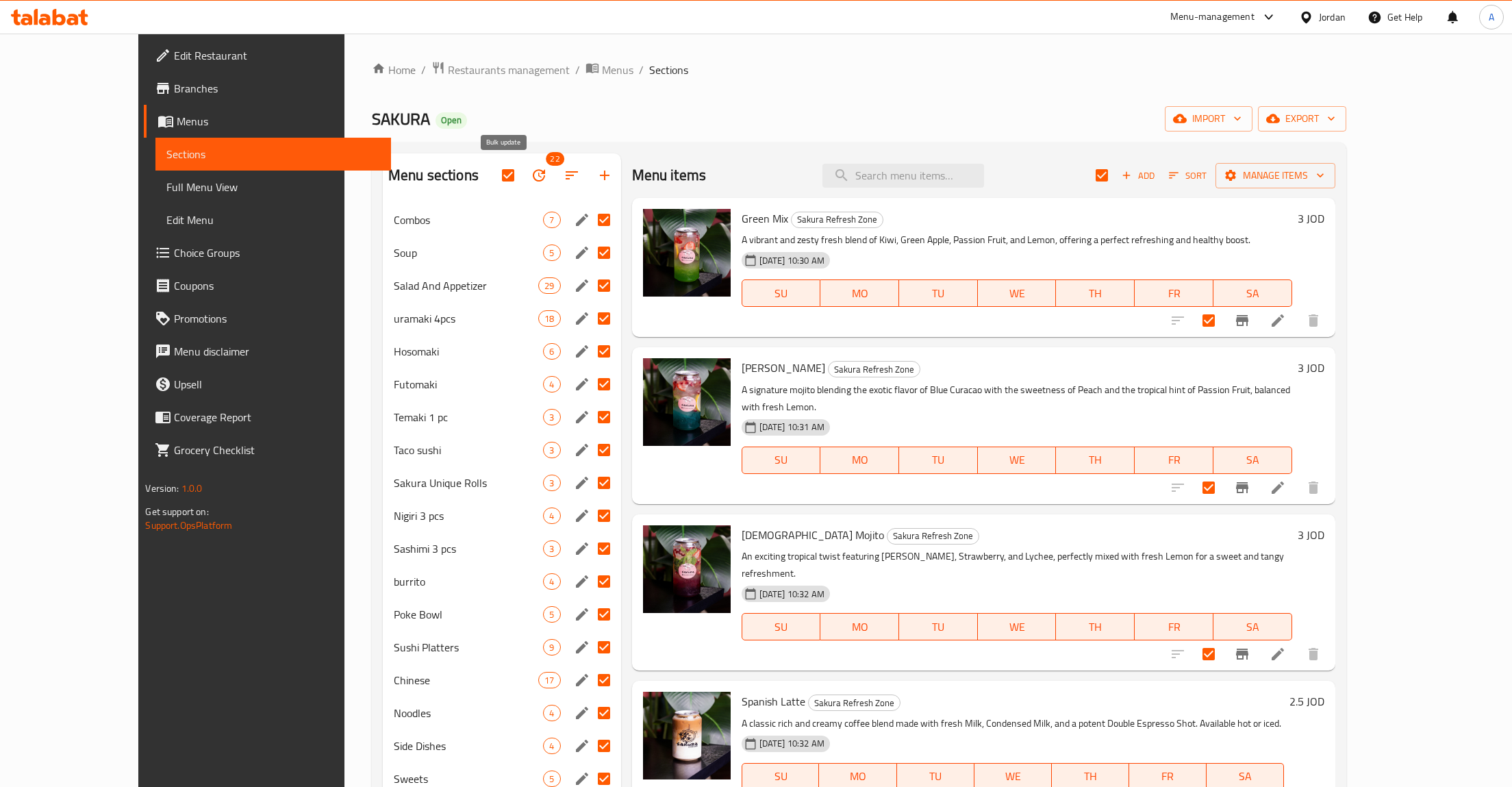
click at [531, 174] on icon "button" at bounding box center [538, 175] width 16 height 16
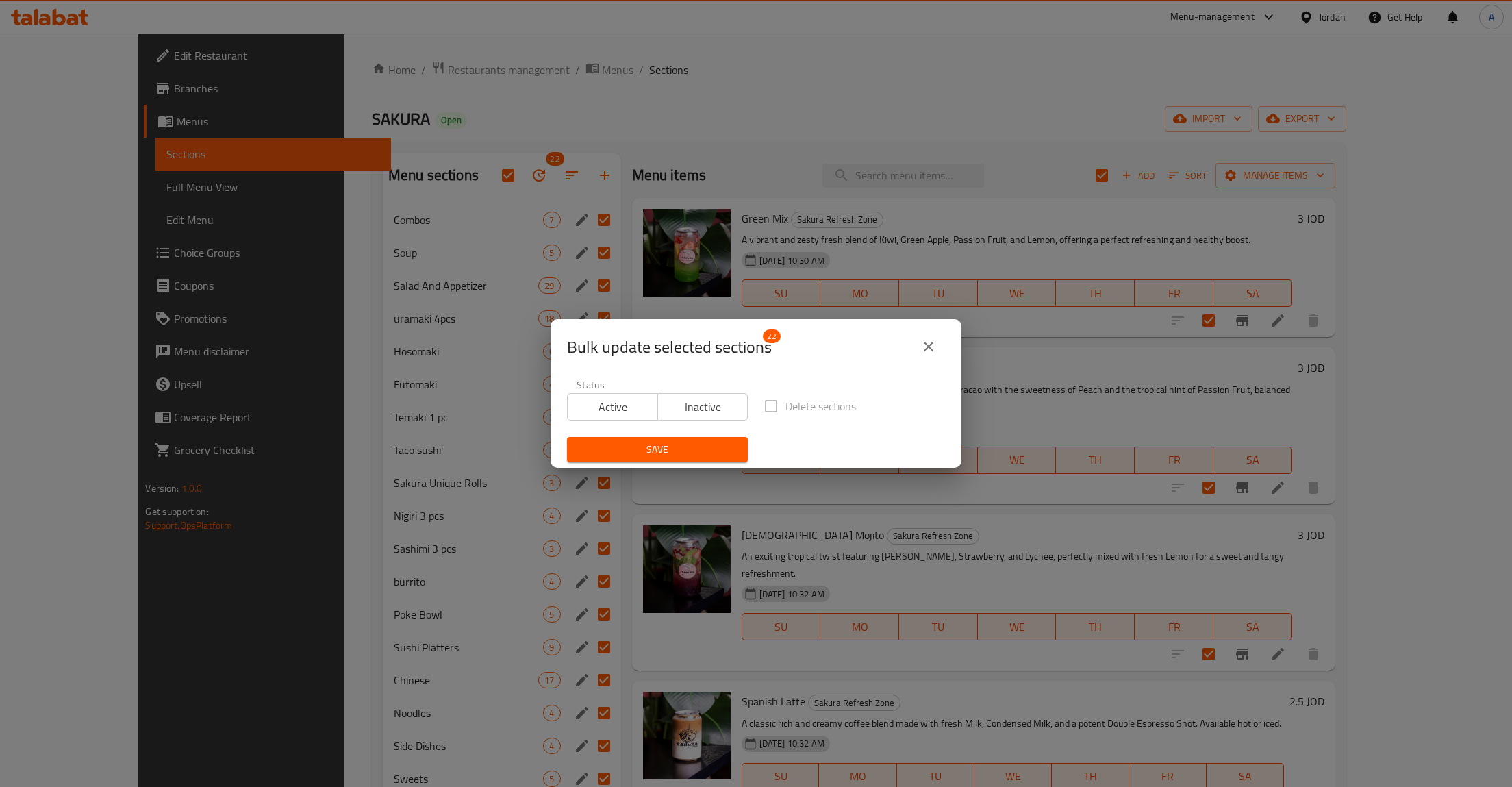
click at [925, 343] on icon "close" at bounding box center [929, 347] width 9 height 9
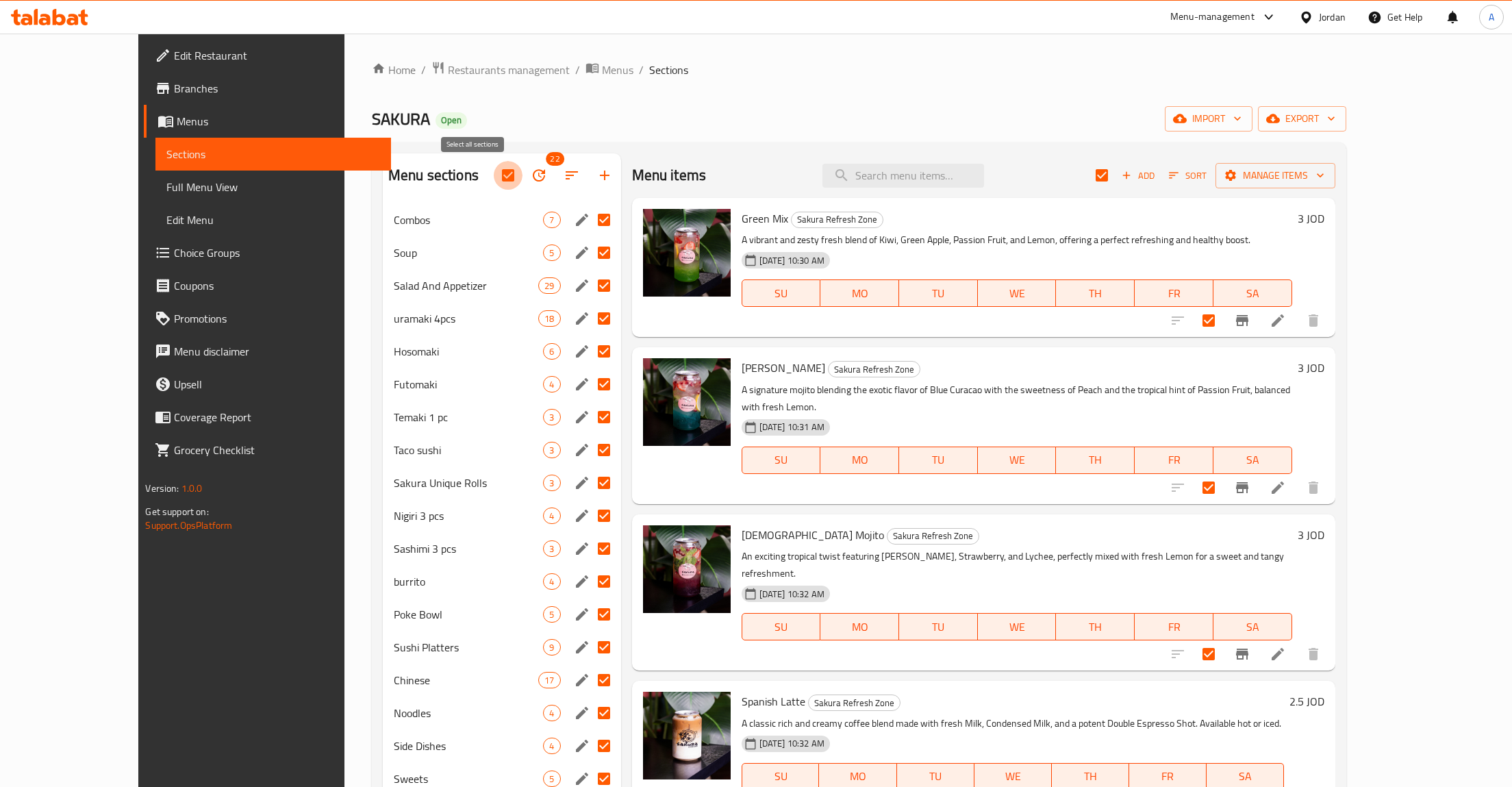
click at [494, 174] on input "checkbox" at bounding box center [508, 175] width 29 height 29
checkbox input "false"
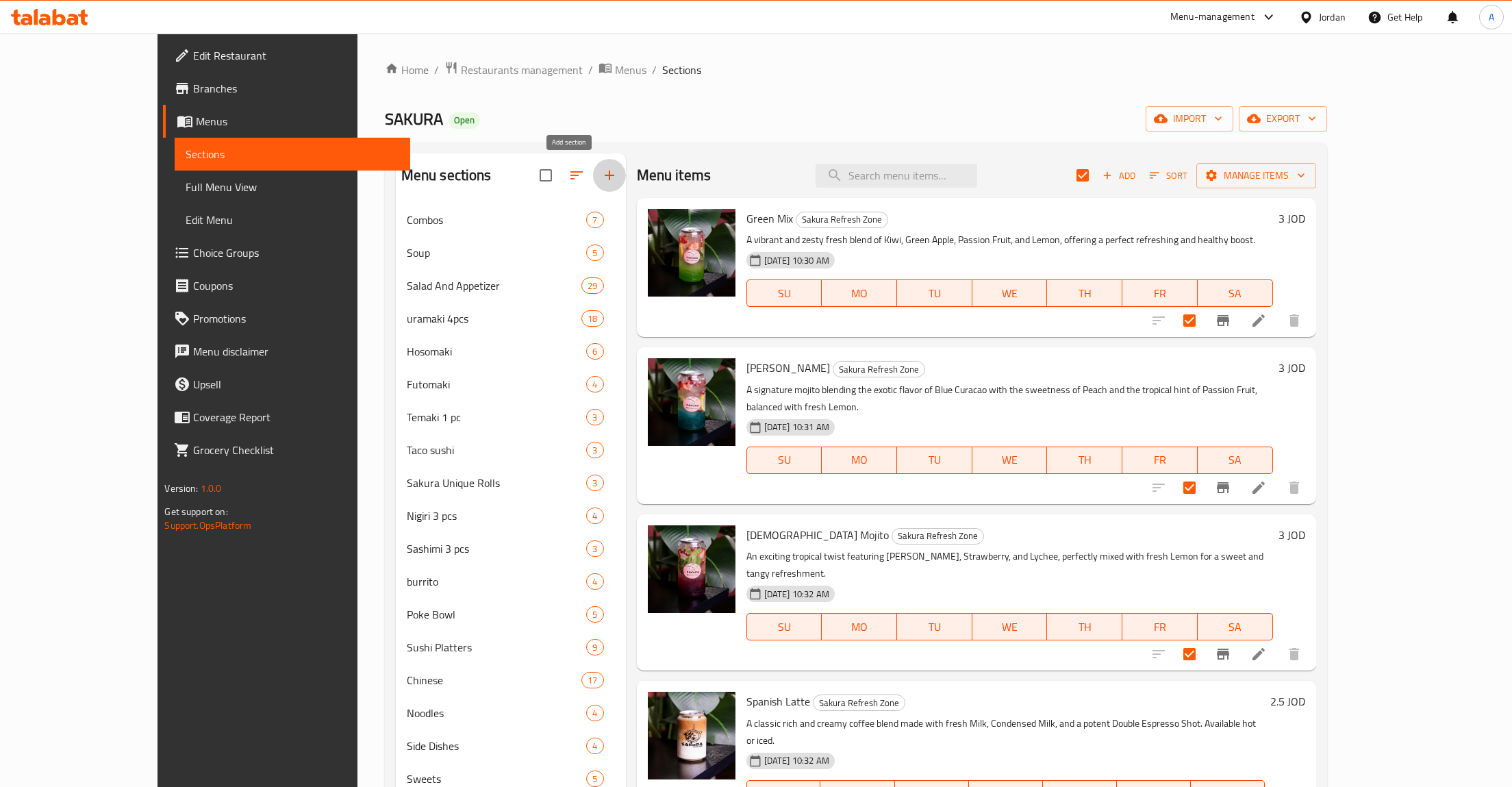
click at [593, 172] on button "button" at bounding box center [610, 175] width 33 height 33
click at [568, 178] on icon "button" at bounding box center [576, 175] width 16 height 16
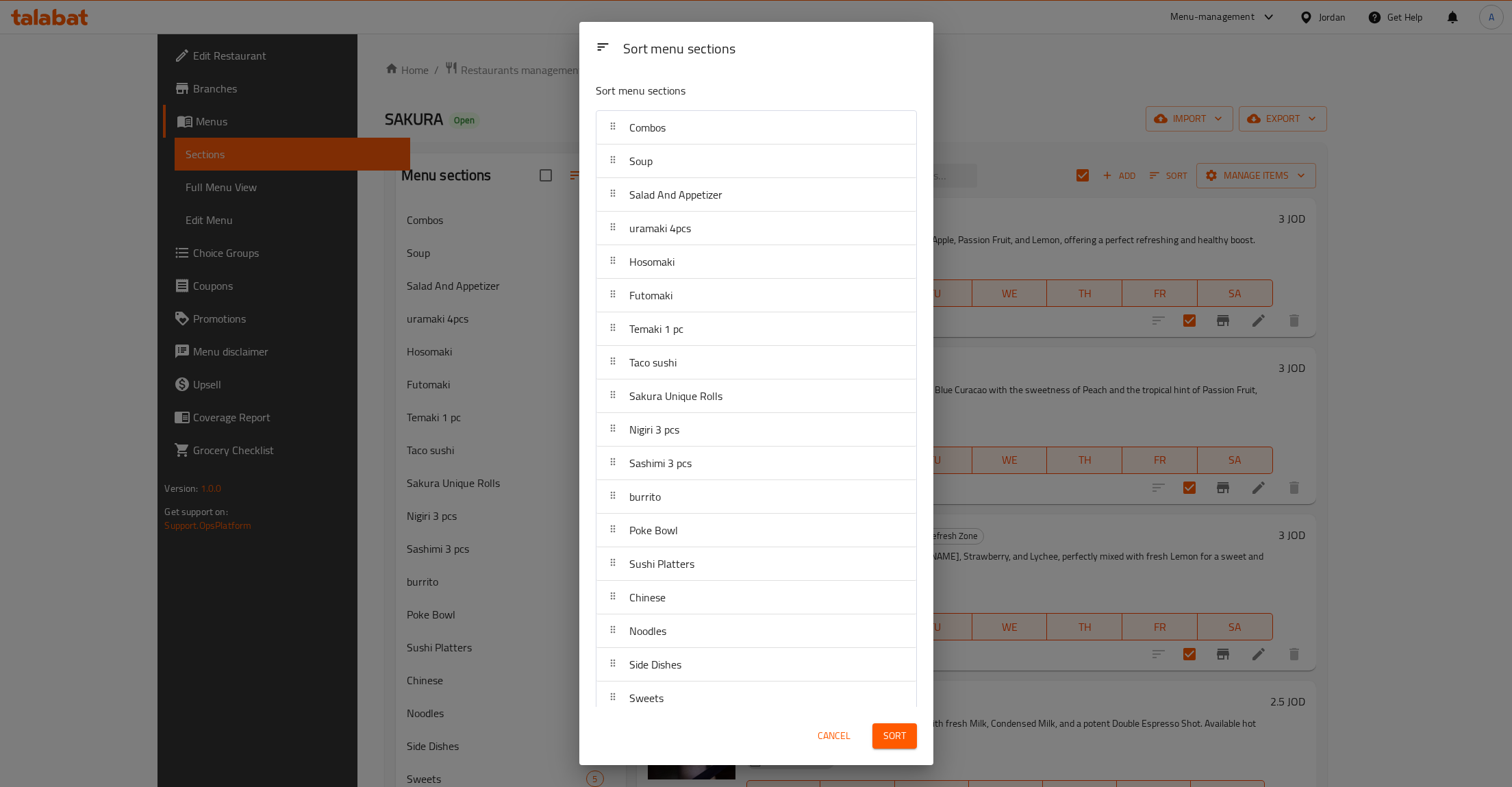
scroll to position [151, 0]
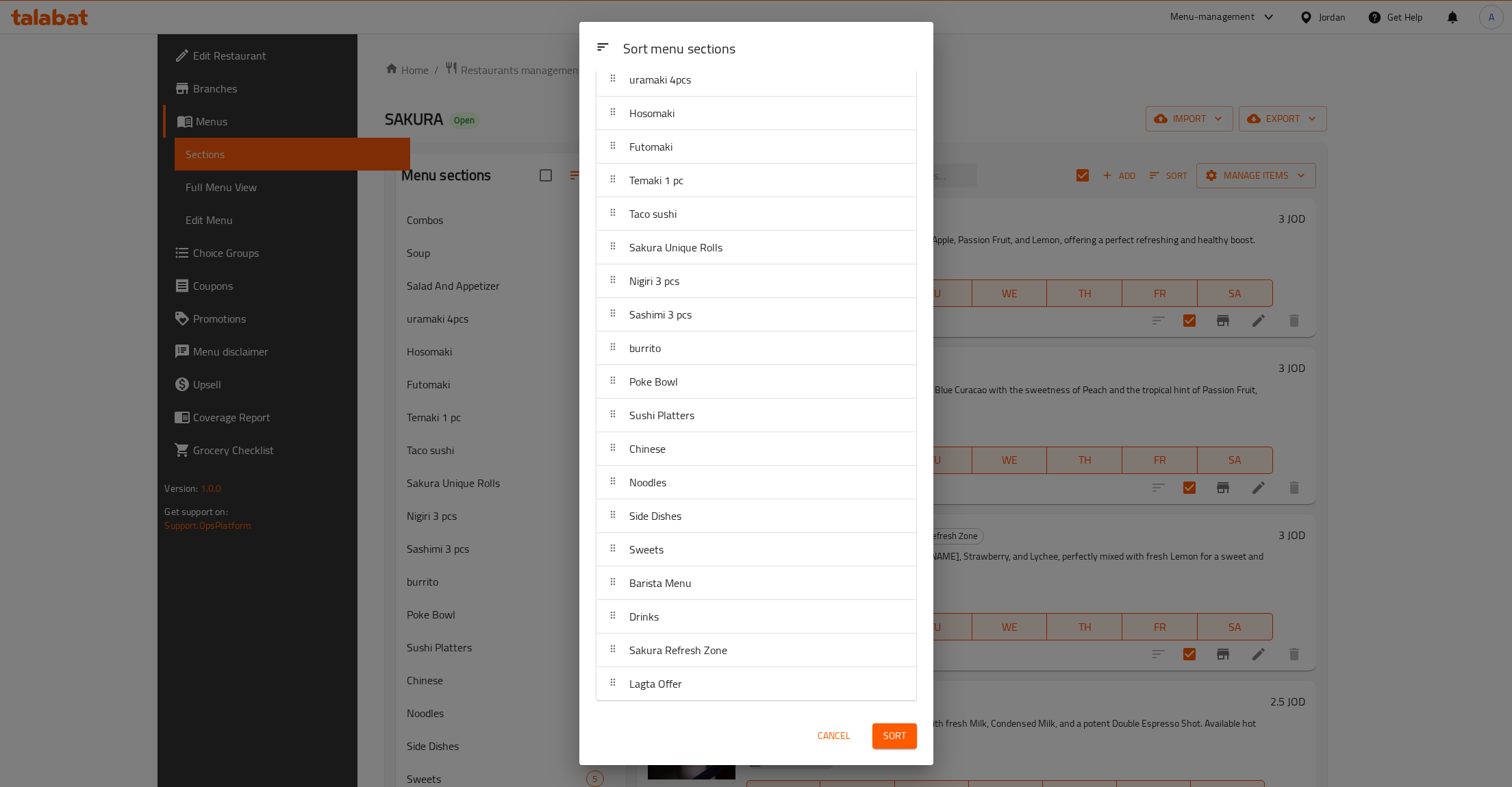
click at [840, 750] on div "Cancel" at bounding box center [833, 735] width 60 height 41
click at [847, 742] on span "Cancel" at bounding box center [834, 735] width 33 height 17
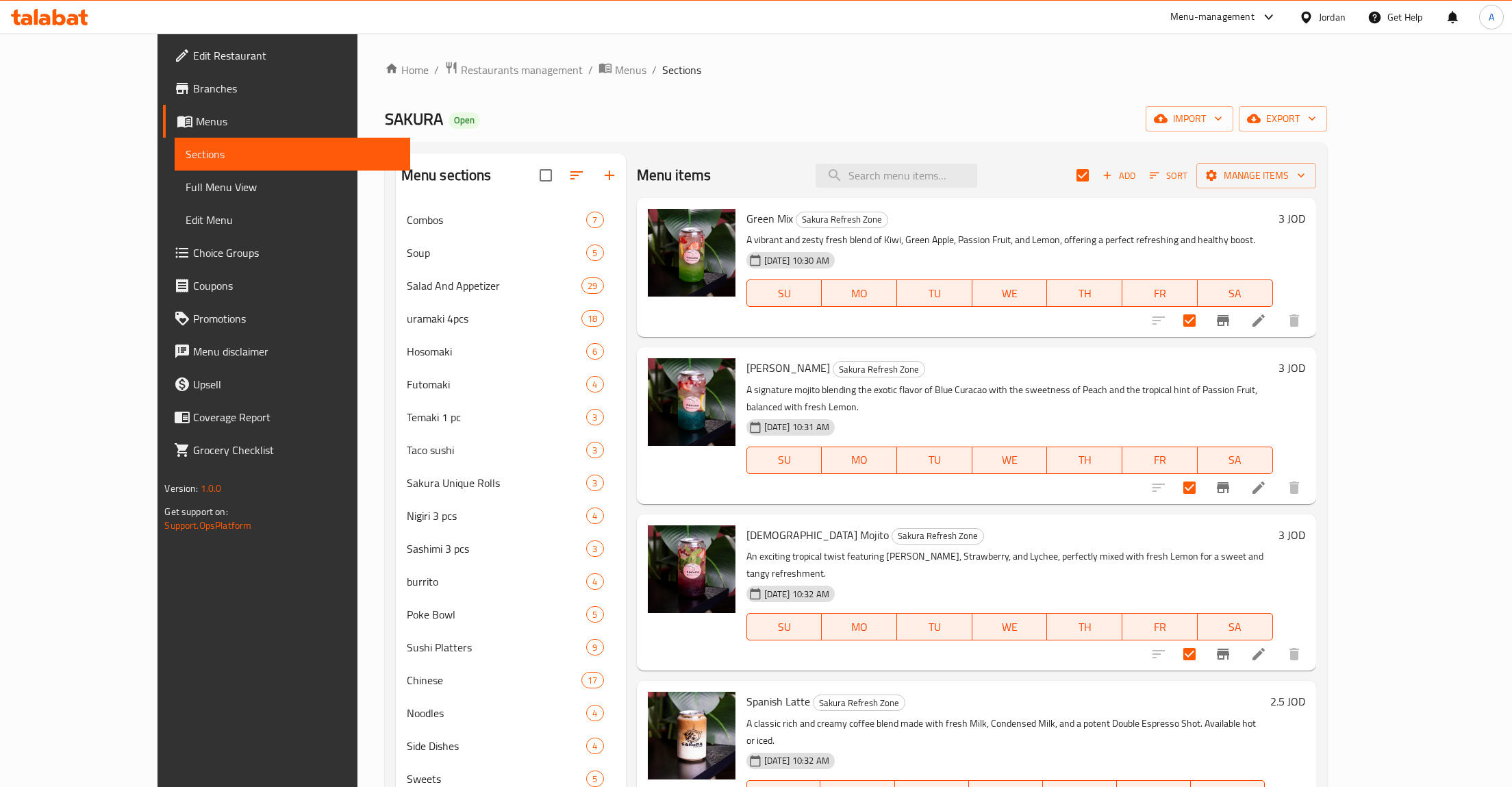
click at [1275, 110] on div "SAKURA Open import export" at bounding box center [856, 119] width 942 height 25
click at [1097, 172] on input "checkbox" at bounding box center [1082, 175] width 29 height 29
checkbox input "false"
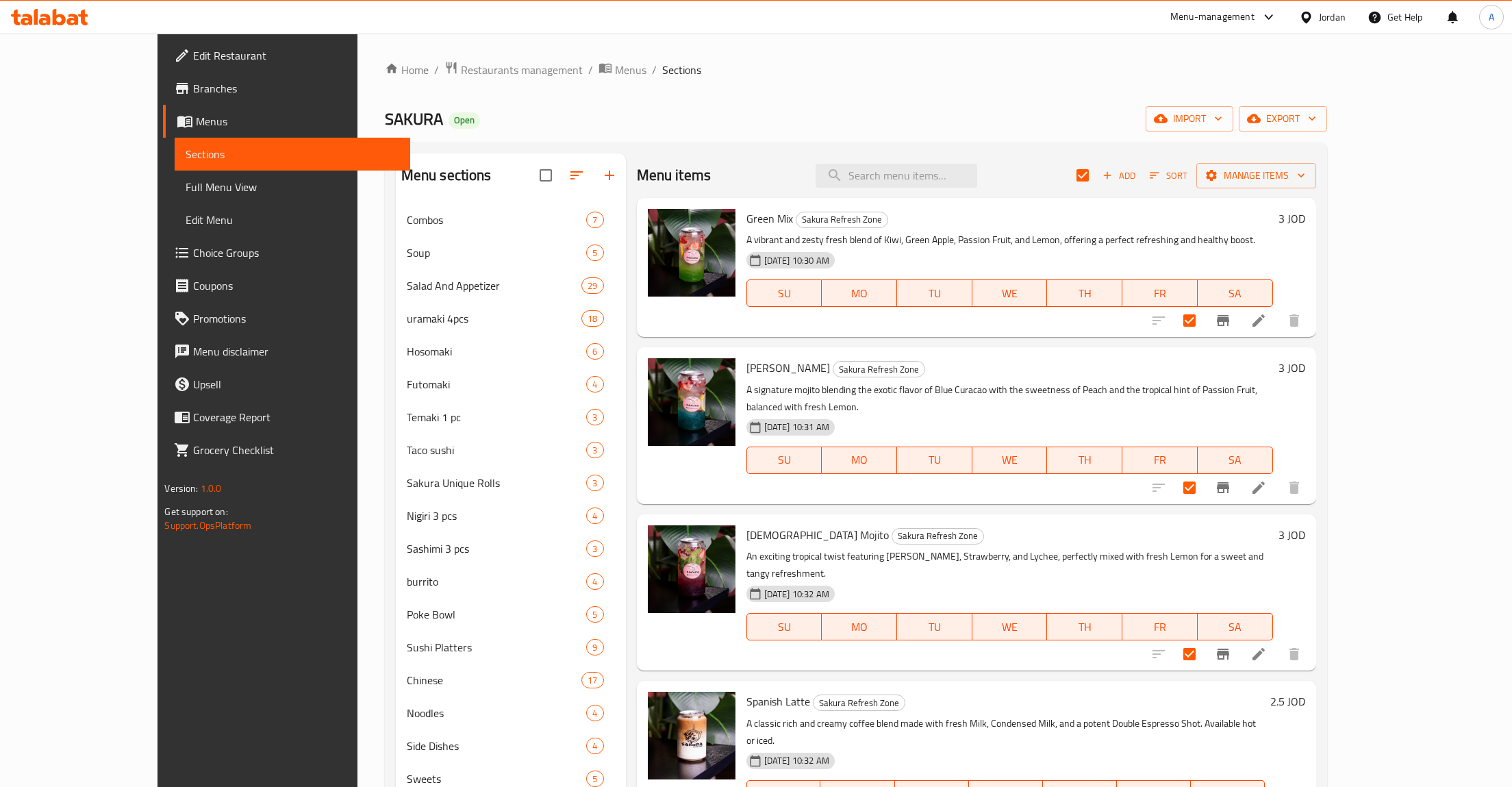
checkbox input "false"
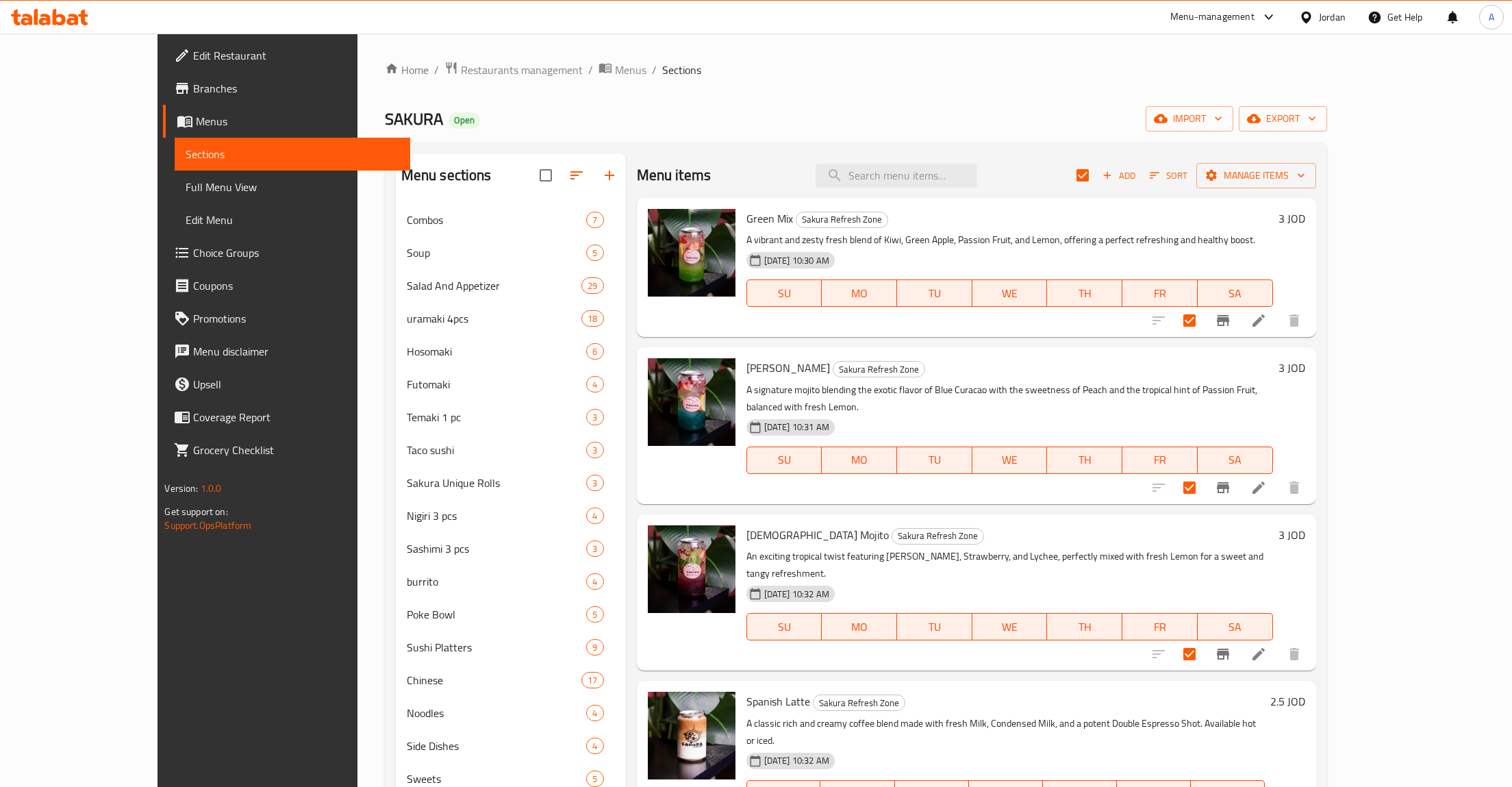
checkbox input "false"
click at [1305, 177] on span "Manage items" at bounding box center [1256, 176] width 98 height 17
click at [1419, 218] on span "Copy items" at bounding box center [1434, 210] width 87 height 16
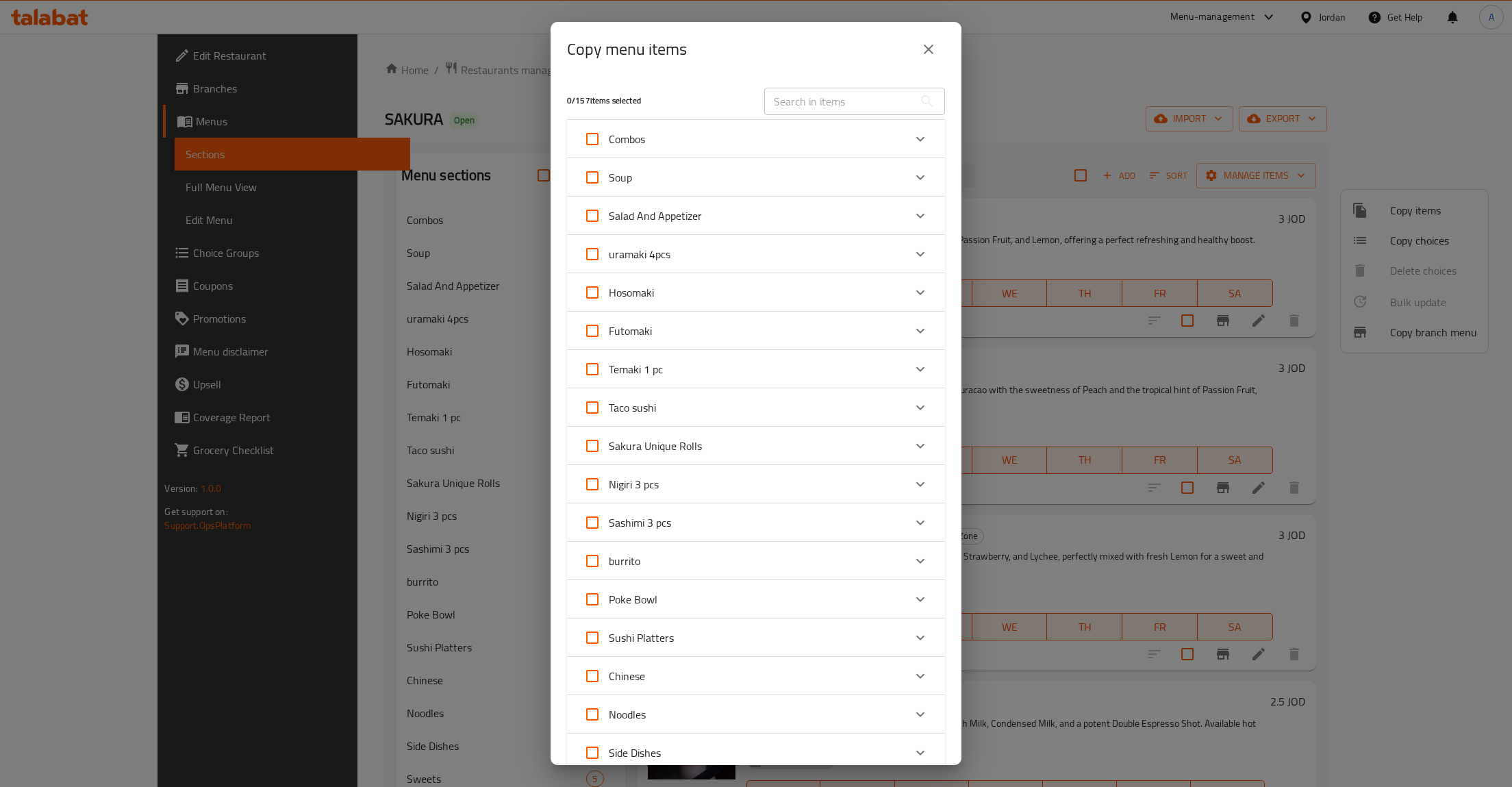
scroll to position [358, 0]
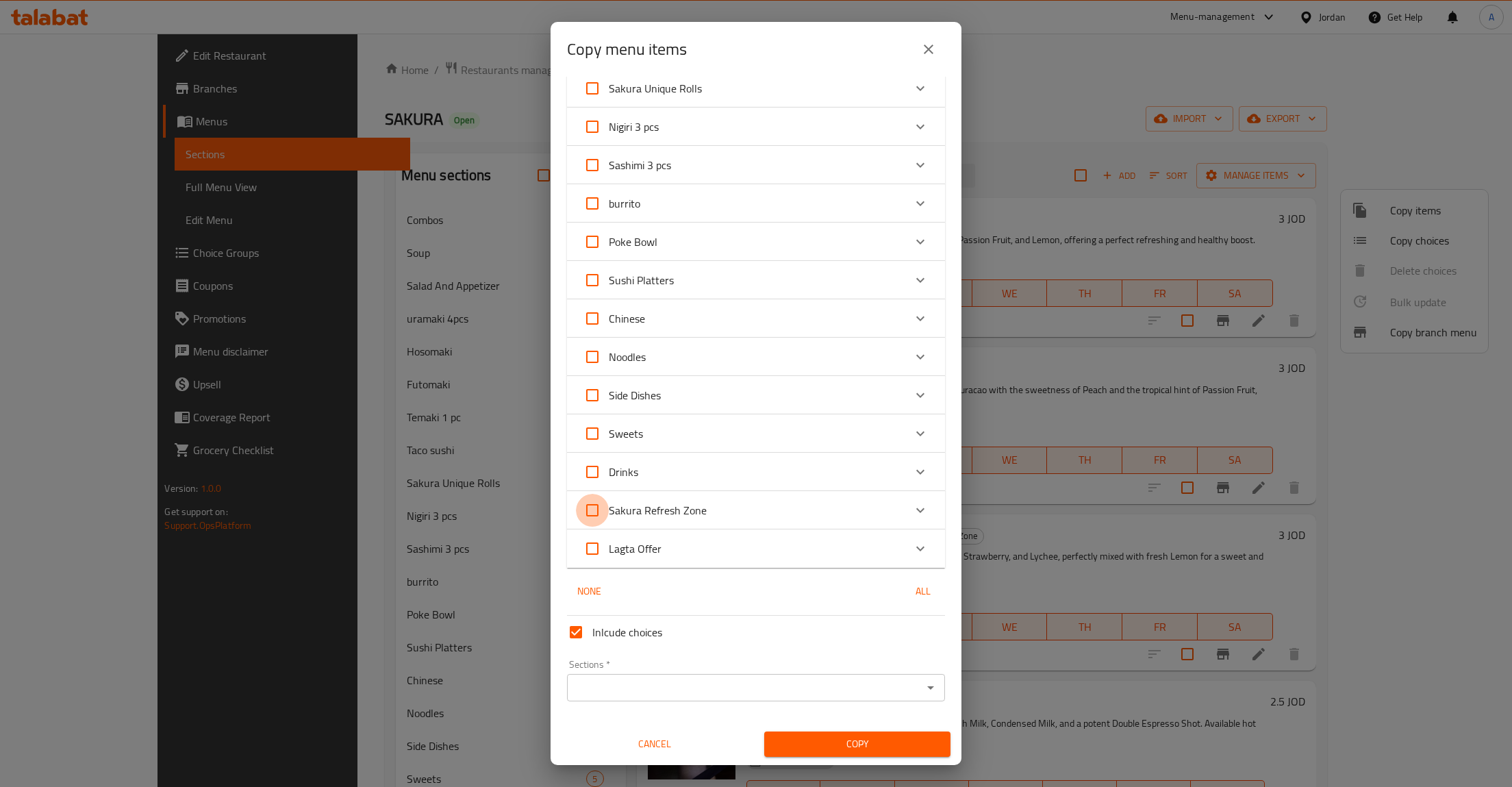
click at [598, 514] on input "Sakura Refresh Zone" at bounding box center [592, 510] width 33 height 33
click at [652, 679] on input "Sections   *" at bounding box center [745, 687] width 347 height 20
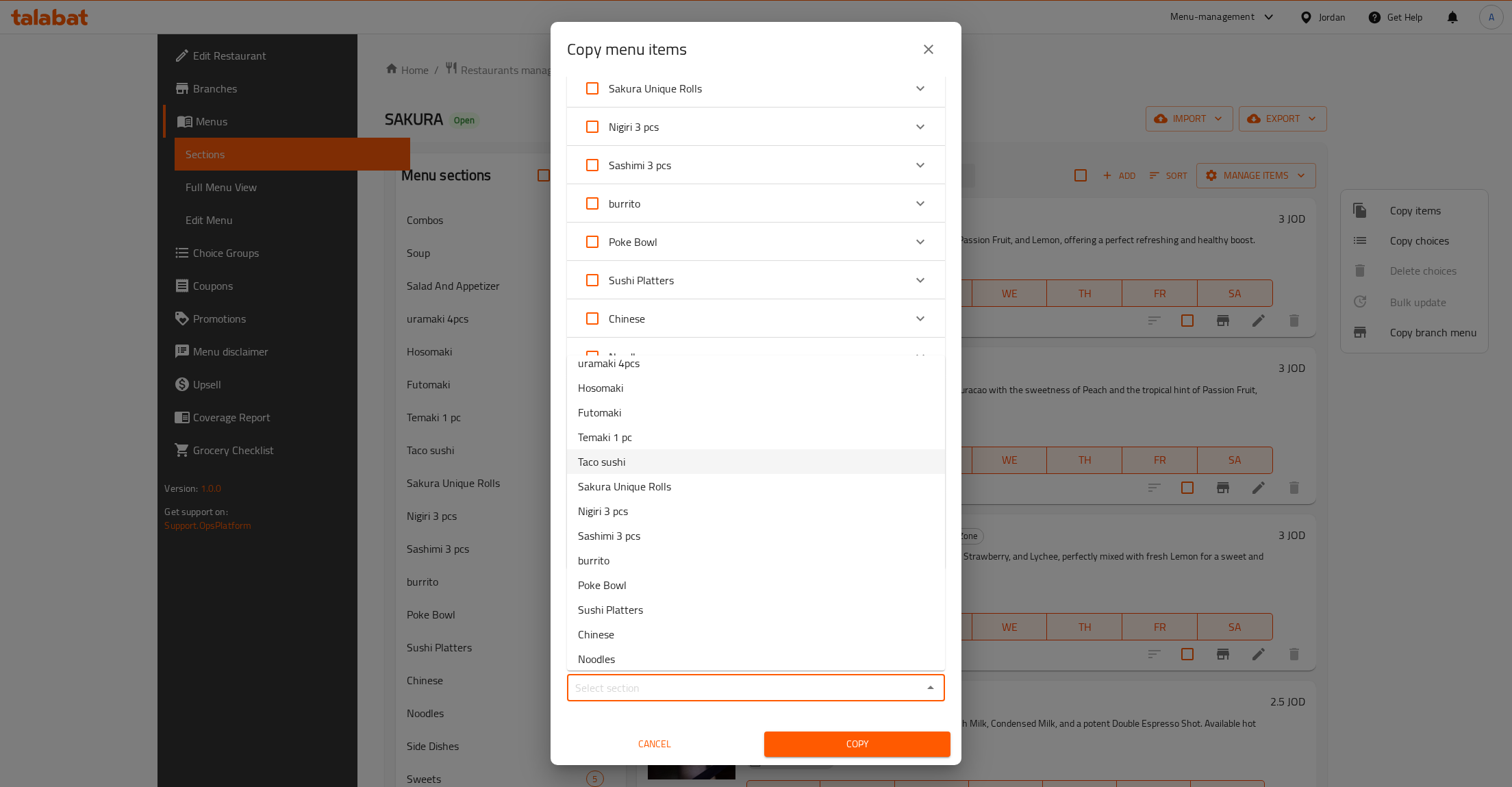
scroll to position [239, 0]
click at [571, 637] on input "Inlcude choices" at bounding box center [576, 632] width 33 height 33
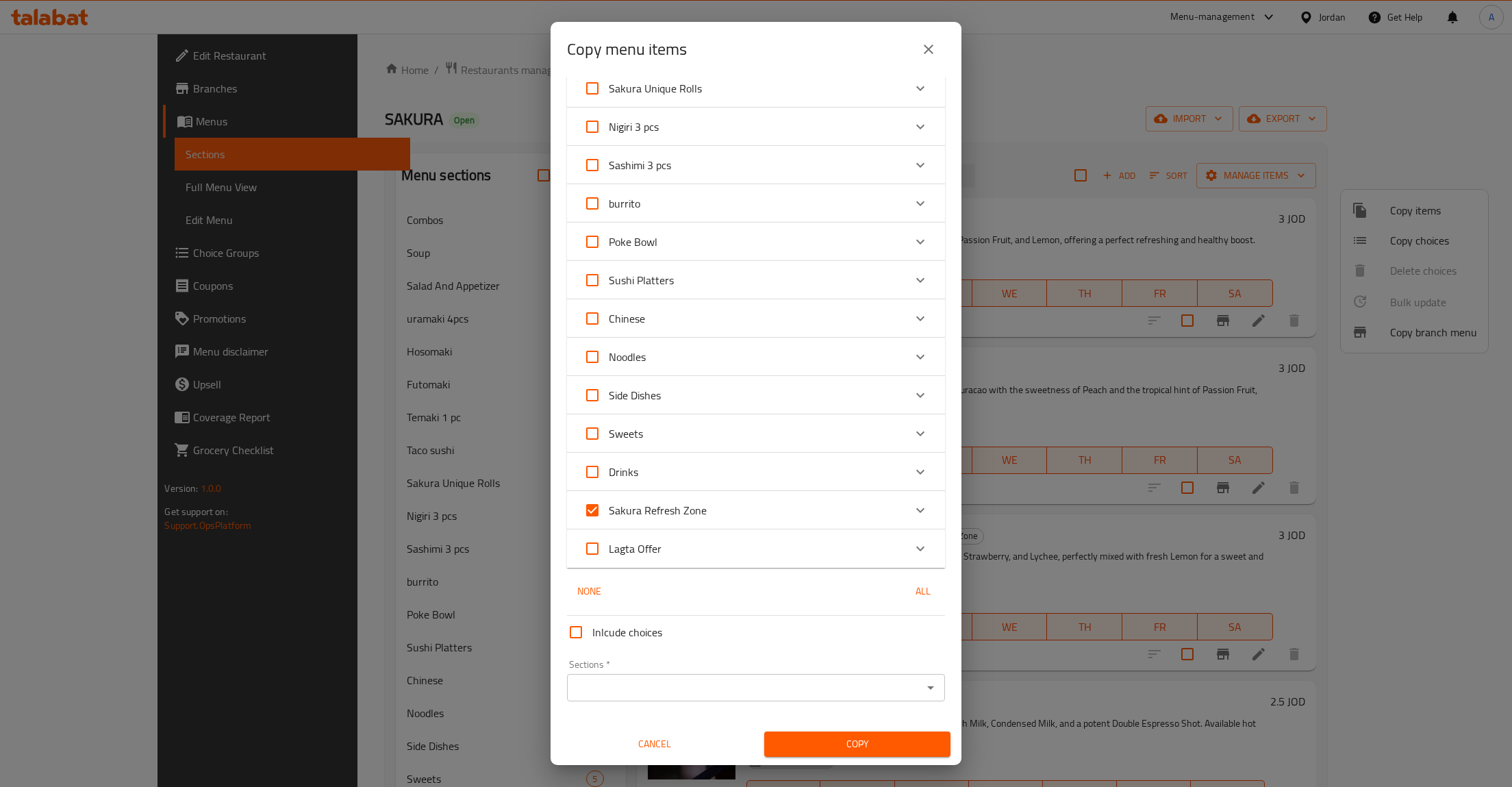
click at [582, 581] on button "None" at bounding box center [589, 591] width 44 height 25
click at [587, 590] on span "None" at bounding box center [589, 591] width 33 height 17
click at [595, 508] on input "Sakura Refresh Zone" at bounding box center [592, 510] width 33 height 33
click at [923, 589] on span "All" at bounding box center [923, 591] width 33 height 17
click at [585, 589] on span "None" at bounding box center [589, 591] width 33 height 17
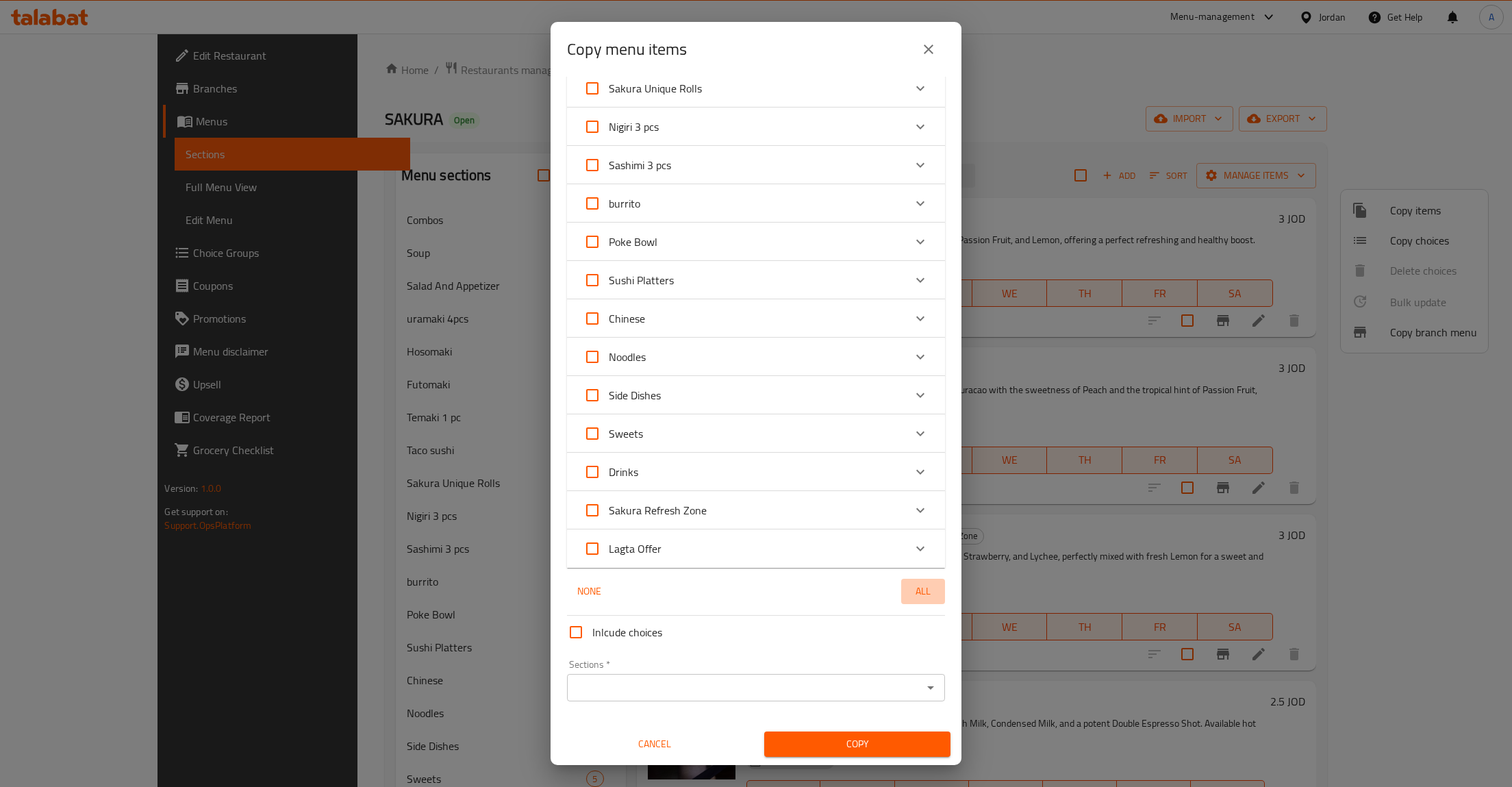
click at [931, 591] on span "All" at bounding box center [923, 591] width 33 height 17
click at [601, 508] on input "Sakura Refresh Zone" at bounding box center [592, 510] width 33 height 33
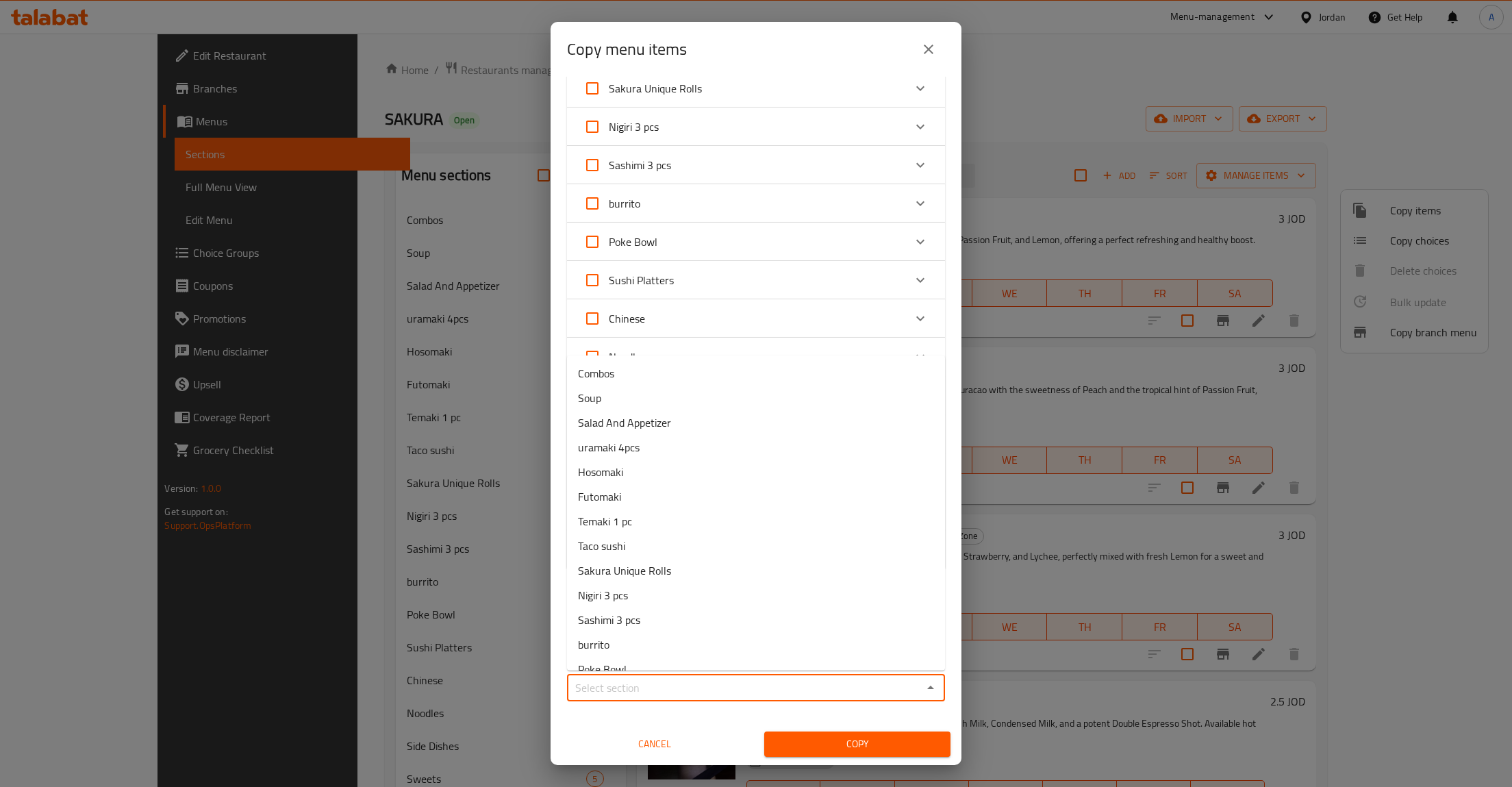
click at [612, 681] on input "Sections   *" at bounding box center [745, 687] width 347 height 20
click at [658, 631] on span "Sakura Refresh Zone" at bounding box center [627, 627] width 98 height 16
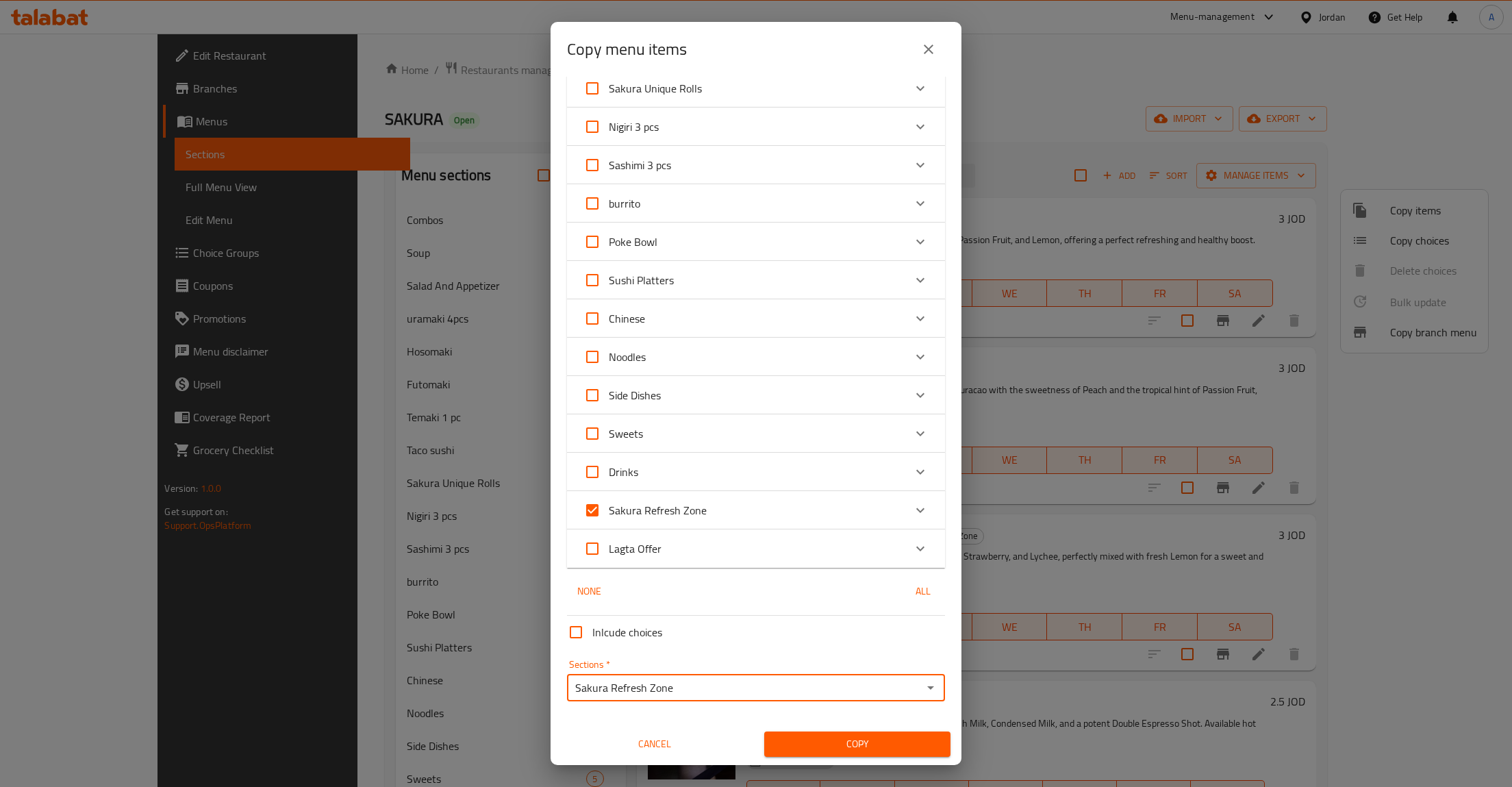
click at [592, 506] on input "Sakura Refresh Zone" at bounding box center [592, 510] width 33 height 33
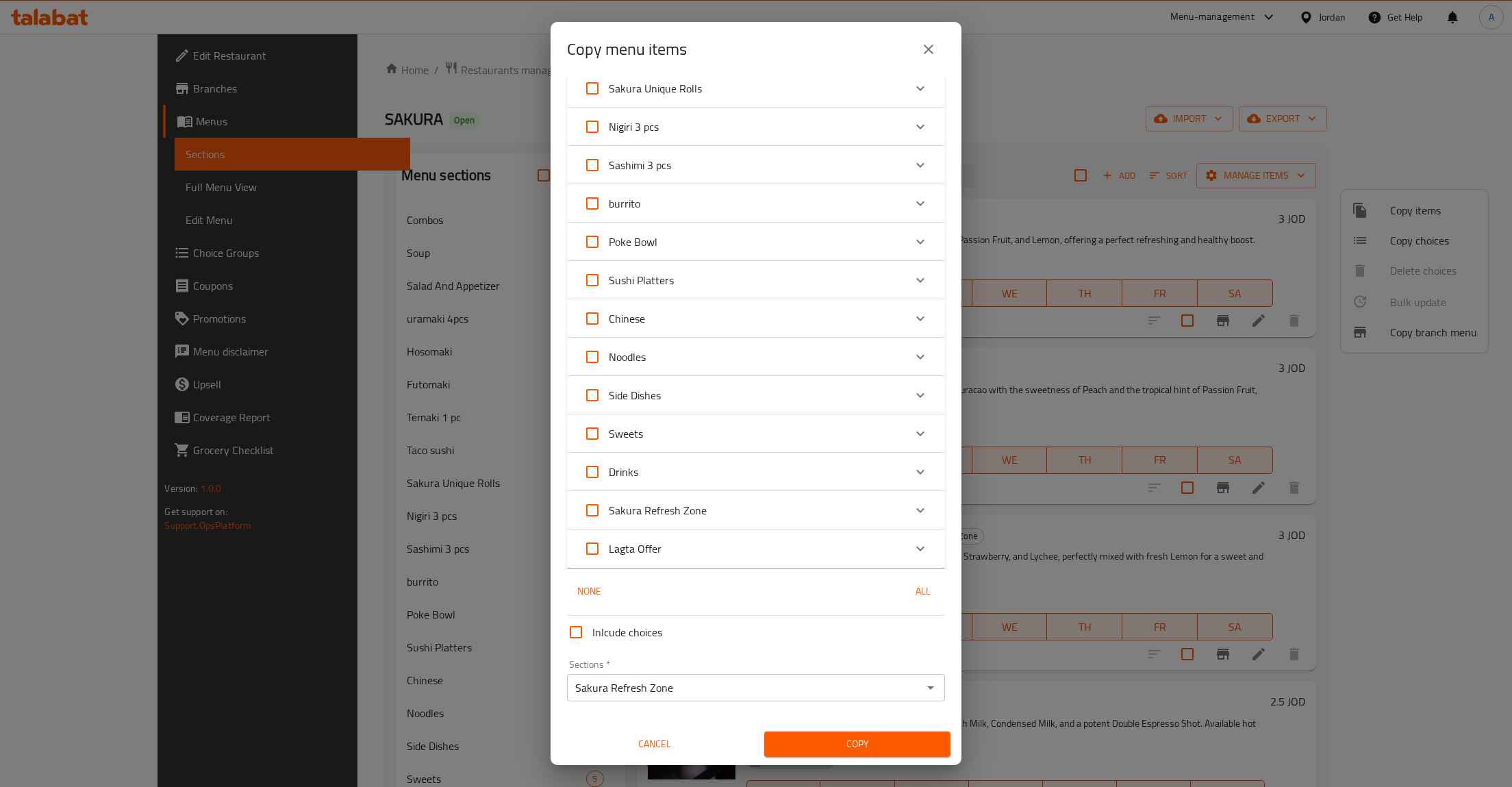
scroll to position [0, 0]
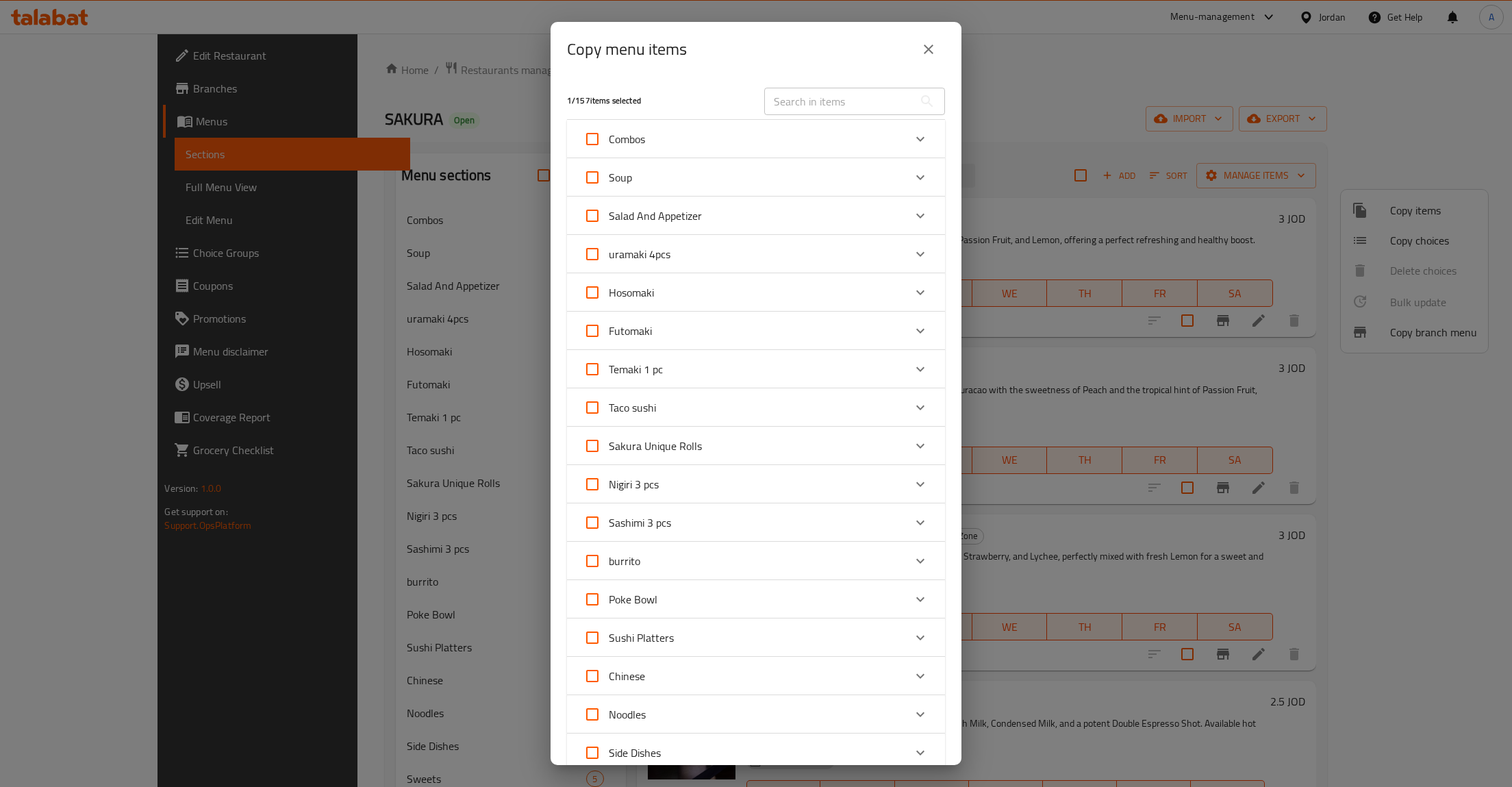
click at [841, 111] on input "text" at bounding box center [839, 101] width 149 height 27
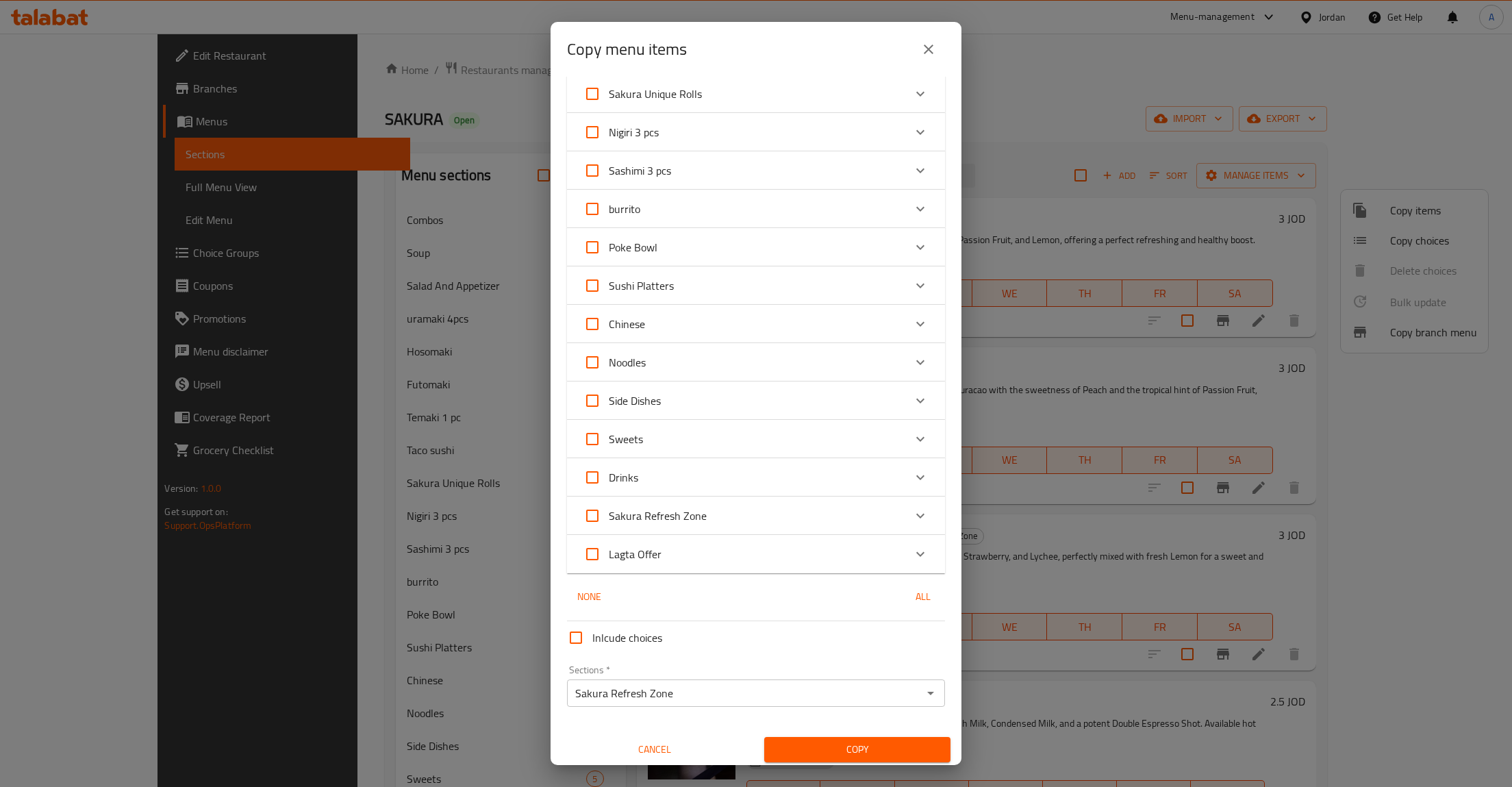
scroll to position [358, 0]
click at [915, 688] on input "Sakura Refresh Zone" at bounding box center [745, 687] width 347 height 20
click at [947, 683] on div "Sections   * Sakura Refresh Zone Sections *" at bounding box center [756, 680] width 389 height 52
click at [938, 684] on icon "Open" at bounding box center [931, 687] width 16 height 16
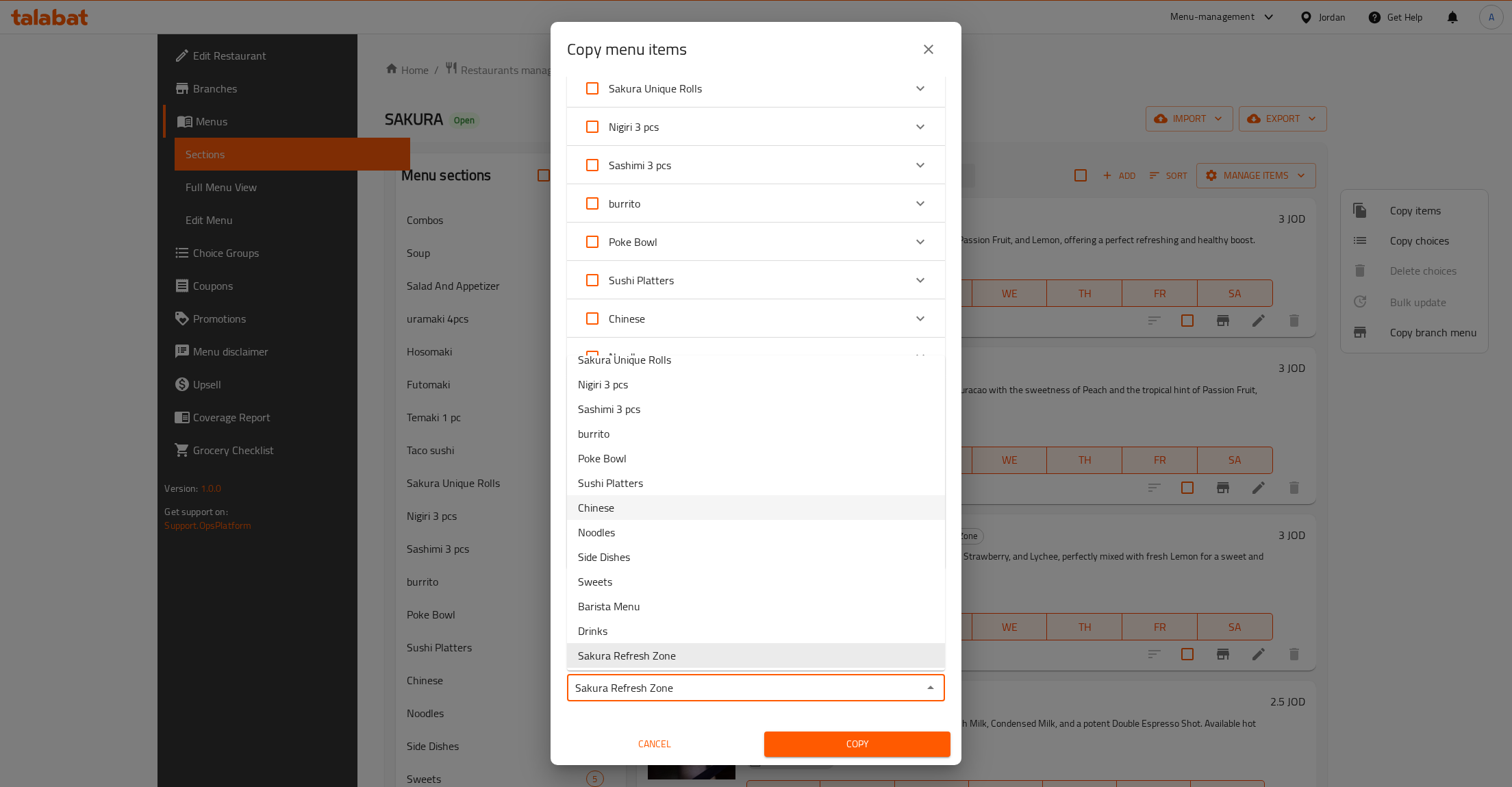
scroll to position [0, 0]
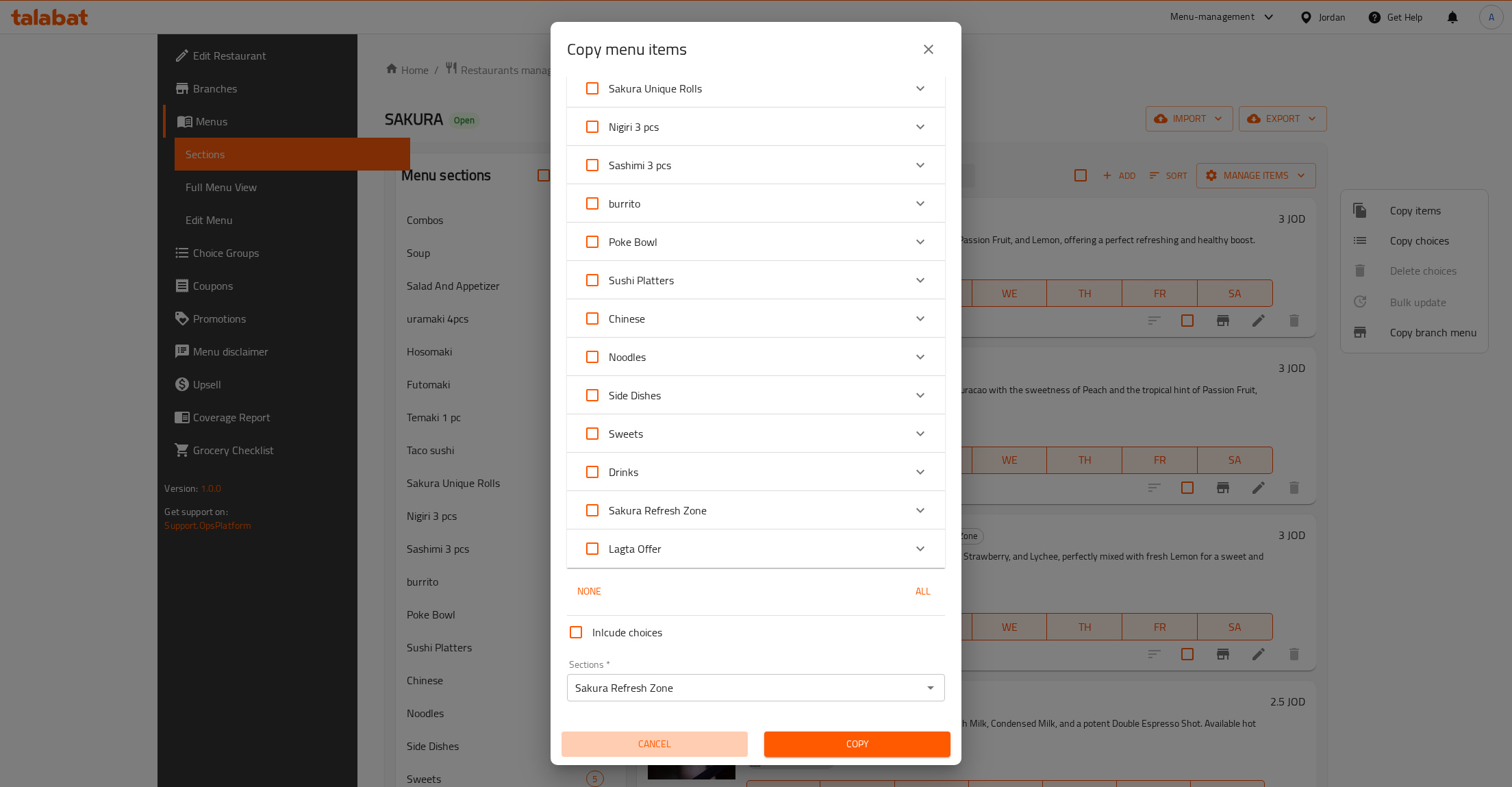
click at [664, 738] on span "Cancel" at bounding box center [655, 744] width 175 height 17
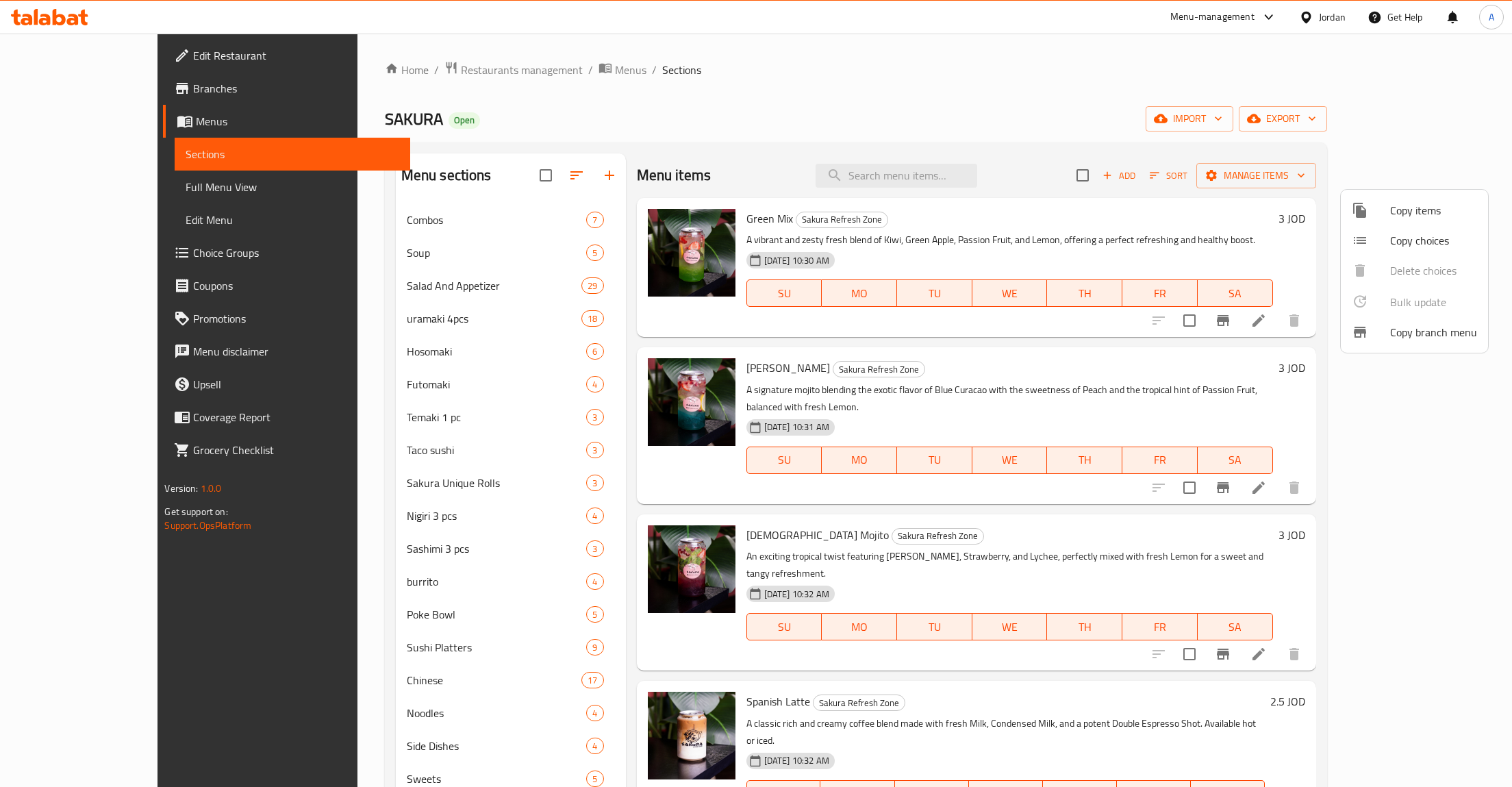
click at [535, 175] on div at bounding box center [756, 394] width 1512 height 787
click at [571, 175] on icon "button" at bounding box center [577, 175] width 13 height 9
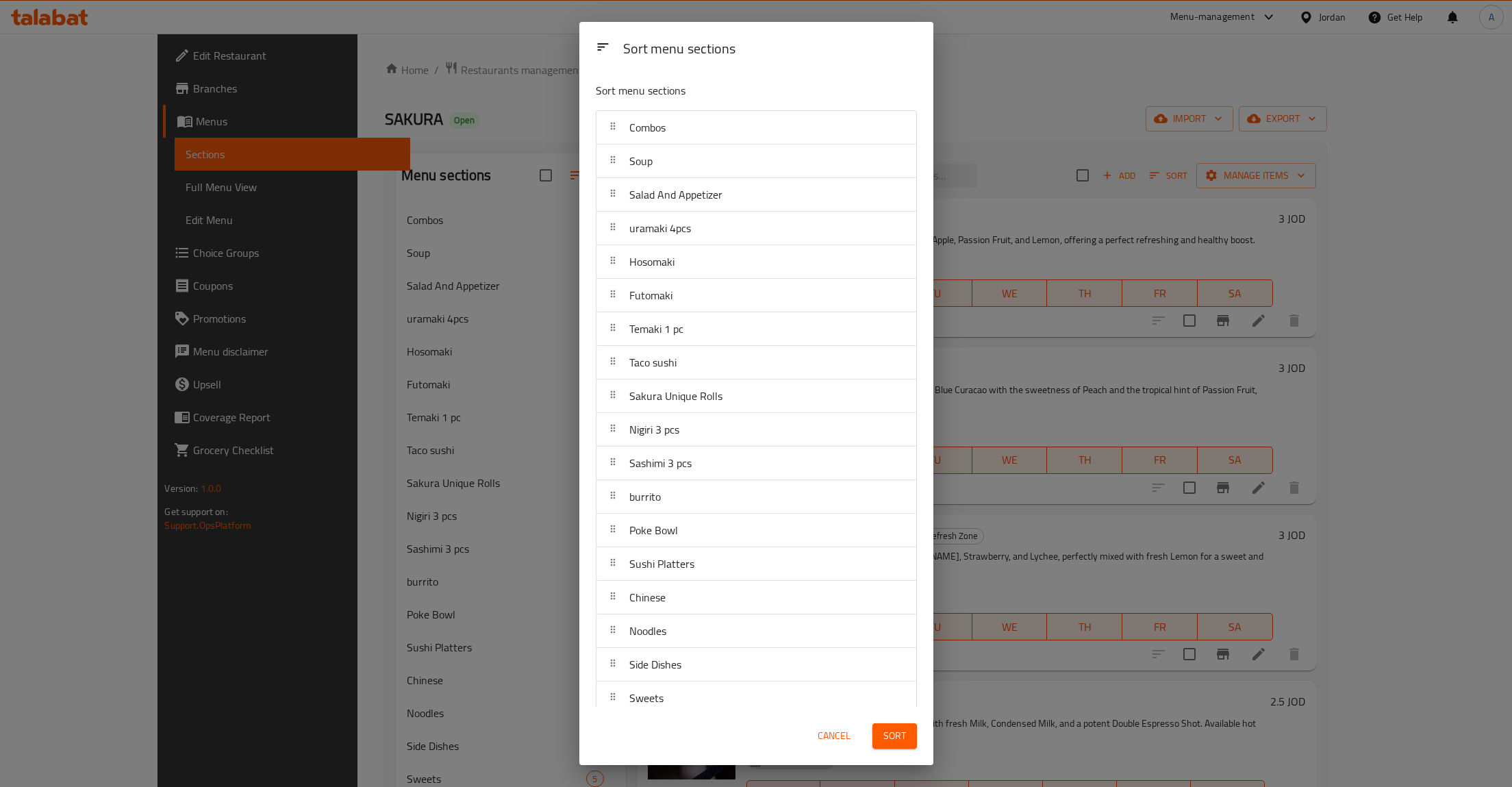
click at [1084, 126] on div "Sort menu sections Sort menu sections Combos Soup Salad And Appetizer uramaki 4…" at bounding box center [756, 394] width 1512 height 787
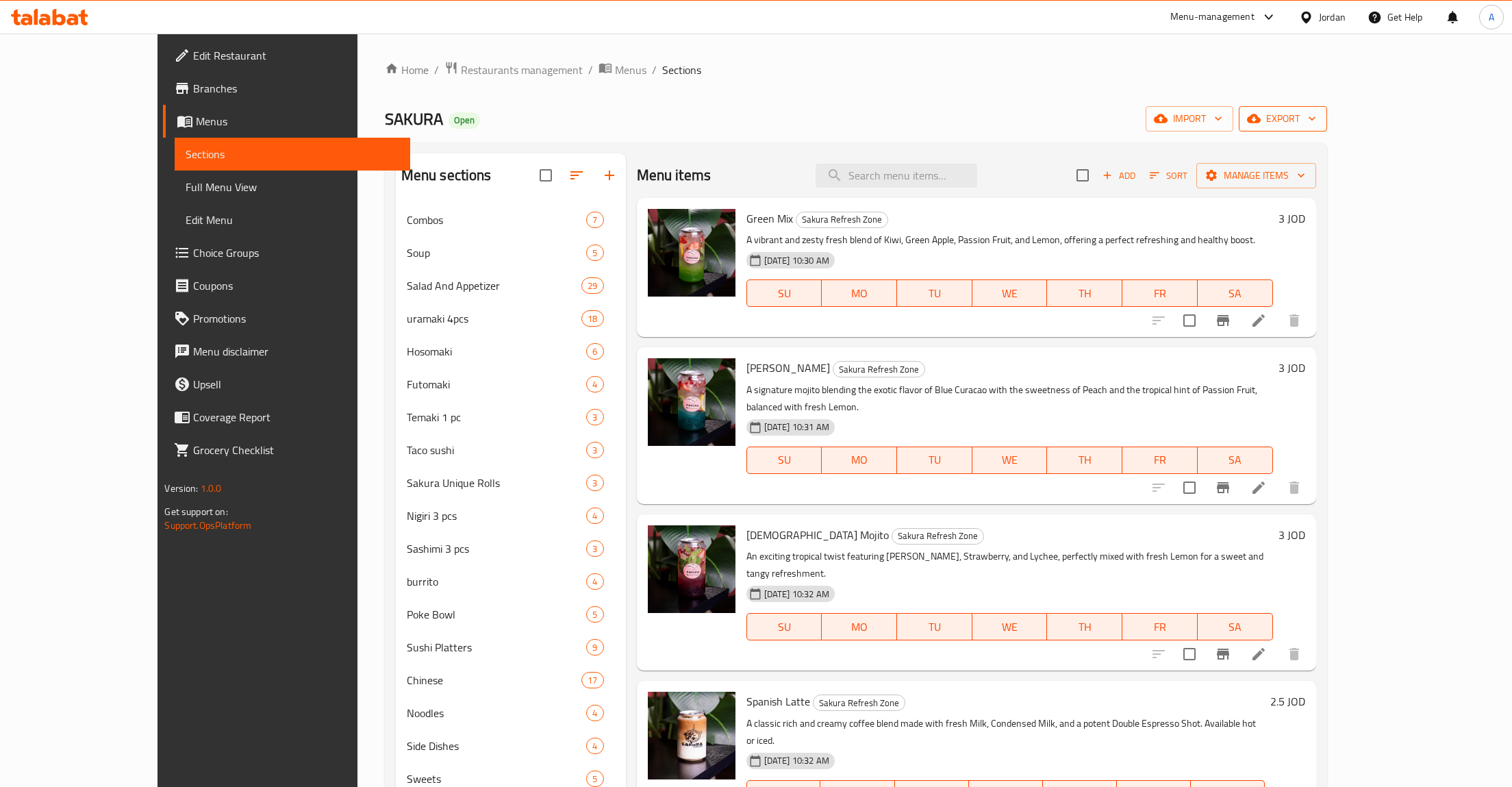
click at [1316, 126] on span "export" at bounding box center [1283, 119] width 67 height 17
click at [1435, 183] on span "Export One Sheet Menu" at bounding box center [1436, 183] width 112 height 16
click at [1421, 156] on span "Export Menu" at bounding box center [1436, 153] width 112 height 16
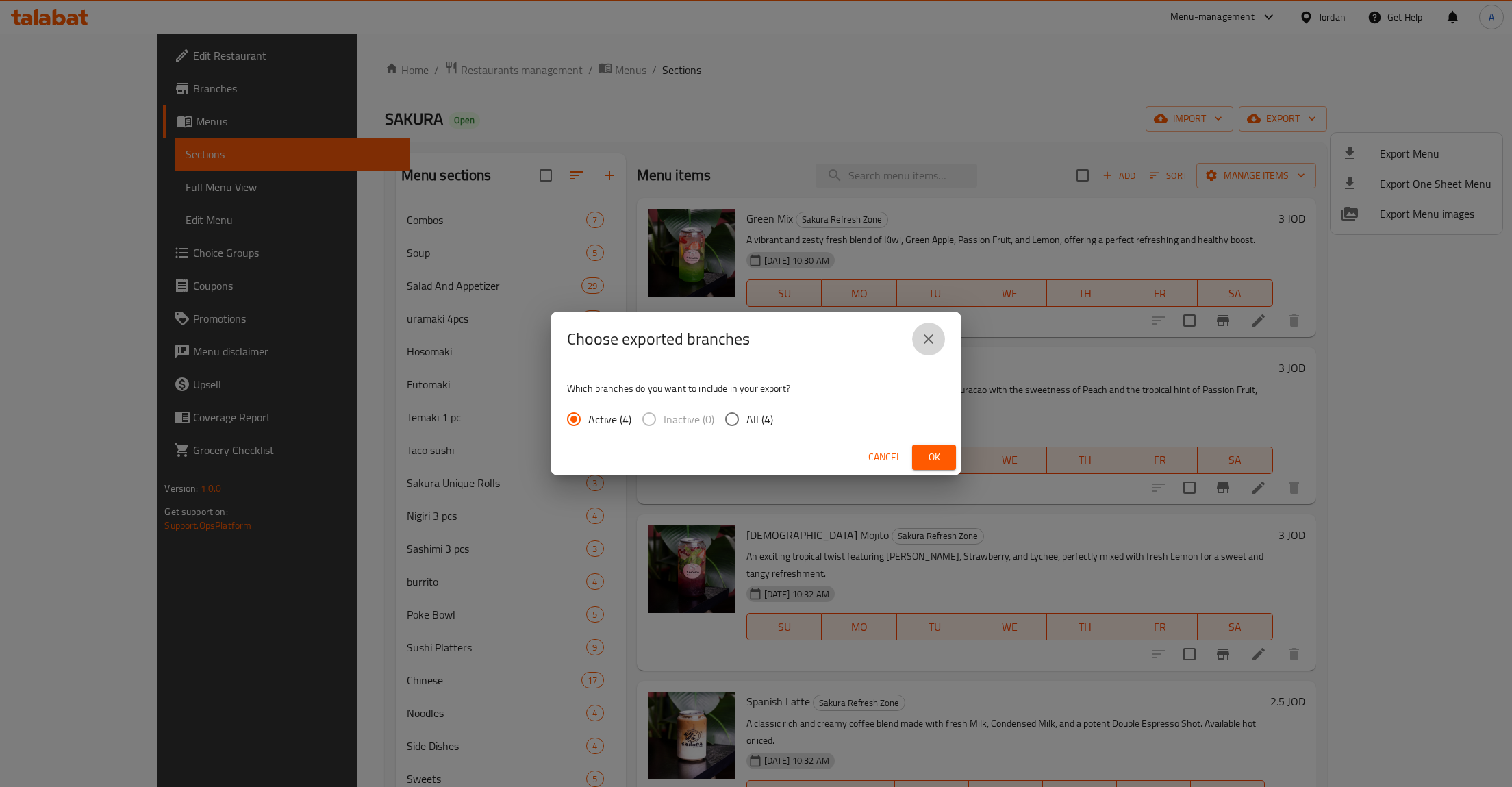
click at [933, 340] on icon "close" at bounding box center [928, 339] width 16 height 16
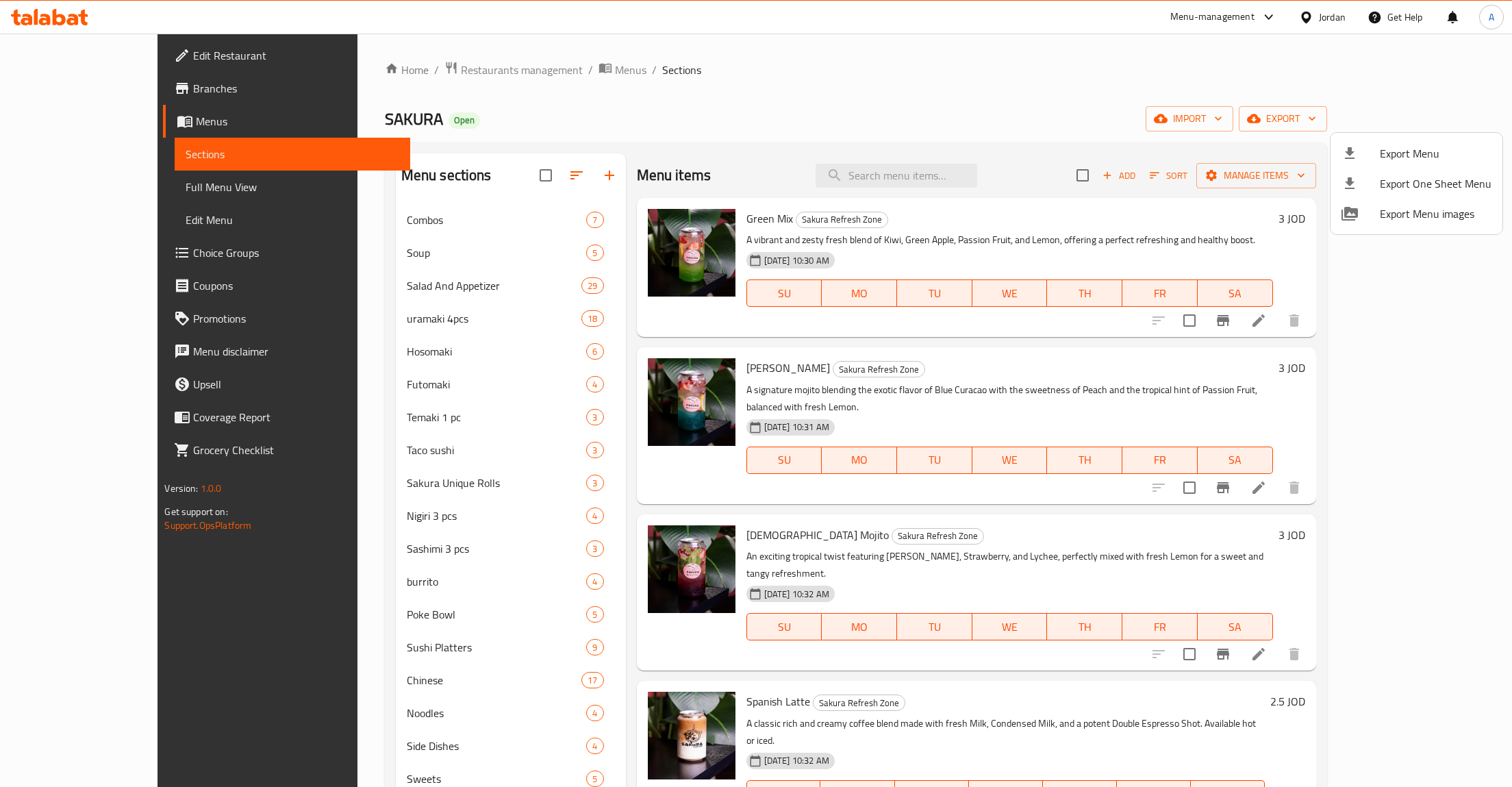
click at [930, 104] on div at bounding box center [756, 394] width 1512 height 787
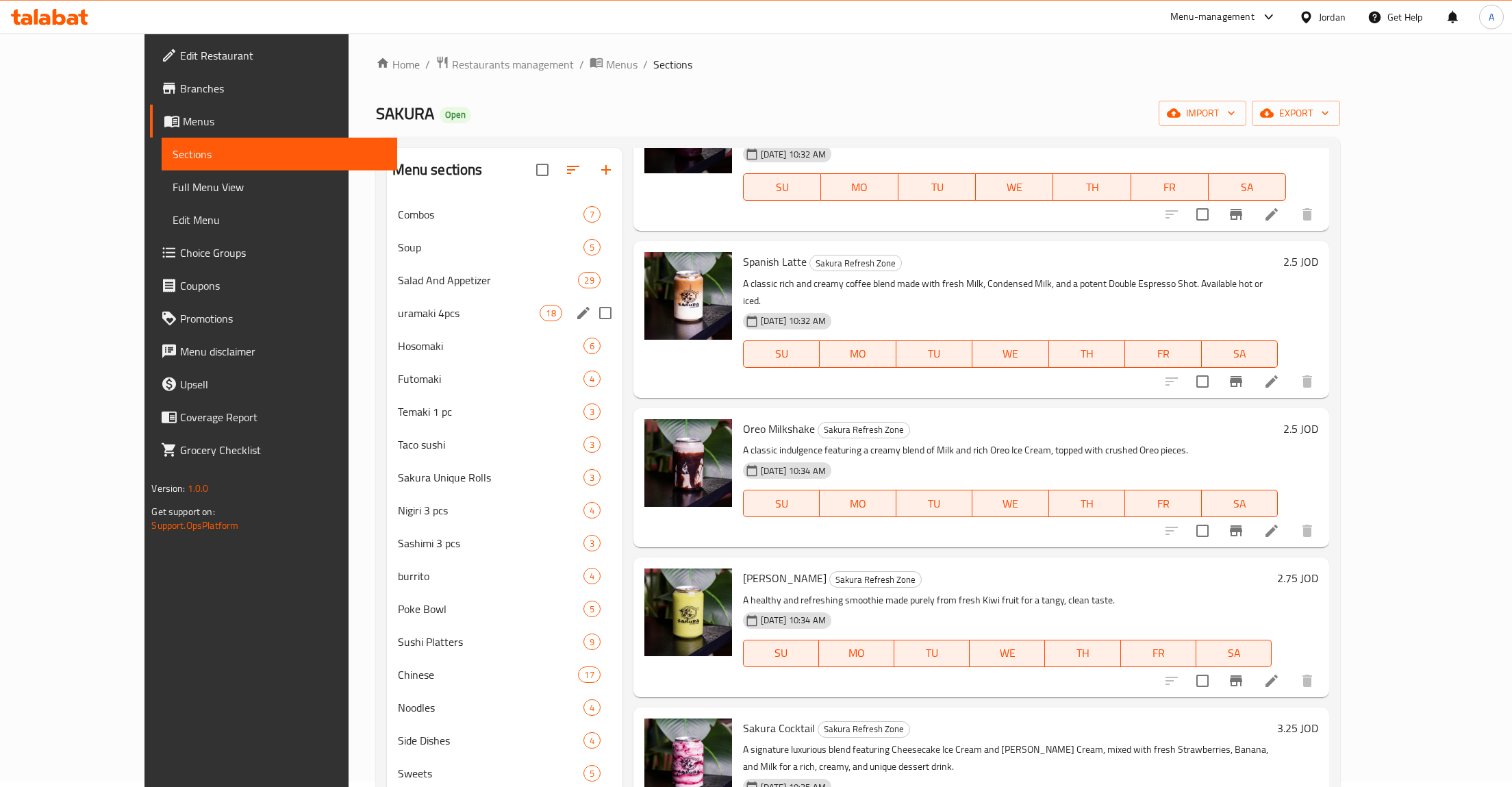
scroll to position [192, 0]
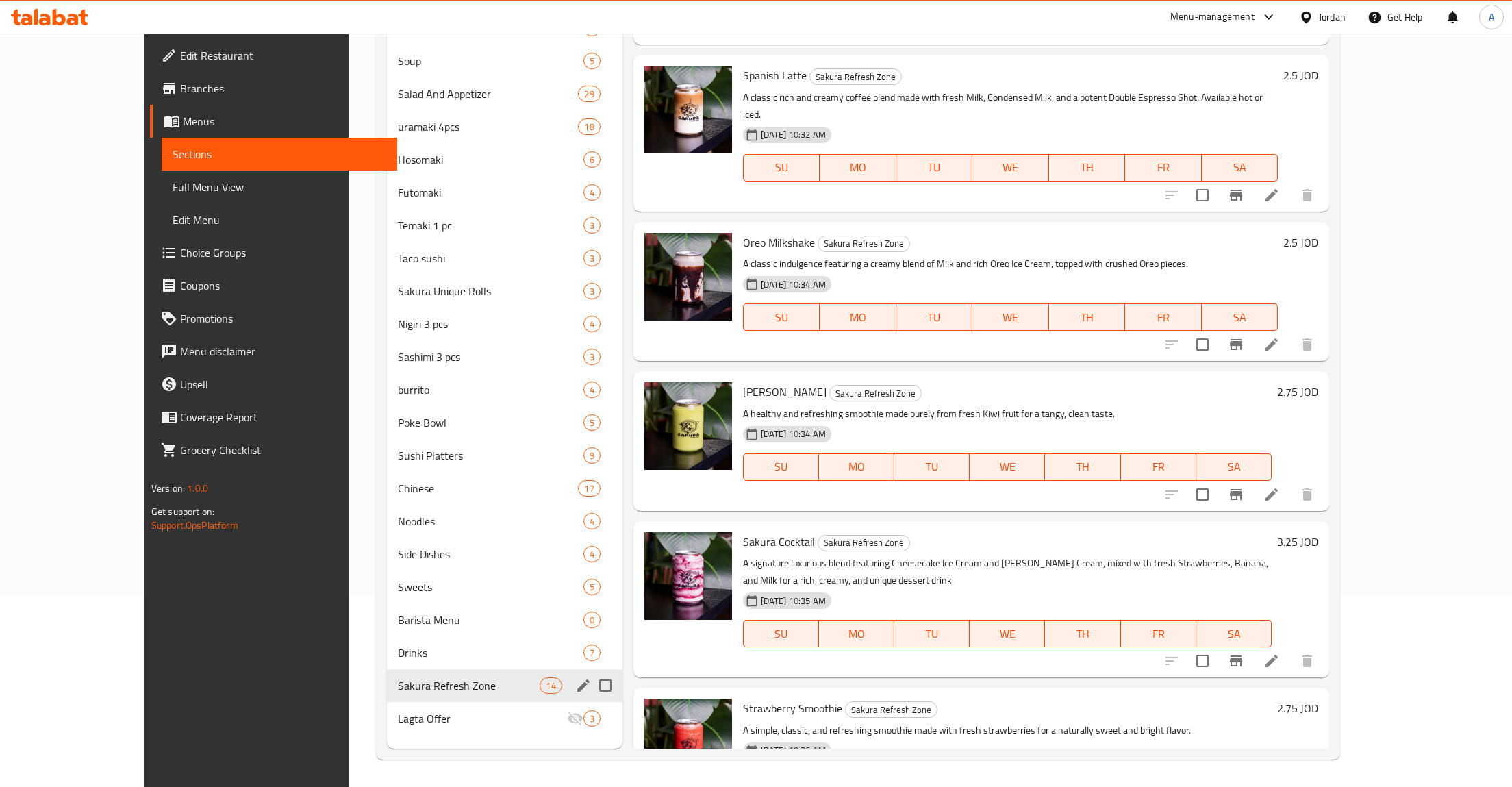
click at [591, 688] on input "Menu sections" at bounding box center [605, 685] width 29 height 29
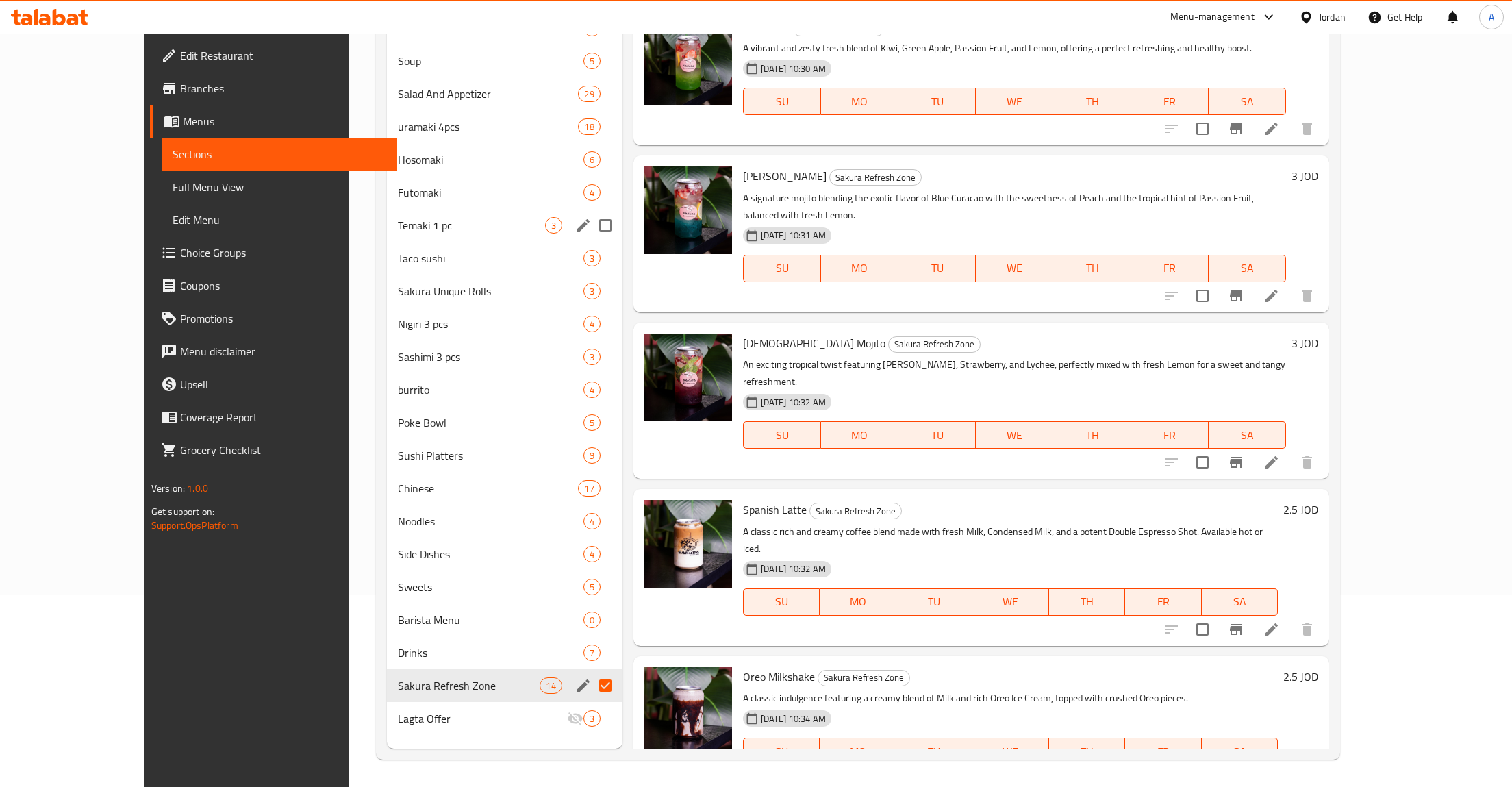
scroll to position [0, 0]
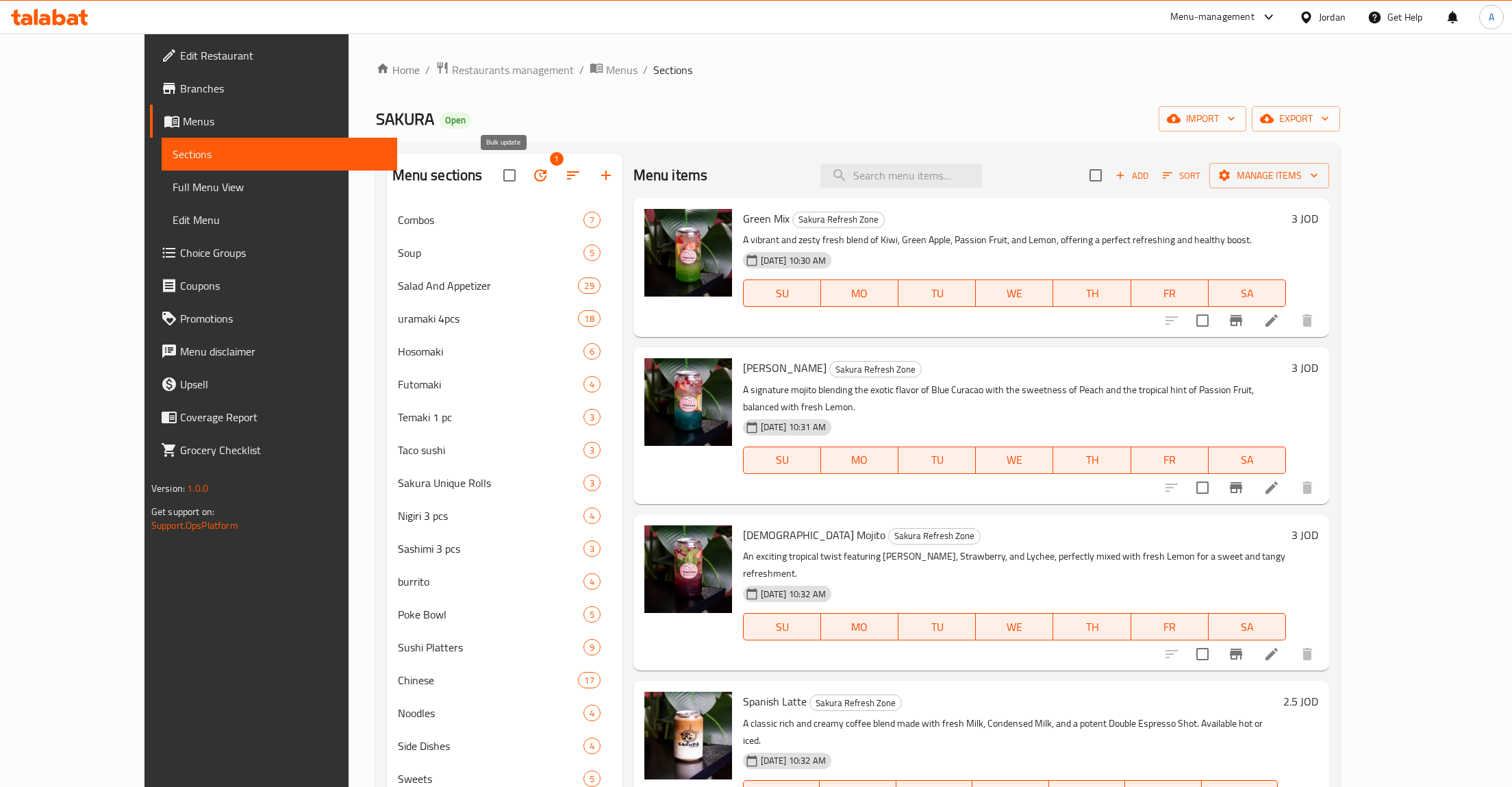
click at [532, 177] on icon "button" at bounding box center [540, 175] width 16 height 16
click at [565, 172] on icon "button" at bounding box center [573, 175] width 16 height 16
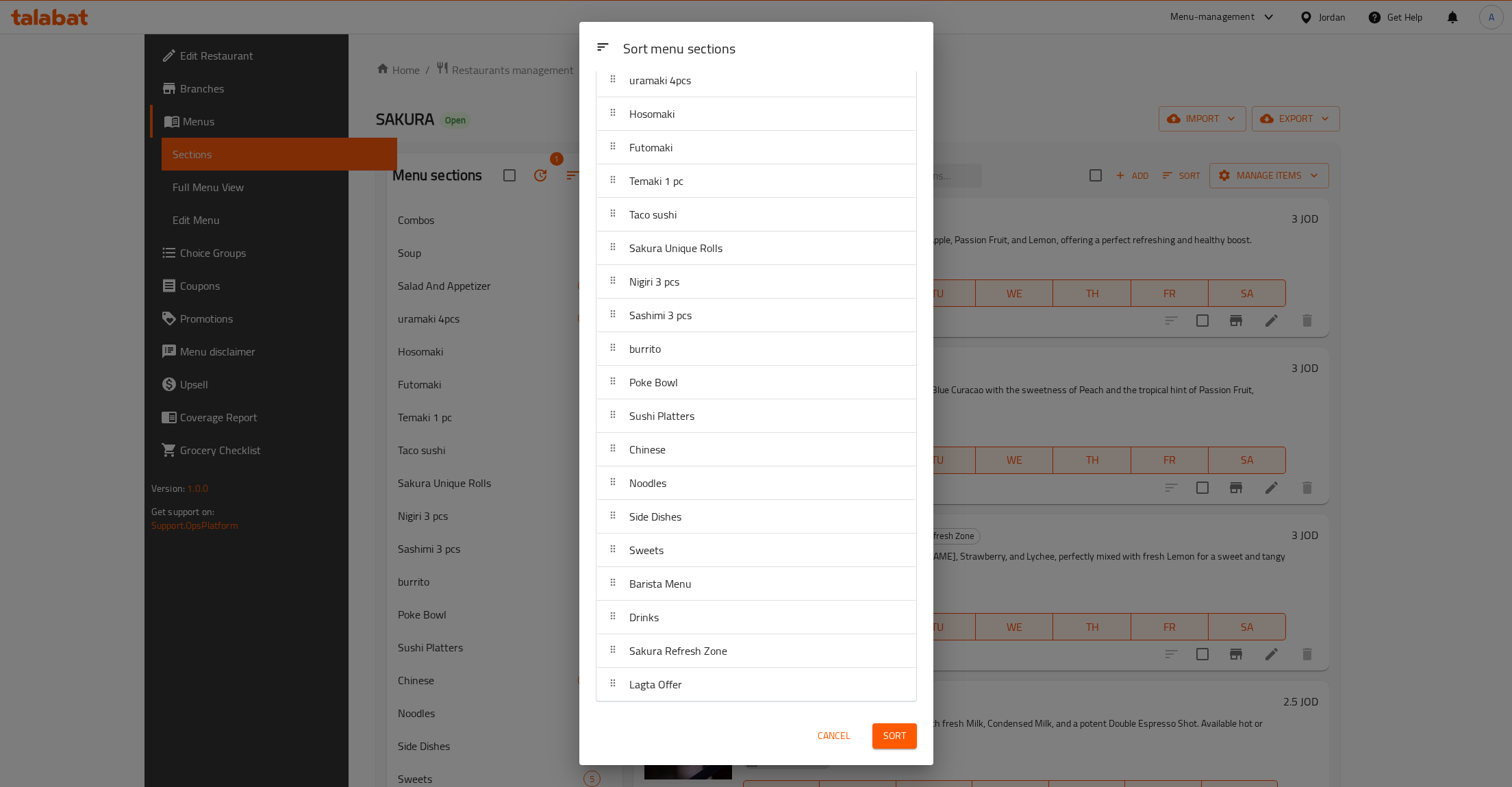
scroll to position [151, 0]
click at [834, 730] on span "Cancel" at bounding box center [834, 735] width 33 height 17
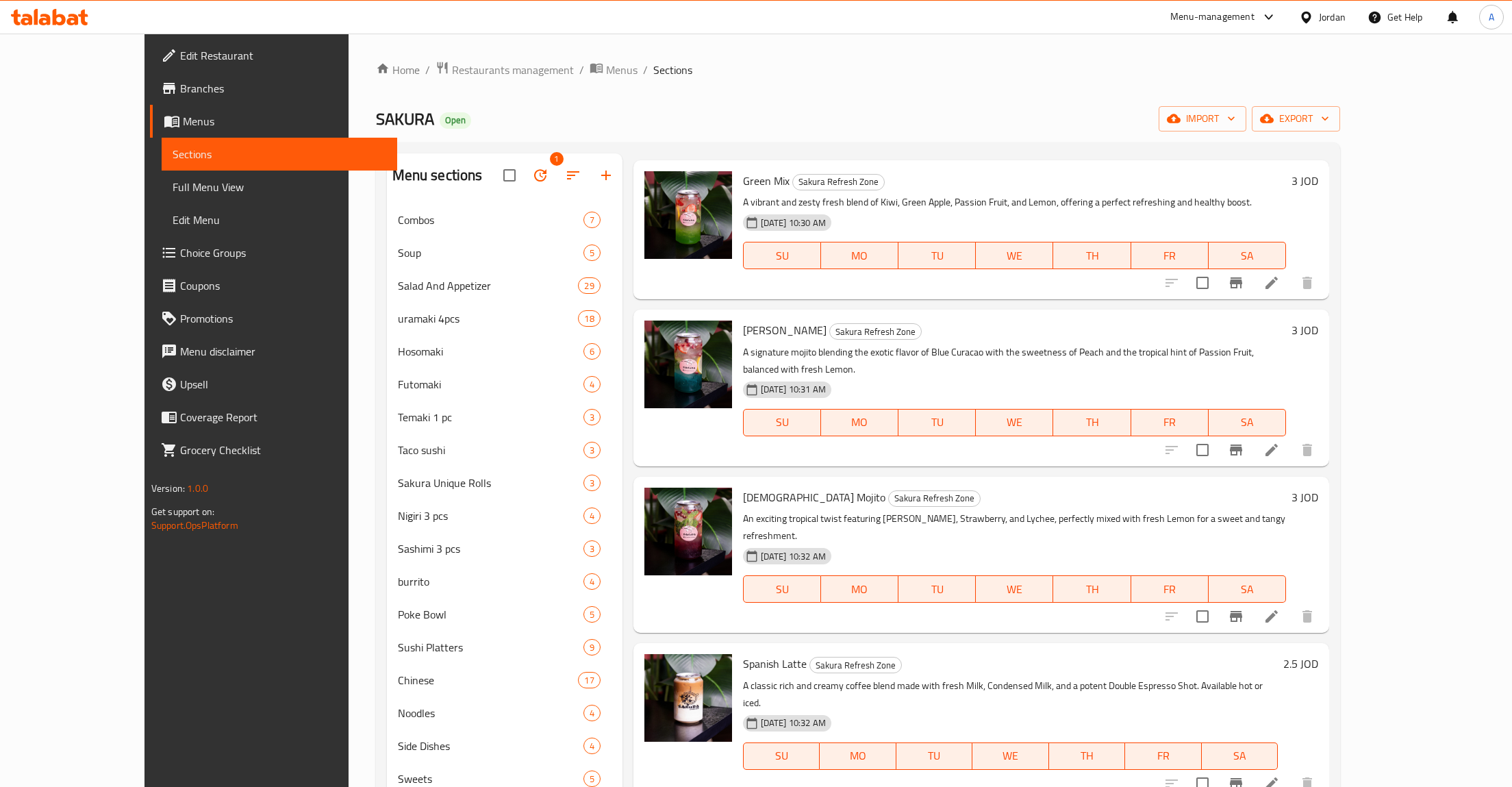
scroll to position [0, 0]
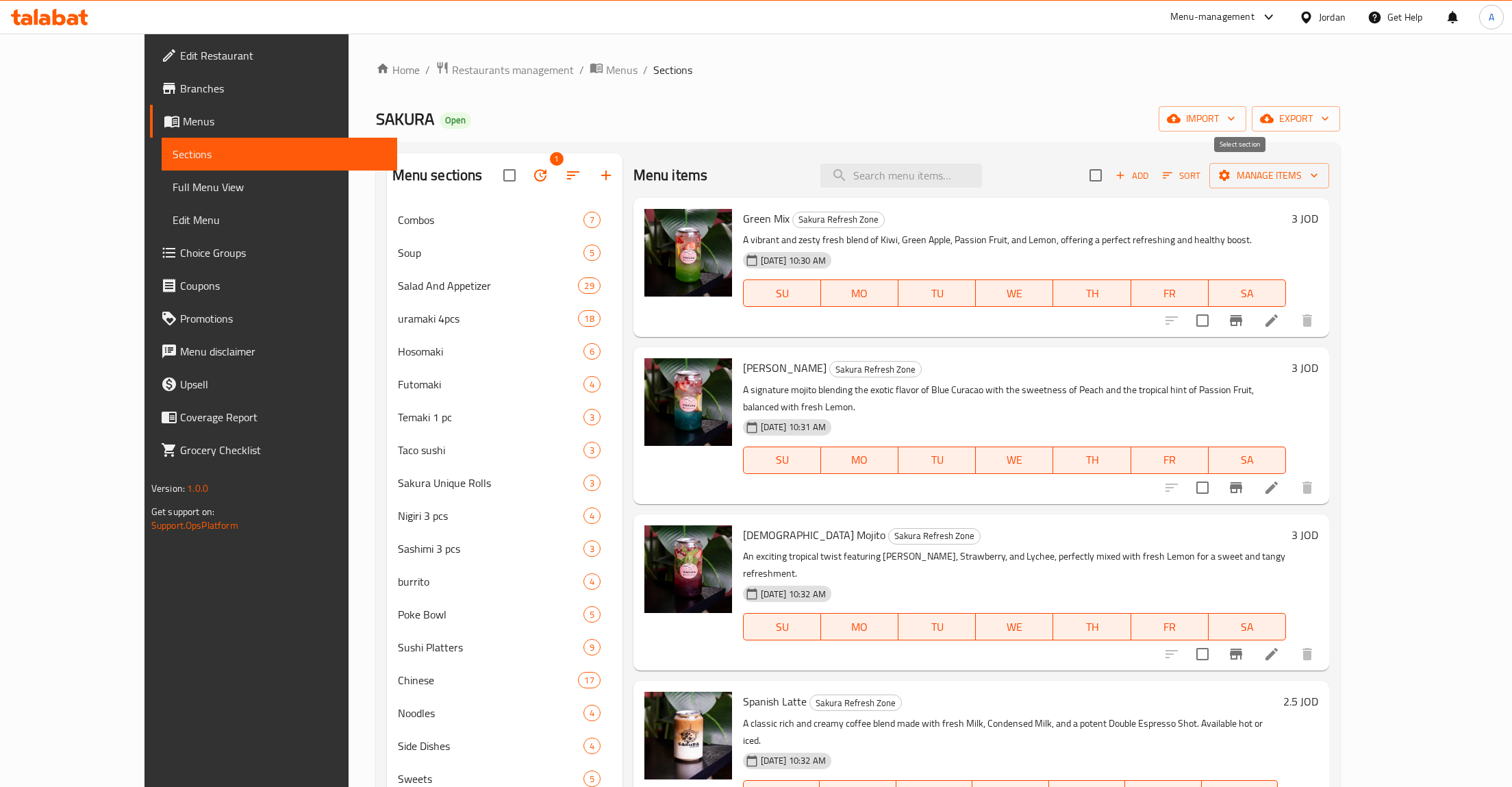
click at [1111, 178] on input "checkbox" at bounding box center [1096, 175] width 29 height 29
click at [1319, 183] on span "Manage items" at bounding box center [1269, 176] width 98 height 17
click at [1406, 304] on span "Bulk update" at bounding box center [1419, 301] width 56 height 16
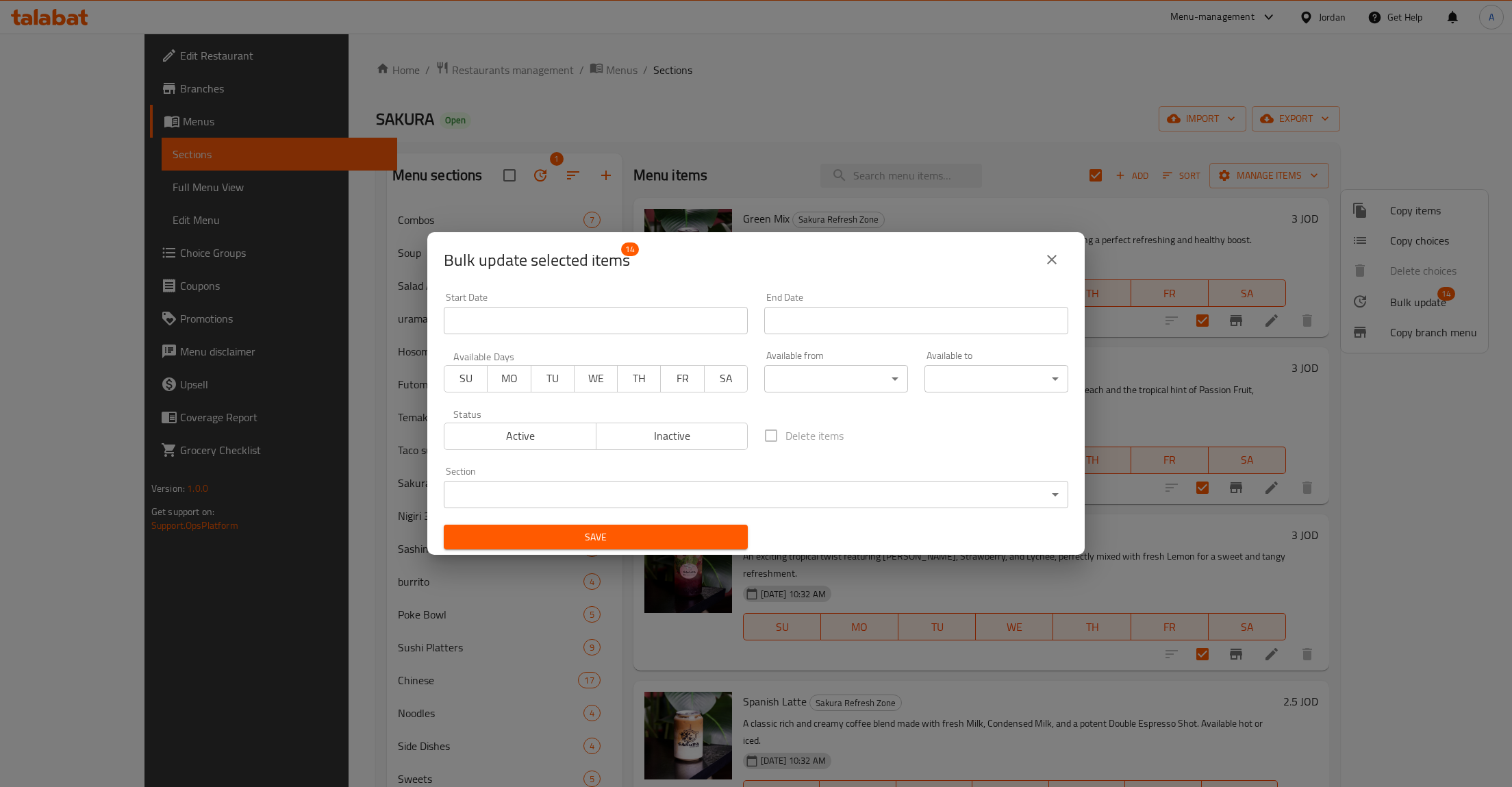
click at [815, 394] on div "Available from ​ ​" at bounding box center [836, 372] width 160 height 58
click at [820, 384] on body "​ Menu-management Jordan Get Help A Edit Restaurant Branches Menus Sections Ful…" at bounding box center [756, 410] width 1512 height 753
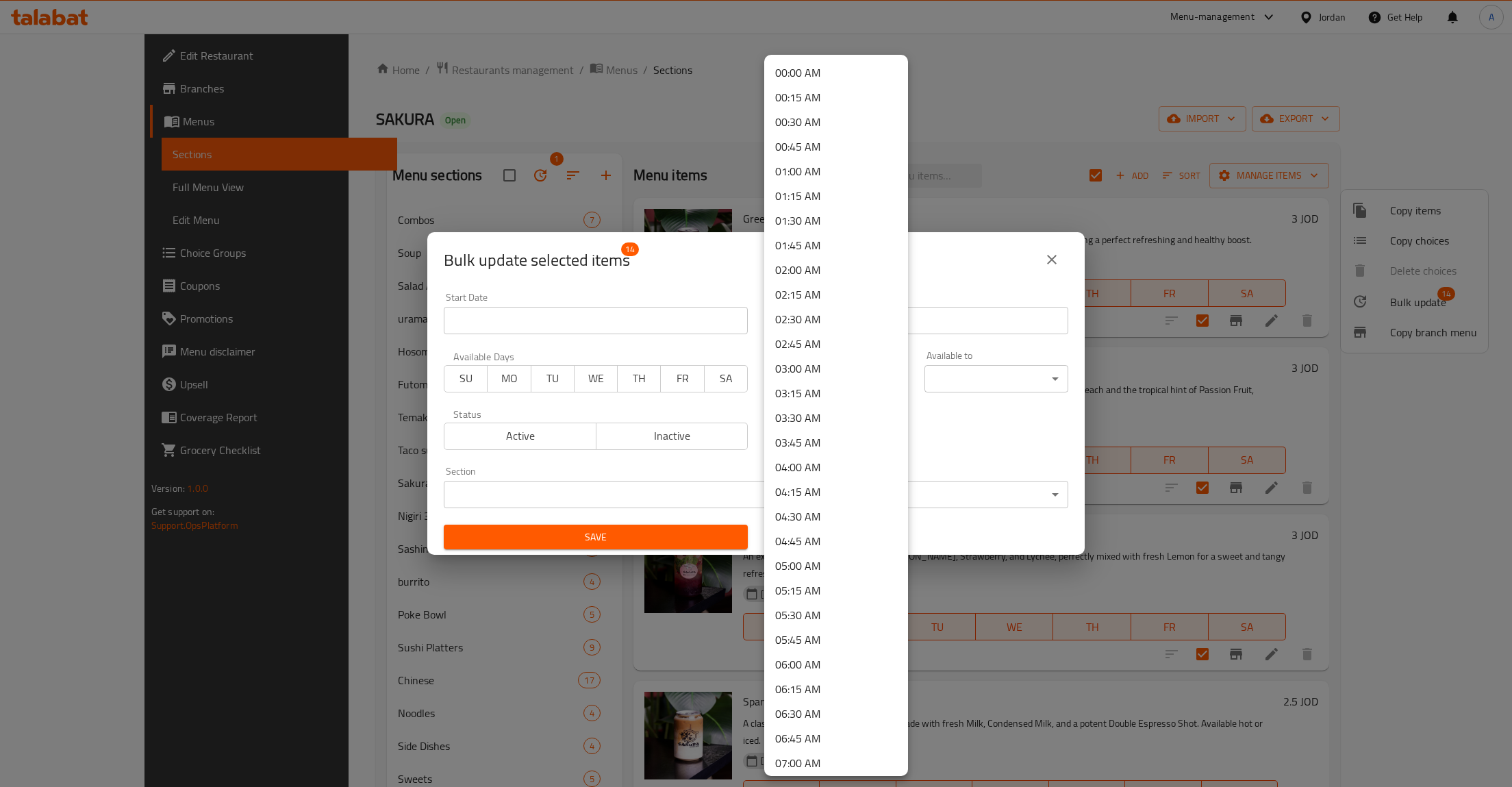
click at [1007, 418] on div at bounding box center [756, 394] width 1512 height 787
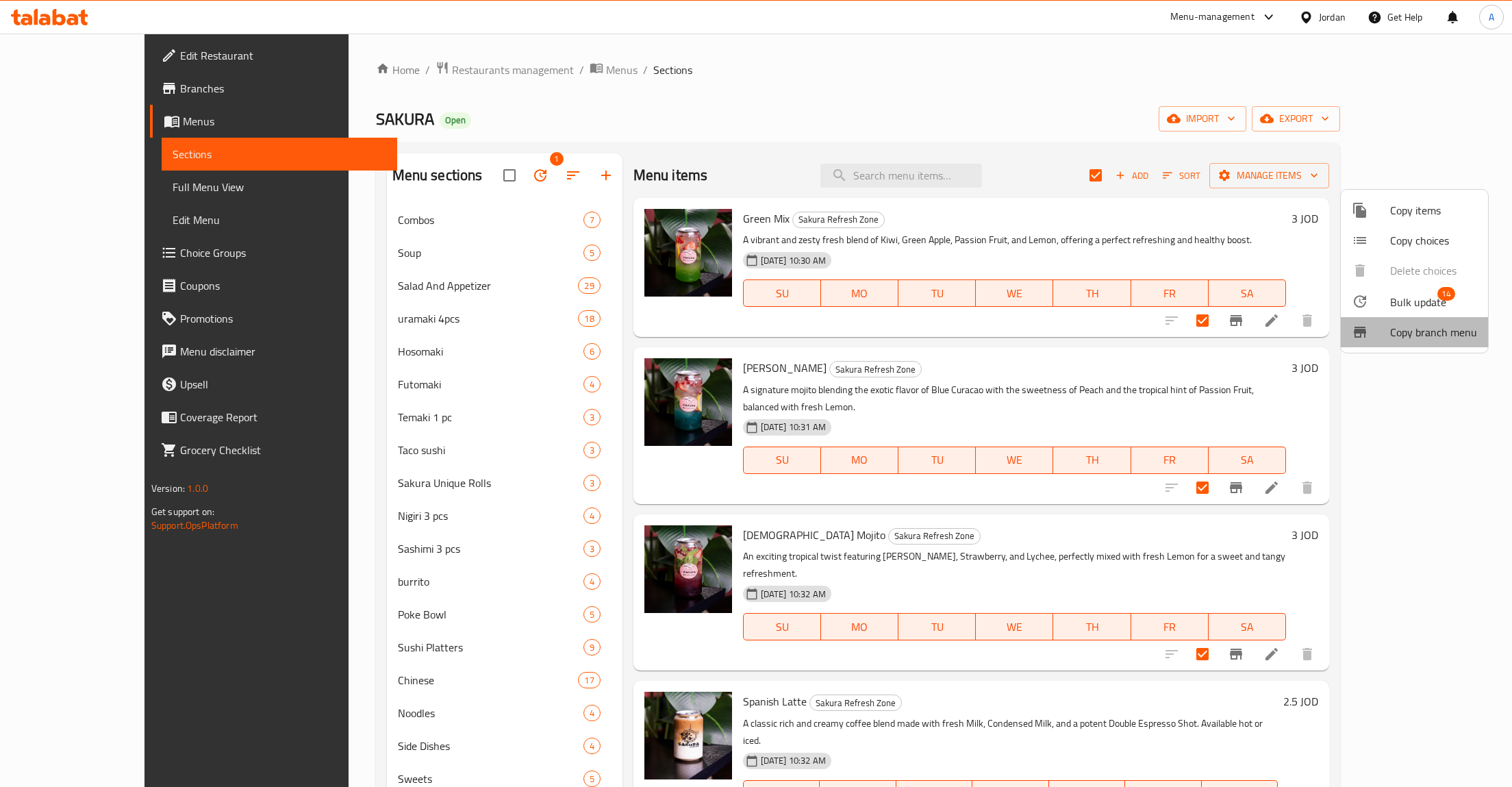
click at [1428, 332] on span "Copy branch menu" at bounding box center [1434, 332] width 87 height 16
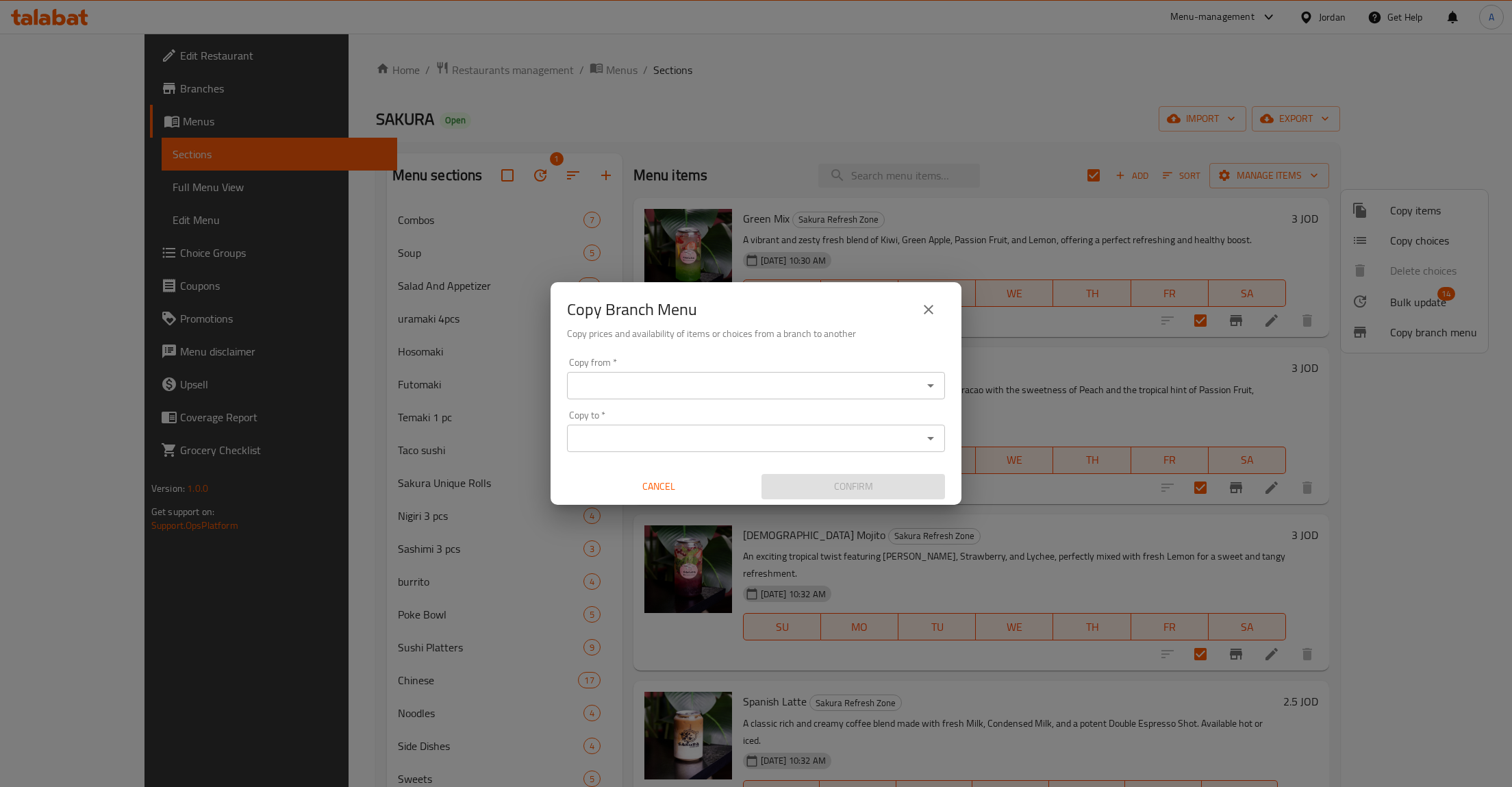
click at [736, 394] on input "Copy from   *" at bounding box center [745, 385] width 347 height 20
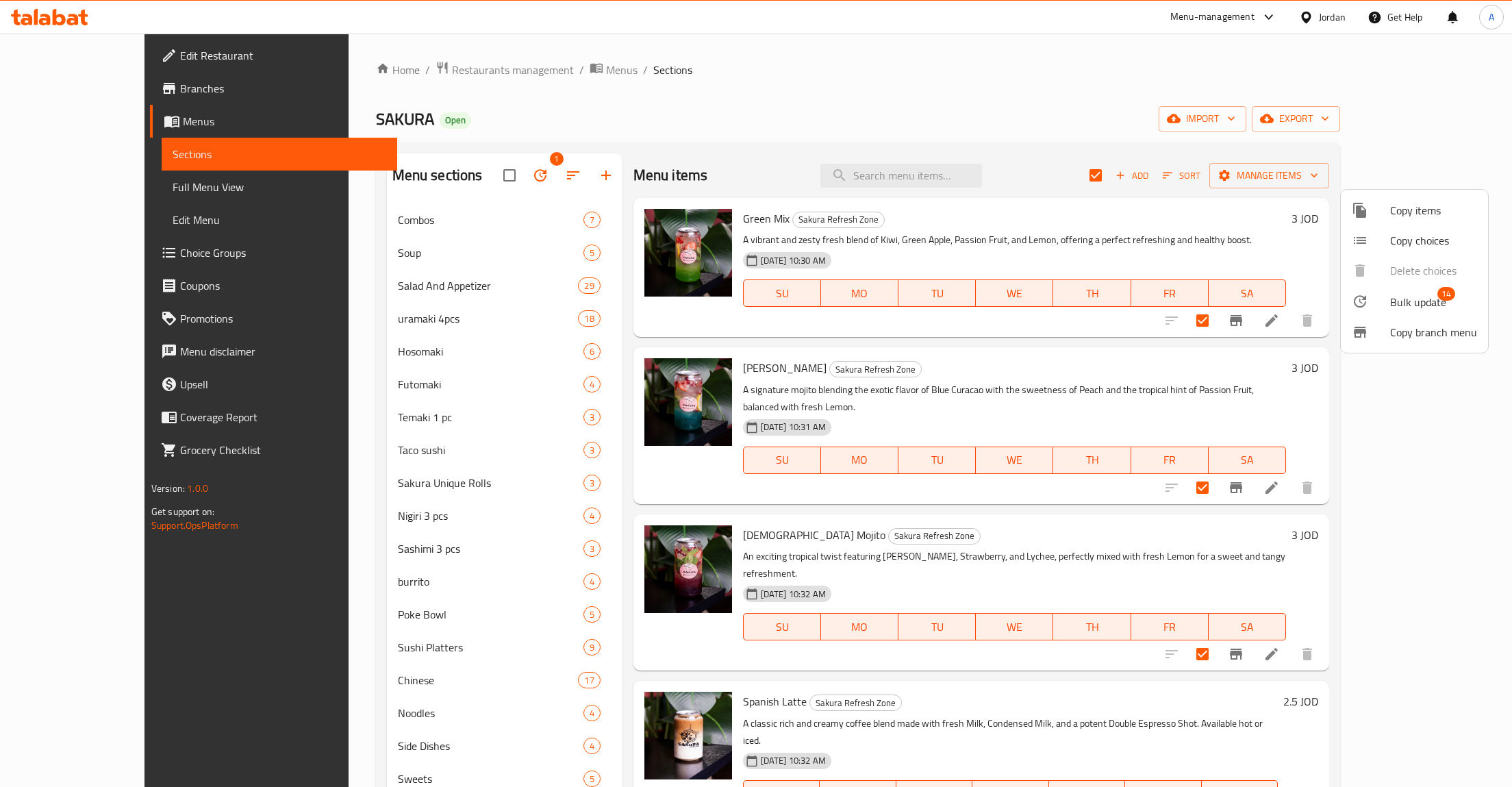
click at [823, 33] on div at bounding box center [756, 394] width 1512 height 787
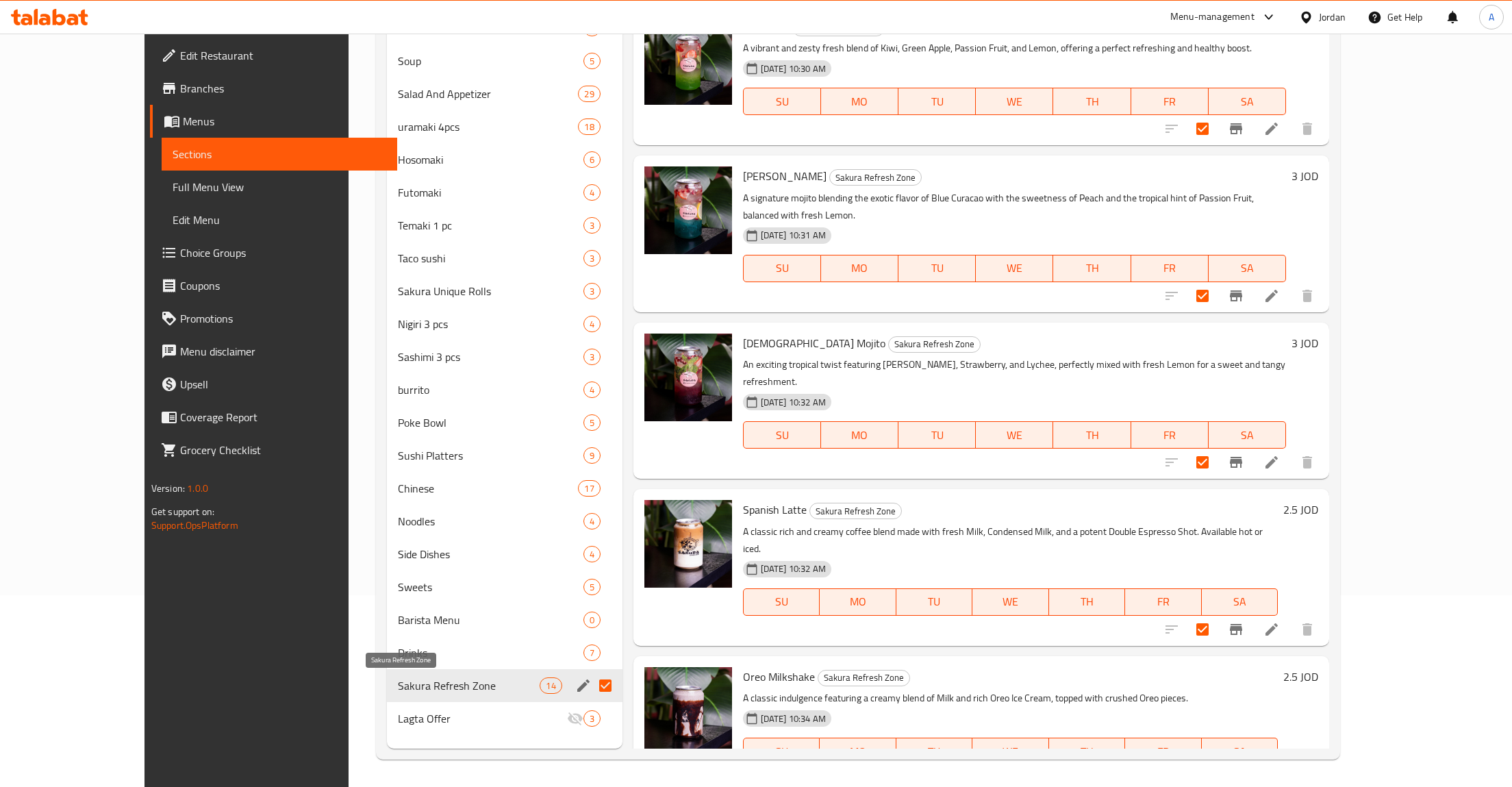
click at [398, 688] on span "Sakura Refresh Zone" at bounding box center [469, 685] width 142 height 16
click at [398, 677] on span "Sakura Refresh Zone" at bounding box center [469, 685] width 142 height 16
click at [575, 684] on icon "edit" at bounding box center [583, 685] width 16 height 16
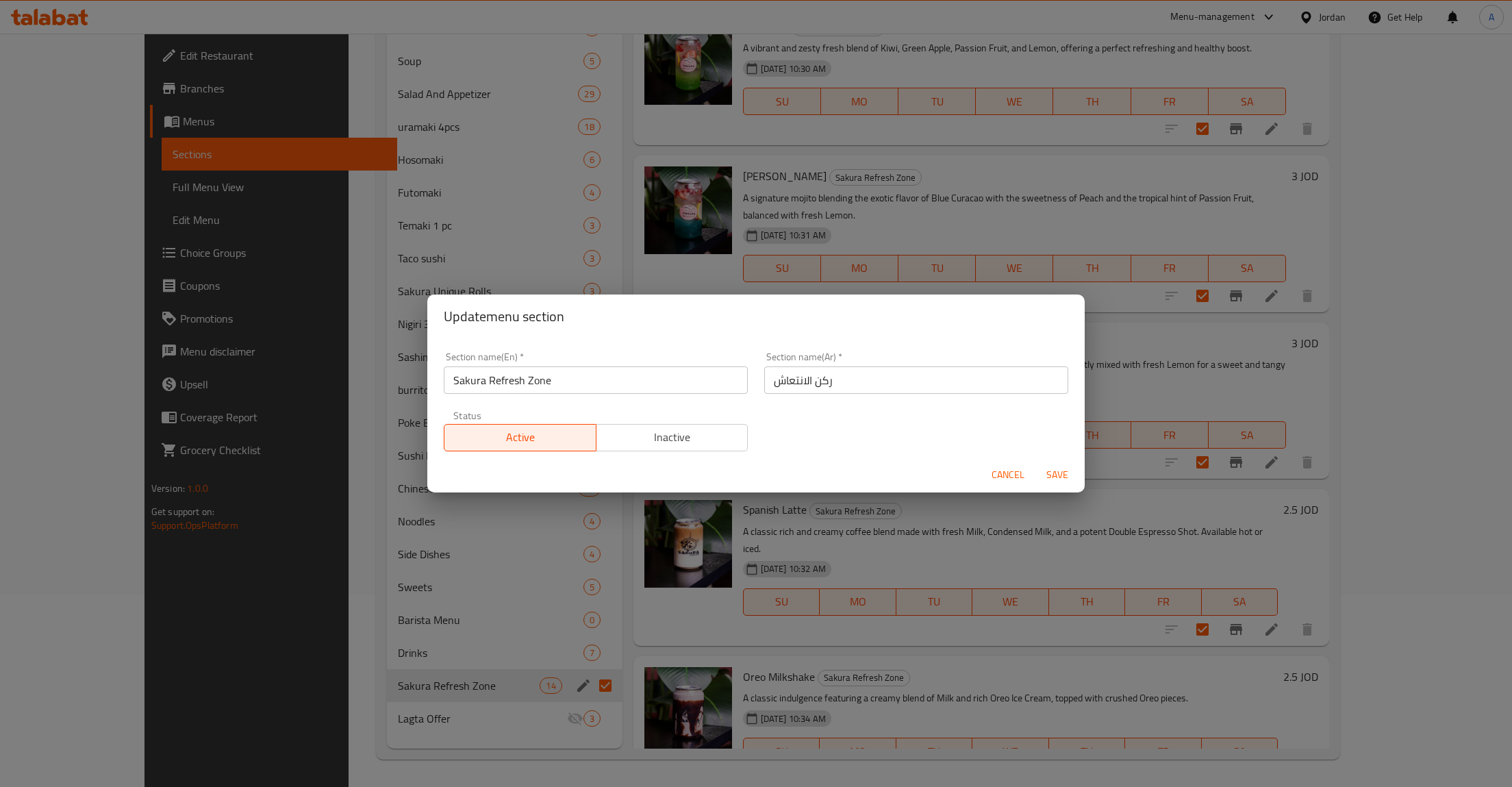
click at [558, 376] on input "Sakura Refresh Zone" at bounding box center [596, 379] width 304 height 27
click at [1012, 494] on div "Update menu section Section name(En)   * Sakura Refresh Zone Section name(En) *…" at bounding box center [756, 394] width 1512 height 787
click at [1014, 473] on span "Cancel" at bounding box center [1008, 475] width 33 height 17
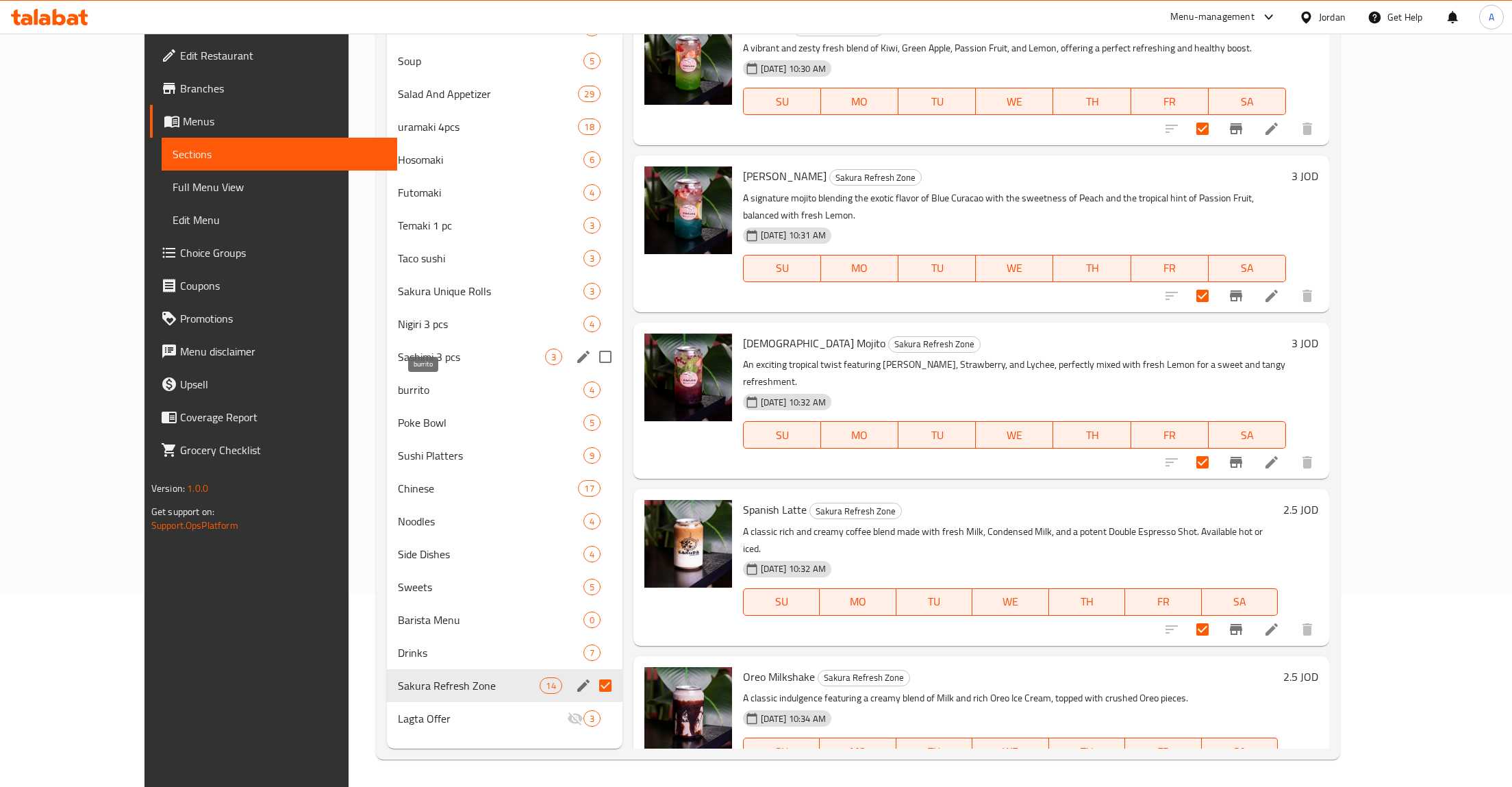
scroll to position [0, 0]
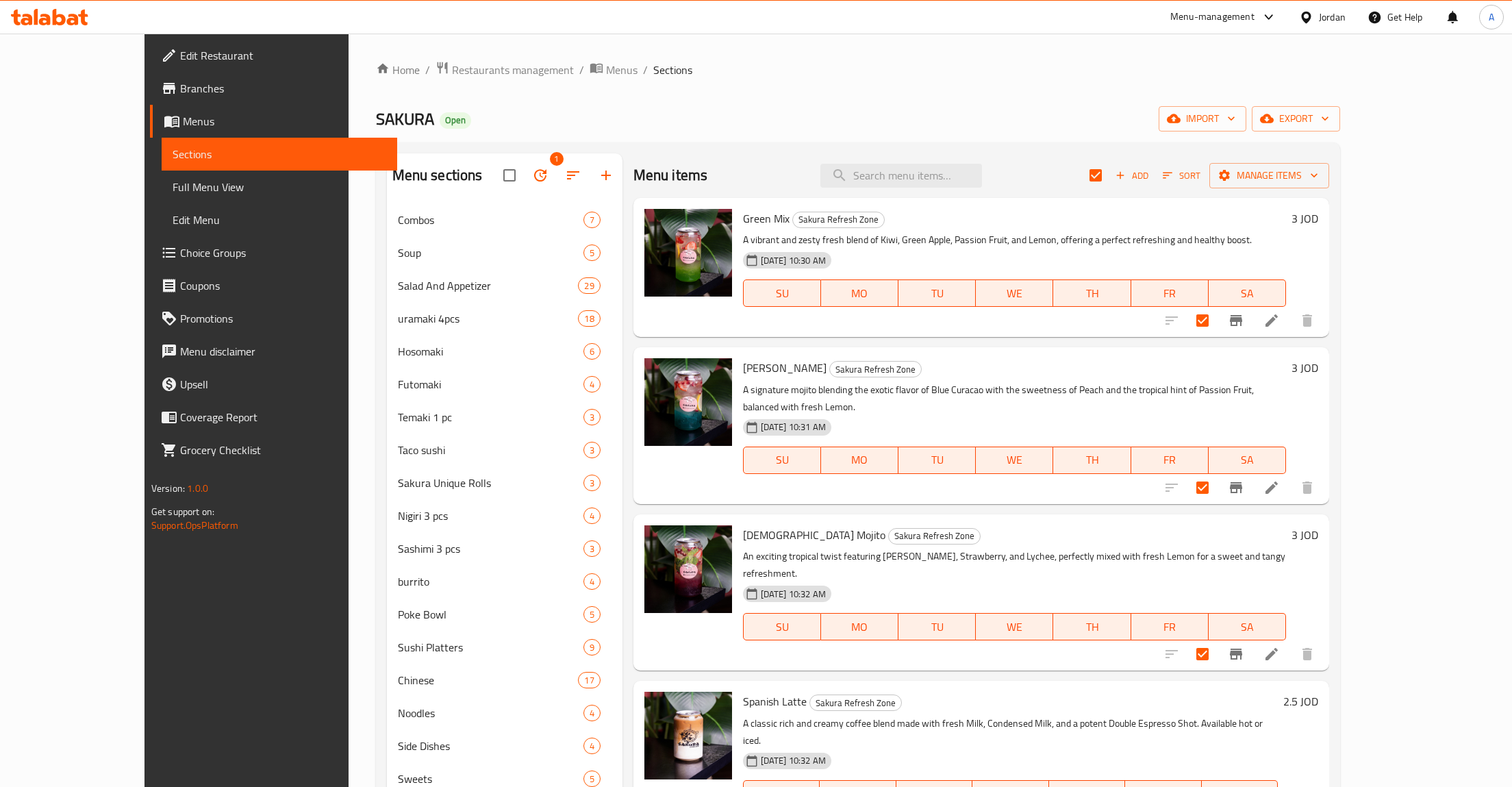
click at [792, 163] on div "Menu items Add Sort Manage items" at bounding box center [981, 175] width 696 height 45
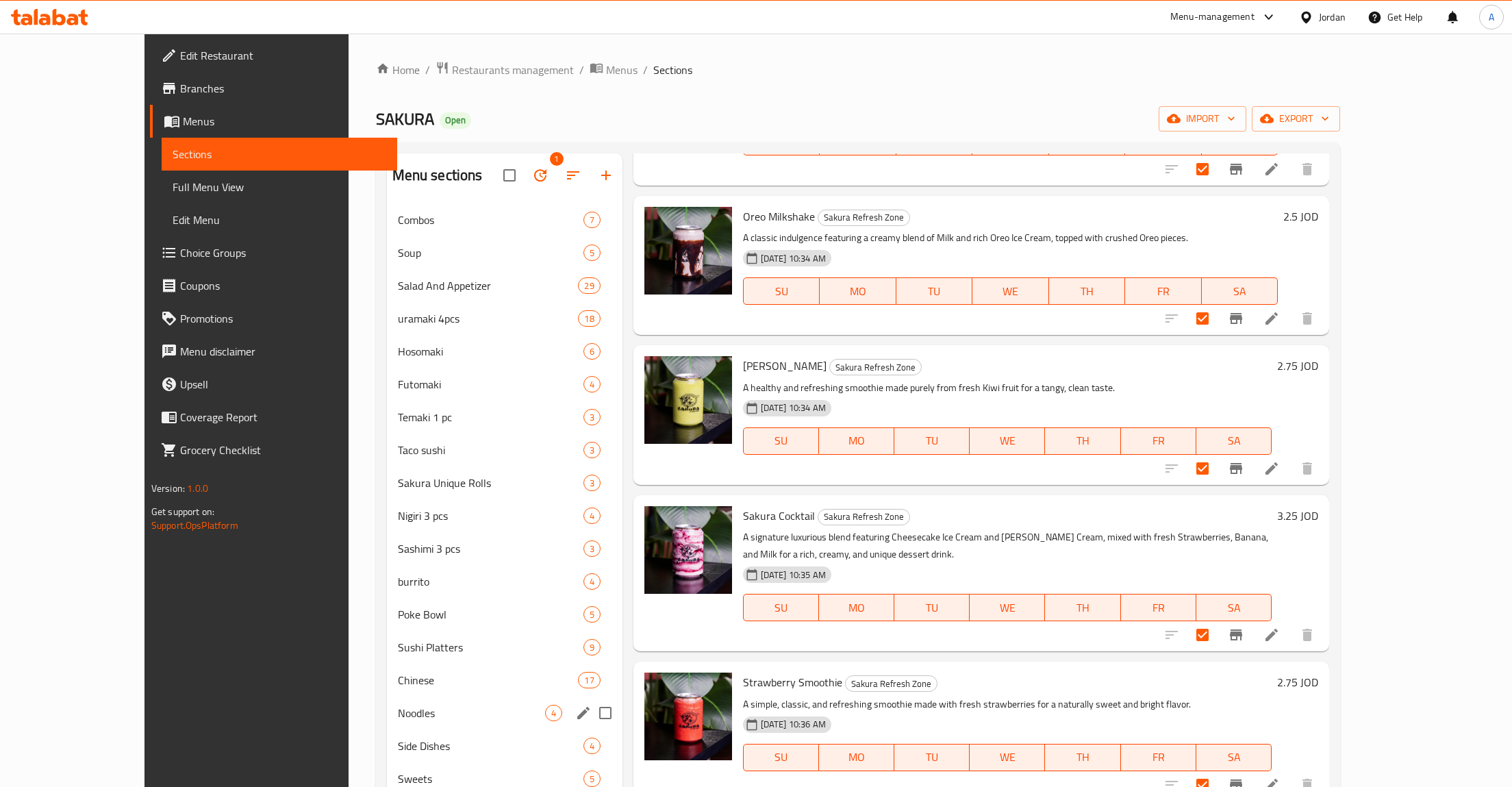
scroll to position [192, 0]
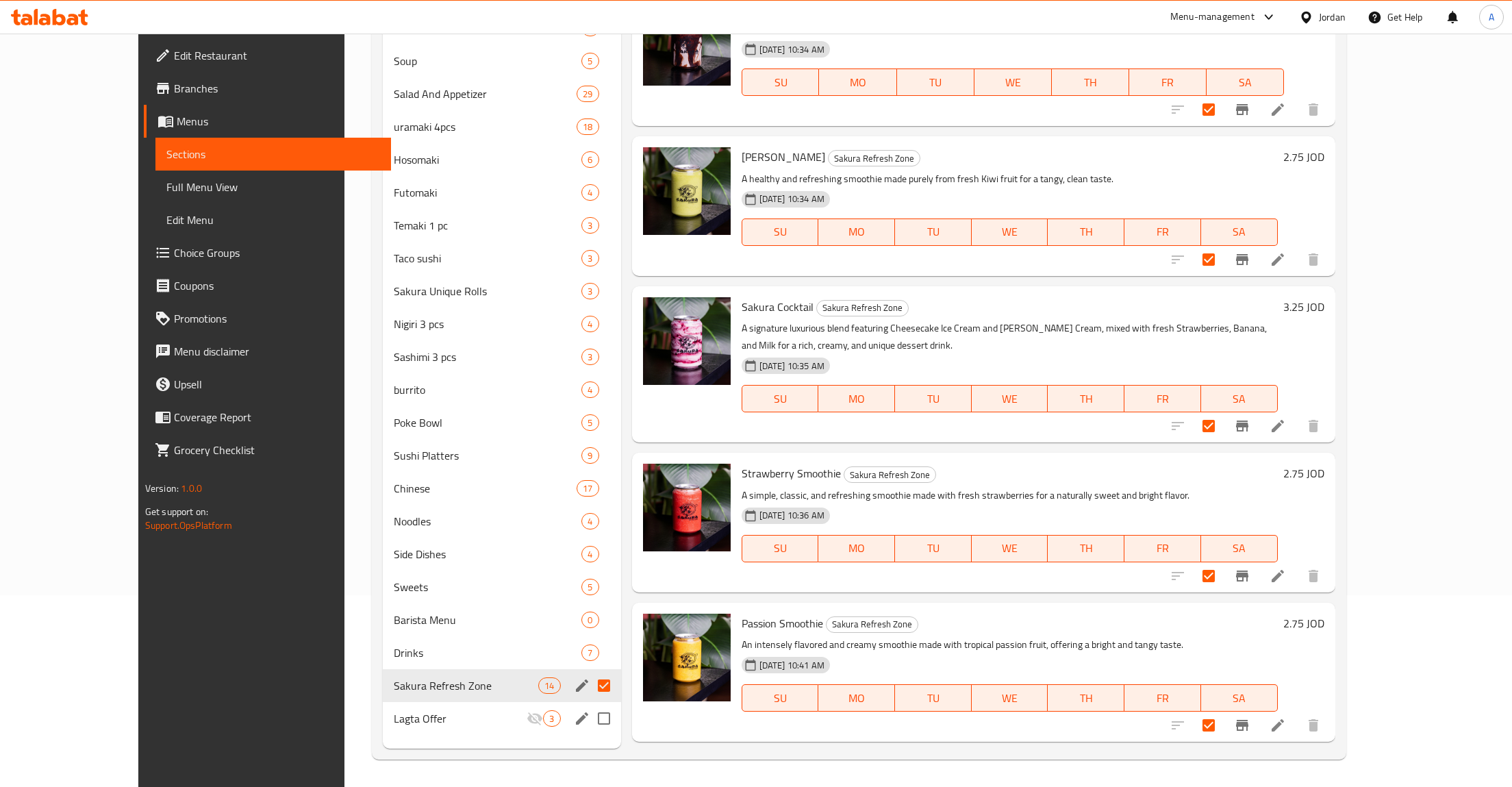
click at [590, 708] on input "Menu sections" at bounding box center [604, 718] width 29 height 29
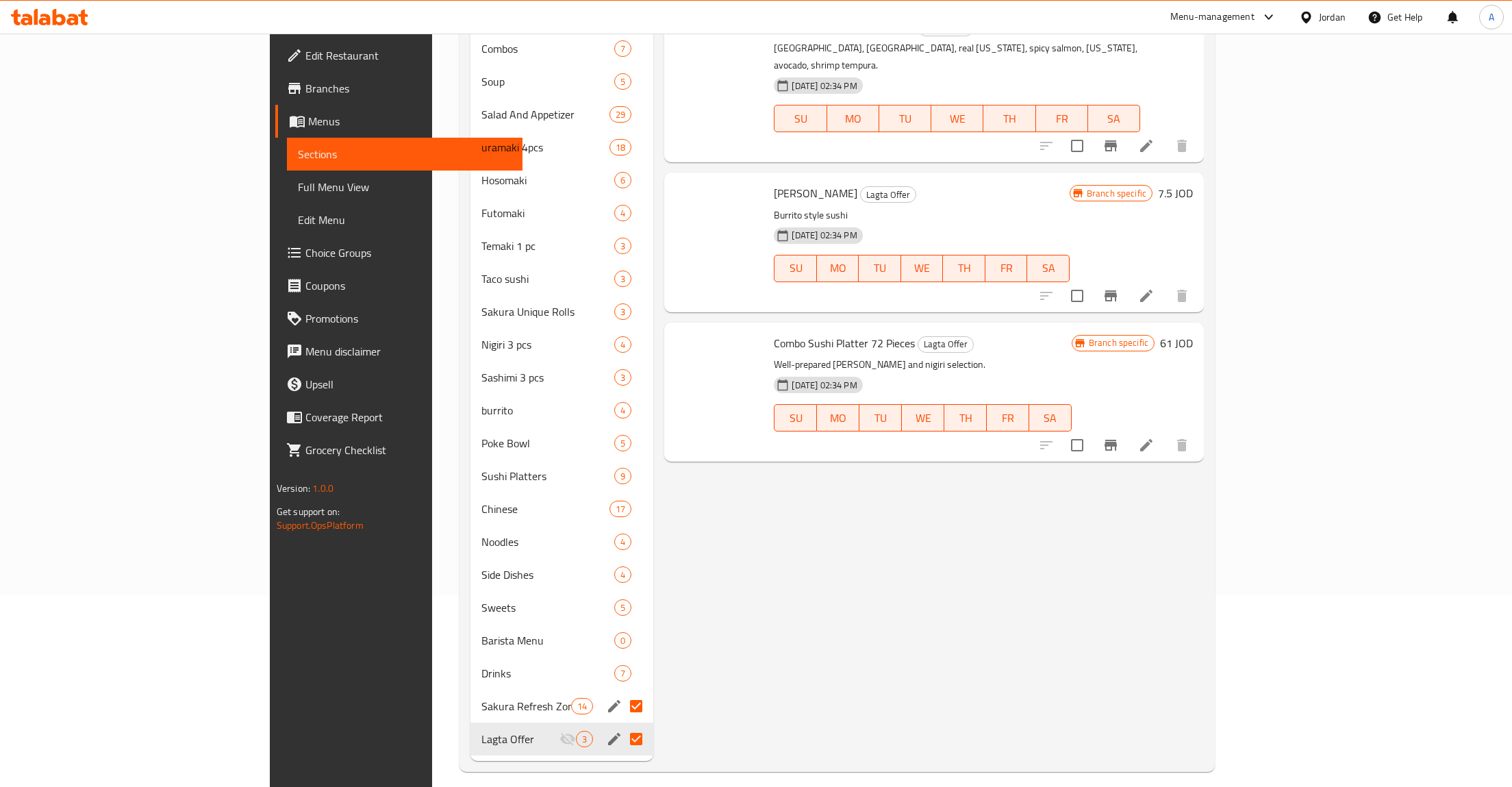
click at [622, 694] on input "Menu sections" at bounding box center [636, 706] width 29 height 29
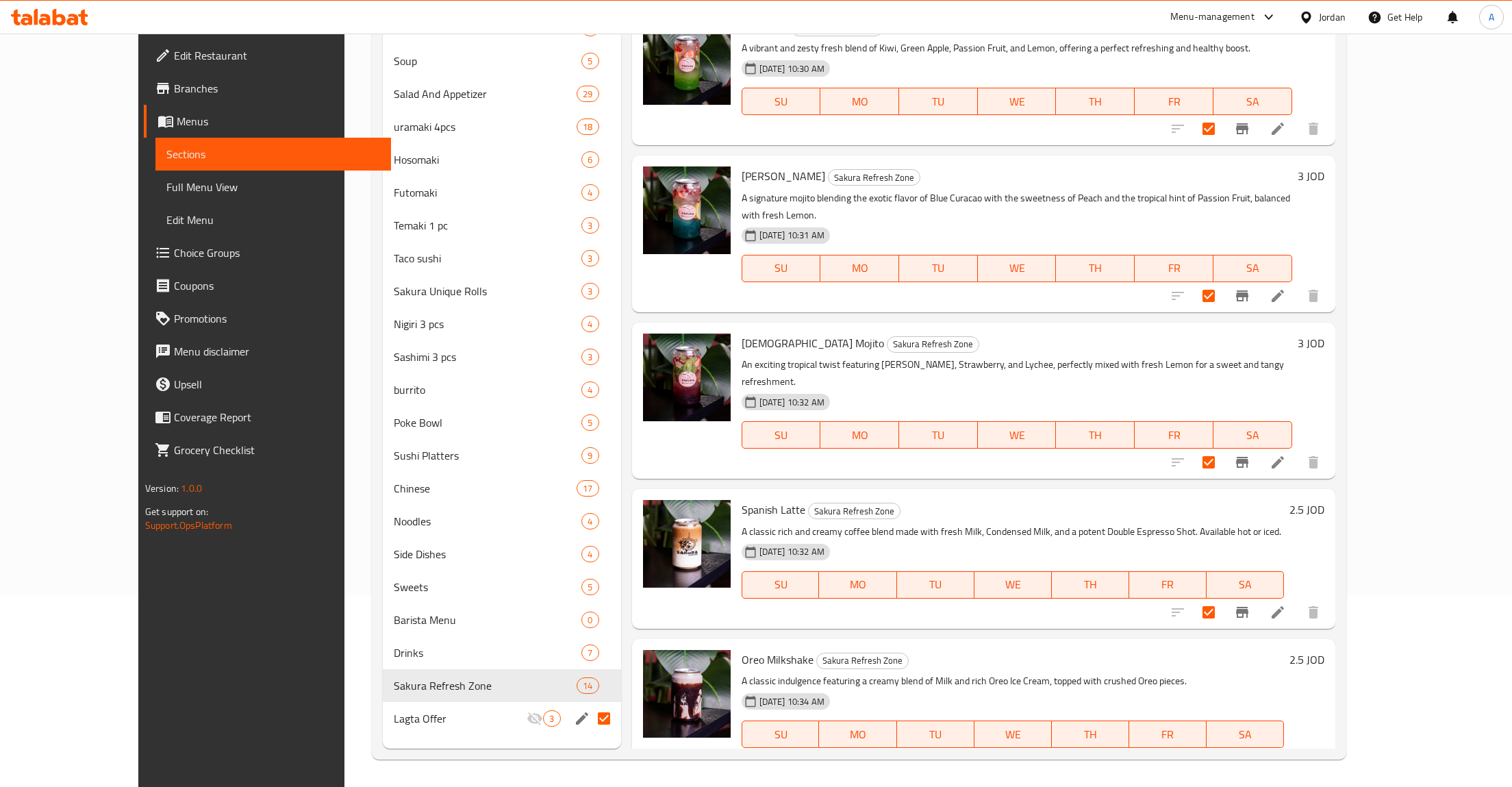
click at [590, 710] on input "Menu sections" at bounding box center [604, 718] width 29 height 29
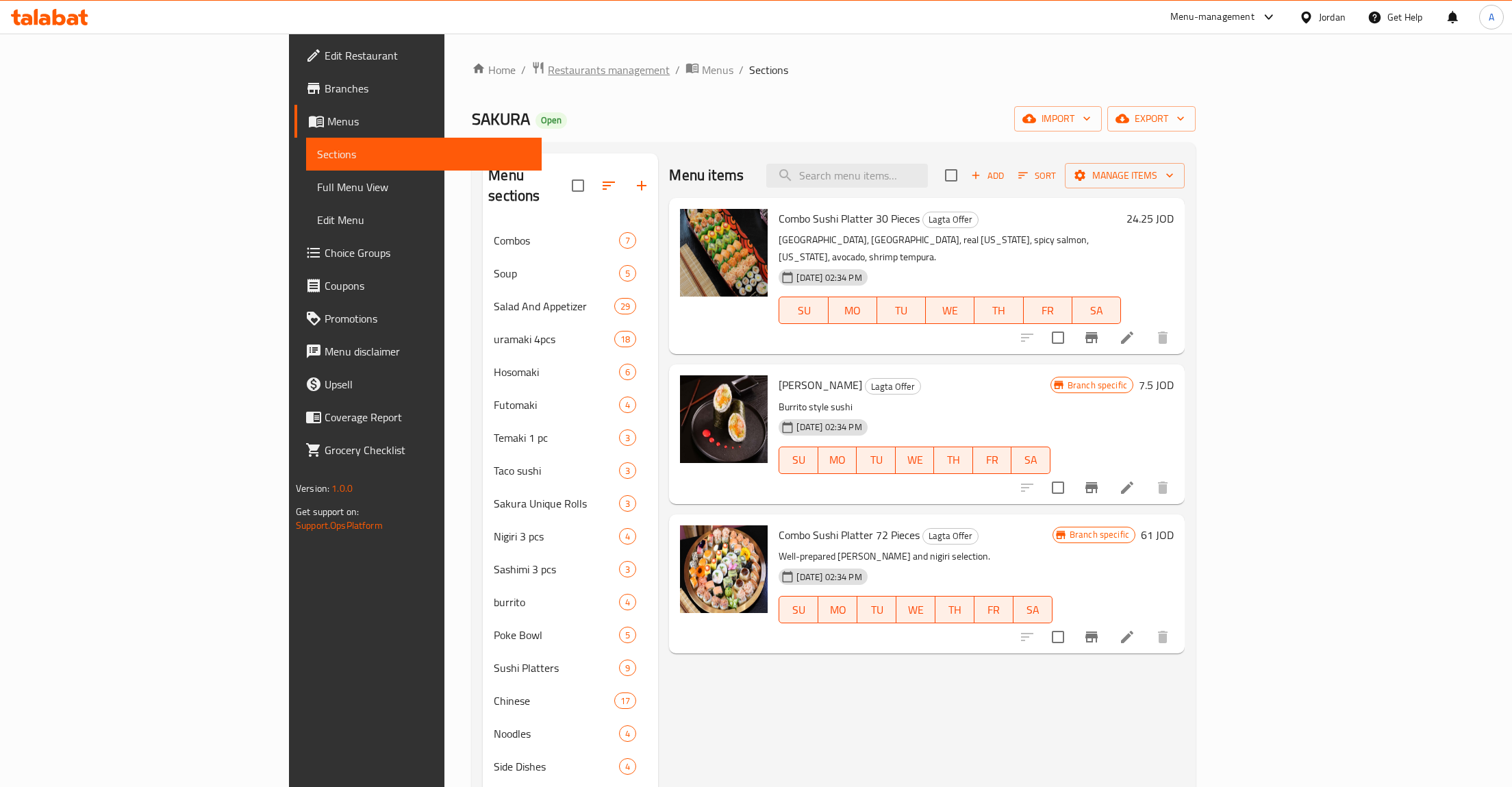
click at [548, 72] on span "Restaurants management" at bounding box center [609, 70] width 122 height 16
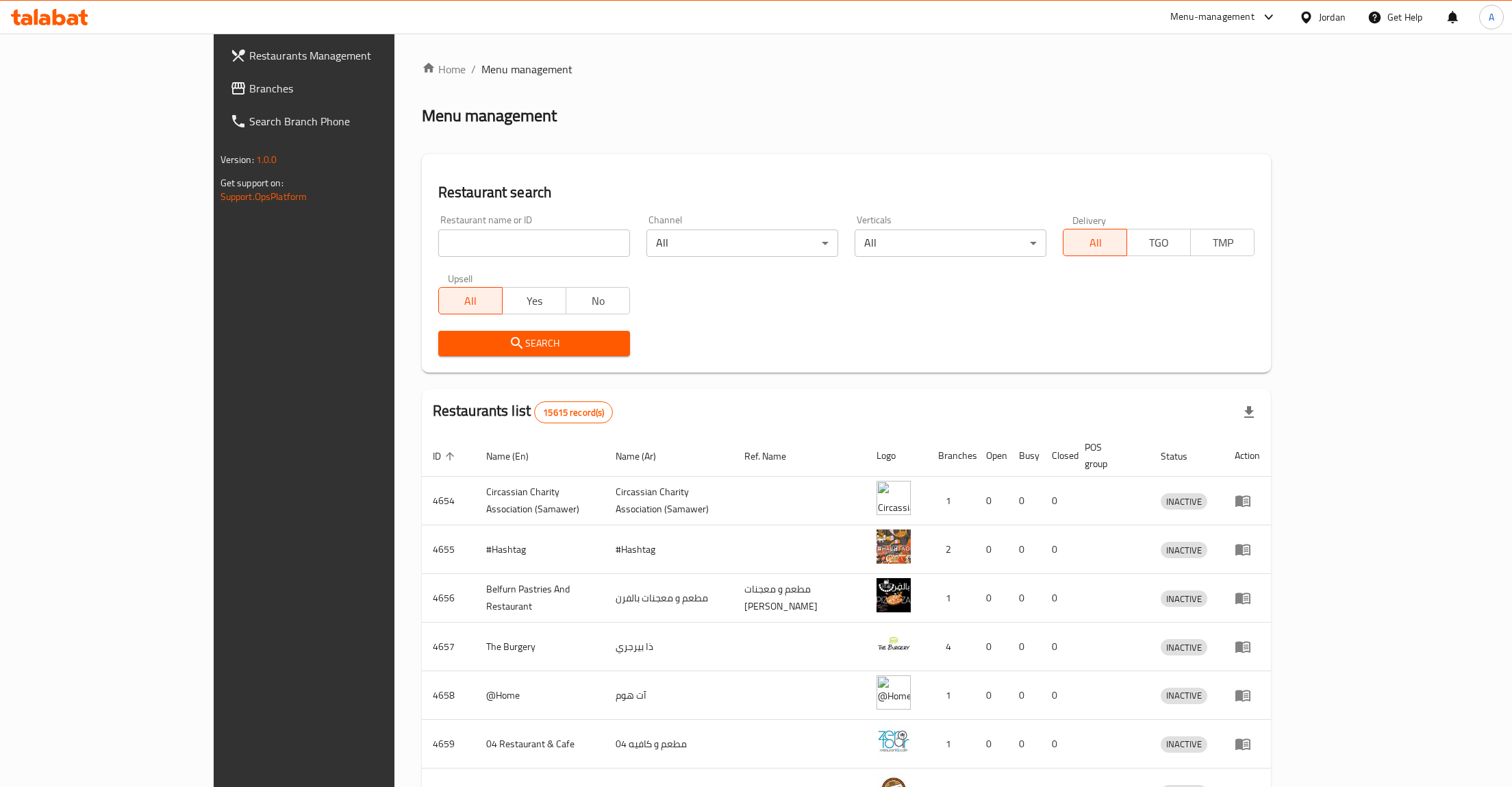
click at [440, 242] on input "search" at bounding box center [534, 243] width 192 height 27
click button "Search" at bounding box center [534, 343] width 192 height 25
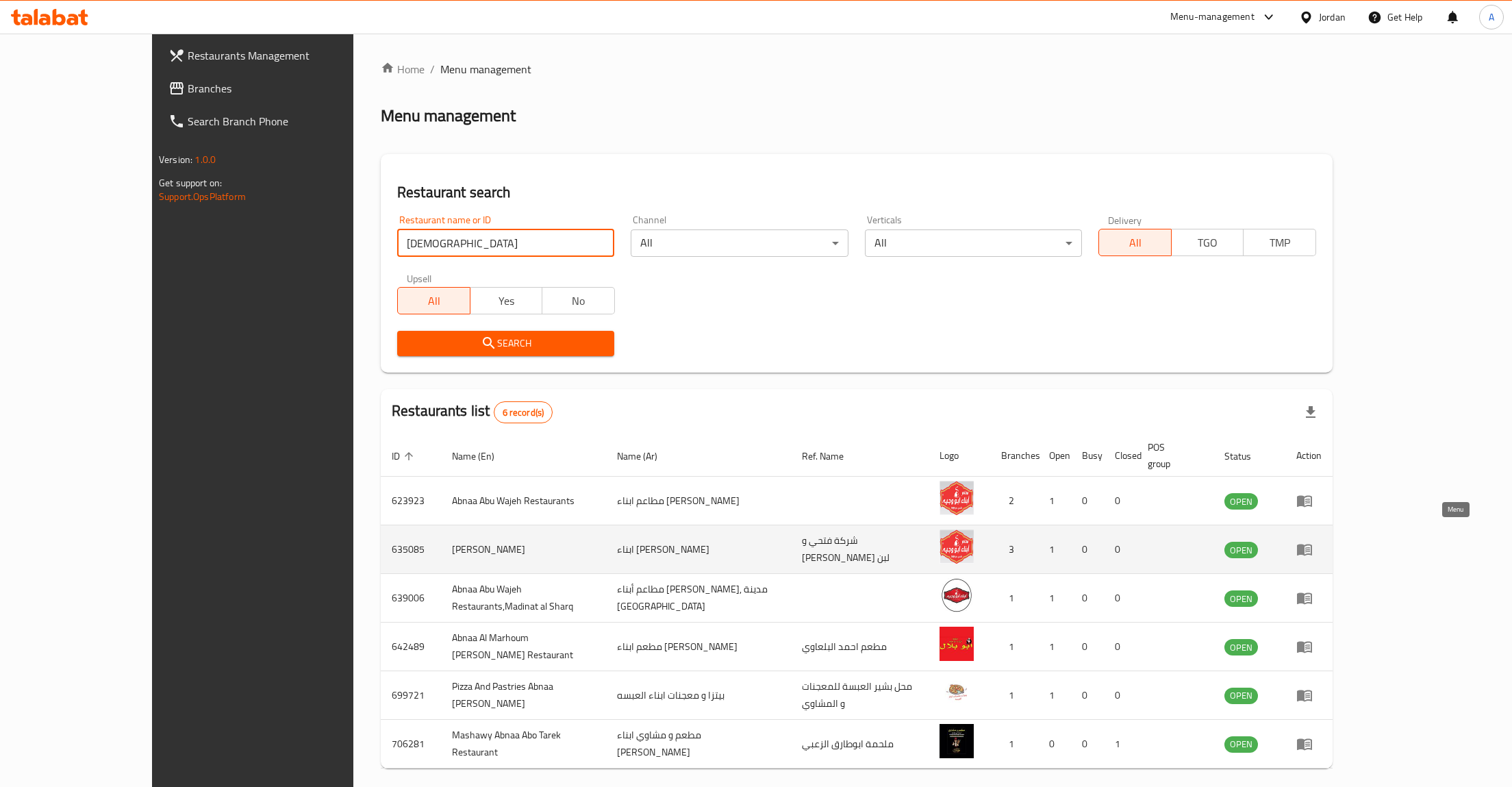
click at [1310, 547] on icon "enhanced table" at bounding box center [1308, 549] width 5 height 5
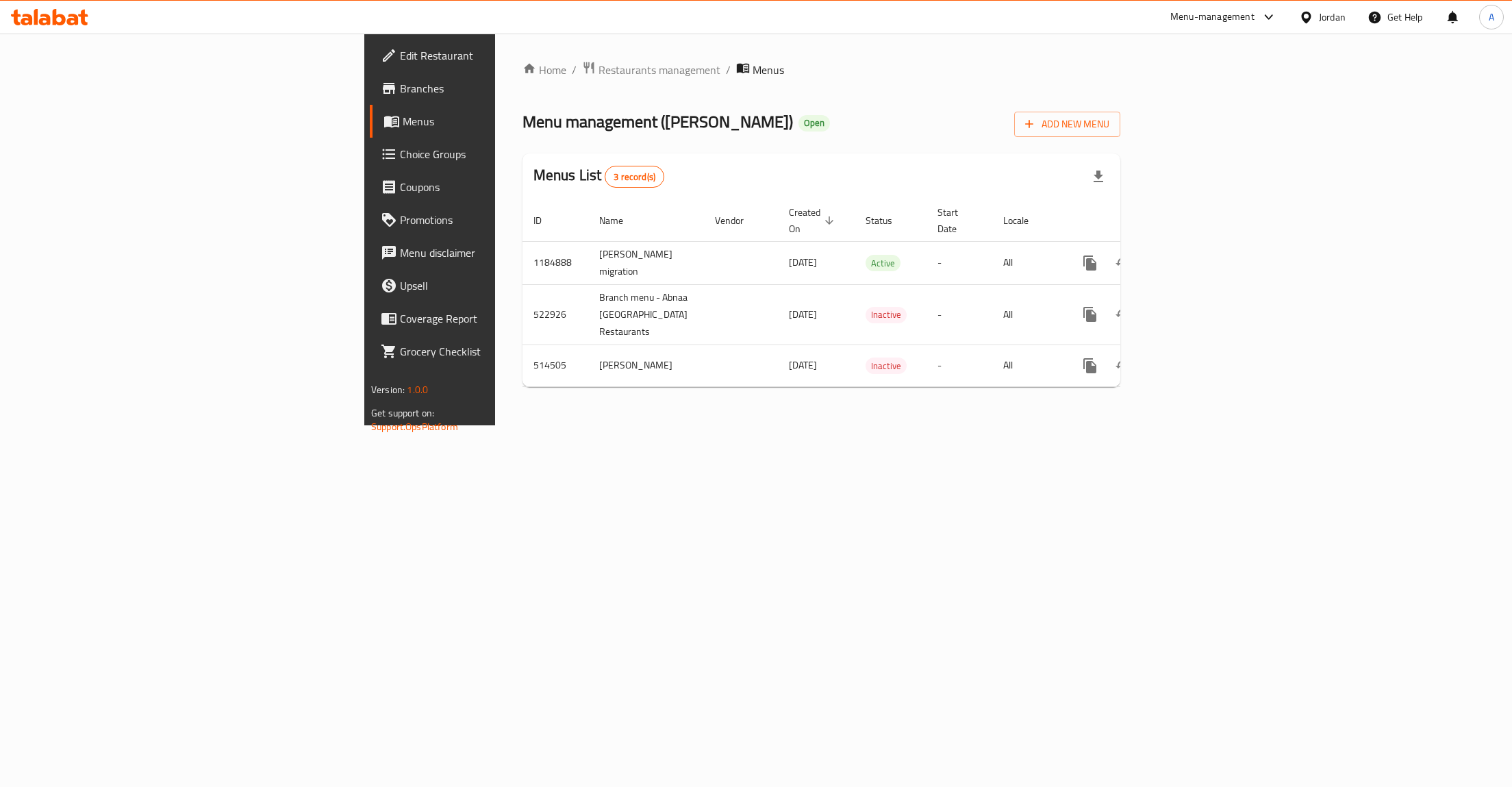
click at [400, 58] on span "Edit Restaurant" at bounding box center [502, 55] width 206 height 16
